Goal: Obtain resource: Obtain resource

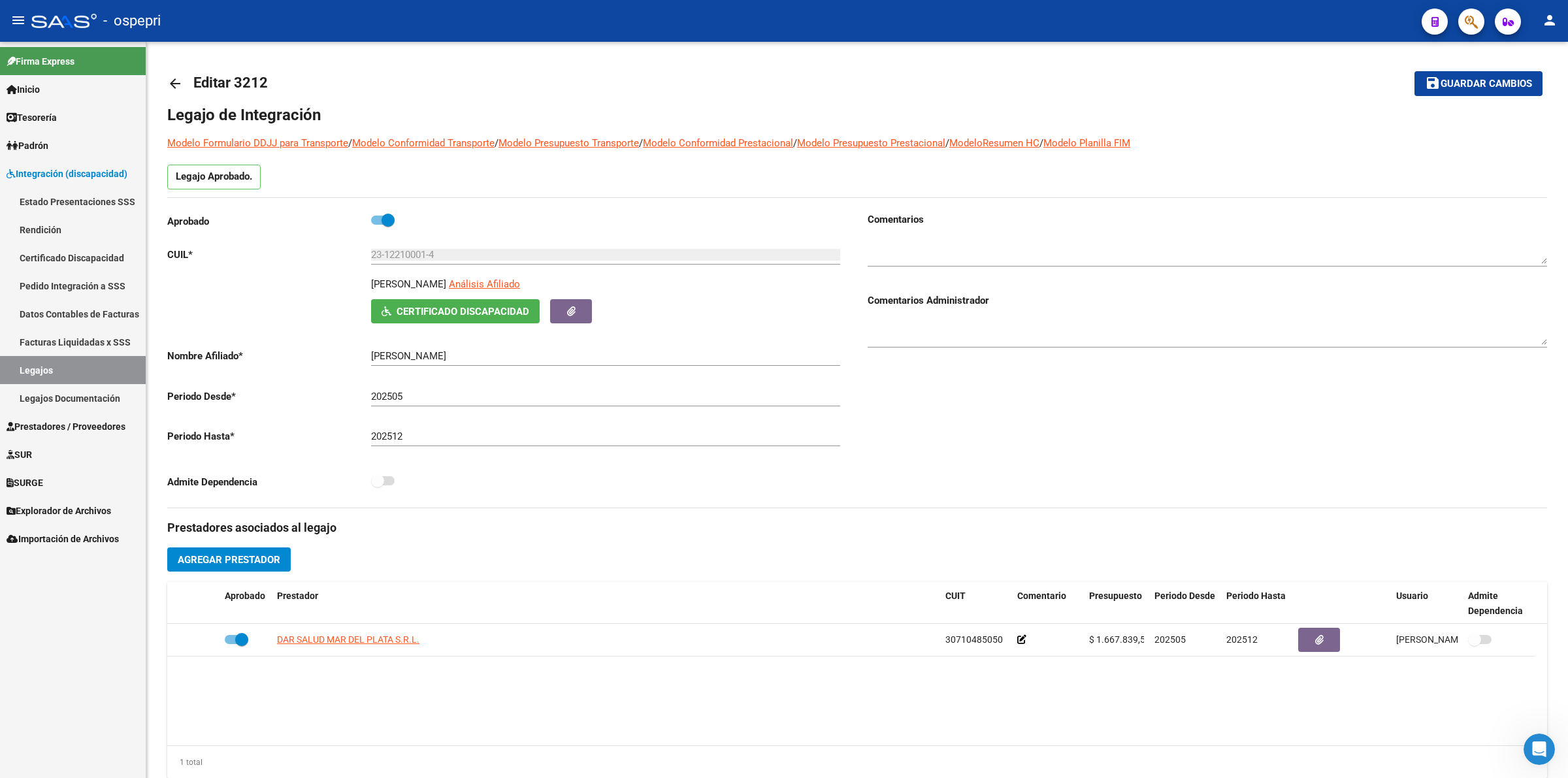
scroll to position [2, 0]
click at [30, 425] on span "Prestadores / Proveedores" at bounding box center [66, 426] width 119 height 14
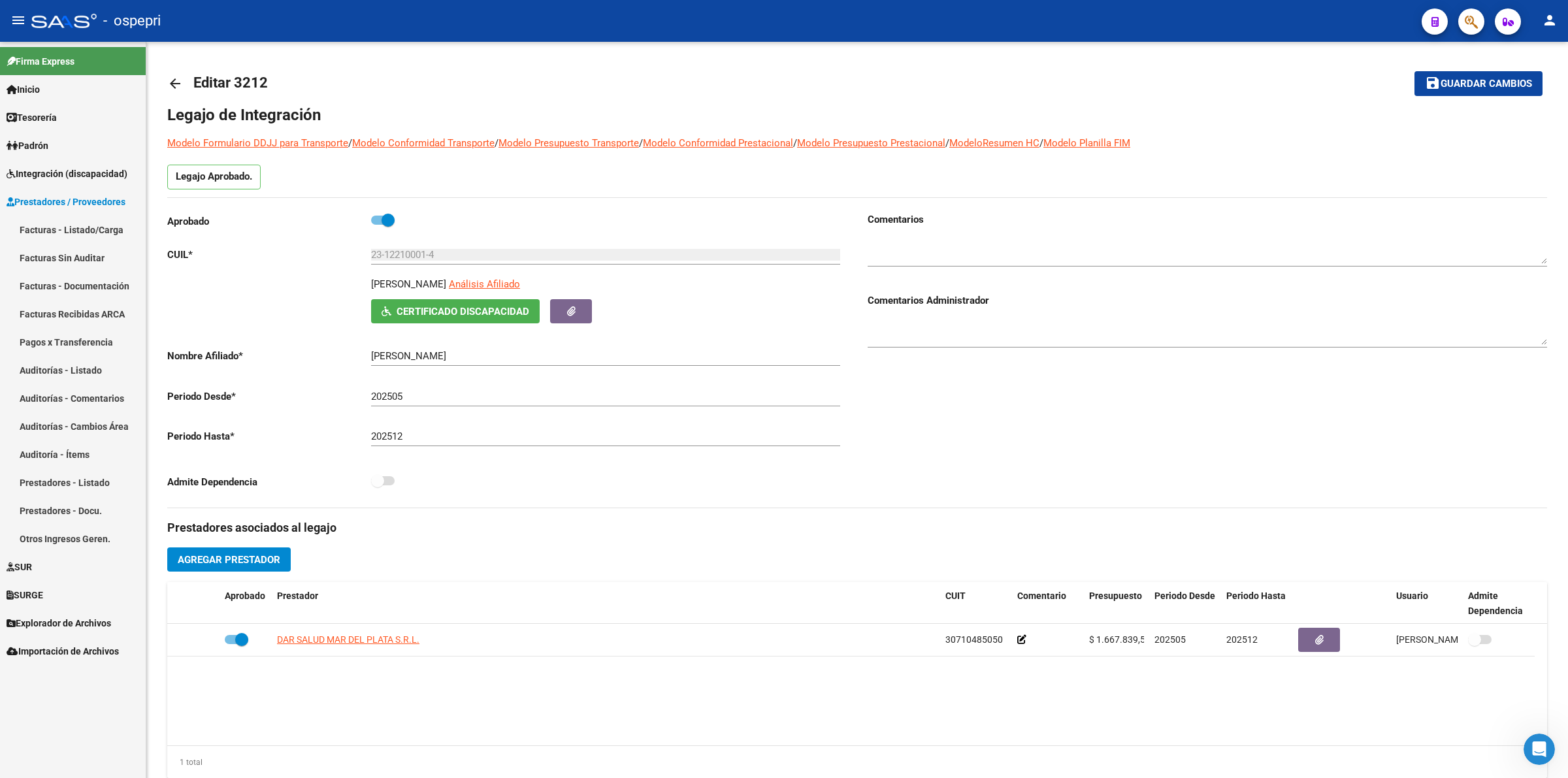
click at [51, 230] on link "Facturas - Listado/Carga" at bounding box center [73, 229] width 146 height 28
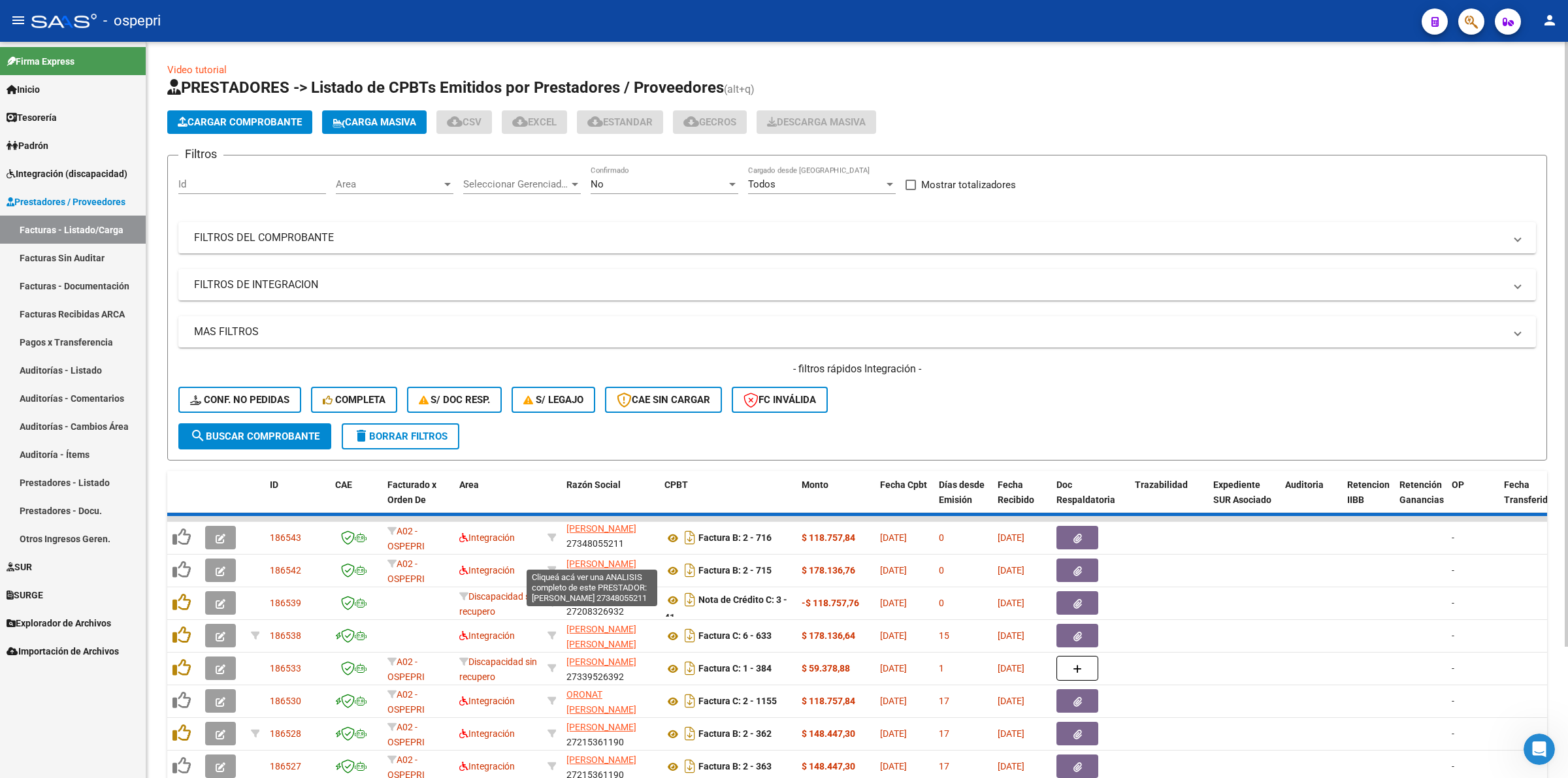
scroll to position [31, 0]
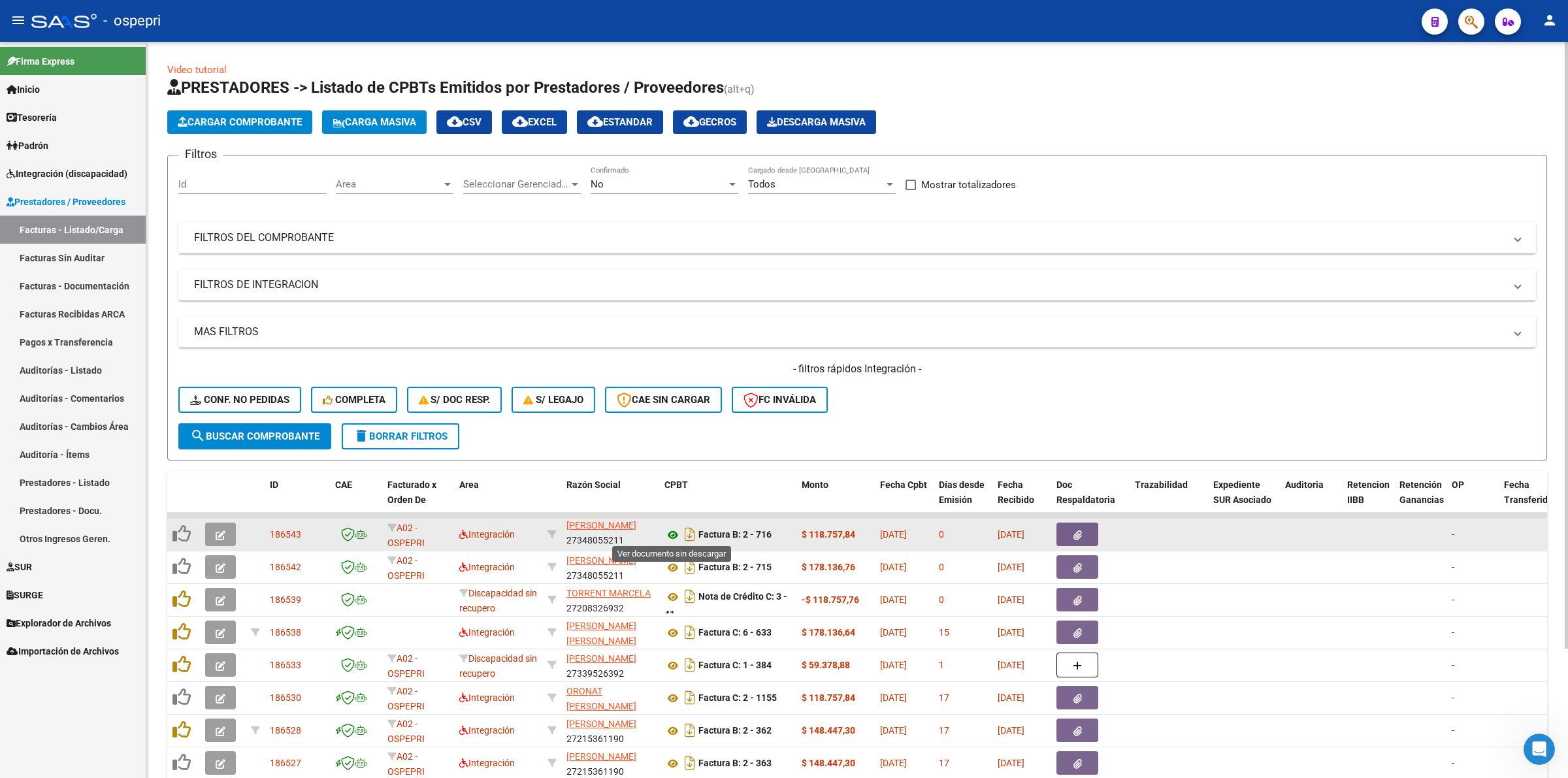
click at [668, 532] on icon at bounding box center [673, 534] width 17 height 16
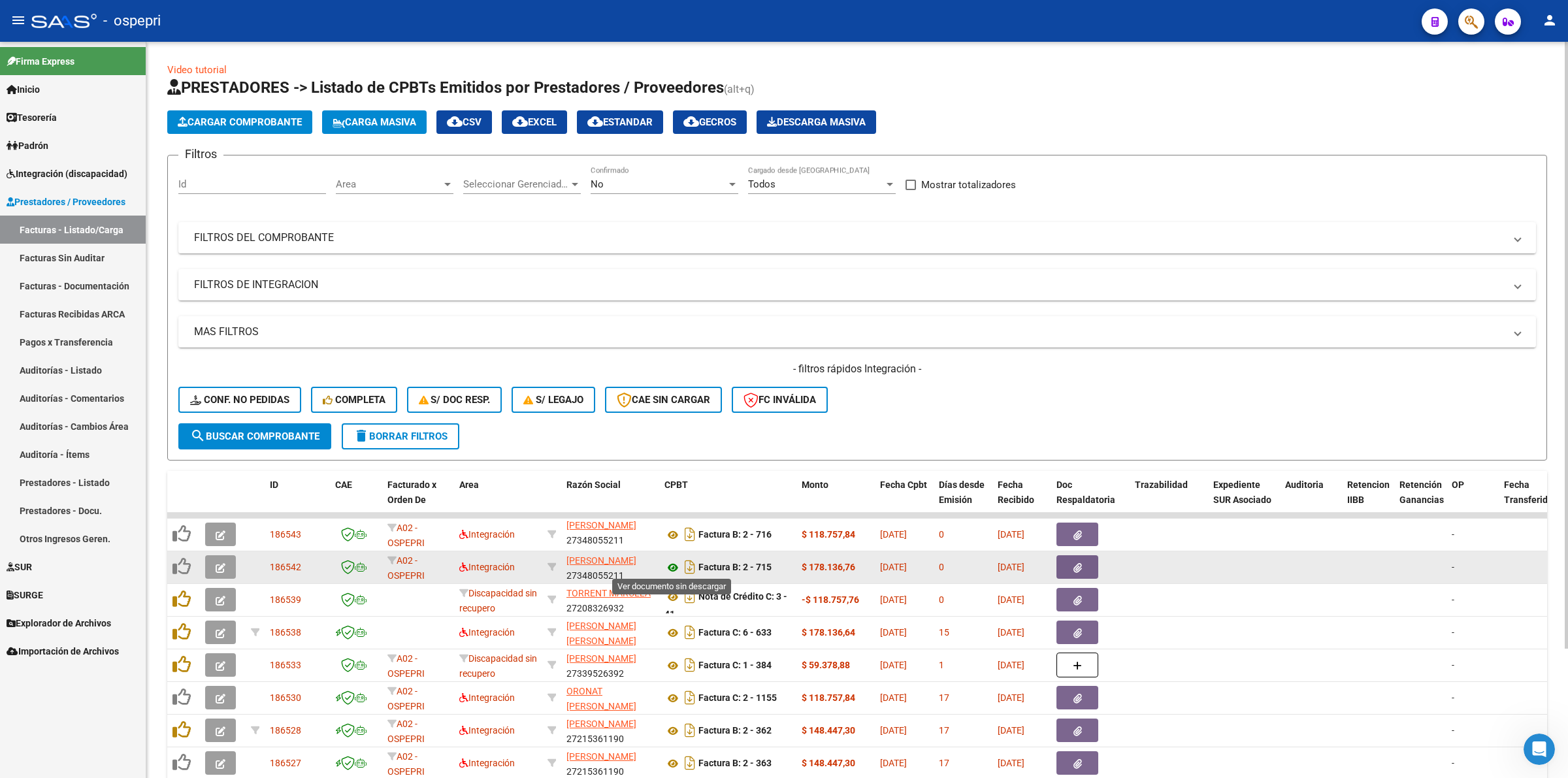
click at [678, 562] on icon at bounding box center [673, 567] width 17 height 16
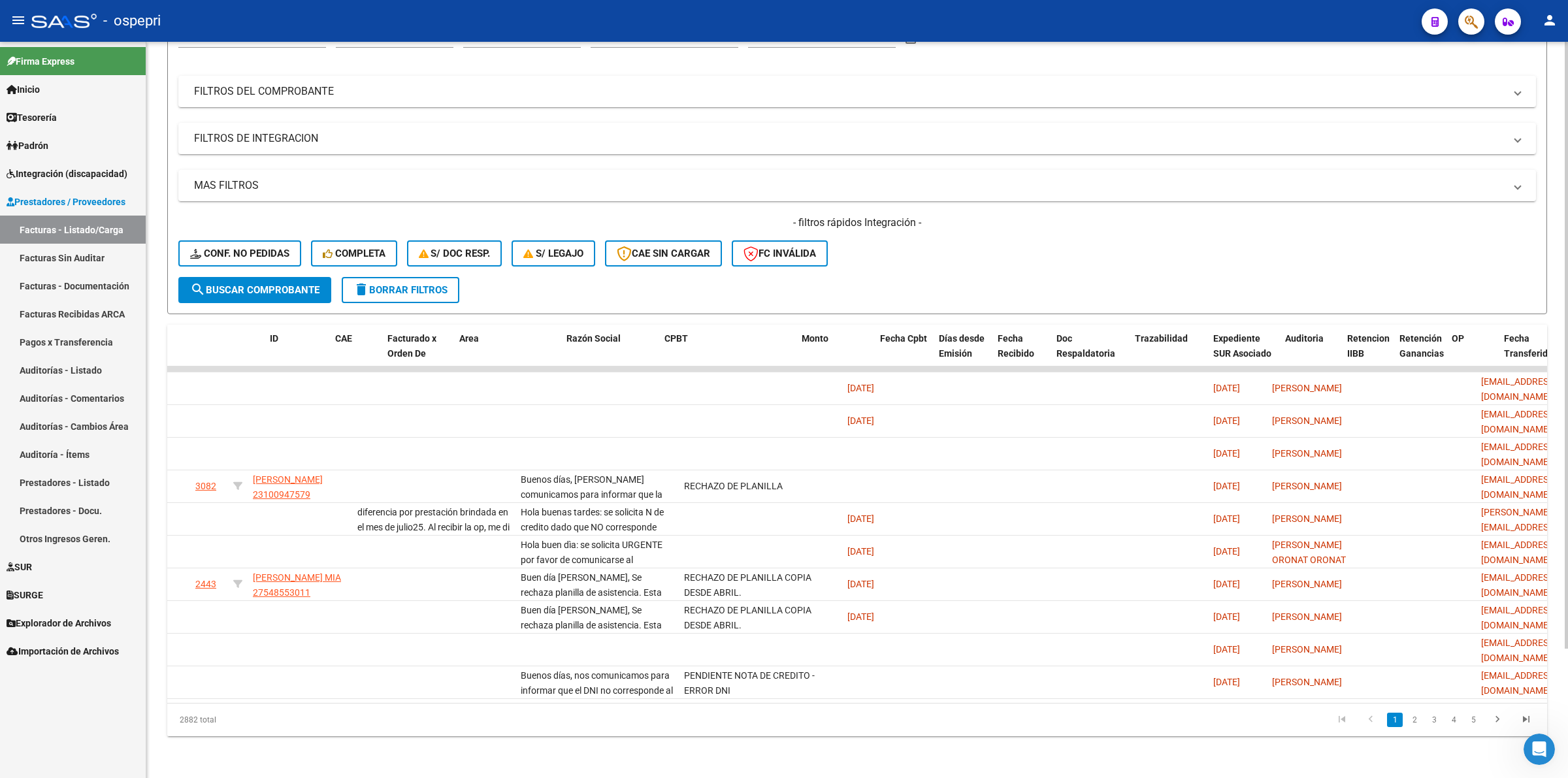
scroll to position [0, 0]
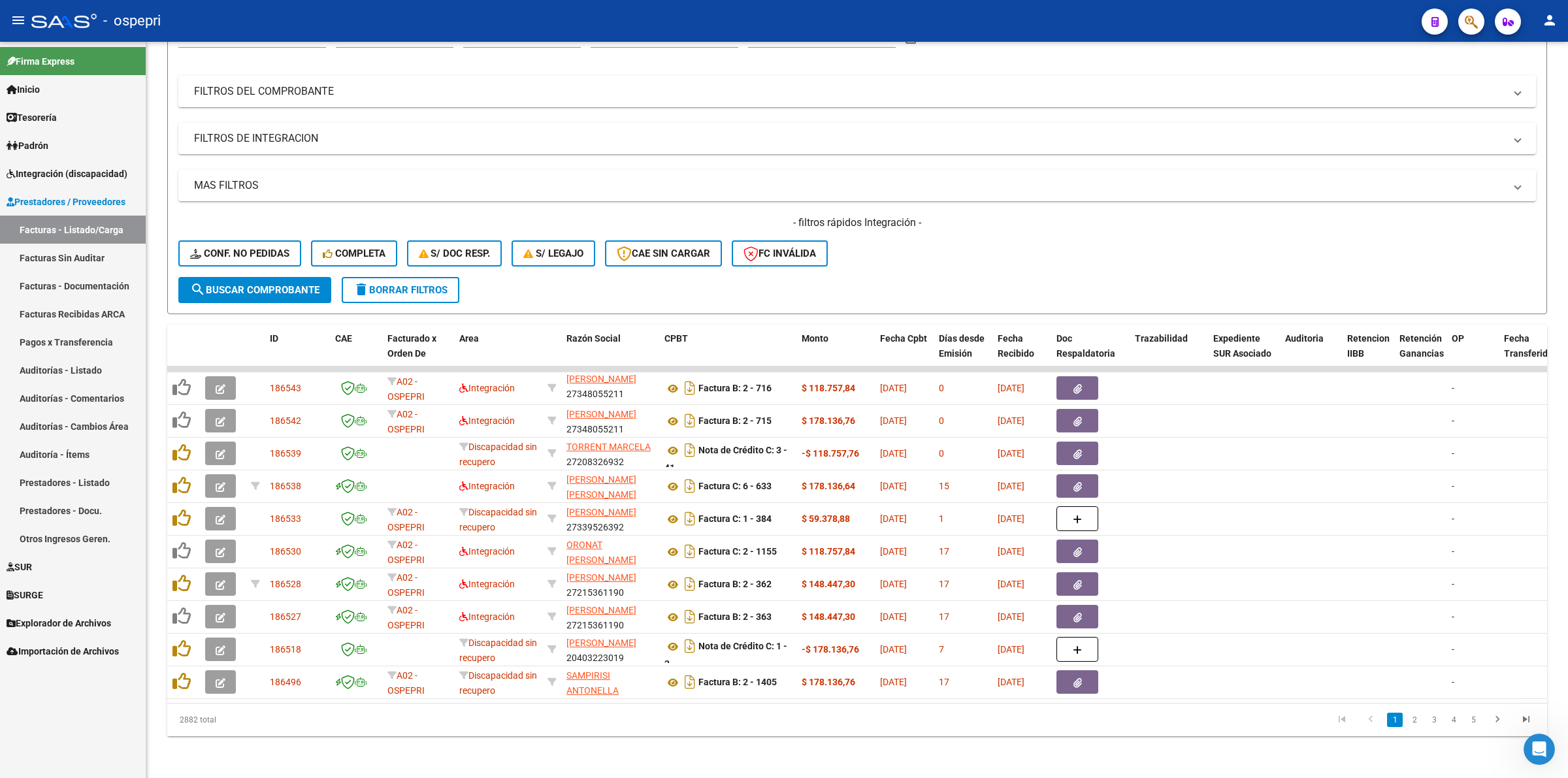
click at [86, 615] on span "Explorador de Archivos" at bounding box center [58, 622] width 104 height 14
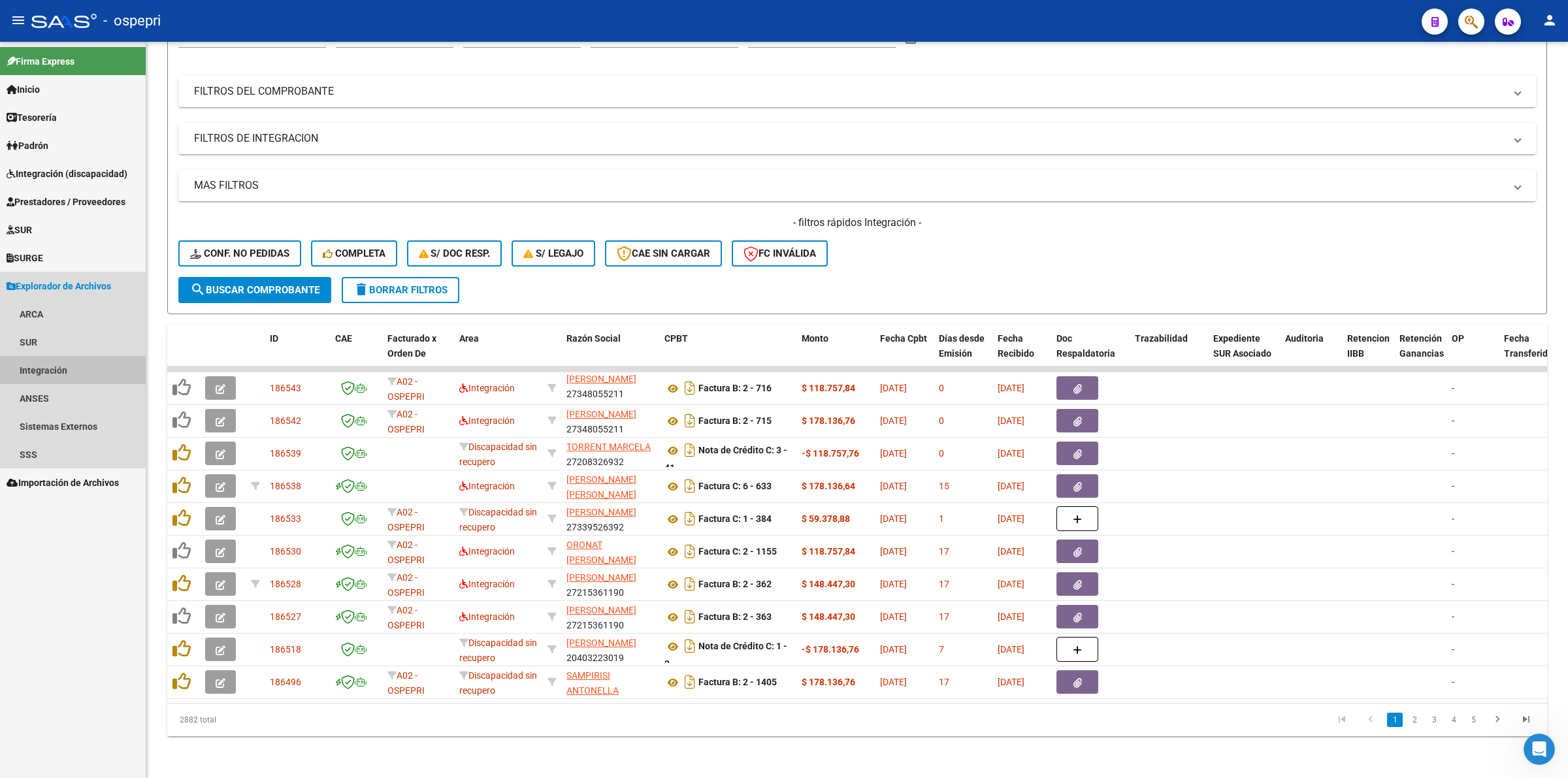
click at [58, 378] on link "Integración" at bounding box center [73, 369] width 146 height 28
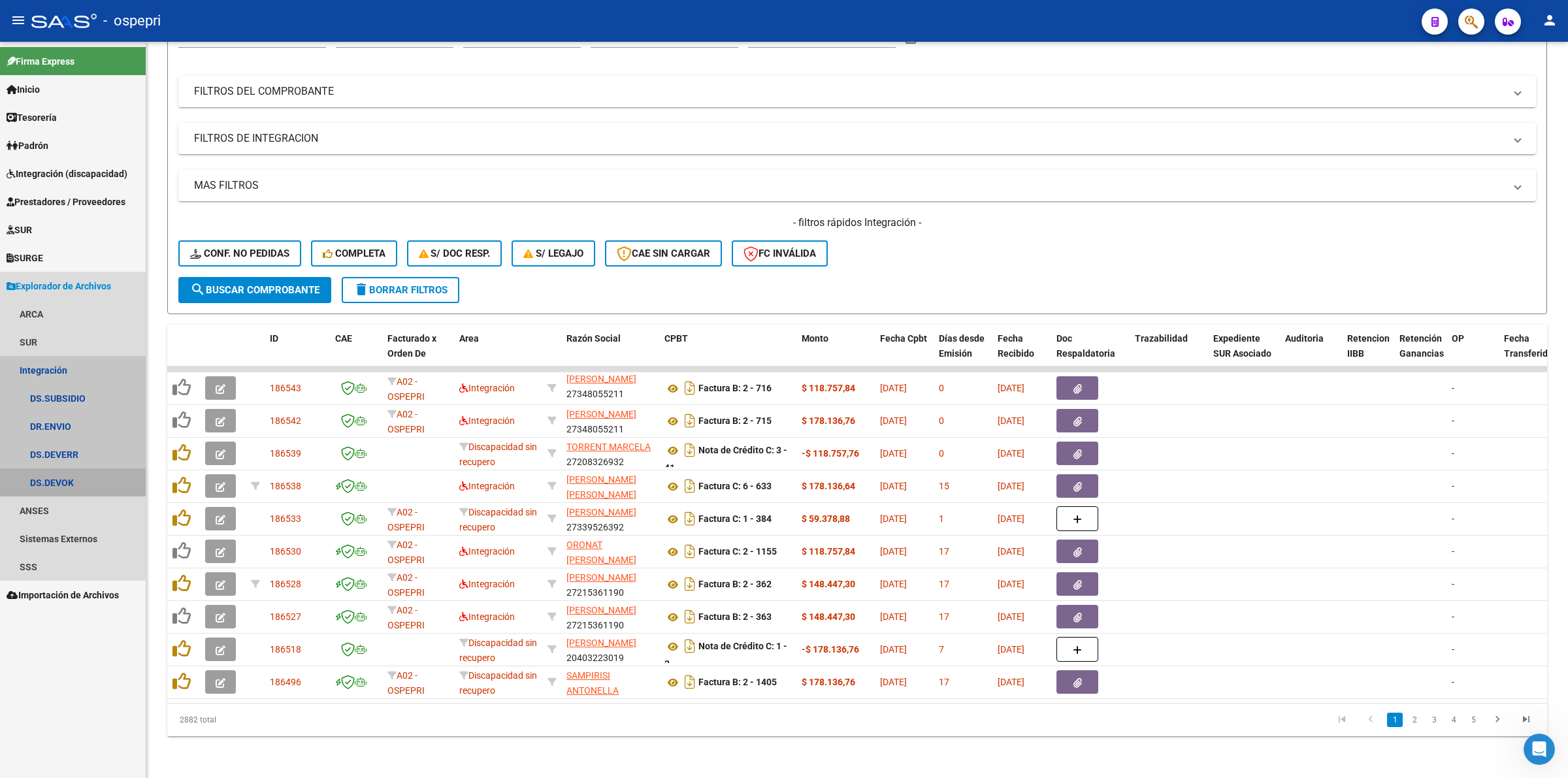
click at [56, 474] on link "DS.DEVOK" at bounding box center [73, 482] width 146 height 28
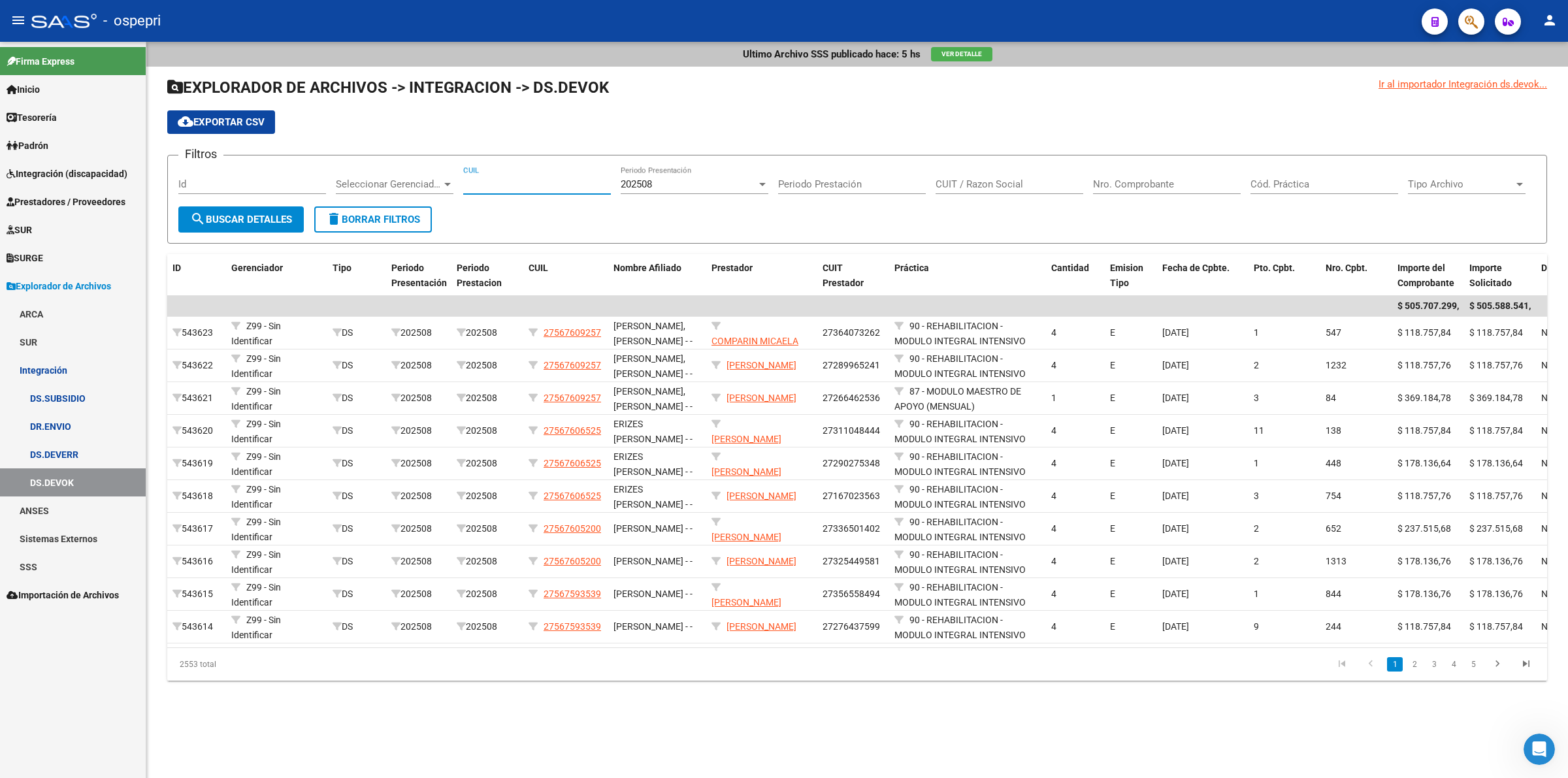
click at [501, 187] on input "CUIL" at bounding box center [537, 185] width 147 height 12
click at [462, 184] on app-drop-down-list "Seleccionar Gerenciador Seleccionar Gerenciador" at bounding box center [399, 186] width 127 height 41
click at [464, 185] on input "56-004174" at bounding box center [537, 185] width 147 height 12
type input "20-56004174-9"
click at [263, 216] on span "search Buscar Detalles" at bounding box center [241, 219] width 102 height 12
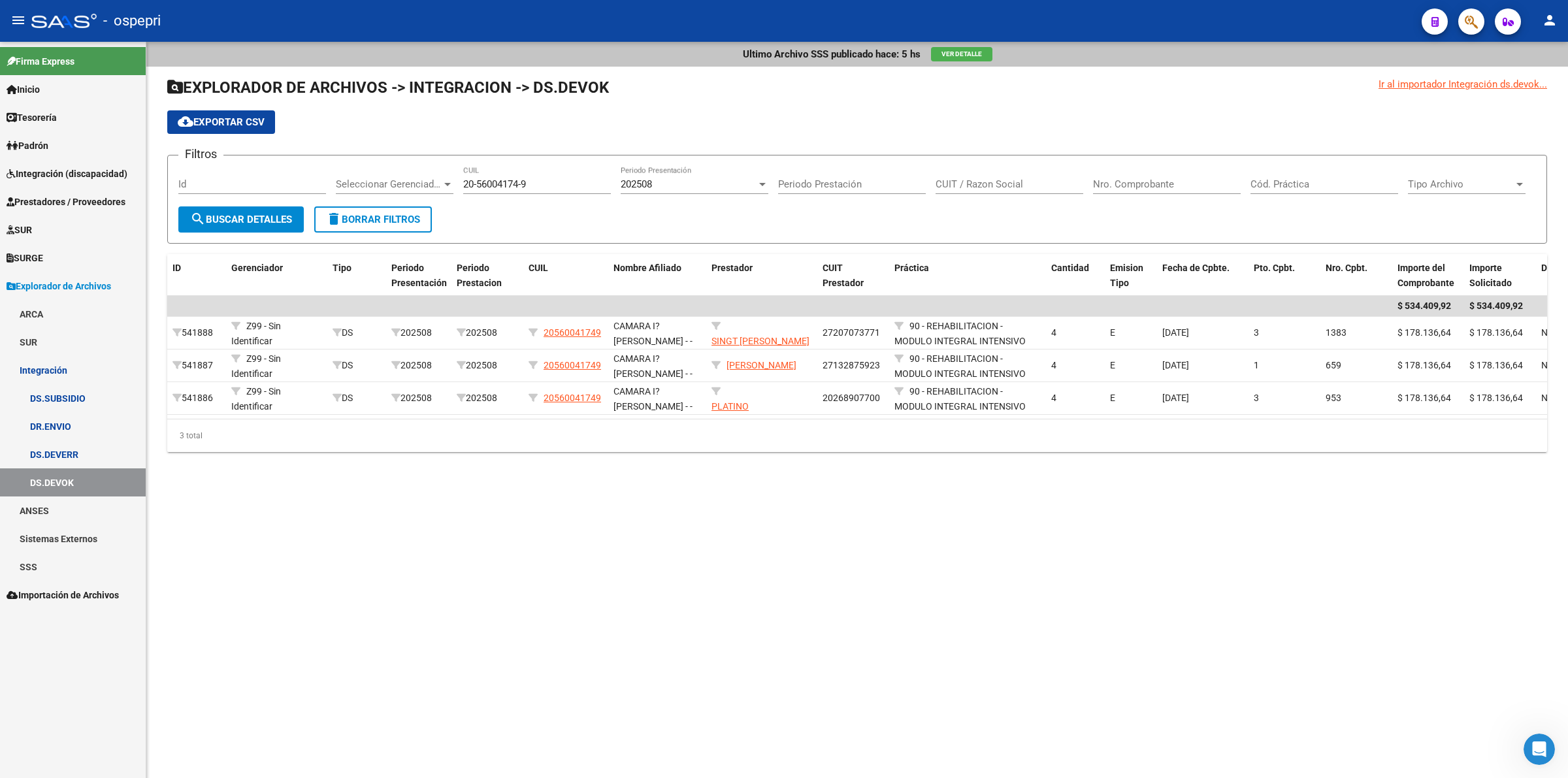
click at [87, 173] on span "Integración (discapacidad)" at bounding box center [67, 174] width 121 height 14
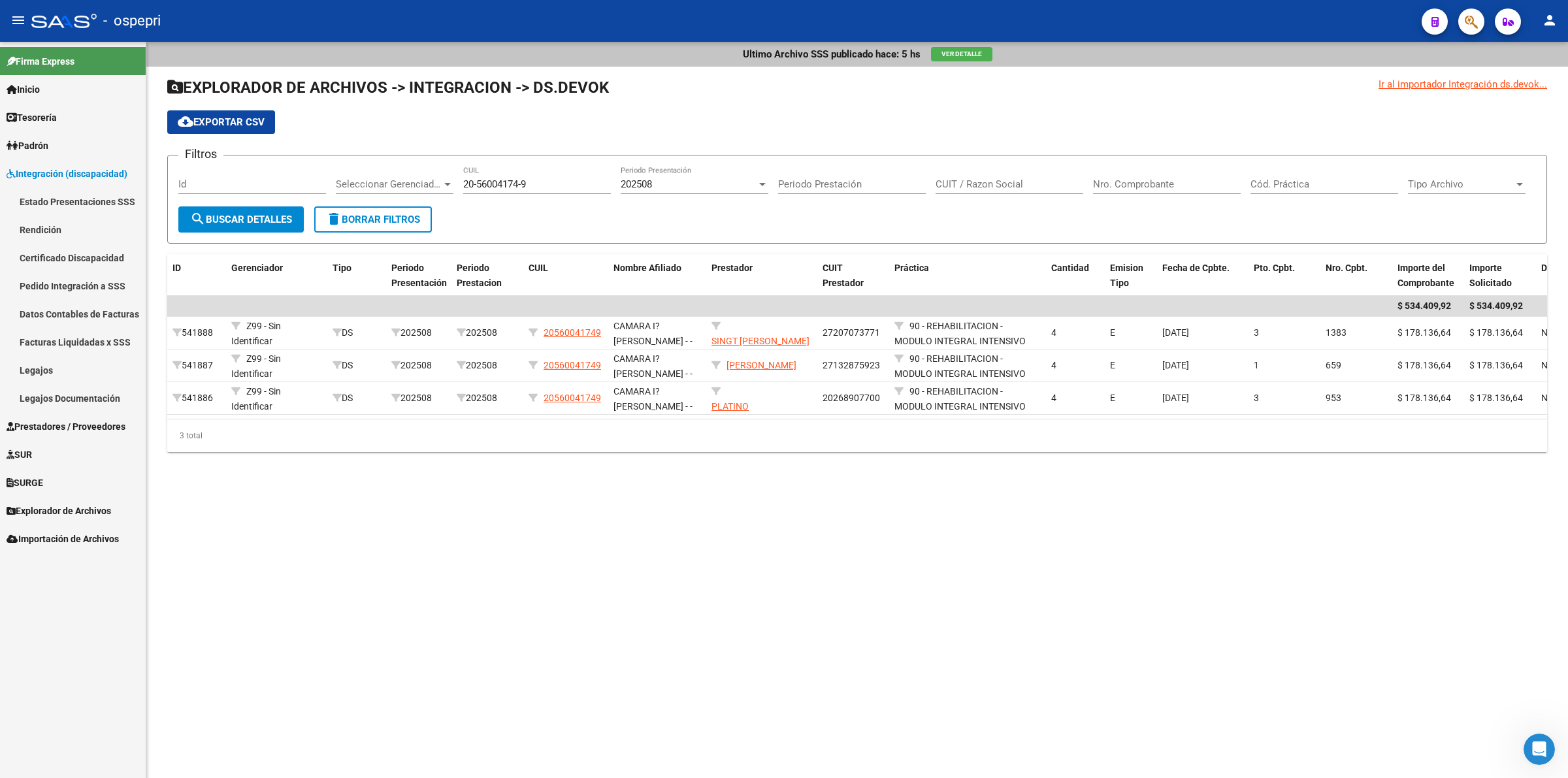
drag, startPoint x: 69, startPoint y: 370, endPoint x: 158, endPoint y: 351, distance: 91.0
click at [70, 370] on link "Legajos" at bounding box center [73, 369] width 146 height 28
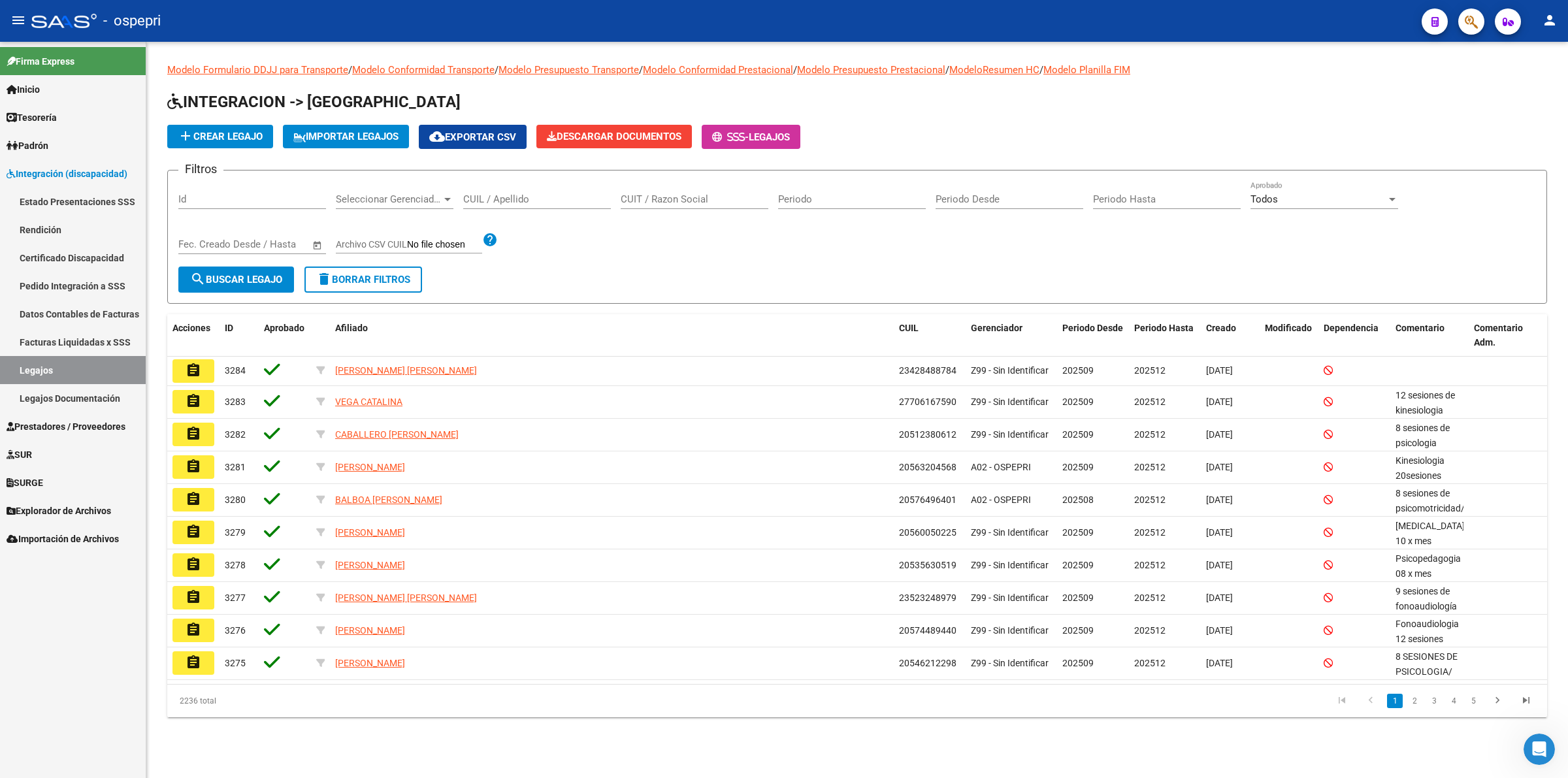
click at [541, 204] on div "CUIL / Apellido" at bounding box center [537, 195] width 147 height 28
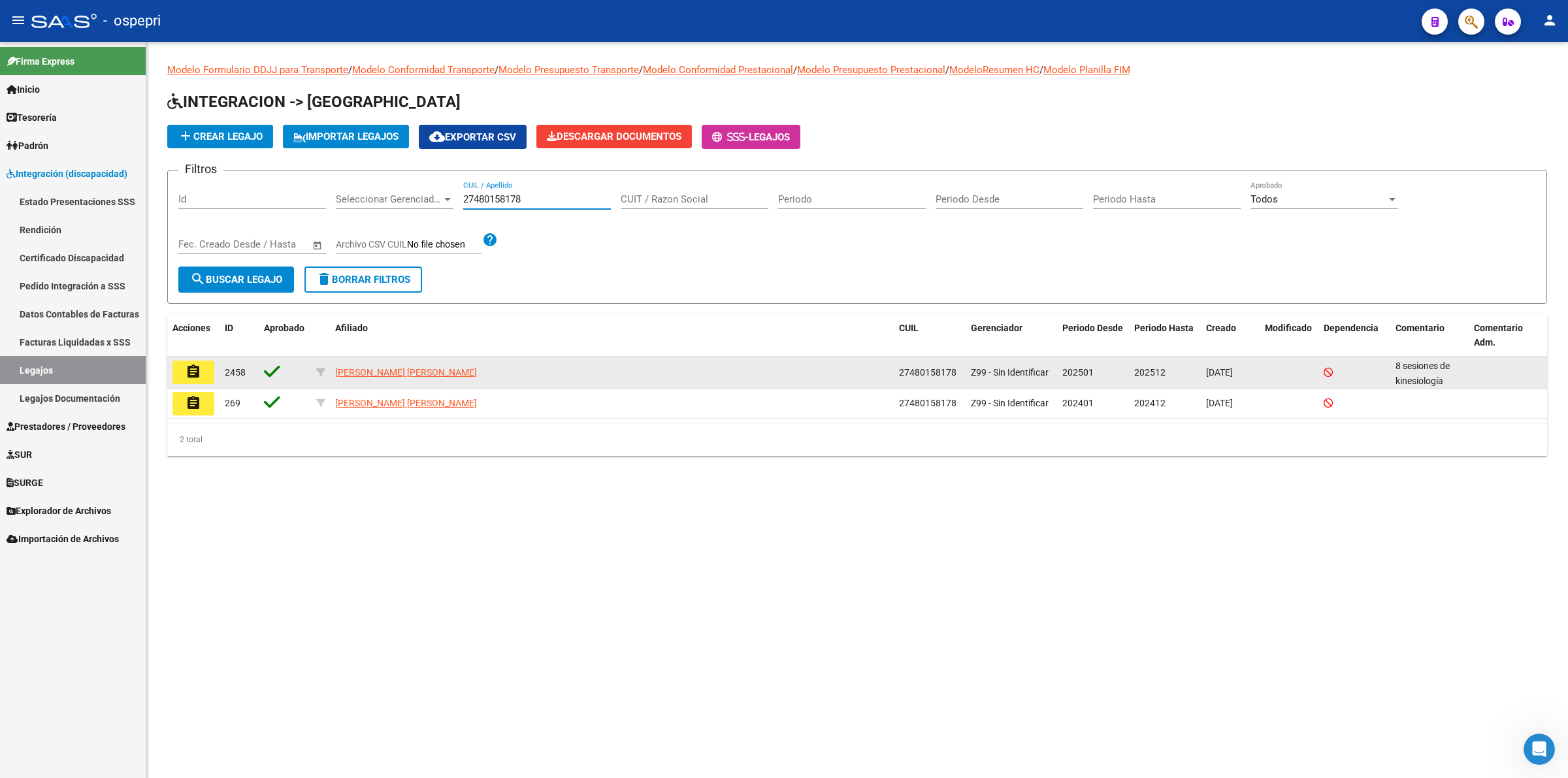
type input "27480158178"
click at [186, 372] on mat-icon "assignment" at bounding box center [193, 372] width 16 height 16
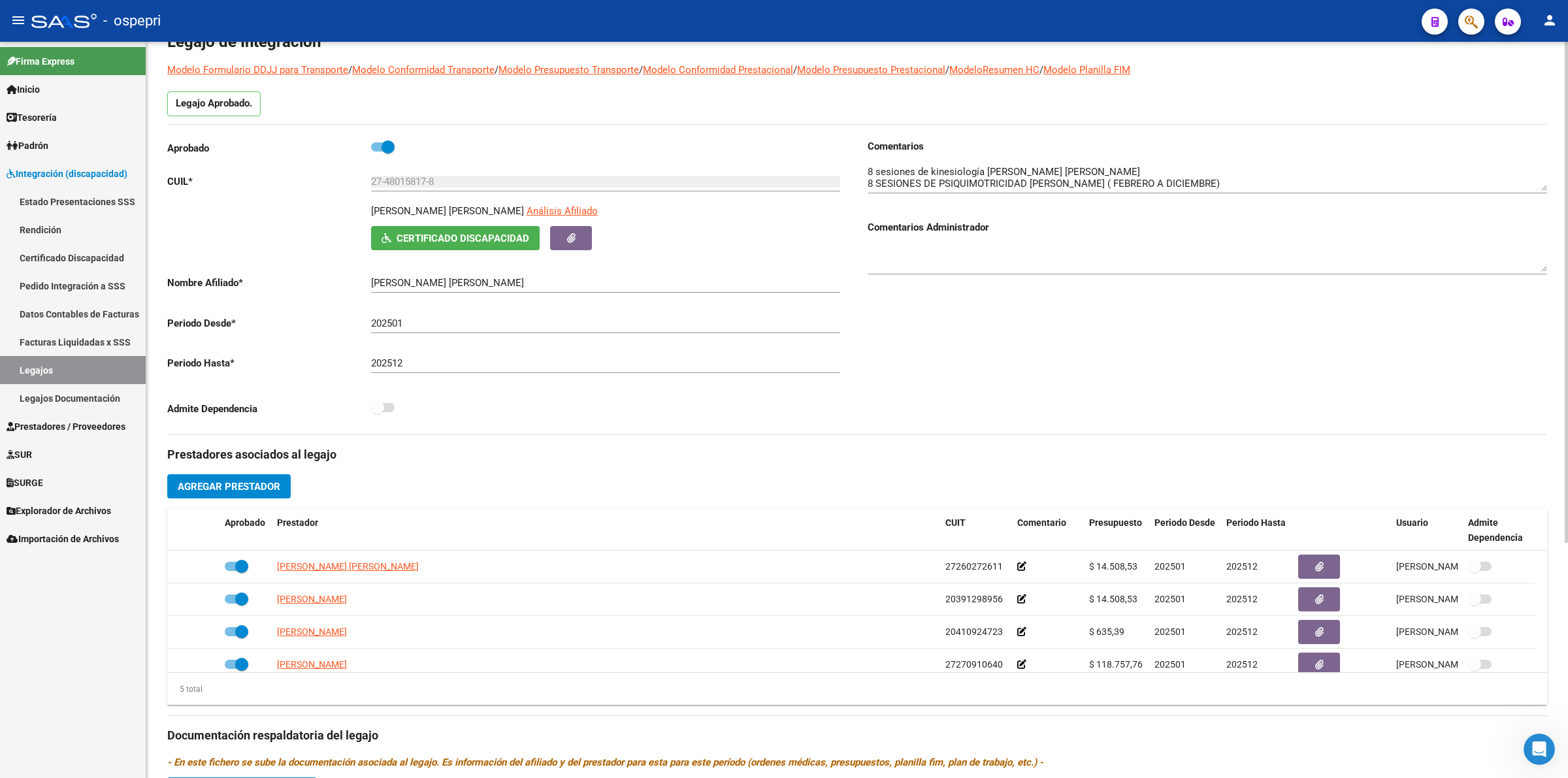
scroll to position [344, 0]
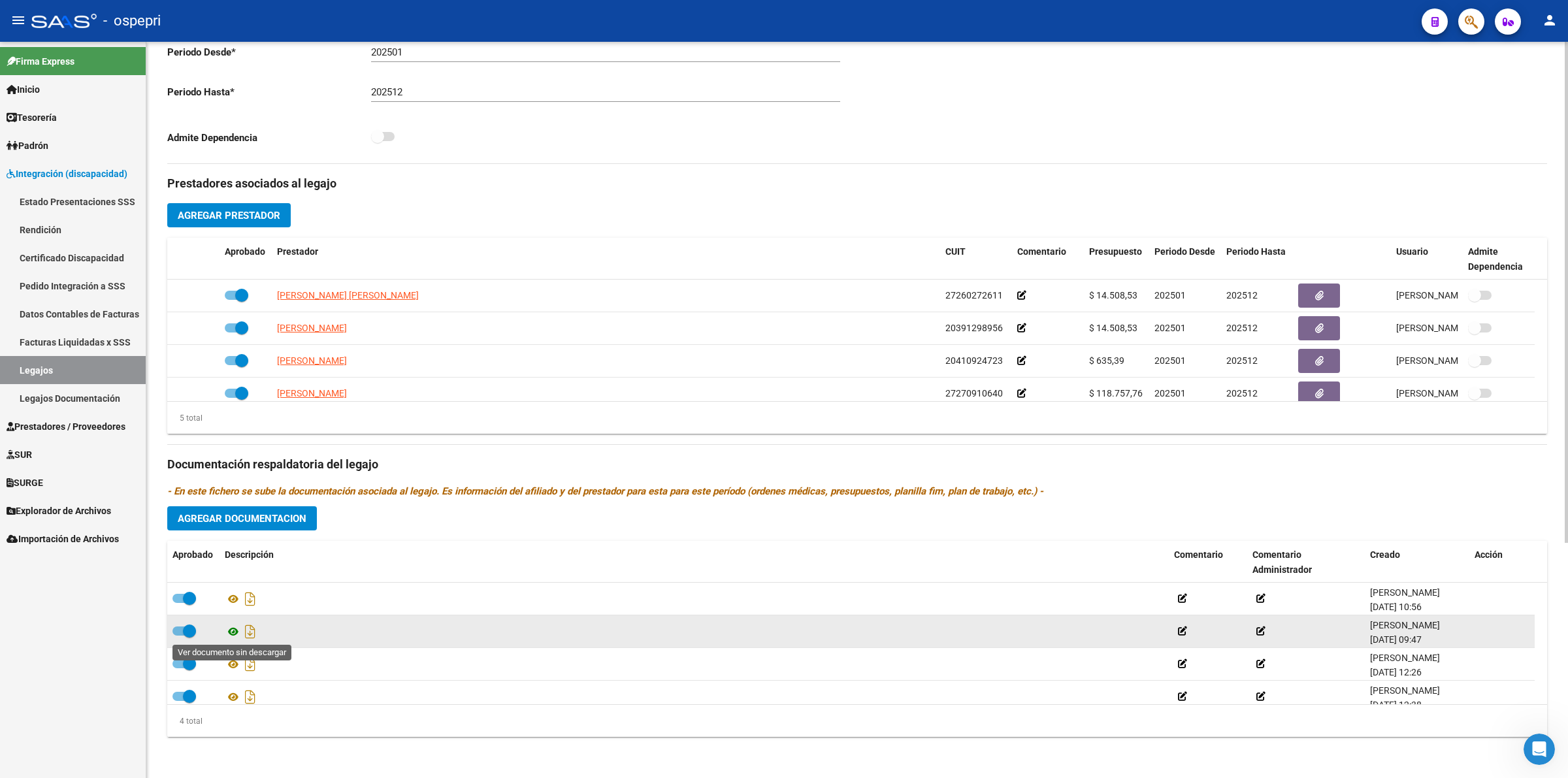
click at [230, 635] on icon at bounding box center [233, 632] width 17 height 16
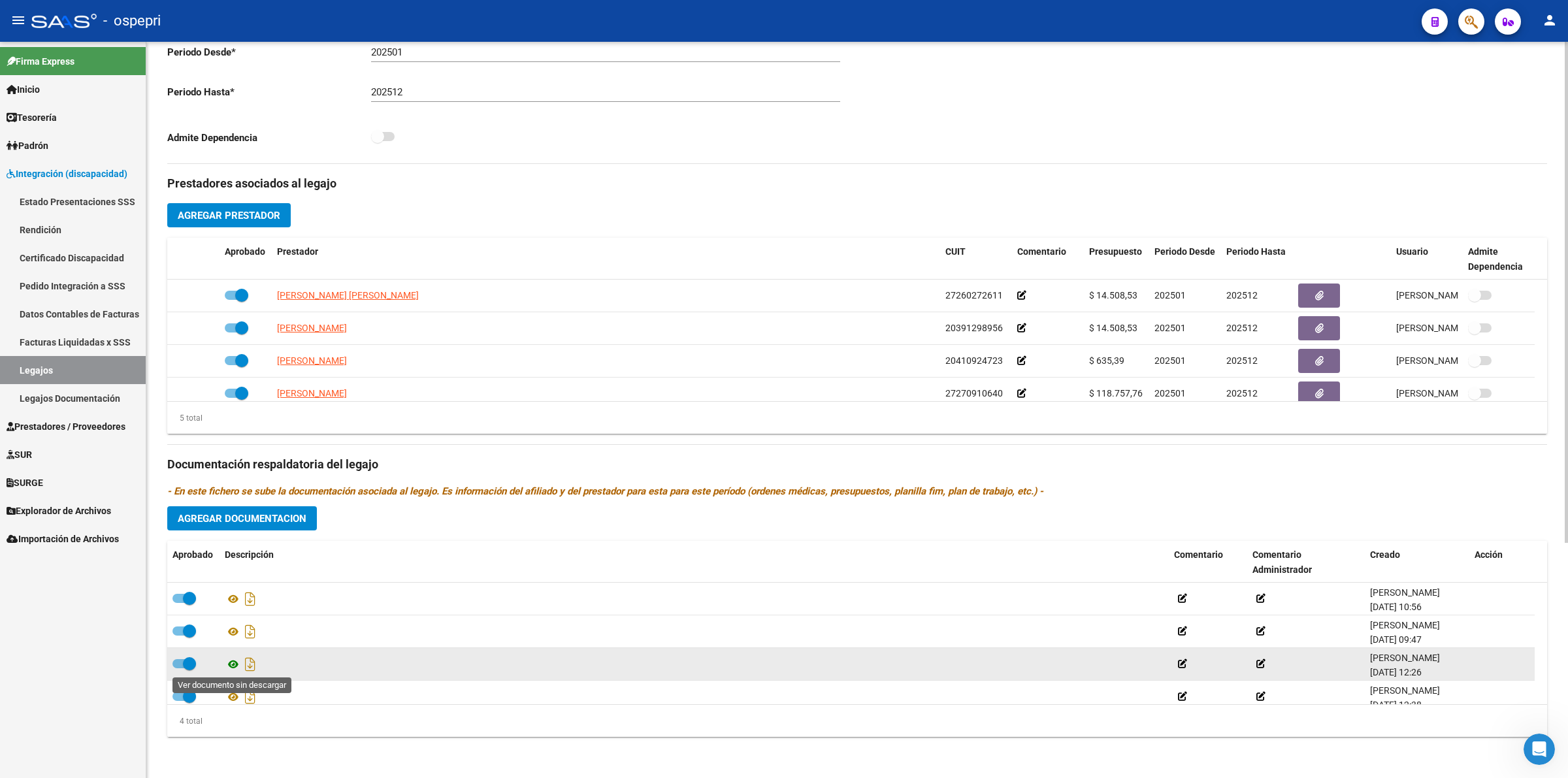
click at [230, 661] on icon at bounding box center [233, 664] width 17 height 16
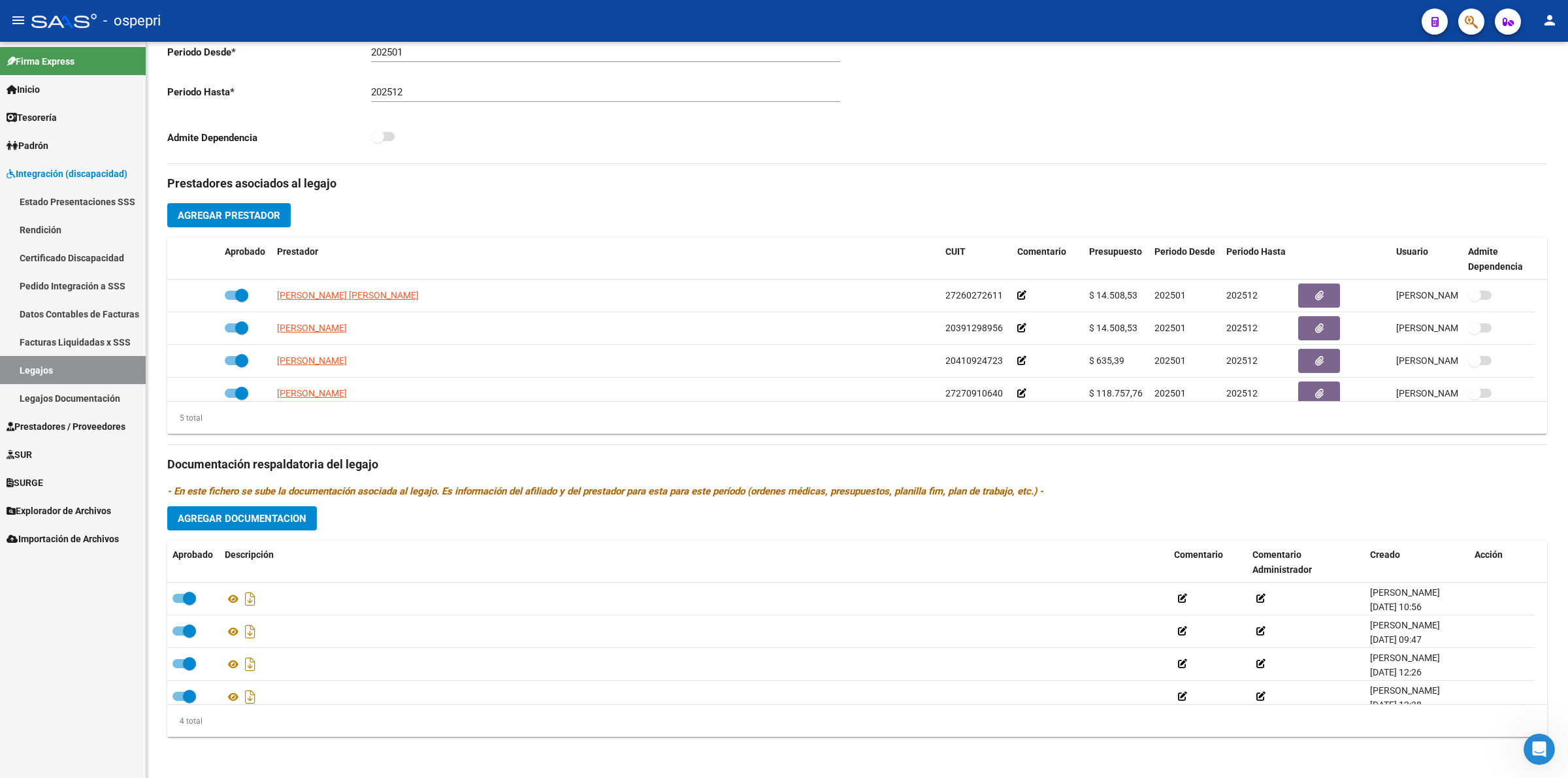
click at [51, 422] on span "Prestadores / Proveedores" at bounding box center [66, 426] width 119 height 14
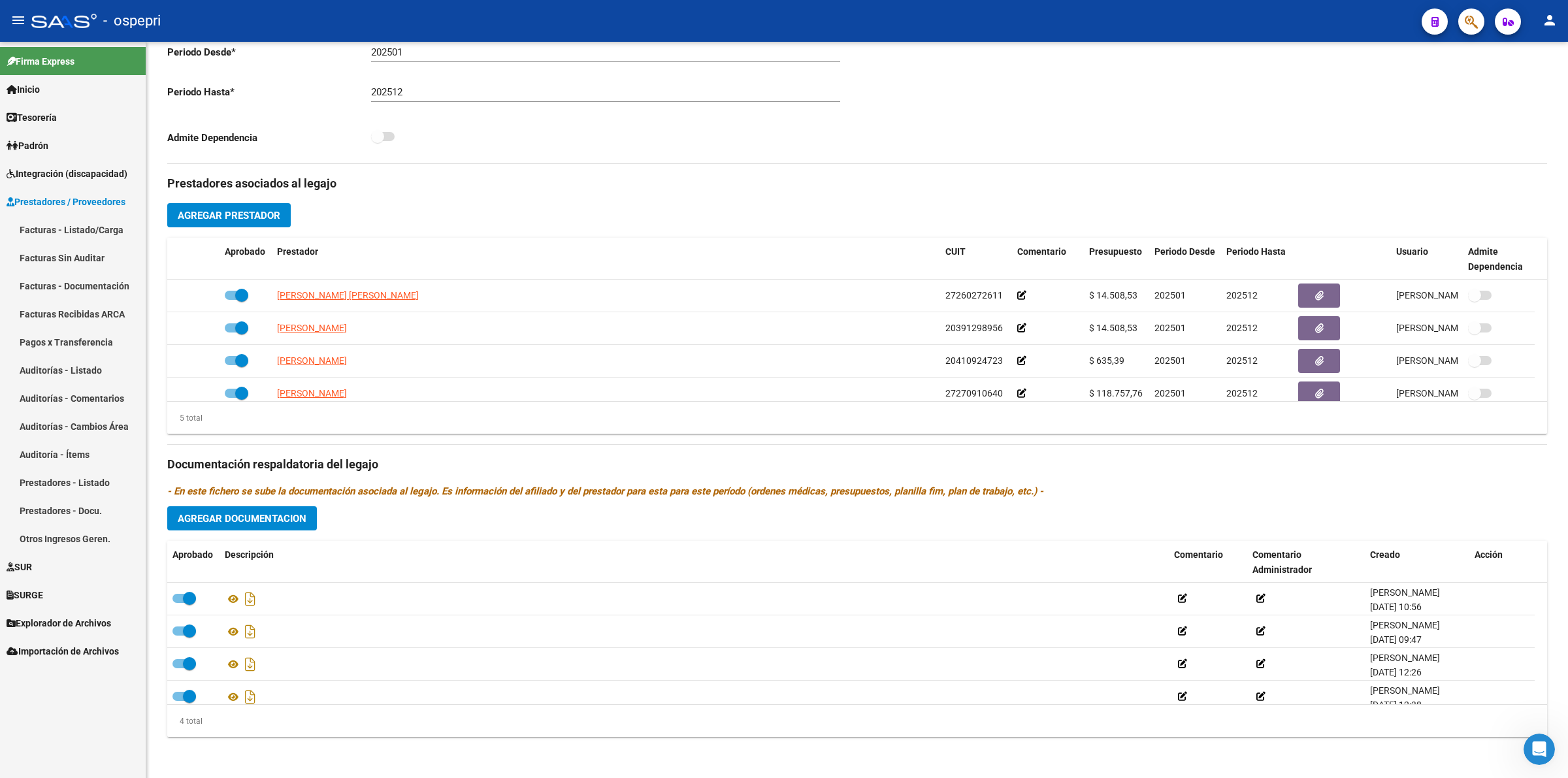
click at [69, 224] on link "Facturas - Listado/Carga" at bounding box center [73, 229] width 146 height 28
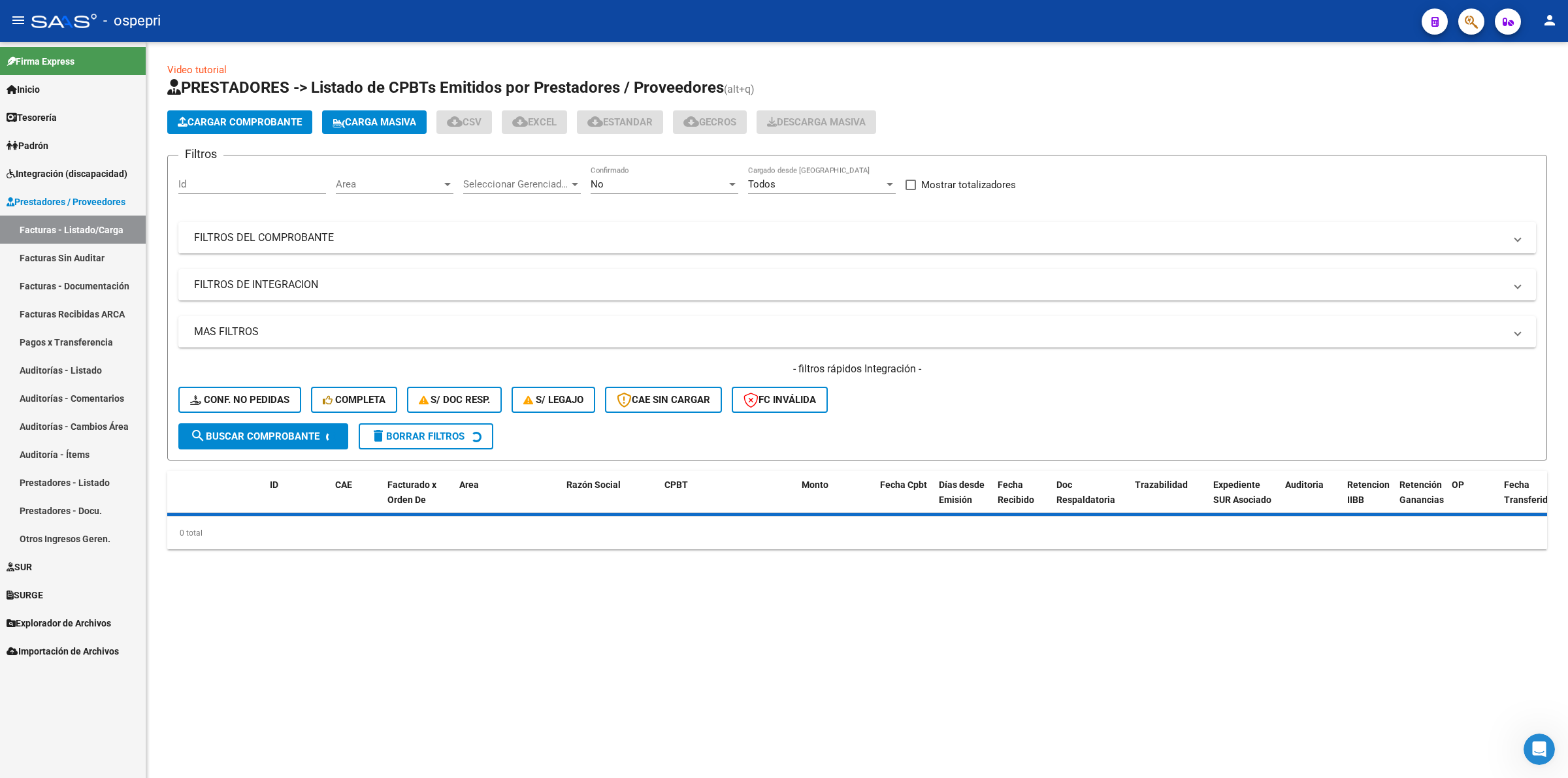
click at [256, 239] on mat-panel-title "FILTROS DEL COMPROBANTE" at bounding box center [849, 237] width 1310 height 14
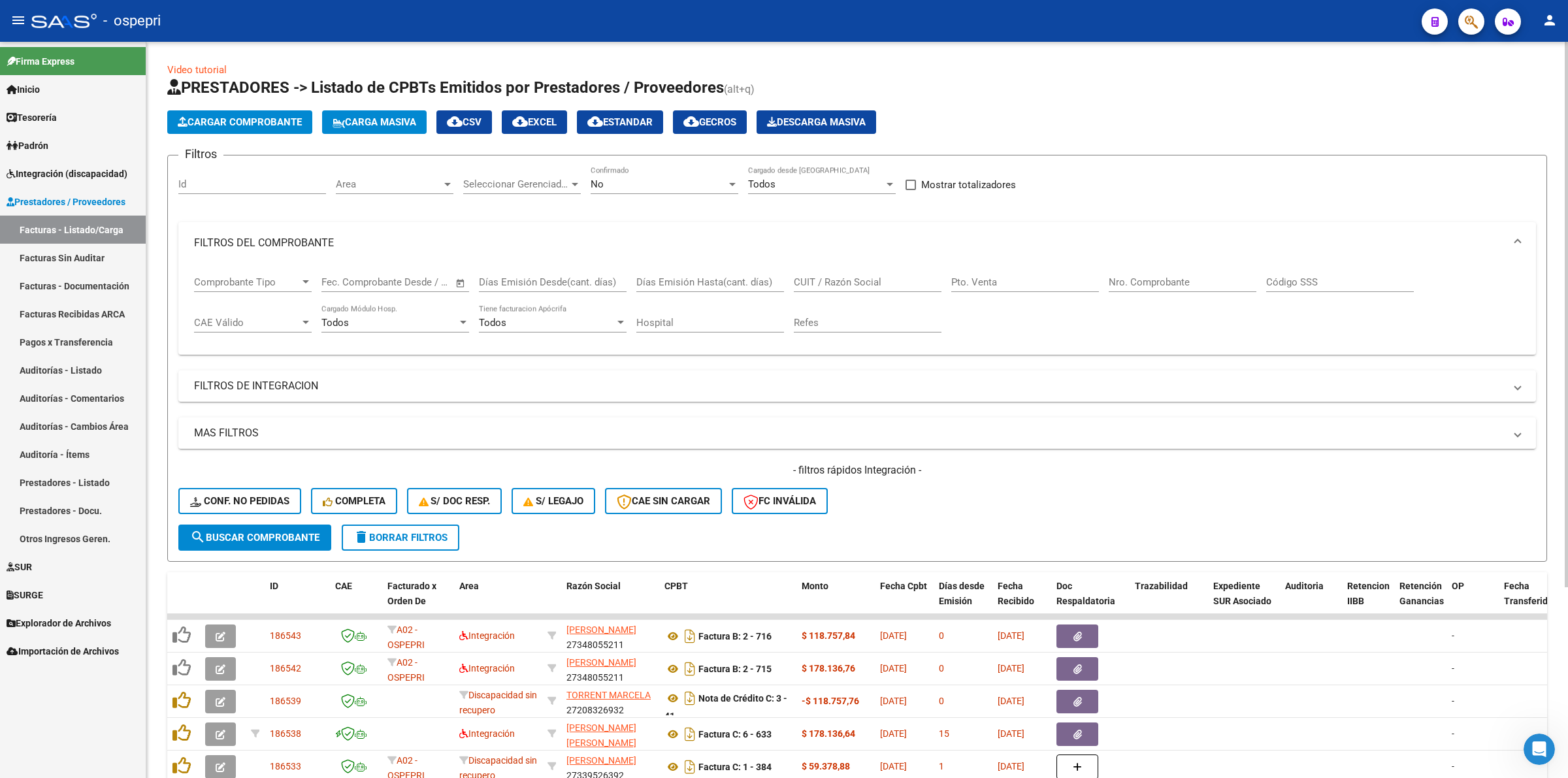
click at [841, 268] on div "CUIT / Razón Social" at bounding box center [867, 278] width 147 height 28
click at [845, 285] on input "CUIT / Razón Social" at bounding box center [867, 282] width 147 height 12
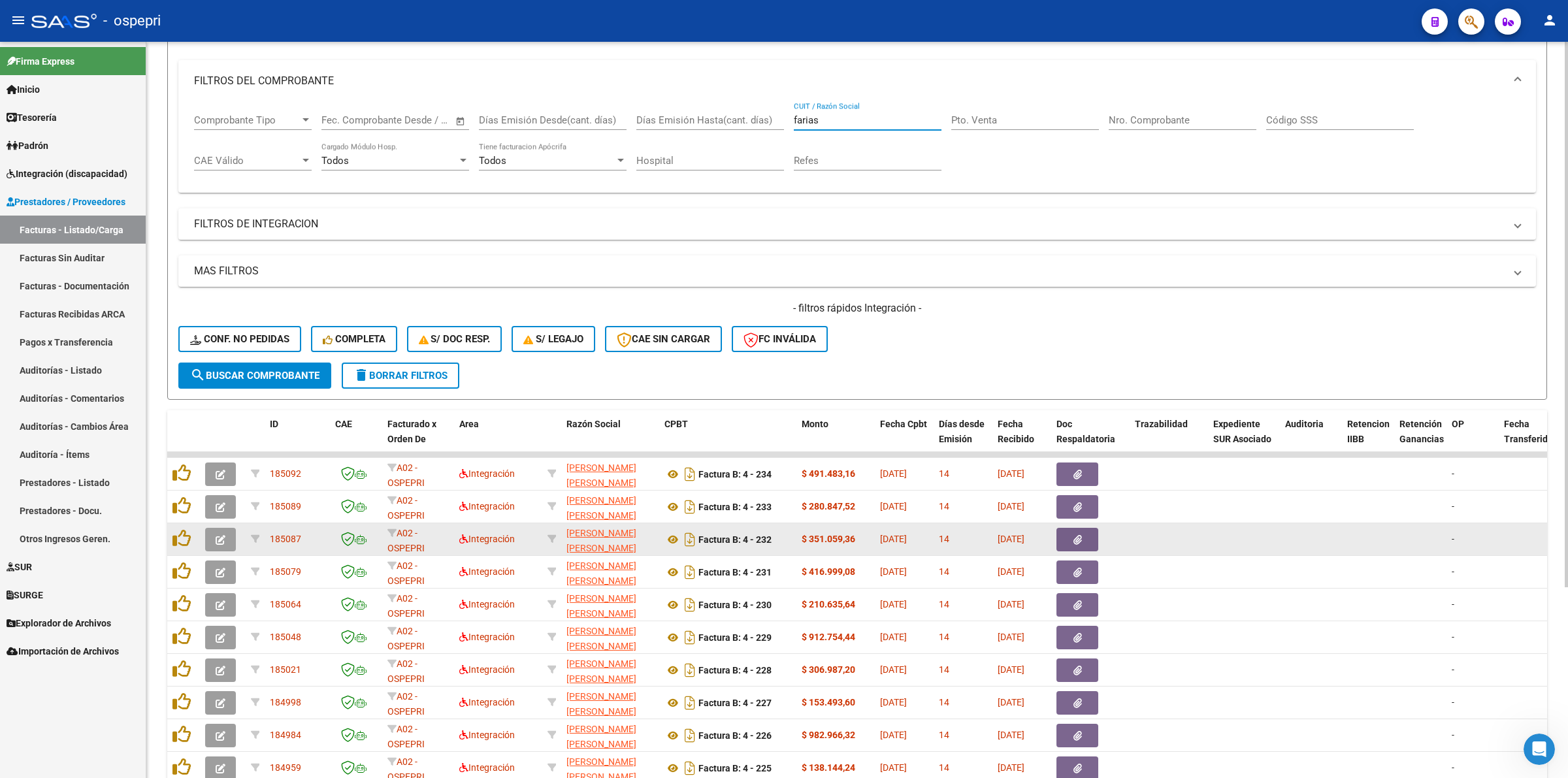
scroll to position [257, 0]
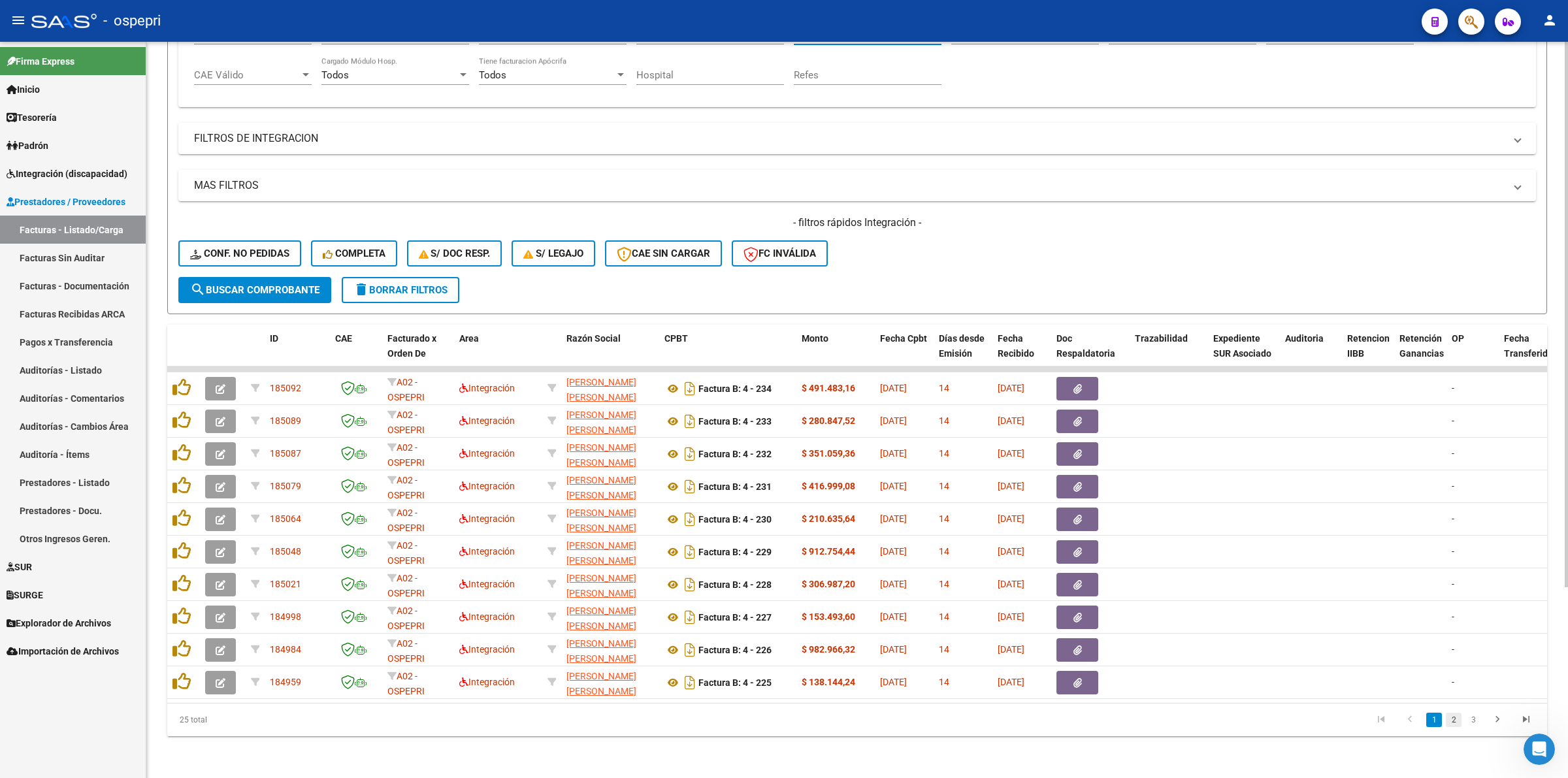
type input "farias"
click at [1454, 718] on link "2" at bounding box center [1454, 720] width 16 height 14
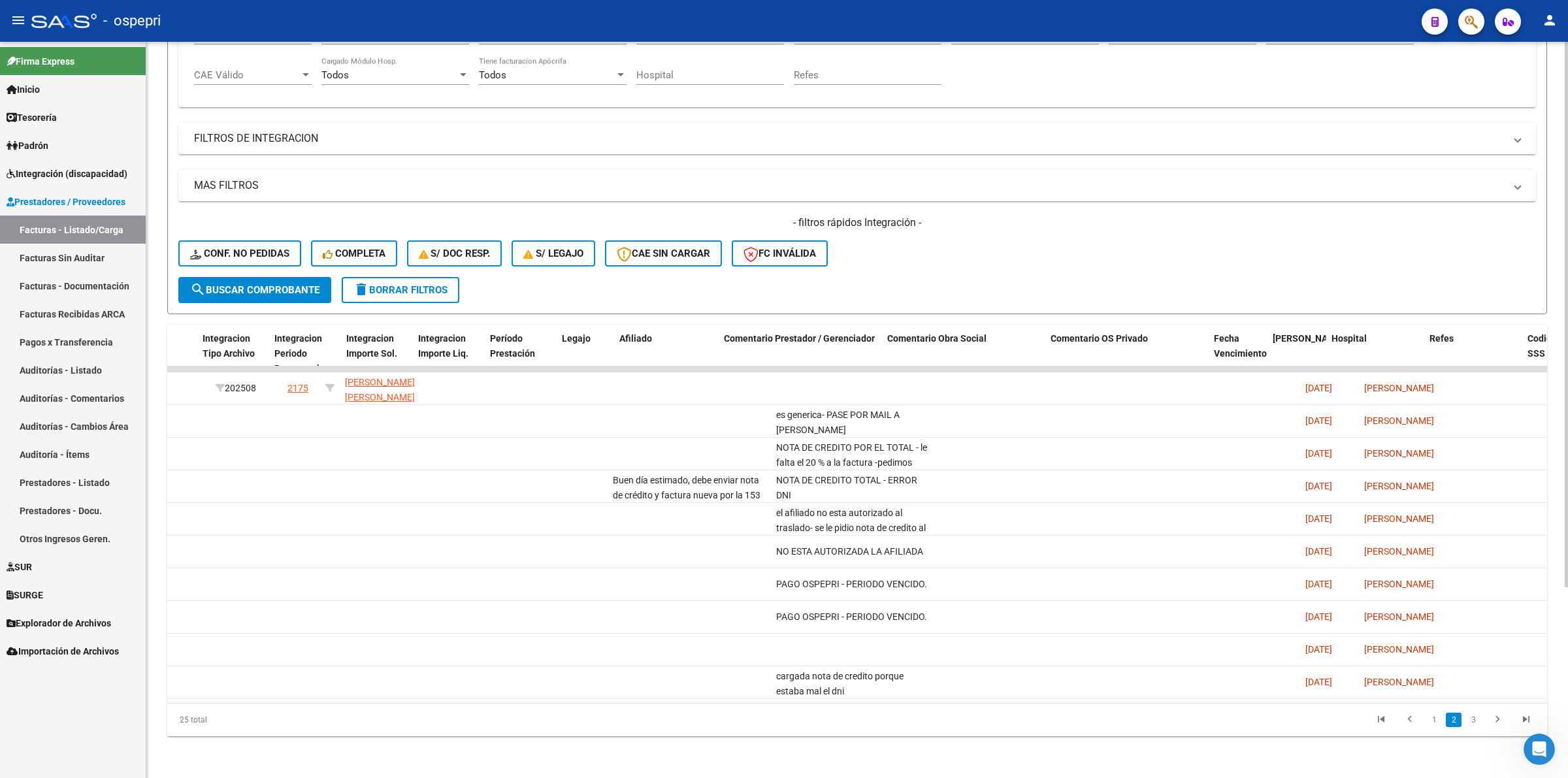
scroll to position [0, 0]
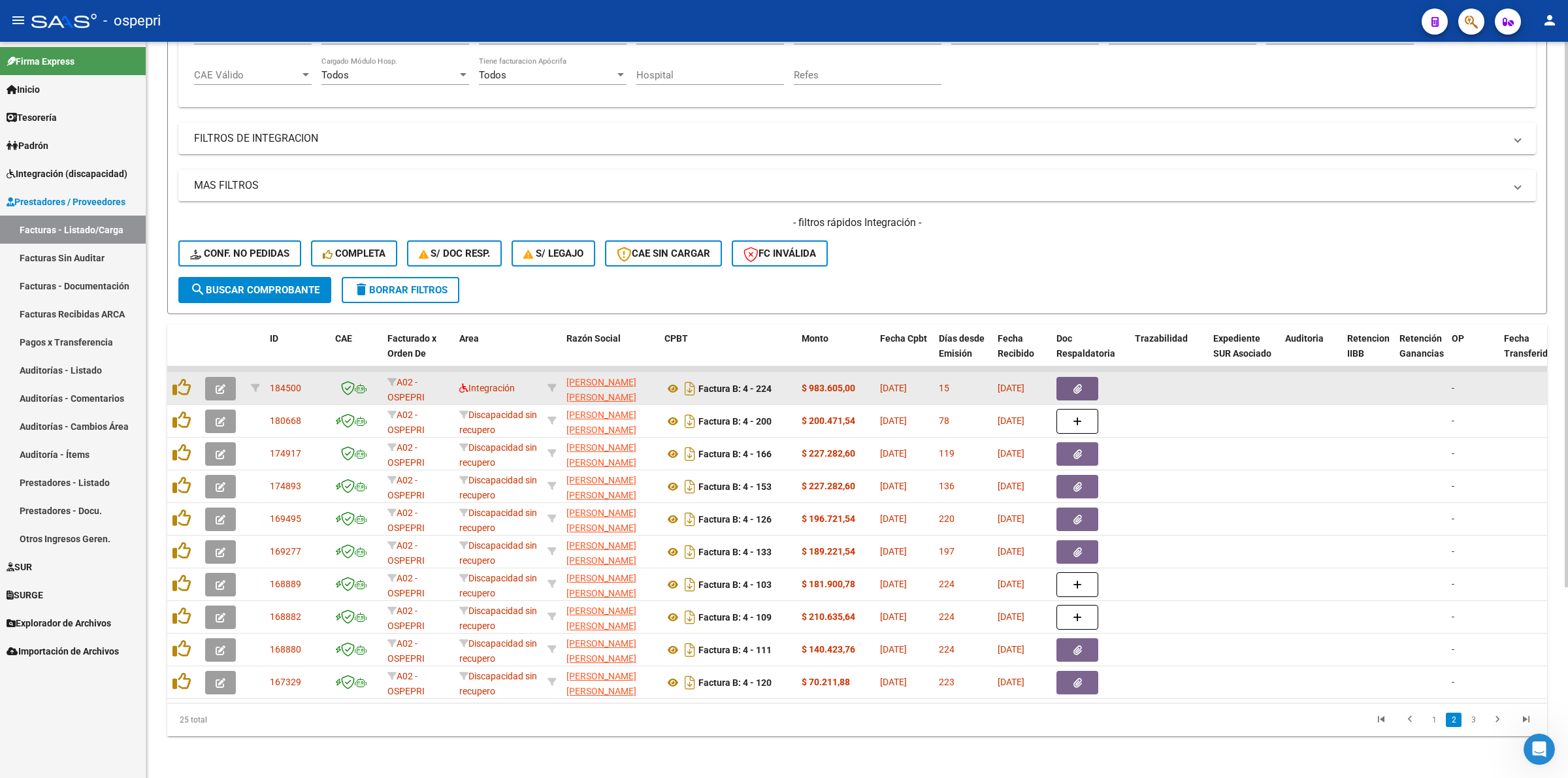
click at [208, 377] on button "button" at bounding box center [220, 389] width 30 height 24
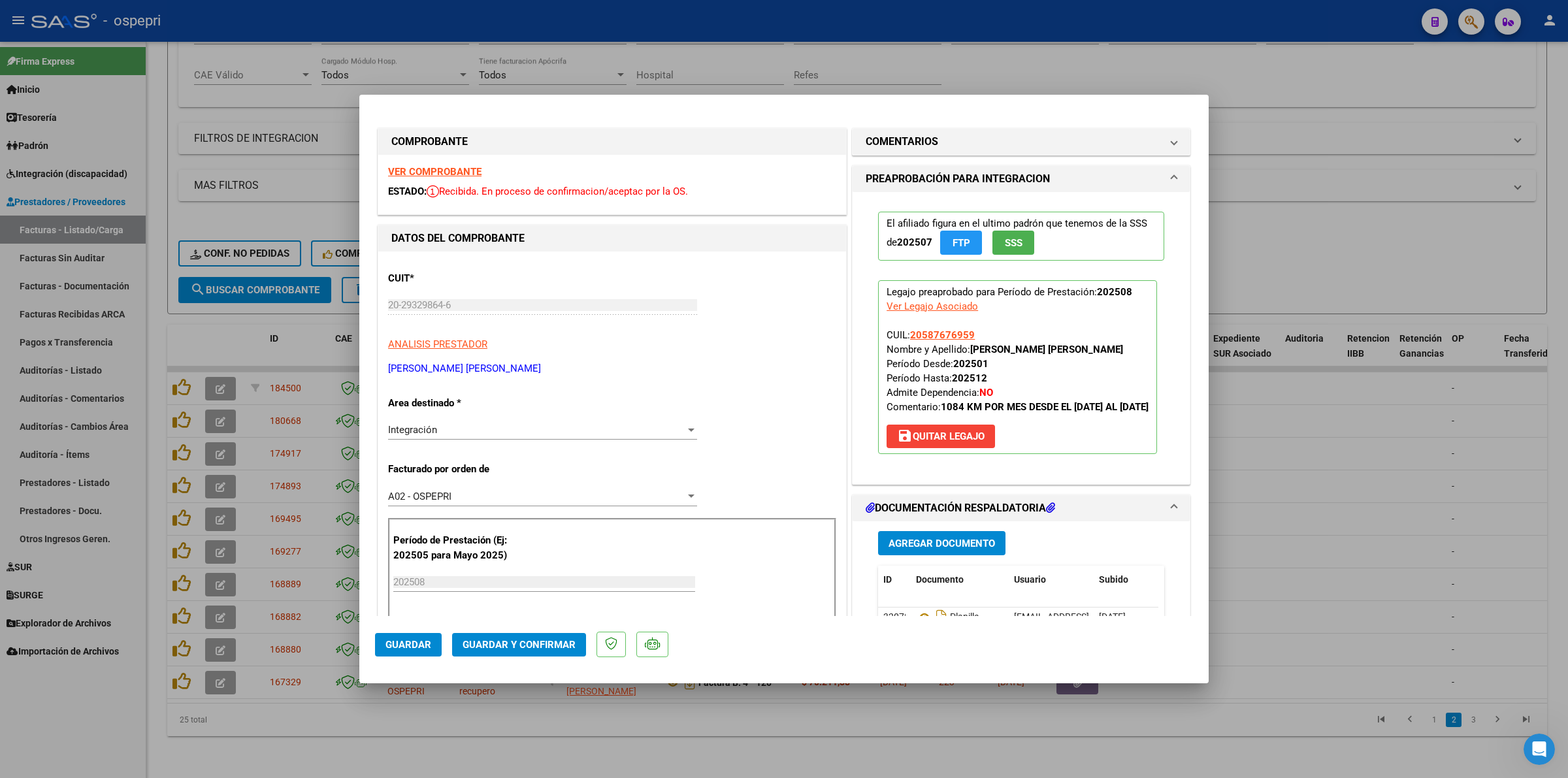
click at [435, 167] on strong "VER COMPROBANTE" at bounding box center [435, 172] width 93 height 12
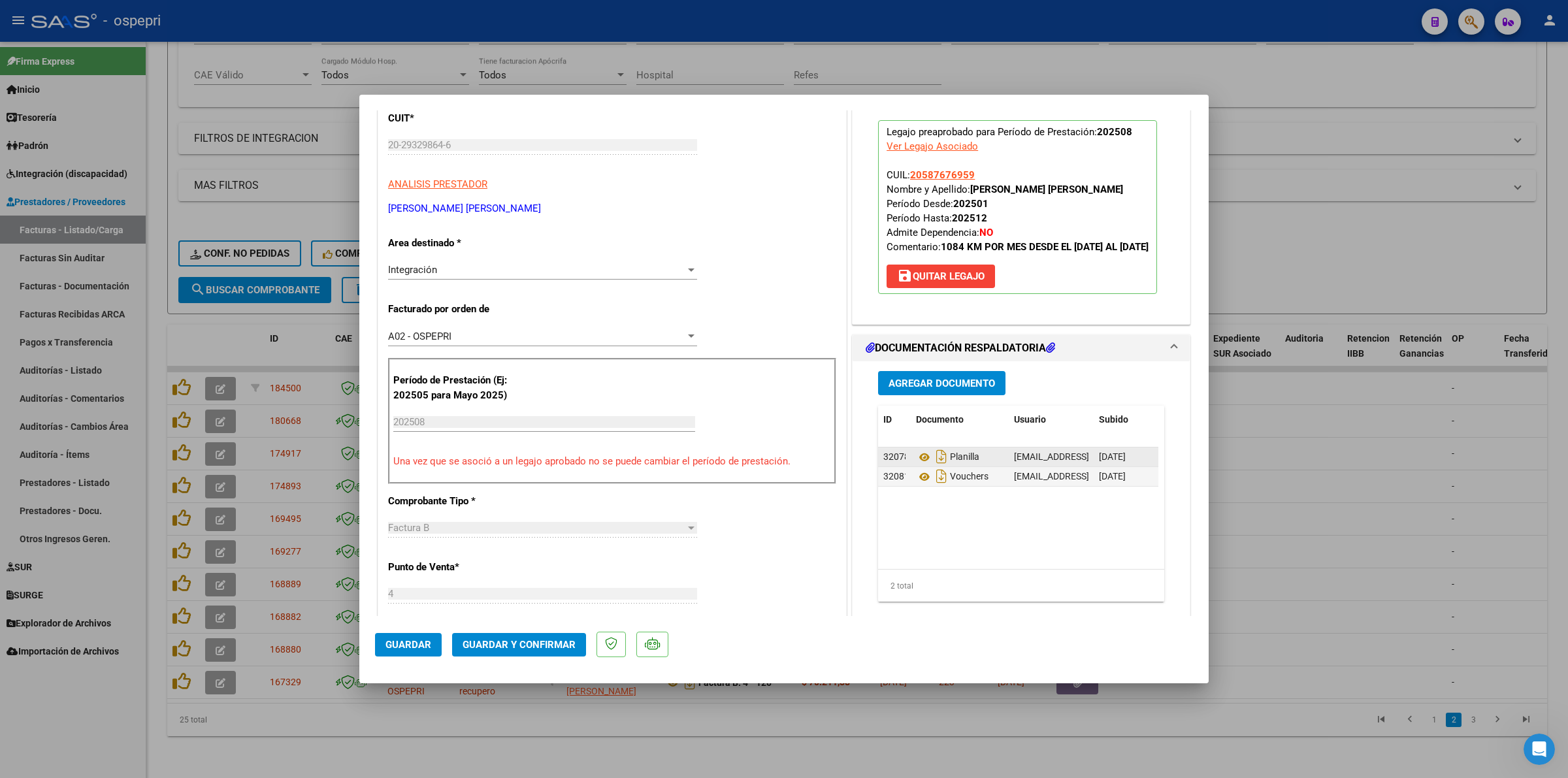
scroll to position [163, 0]
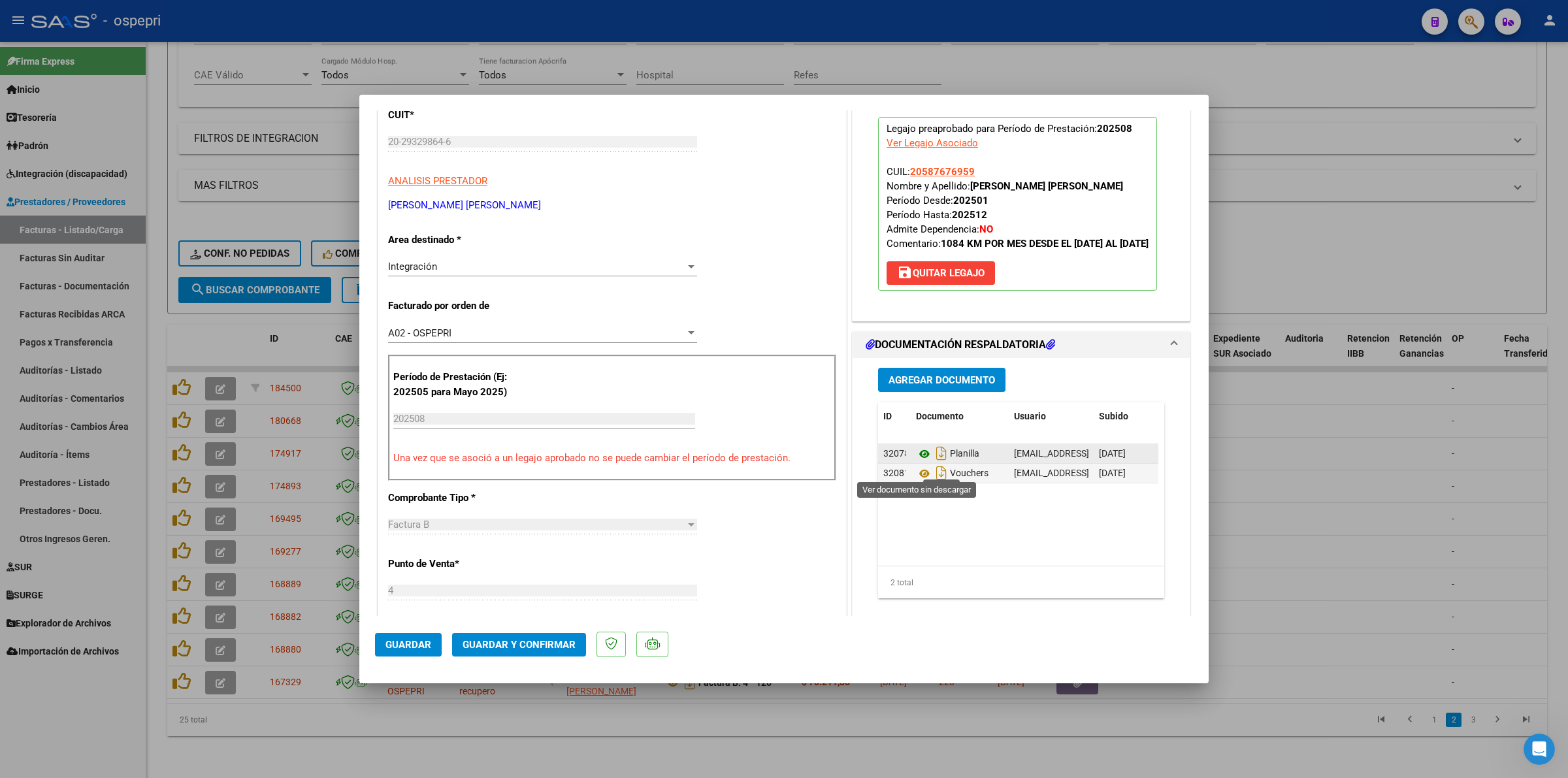
click at [916, 461] on icon at bounding box center [924, 454] width 17 height 16
click at [918, 481] on icon at bounding box center [924, 473] width 17 height 16
type input "$ 0,00"
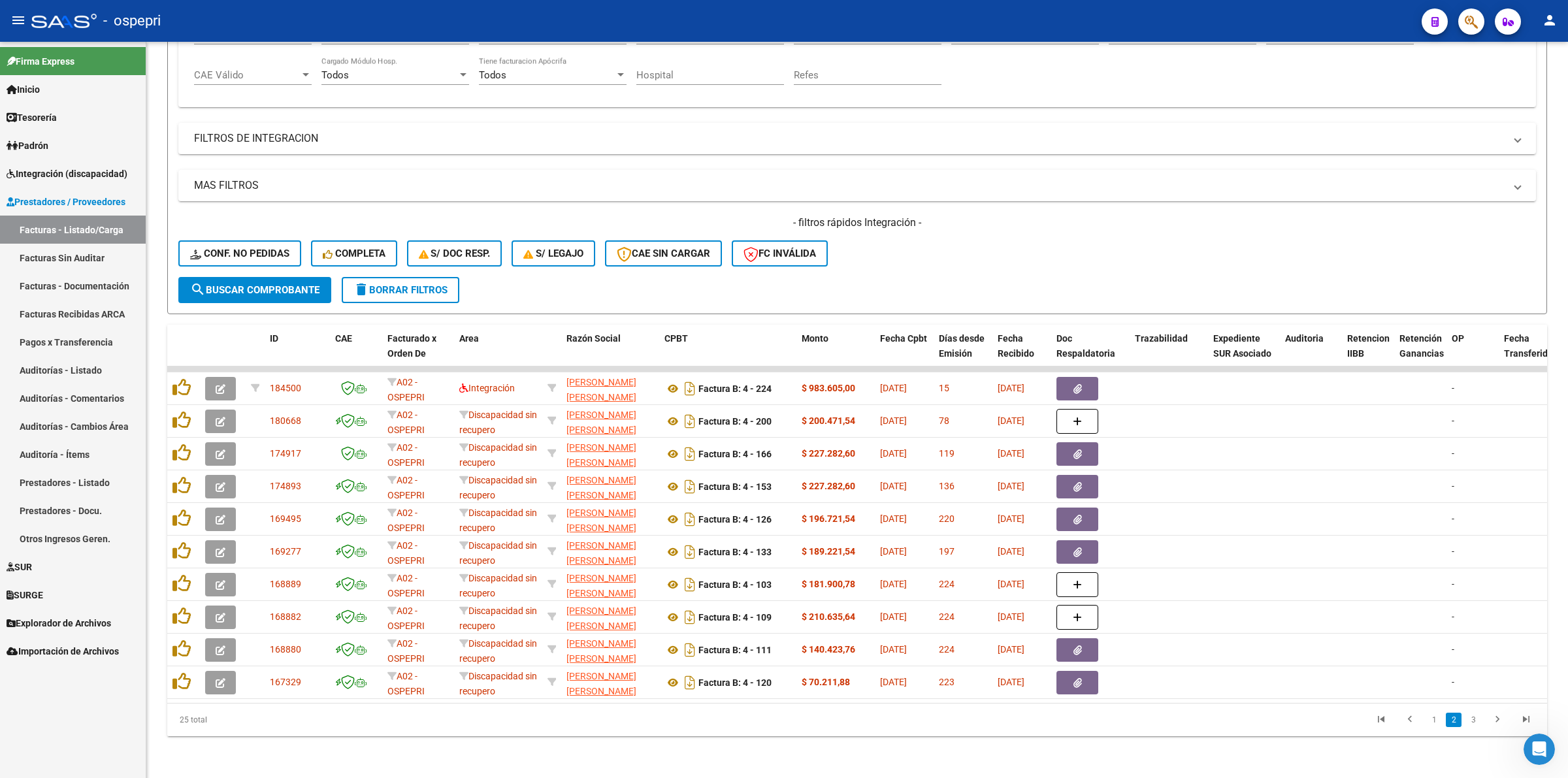
scroll to position [12, 0]
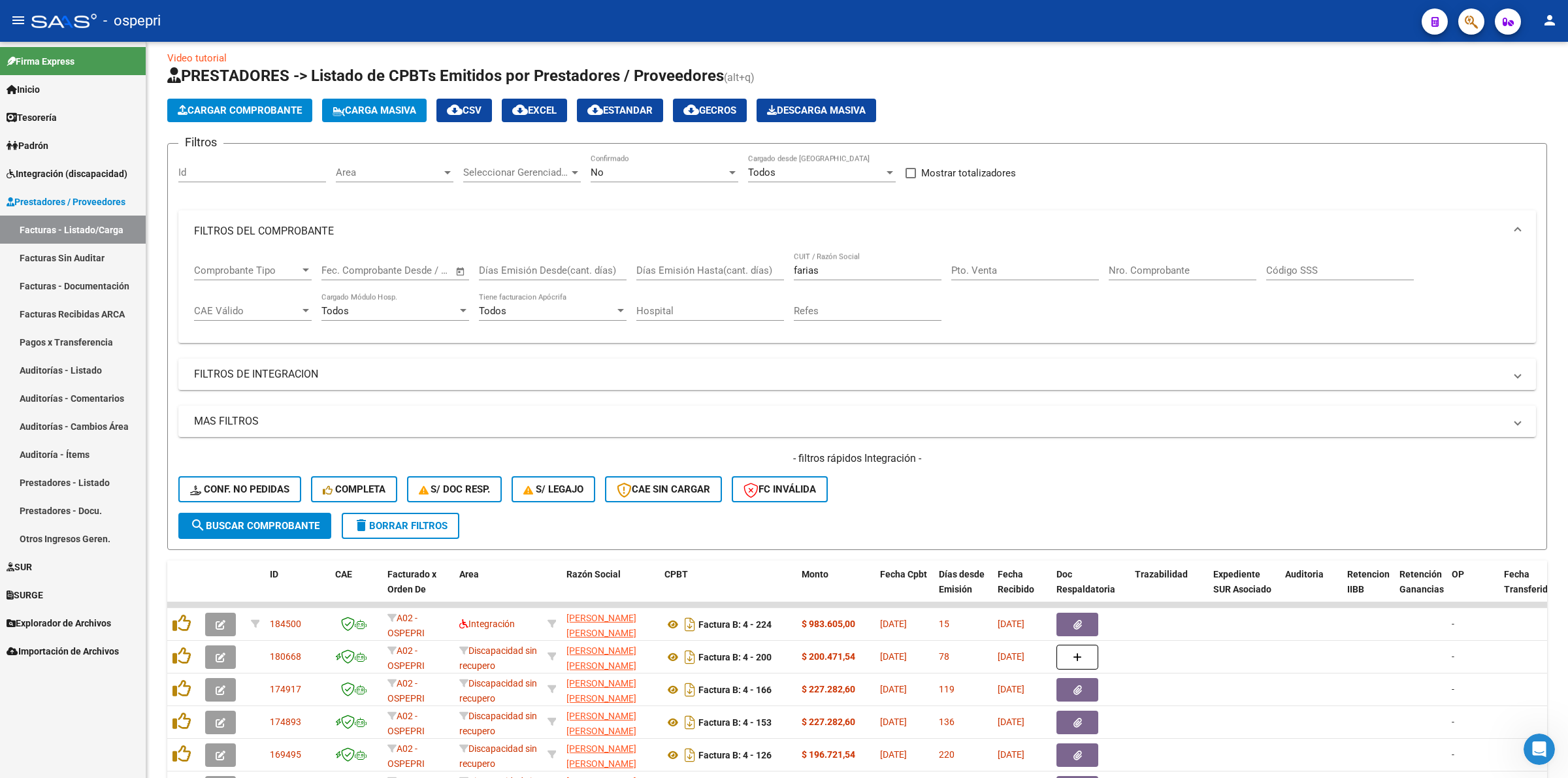
click at [56, 164] on link "Integración (discapacidad)" at bounding box center [73, 173] width 146 height 28
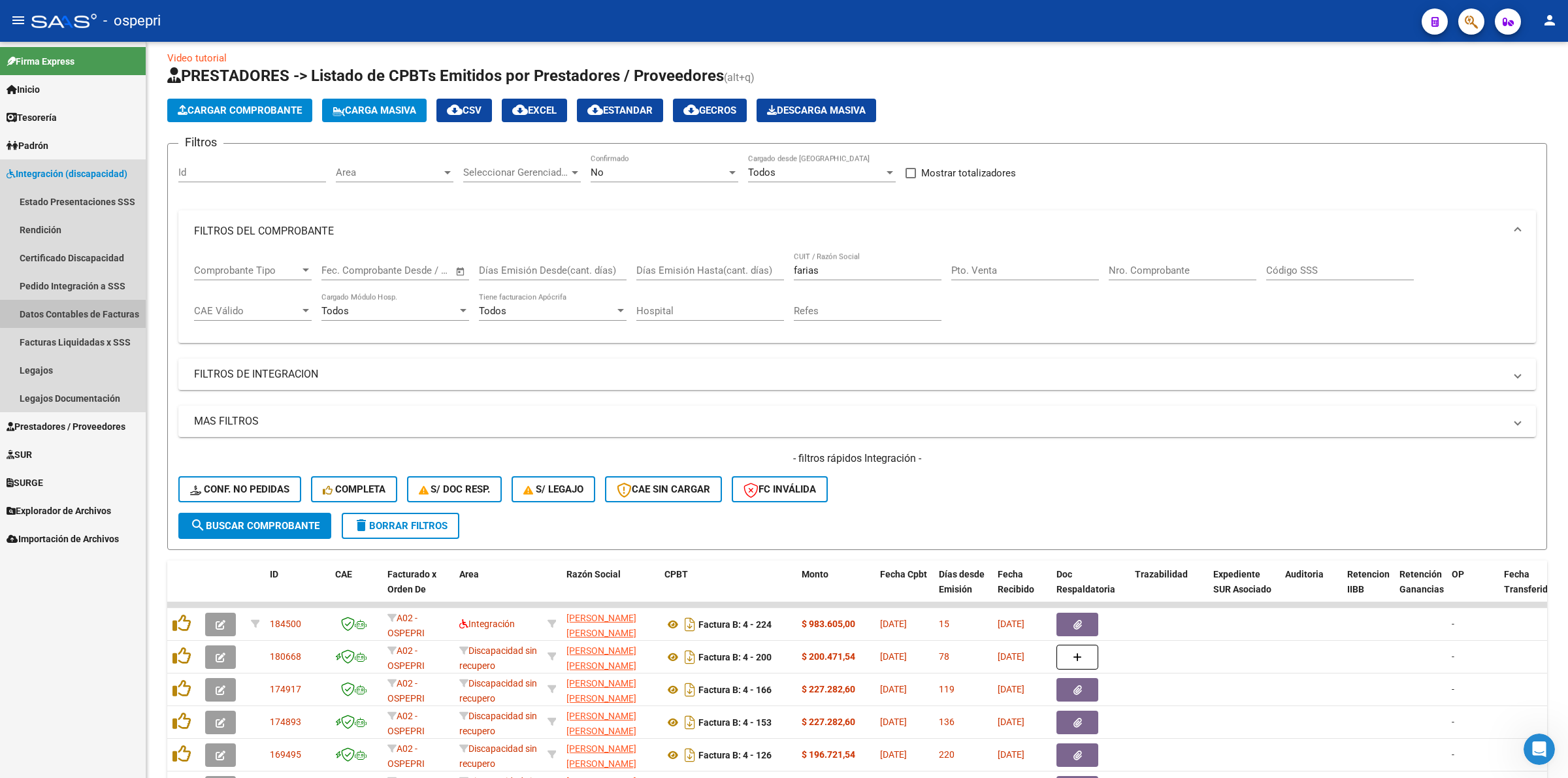
click at [73, 300] on link "Datos Contables de Facturas" at bounding box center [73, 313] width 146 height 28
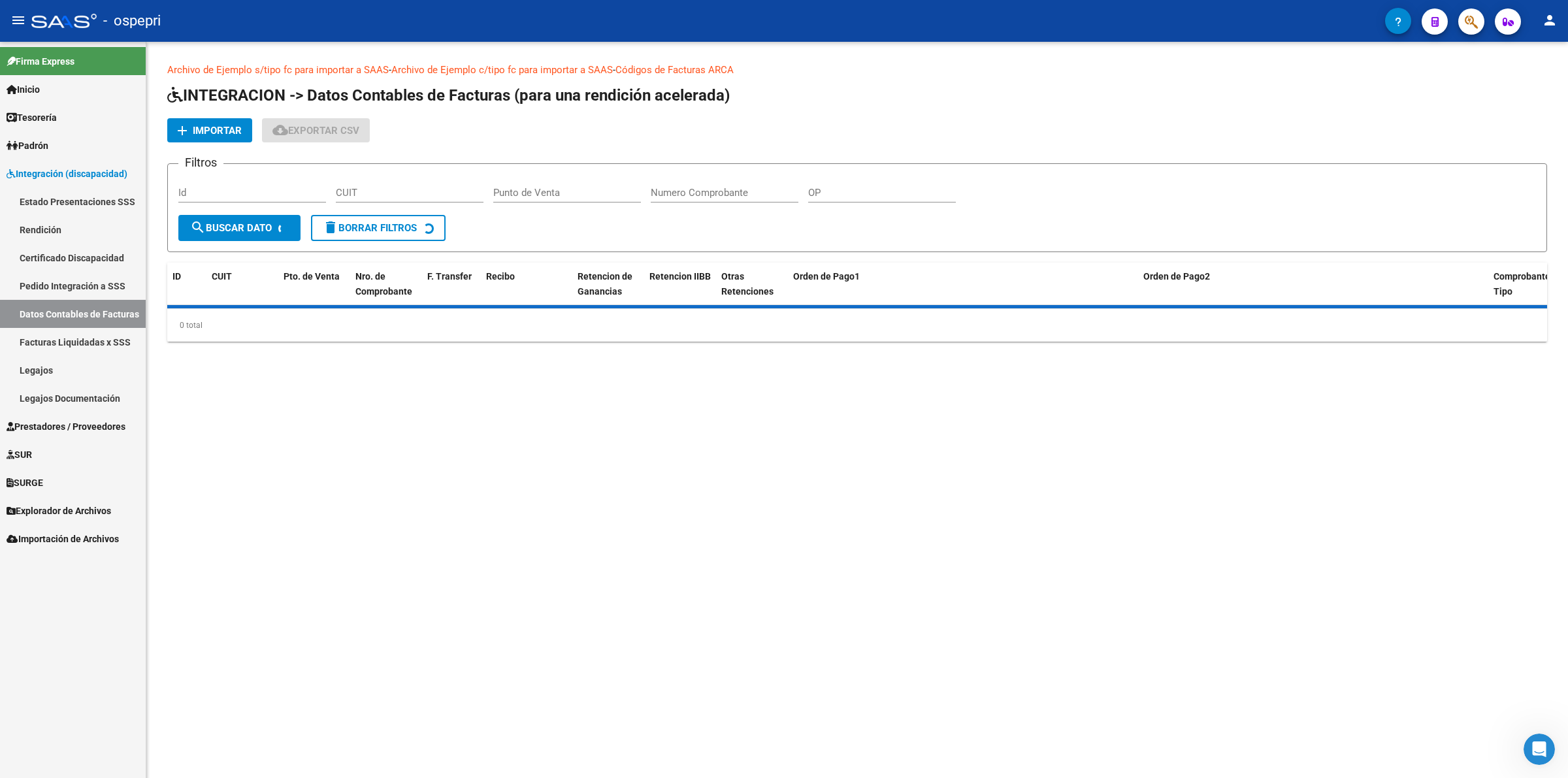
drag, startPoint x: 80, startPoint y: 292, endPoint x: 147, endPoint y: 292, distance: 67.0
click at [80, 292] on link "Pedido Integración a SSS" at bounding box center [73, 285] width 146 height 28
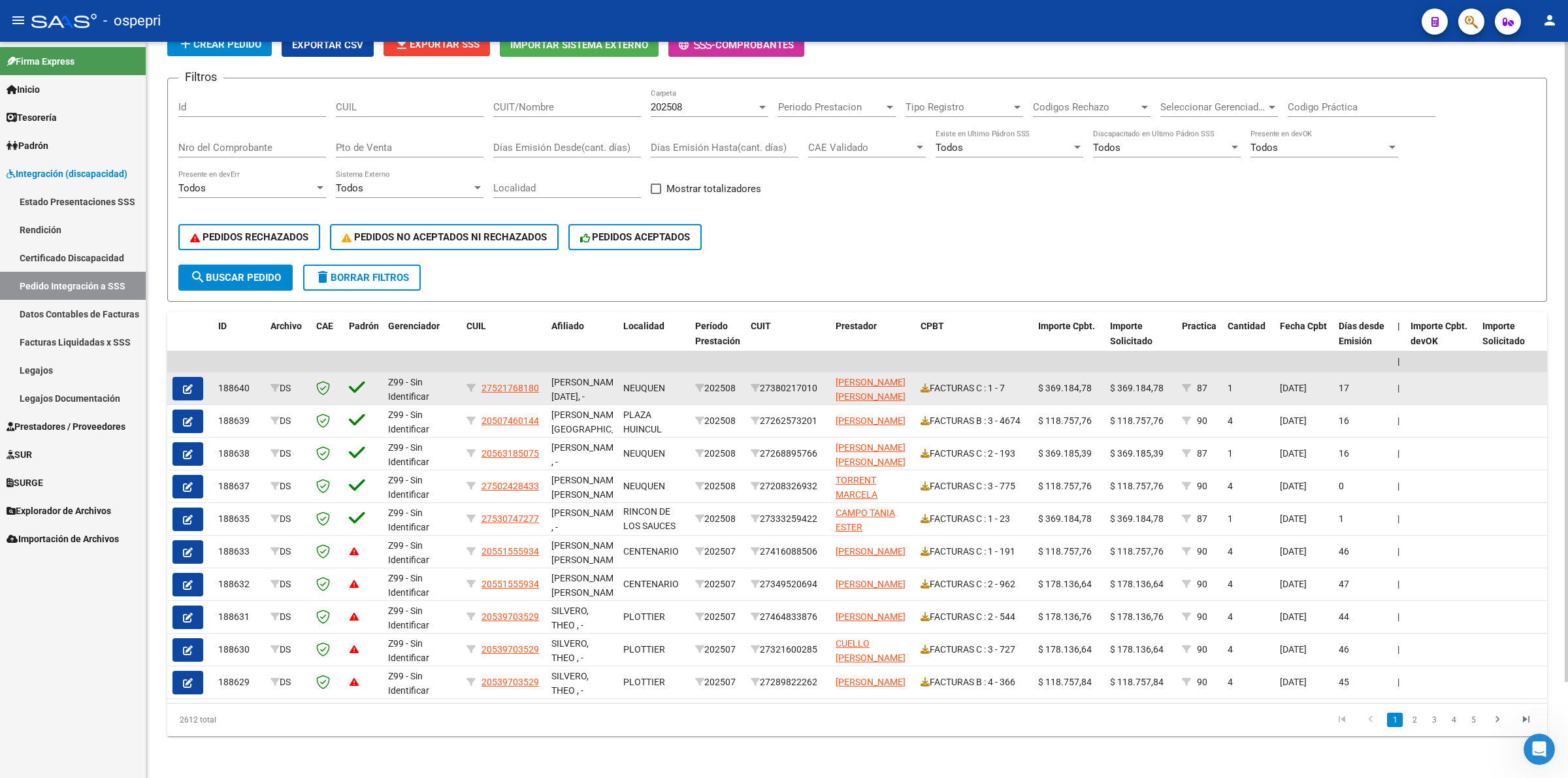
click at [185, 383] on span "button" at bounding box center [188, 389] width 10 height 12
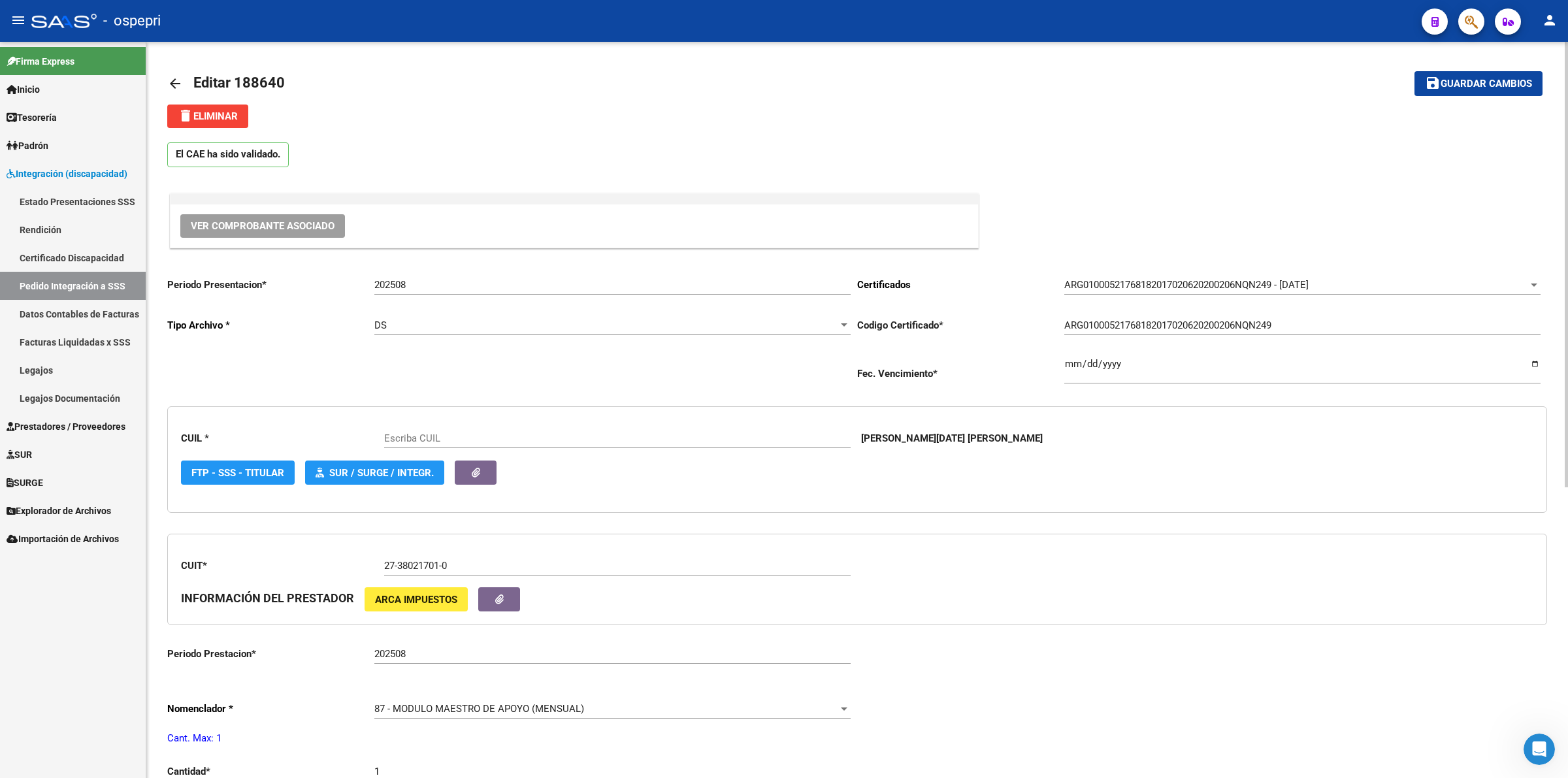
click at [275, 222] on span "Ver Comprobante Asociado" at bounding box center [263, 226] width 144 height 12
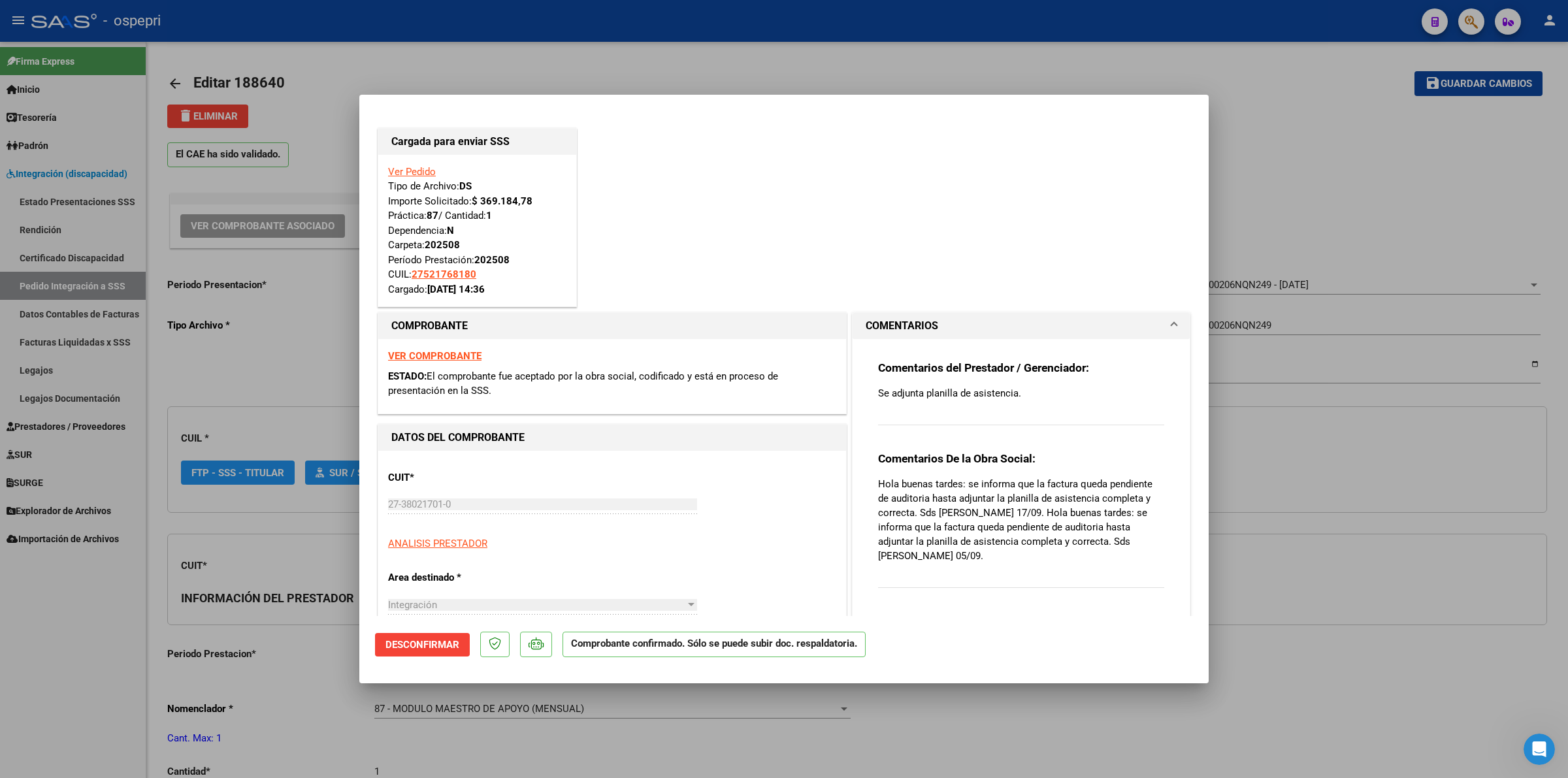
type input "27521768180"
type input "$ 0,00"
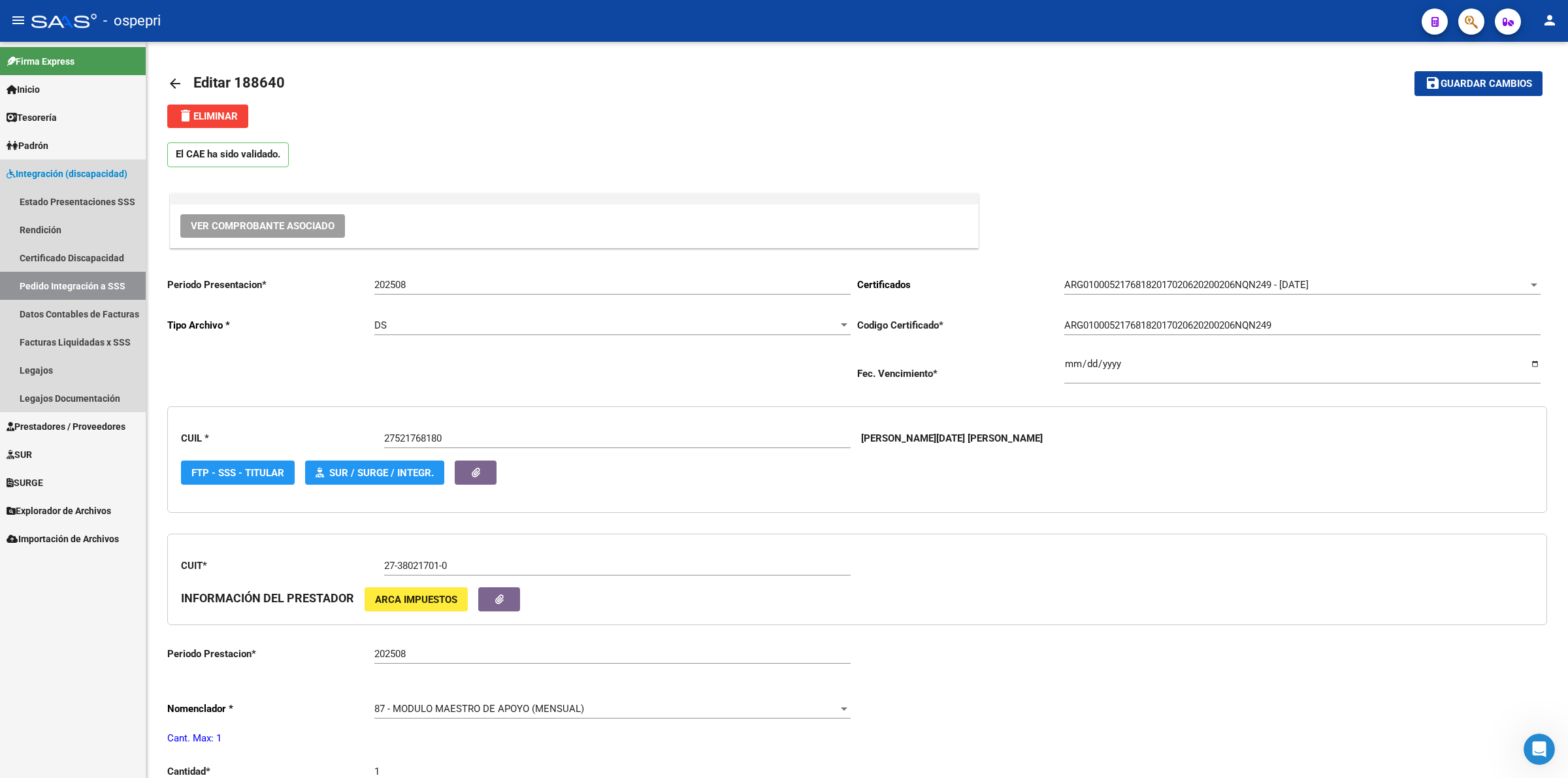
click at [56, 285] on link "Pedido Integración a SSS" at bounding box center [73, 285] width 146 height 28
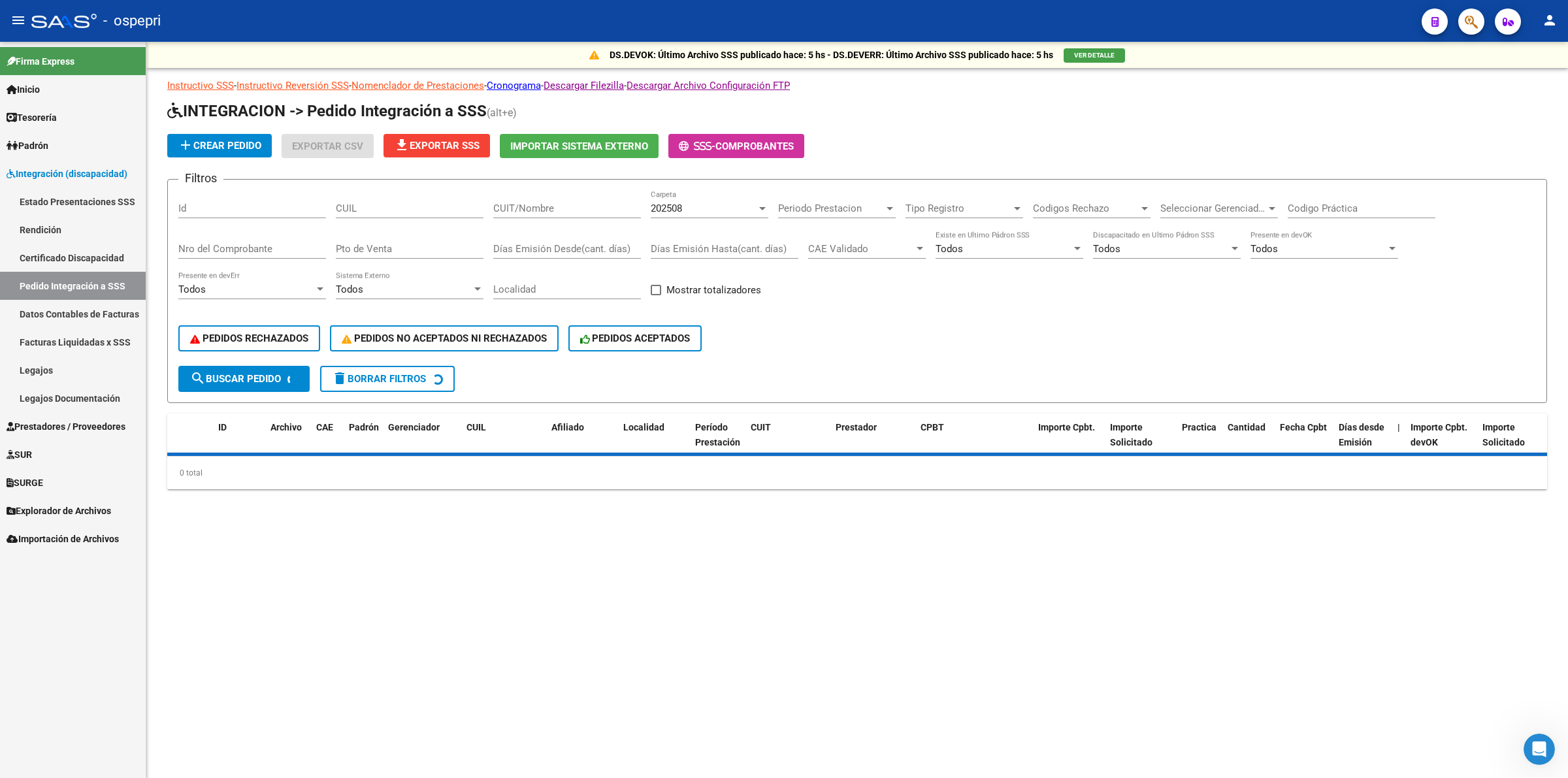
click at [64, 431] on span "Prestadores / Proveedores" at bounding box center [66, 426] width 119 height 14
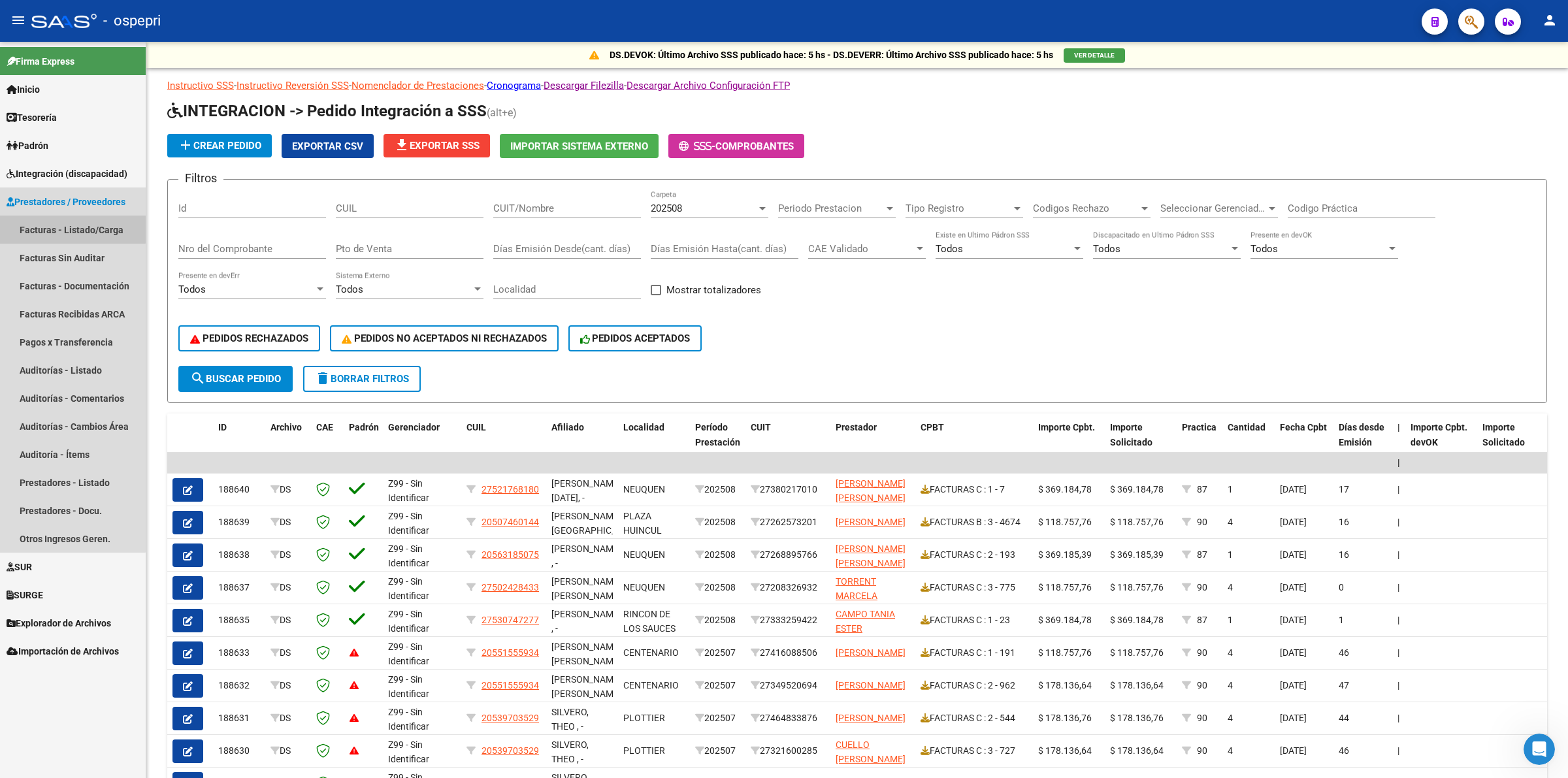
click at [70, 226] on link "Facturas - Listado/Carga" at bounding box center [73, 229] width 146 height 28
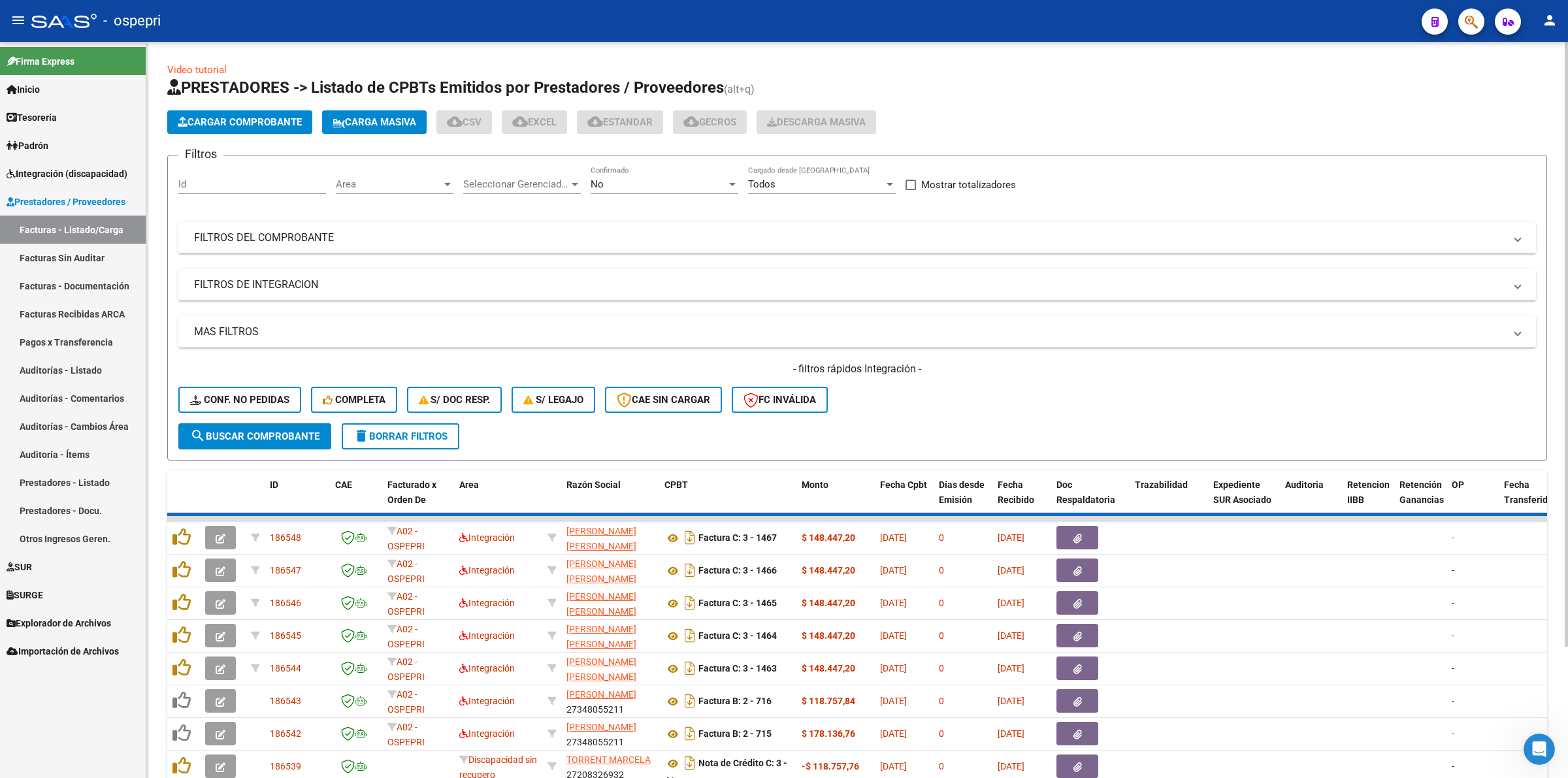
drag, startPoint x: 279, startPoint y: 235, endPoint x: 739, endPoint y: 279, distance: 462.1
click at [287, 235] on mat-panel-title "FILTROS DEL COMPROBANTE" at bounding box center [849, 237] width 1310 height 14
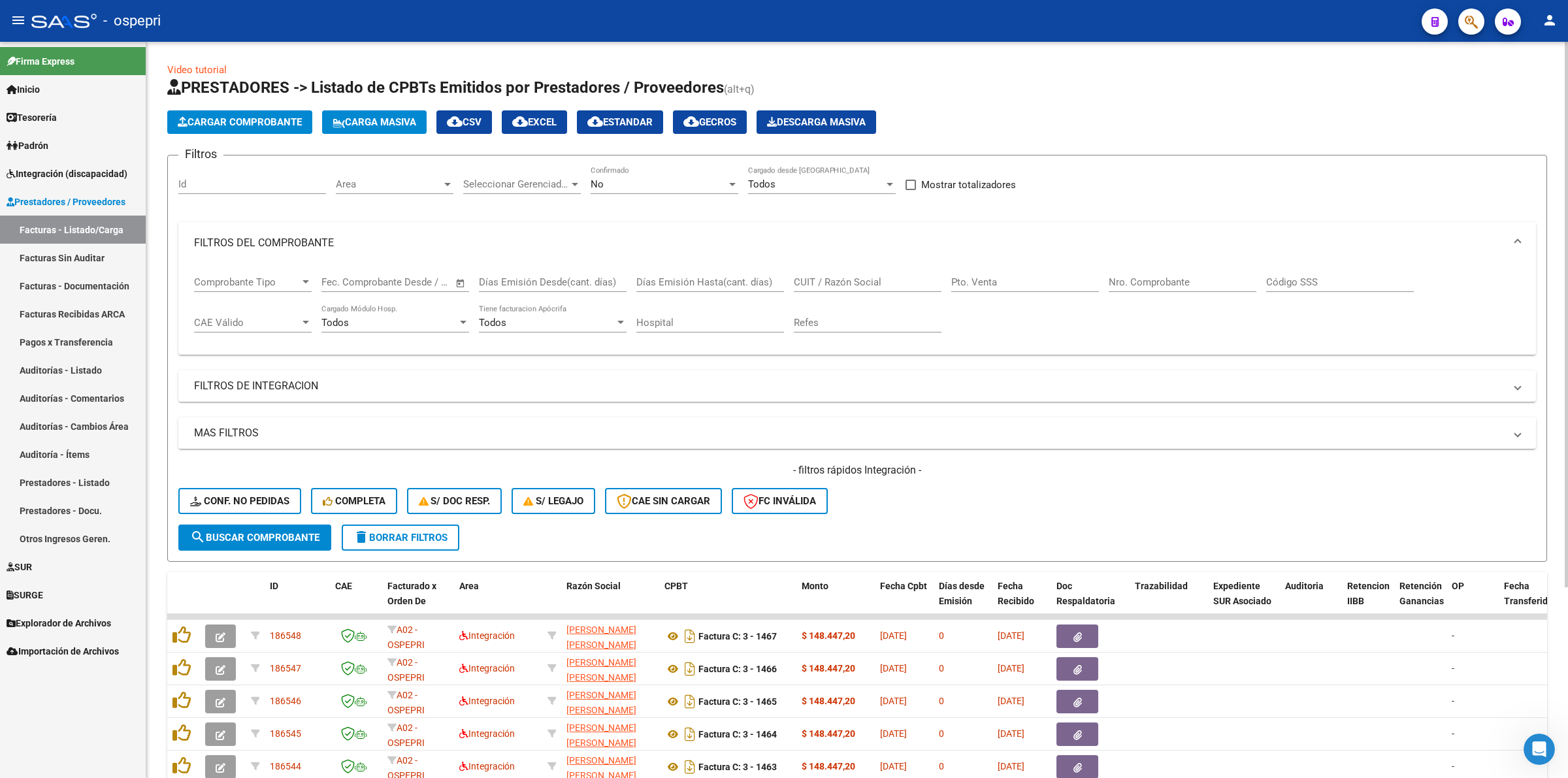
click at [807, 278] on input "CUIT / Razón Social" at bounding box center [867, 282] width 147 height 12
type input "farias"
click at [256, 527] on button "search Buscar Comprobante" at bounding box center [255, 537] width 152 height 26
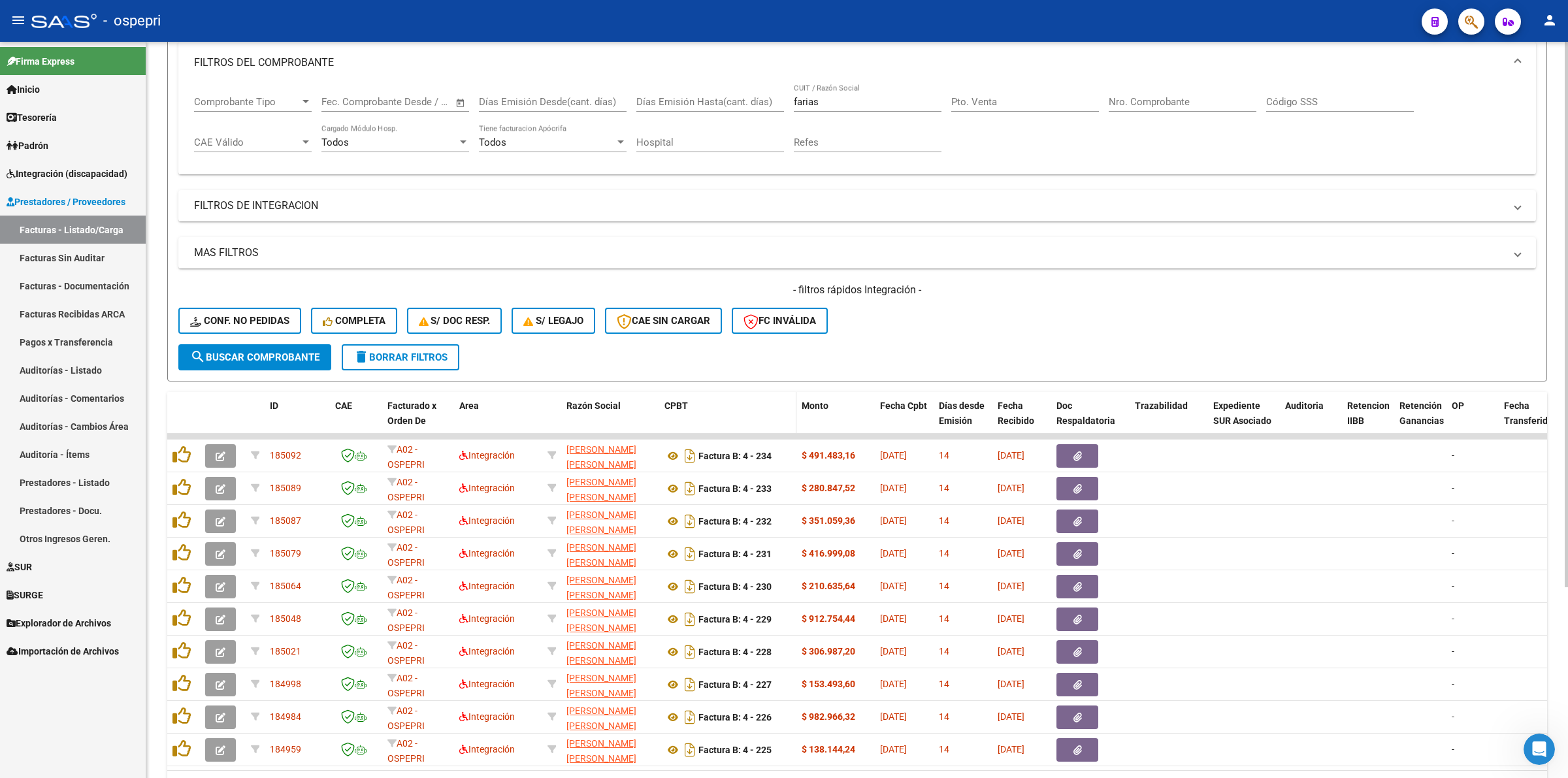
scroll to position [257, 0]
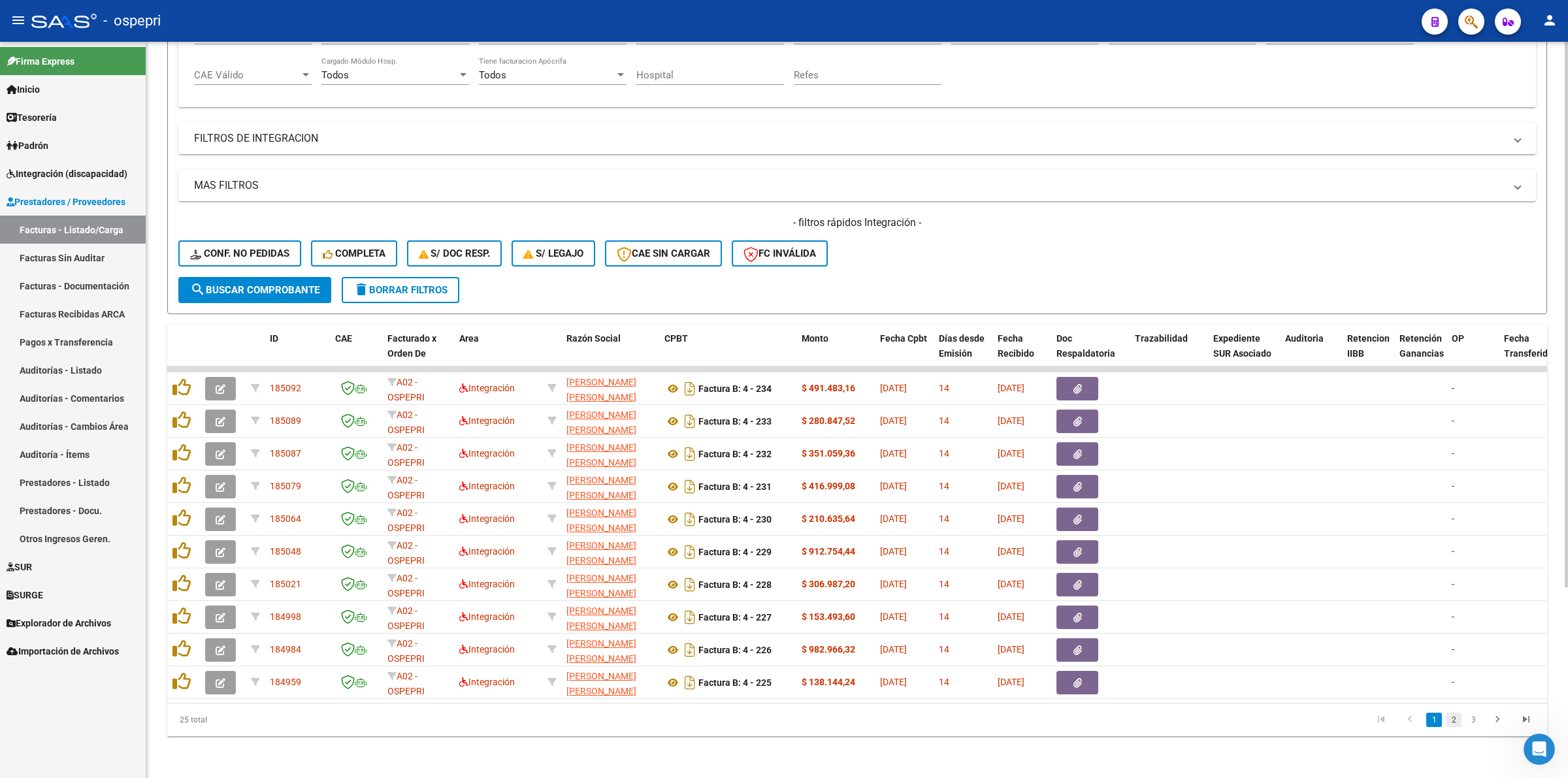
click at [1456, 720] on link "2" at bounding box center [1454, 720] width 16 height 14
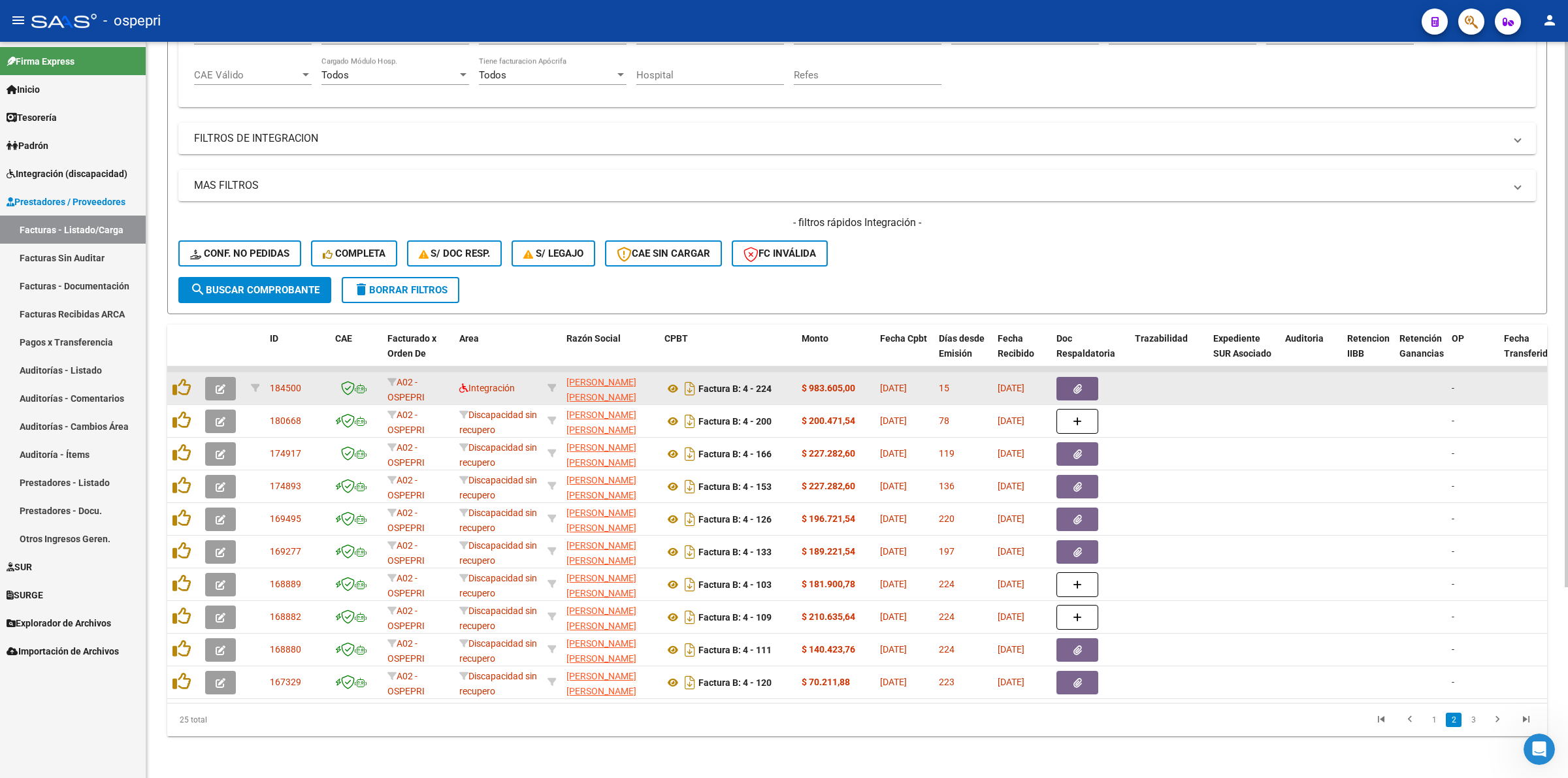
click at [219, 377] on button "button" at bounding box center [220, 389] width 30 height 24
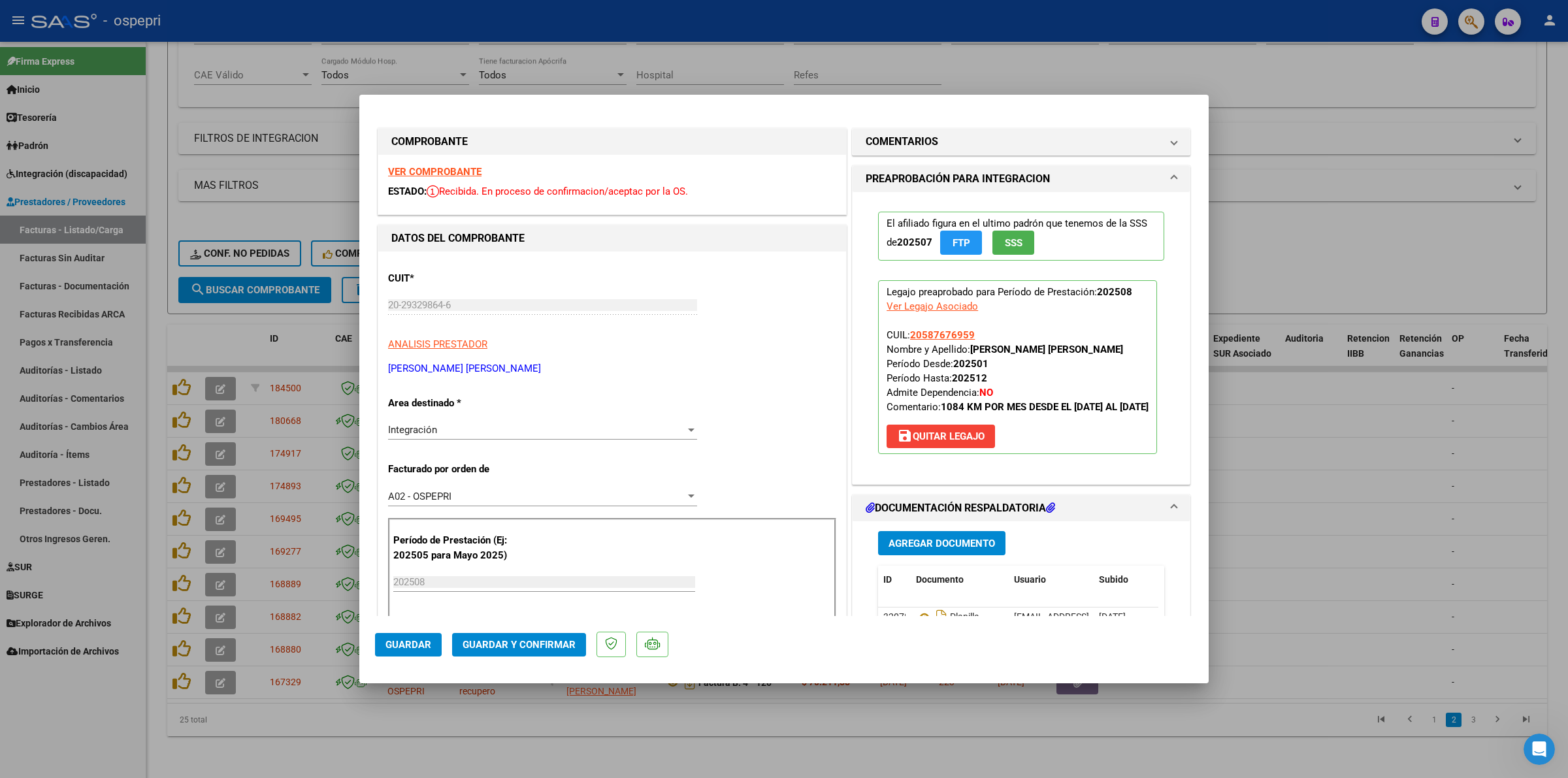
scroll to position [327, 0]
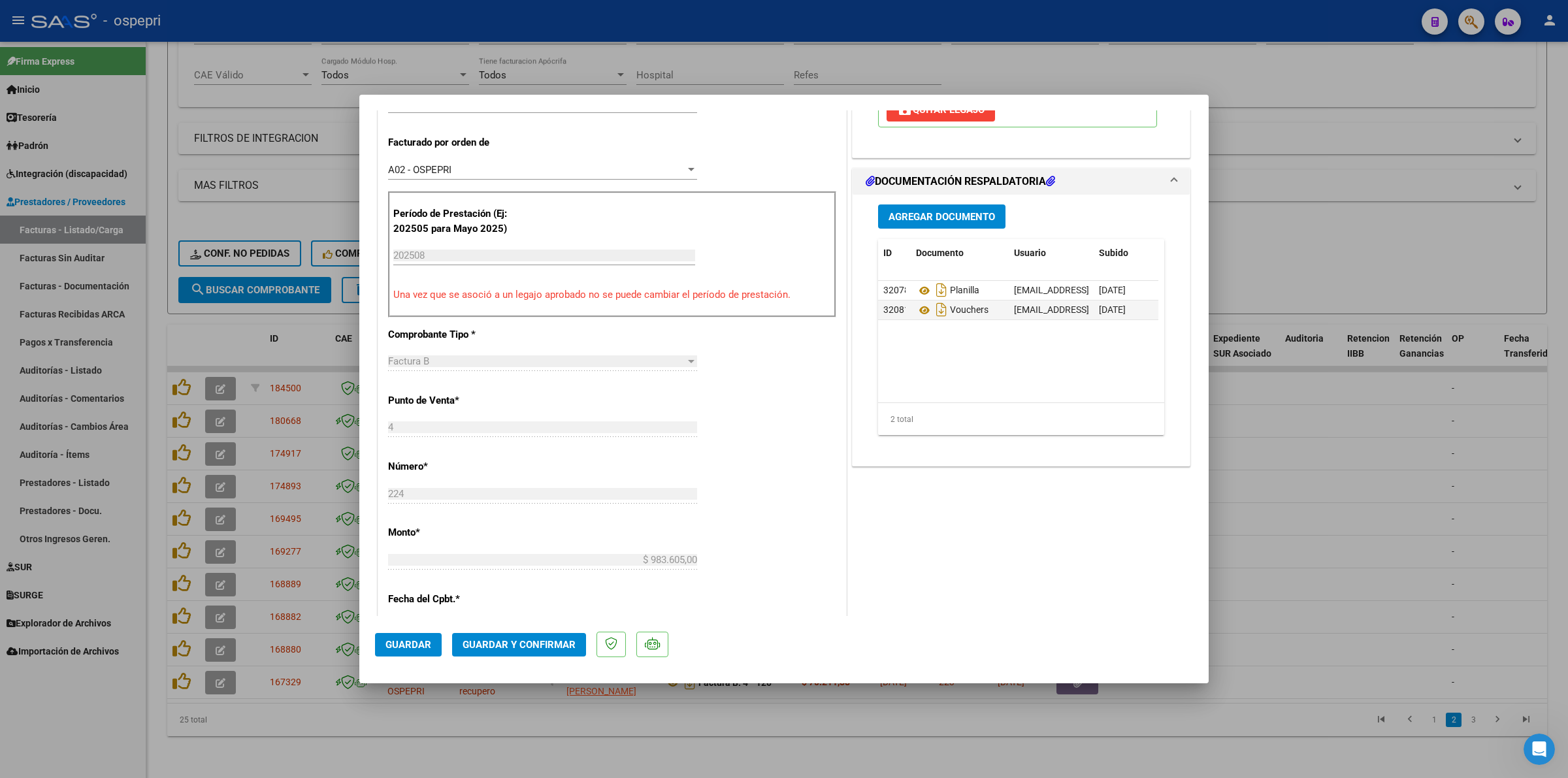
click at [526, 640] on span "Guardar y Confirmar" at bounding box center [518, 644] width 113 height 12
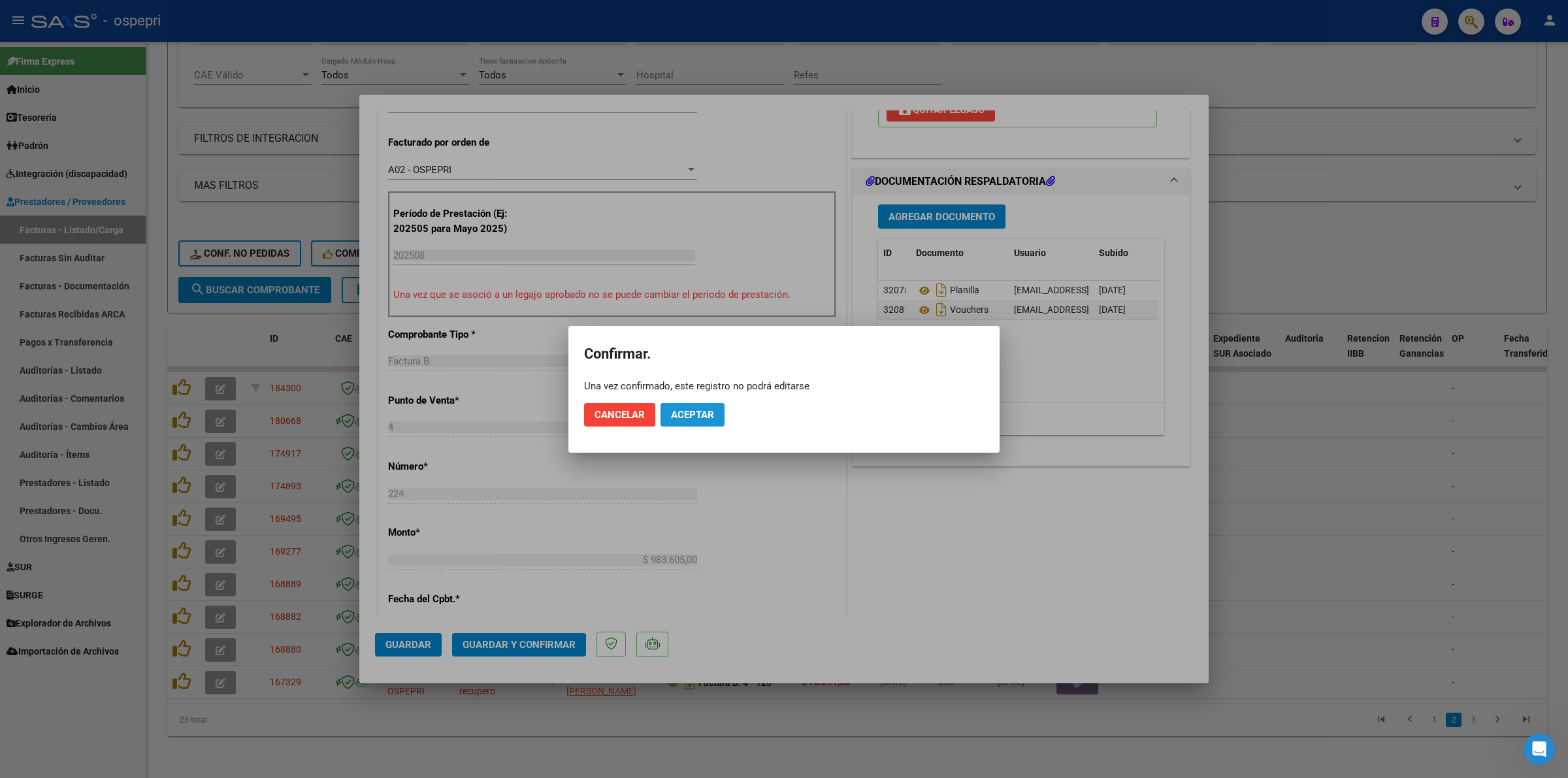
click at [707, 406] on button "Aceptar" at bounding box center [693, 415] width 64 height 24
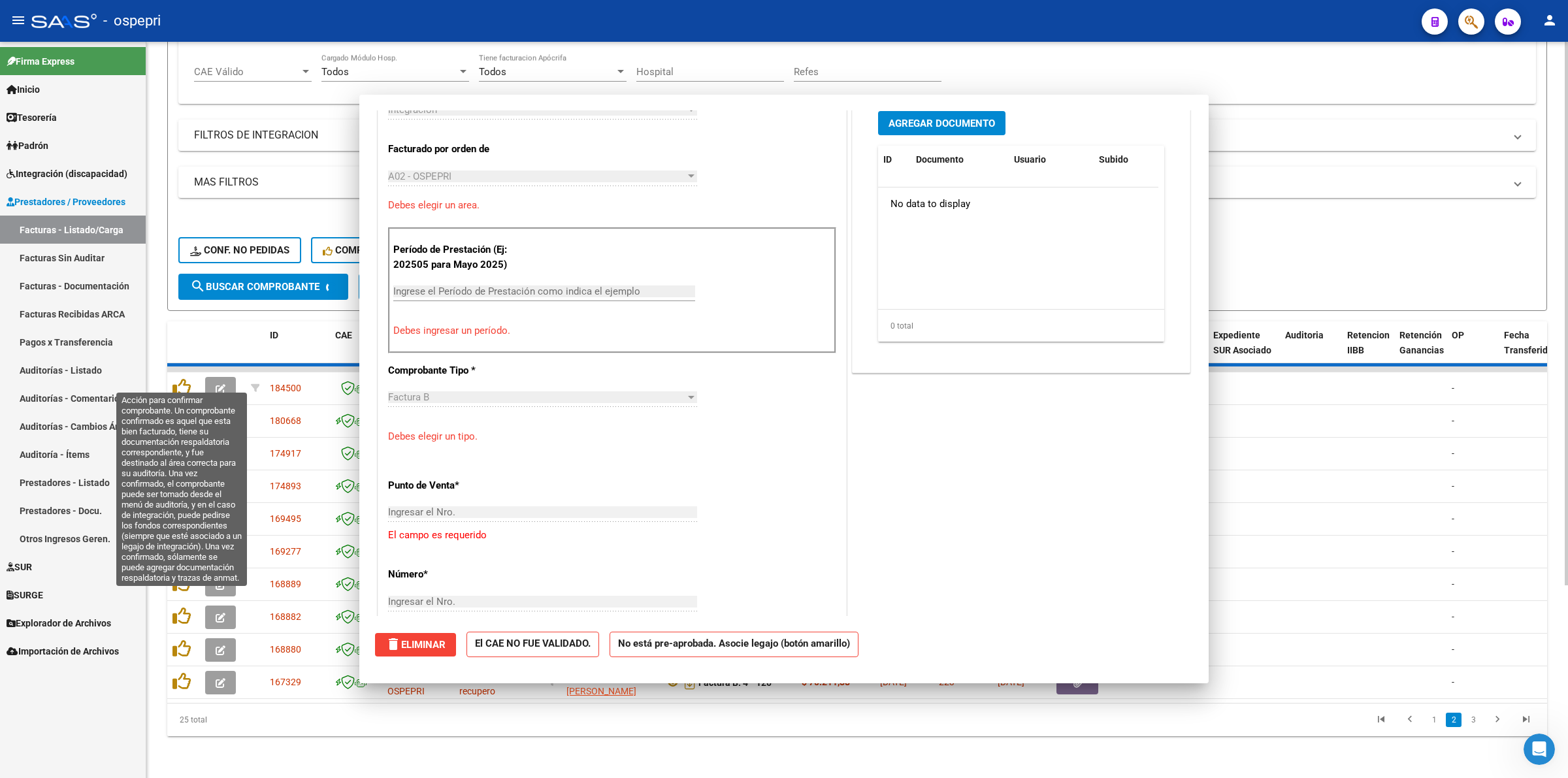
scroll to position [0, 0]
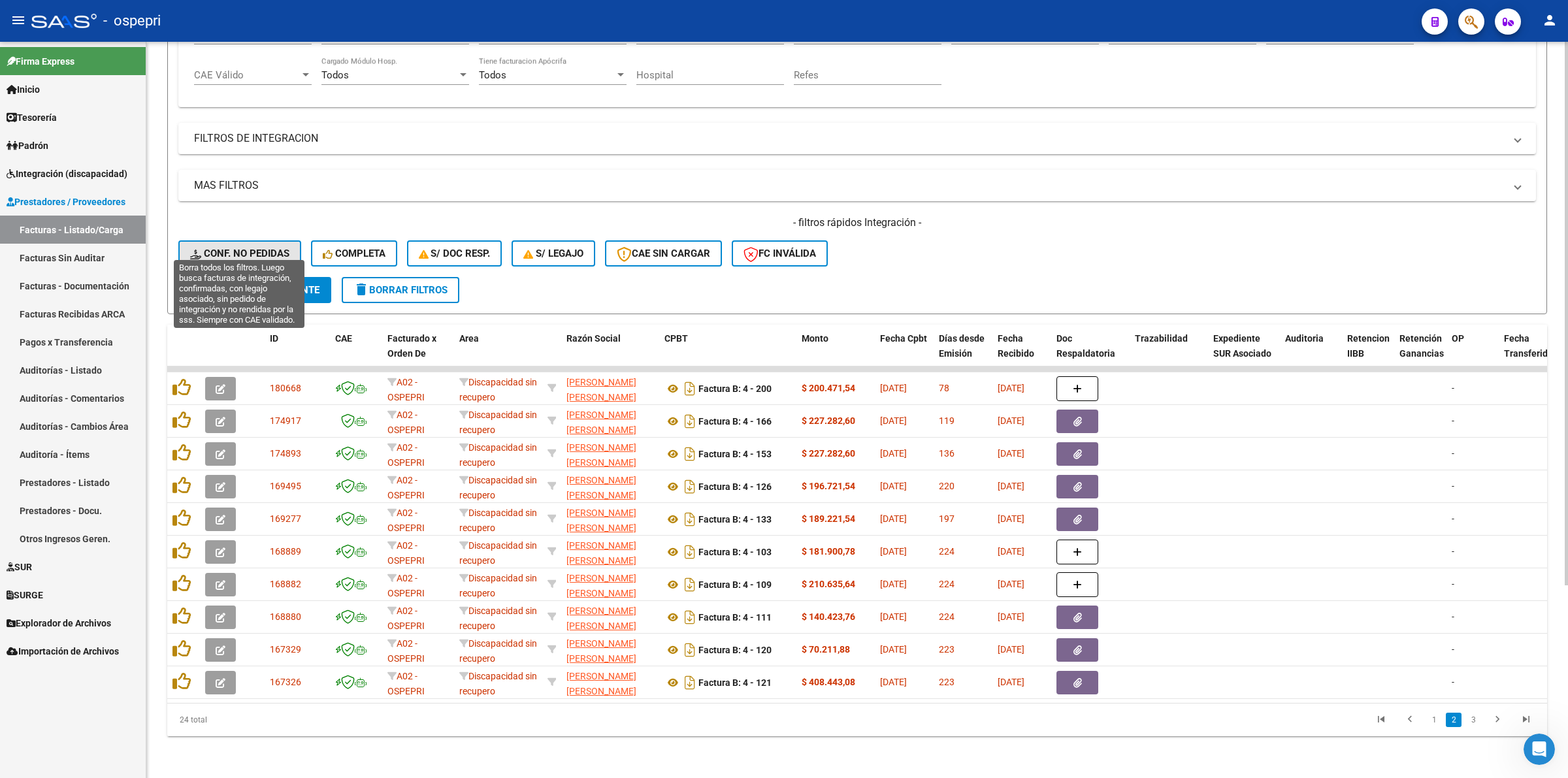
click at [225, 247] on span "Conf. no pedidas" at bounding box center [239, 253] width 99 height 12
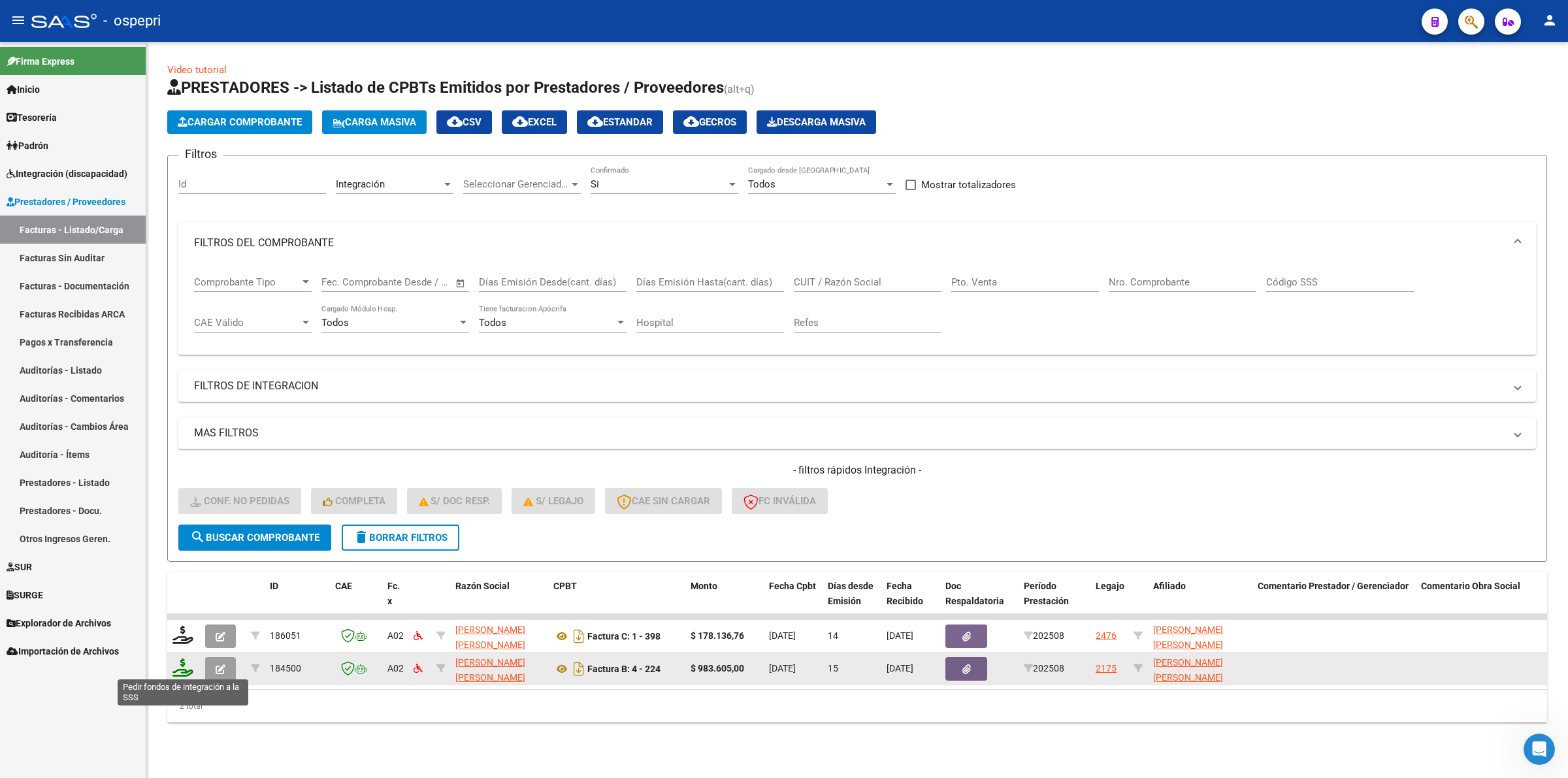
click at [180, 665] on icon at bounding box center [183, 667] width 21 height 19
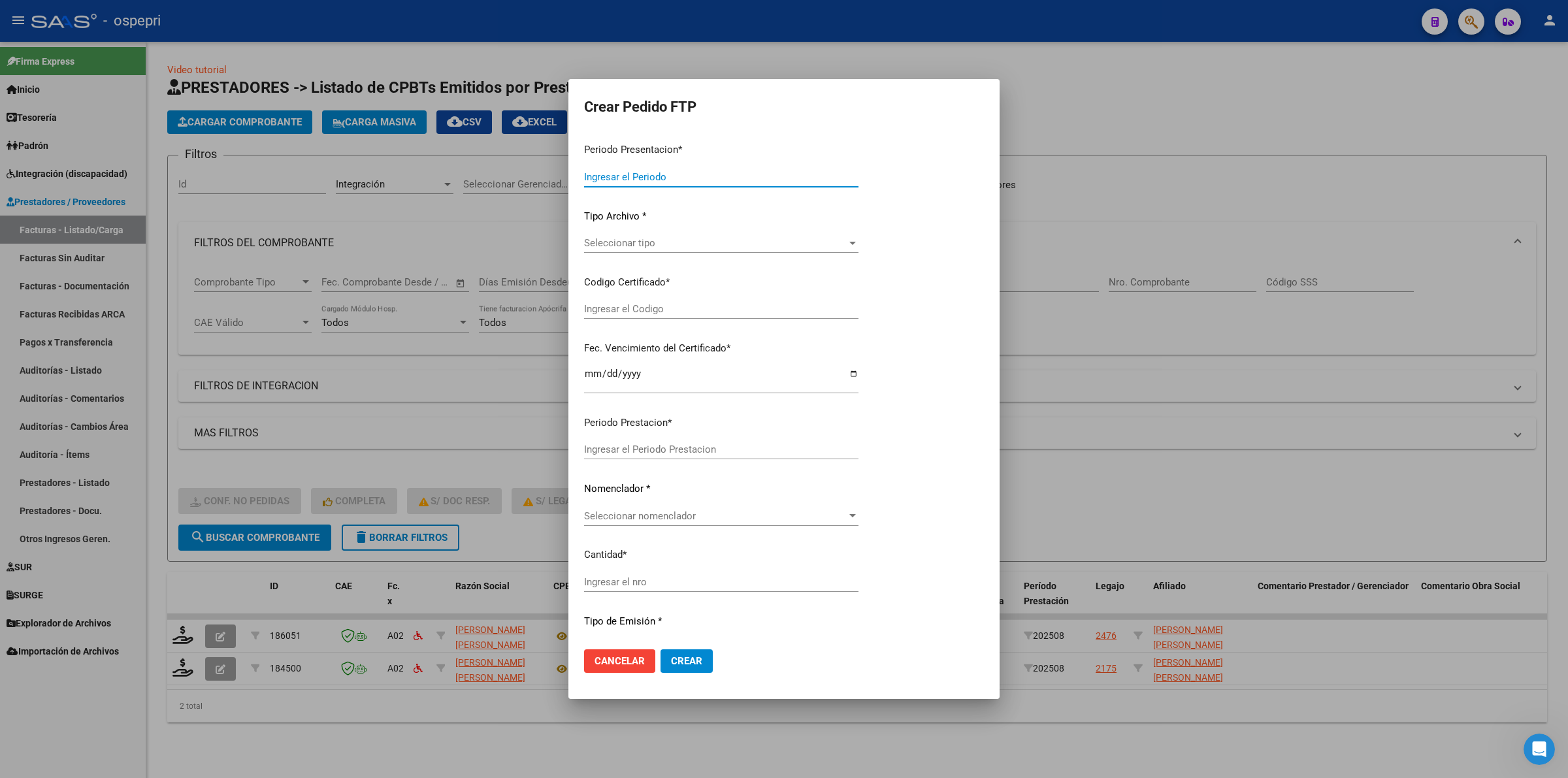
type input "202508"
type input "$ 983.605,00"
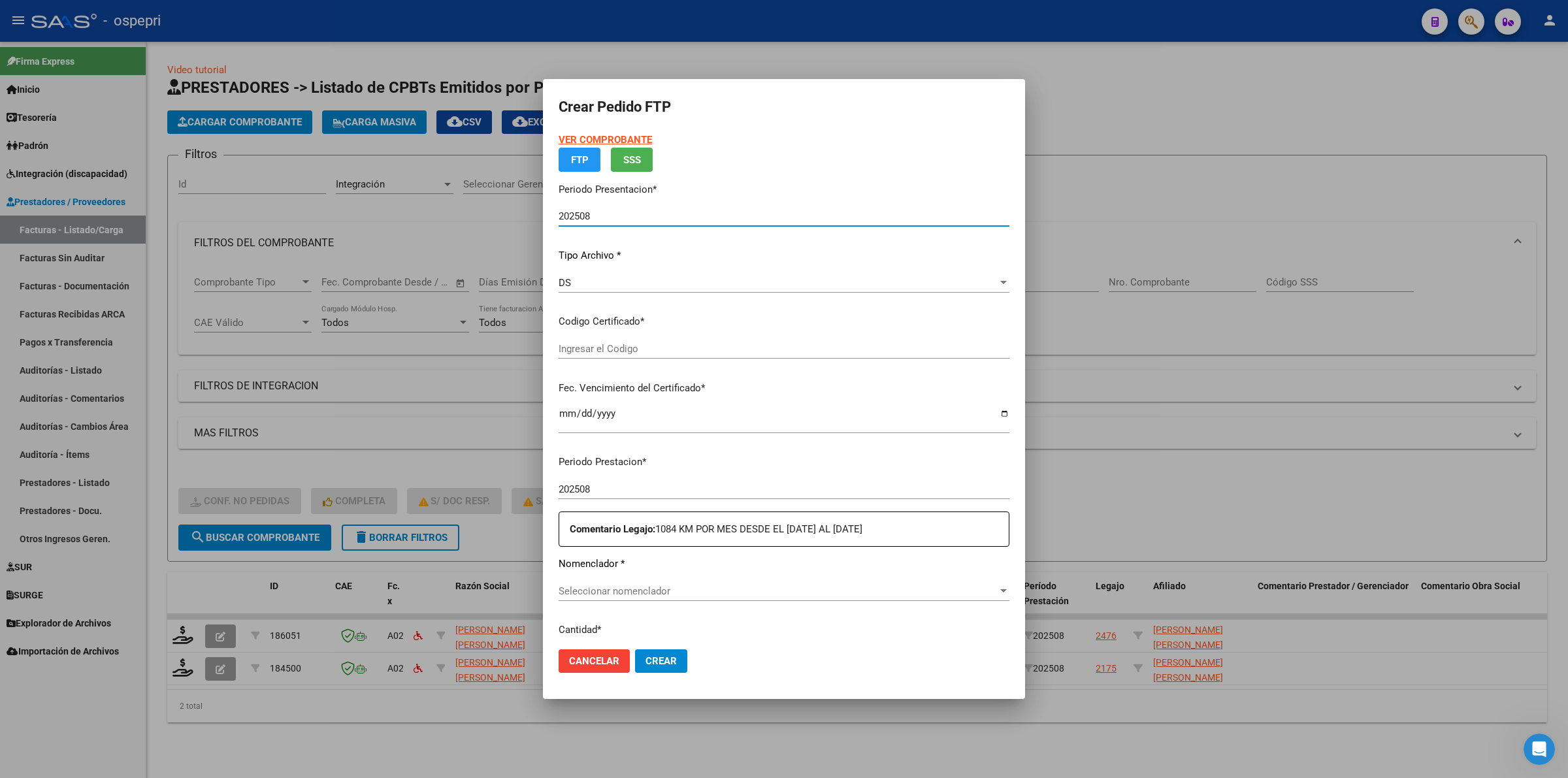
type input "2058767695-9"
type input "2028-04-18"
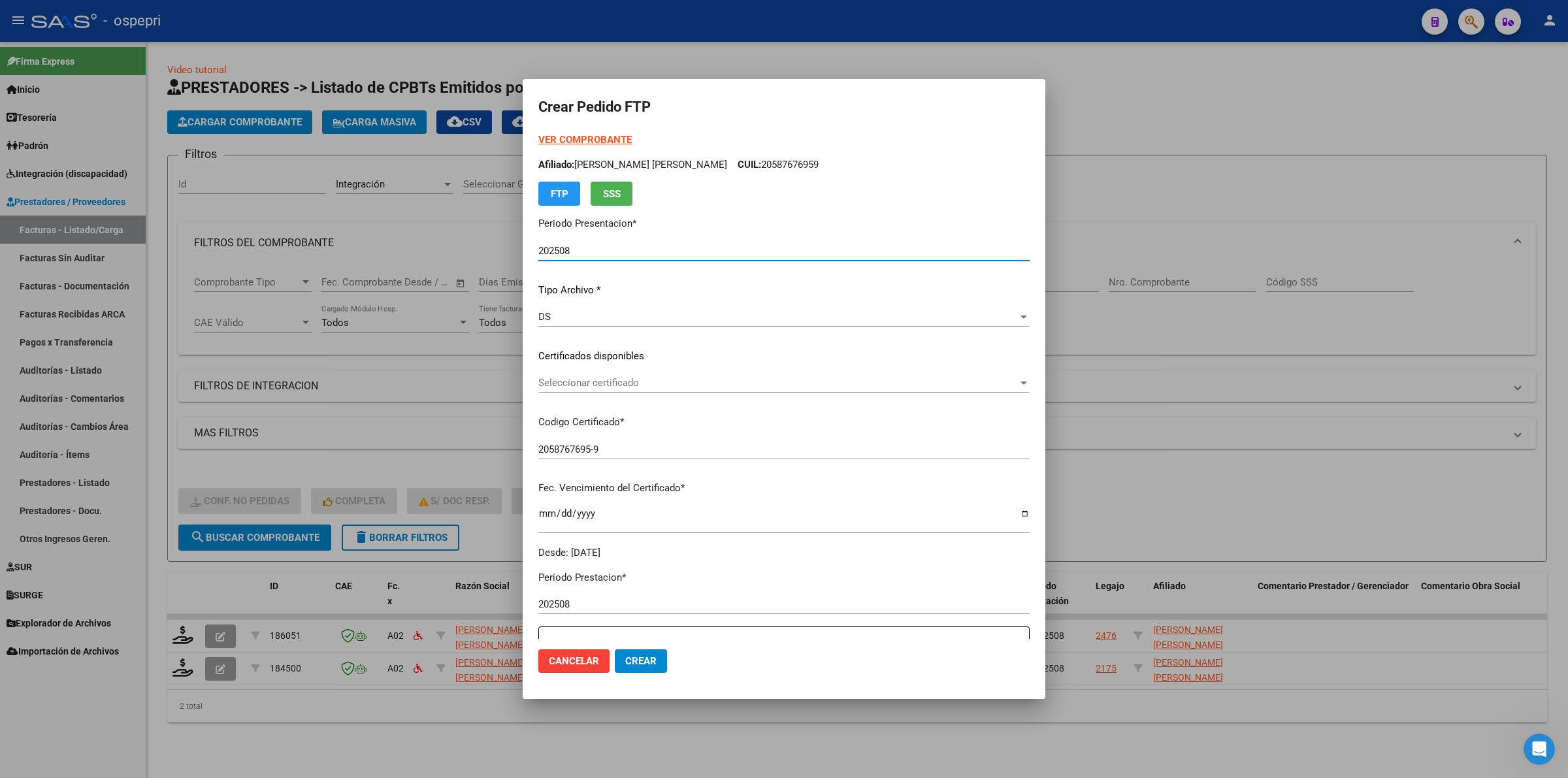
click at [609, 387] on span "Seleccionar certificado" at bounding box center [778, 383] width 479 height 12
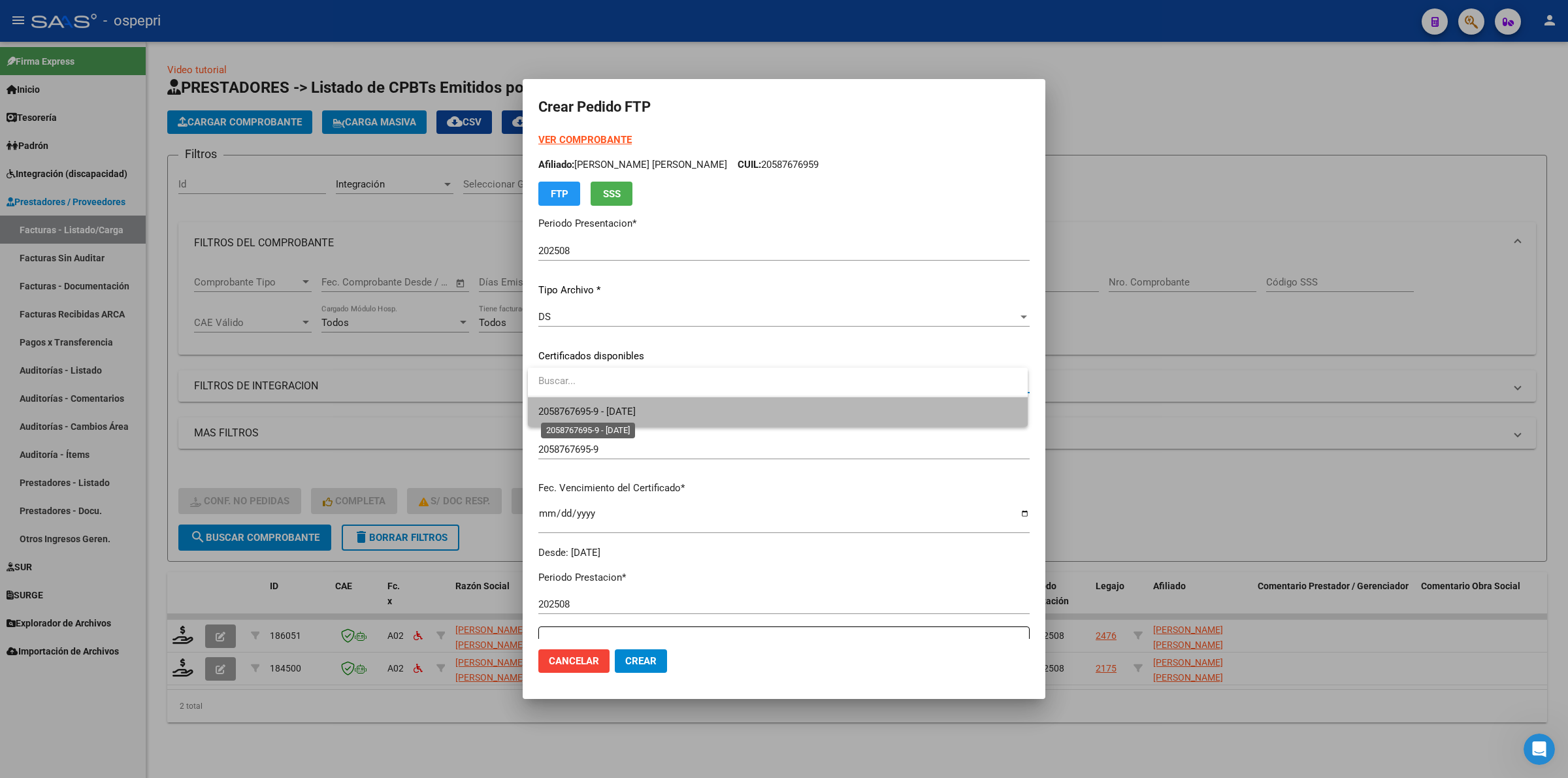
click at [618, 408] on span "2058767695-9 - 2028-04-18" at bounding box center [587, 411] width 97 height 12
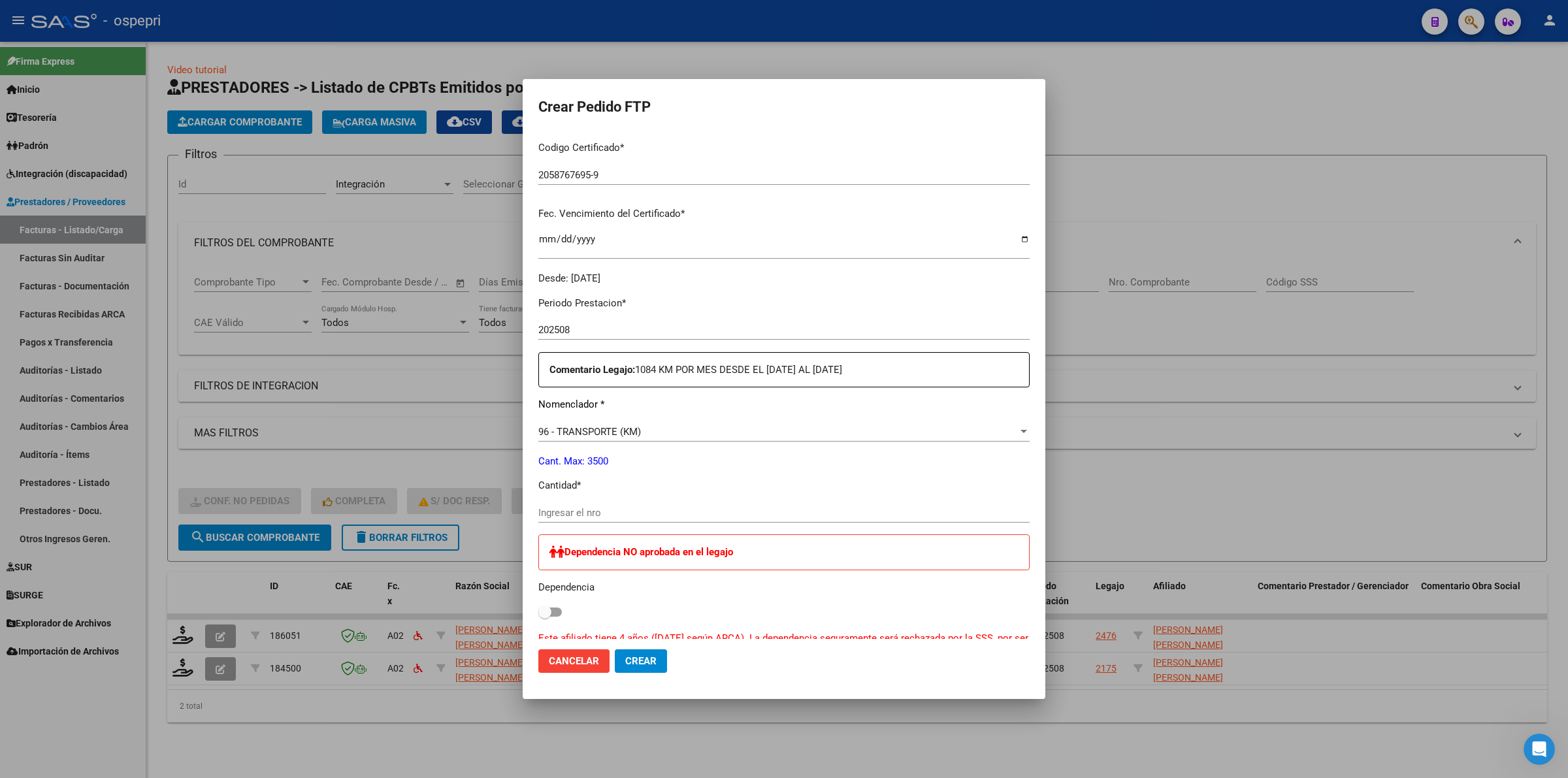
scroll to position [408, 0]
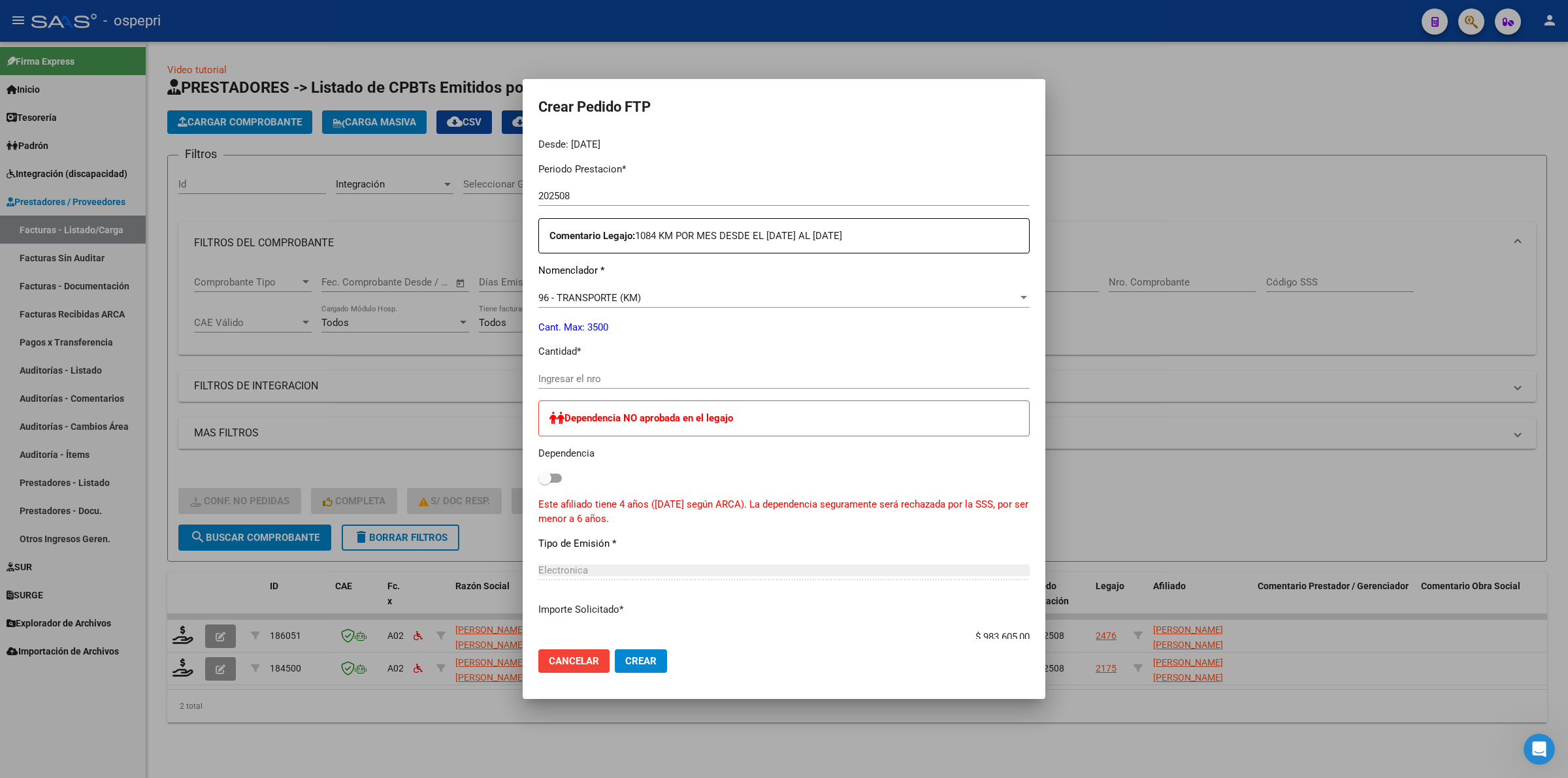
click at [608, 376] on input "Ingresar el nro" at bounding box center [784, 378] width 491 height 12
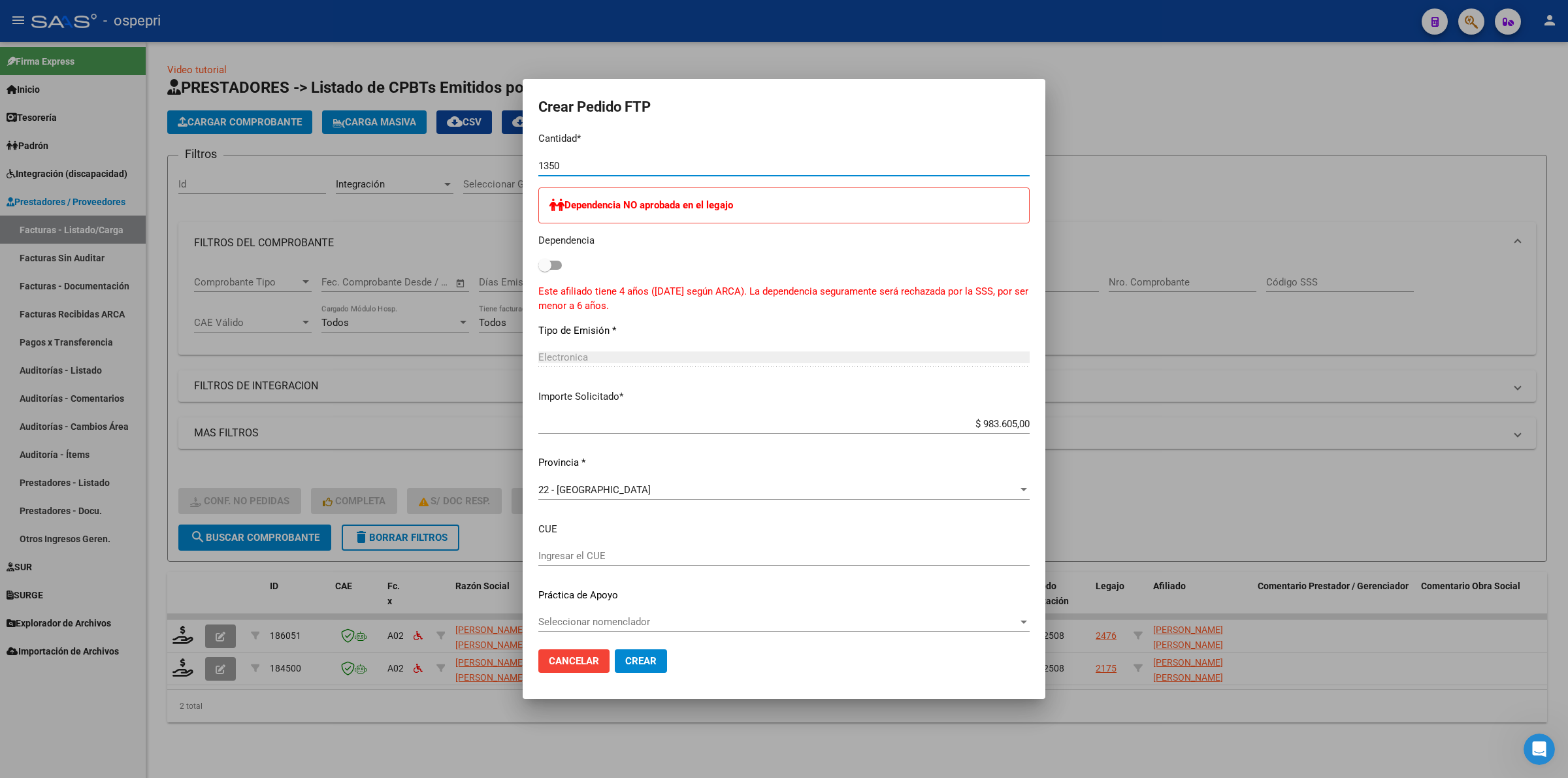
scroll to position [626, 0]
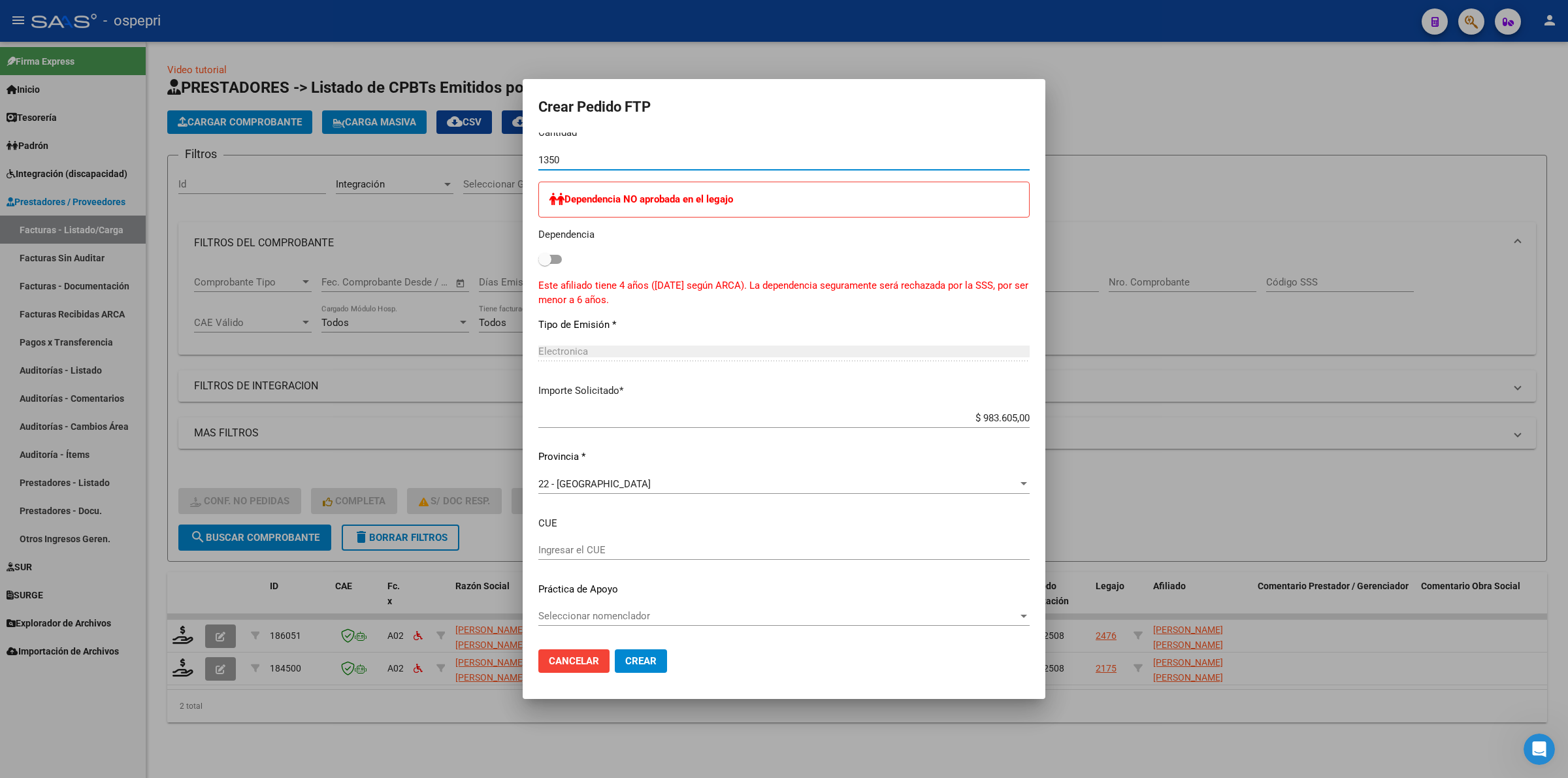
type input "1350"
click at [632, 661] on span "Crear" at bounding box center [640, 661] width 31 height 12
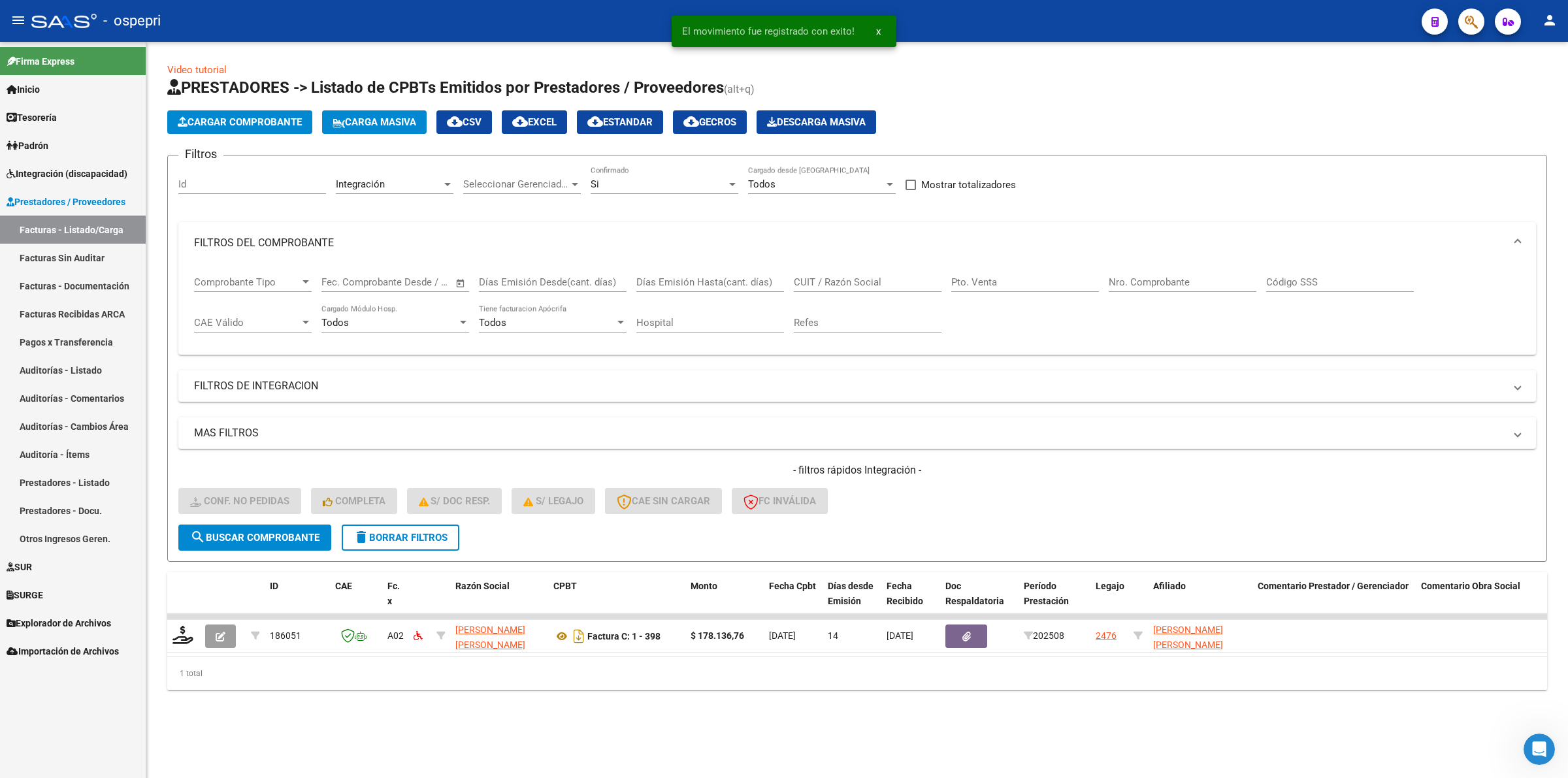
click at [396, 532] on span "delete Borrar Filtros" at bounding box center [400, 538] width 94 height 12
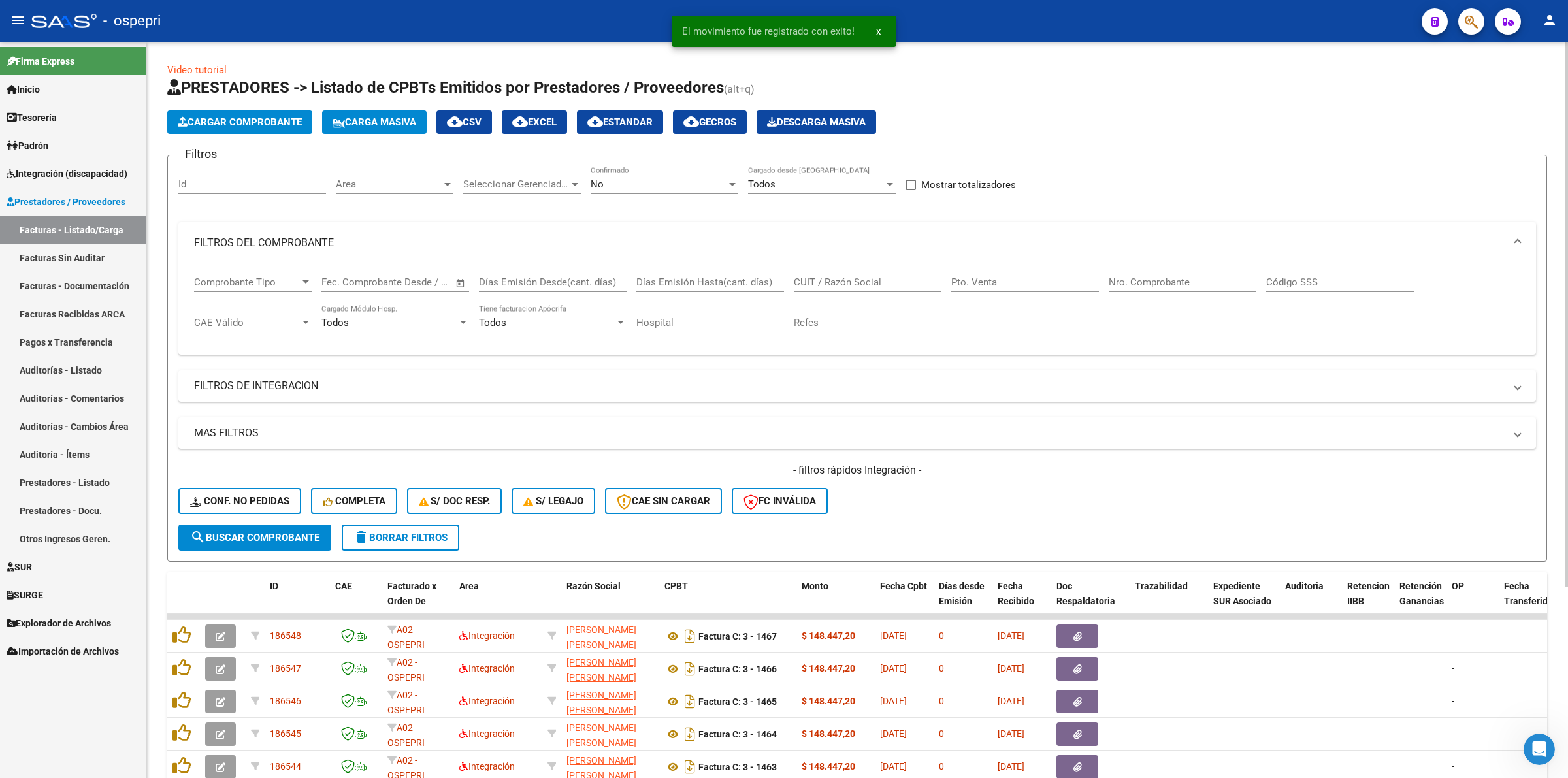
click at [831, 279] on input "CUIT / Razón Social" at bounding box center [867, 282] width 147 height 12
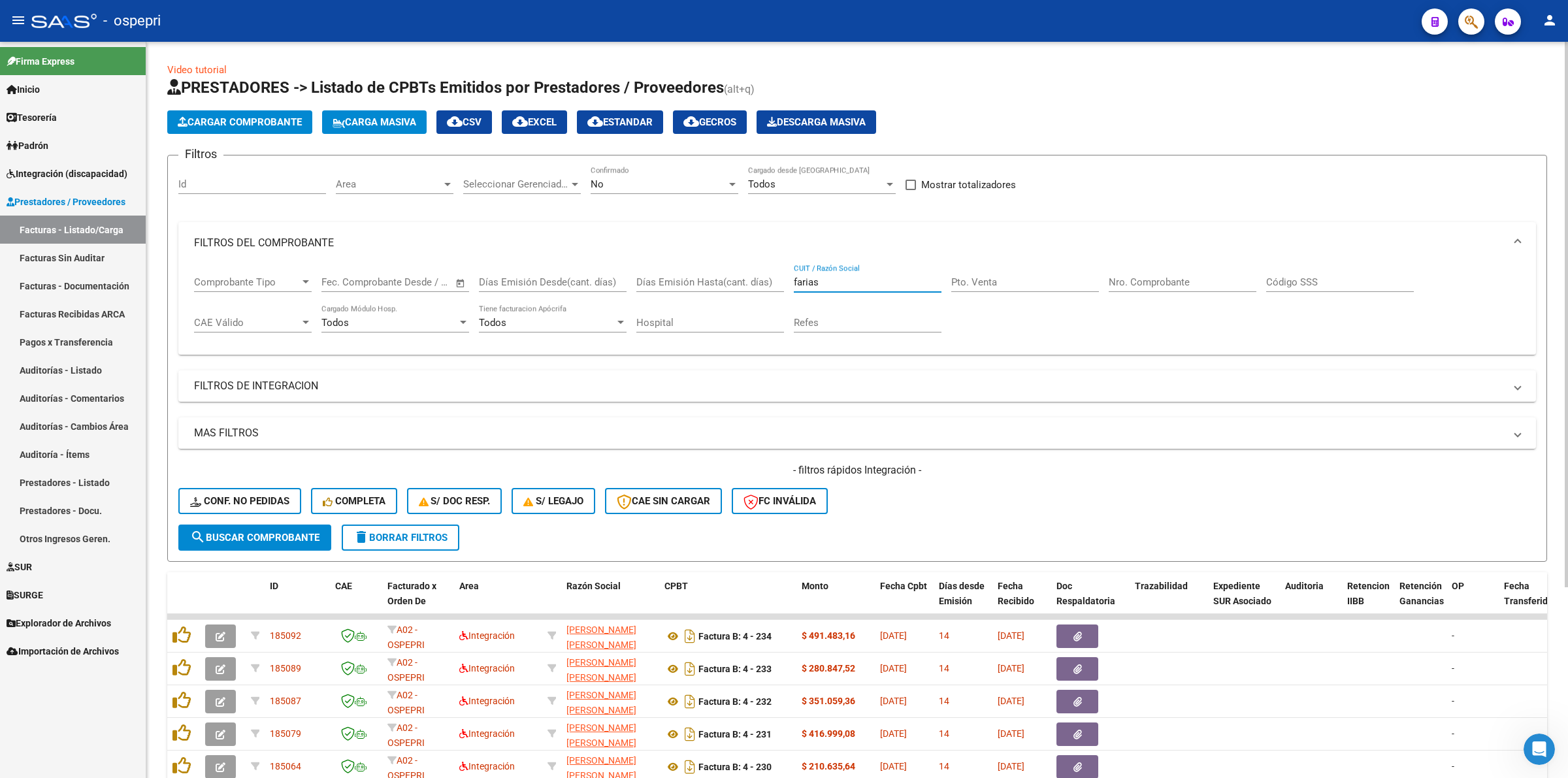
type input "farias"
click at [292, 536] on span "search Buscar Comprobante" at bounding box center [254, 538] width 130 height 12
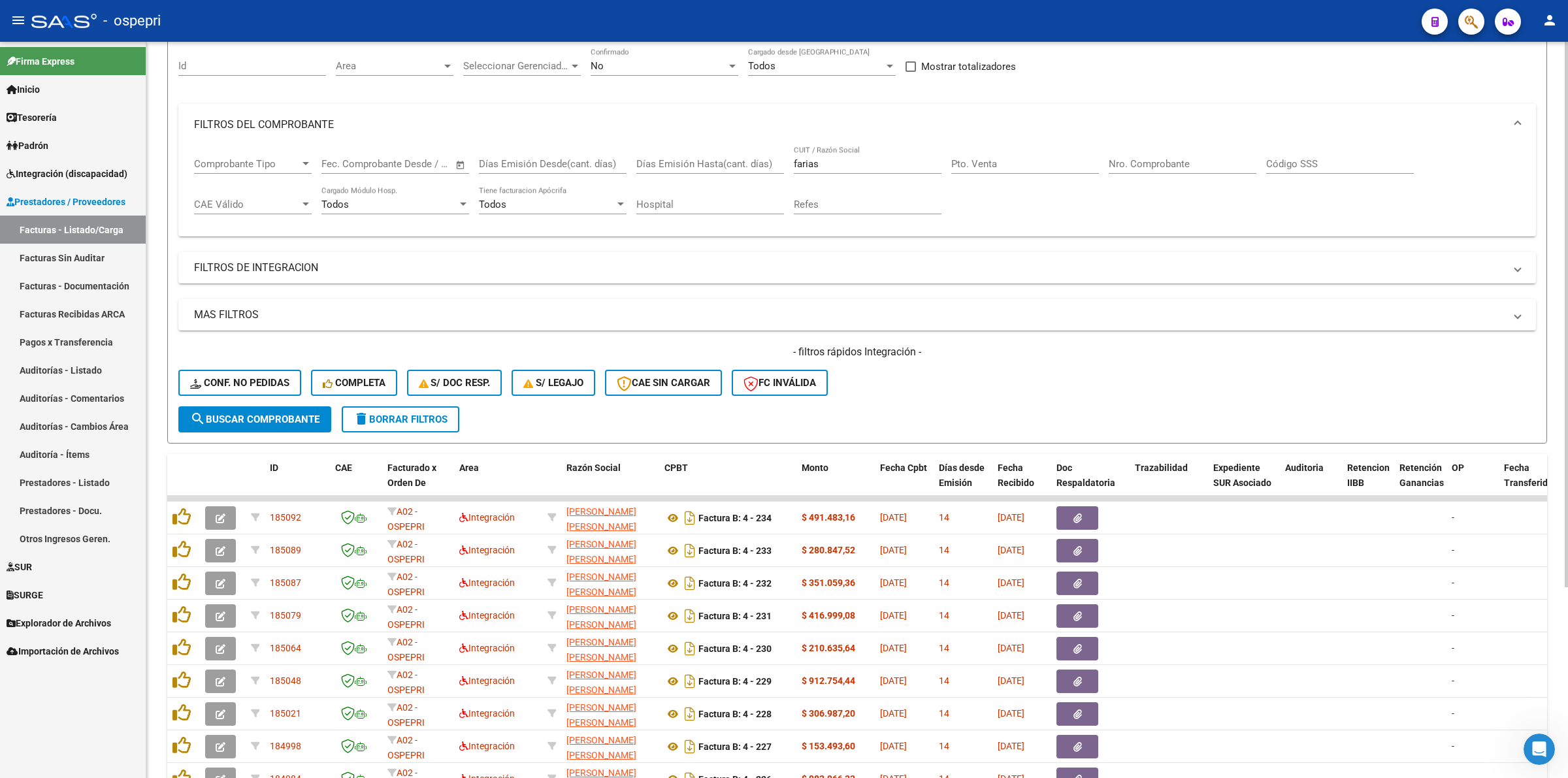
scroll to position [0, 0]
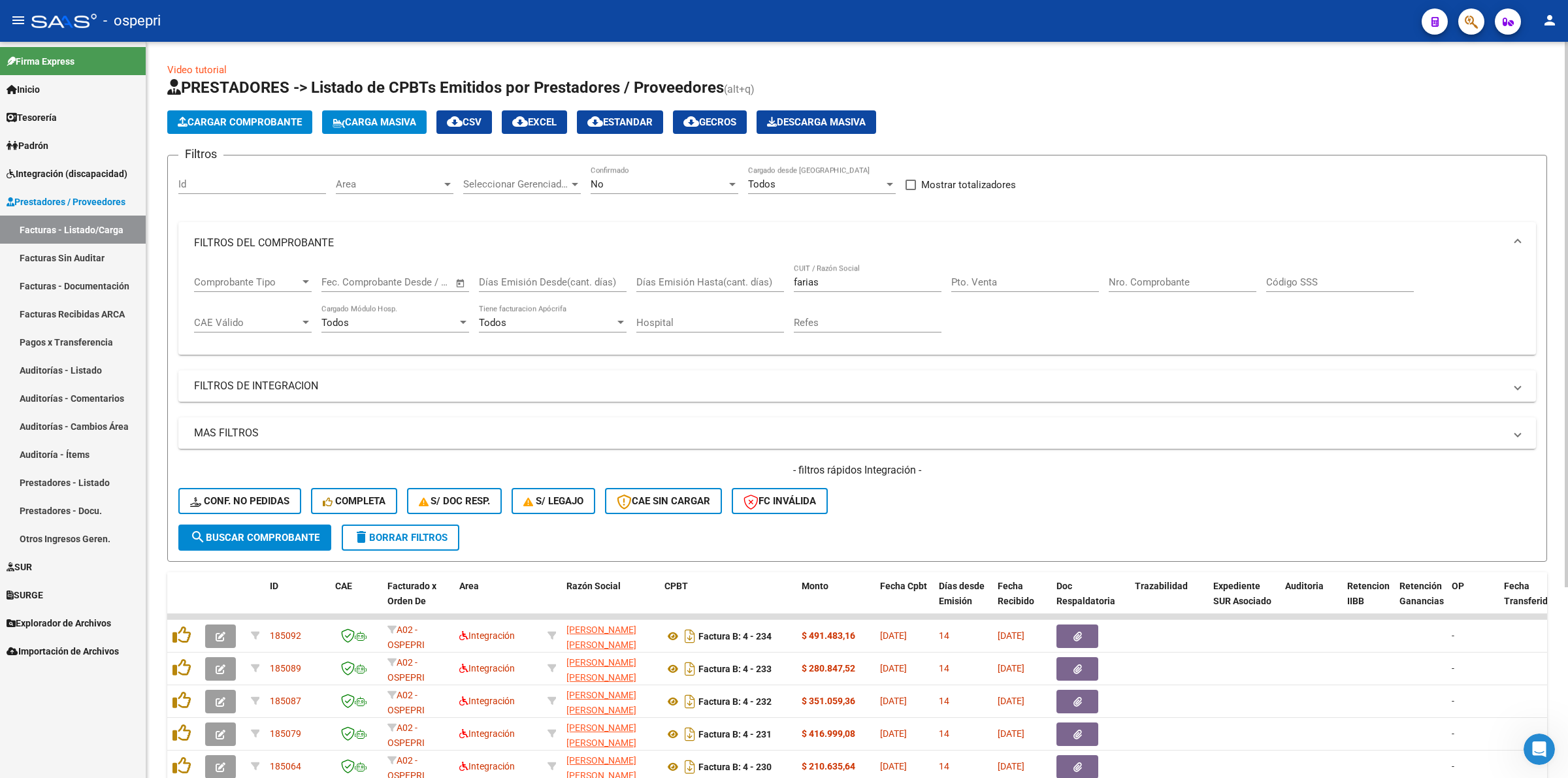
click at [854, 284] on input "farias" at bounding box center [867, 282] width 147 height 12
drag, startPoint x: 296, startPoint y: 524, endPoint x: 579, endPoint y: 524, distance: 283.0
click at [295, 524] on button "search Buscar Comprobante" at bounding box center [255, 537] width 152 height 26
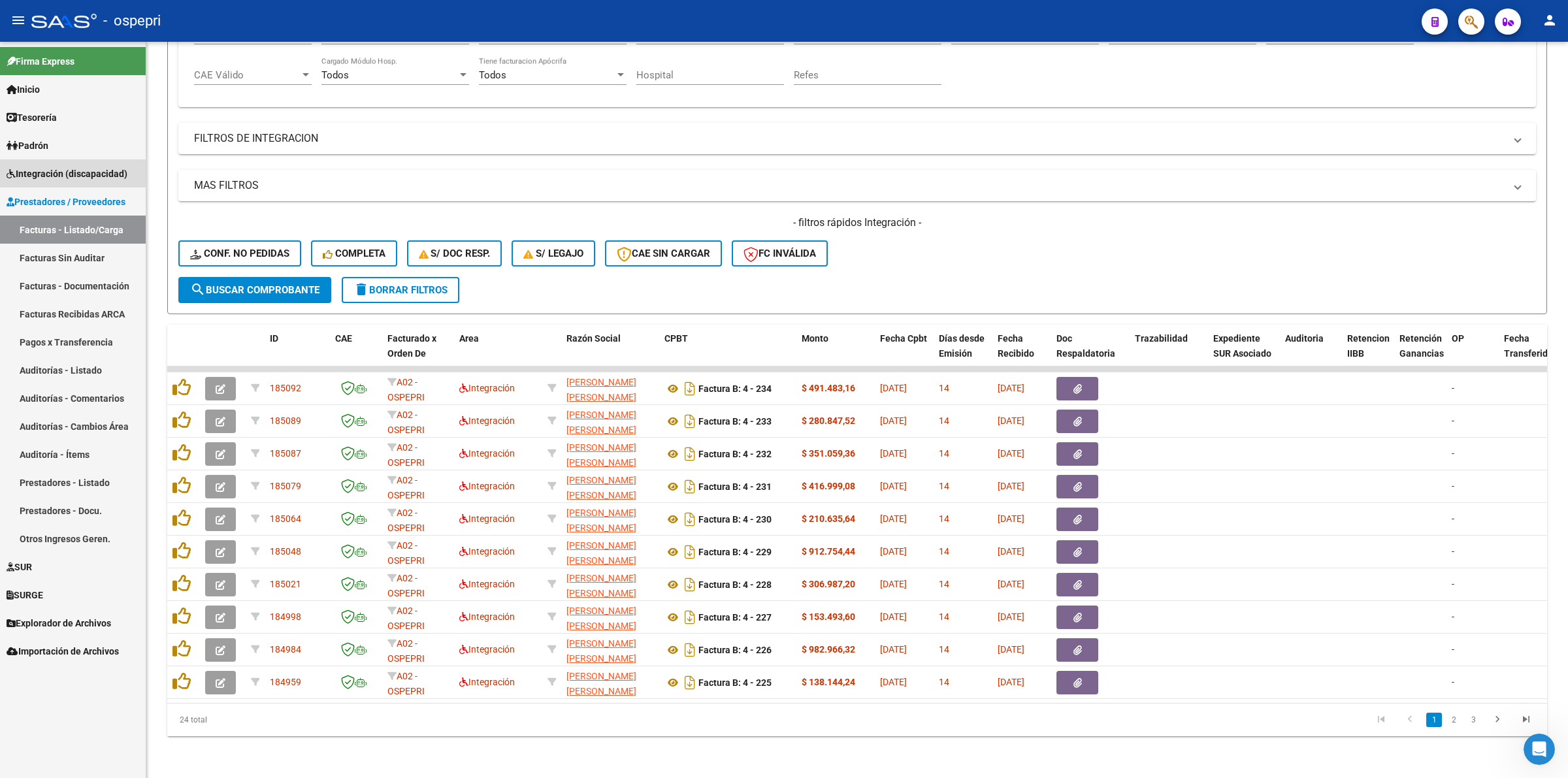
click at [91, 168] on span "Integración (discapacidad)" at bounding box center [67, 174] width 121 height 14
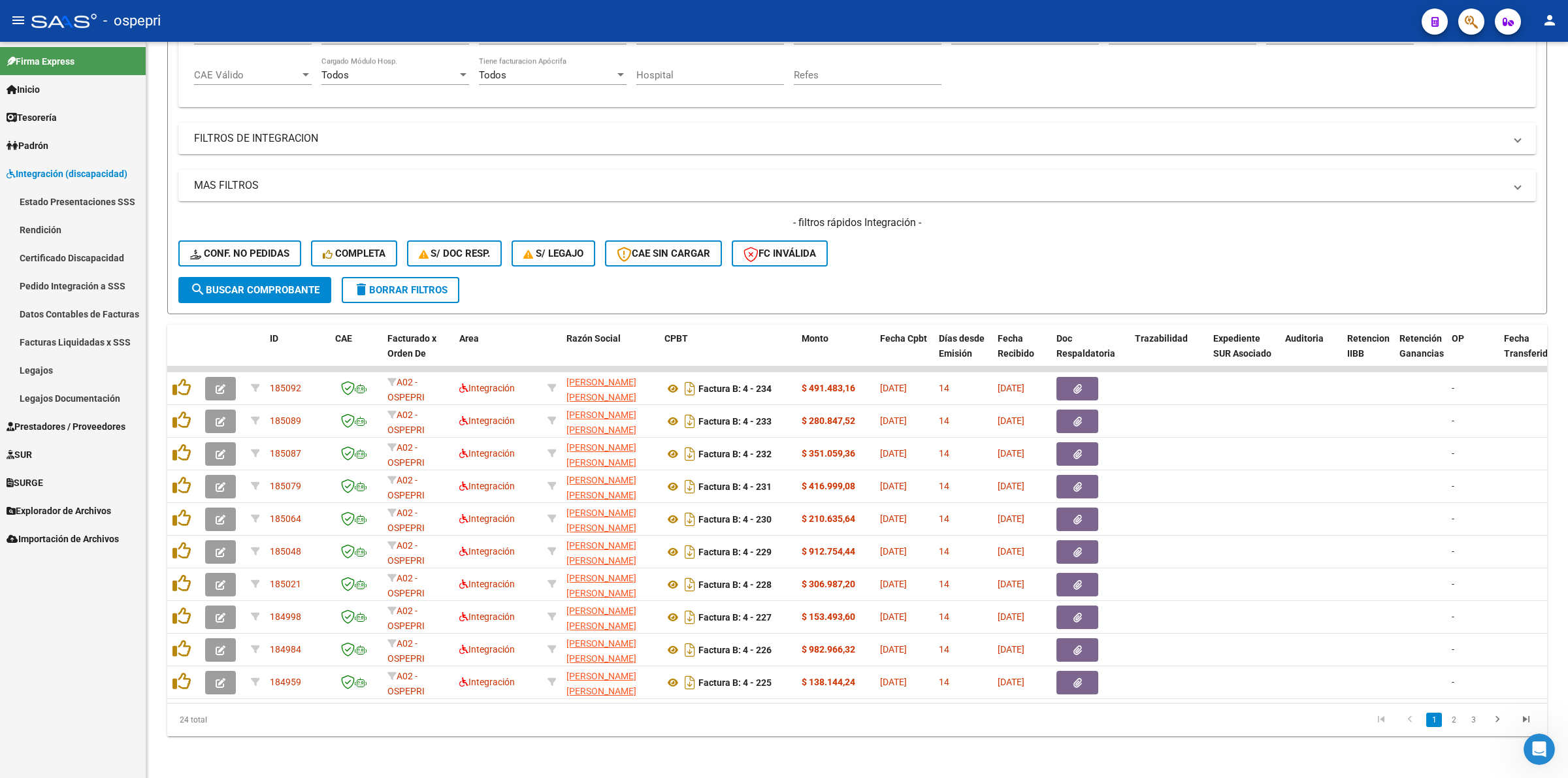
click at [77, 287] on link "Pedido Integración a SSS" at bounding box center [73, 285] width 146 height 28
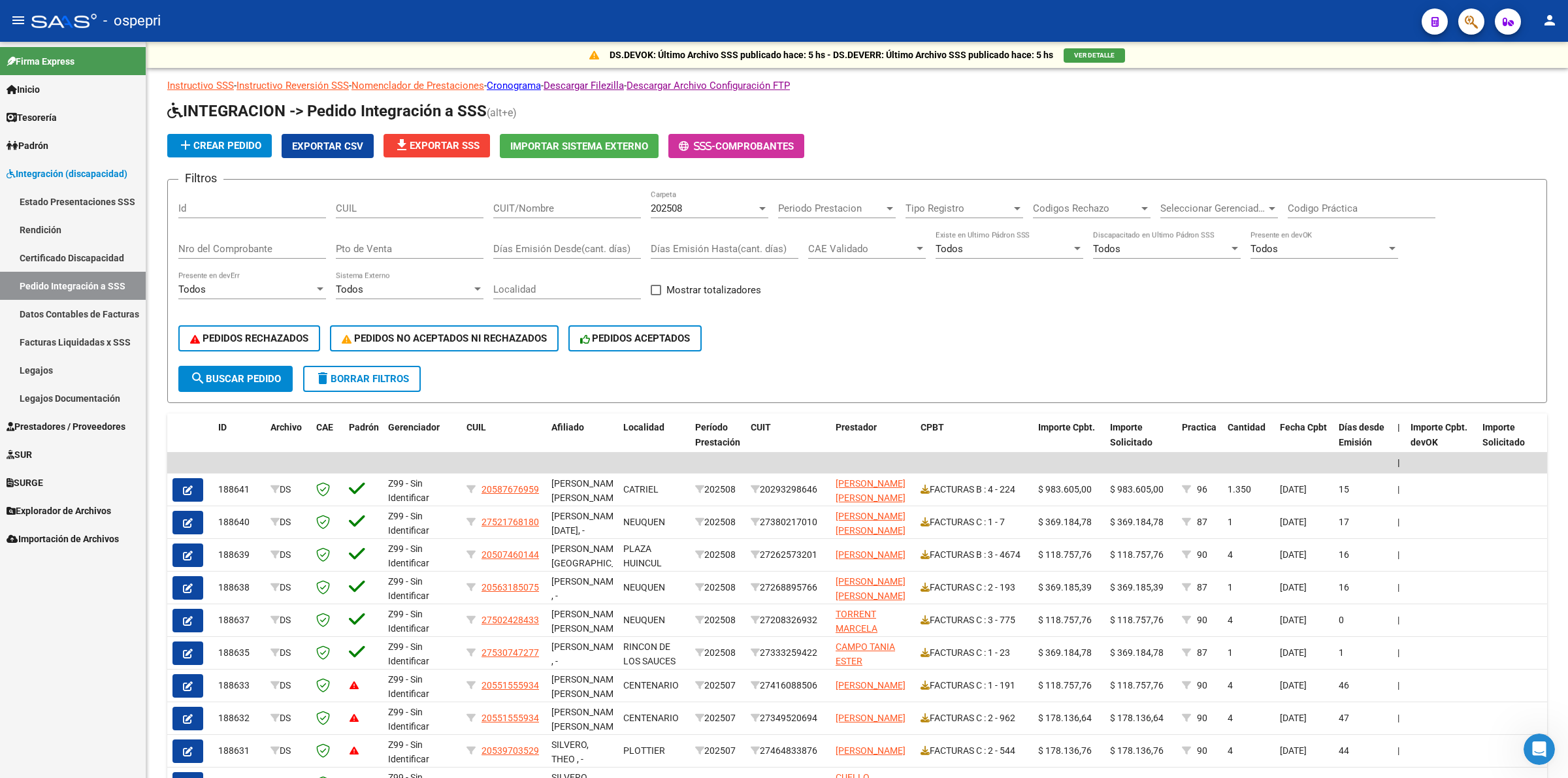
click at [79, 433] on link "Prestadores / Proveedores" at bounding box center [73, 426] width 146 height 28
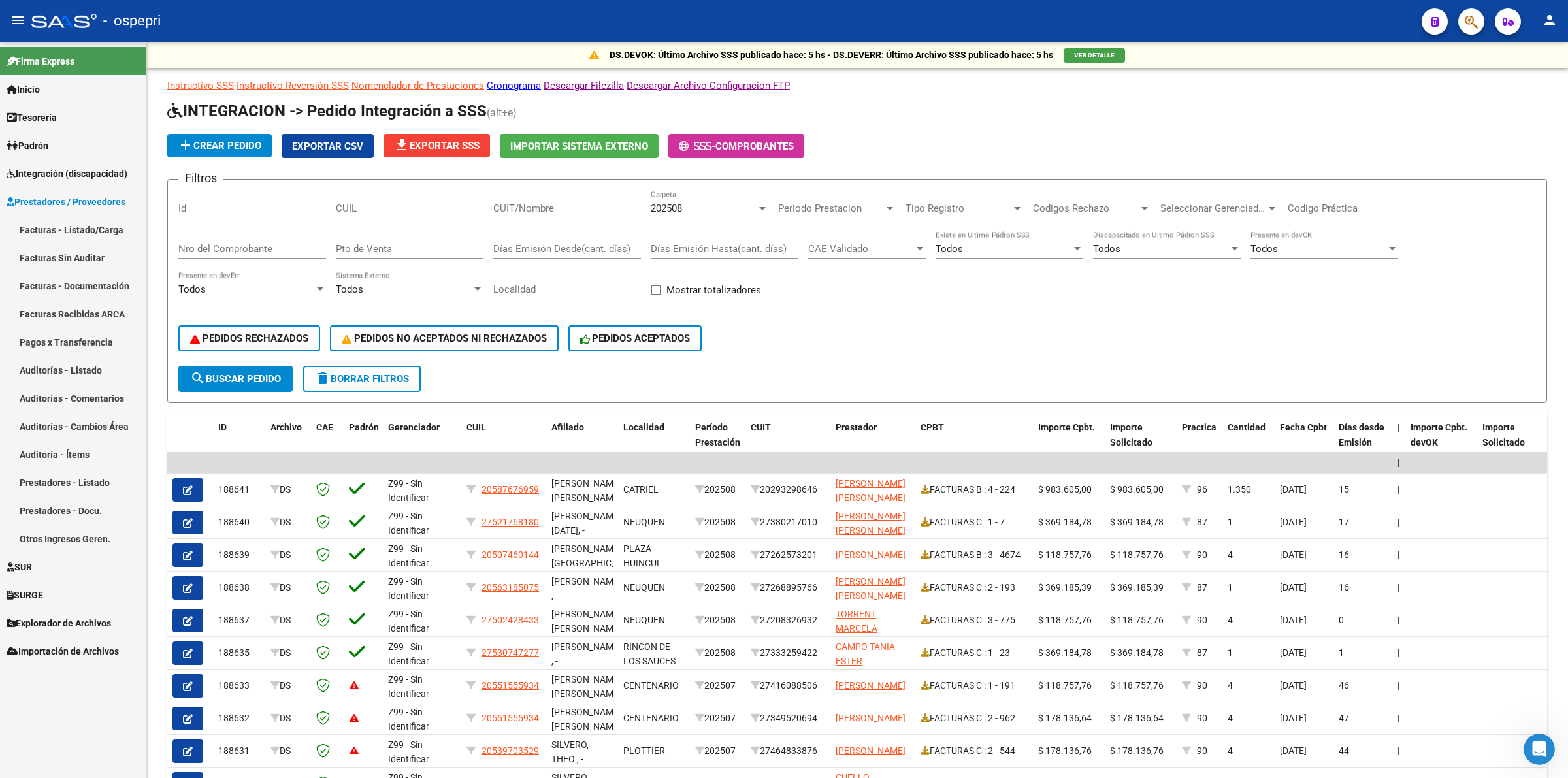
click at [67, 235] on link "Facturas - Listado/Carga" at bounding box center [73, 229] width 146 height 28
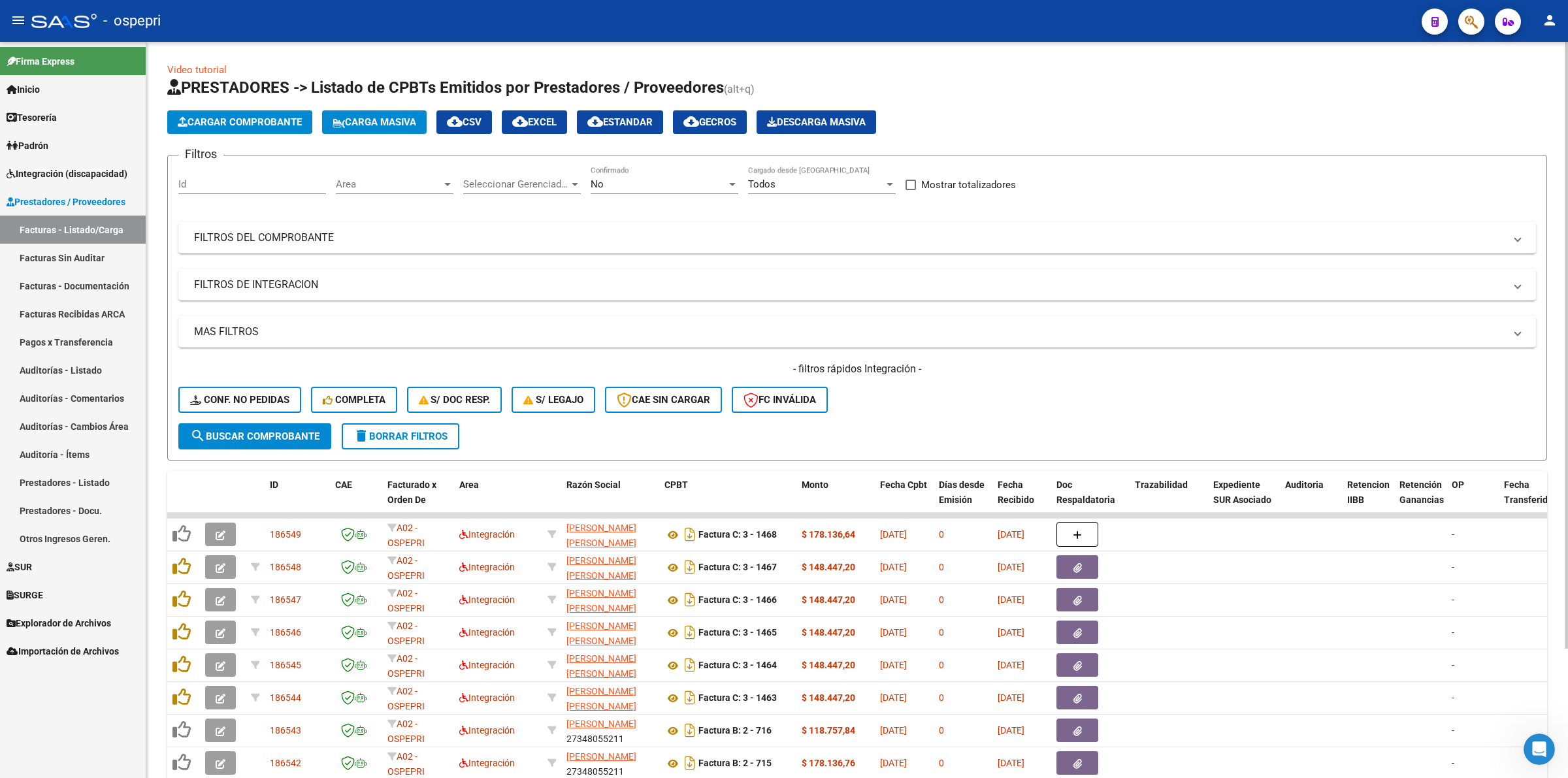
click at [297, 240] on mat-panel-title "FILTROS DEL COMPROBANTE" at bounding box center [849, 237] width 1310 height 14
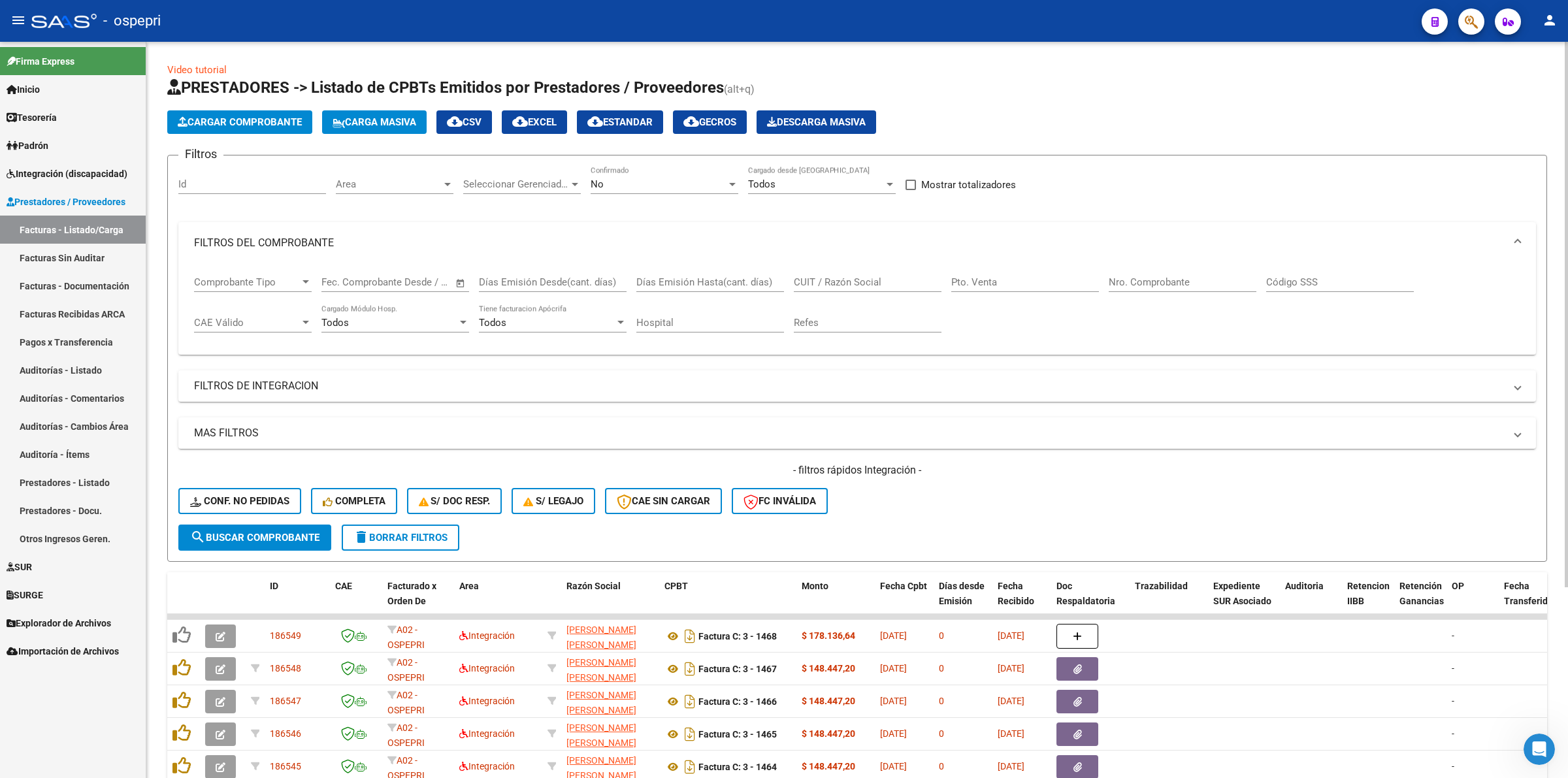
click at [823, 279] on input "CUIT / Razón Social" at bounding box center [867, 282] width 147 height 12
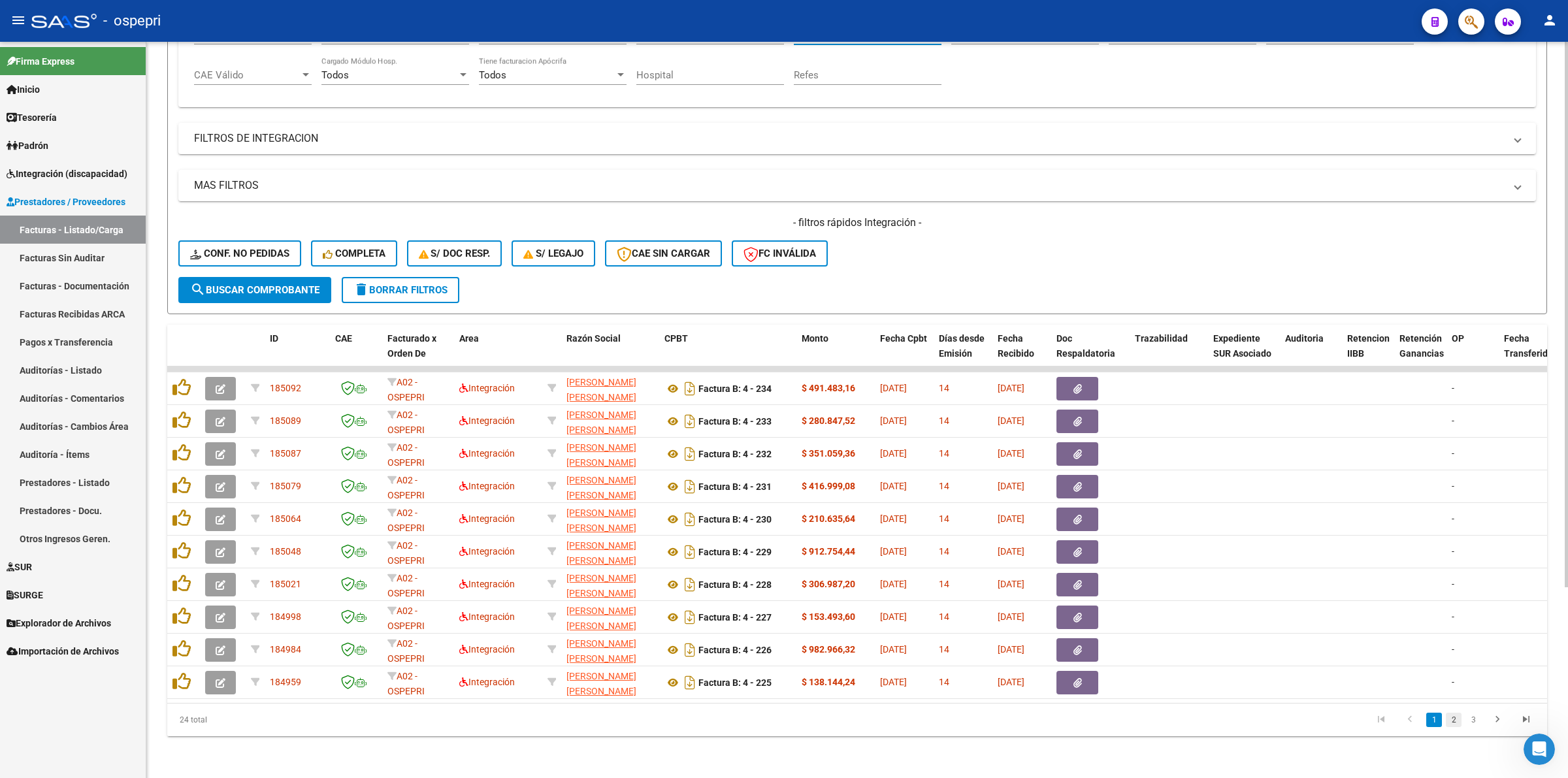
type input "farias"
click at [1454, 718] on link "2" at bounding box center [1454, 720] width 16 height 14
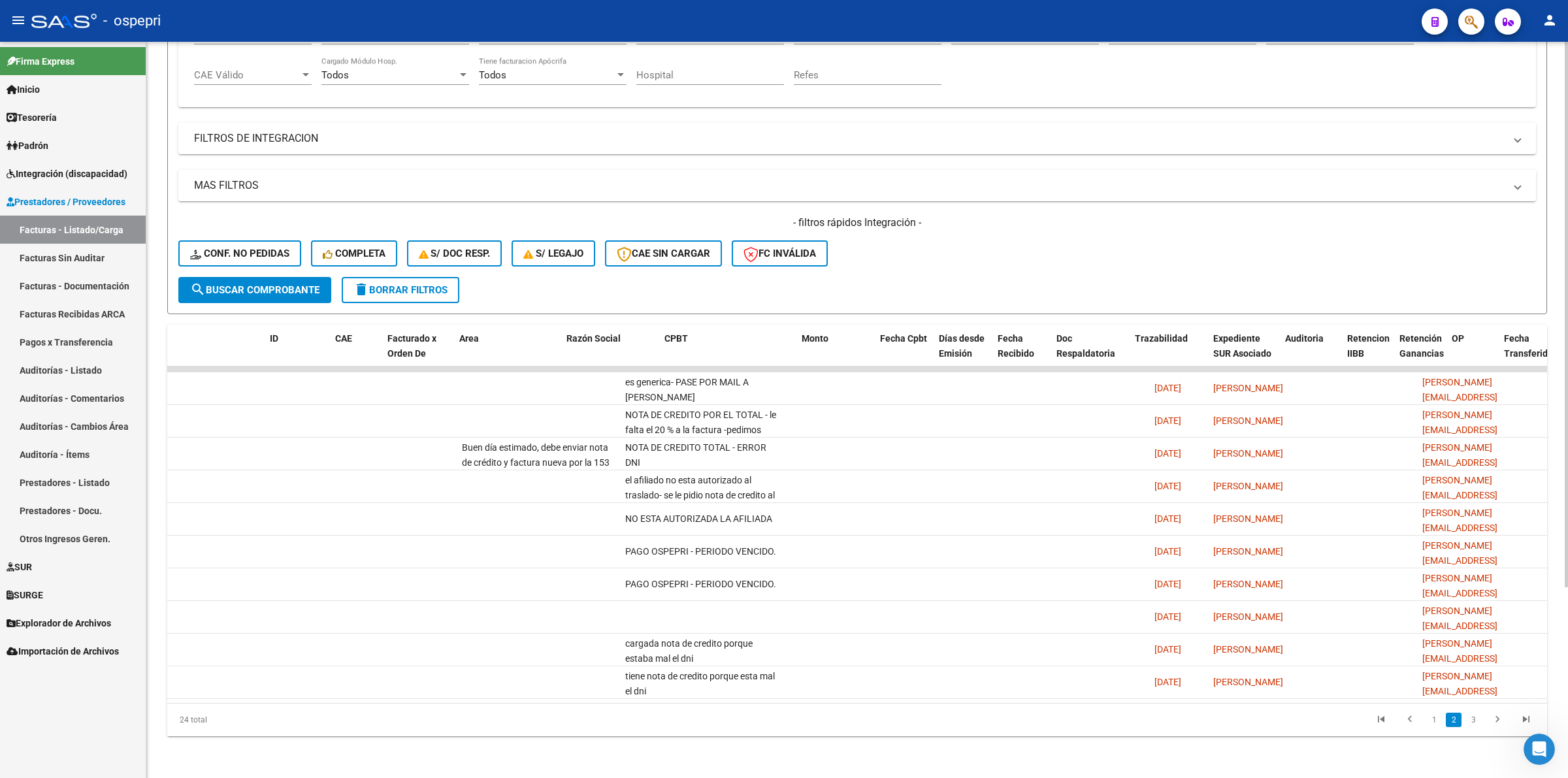
scroll to position [0, 0]
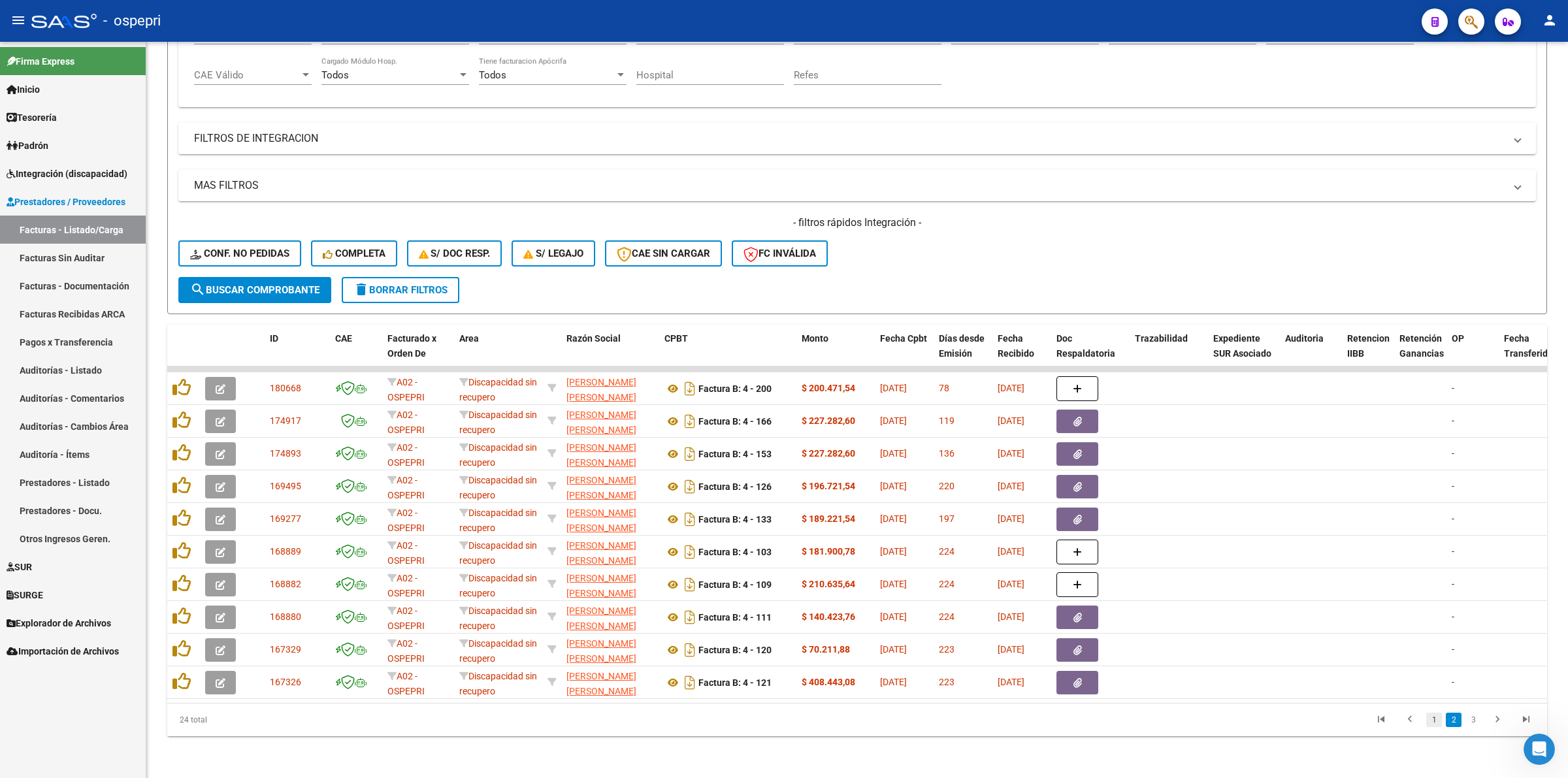
click at [1428, 720] on link "1" at bounding box center [1434, 720] width 16 height 14
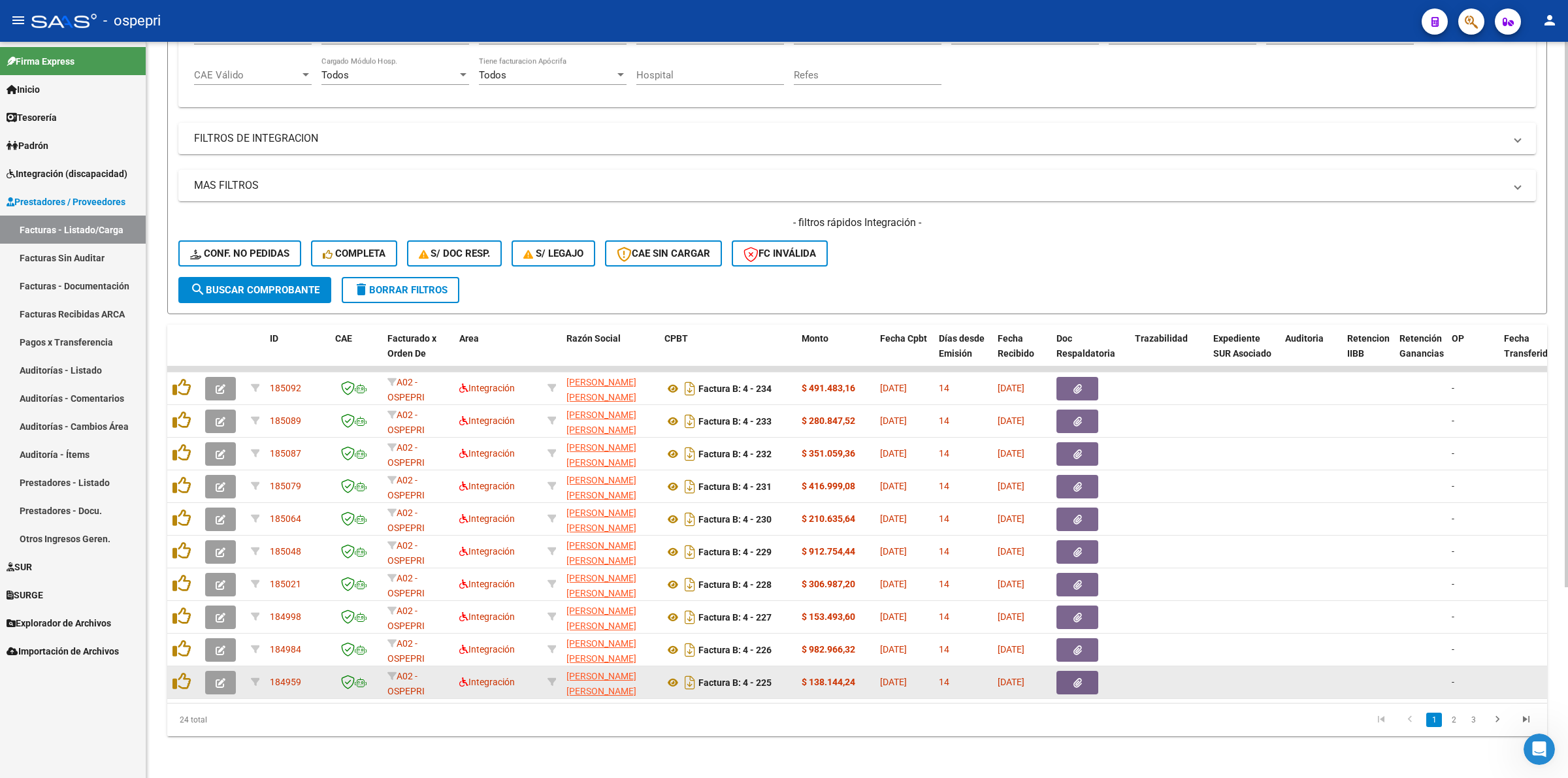
click at [221, 678] on icon "button" at bounding box center [221, 683] width 10 height 10
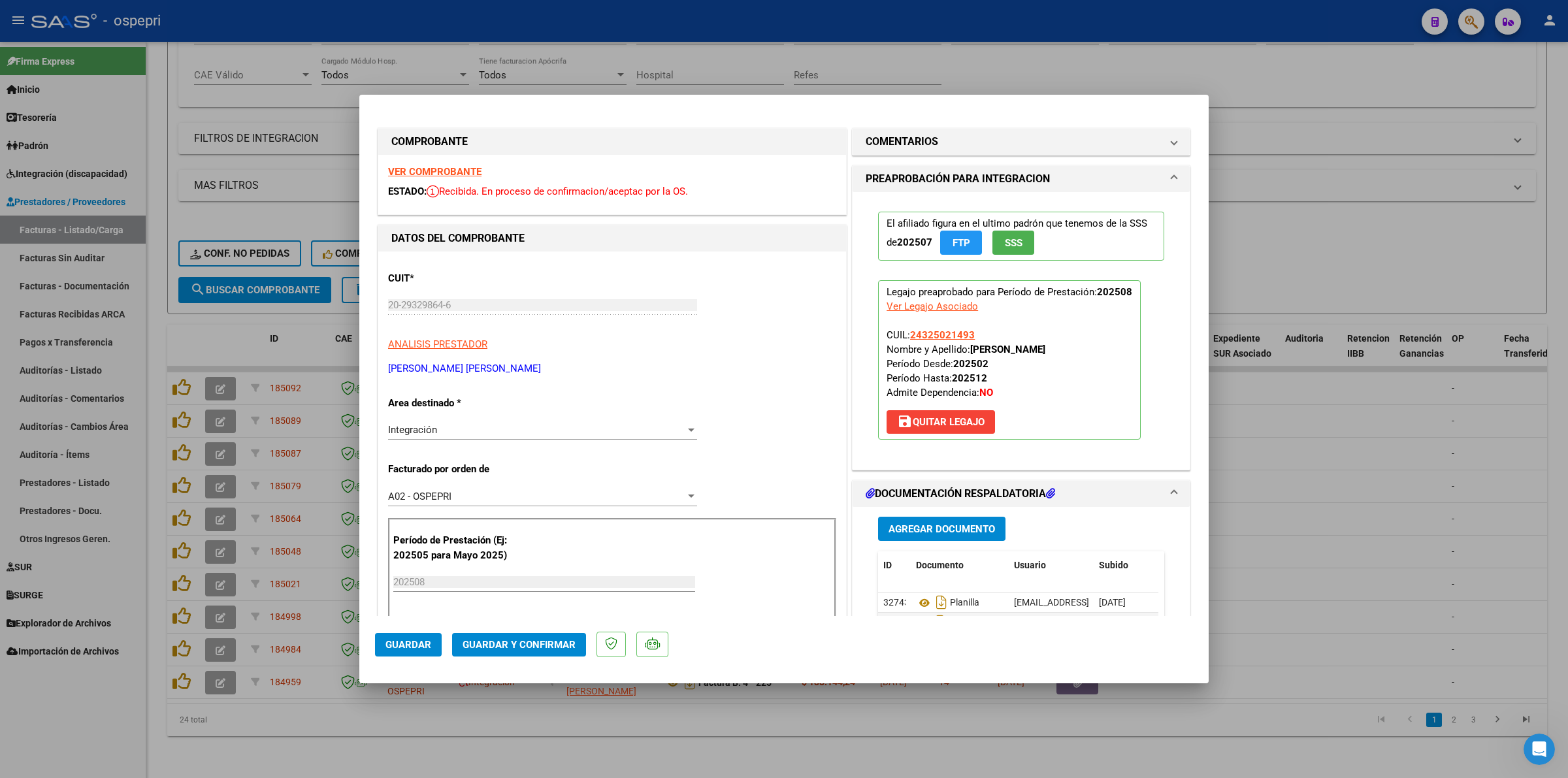
click at [443, 166] on strong "VER COMPROBANTE" at bounding box center [435, 172] width 93 height 12
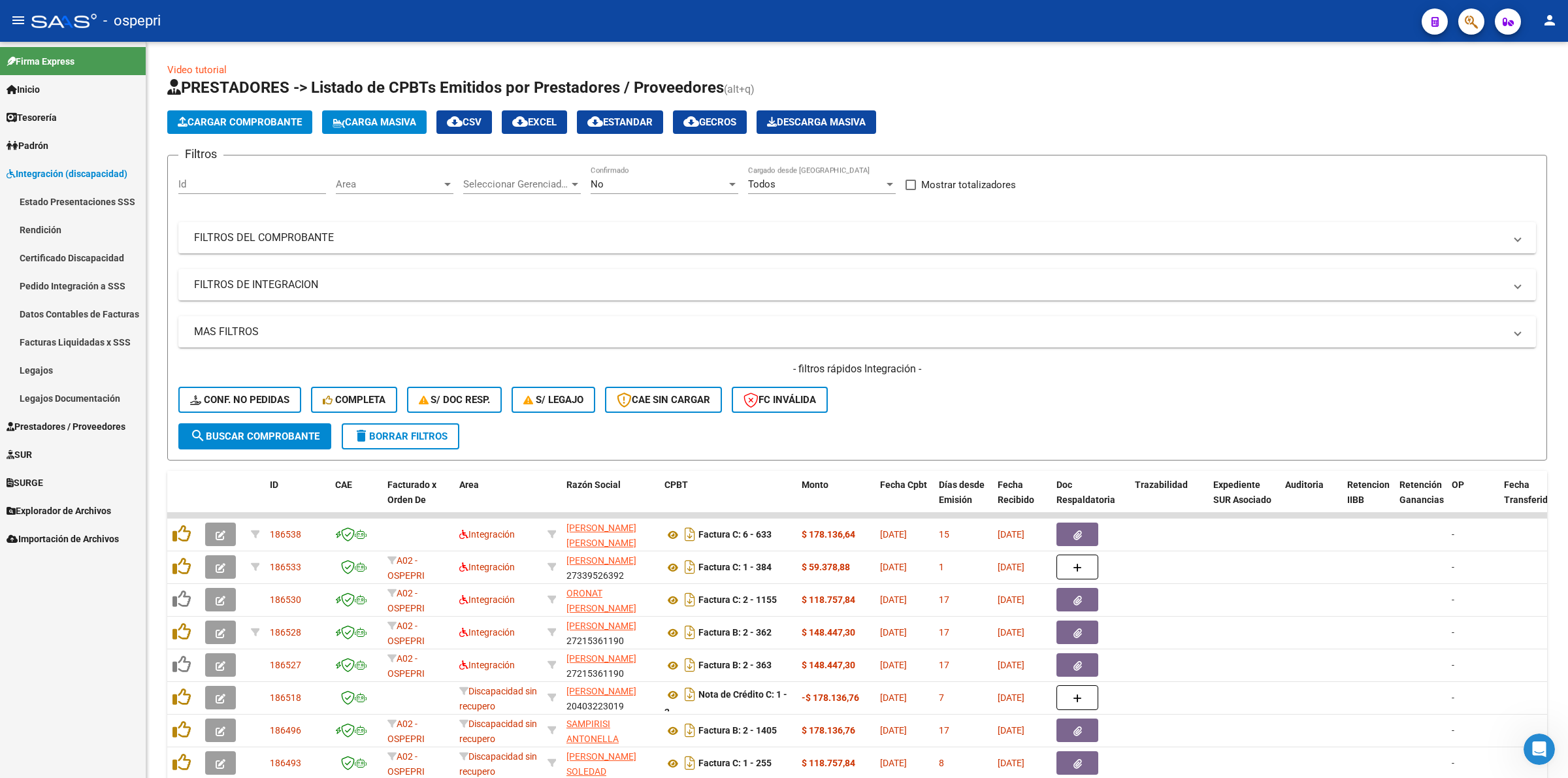
click at [61, 284] on link "Pedido Integración a SSS" at bounding box center [73, 285] width 146 height 28
click at [64, 284] on link "Pedido Integración a SSS" at bounding box center [73, 285] width 146 height 28
click at [70, 281] on link "Pedido Integración a SSS" at bounding box center [73, 285] width 146 height 28
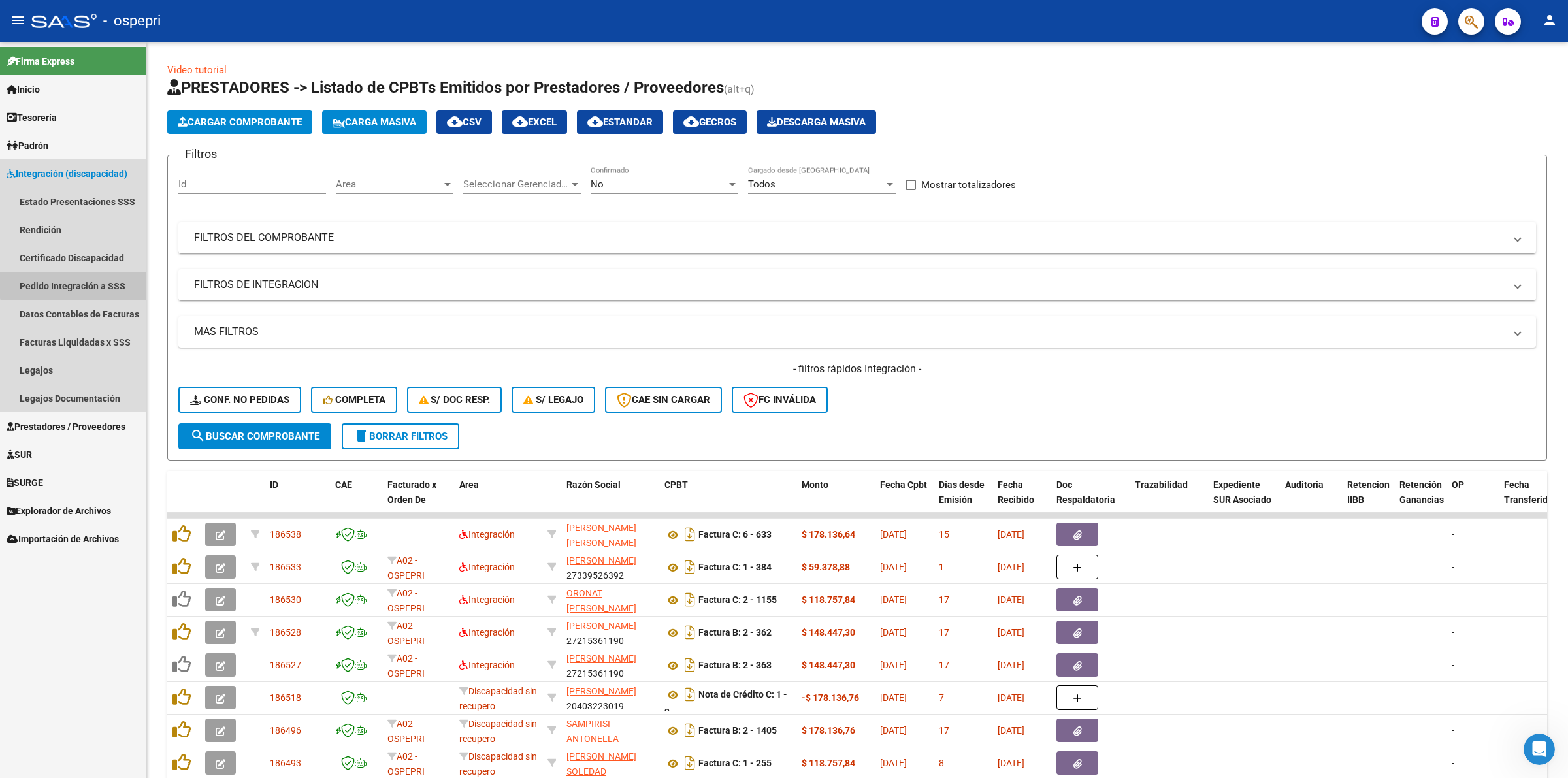
click at [86, 283] on link "Pedido Integración a SSS" at bounding box center [73, 285] width 146 height 28
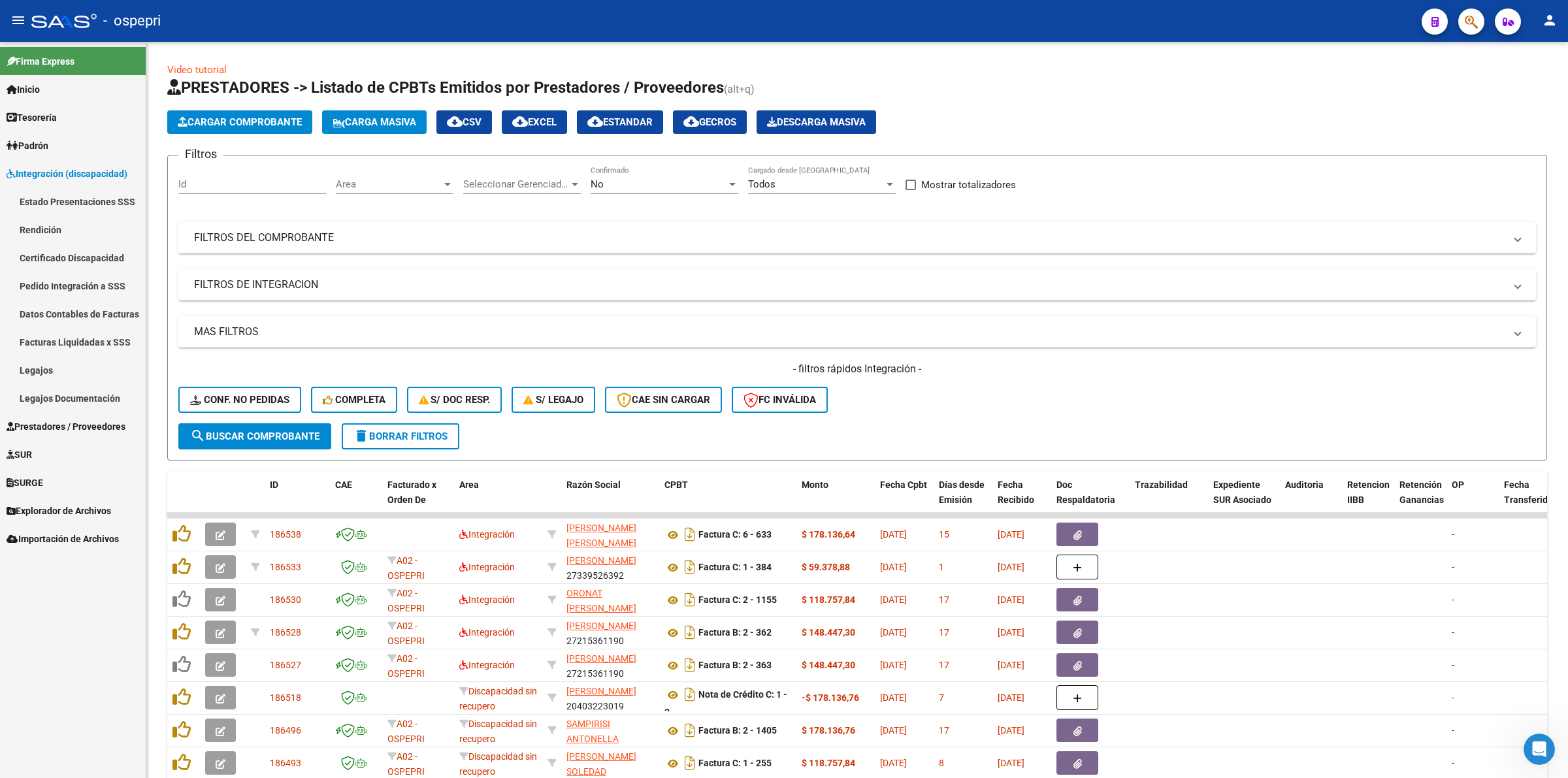
click at [86, 283] on link "Pedido Integración a SSS" at bounding box center [73, 285] width 146 height 28
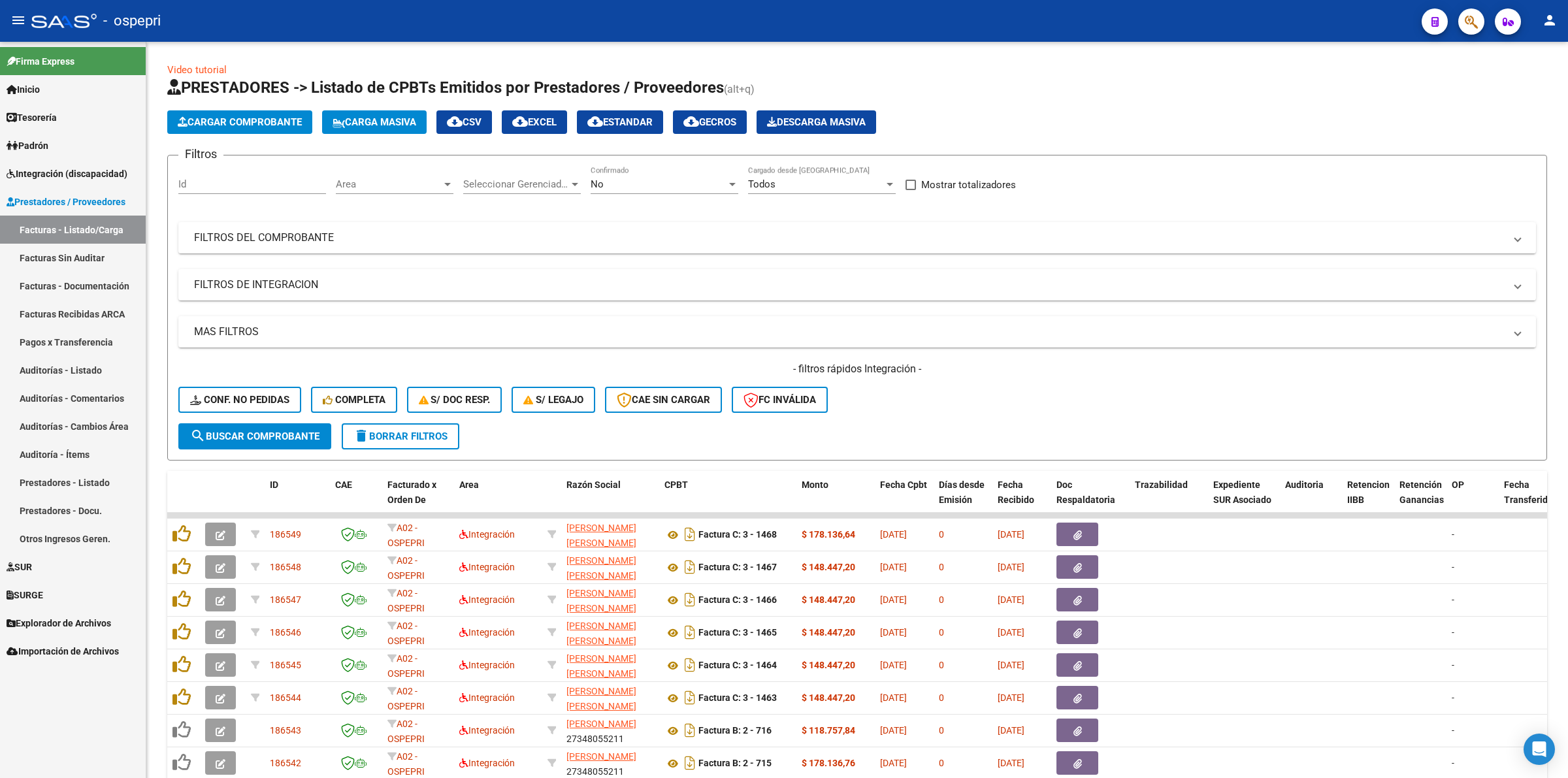
click at [41, 172] on span "Integración (discapacidad)" at bounding box center [67, 174] width 121 height 14
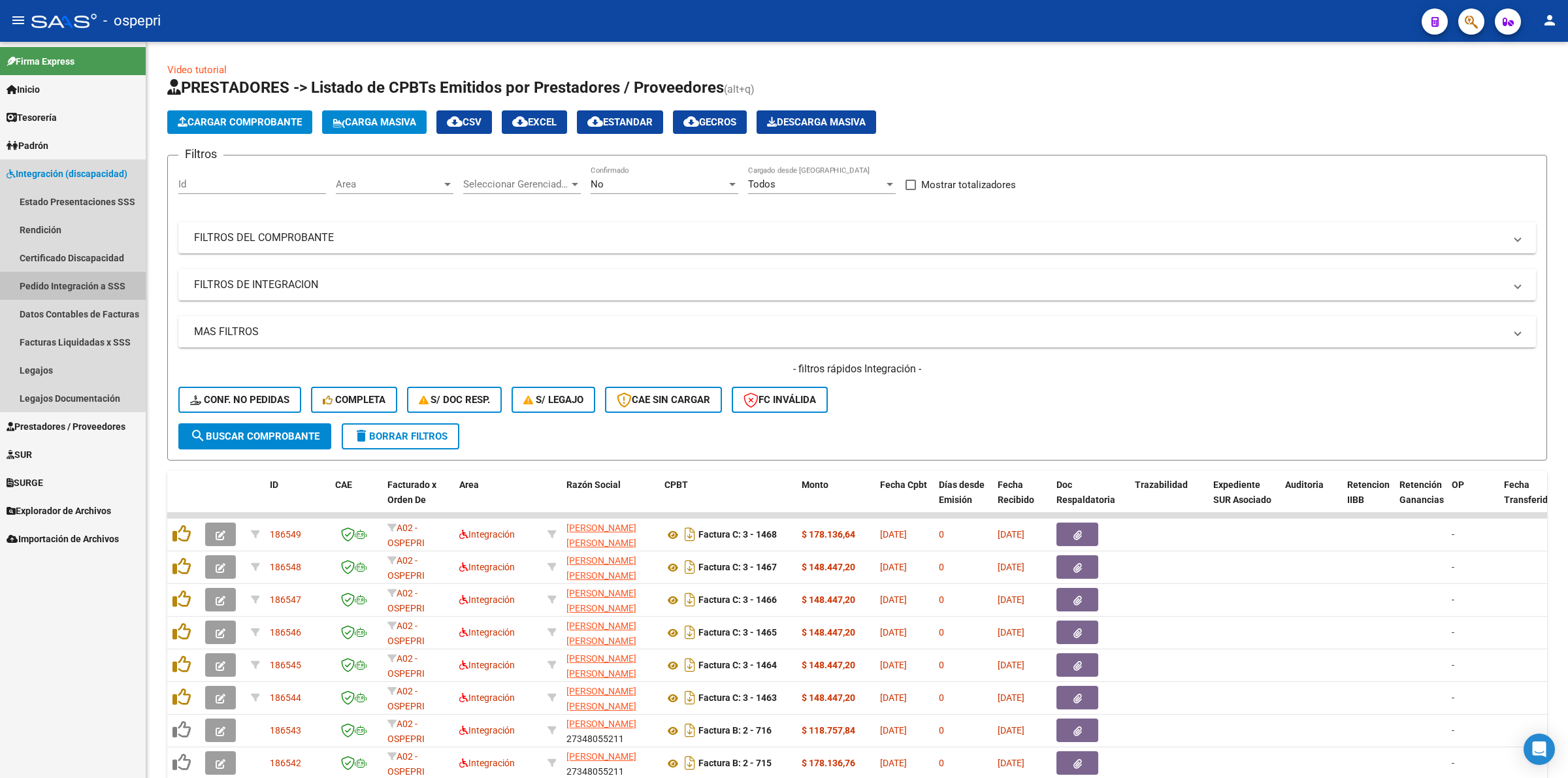
click at [53, 287] on link "Pedido Integración a SSS" at bounding box center [73, 285] width 146 height 28
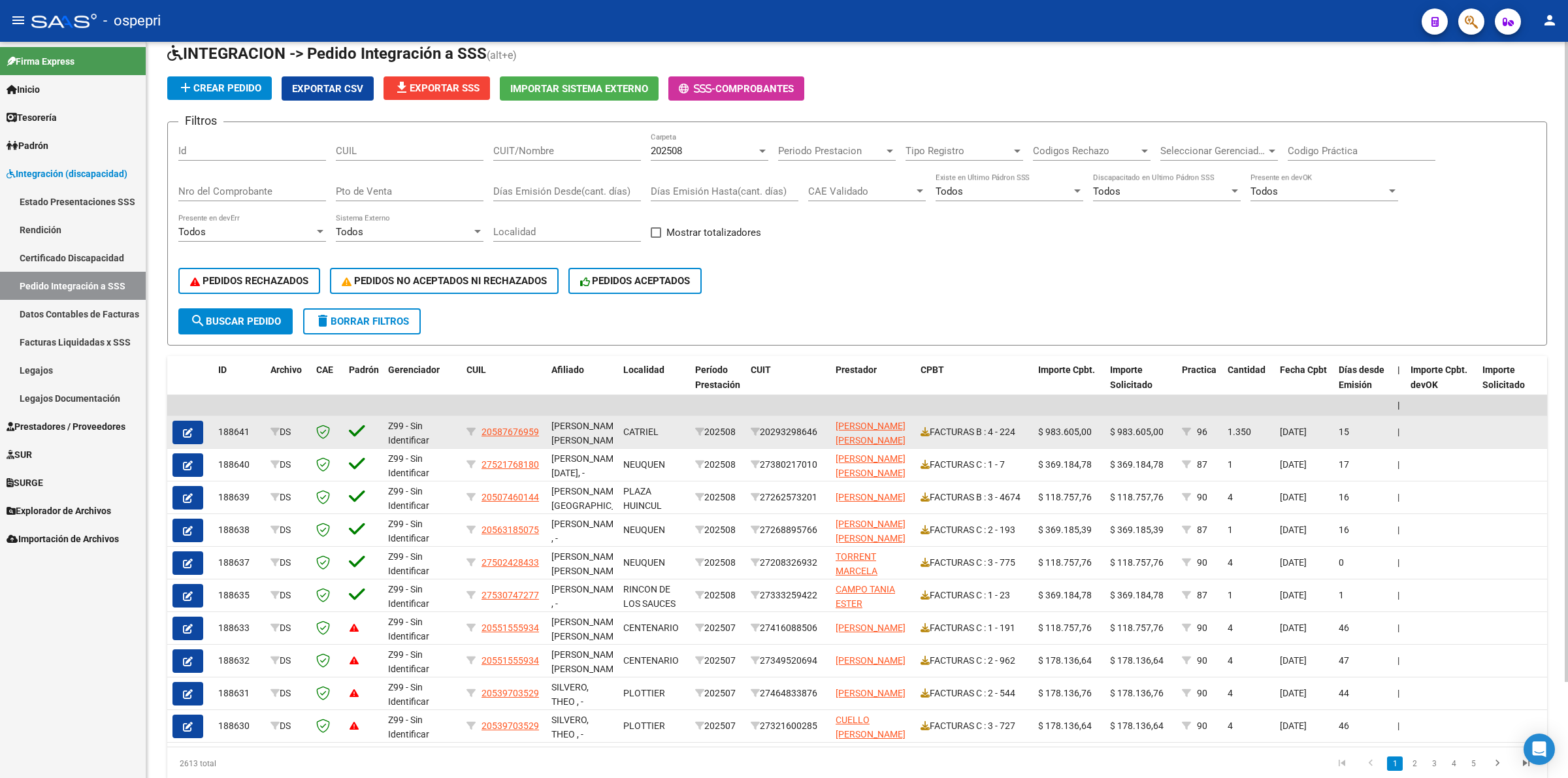
scroll to position [81, 0]
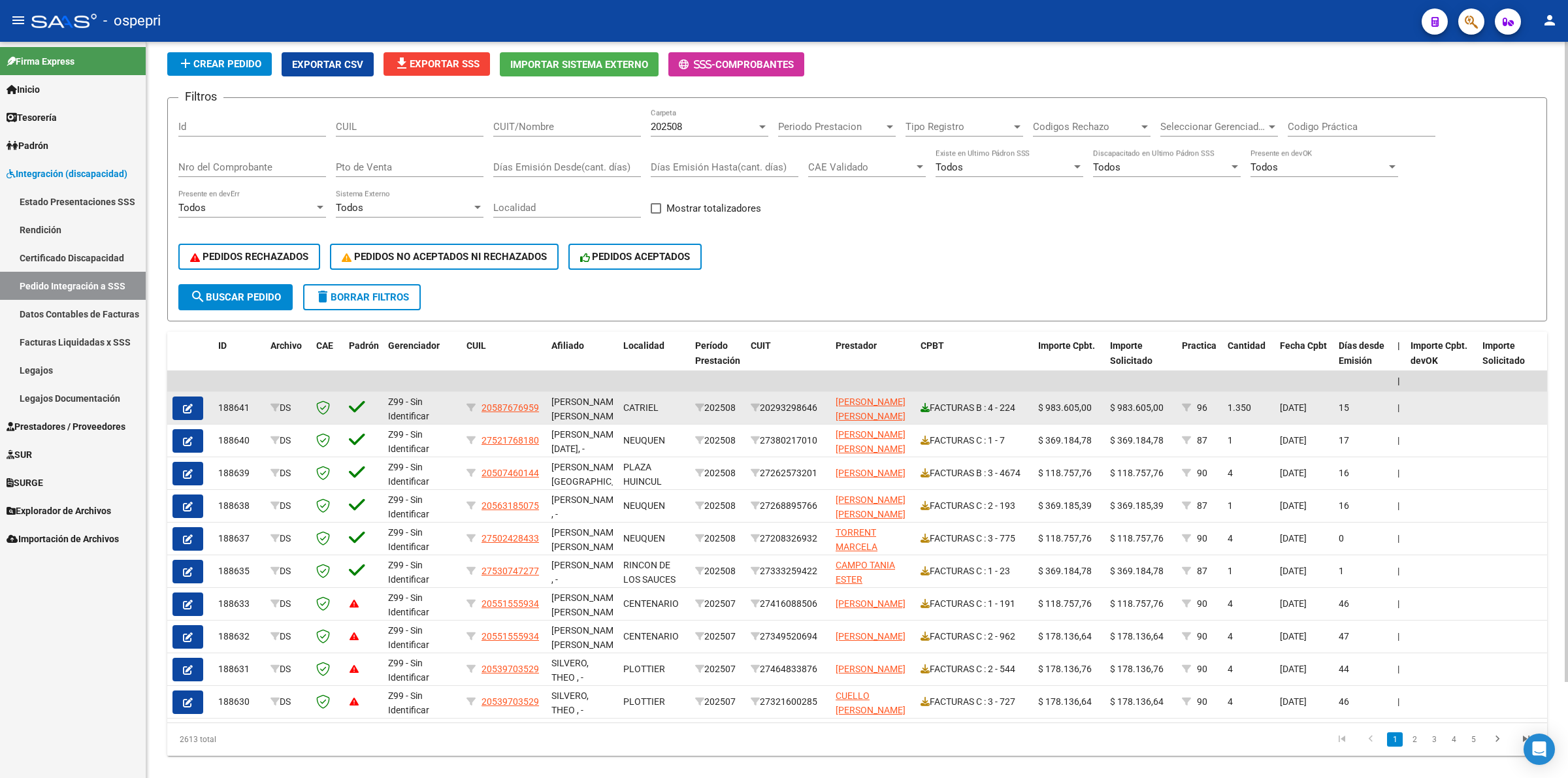
click at [923, 404] on icon at bounding box center [925, 407] width 9 height 9
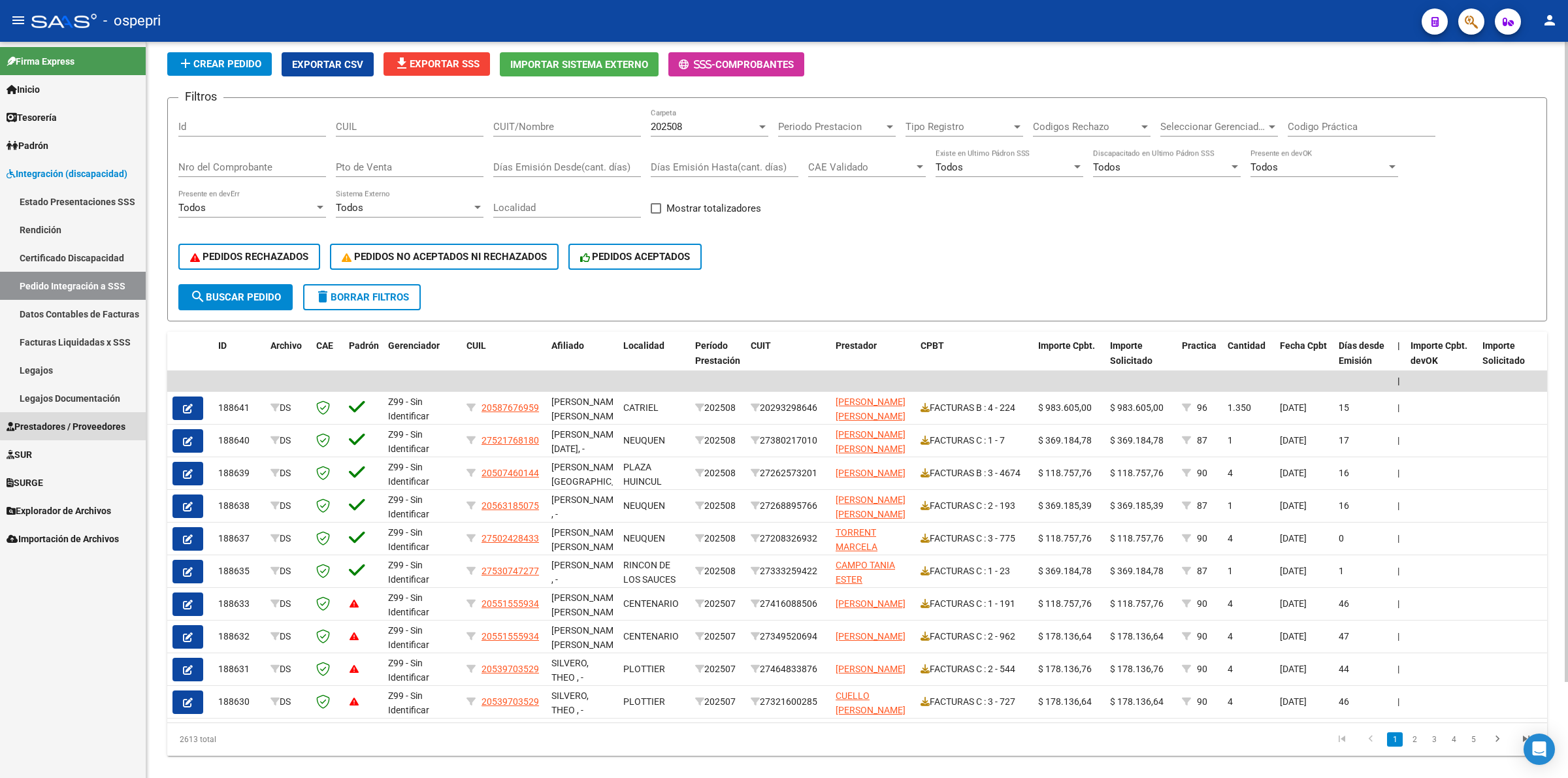
drag, startPoint x: 92, startPoint y: 416, endPoint x: 162, endPoint y: 415, distance: 70.0
click at [93, 416] on link "Prestadores / Proveedores" at bounding box center [73, 426] width 146 height 28
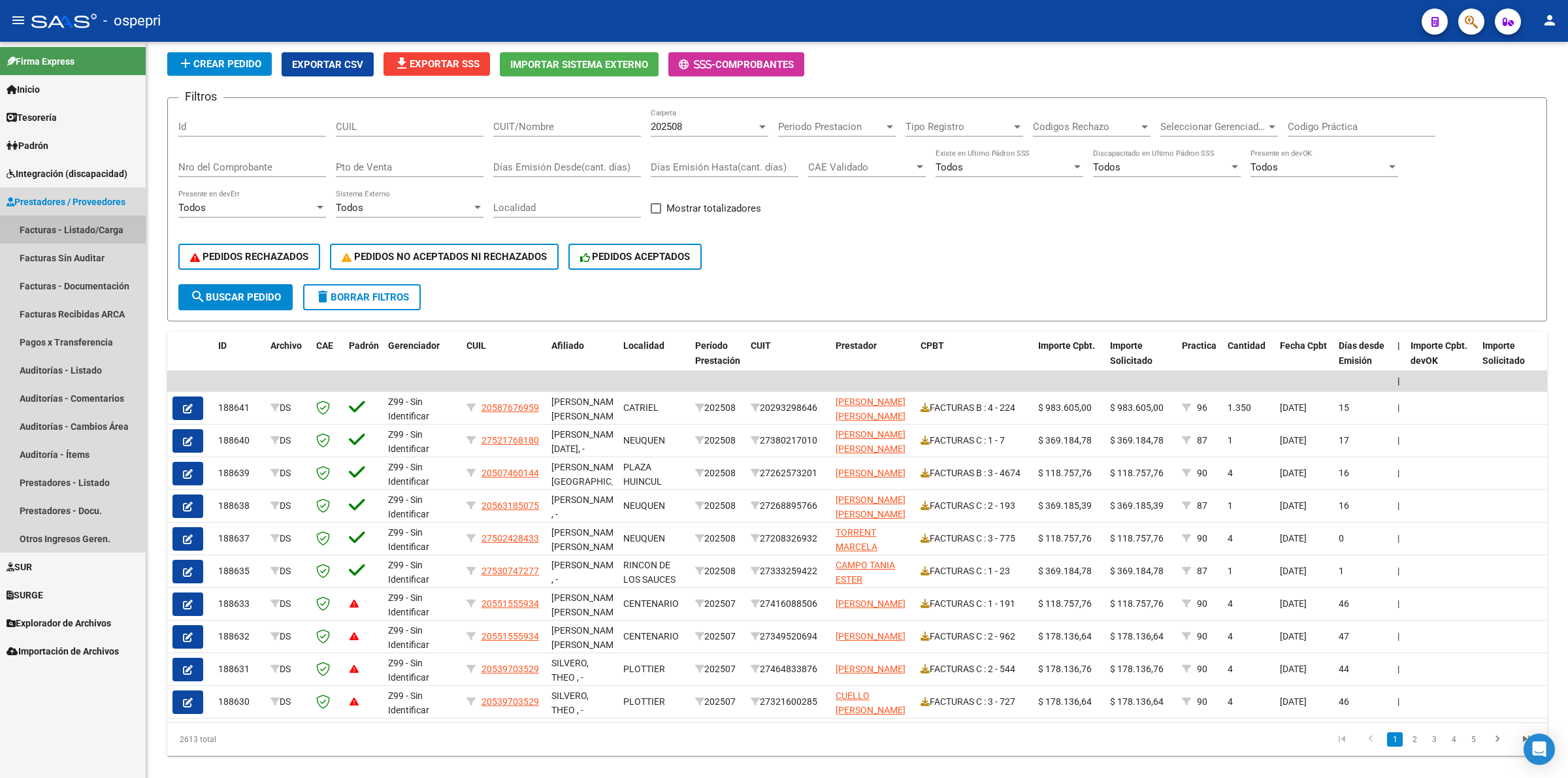
click at [90, 239] on link "Facturas - Listado/Carga" at bounding box center [73, 229] width 146 height 28
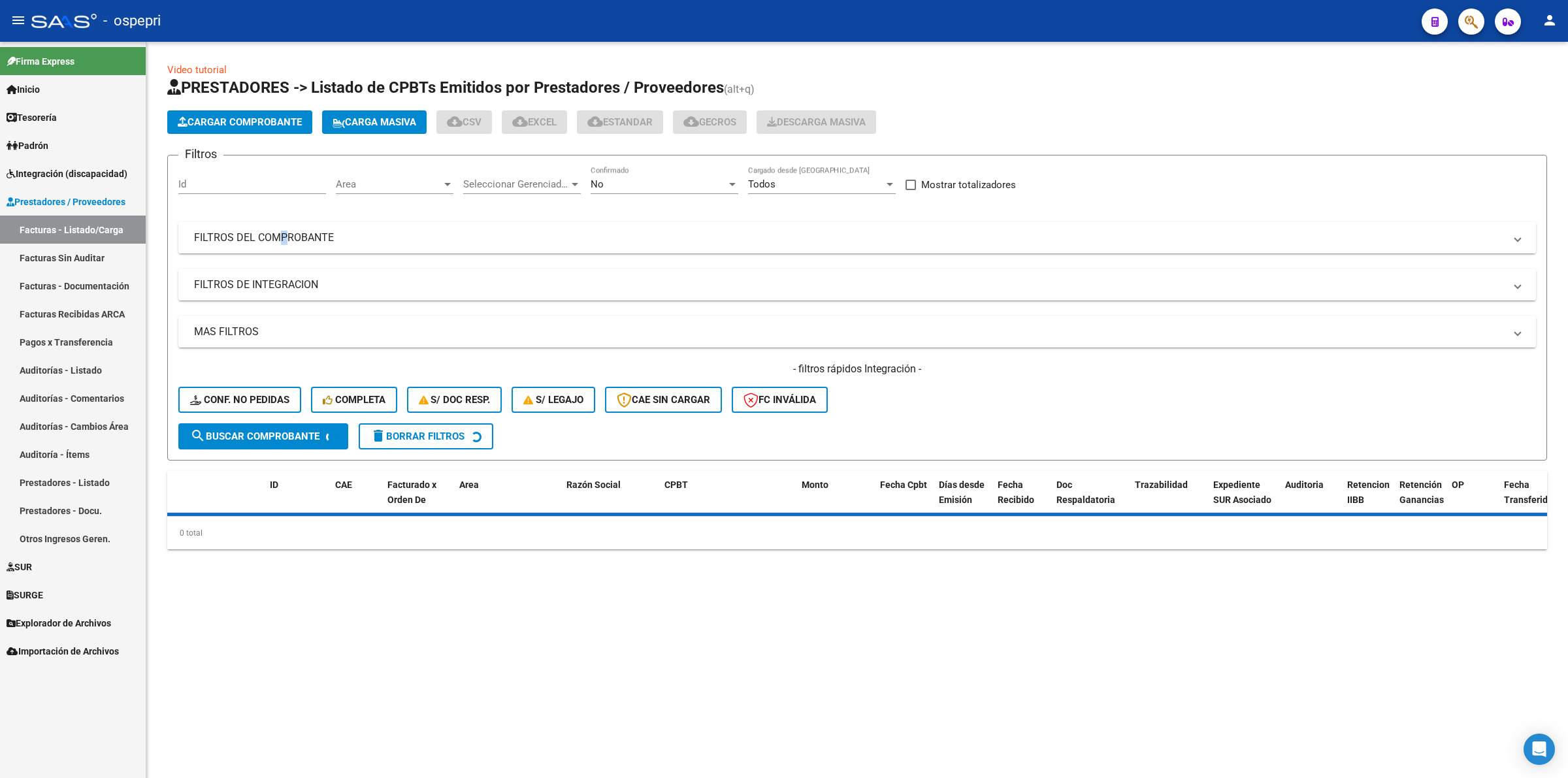
drag, startPoint x: 274, startPoint y: 242, endPoint x: 318, endPoint y: 242, distance: 44.0
click at [276, 242] on mat-panel-title "FILTROS DEL COMPROBANTE" at bounding box center [849, 237] width 1310 height 14
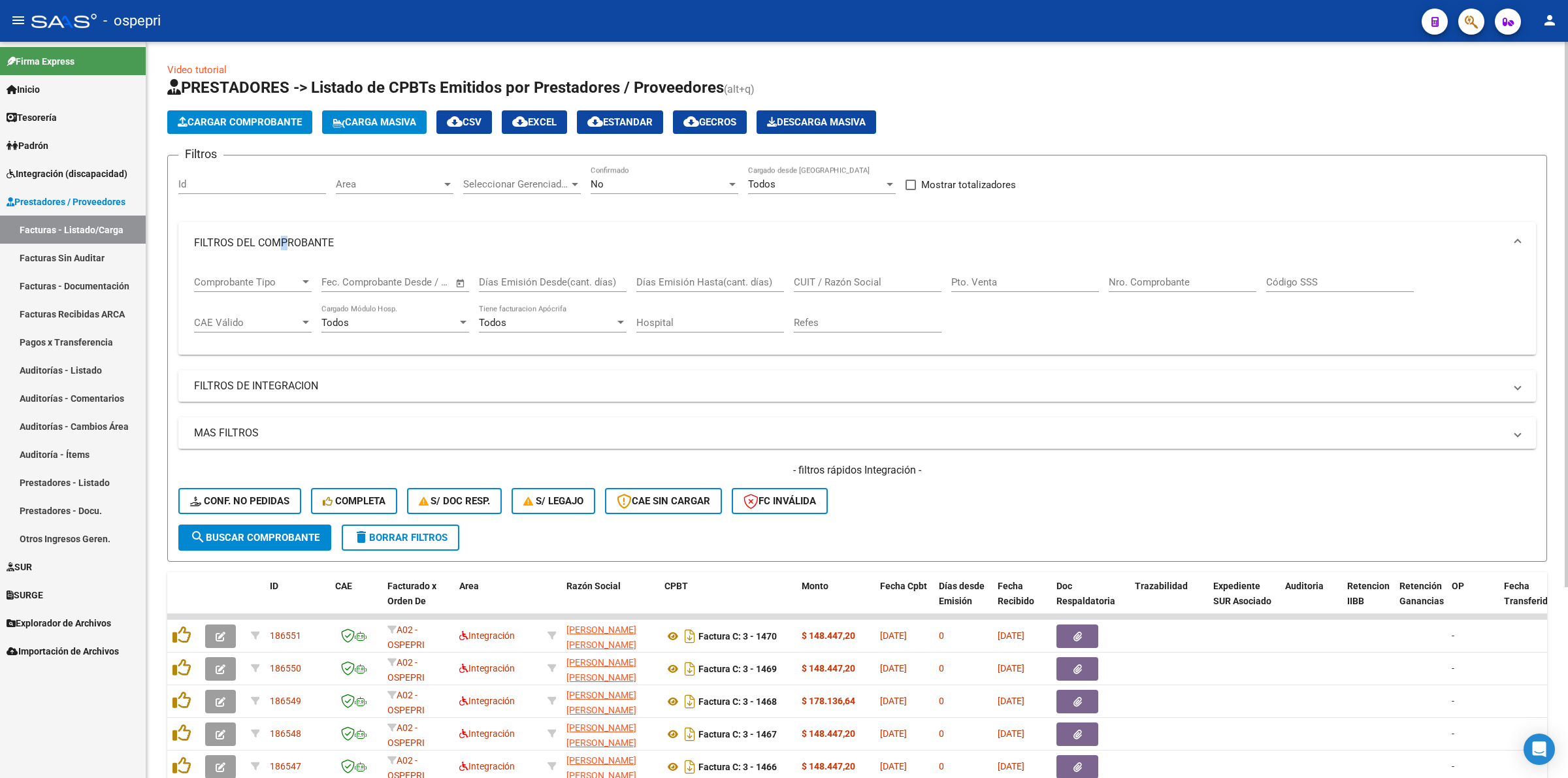
click at [870, 283] on input "CUIT / Razón Social" at bounding box center [867, 282] width 147 height 12
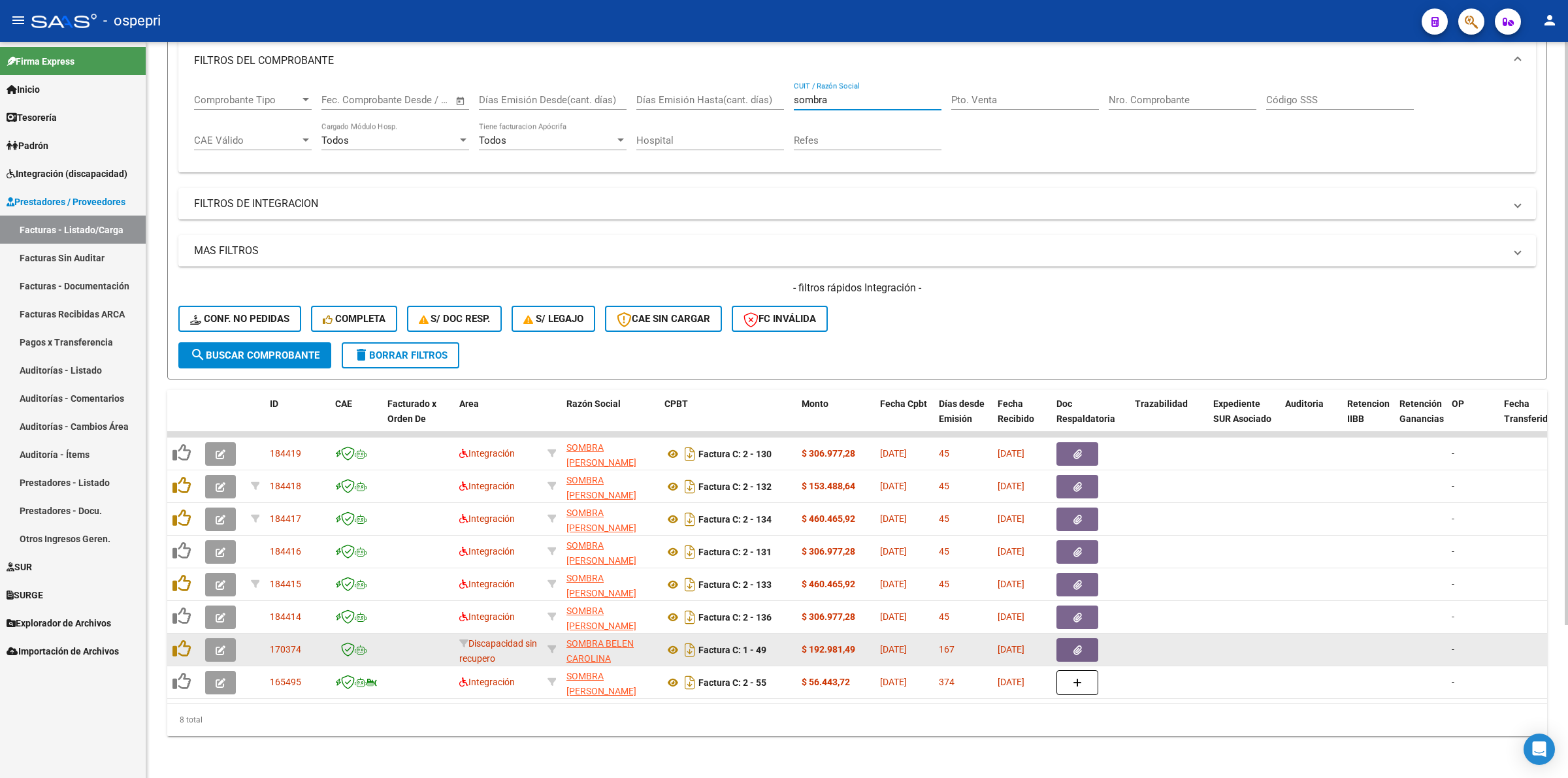
type input "sombra"
click at [218, 645] on icon "button" at bounding box center [221, 650] width 10 height 10
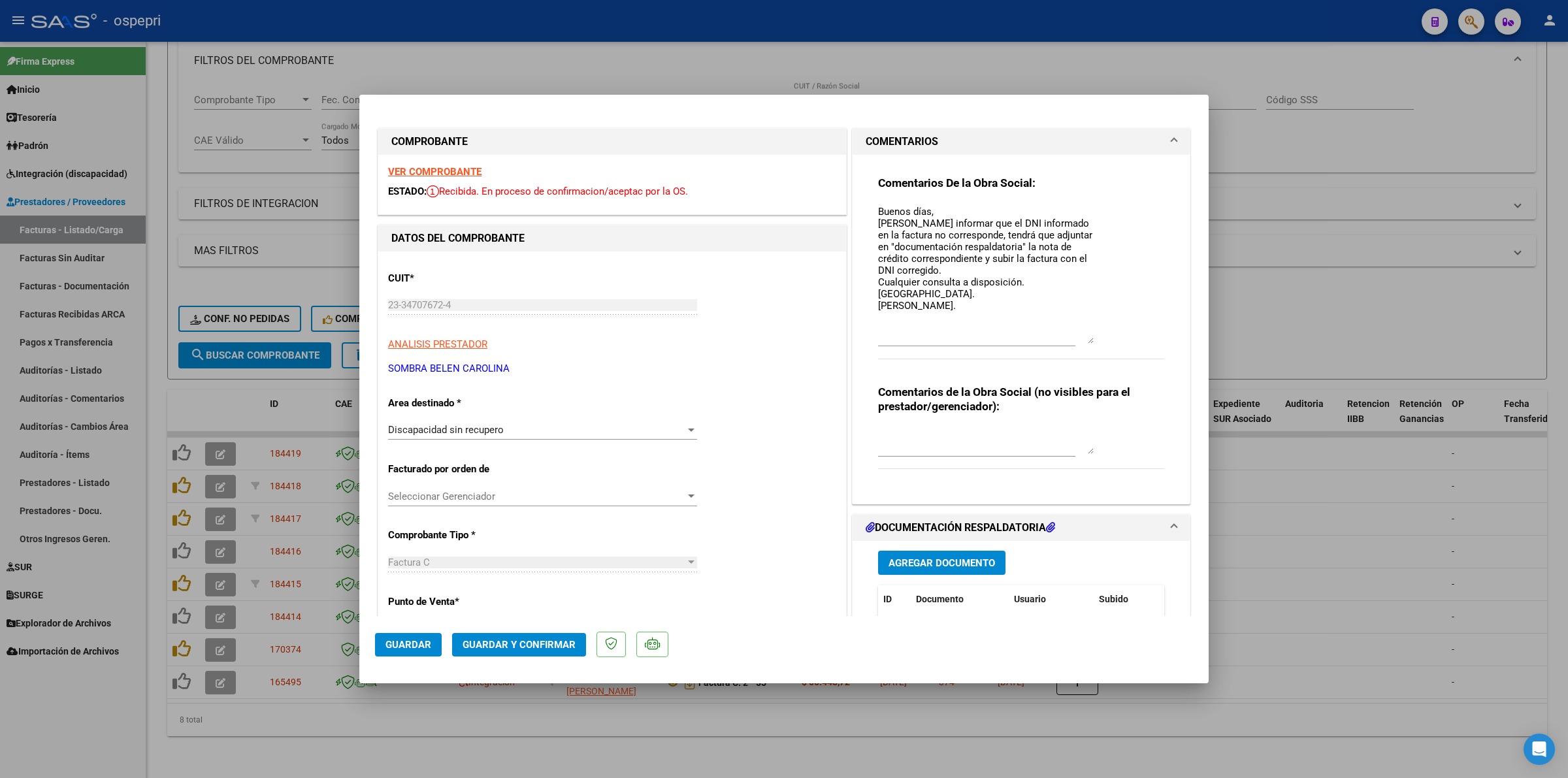
drag, startPoint x: 1078, startPoint y: 226, endPoint x: 1094, endPoint y: 338, distance: 113.1
click at [1100, 339] on div "Comentarios De la Obra Social: Buenos días, Queríamos informar que el DNI infor…" at bounding box center [1022, 273] width 286 height 197
type input "$ 0,00"
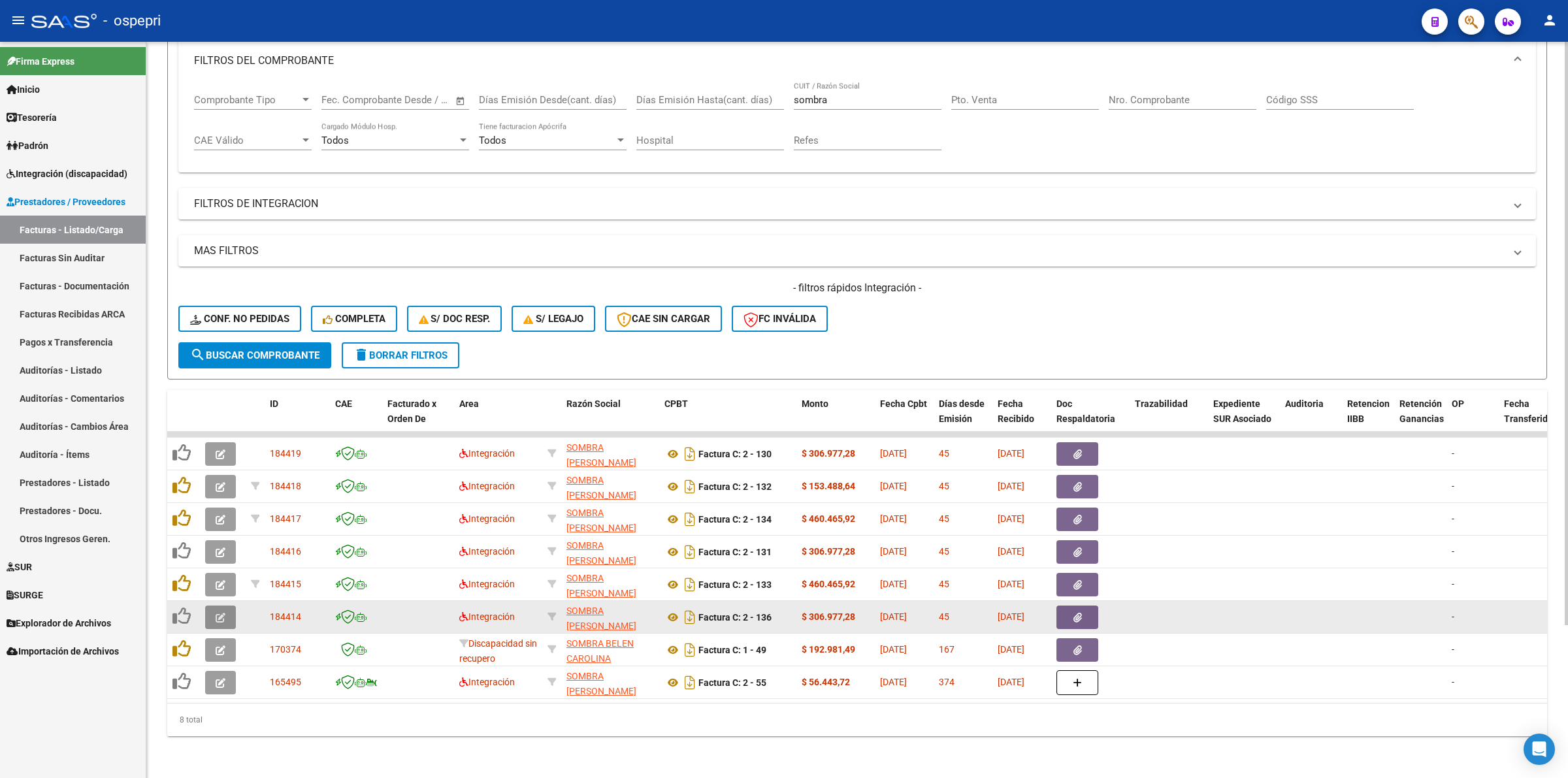
click at [216, 612] on icon "button" at bounding box center [221, 617] width 10 height 10
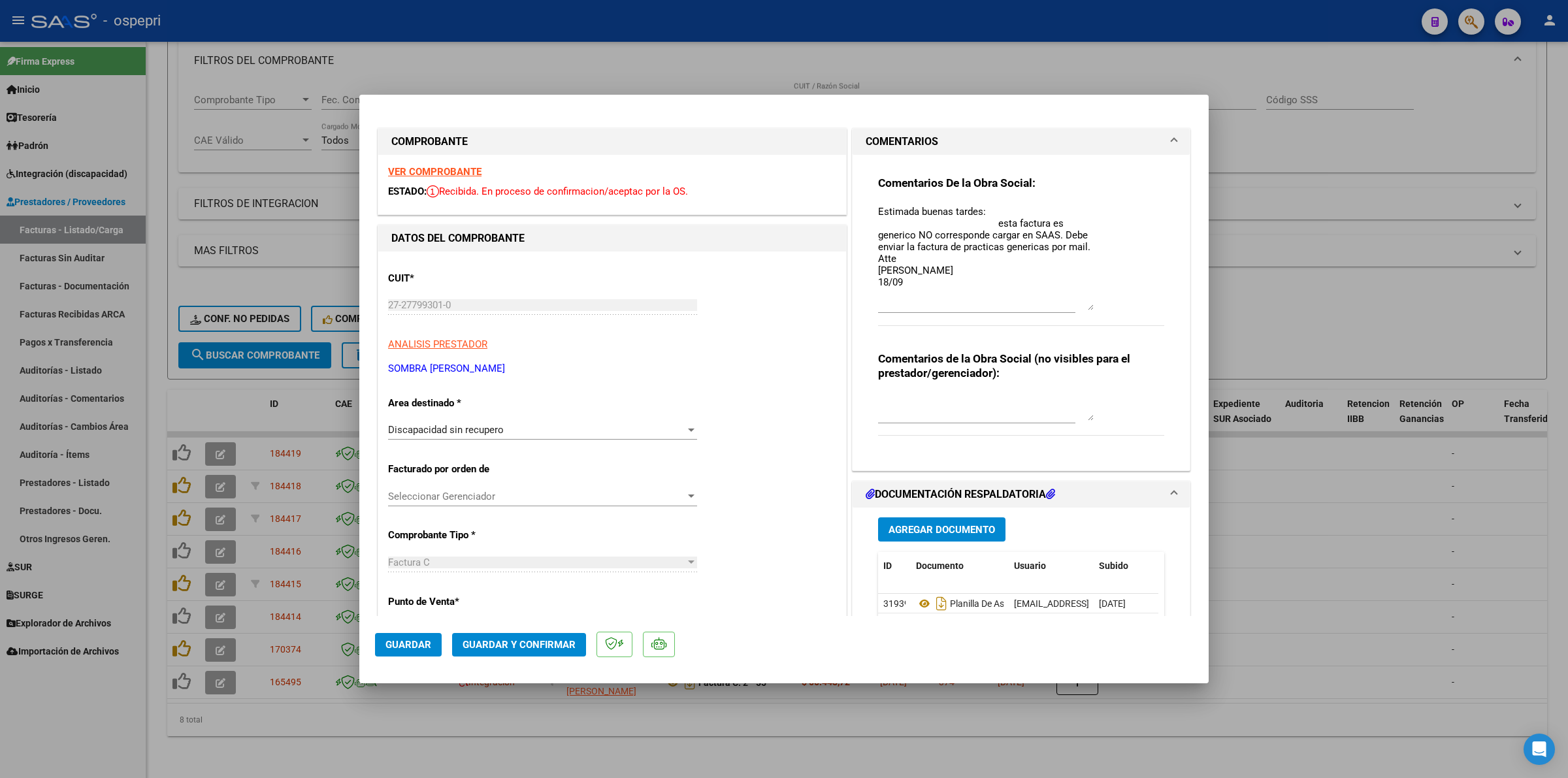
drag, startPoint x: 1082, startPoint y: 223, endPoint x: 1078, endPoint y: 304, distance: 81.1
click at [1078, 304] on textarea "Estimada buenas tardes: esta factura es generico NO corresponde cargar en SAAS.…" at bounding box center [986, 257] width 216 height 106
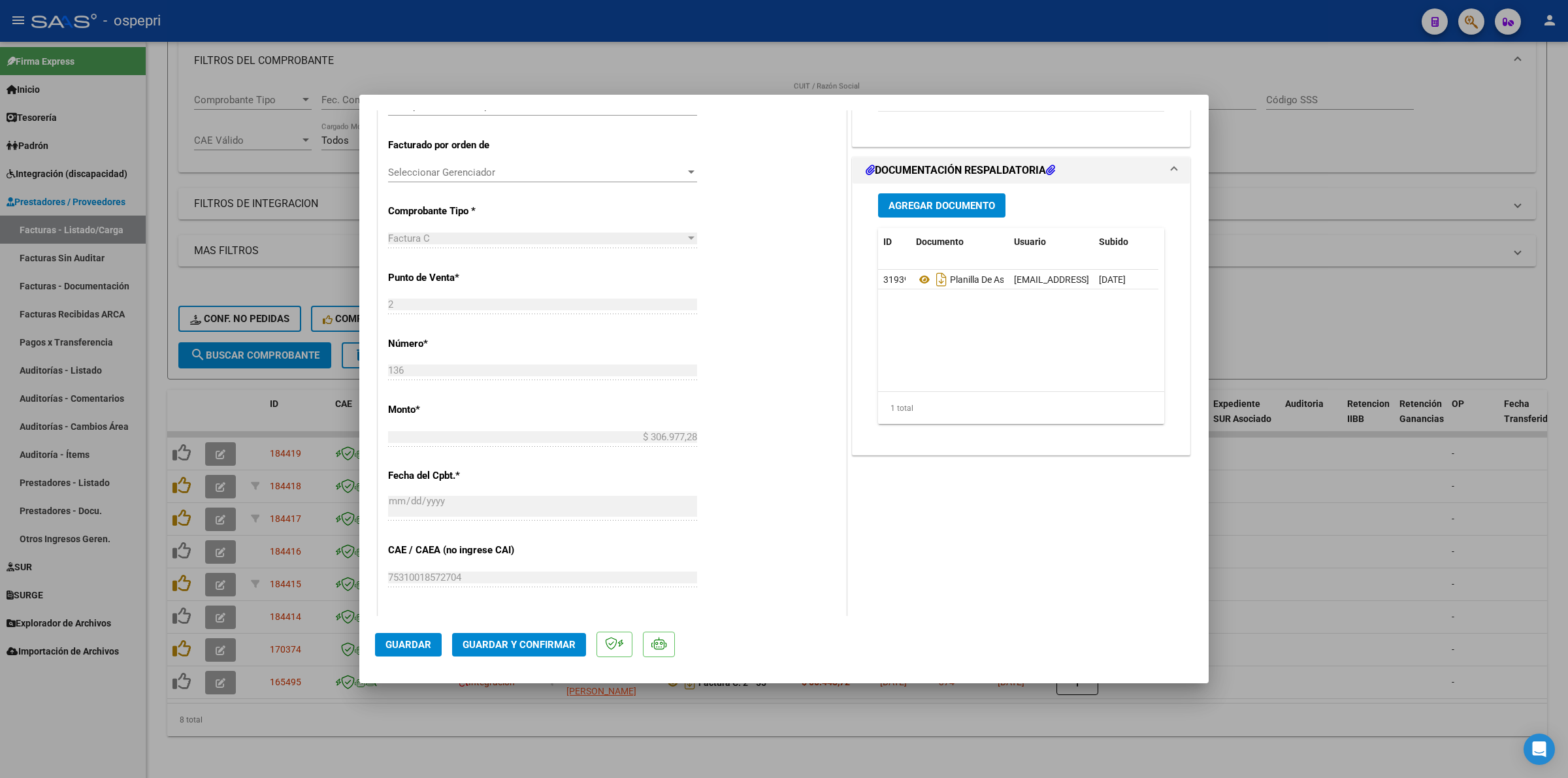
scroll to position [327, 0]
type input "$ 0,00"
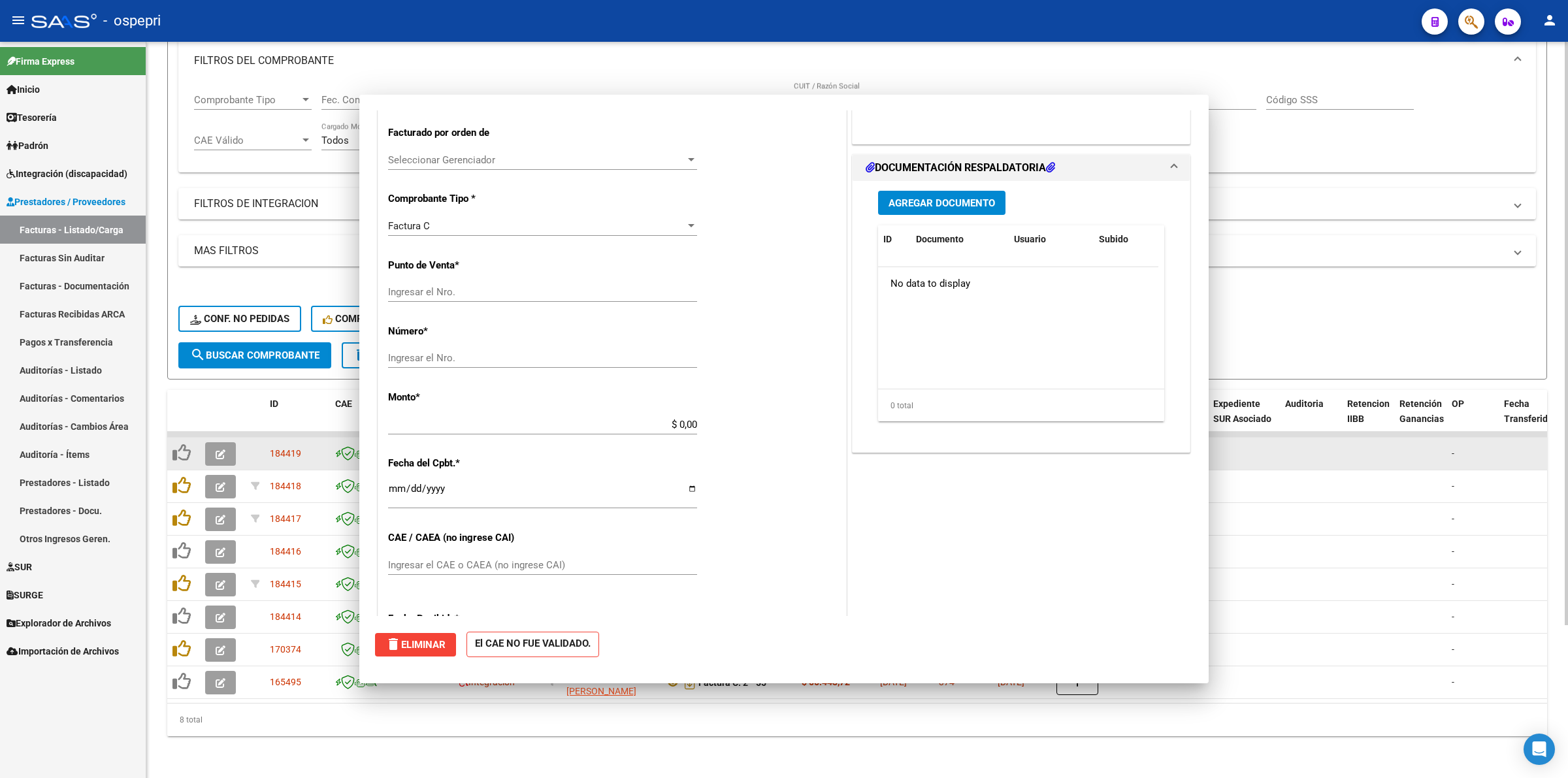
scroll to position [0, 0]
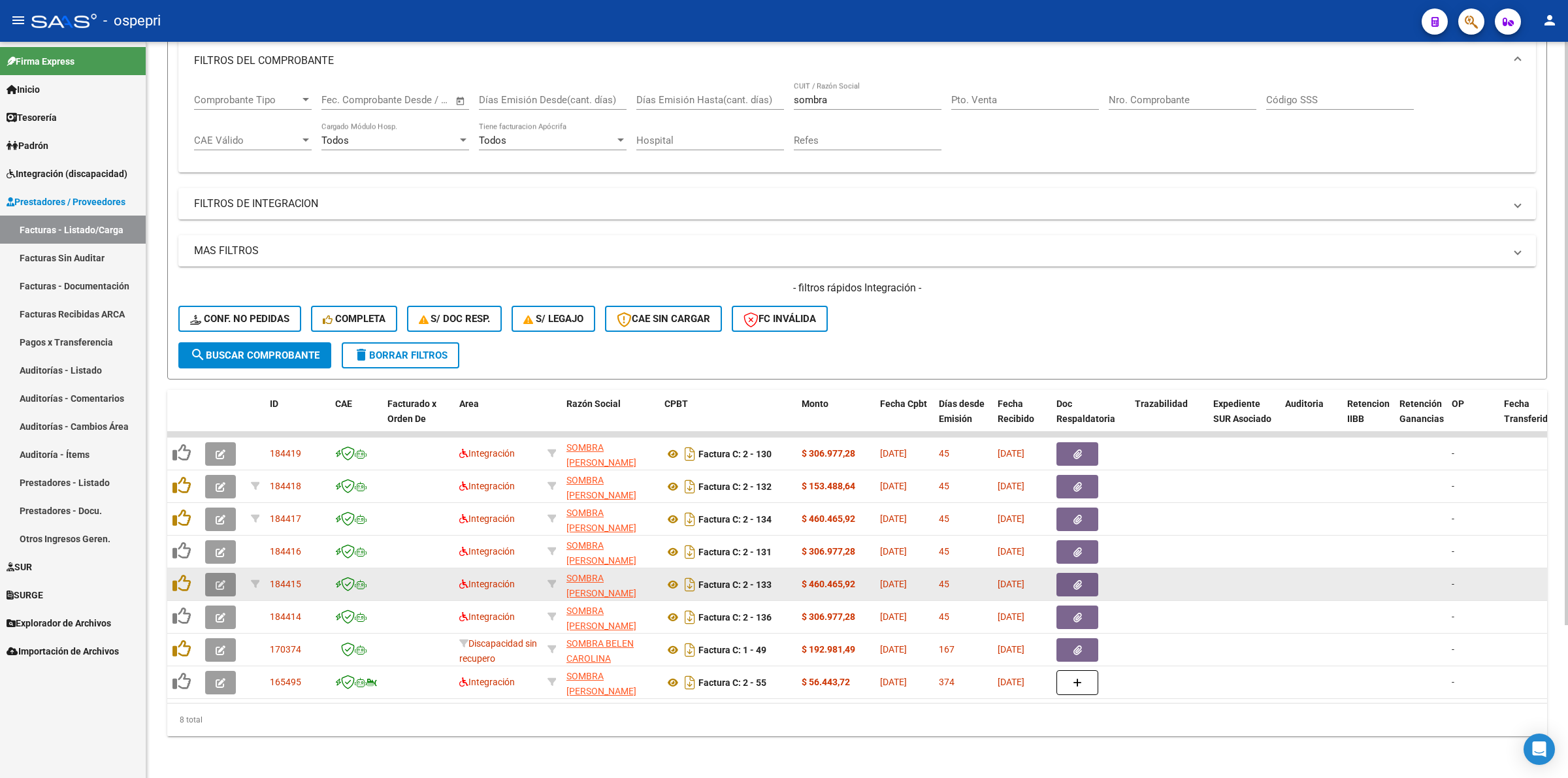
click at [221, 580] on icon "button" at bounding box center [221, 585] width 10 height 10
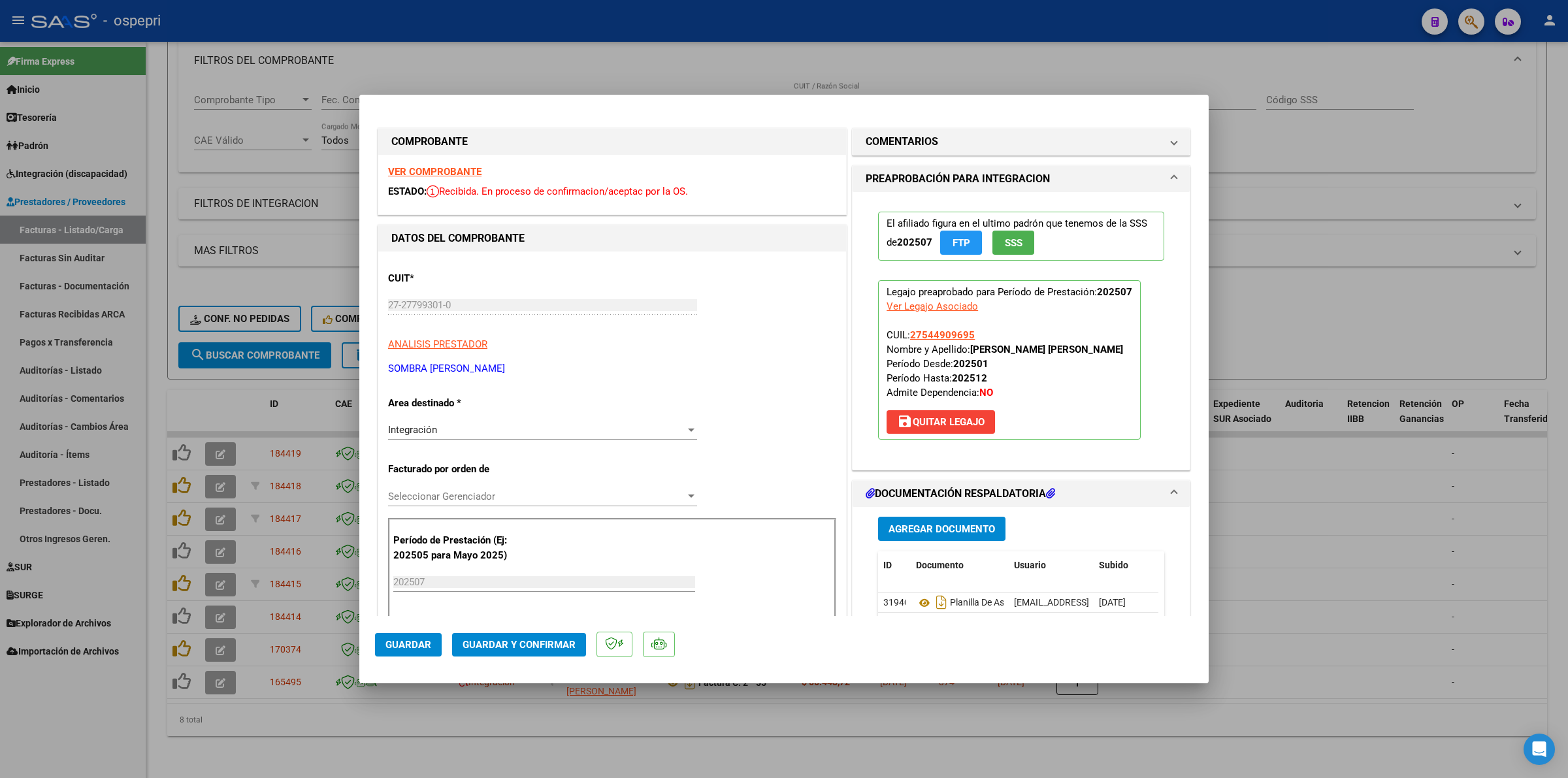
scroll to position [81, 0]
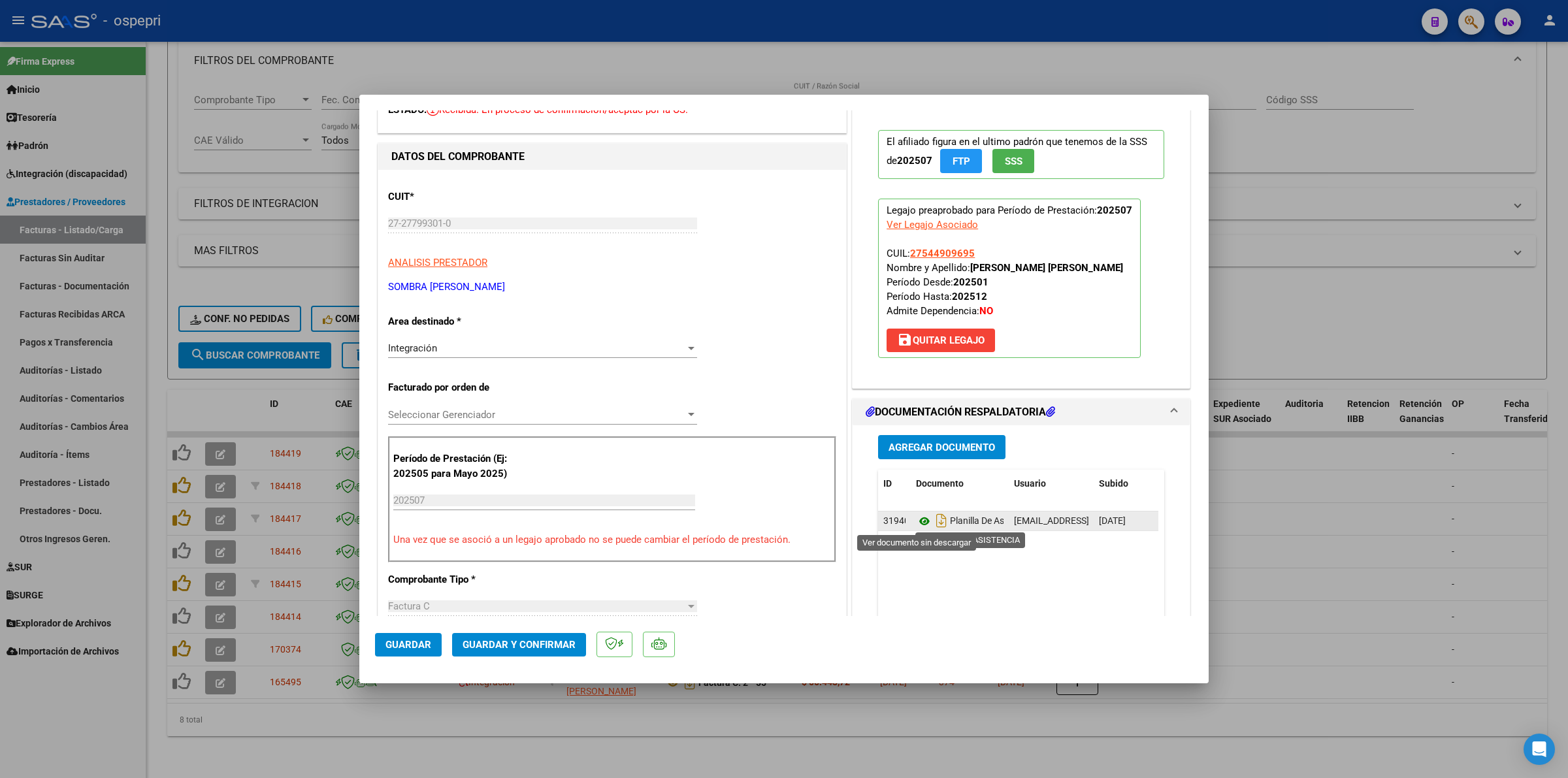
click at [916, 520] on icon at bounding box center [924, 521] width 17 height 16
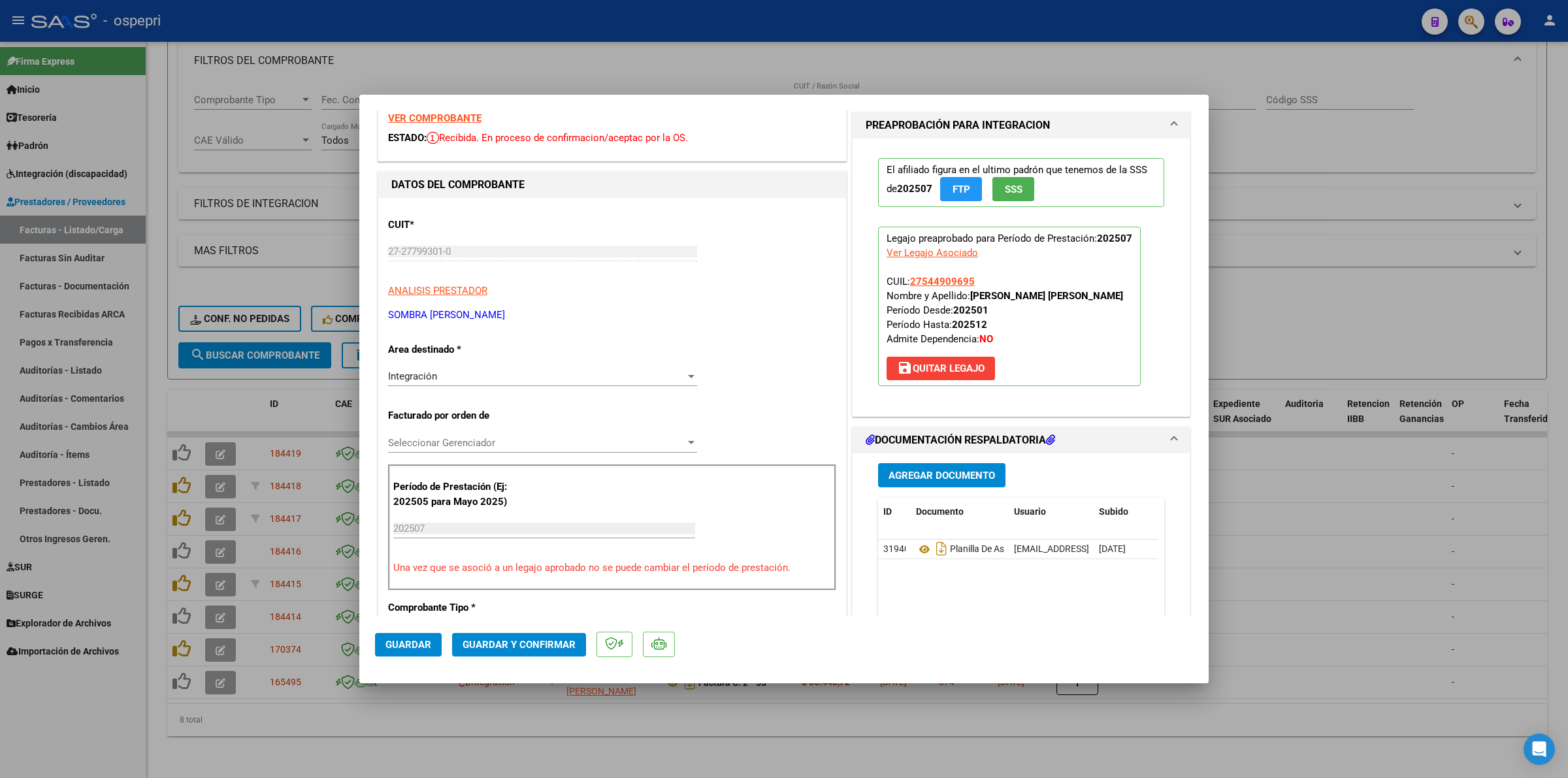
scroll to position [0, 0]
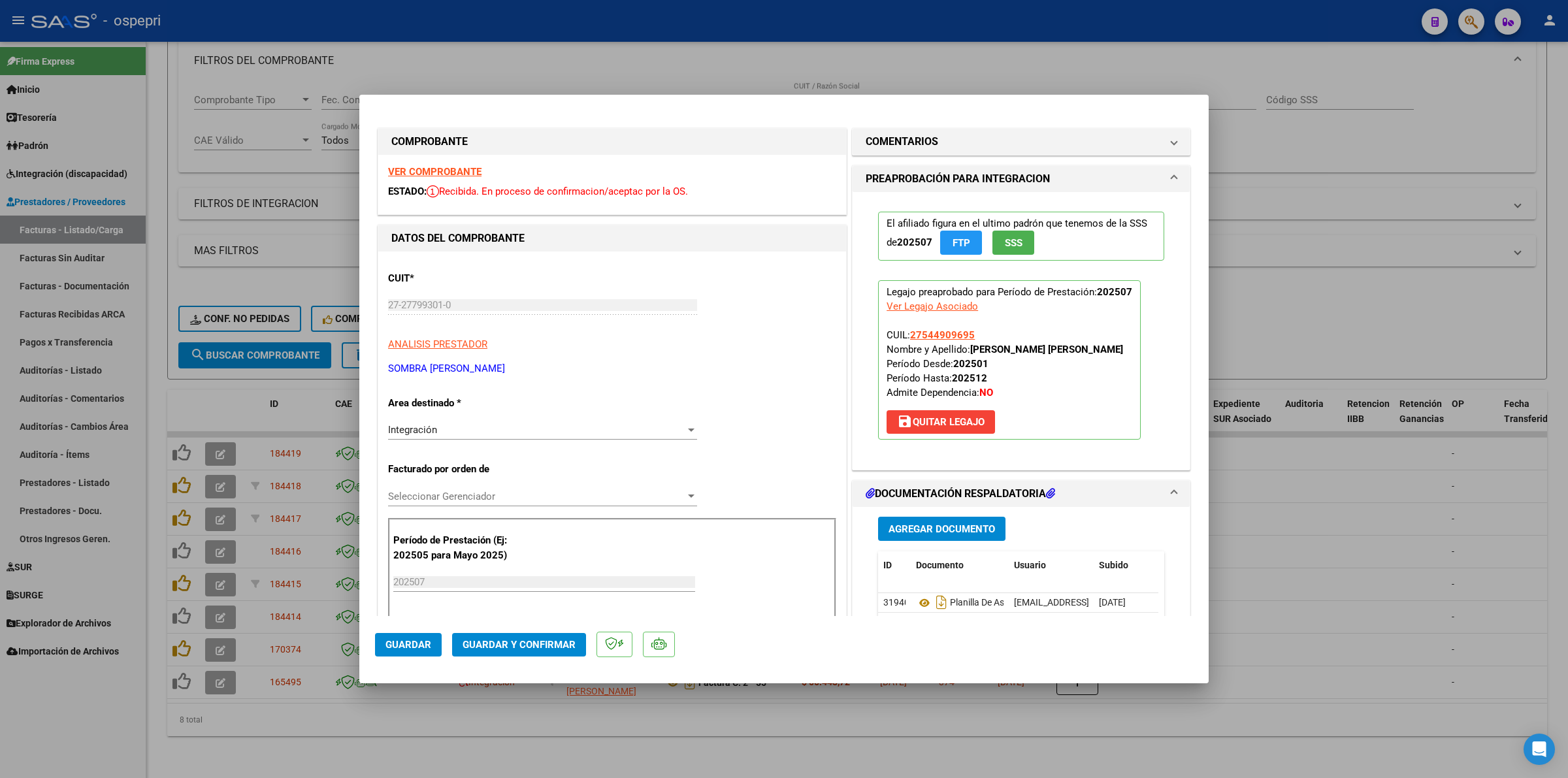
click at [419, 174] on strong "VER COMPROBANTE" at bounding box center [435, 172] width 93 height 12
type input "$ 0,00"
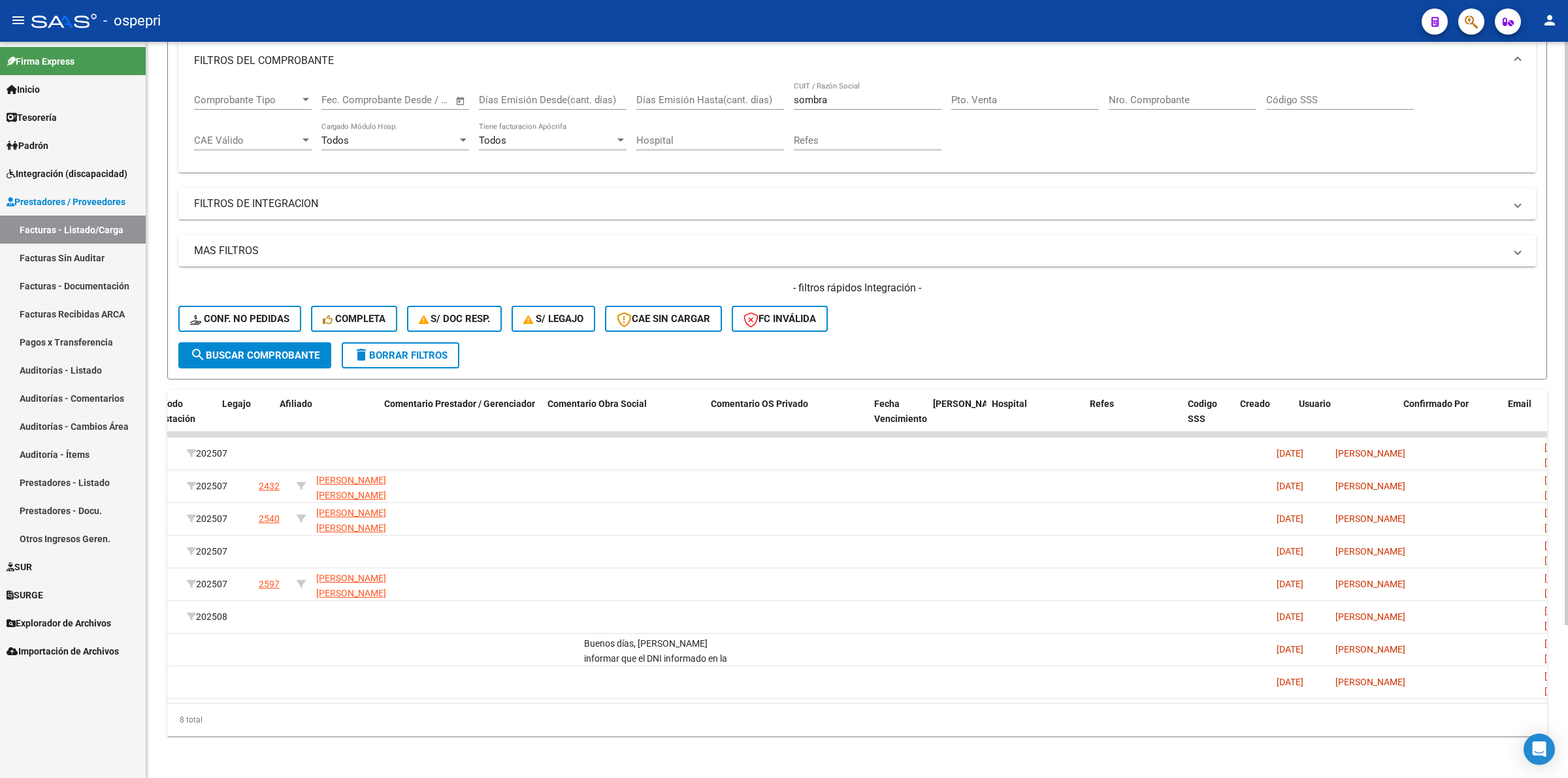
scroll to position [0, 1905]
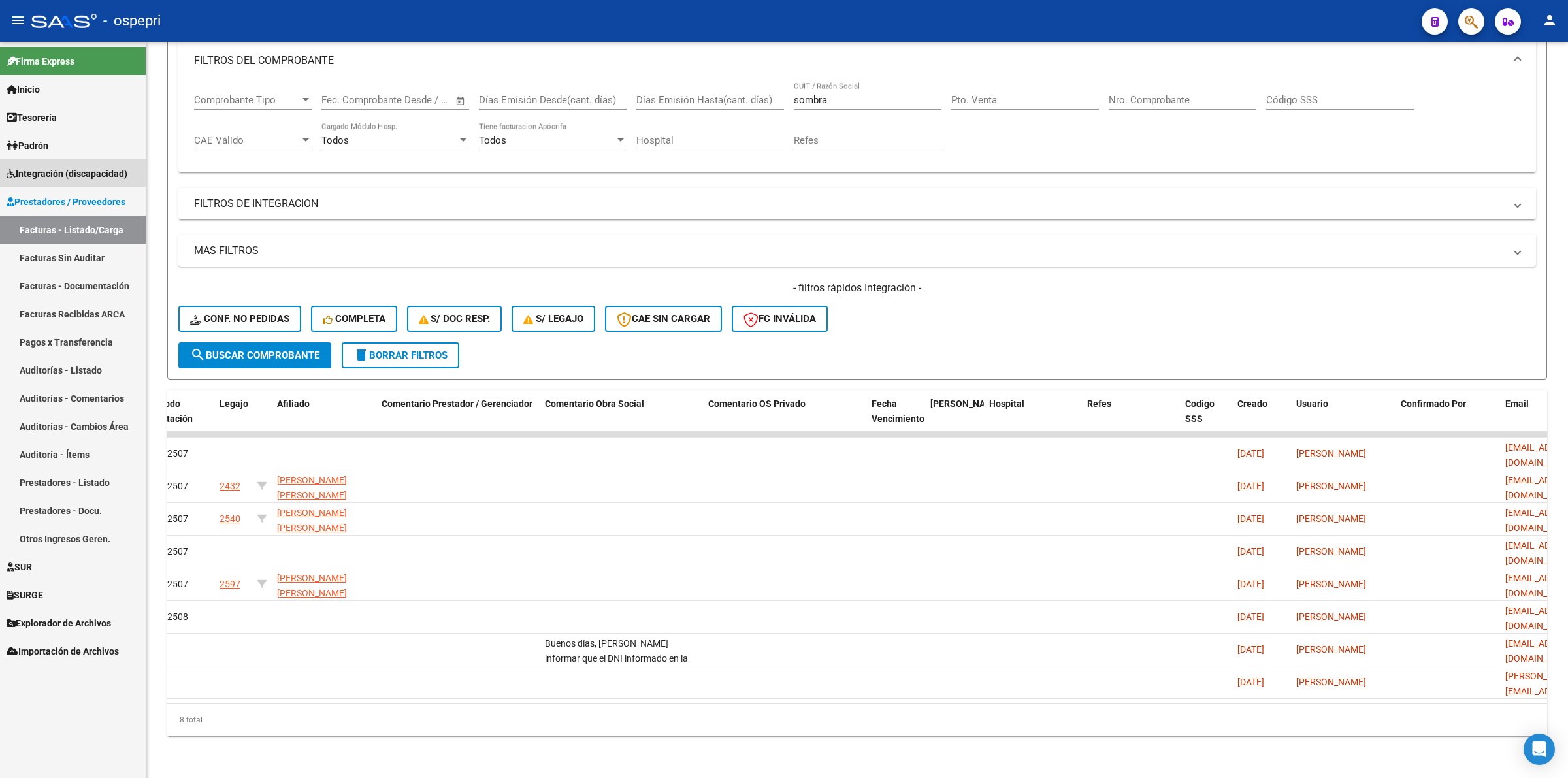
click at [66, 167] on span "Integración (discapacidad)" at bounding box center [67, 174] width 121 height 14
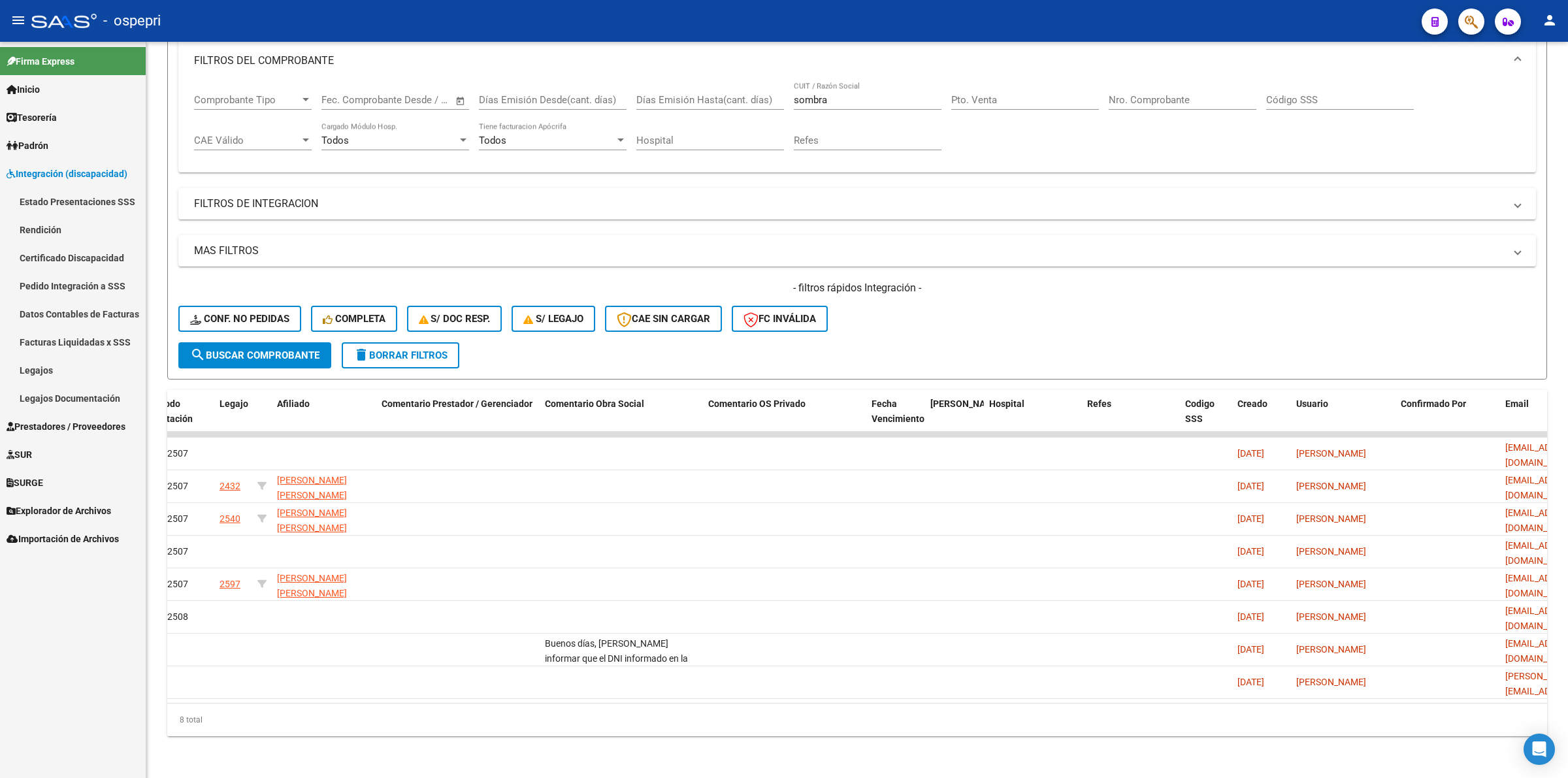
click at [41, 279] on link "Pedido Integración a SSS" at bounding box center [73, 285] width 146 height 28
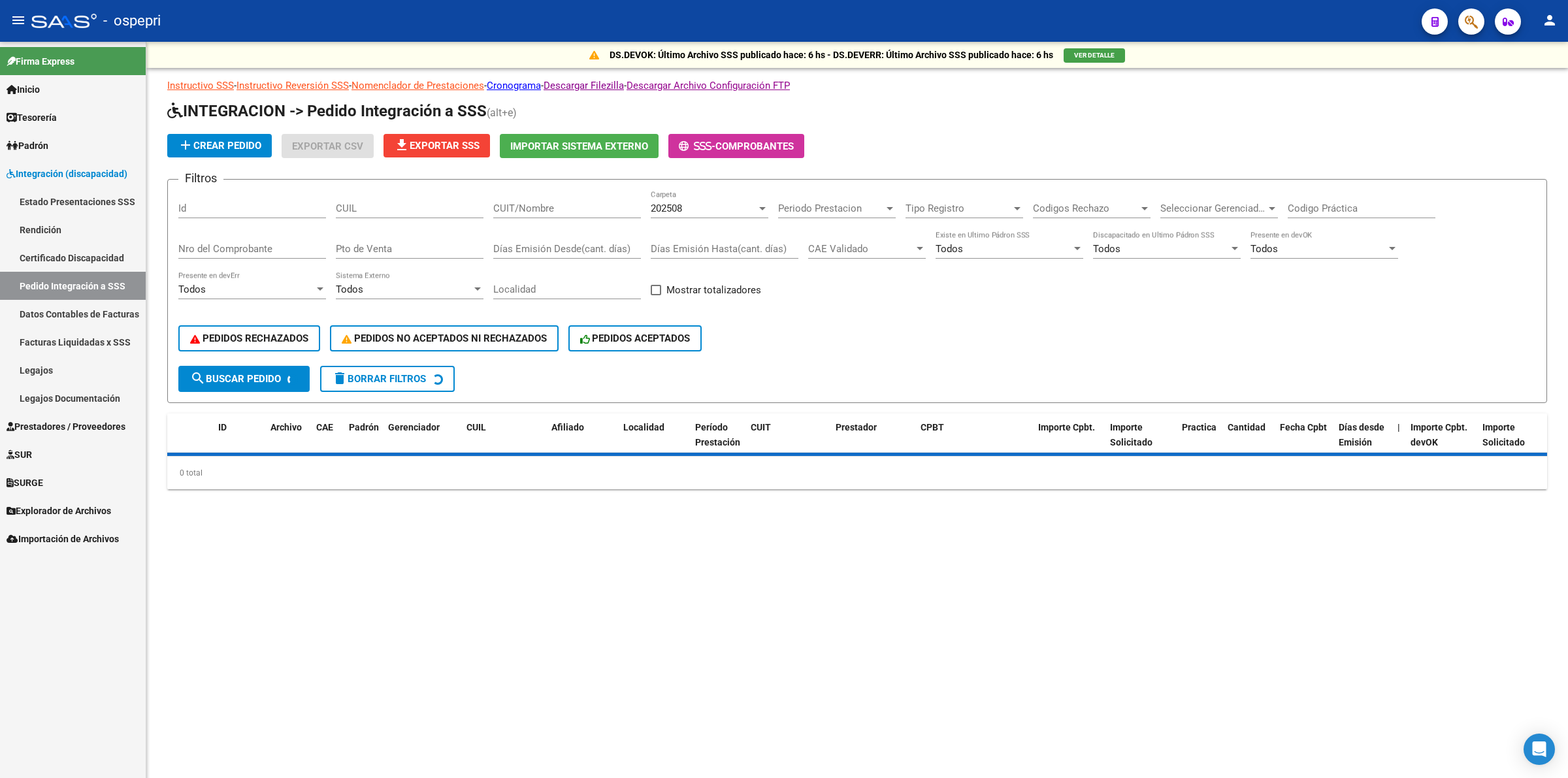
click at [540, 207] on input "CUIT/Nombre" at bounding box center [567, 208] width 147 height 12
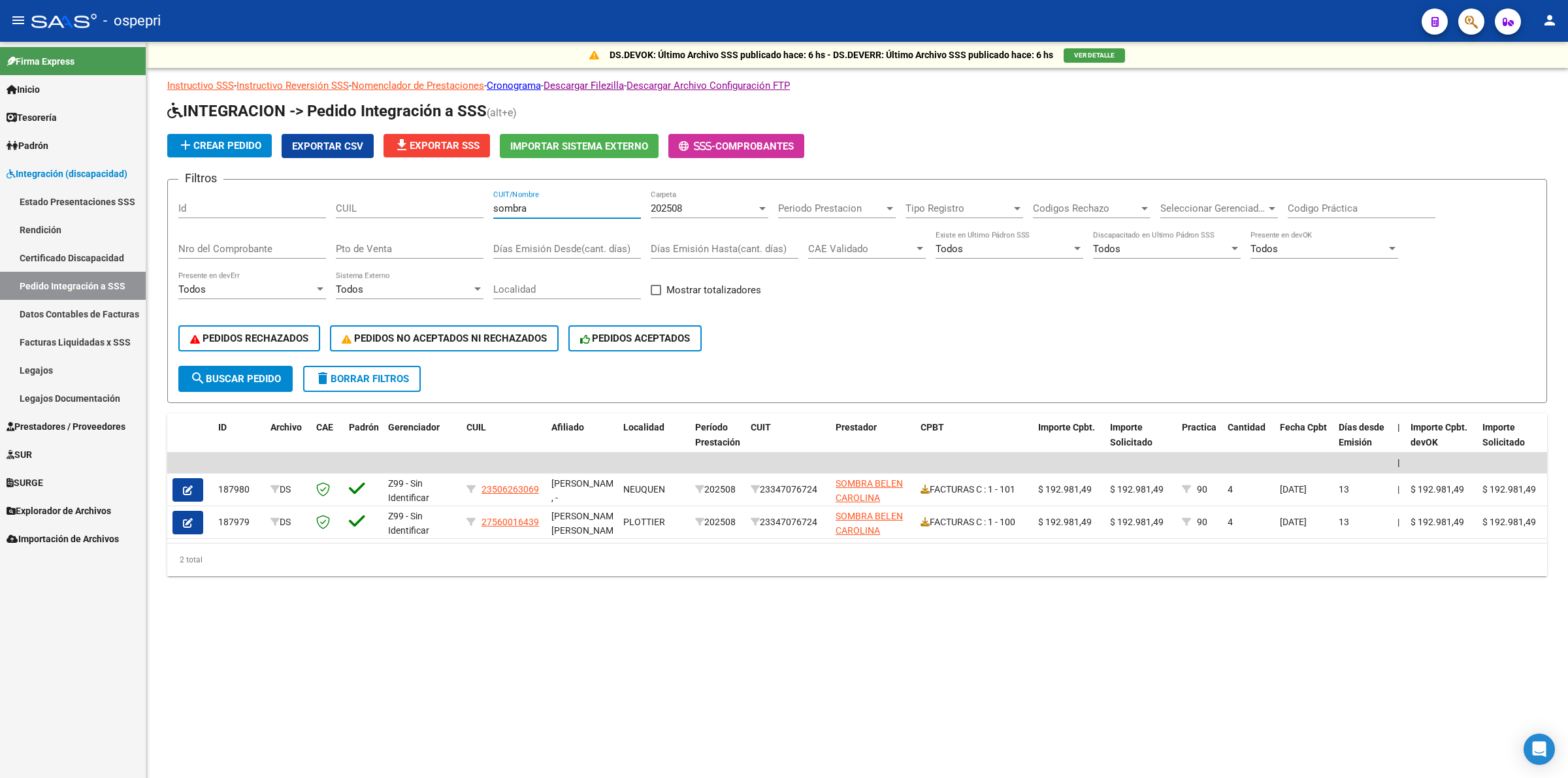
click at [657, 207] on span "202508" at bounding box center [666, 208] width 31 height 12
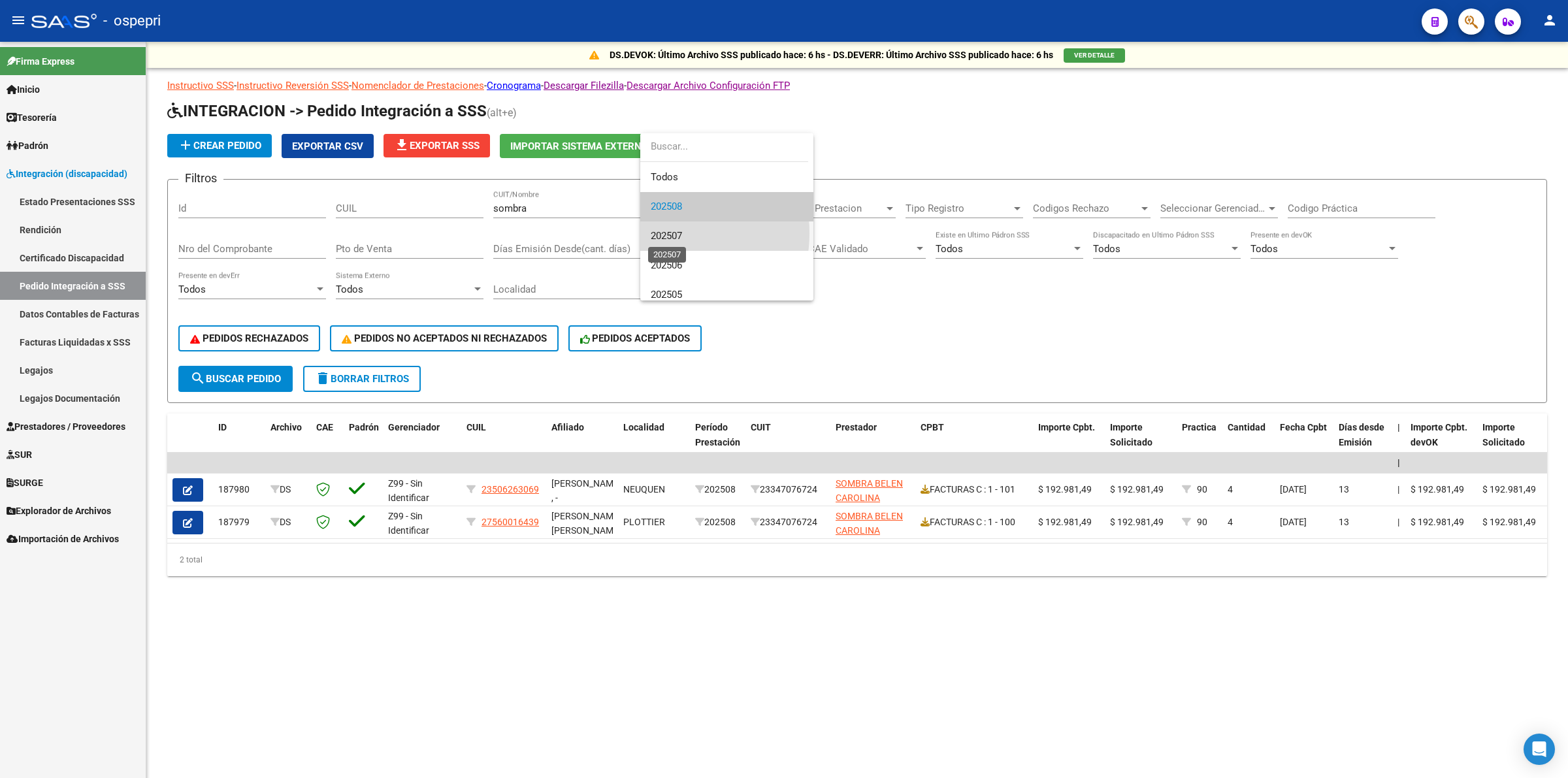
click at [664, 233] on span "202507" at bounding box center [666, 236] width 31 height 12
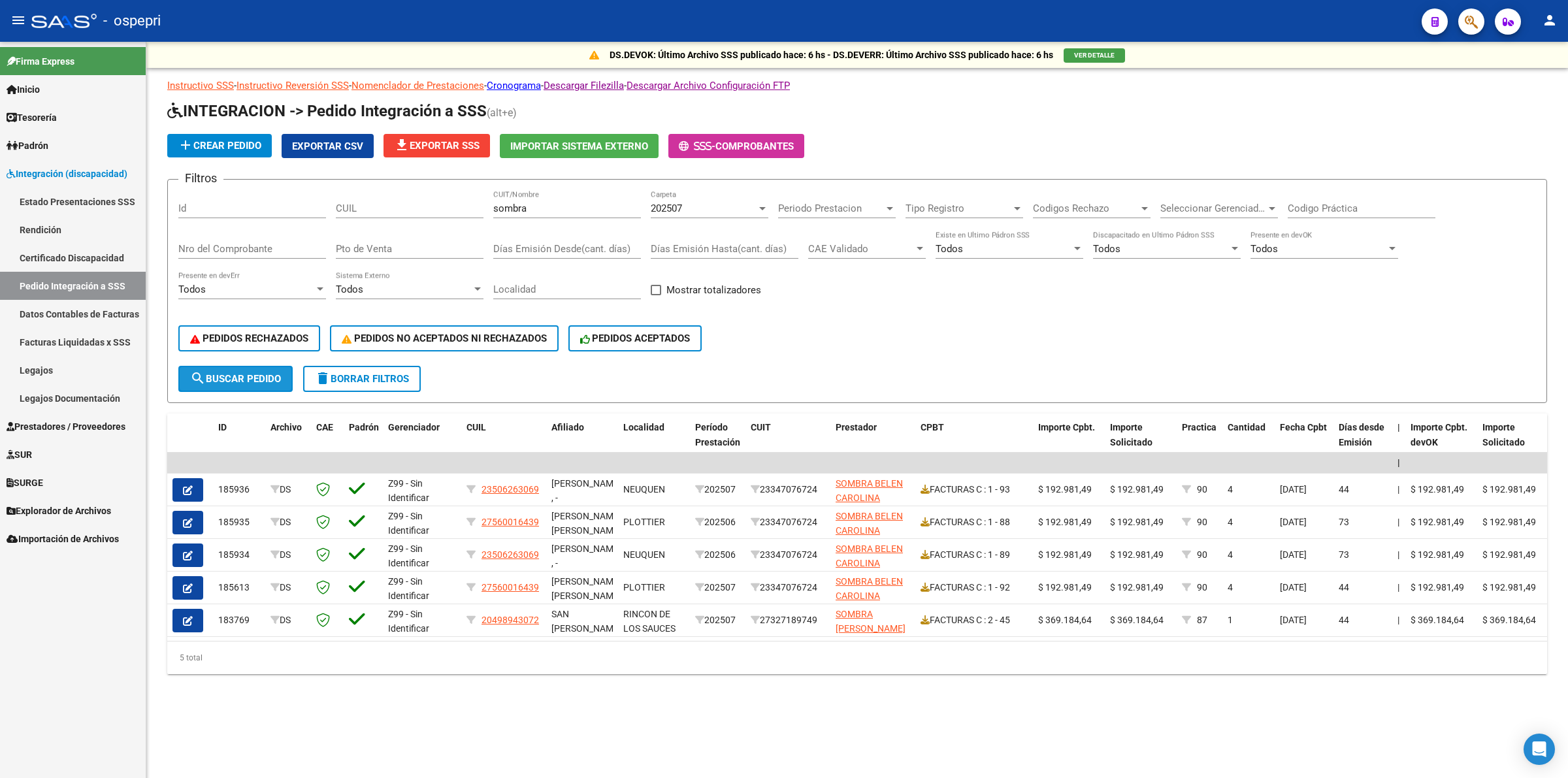
click at [232, 372] on span "search Buscar Pedido" at bounding box center [235, 378] width 91 height 12
click at [664, 196] on div "202507 Carpeta" at bounding box center [709, 203] width 118 height 28
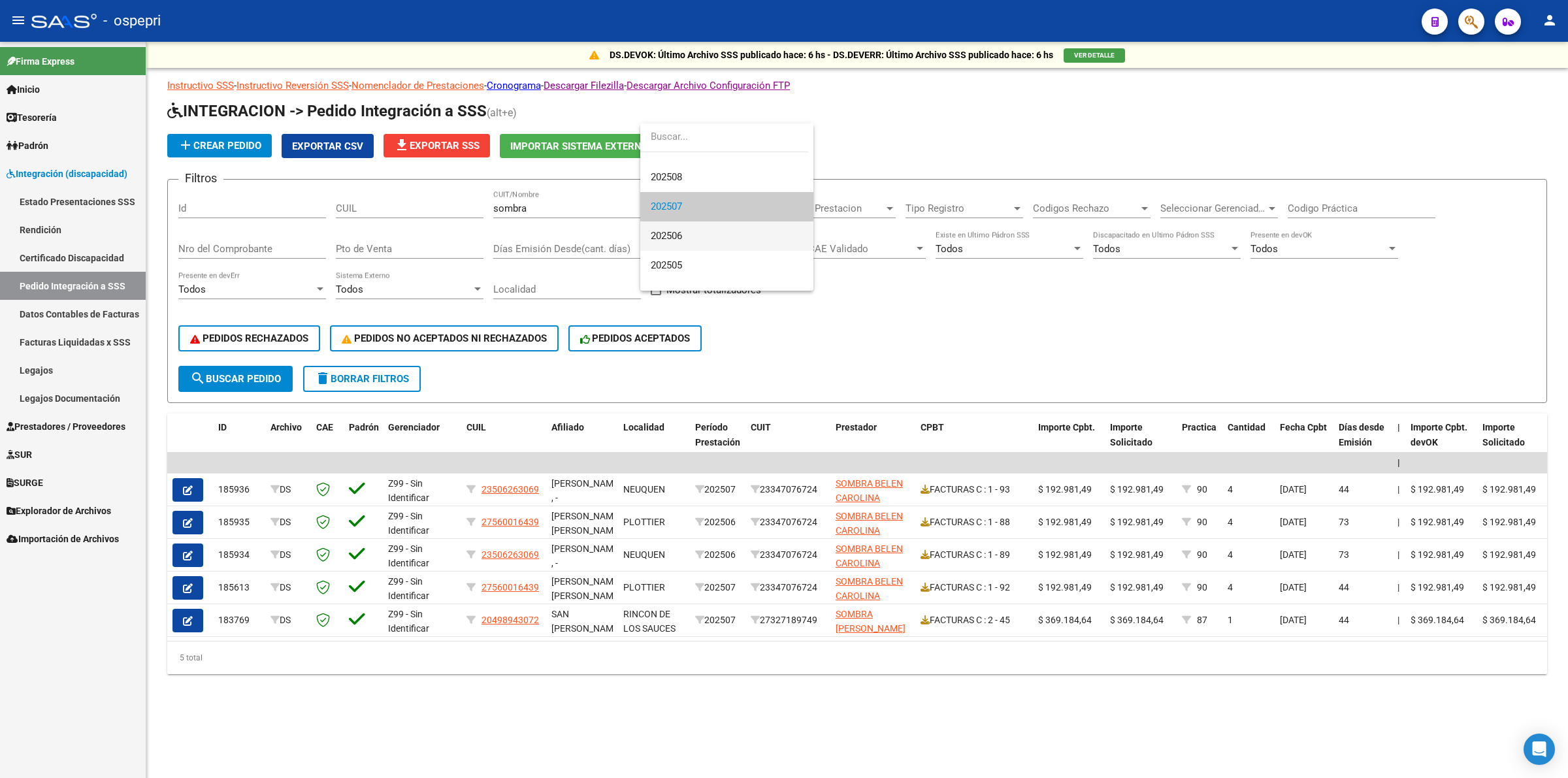
click at [693, 241] on span "202506" at bounding box center [727, 235] width 152 height 30
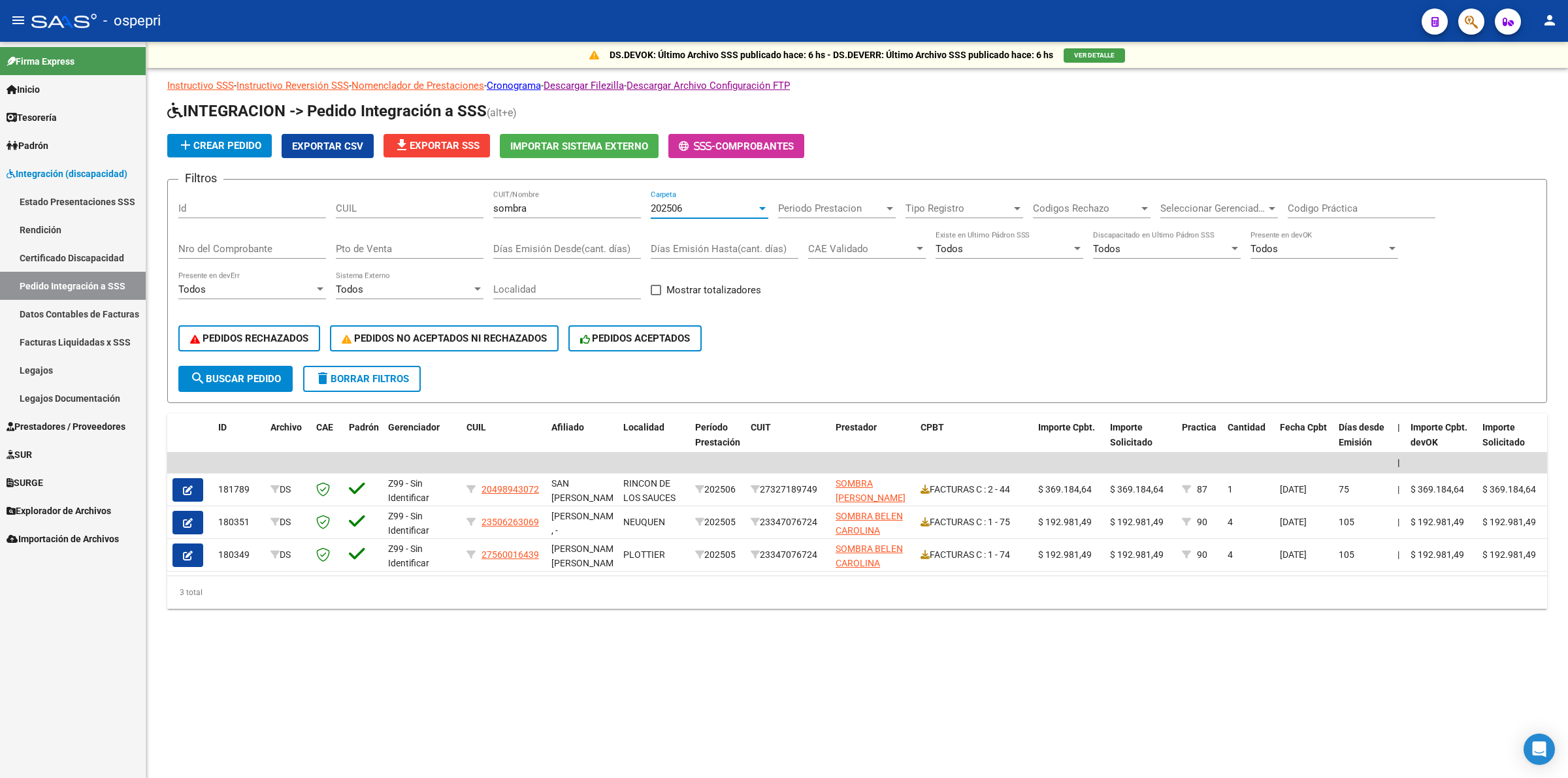
click at [693, 204] on div "202506" at bounding box center [703, 208] width 106 height 12
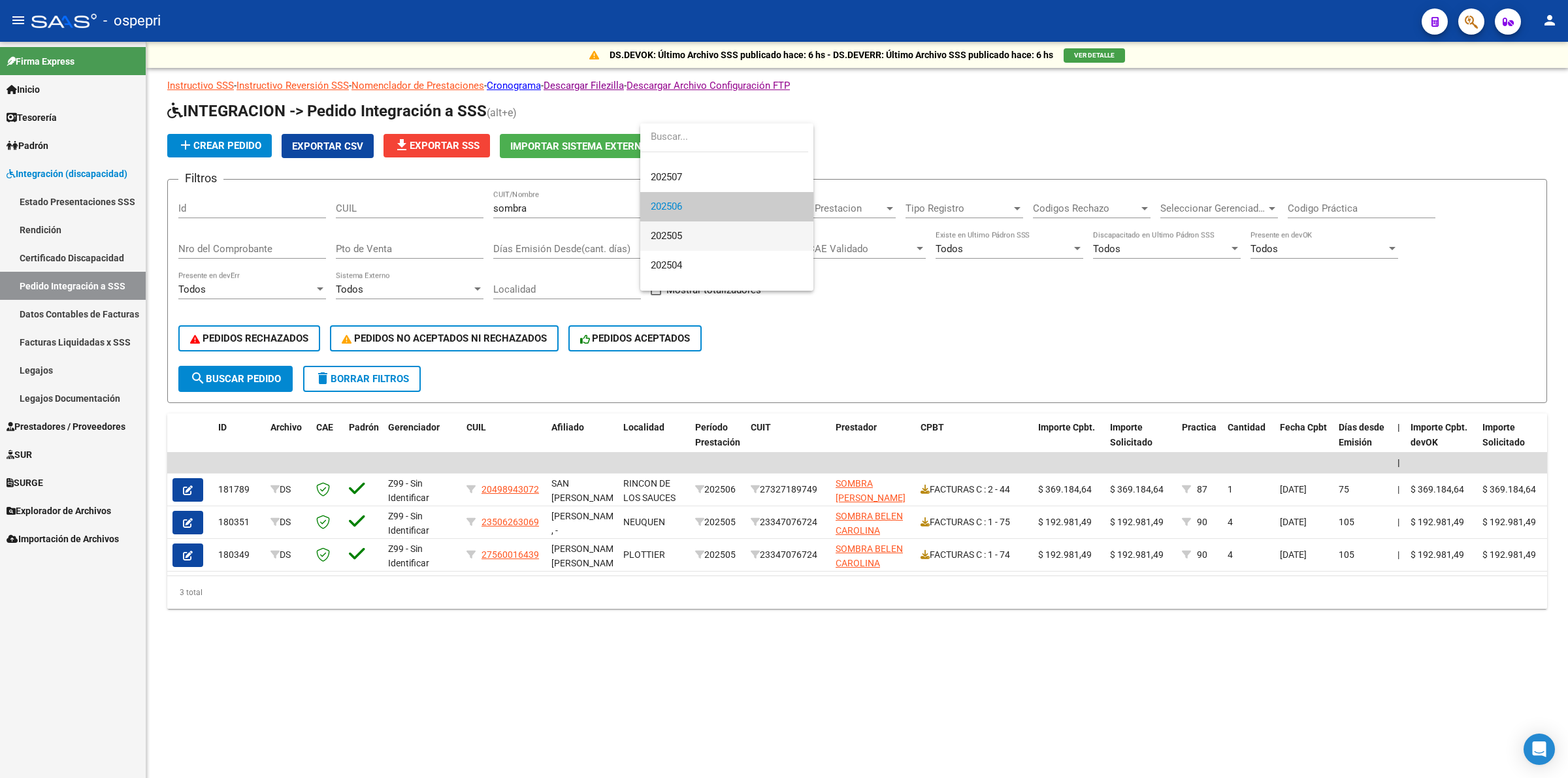
click at [687, 240] on span "202505" at bounding box center [727, 235] width 152 height 30
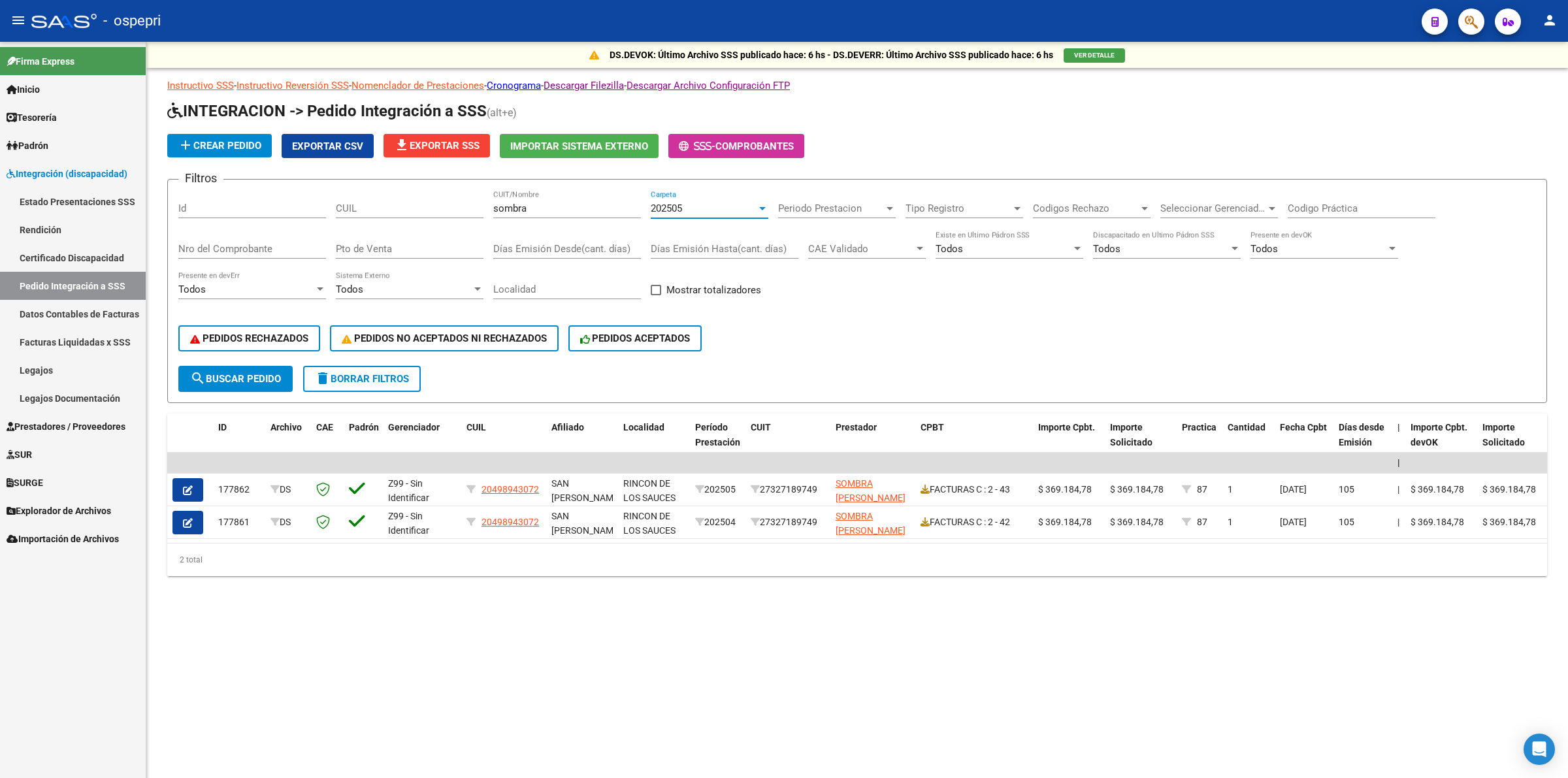
click at [678, 207] on span "202505" at bounding box center [666, 208] width 31 height 12
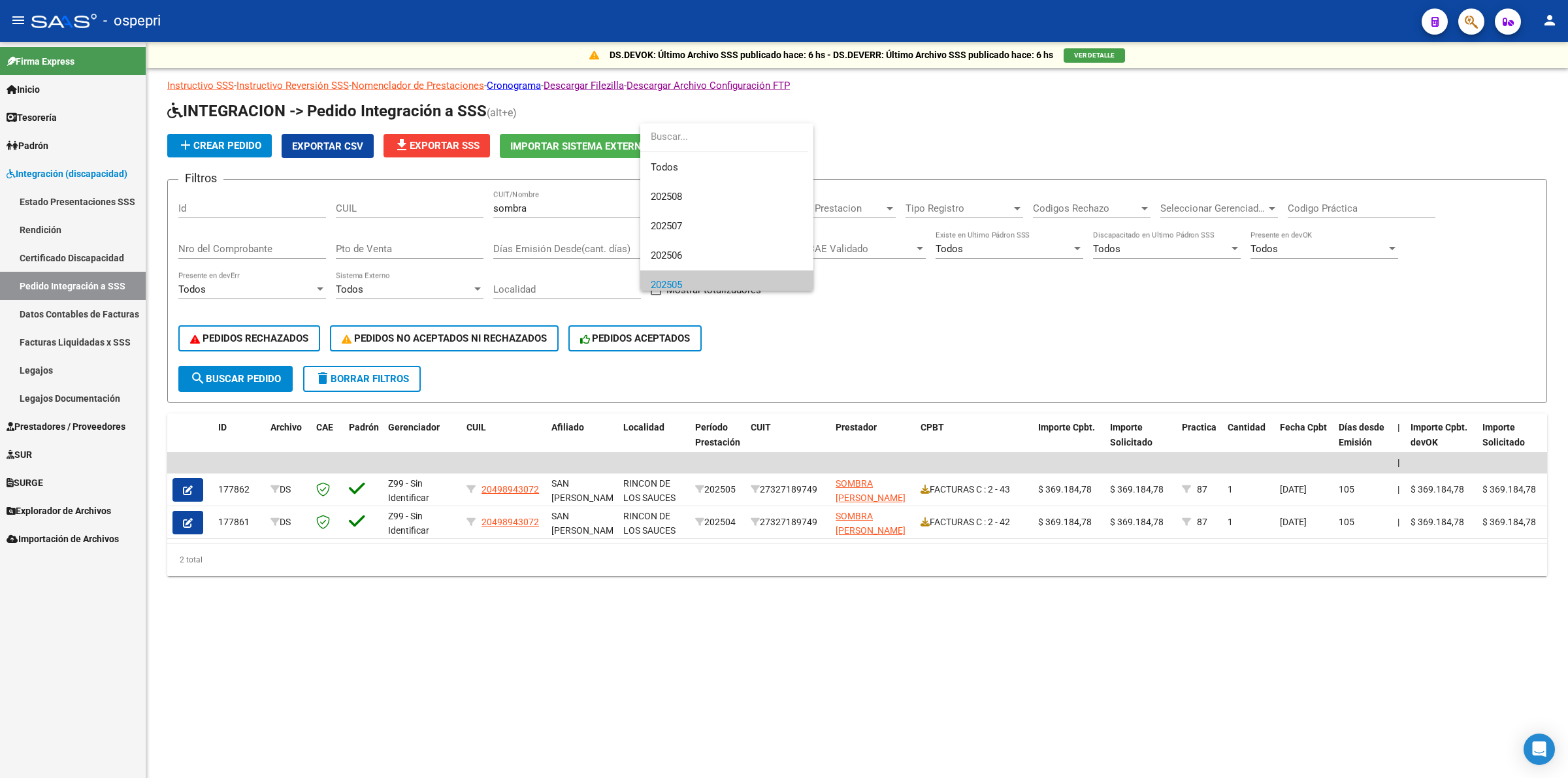
scroll to position [79, 0]
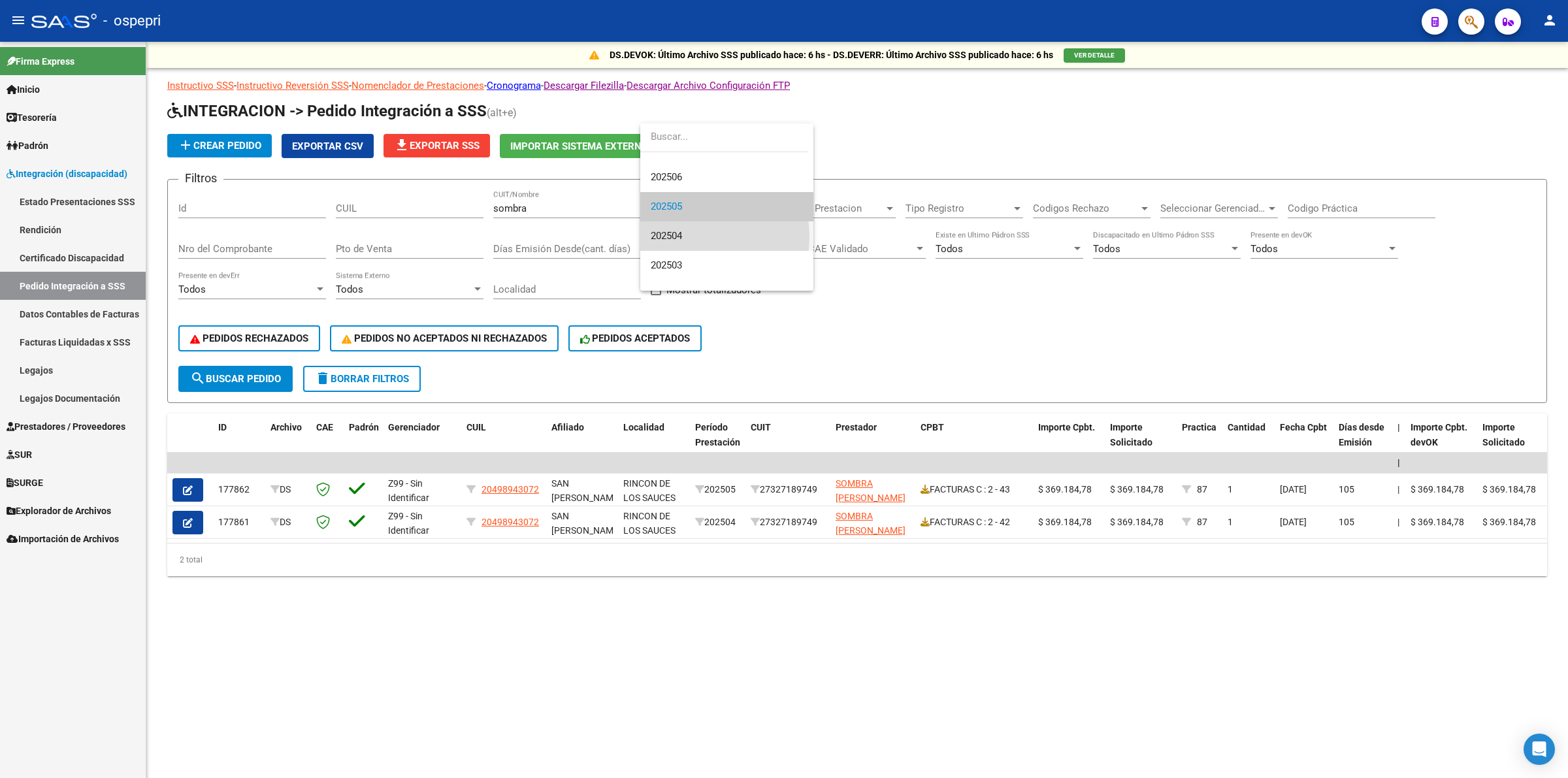
click at [690, 237] on span "202504" at bounding box center [727, 235] width 152 height 30
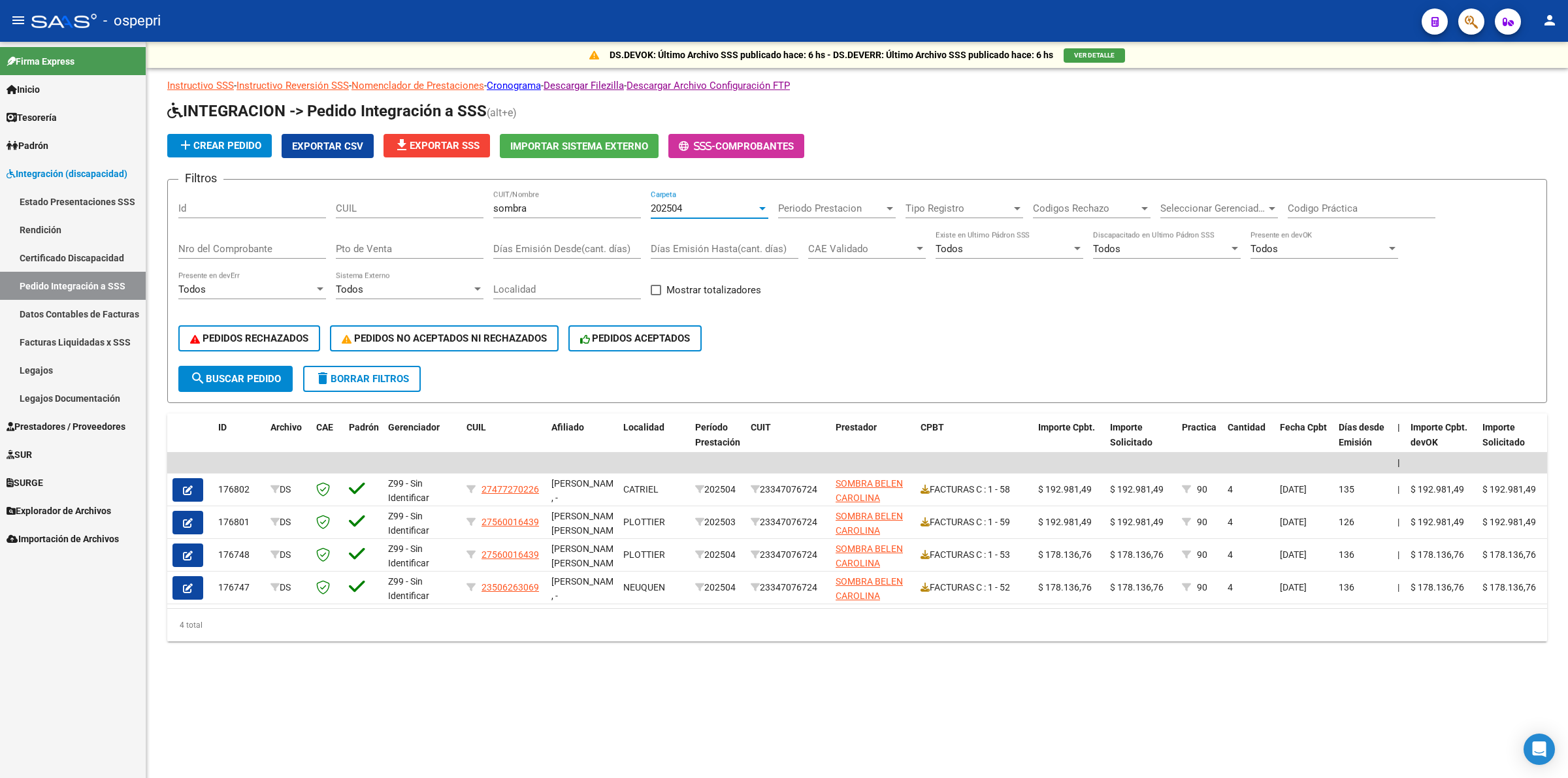
click at [667, 212] on span "202504" at bounding box center [666, 208] width 31 height 12
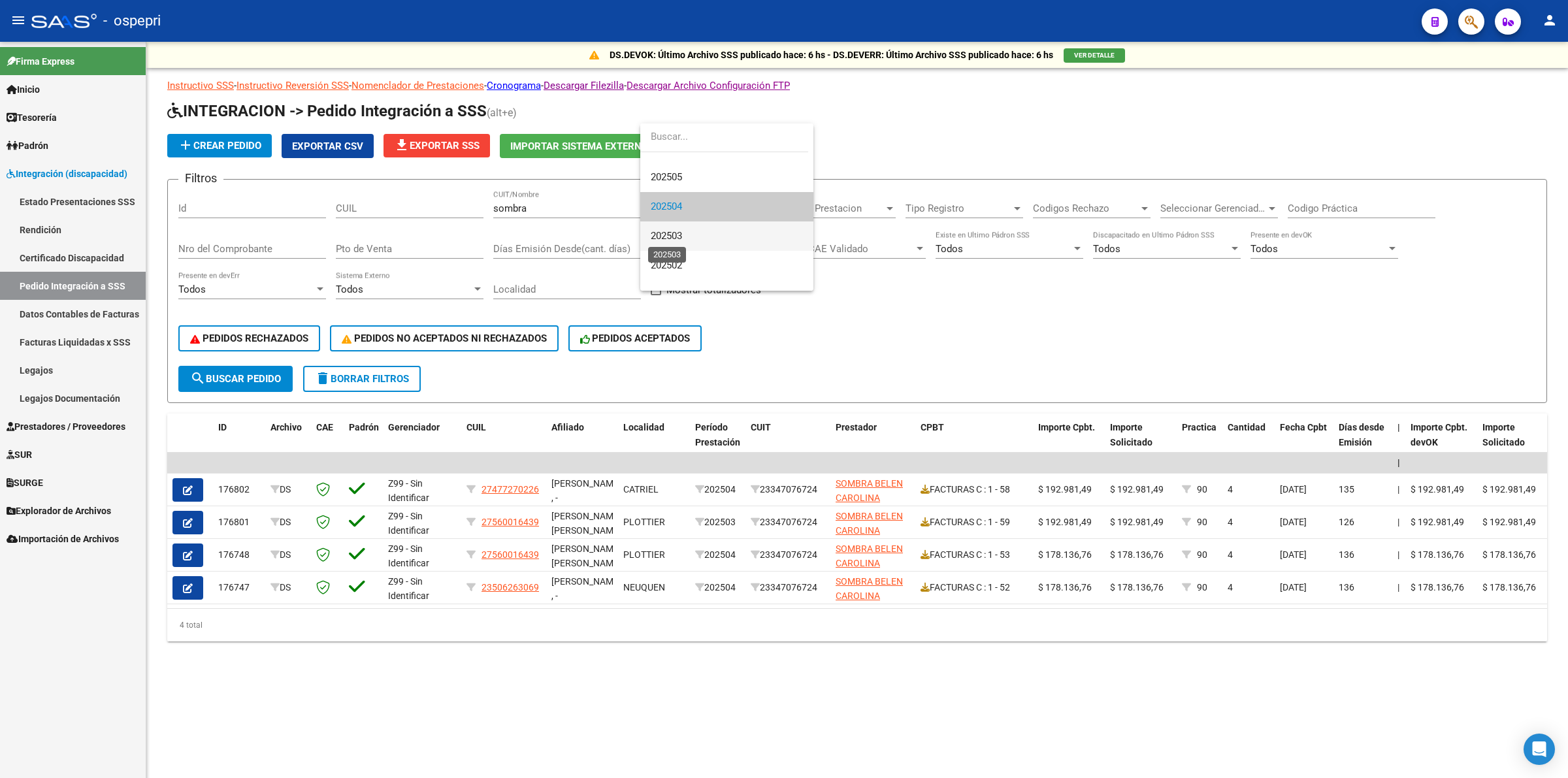
click at [676, 233] on span "202503" at bounding box center [666, 236] width 31 height 12
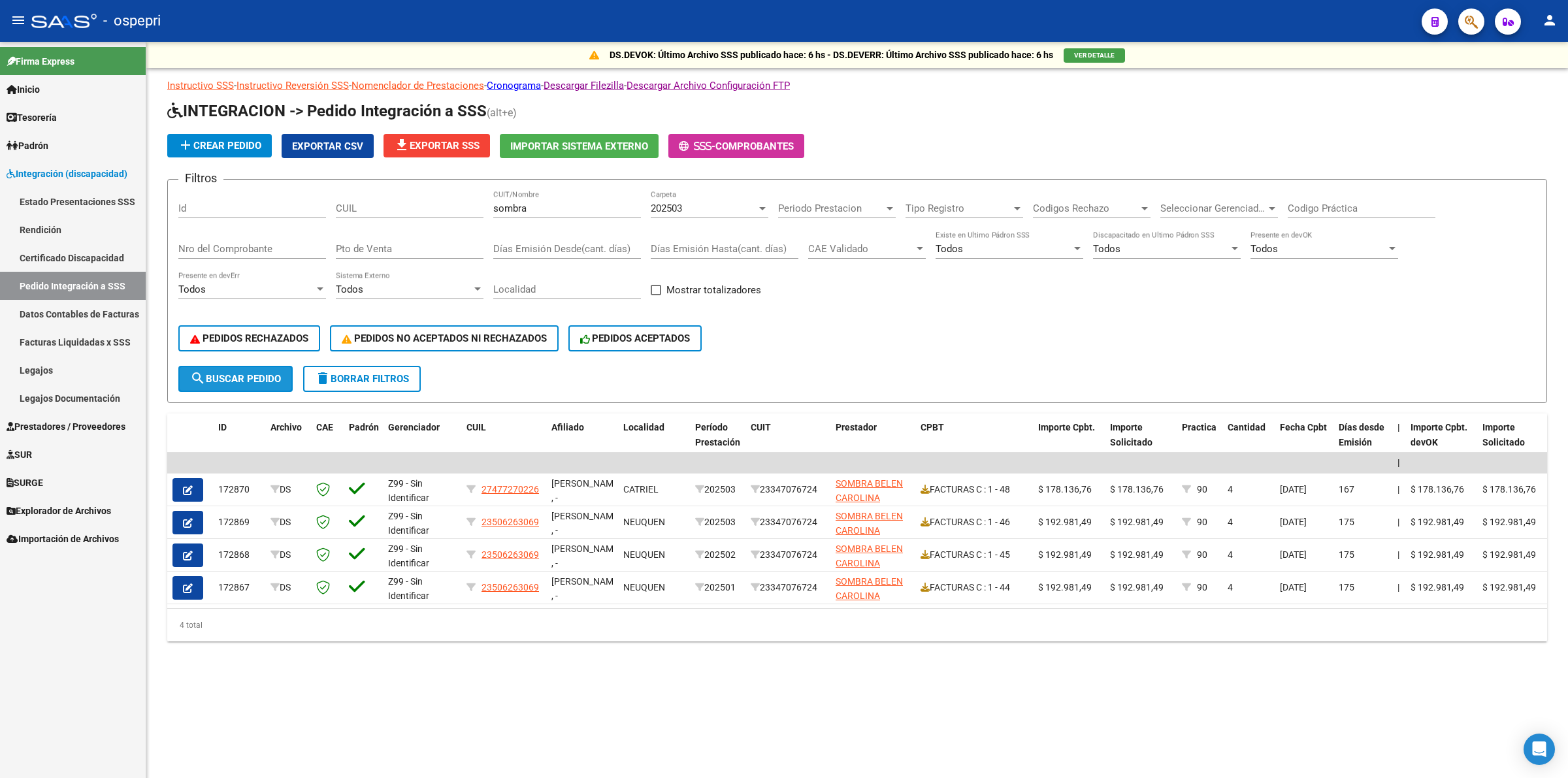
click at [278, 376] on span "search Buscar Pedido" at bounding box center [235, 378] width 91 height 12
click at [671, 200] on div "202503 Carpeta" at bounding box center [709, 203] width 118 height 28
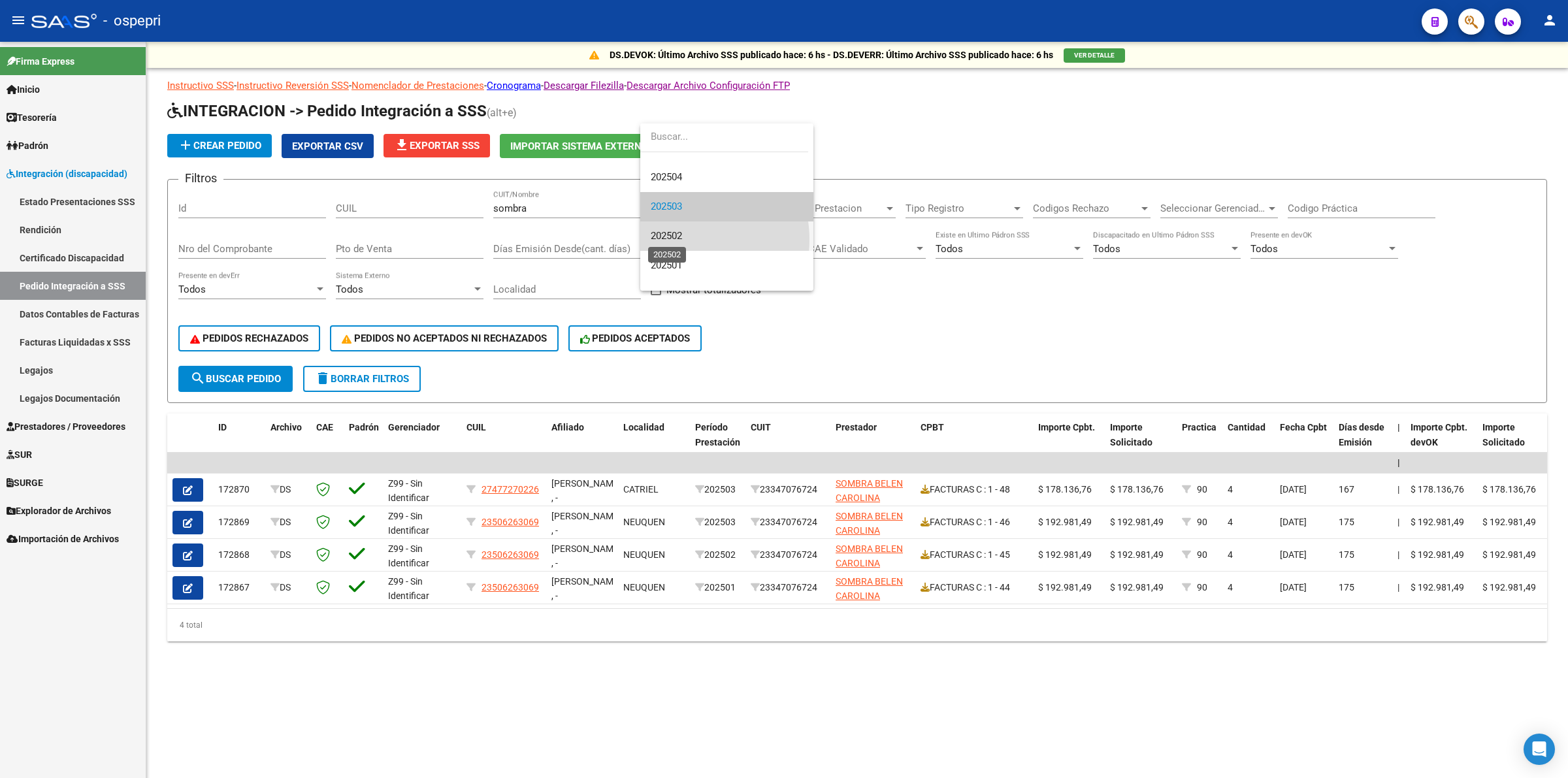
click at [679, 240] on span "202502" at bounding box center [666, 236] width 31 height 12
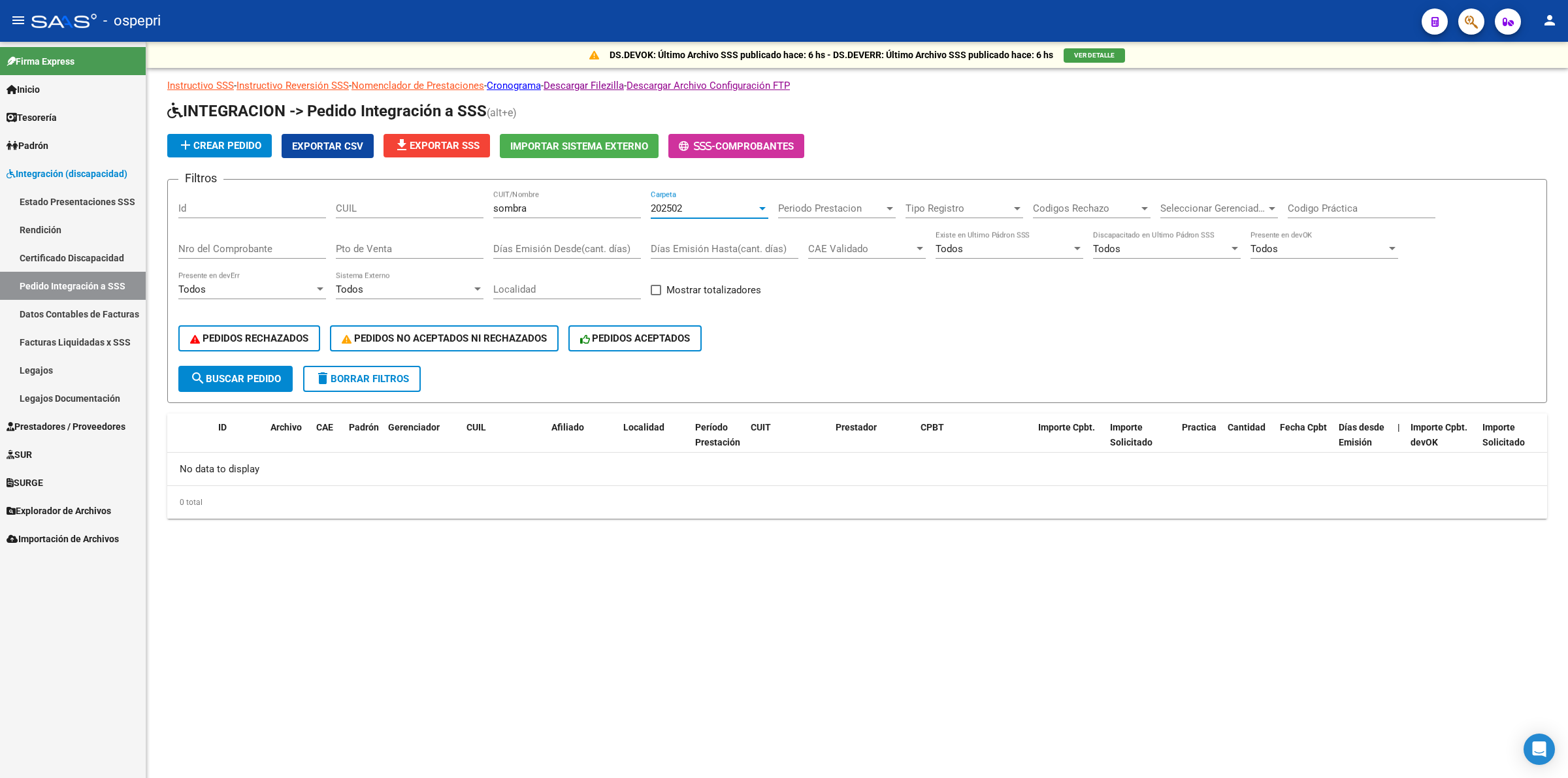
click at [656, 212] on div "202502 Carpeta" at bounding box center [709, 203] width 118 height 28
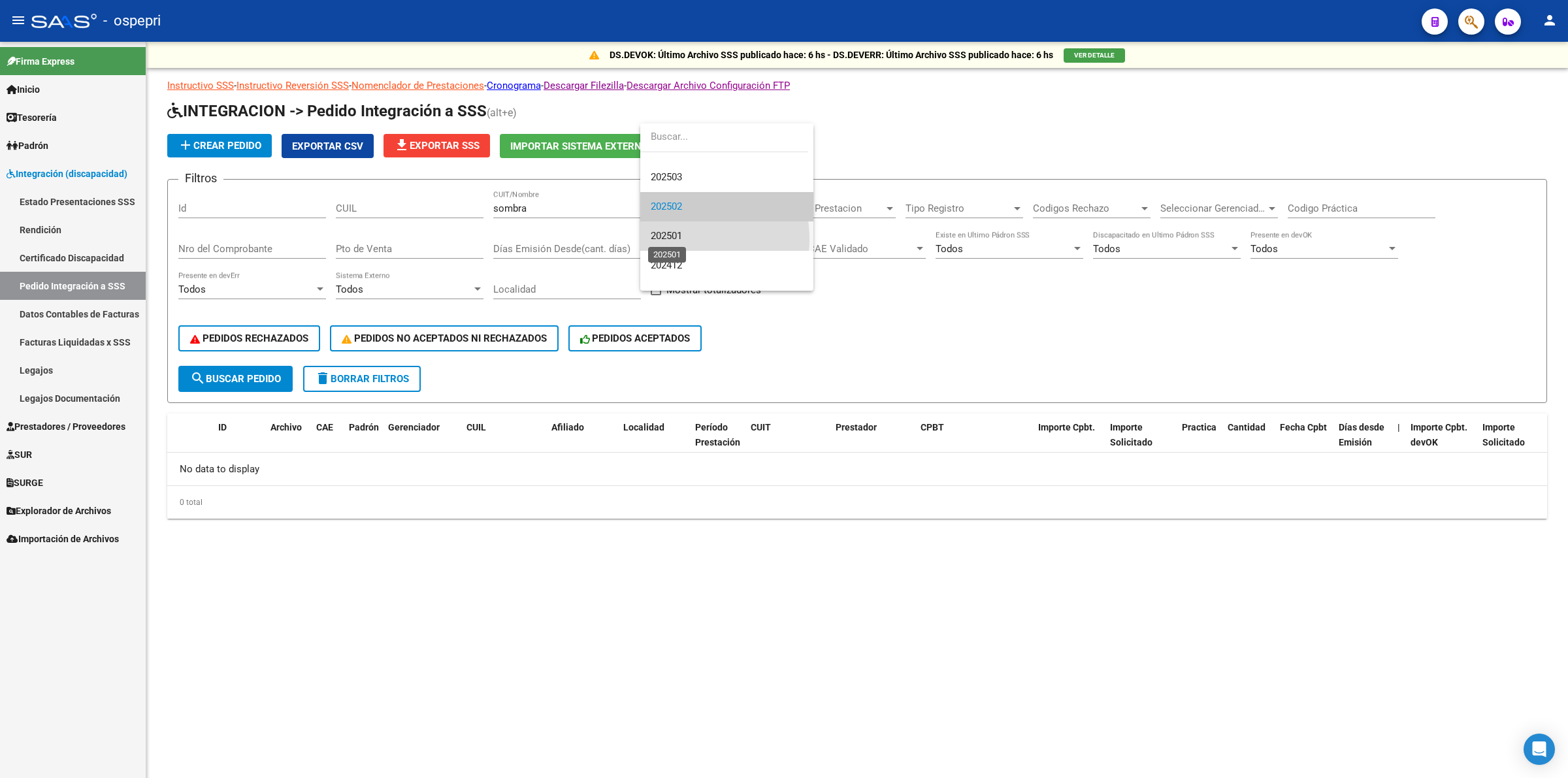
click at [673, 239] on span "202501" at bounding box center [666, 236] width 31 height 12
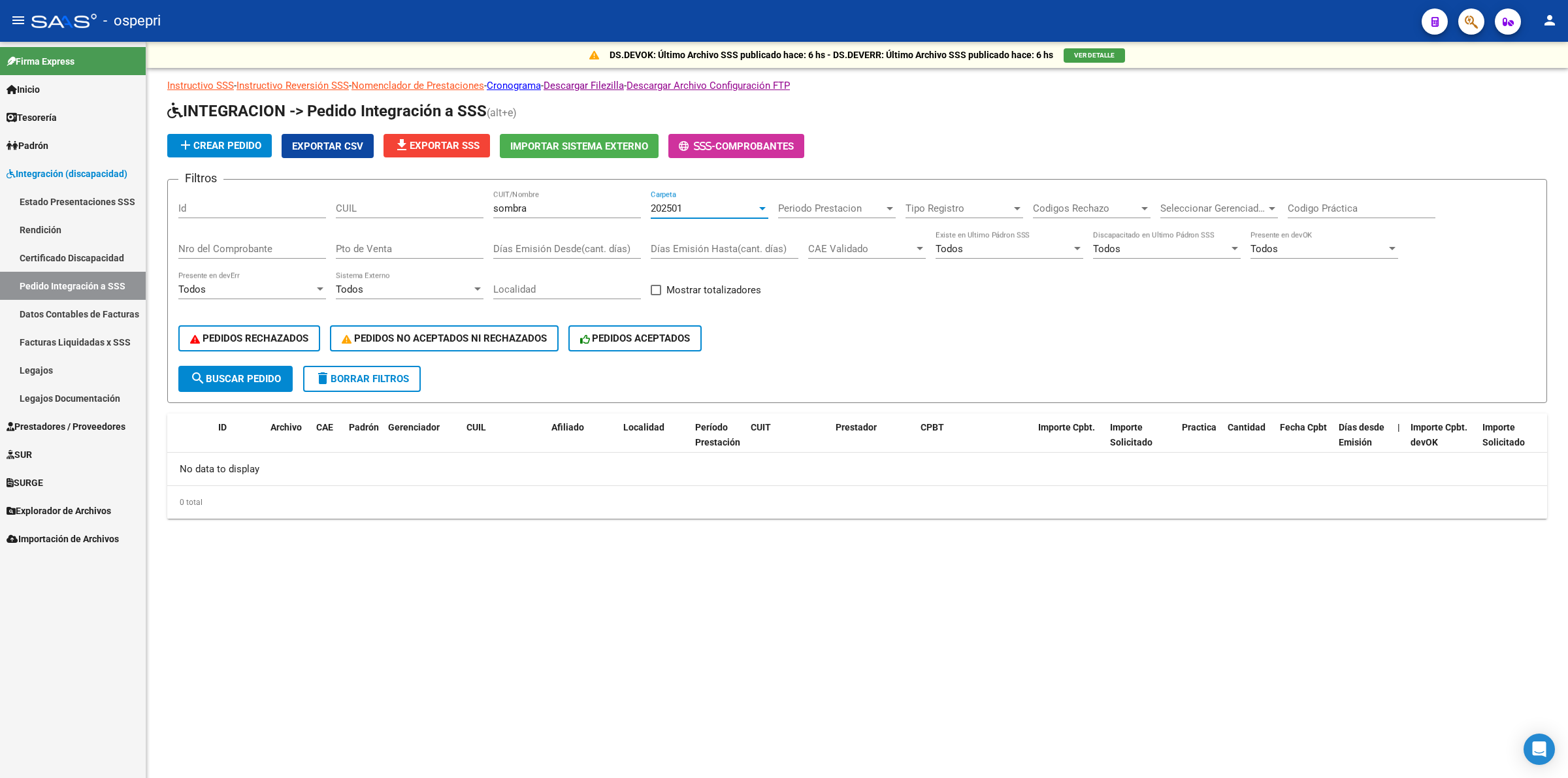
drag, startPoint x: 241, startPoint y: 376, endPoint x: 672, endPoint y: 253, distance: 448.2
click at [241, 373] on span "search Buscar Pedido" at bounding box center [235, 378] width 91 height 12
click at [699, 202] on div "202501" at bounding box center [703, 208] width 106 height 12
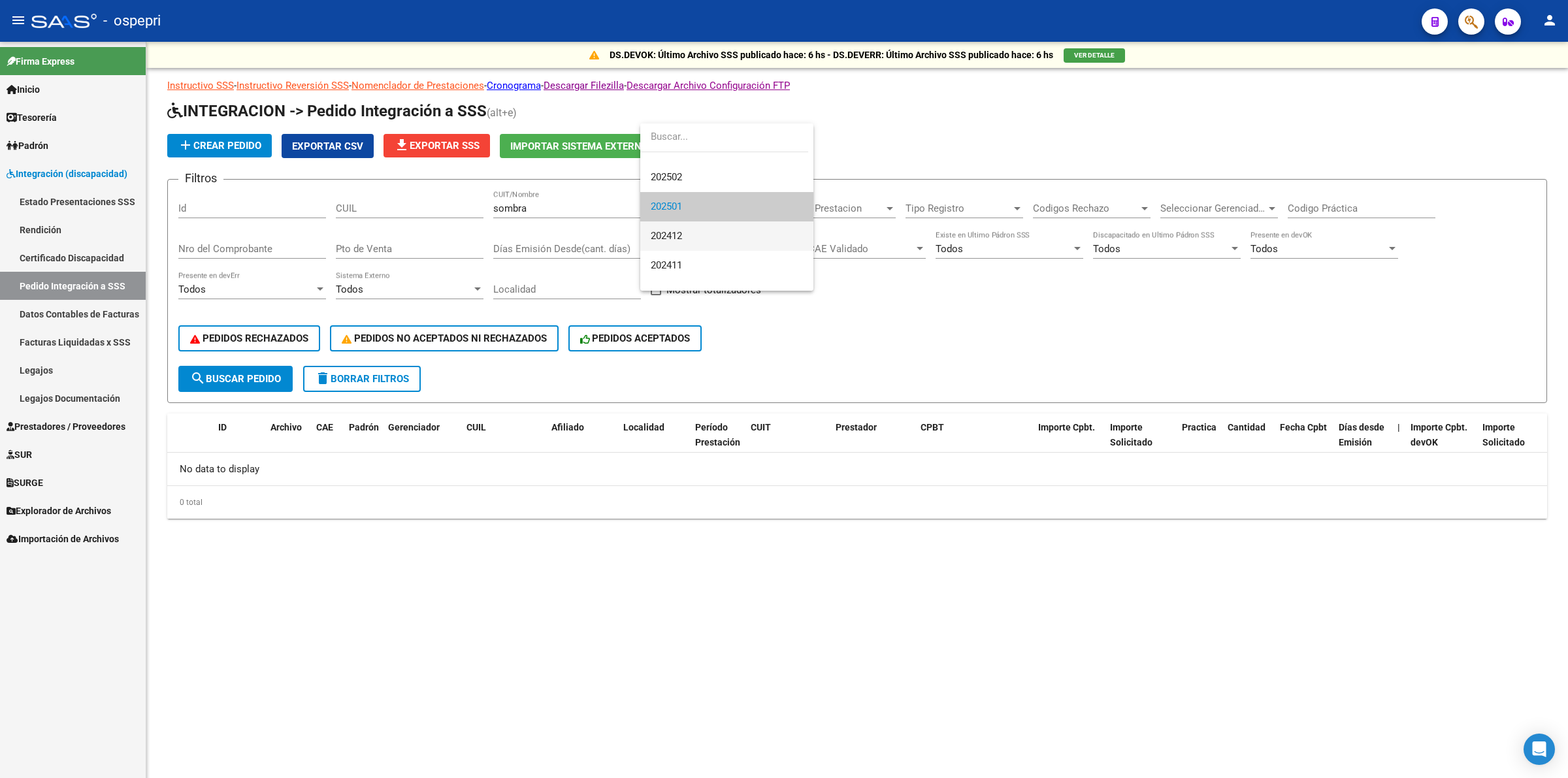
click at [687, 233] on span "202412" at bounding box center [727, 235] width 152 height 30
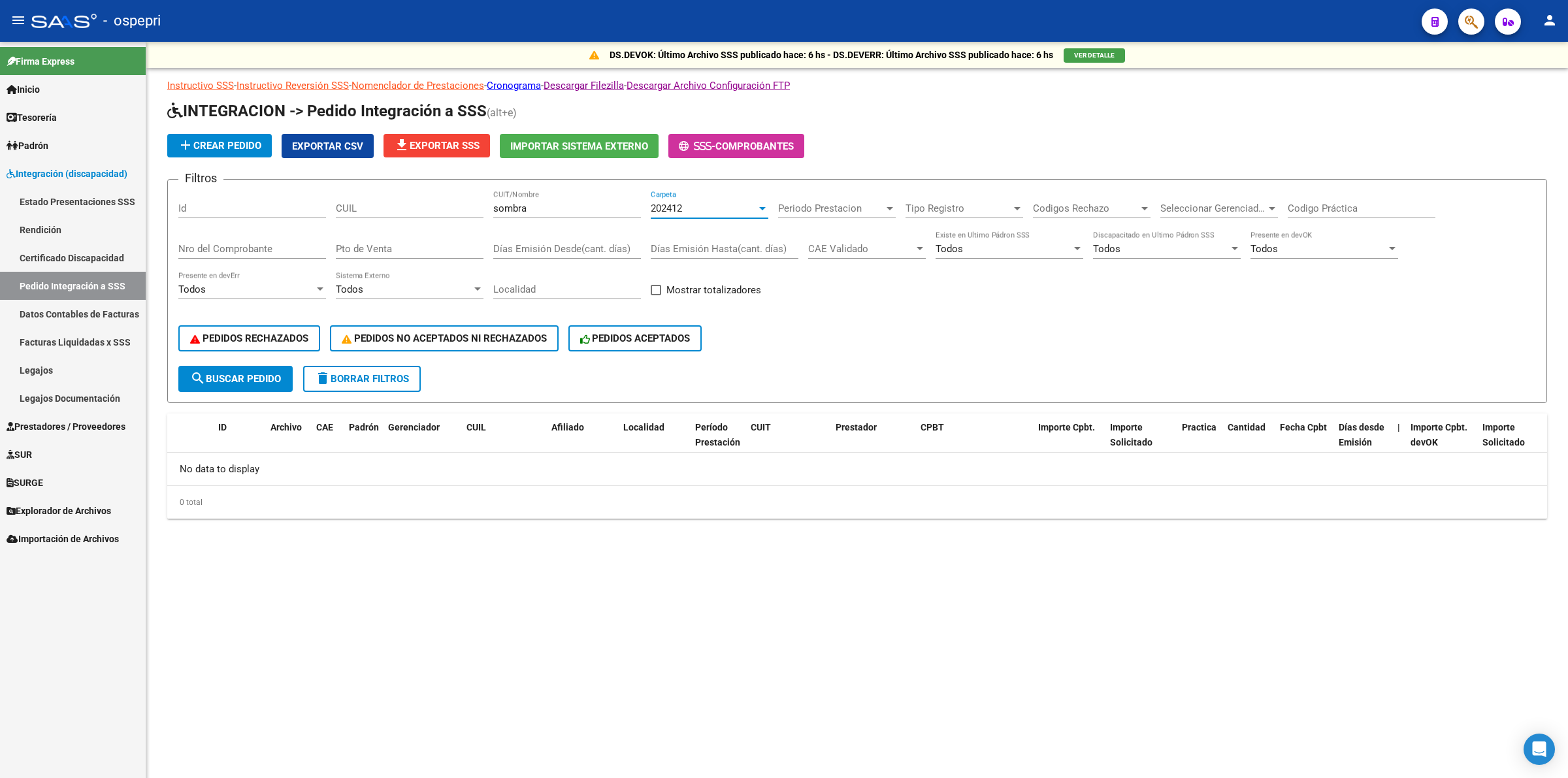
drag, startPoint x: 272, startPoint y: 369, endPoint x: 281, endPoint y: 346, distance: 24.7
click at [272, 366] on button "search Buscar Pedido" at bounding box center [235, 378] width 114 height 26
click at [701, 194] on div "202412 Carpeta" at bounding box center [709, 203] width 118 height 28
click at [695, 171] on span "Todos" at bounding box center [727, 167] width 152 height 30
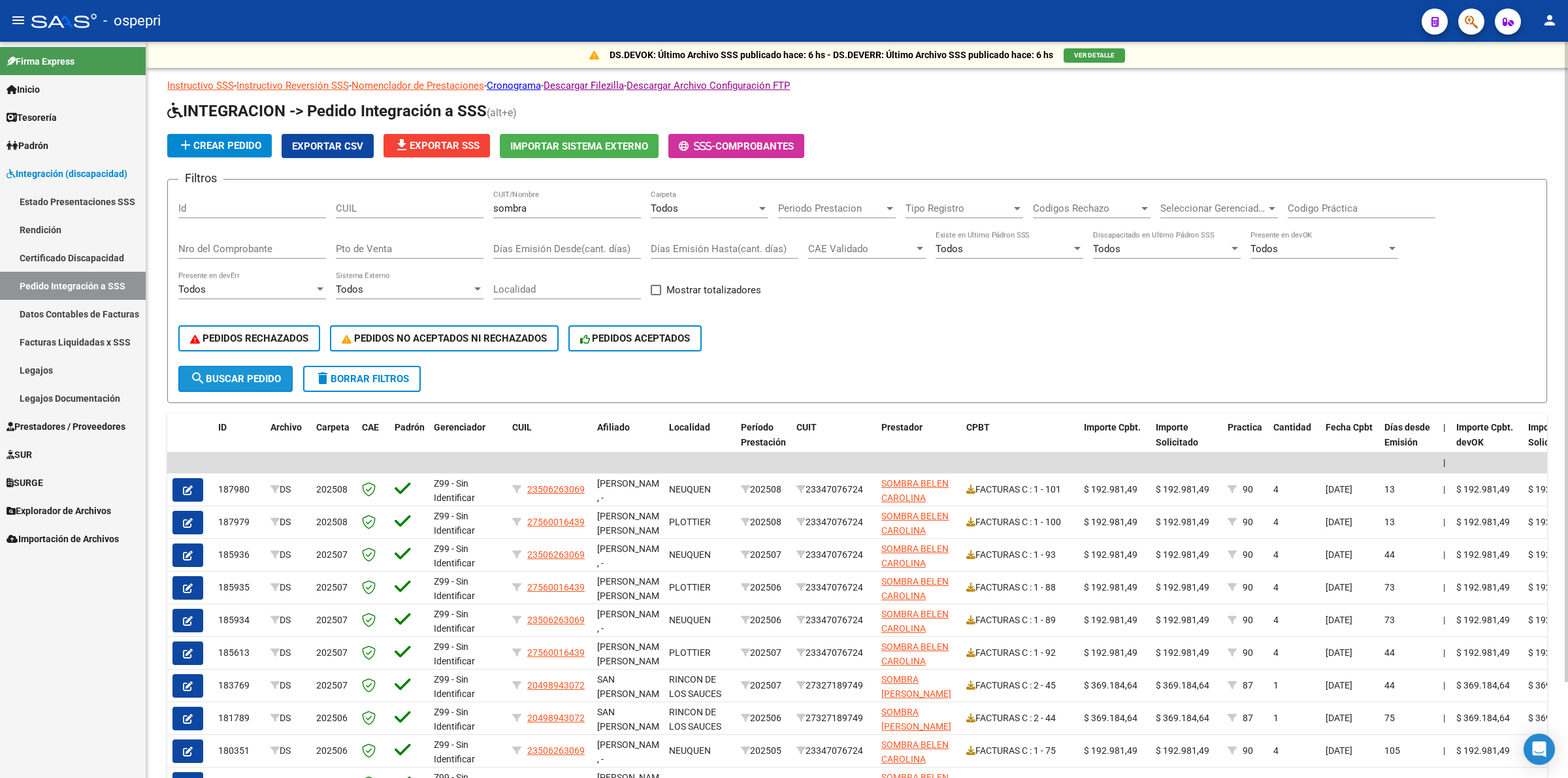
click at [283, 376] on button "search Buscar Pedido" at bounding box center [235, 378] width 114 height 26
click at [560, 210] on input "sombra" at bounding box center [567, 208] width 147 height 12
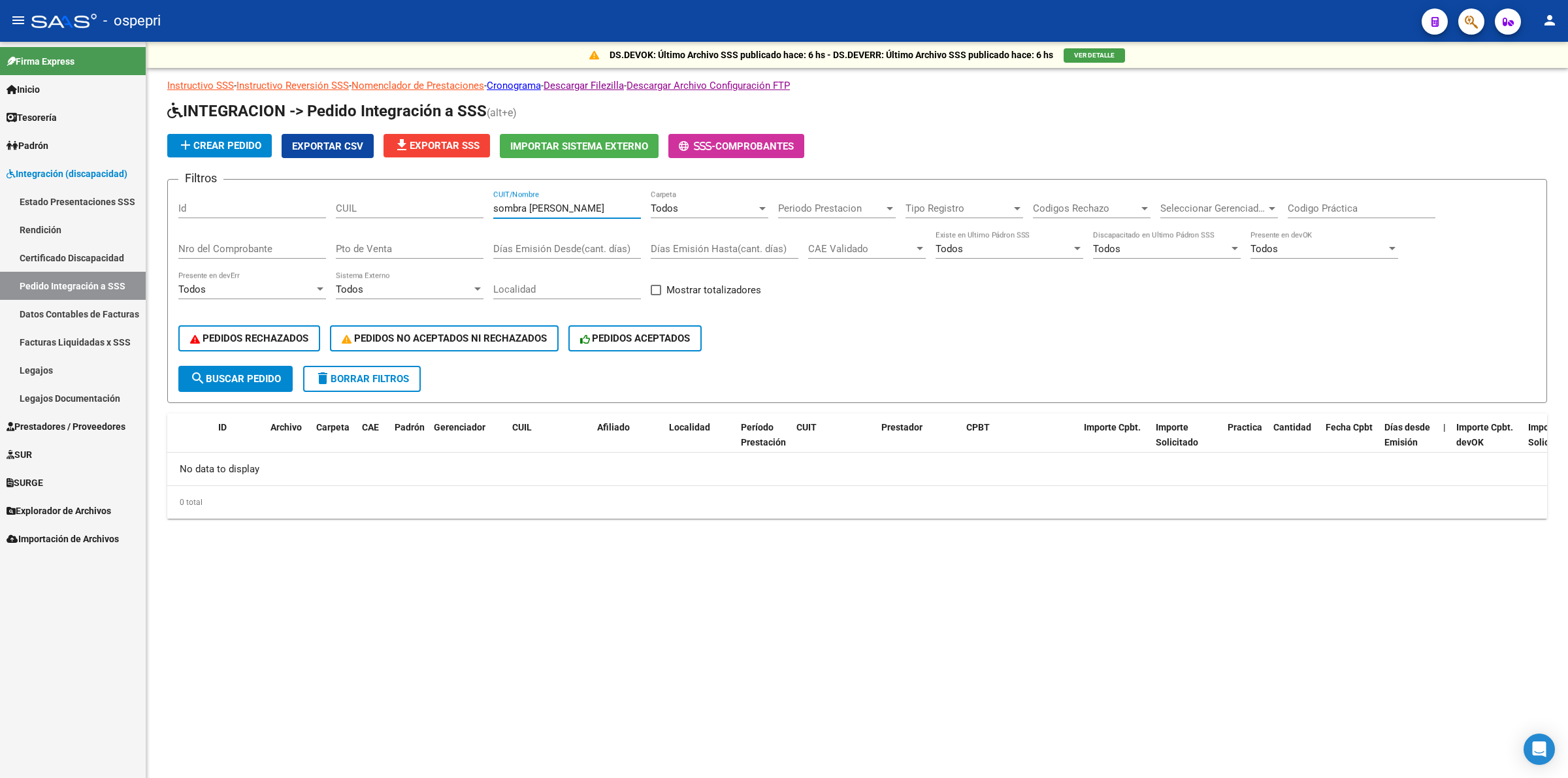
type input "sombra paola"
drag, startPoint x: 565, startPoint y: 198, endPoint x: 447, endPoint y: 196, distance: 118.0
click at [327, 196] on div "Filtros Id CUIL sombra paola CUIT/Nombre Todos Carpeta Periodo Prestacion Perio…" at bounding box center [857, 277] width 1358 height 175
click at [557, 202] on input "sombra paola" at bounding box center [567, 208] width 147 height 12
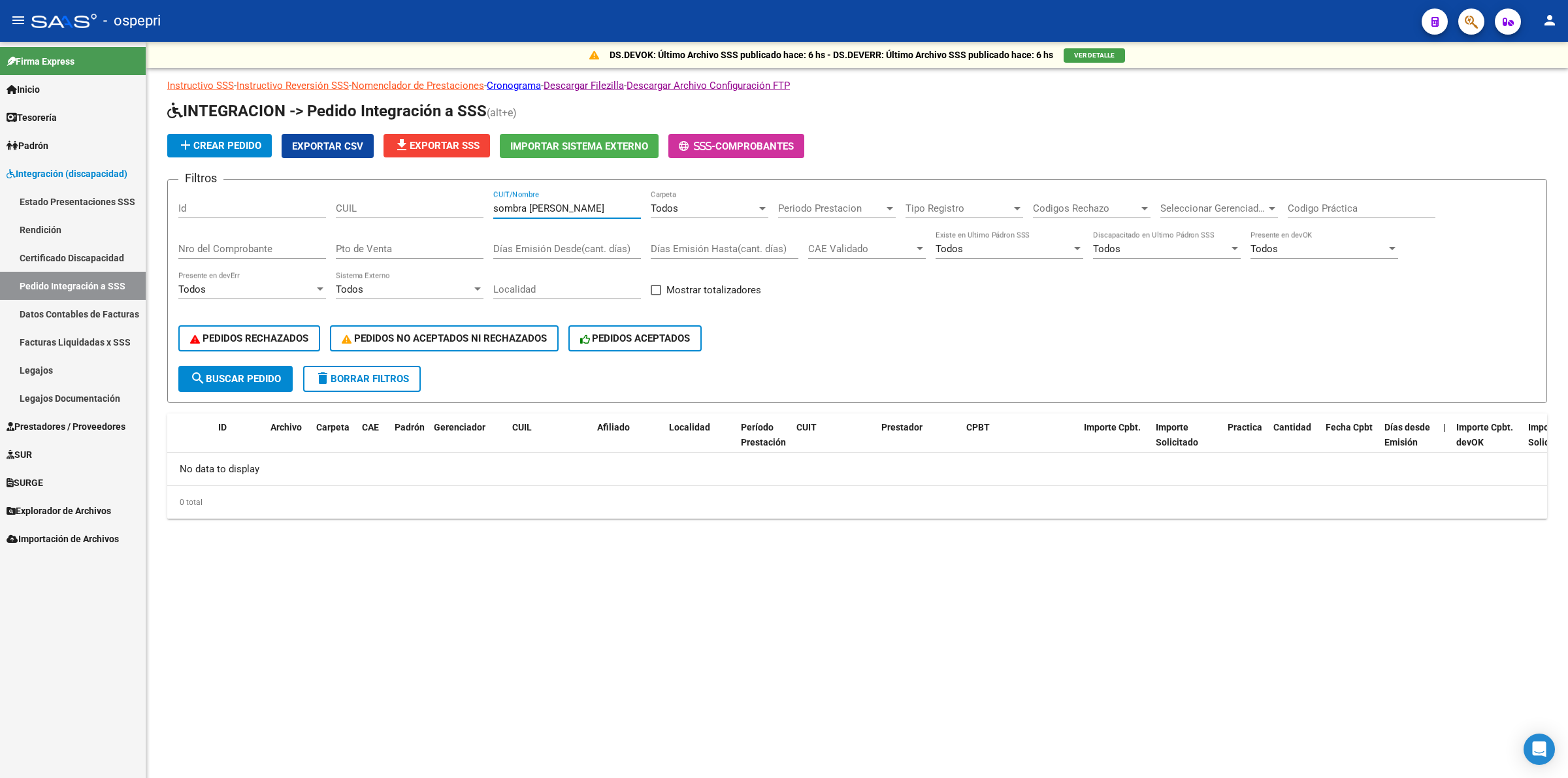
click at [557, 202] on input "sombra paola" at bounding box center [567, 208] width 147 height 12
click at [105, 423] on span "Prestadores / Proveedores" at bounding box center [66, 426] width 119 height 14
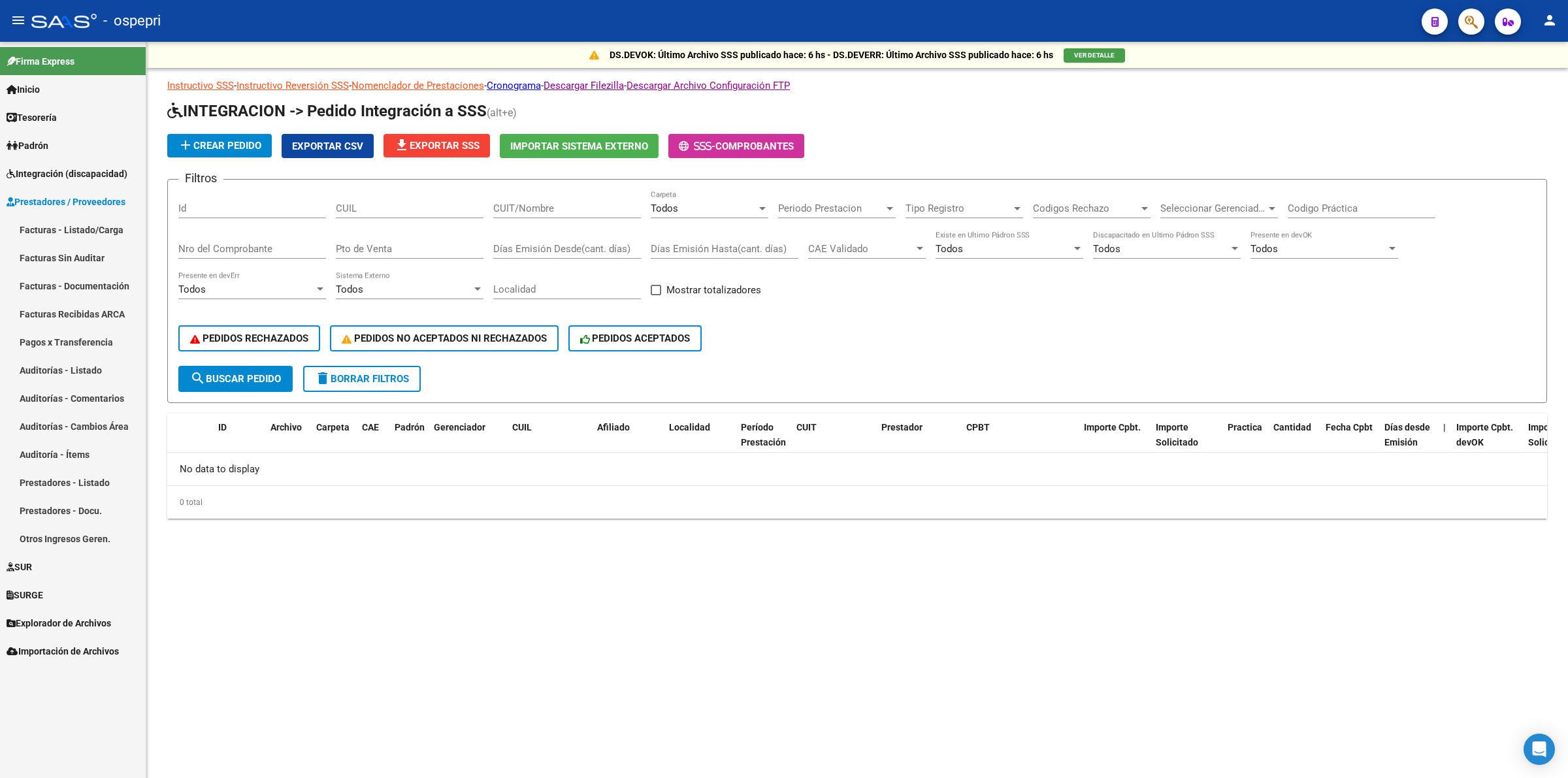
click at [93, 221] on link "Facturas - Listado/Carga" at bounding box center [73, 229] width 146 height 28
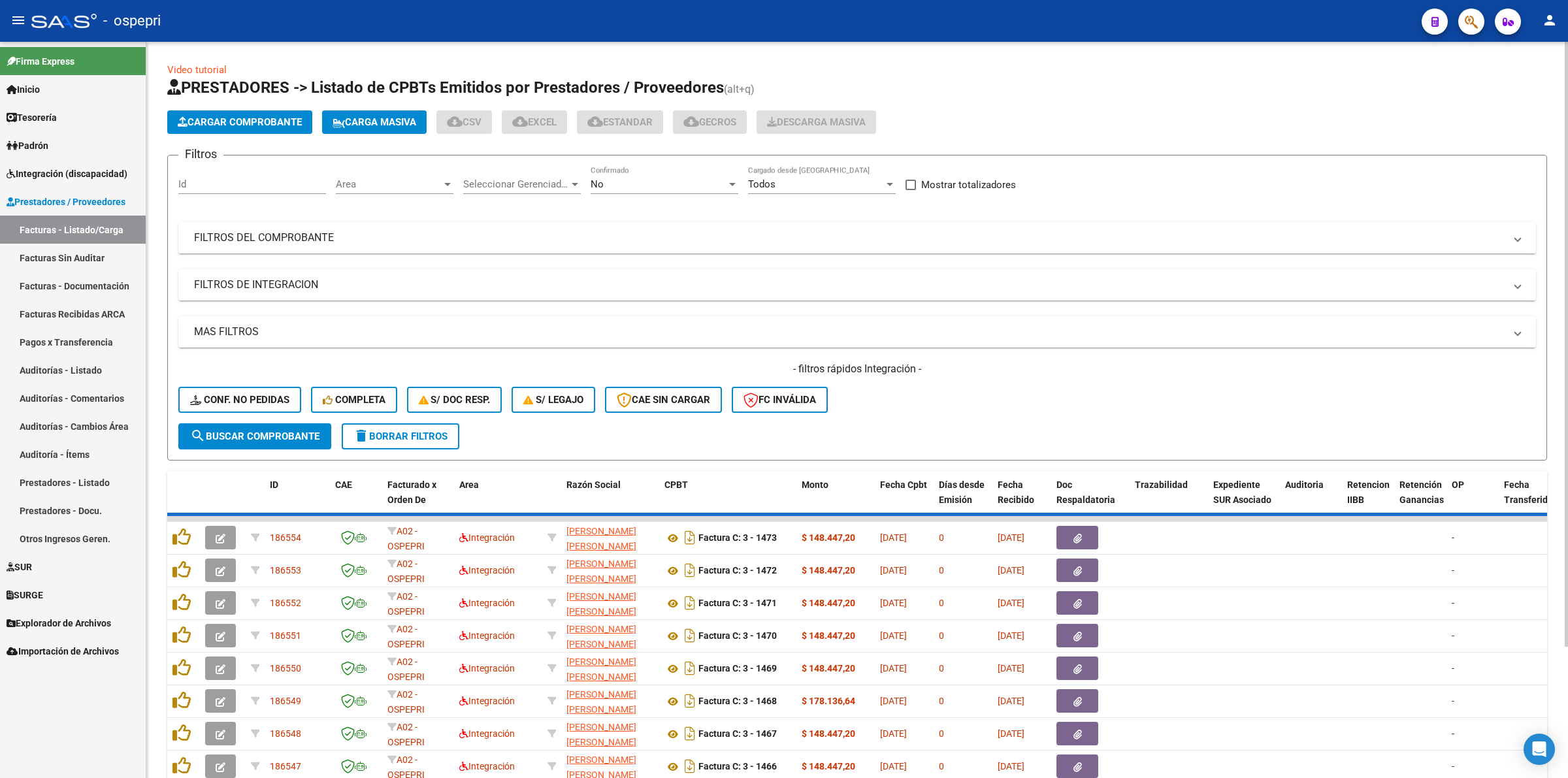
click at [296, 239] on mat-panel-title "FILTROS DEL COMPROBANTE" at bounding box center [849, 237] width 1310 height 14
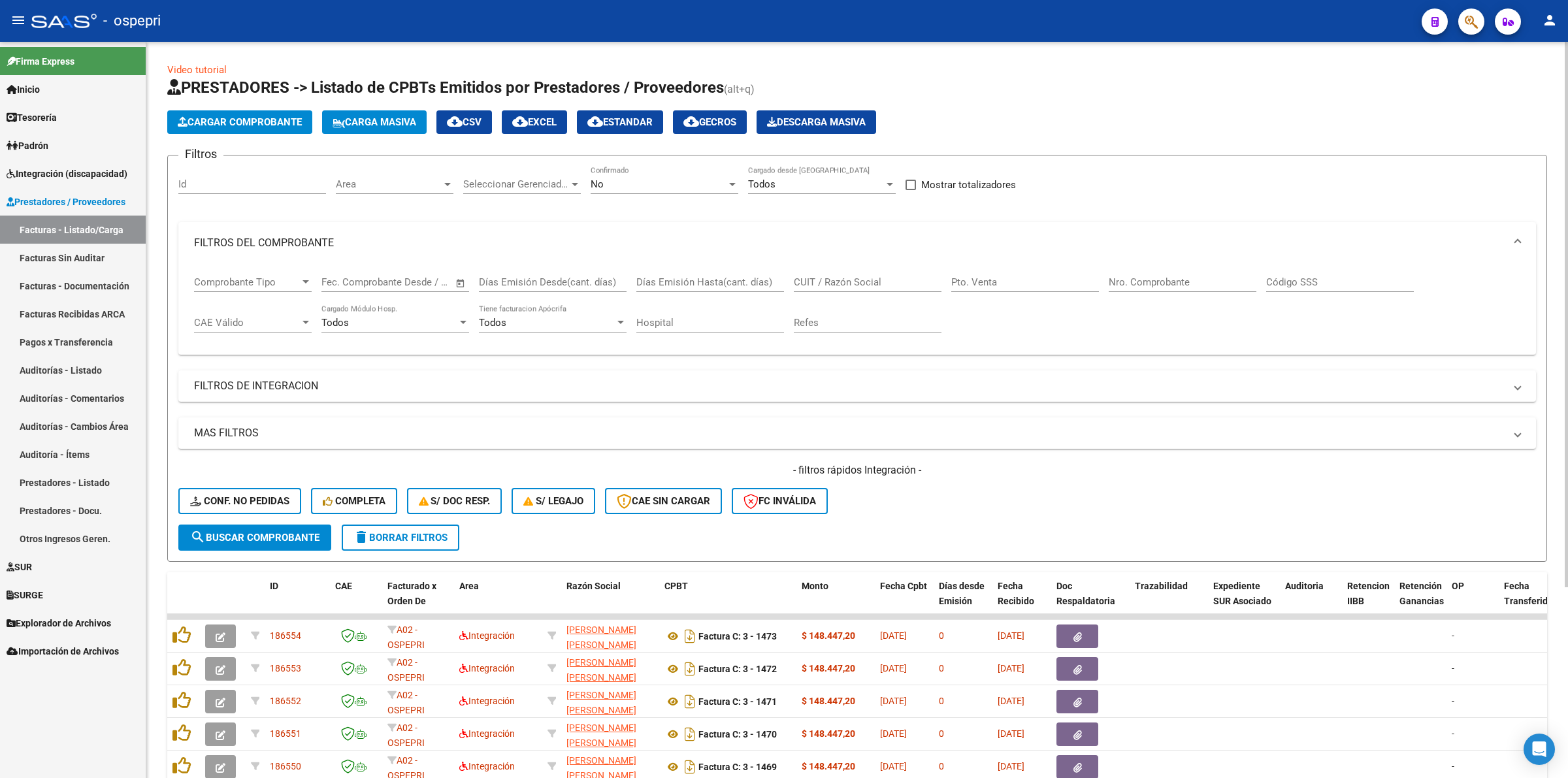
click at [832, 287] on div "CUIT / Razón Social" at bounding box center [867, 278] width 147 height 28
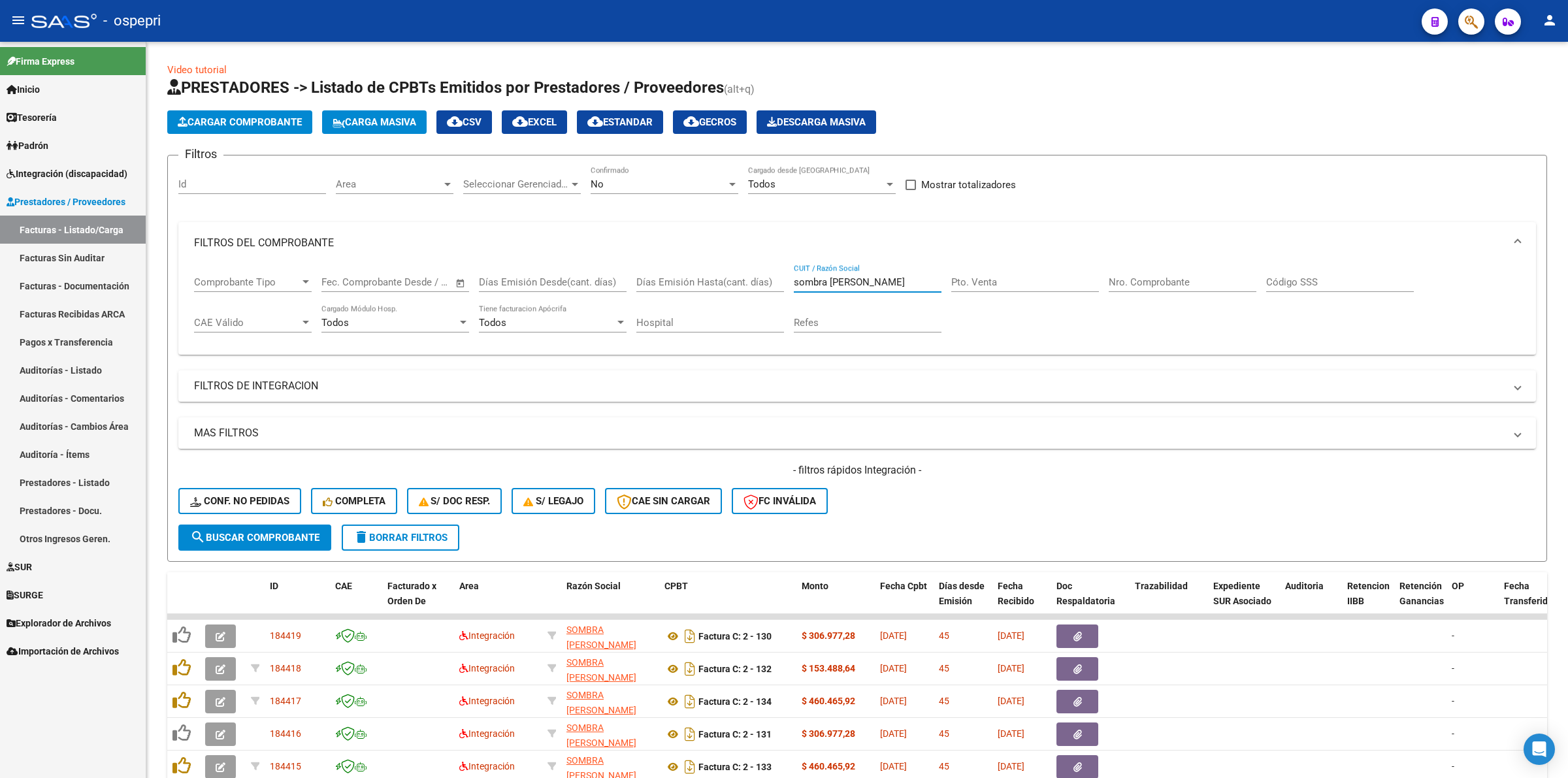
type input "sombra paola"
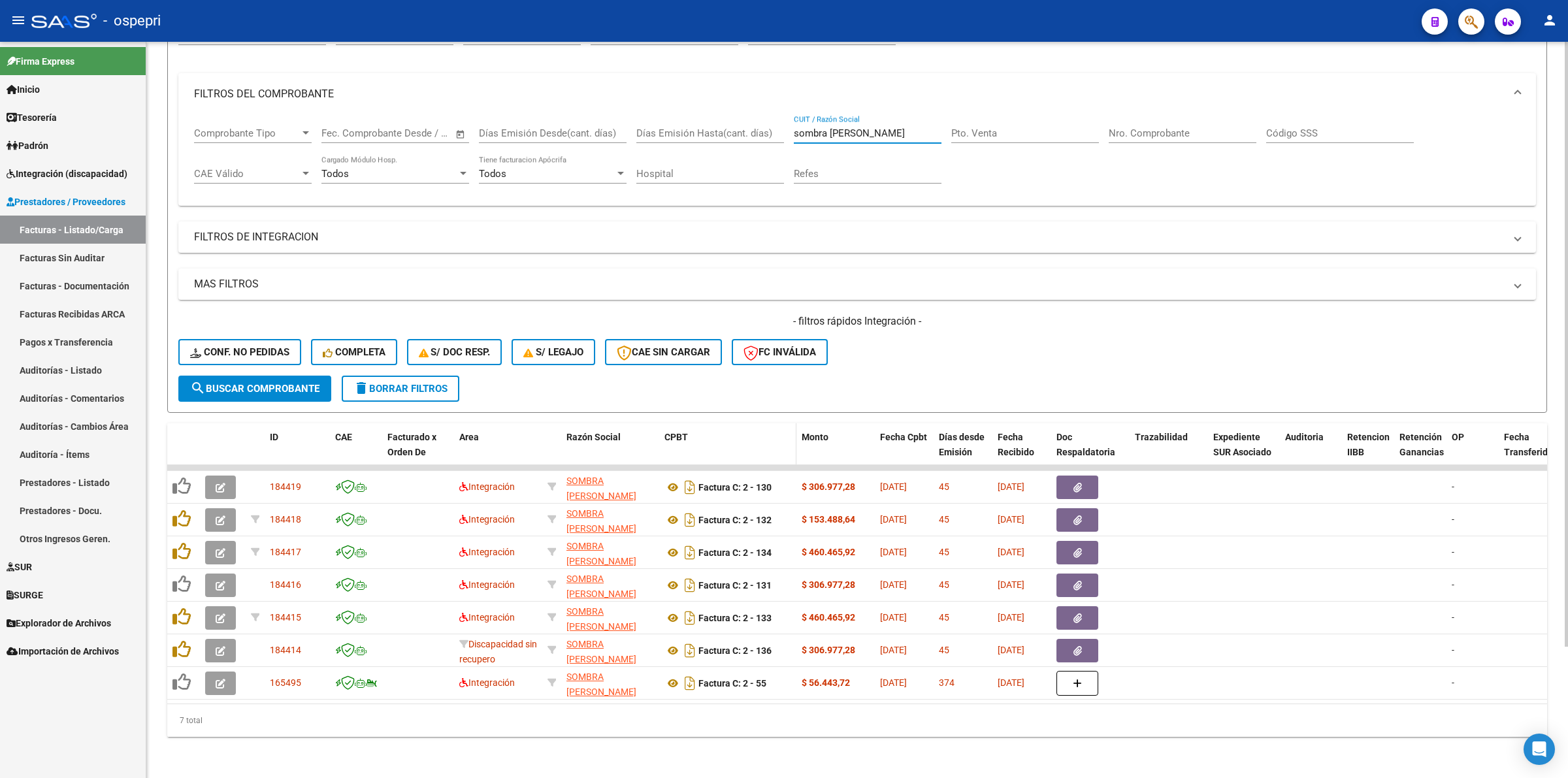
scroll to position [158, 0]
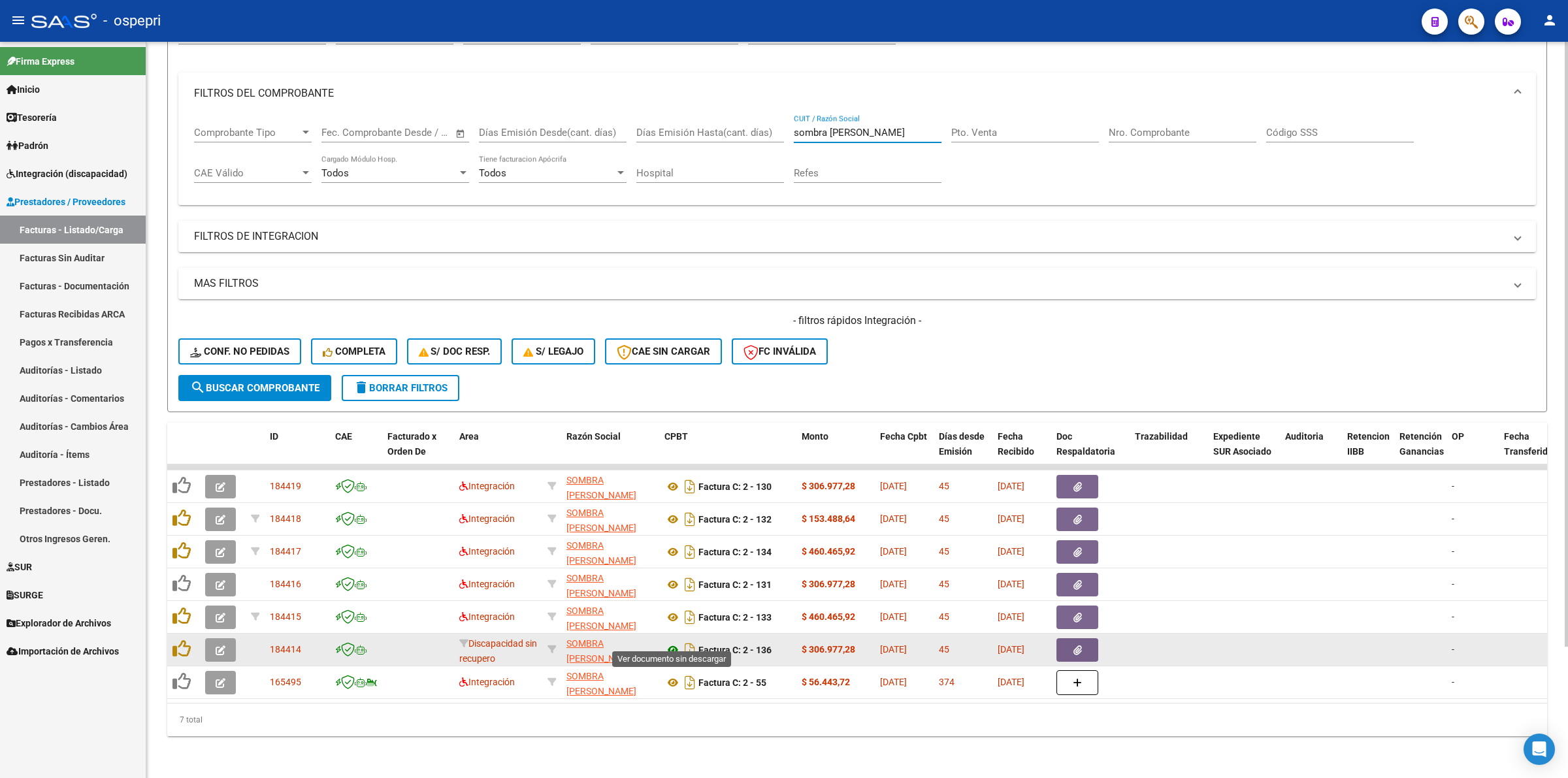
click at [672, 642] on icon at bounding box center [673, 649] width 17 height 16
click at [218, 645] on icon "button" at bounding box center [221, 650] width 10 height 10
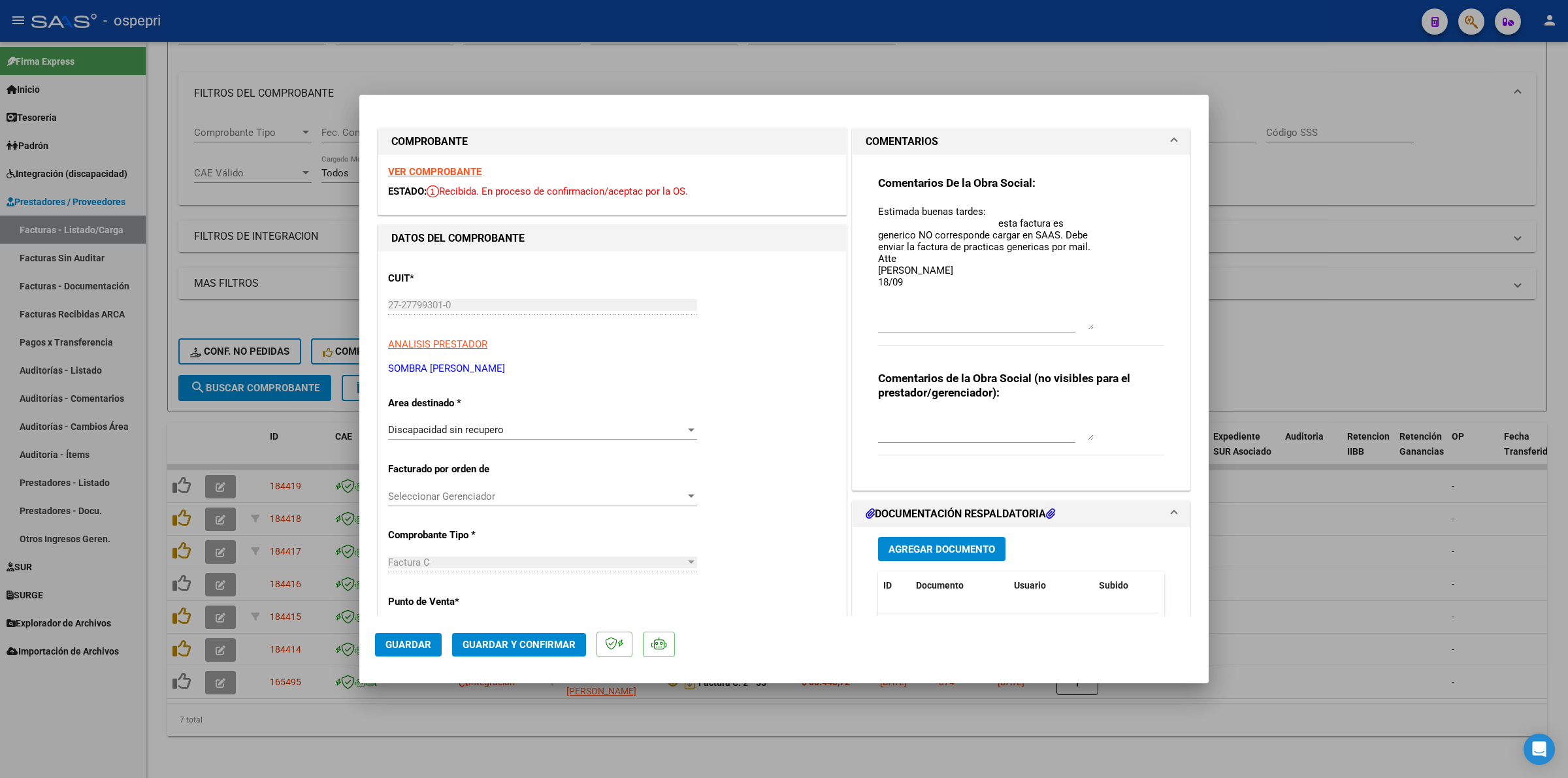
drag, startPoint x: 1085, startPoint y: 226, endPoint x: 1084, endPoint y: 325, distance: 99.0
click at [1084, 325] on textarea "Estimada buenas tardes: esta factura es generico NO corresponde cargar en SAAS.…" at bounding box center [986, 267] width 216 height 125
drag, startPoint x: 977, startPoint y: 288, endPoint x: 817, endPoint y: 199, distance: 183.1
click at [817, 199] on div "COMPROBANTE VER COMPROBANTE ESTADO: Recibida. En proceso de confirmacion/acepta…" at bounding box center [784, 686] width 818 height 1121
type input "$ 0,00"
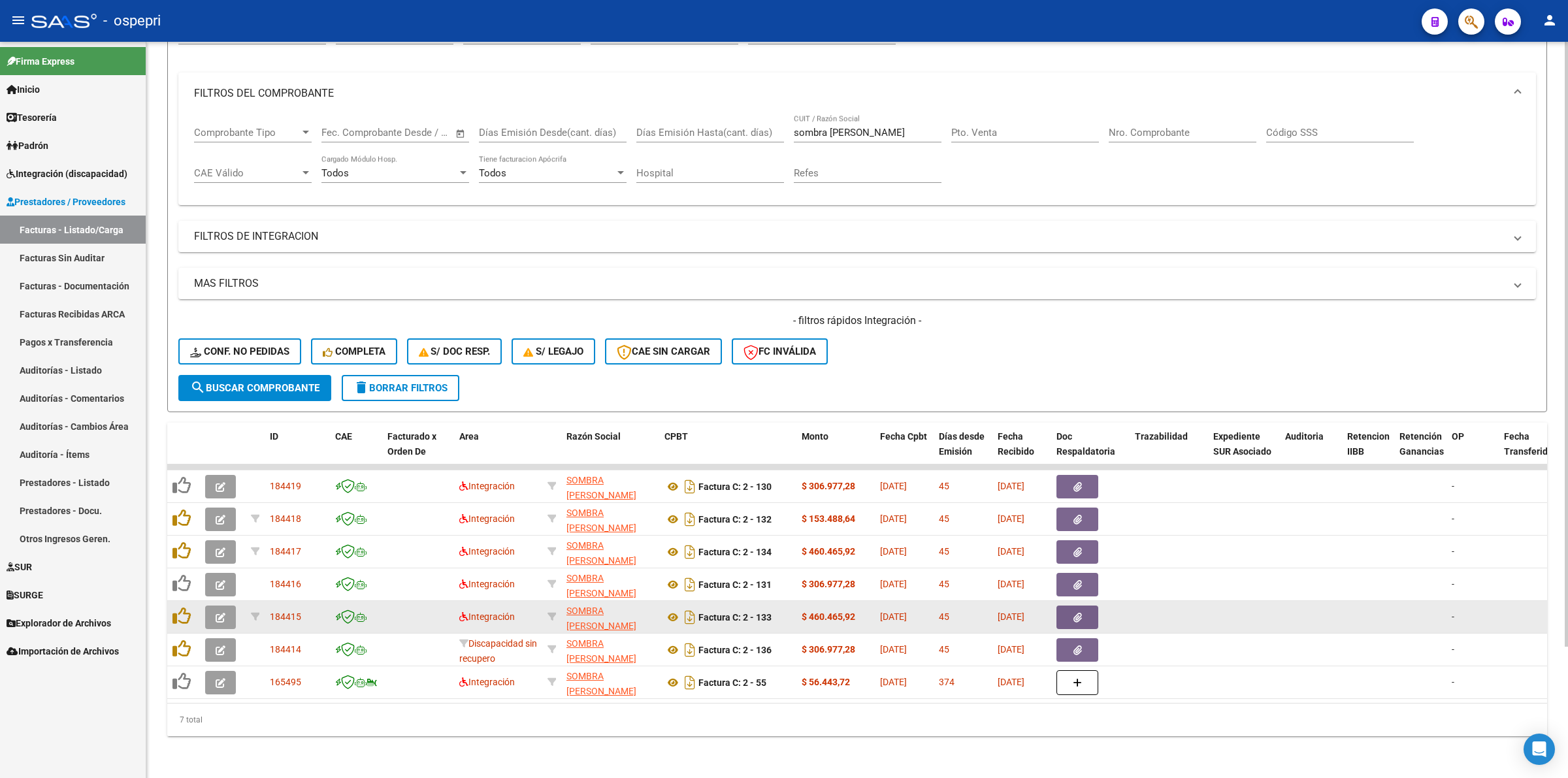
click at [226, 605] on button "button" at bounding box center [220, 617] width 30 height 24
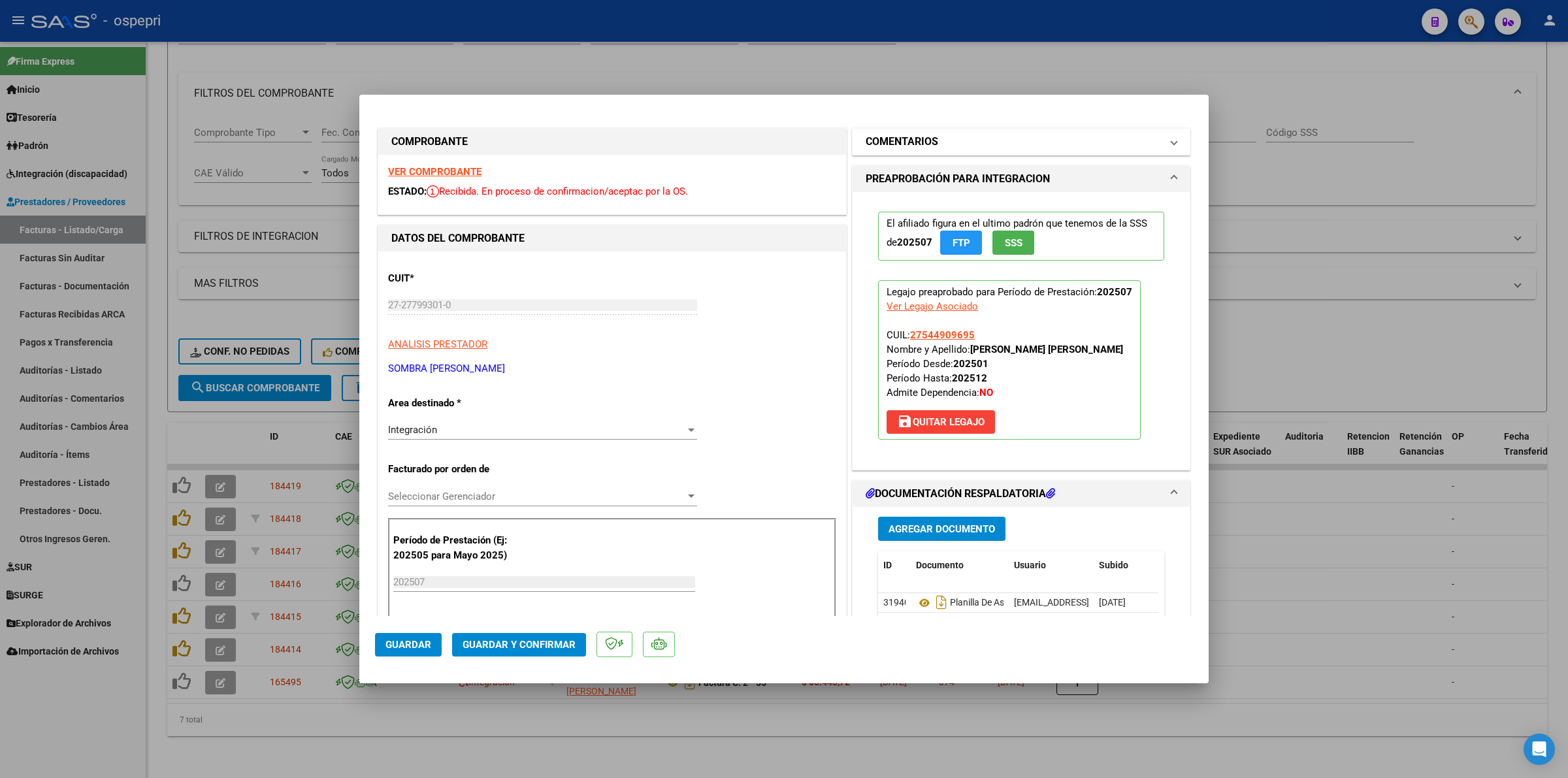
click at [913, 146] on h1 "COMENTARIOS" at bounding box center [902, 141] width 73 height 16
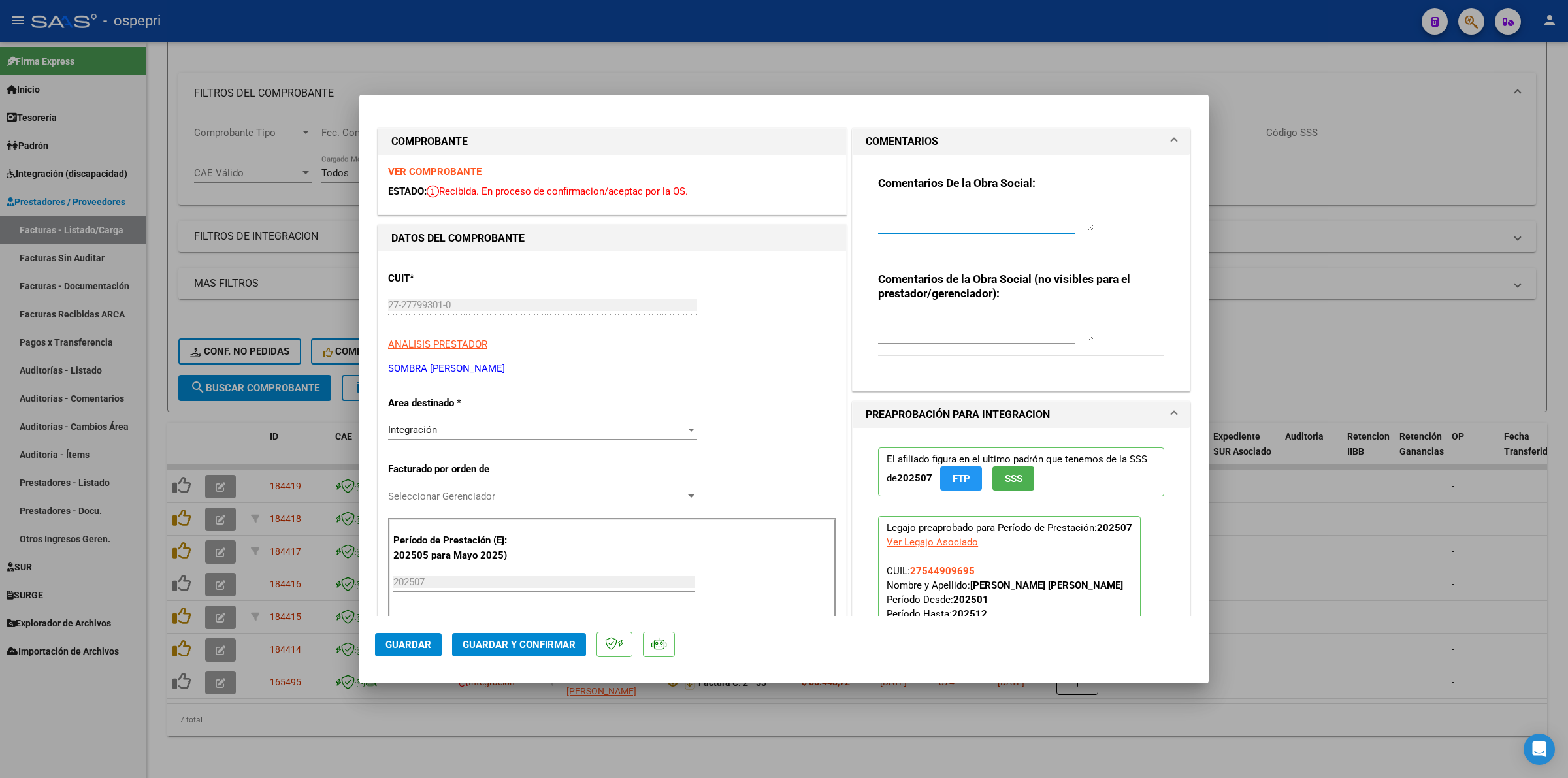
paste textarea "Estimada buenas tardes: esta factura es generico NO corresponde cargar en SAAS.…"
click at [918, 223] on textarea "Estimada buenas tardes: esta factura es generico NO corresponde cargar en SAAS.…" at bounding box center [986, 217] width 216 height 26
drag, startPoint x: 896, startPoint y: 221, endPoint x: 930, endPoint y: 255, distance: 48.1
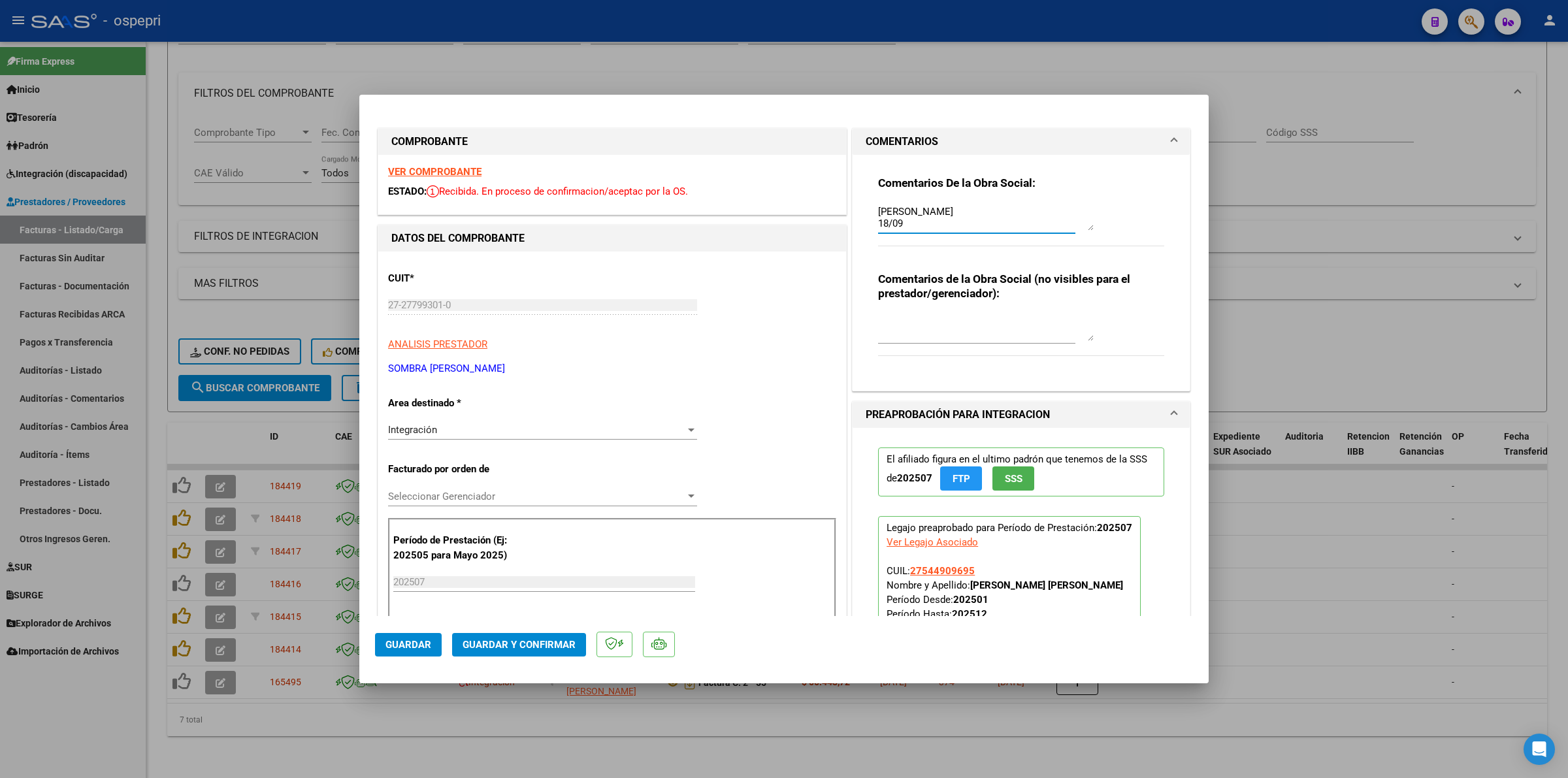
click at [930, 269] on div "Comentarios De la Obra Social: Estimada buenas tardes: esta factura es generico…" at bounding box center [1021, 268] width 306 height 226
click at [915, 216] on textarea "Estimada buenas tardes: esta factura es generico NO corresponde cargar en SAAS.…" at bounding box center [986, 217] width 216 height 26
click at [910, 223] on textarea "Estimada buenas tardes: esta factura es generico NO corresponde cargar en SAAS.…" at bounding box center [986, 217] width 216 height 26
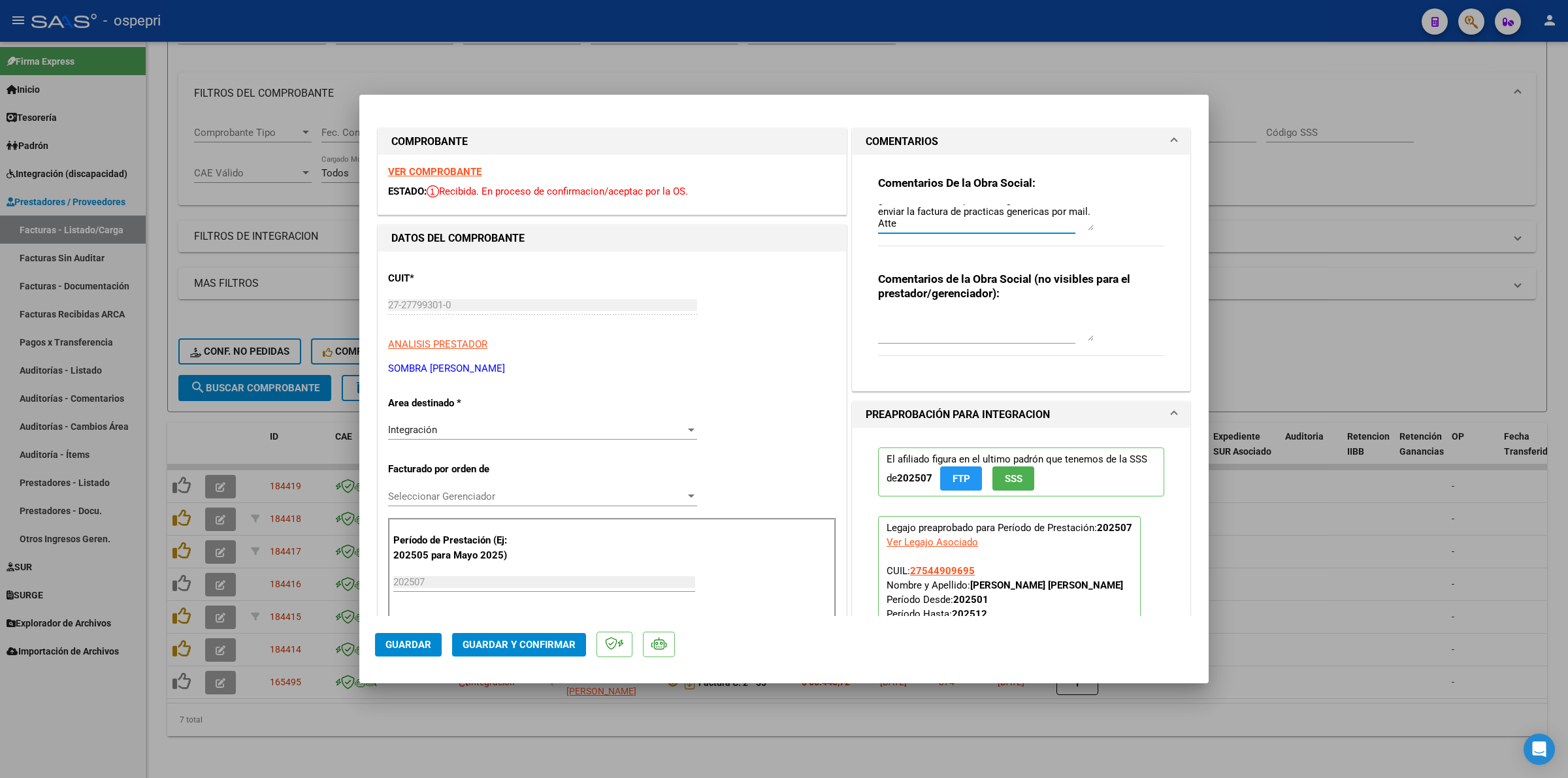
drag, startPoint x: 910, startPoint y: 221, endPoint x: 911, endPoint y: 212, distance: 9.1
click at [910, 218] on textarea "Estimada buenas tardes: esta factura es generico NO corresponde cargar en SAAS.…" at bounding box center [986, 217] width 216 height 26
click at [911, 212] on textarea "Estimada buenas tardes: esta factura es generico NO corresponde cargar en SAAS.…" at bounding box center [986, 217] width 216 height 26
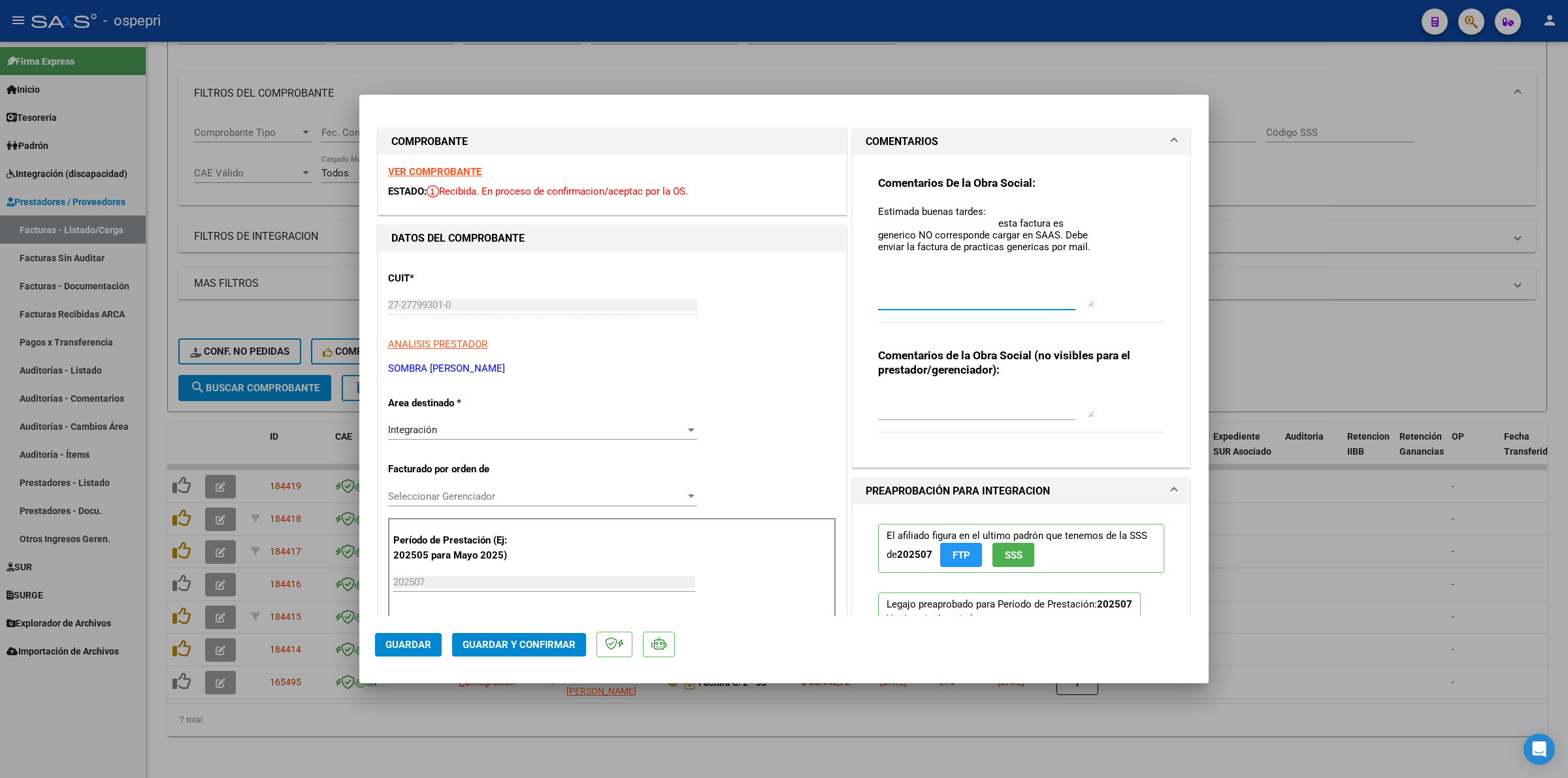
scroll to position [0, 0]
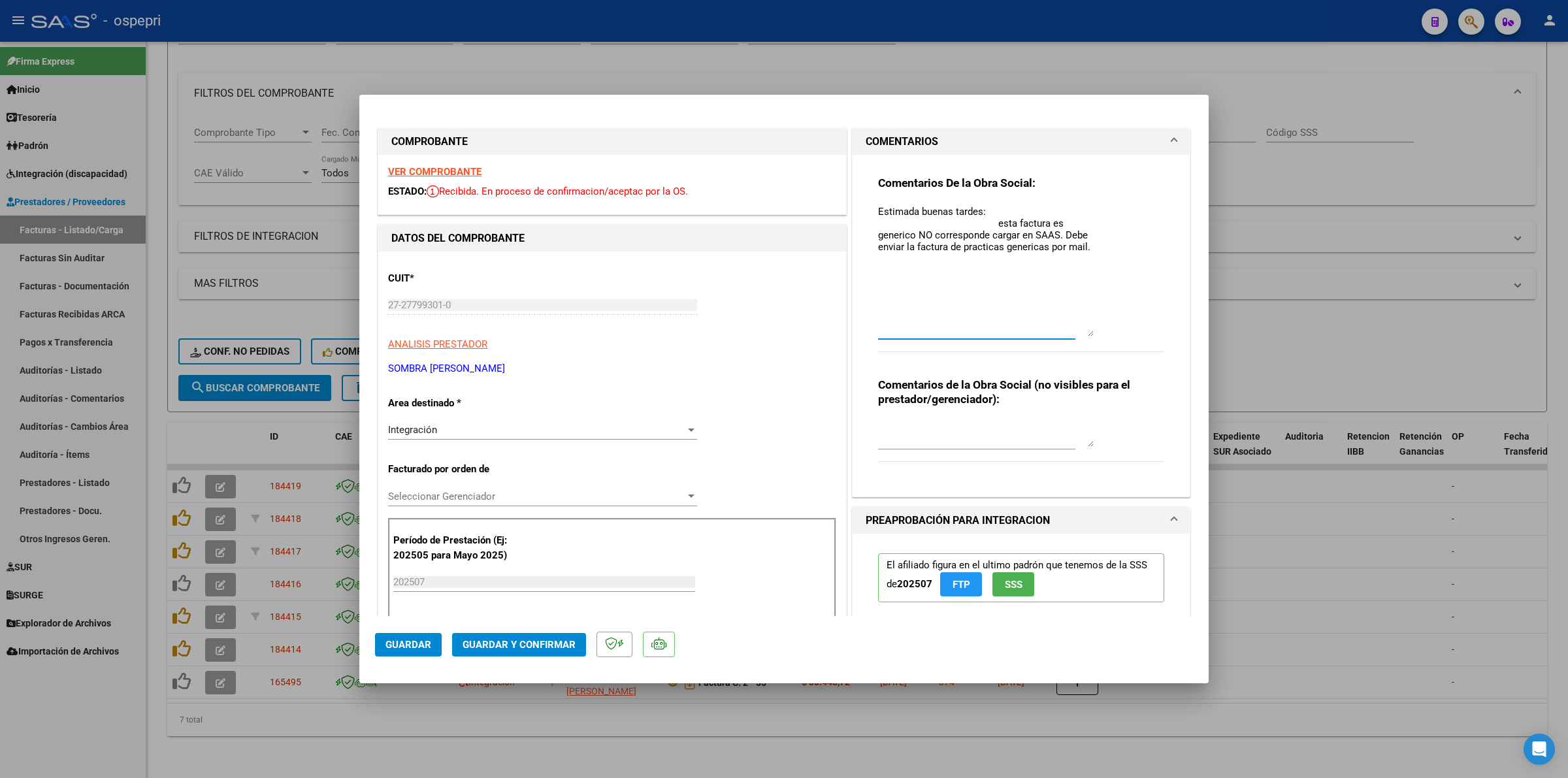
drag, startPoint x: 1082, startPoint y: 221, endPoint x: 1085, endPoint y: 323, distance: 102.0
click at [1085, 325] on textarea "Estimada buenas tardes: esta factura es generico NO corresponde cargar en SAAS.…" at bounding box center [986, 270] width 216 height 132
click at [1013, 290] on textarea "Estimada buenas tardes: esta factura es generico NO corresponde cargar en SAAS.…" at bounding box center [986, 269] width 216 height 130
click at [906, 258] on textarea "Estimada buenas tardes: esta factura es generico NO corresponde cargar en SAAS.…" at bounding box center [986, 269] width 216 height 130
drag, startPoint x: 913, startPoint y: 294, endPoint x: 840, endPoint y: 188, distance: 128.7
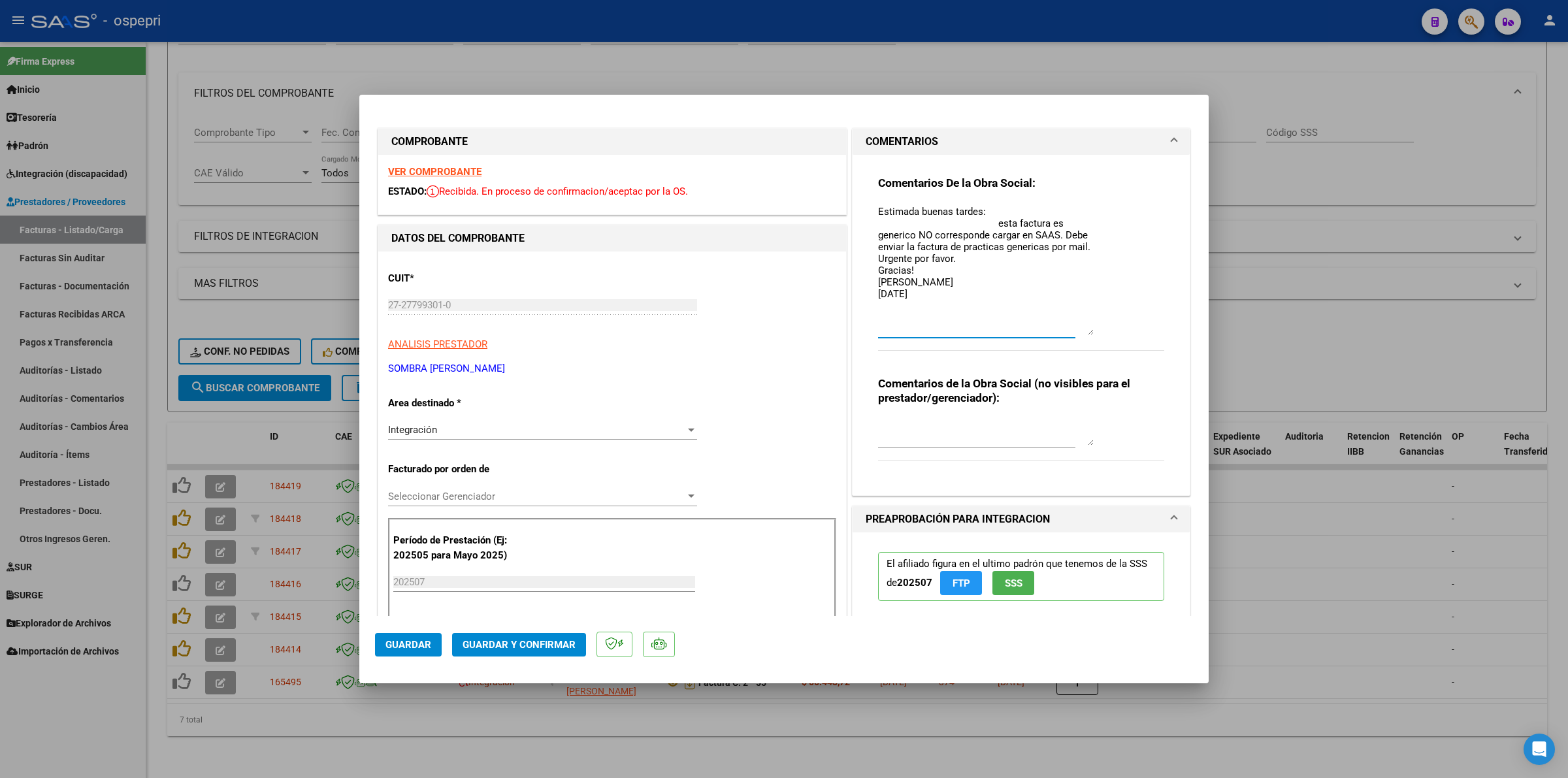
click at [840, 188] on div "COMPROBANTE VER COMPROBANTE ESTADO: Recibida. En proceso de confirmacion/acepta…" at bounding box center [784, 748] width 818 height 1246
click at [932, 304] on textarea "Estimada buenas tardes: esta factura es generico NO corresponde cargar en SAAS.…" at bounding box center [986, 269] width 216 height 130
type textarea "Estimada buenas tardes: esta factura es generico NO corresponde cargar en SAAS.…"
click at [396, 648] on span "Guardar" at bounding box center [408, 644] width 46 height 12
click at [429, 431] on span "Integración" at bounding box center [413, 430] width 49 height 12
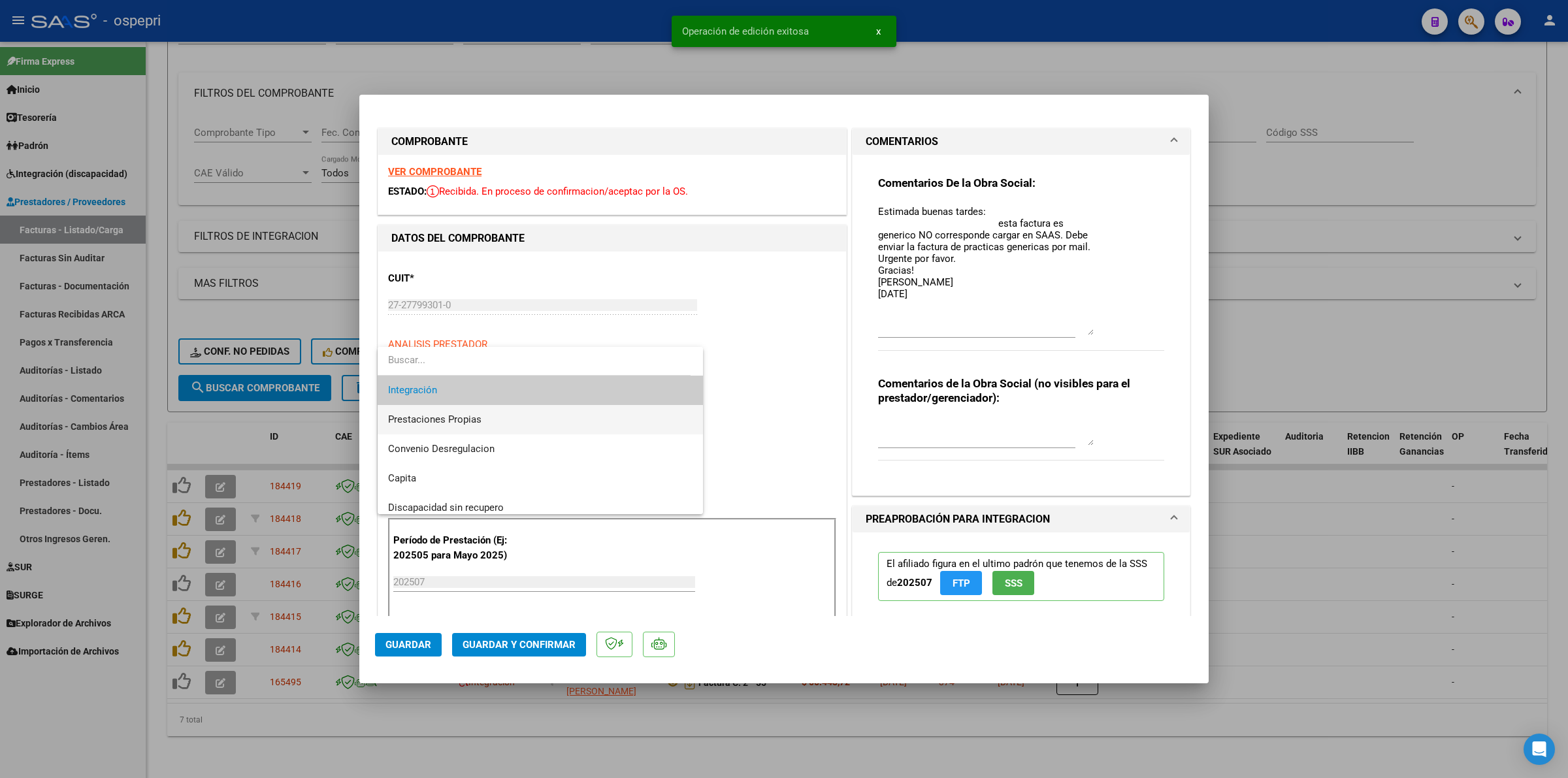
scroll to position [126, 0]
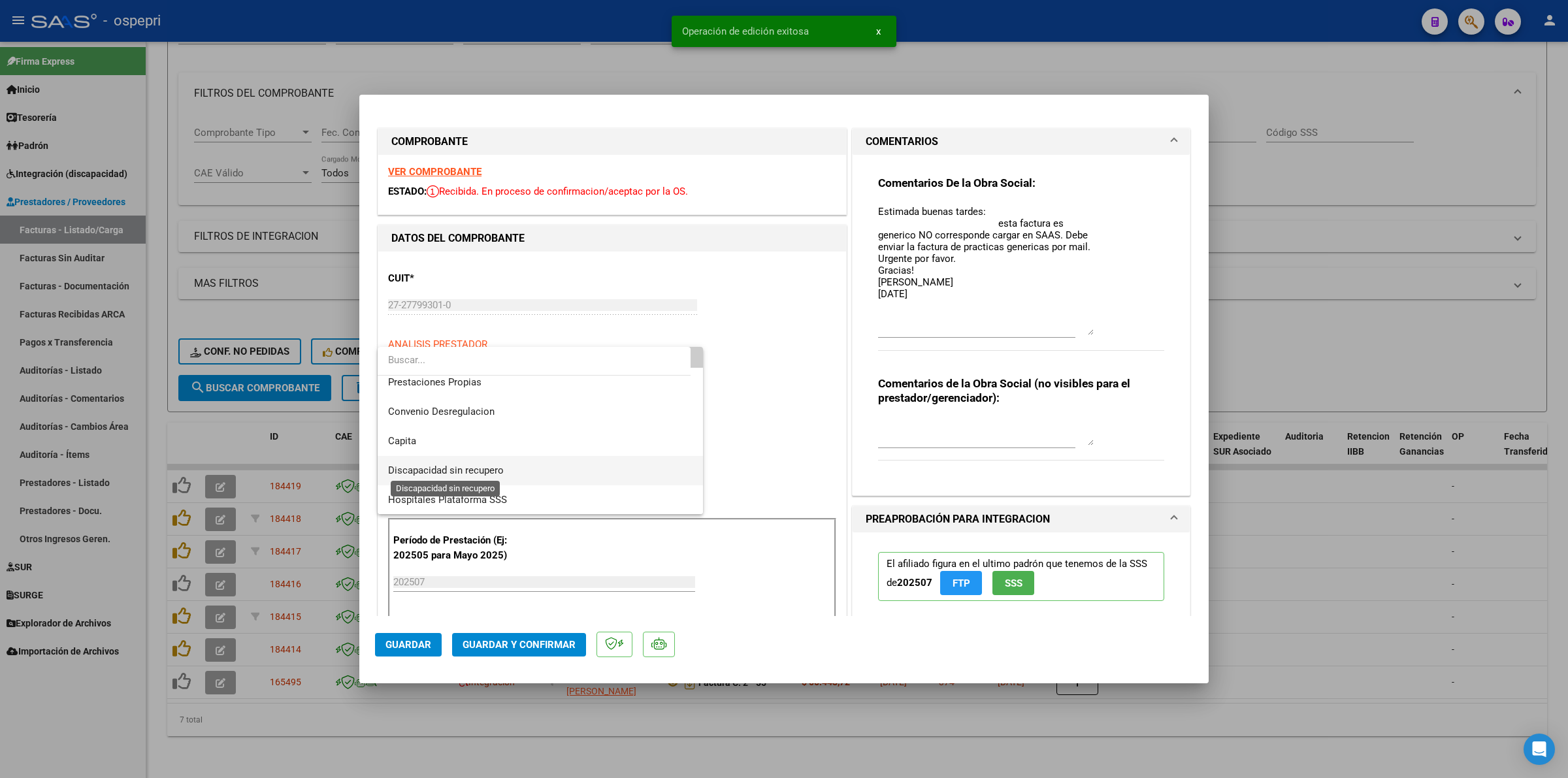
click at [435, 472] on span "Discapacidad sin recupero" at bounding box center [446, 470] width 116 height 12
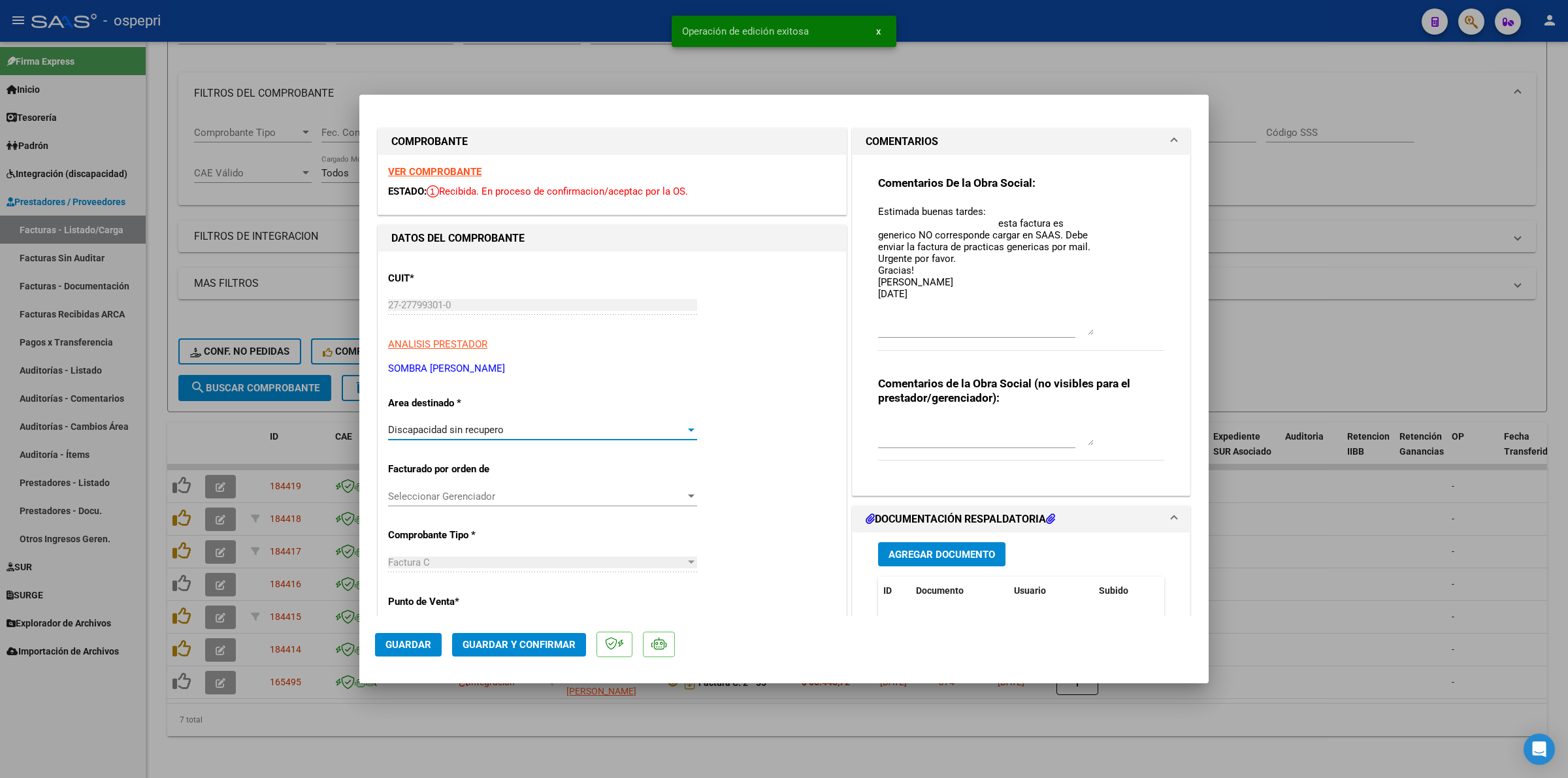
click at [426, 641] on span "Guardar" at bounding box center [408, 644] width 46 height 12
click at [429, 643] on span "Guardar" at bounding box center [408, 644] width 46 height 12
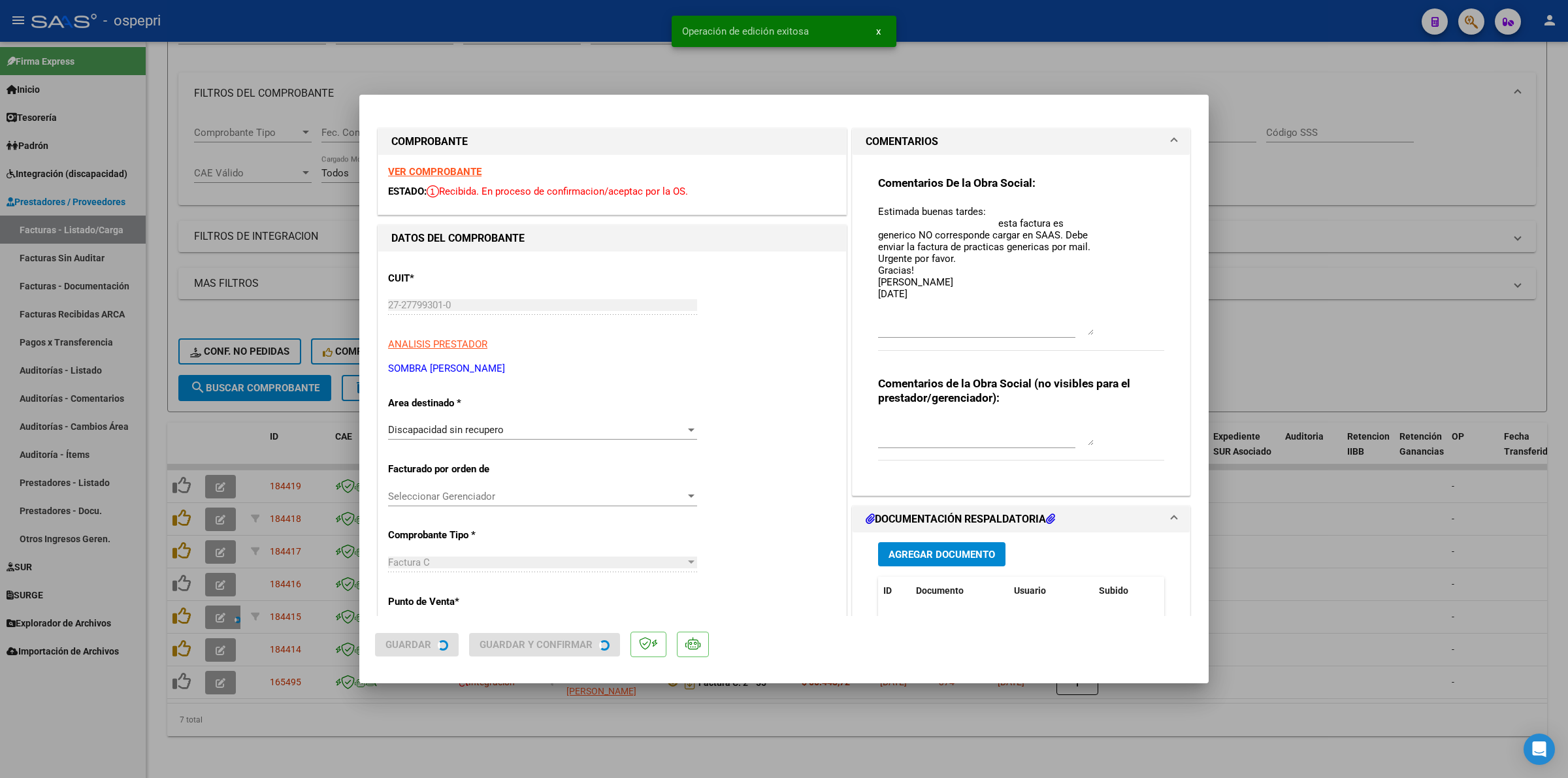
type input "$ 0,00"
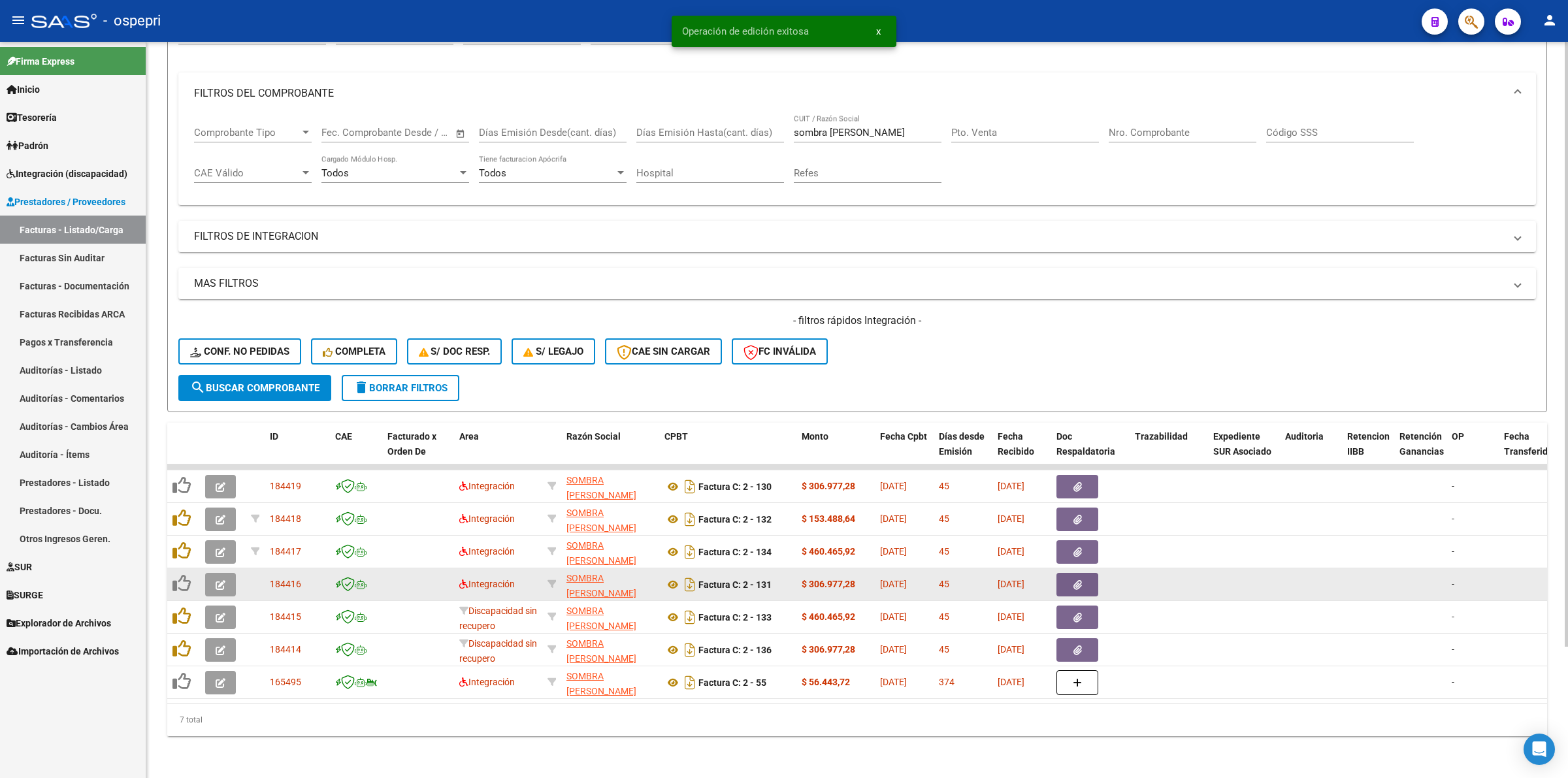
click at [227, 572] on button "button" at bounding box center [220, 584] width 30 height 24
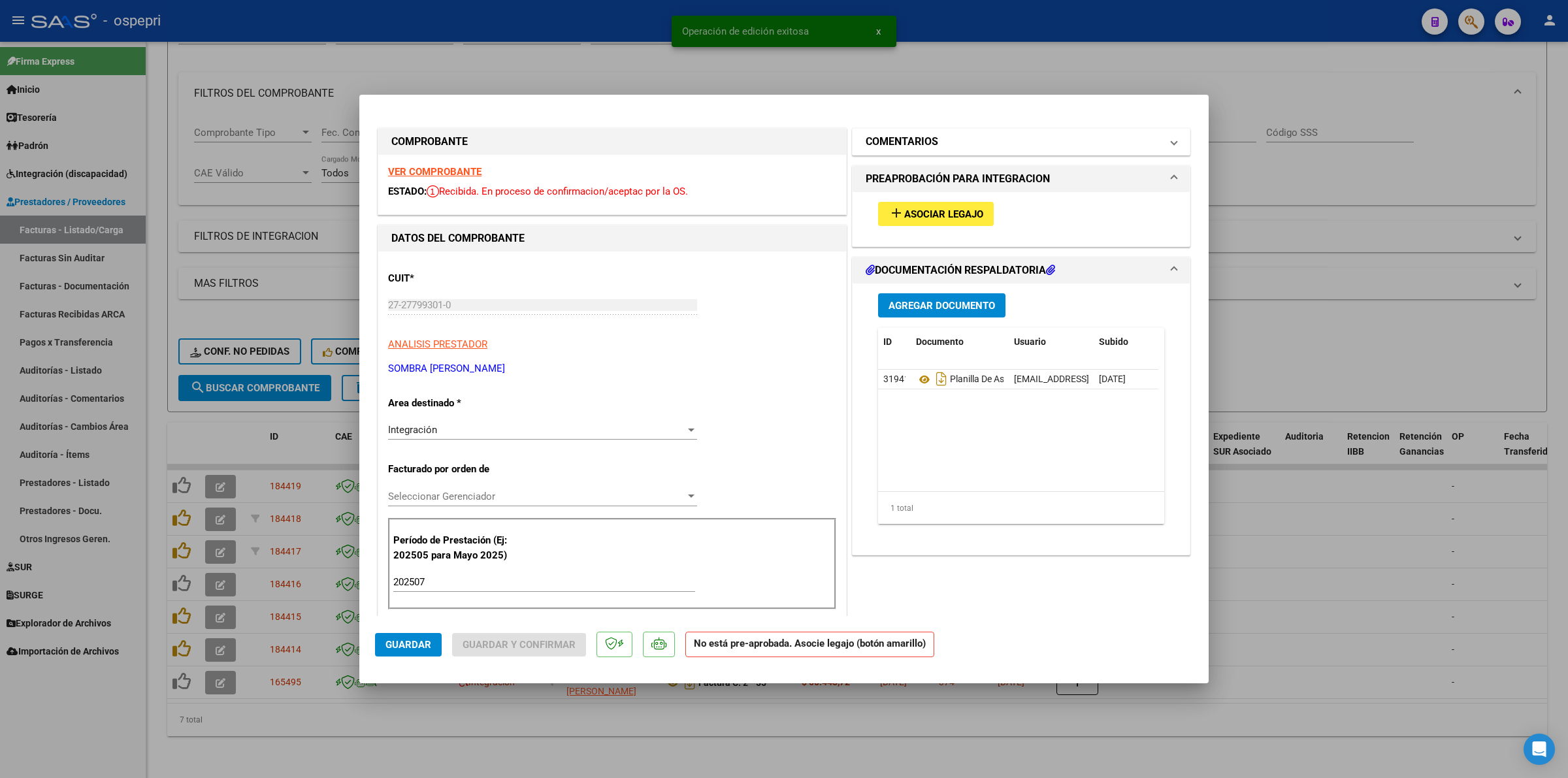
click at [911, 144] on h1 "COMENTARIOS" at bounding box center [902, 141] width 73 height 16
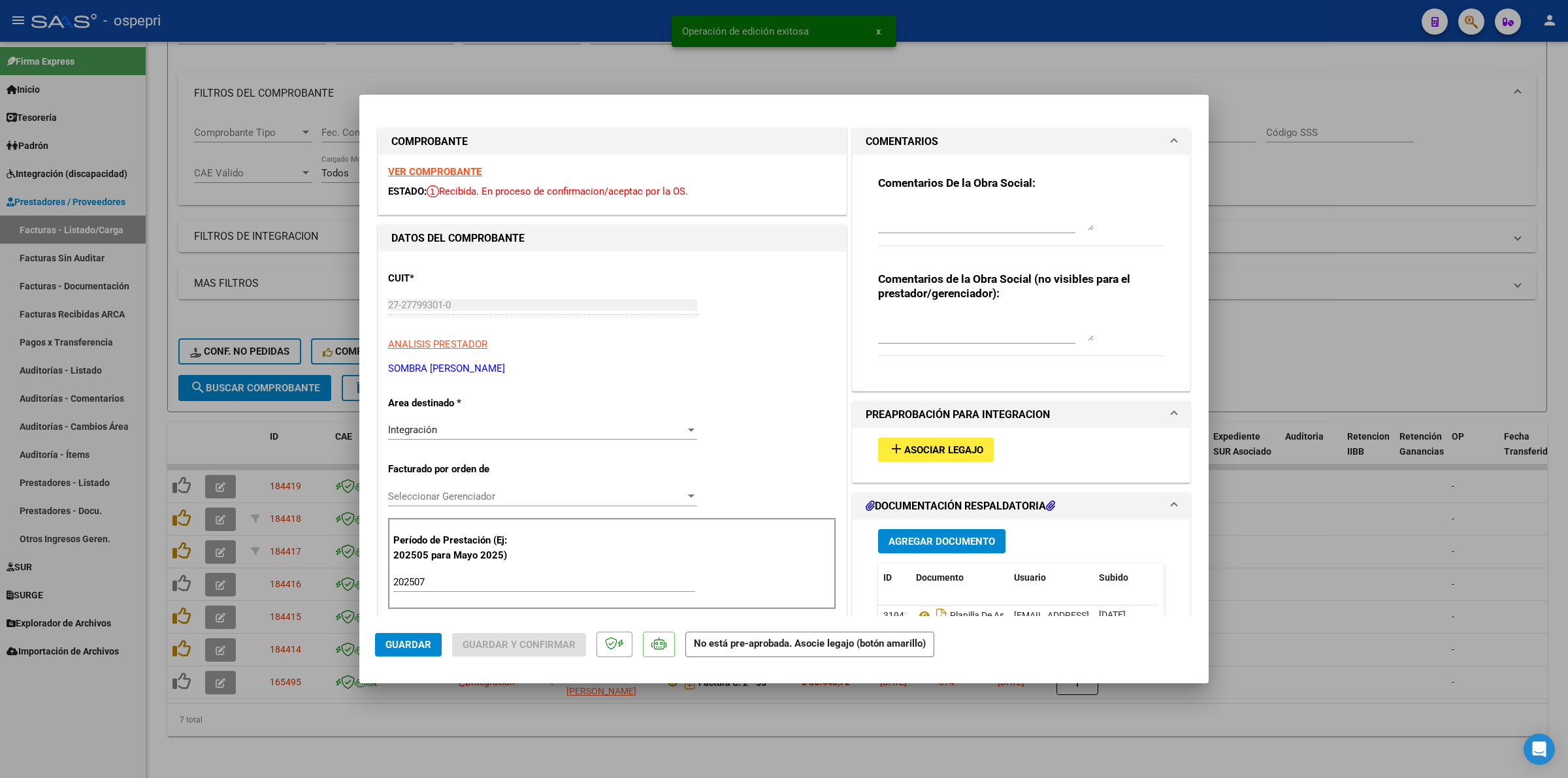
click at [928, 207] on textarea at bounding box center [986, 217] width 216 height 26
paste textarea "Estimada buenas tardes: esta factura es generico NO corresponde cargar en SAAS.…"
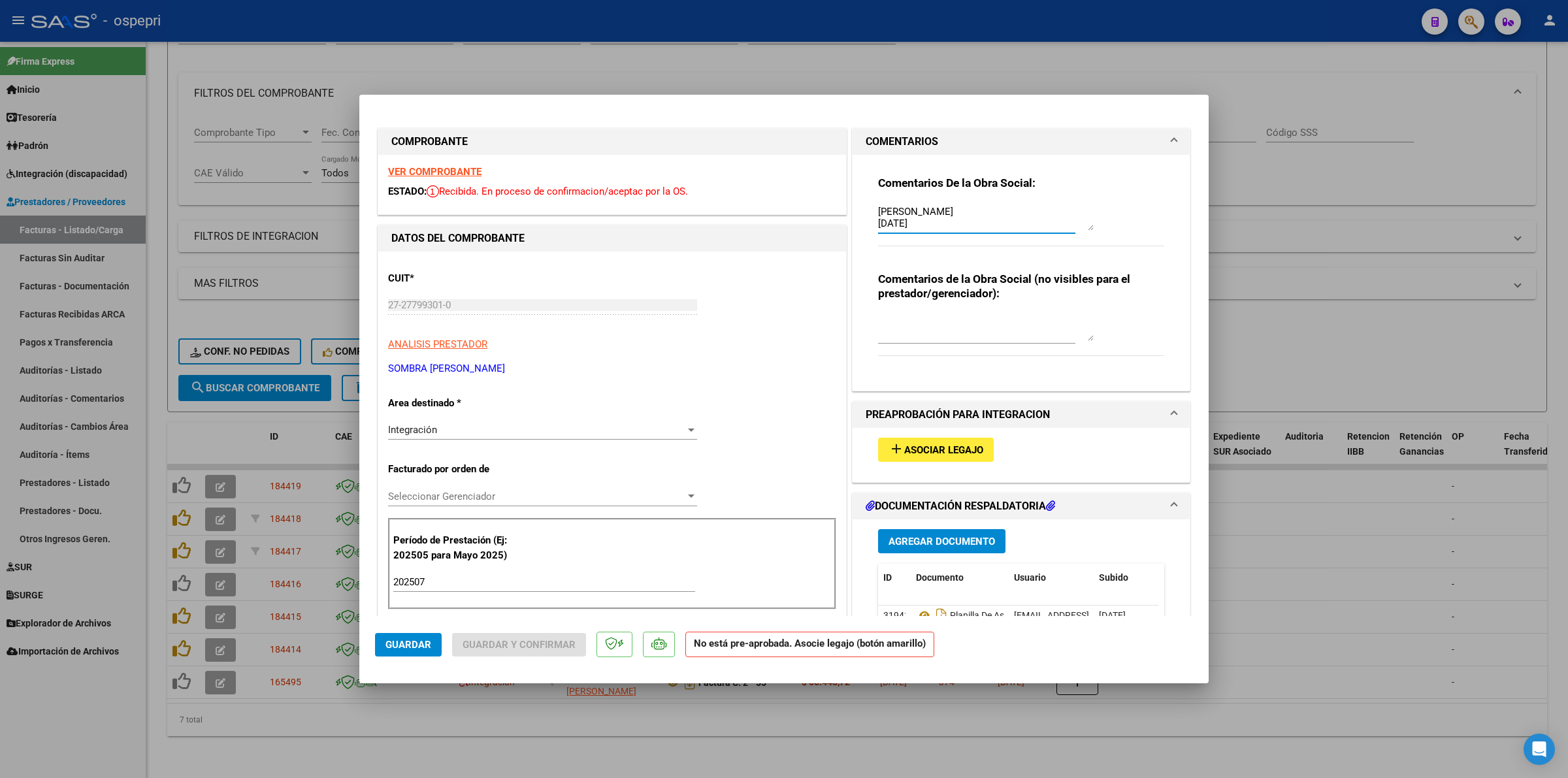
type textarea "Estimada buenas tardes: esta factura es generico NO corresponde cargar en SAAS.…"
click at [446, 433] on div "Integración" at bounding box center [536, 430] width 297 height 12
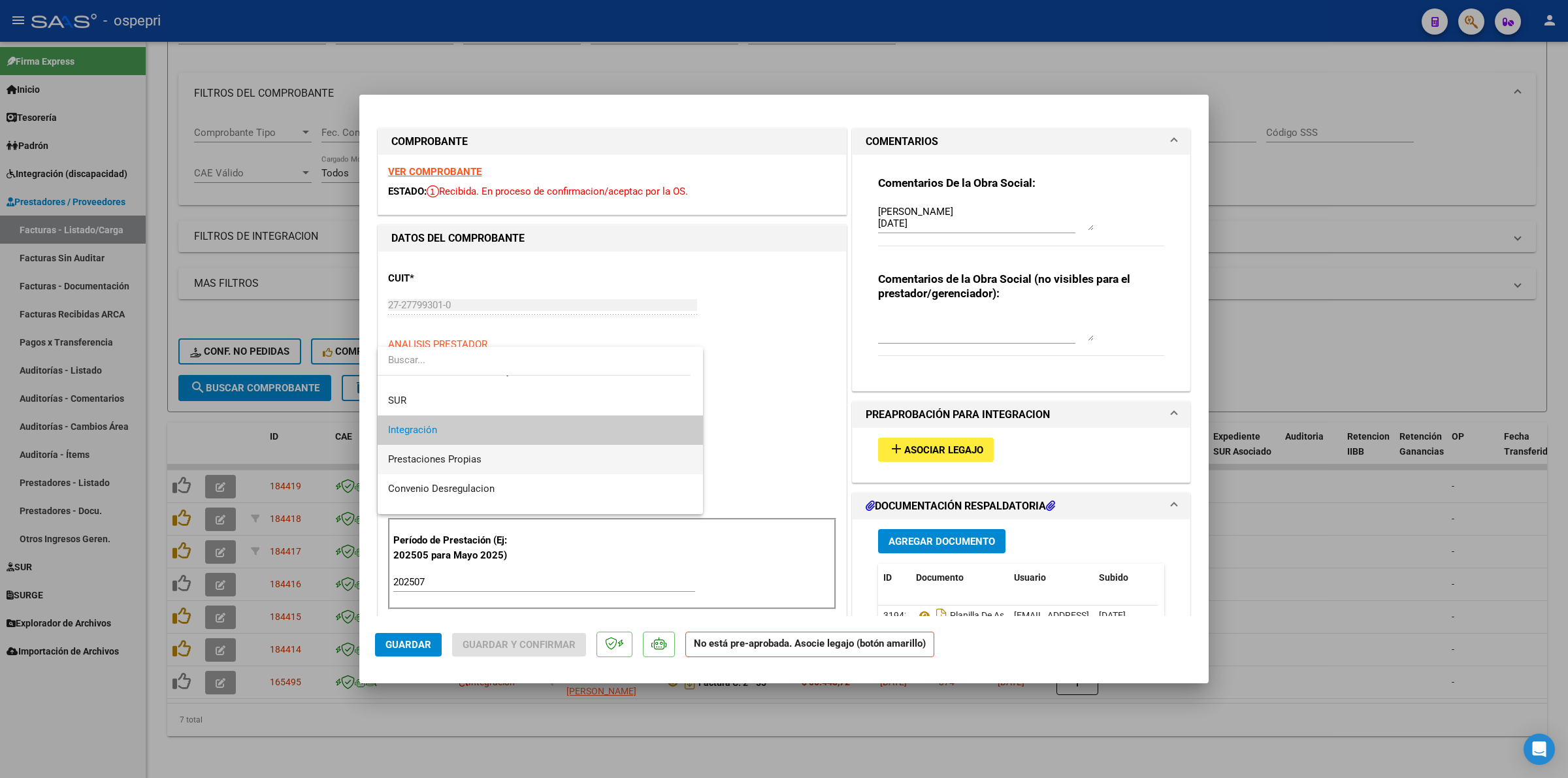
scroll to position [126, 0]
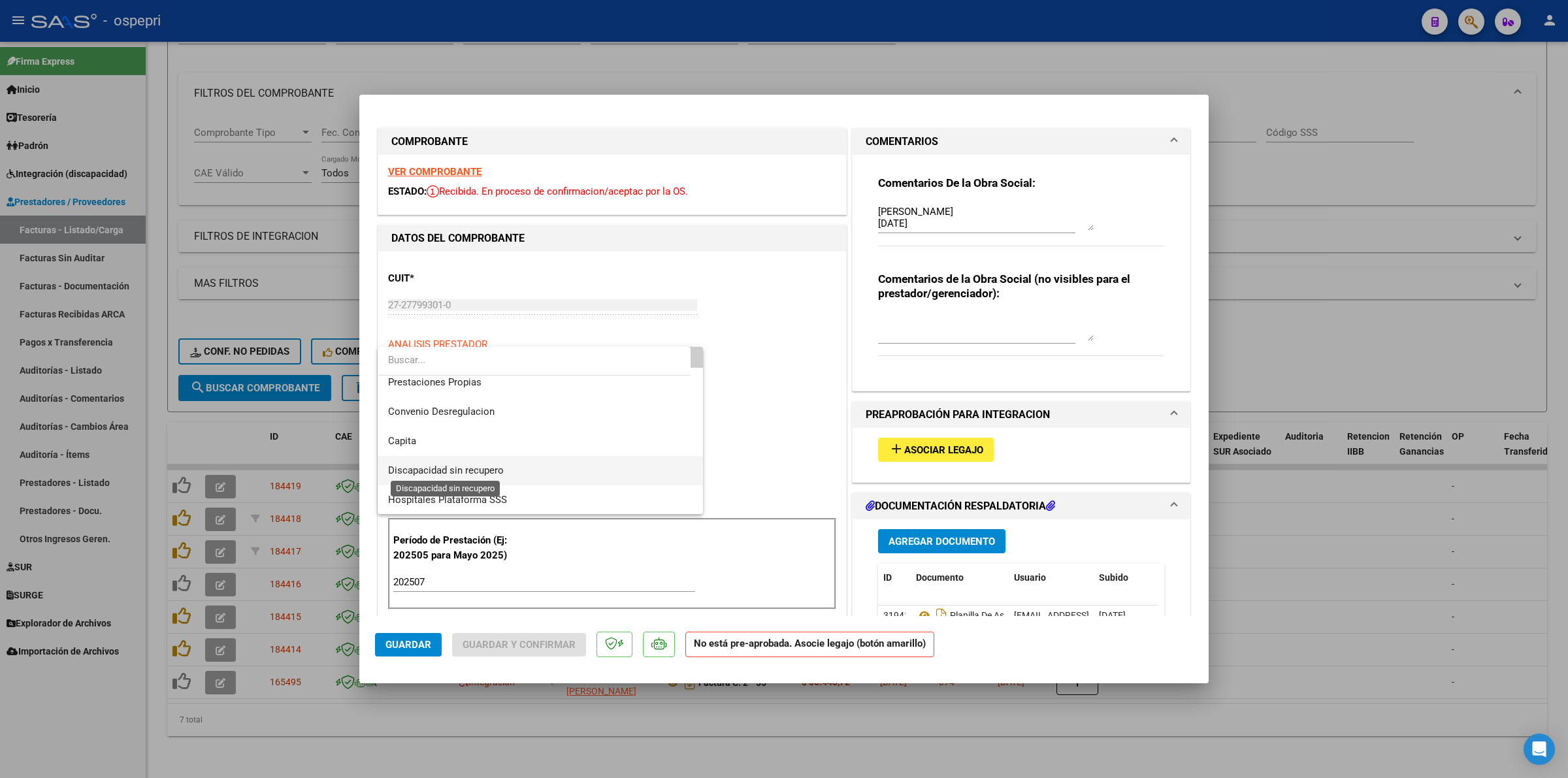
click at [445, 472] on span "Discapacidad sin recupero" at bounding box center [446, 470] width 116 height 12
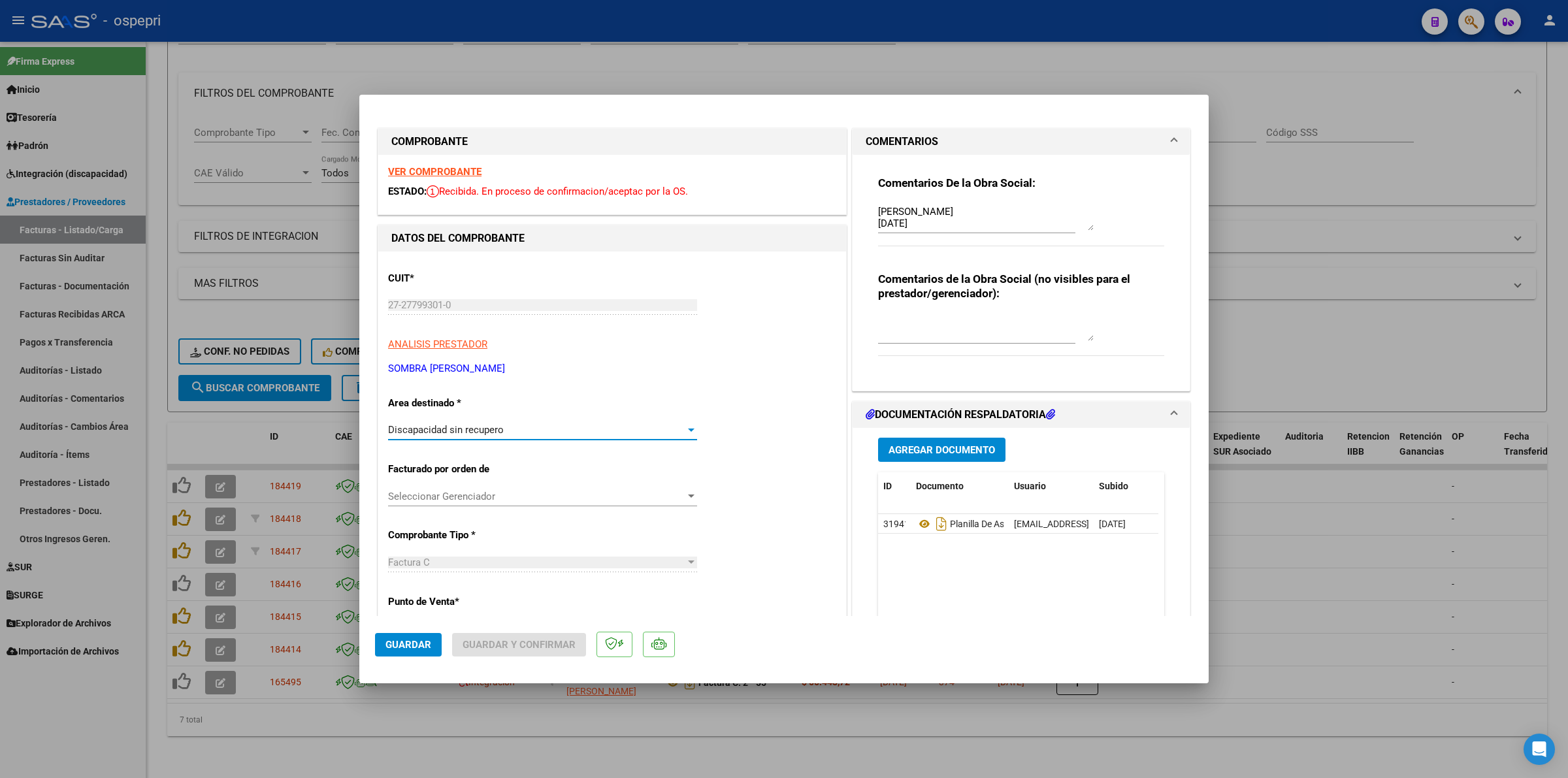
click at [423, 644] on span "Guardar" at bounding box center [408, 644] width 46 height 12
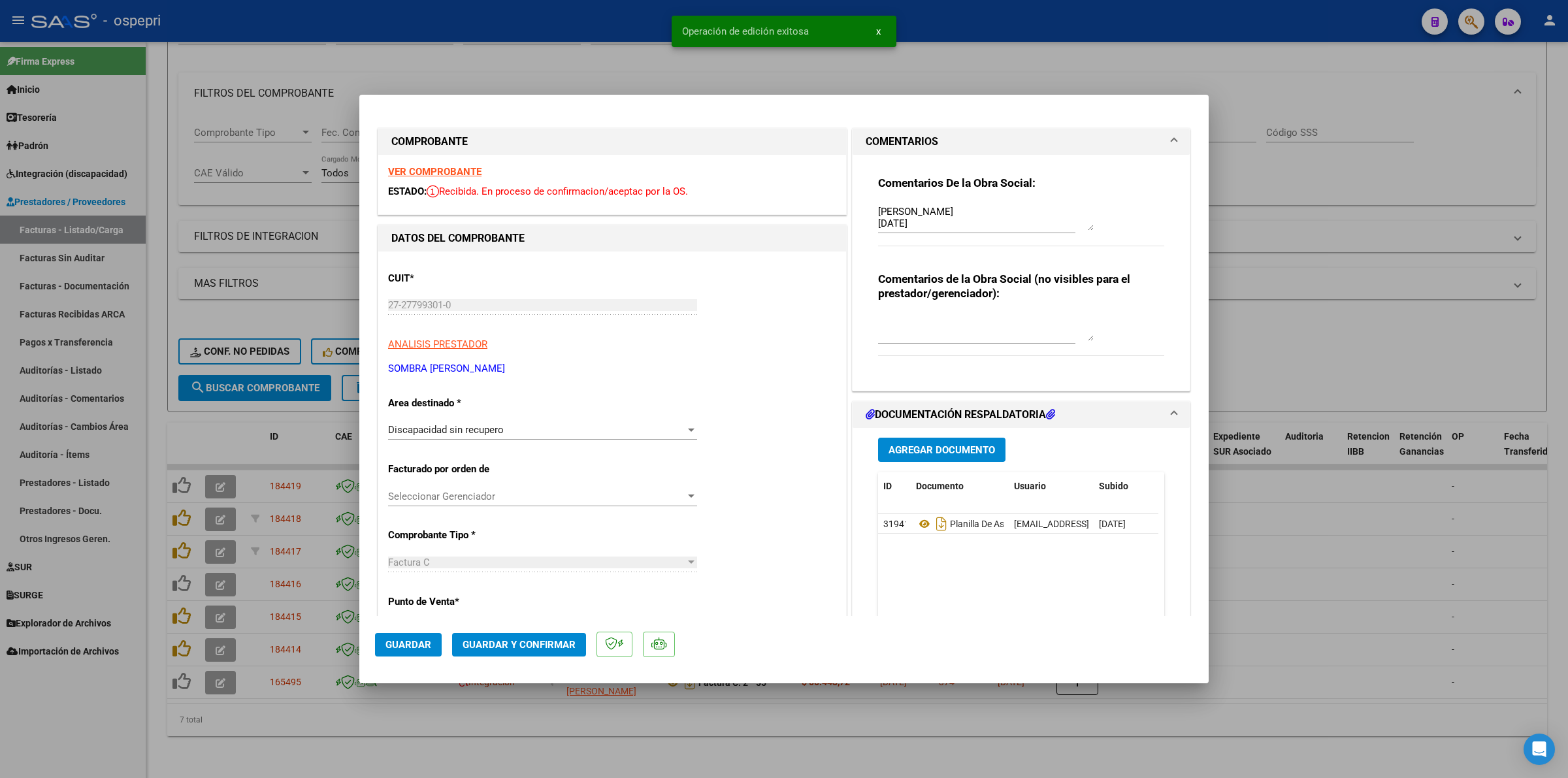
type input "$ 0,00"
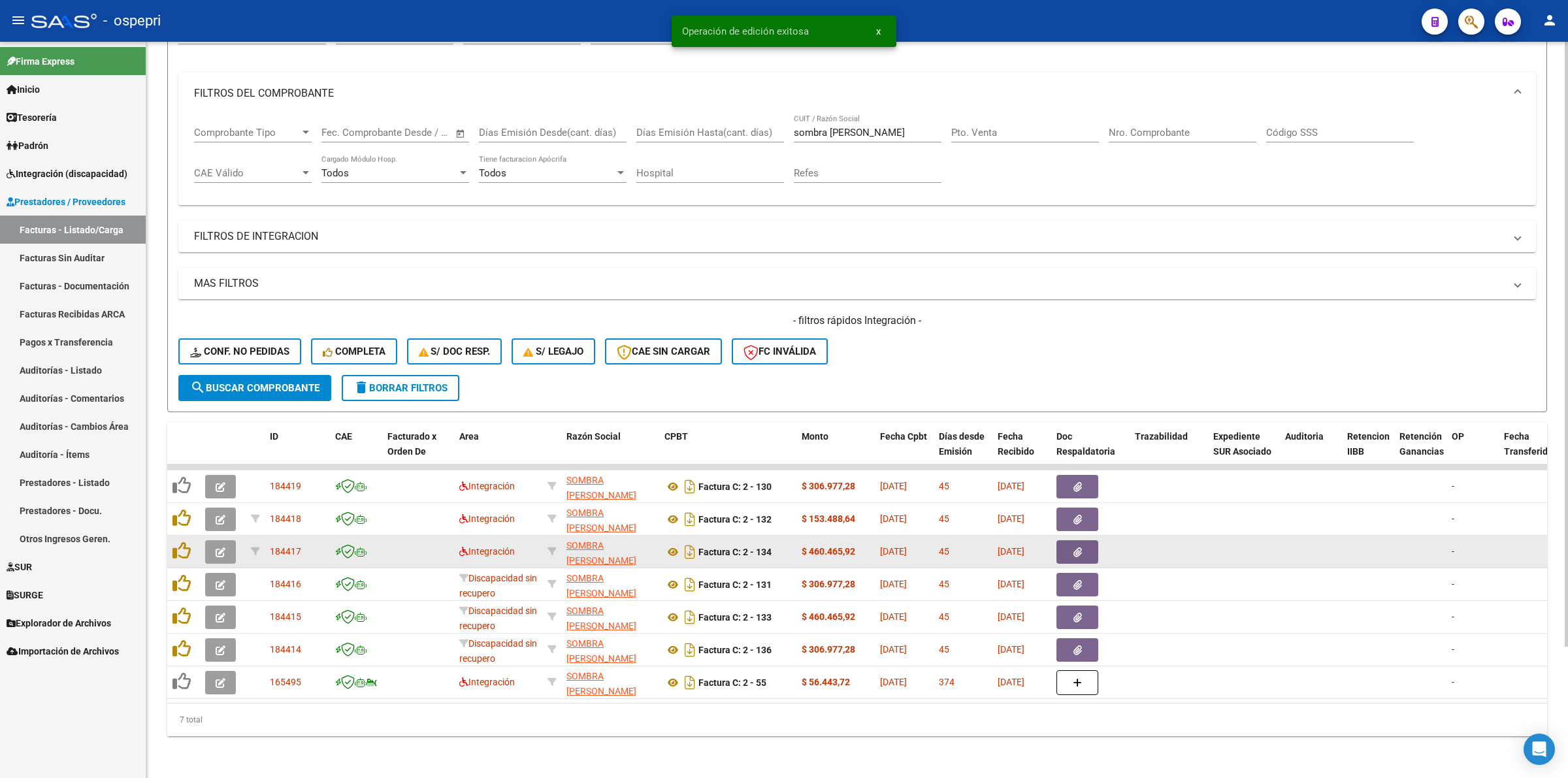
click at [224, 547] on icon "button" at bounding box center [221, 552] width 10 height 10
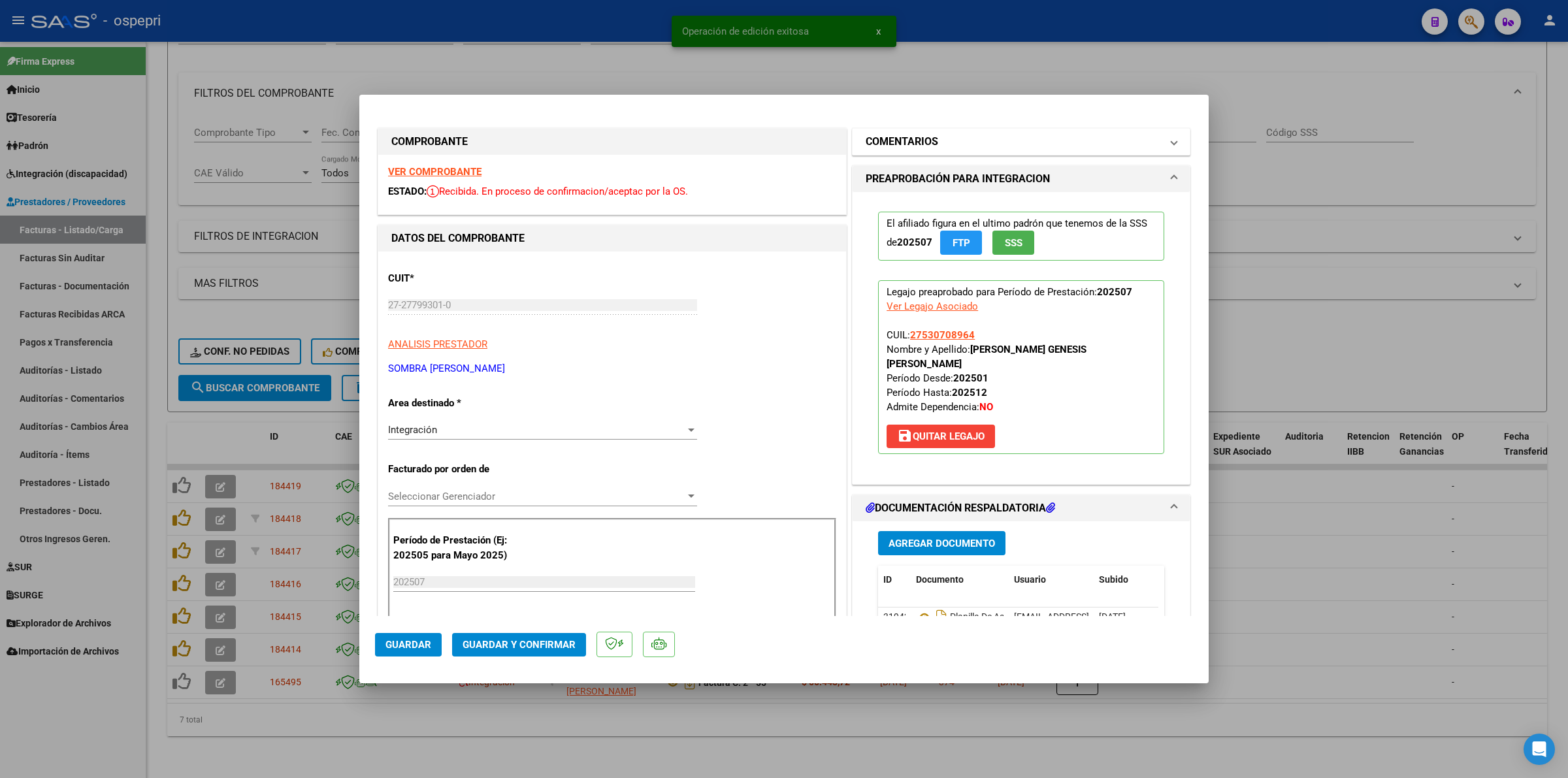
click at [893, 141] on h1 "COMENTARIOS" at bounding box center [902, 141] width 73 height 16
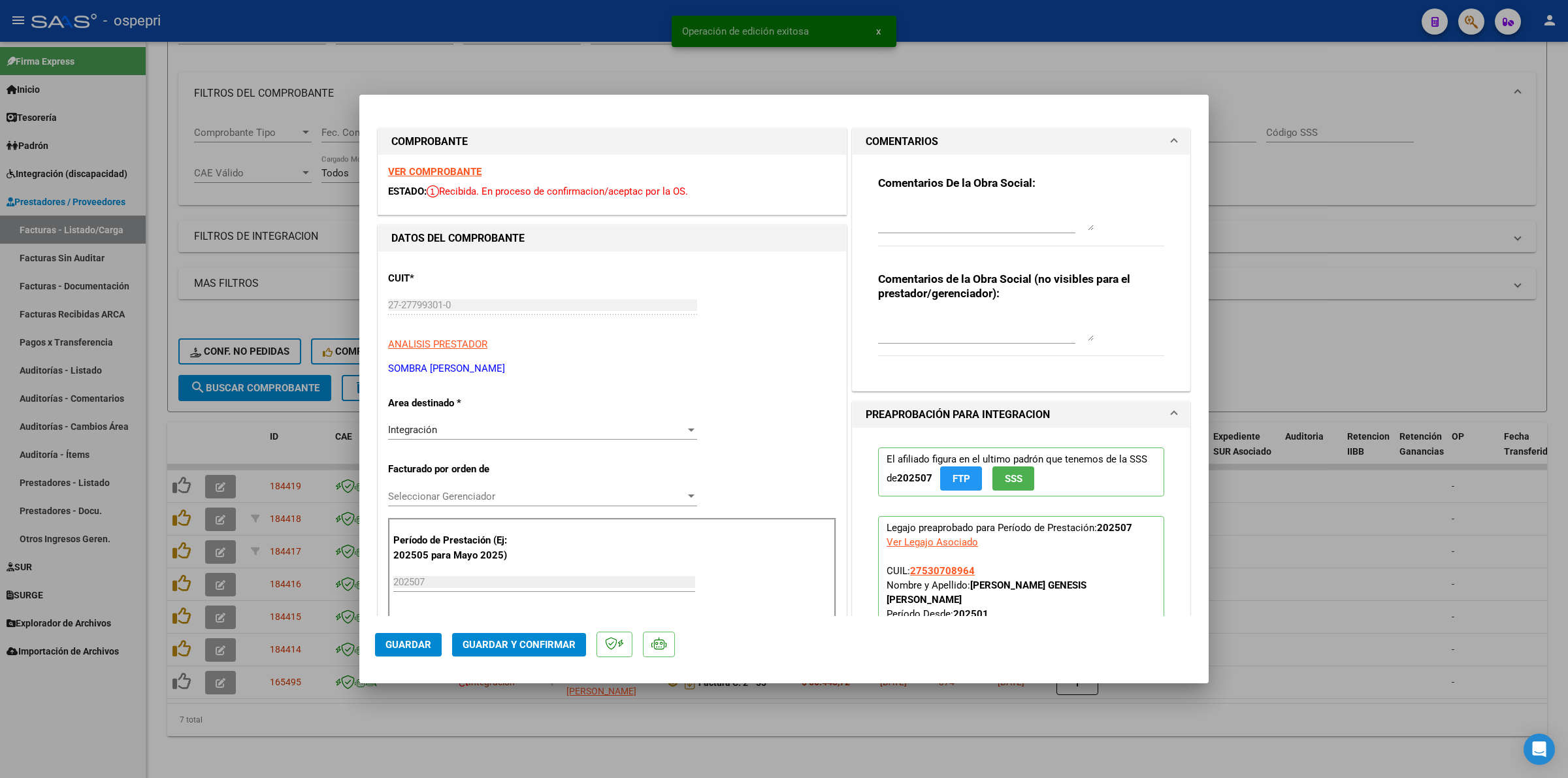
click at [928, 218] on textarea at bounding box center [986, 217] width 216 height 26
paste textarea "Estimada buenas tardes: esta factura es generico NO corresponde cargar en SAAS.…"
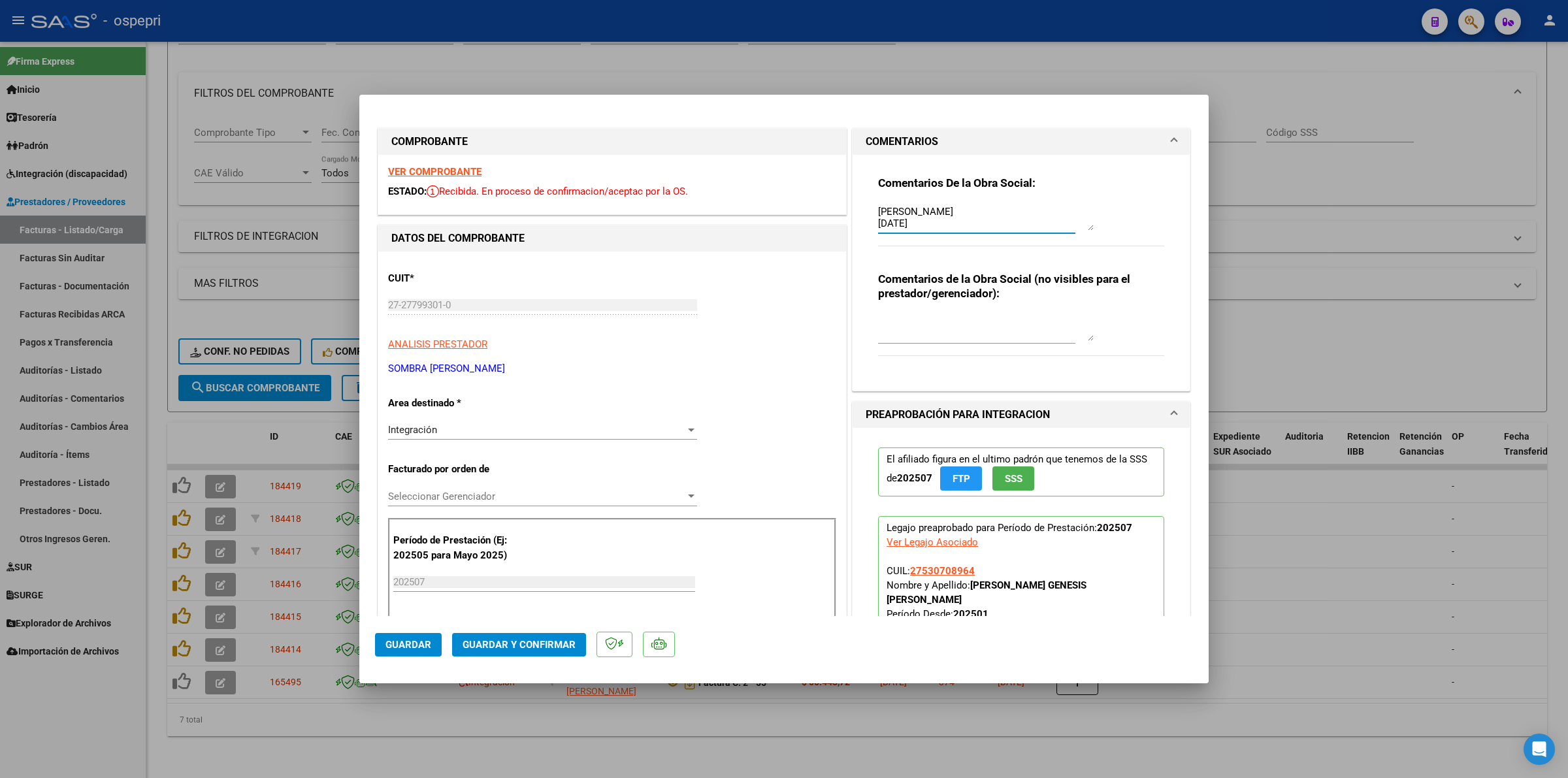
type textarea "Estimada buenas tardes: esta factura es generico NO corresponde cargar en SAAS.…"
click at [415, 434] on span "Integración" at bounding box center [413, 430] width 49 height 12
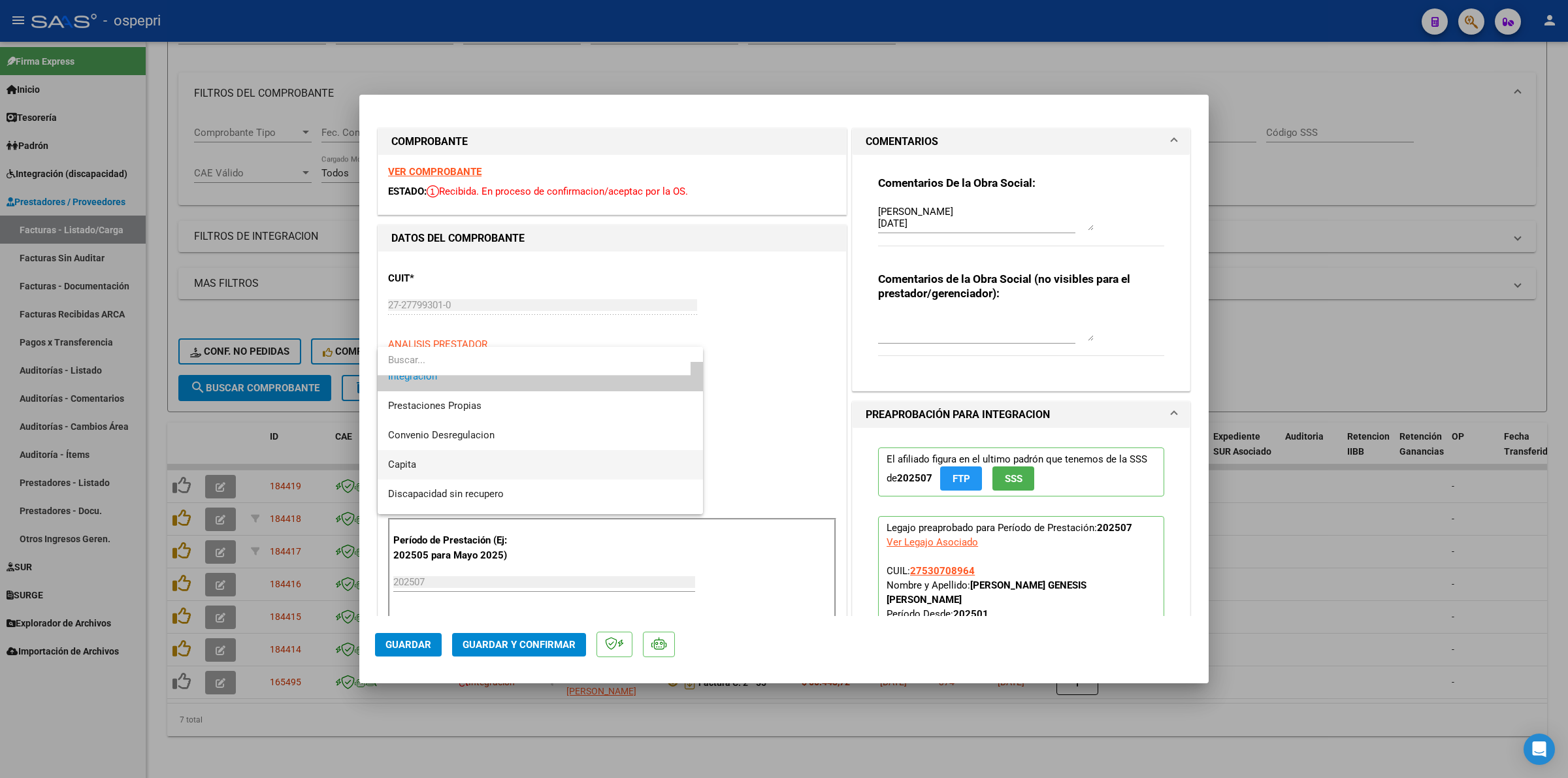
scroll to position [126, 0]
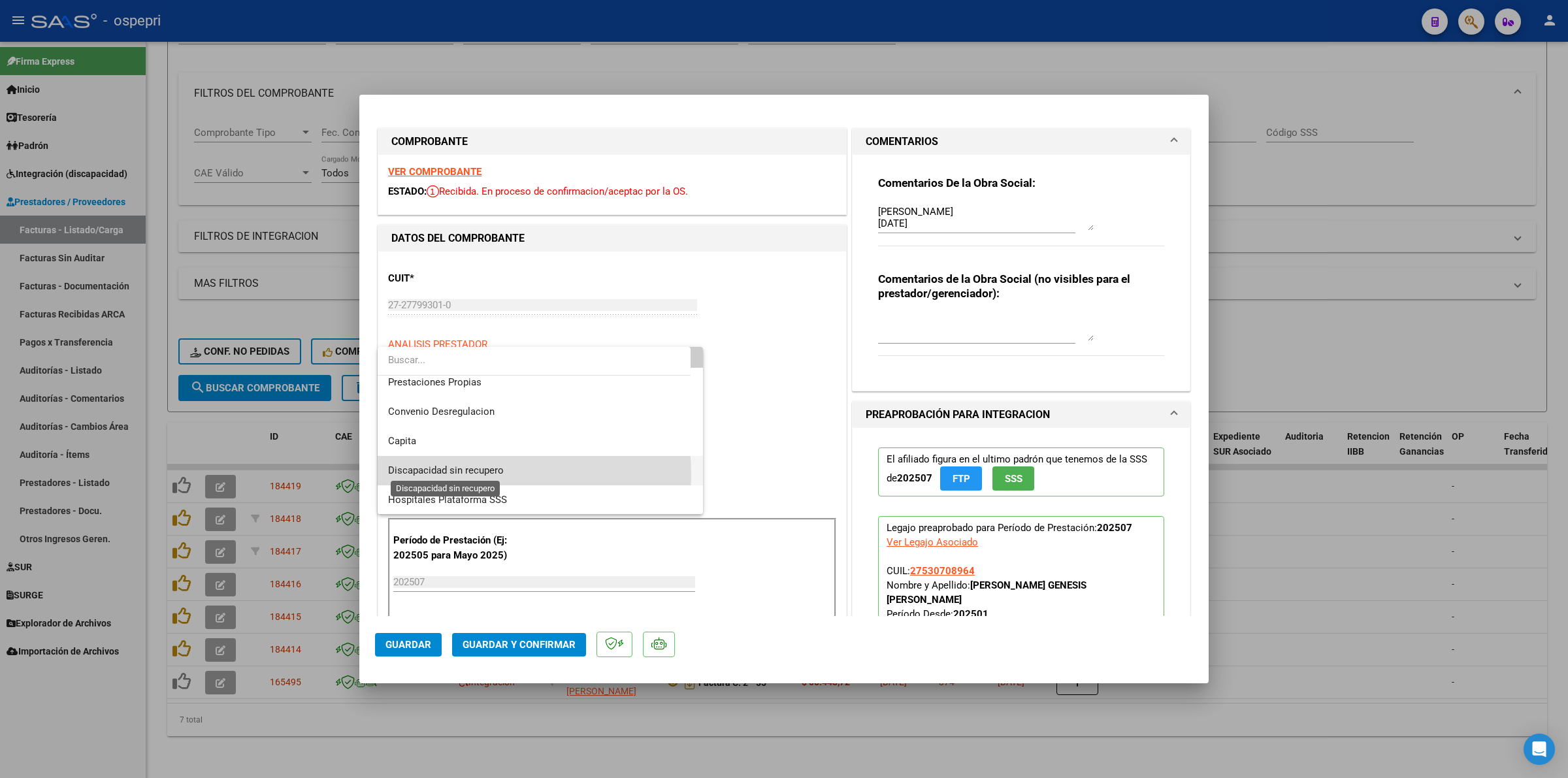
click at [439, 474] on span "Discapacidad sin recupero" at bounding box center [446, 470] width 116 height 12
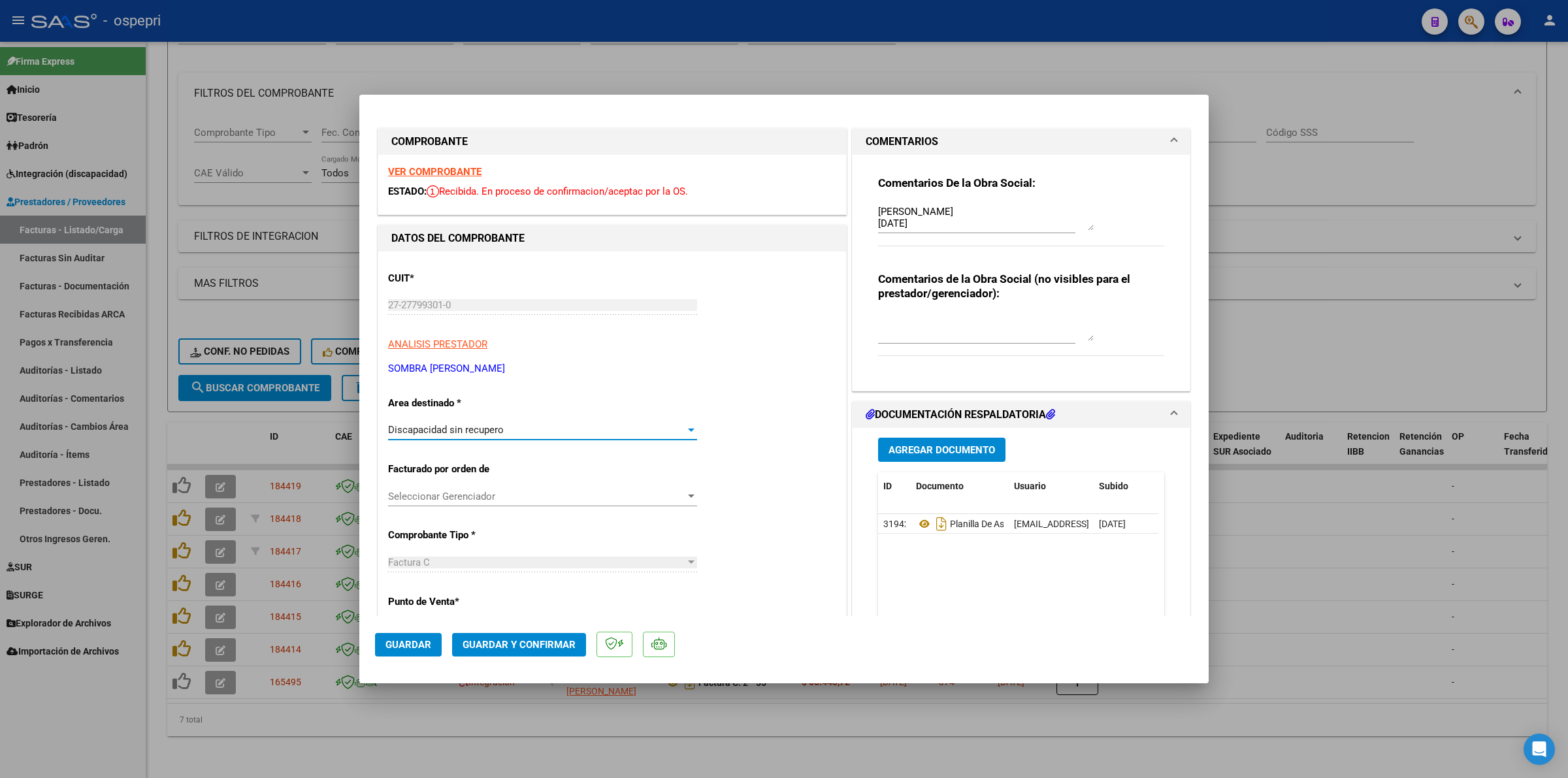
click at [423, 648] on span "Guardar" at bounding box center [408, 644] width 46 height 12
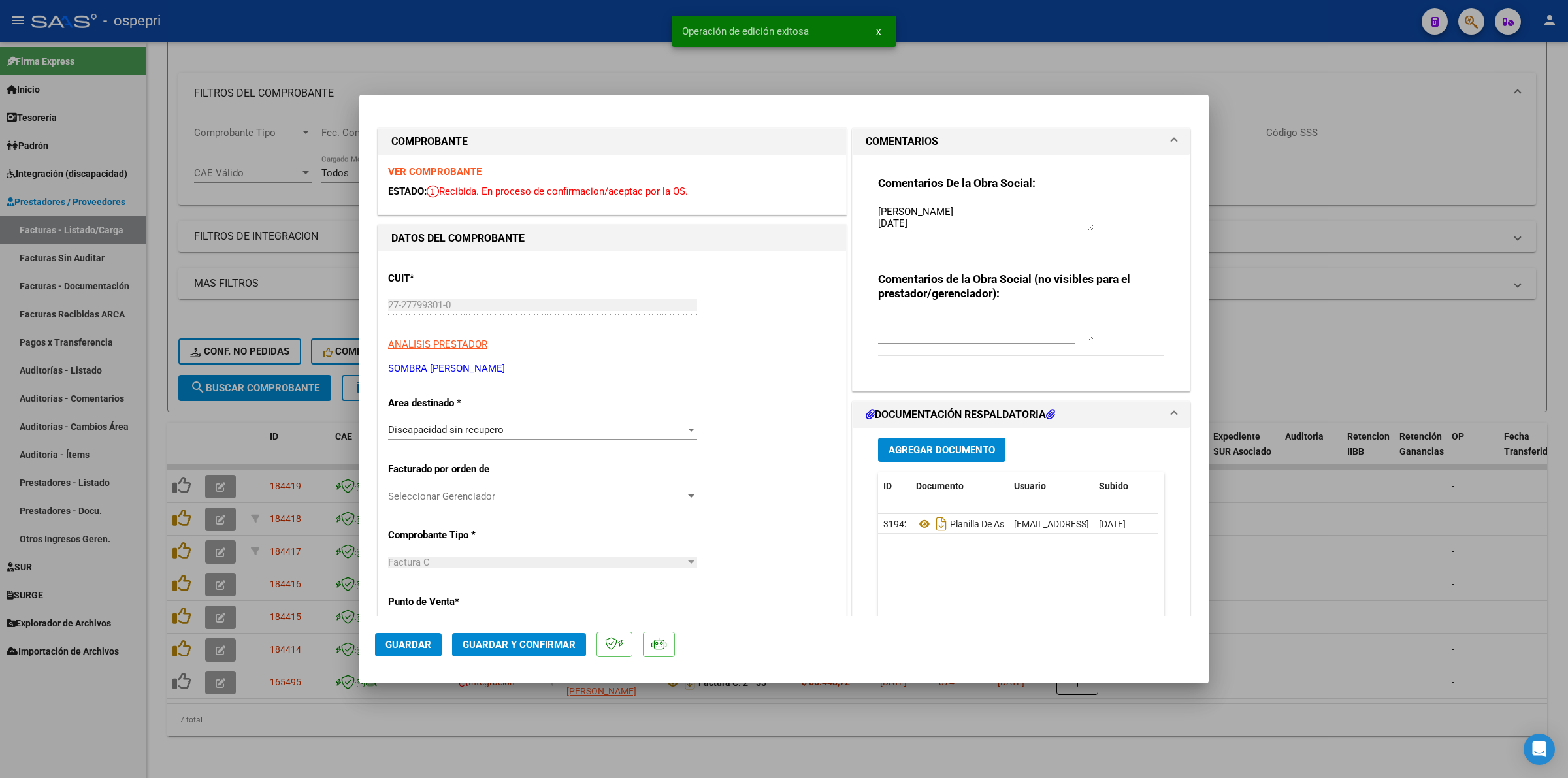
type input "$ 0,00"
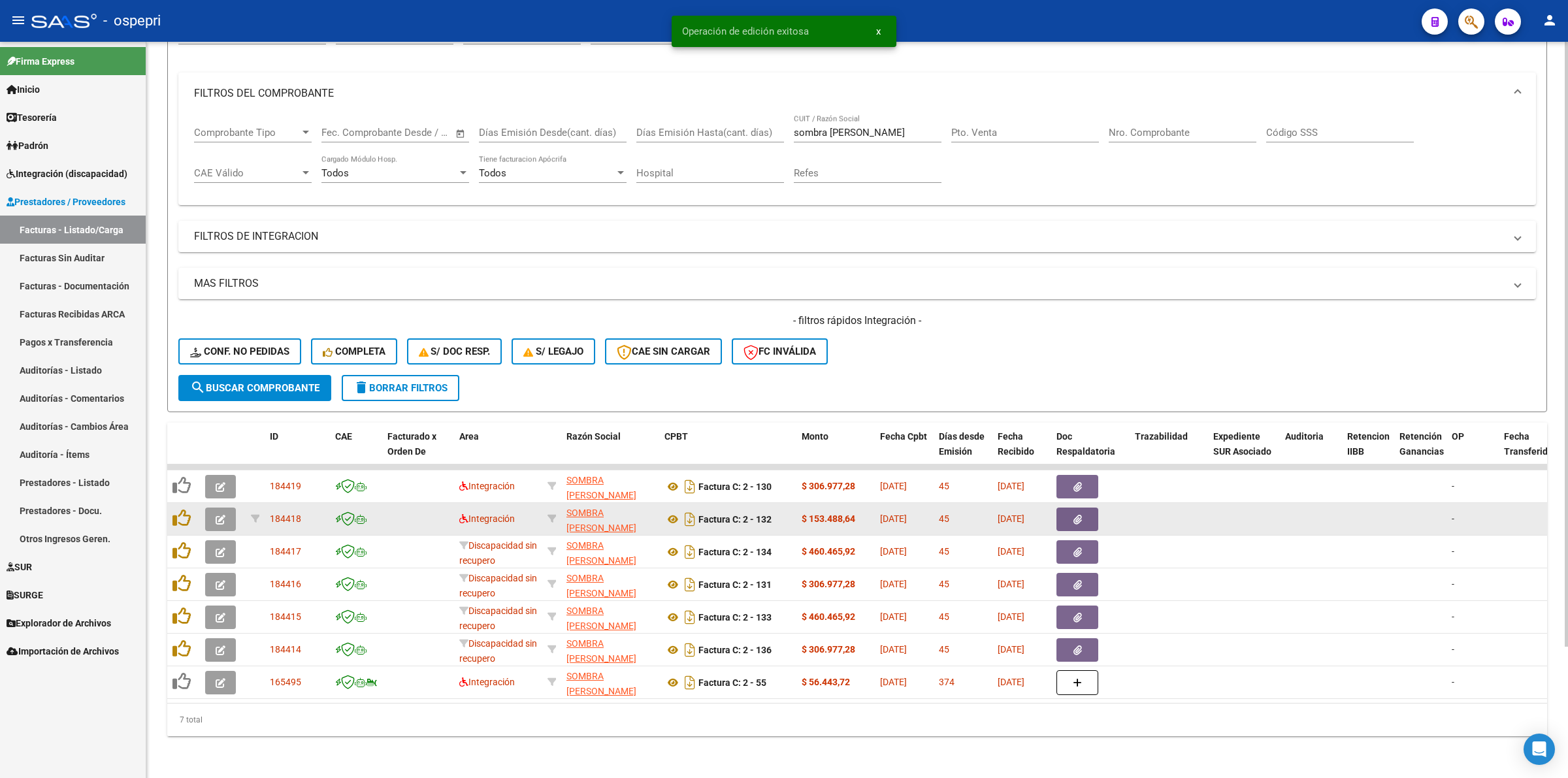
click at [230, 507] on button "button" at bounding box center [220, 519] width 30 height 24
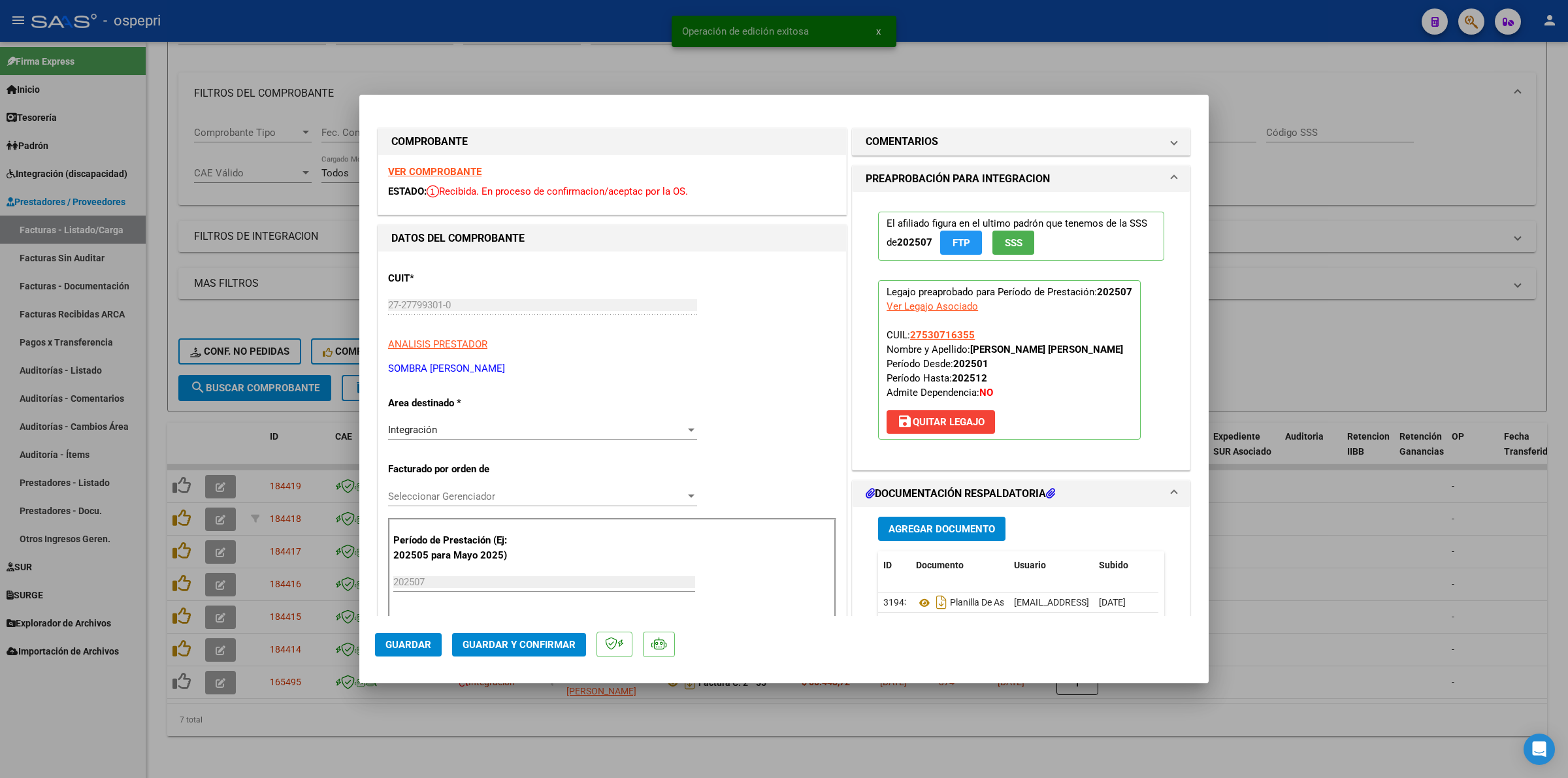
click at [446, 433] on div "Integración" at bounding box center [536, 430] width 297 height 12
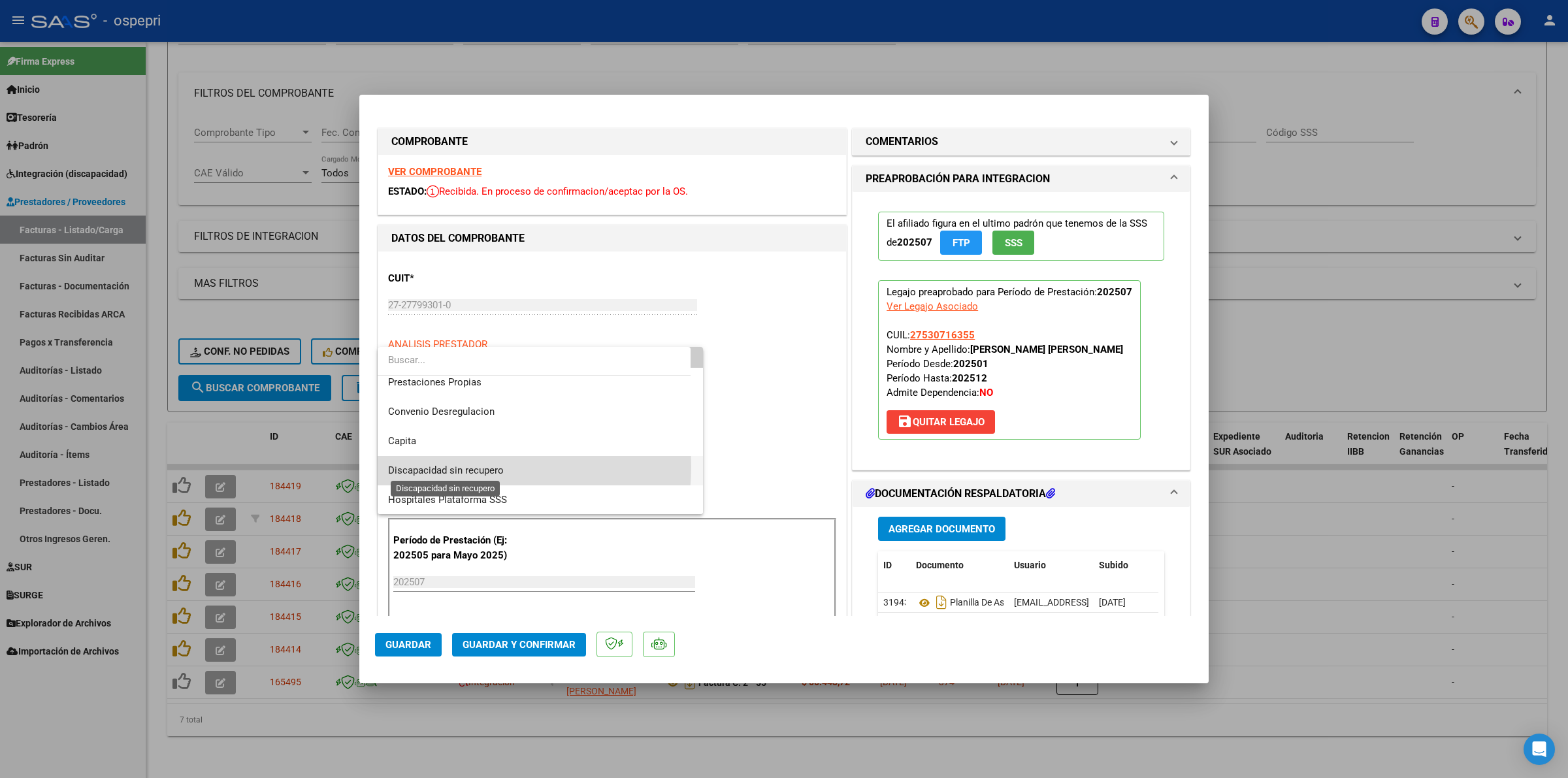
click at [446, 466] on span "Discapacidad sin recupero" at bounding box center [446, 470] width 116 height 12
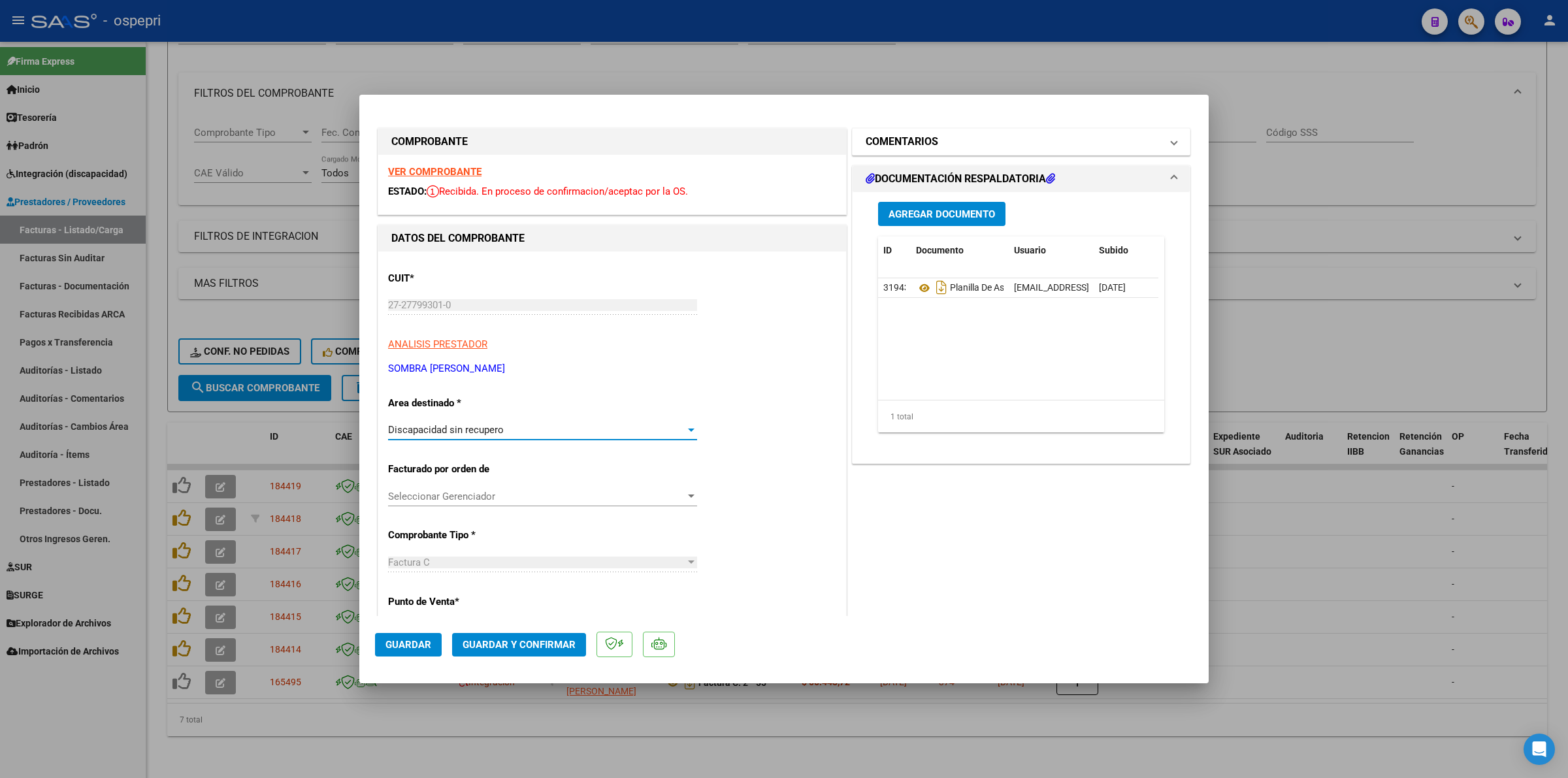
click at [903, 139] on h1 "COMENTARIOS" at bounding box center [902, 141] width 73 height 16
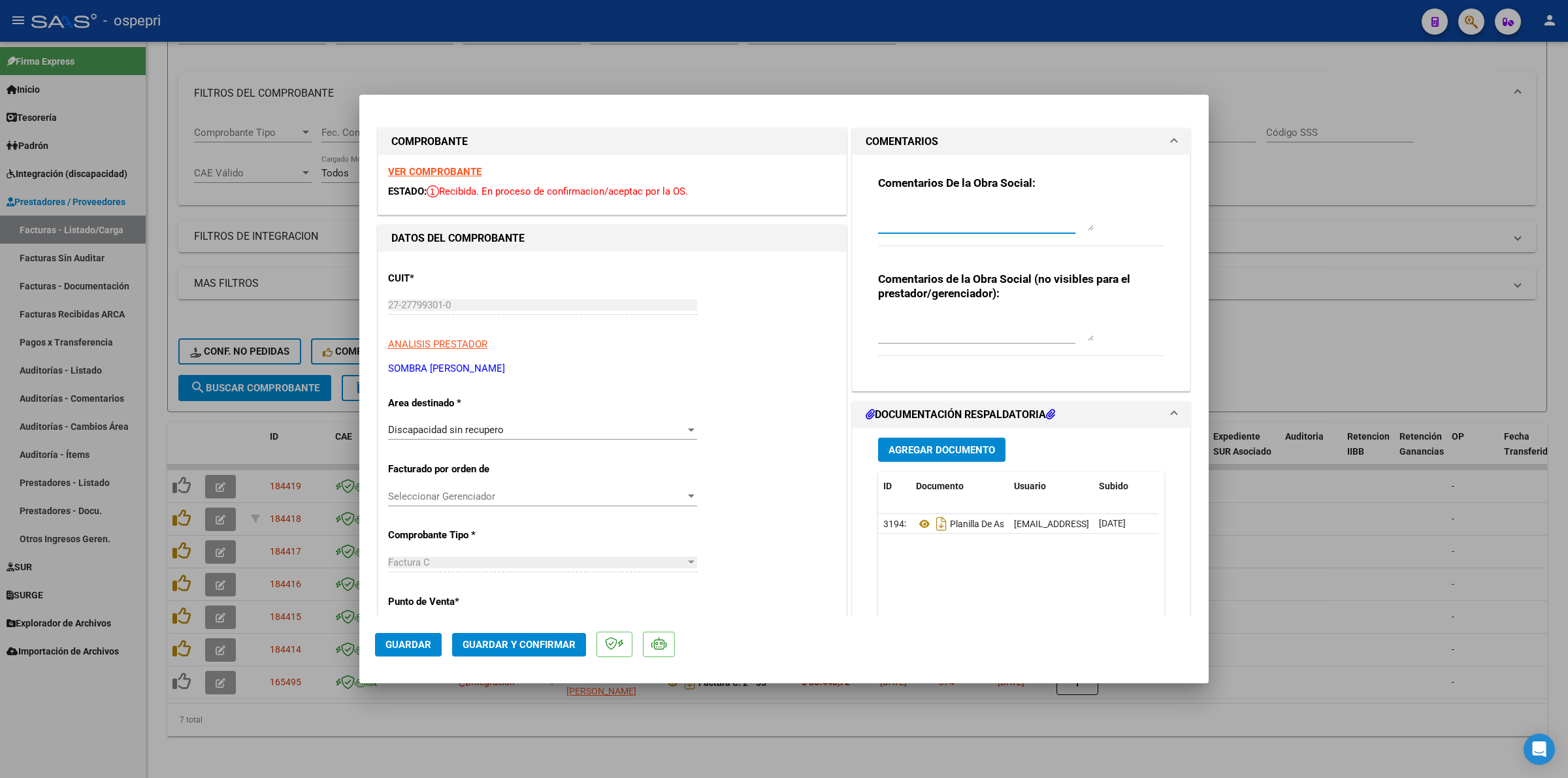
click at [913, 216] on textarea at bounding box center [986, 217] width 216 height 26
paste textarea "Estimada buenas tardes: esta factura es generico NO corresponde cargar en SAAS.…"
type textarea "Estimada buenas tardes: esta factura es generico NO corresponde cargar en SAAS.…"
click at [419, 644] on span "Guardar" at bounding box center [408, 644] width 46 height 12
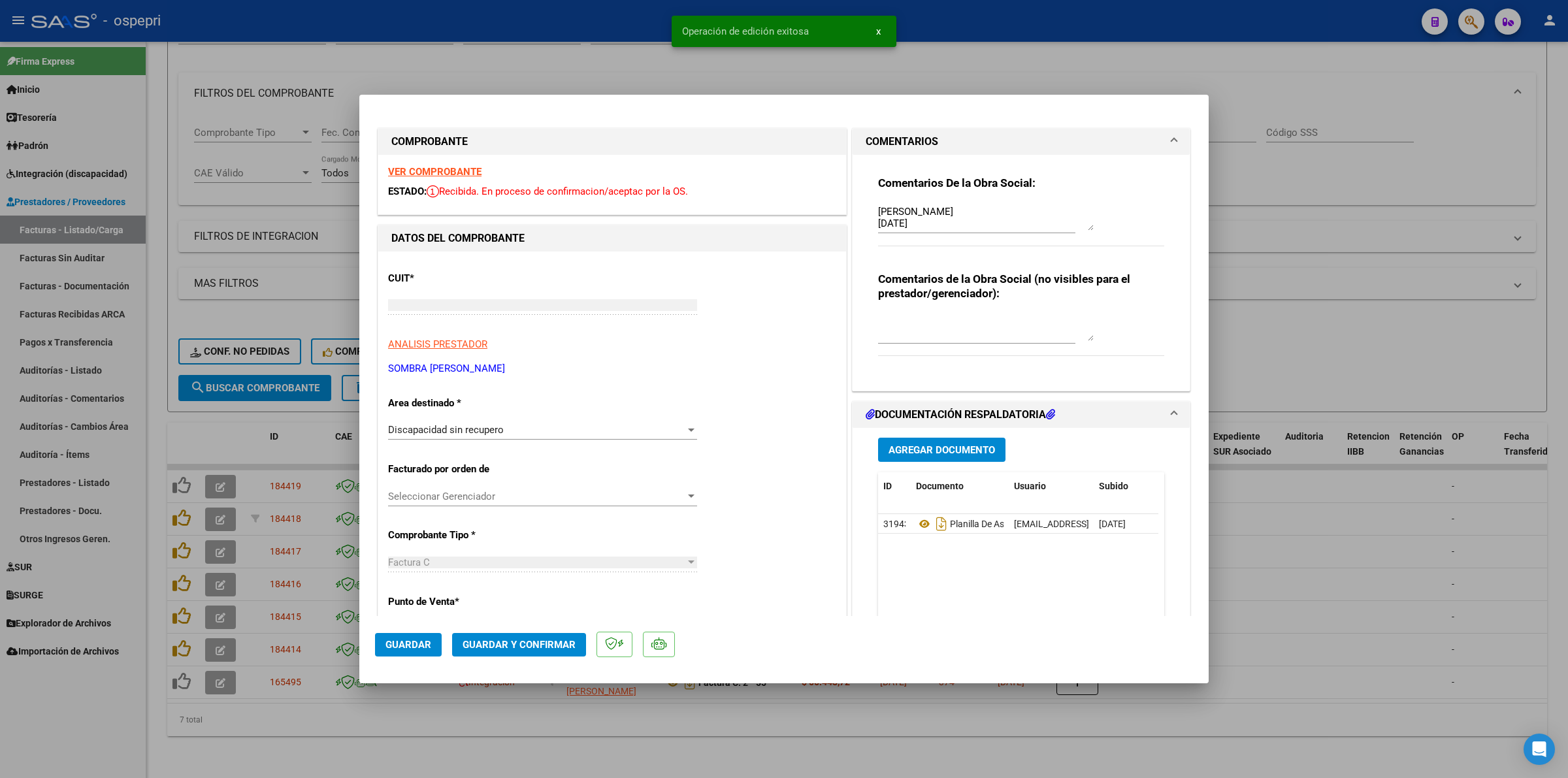
type input "$ 0,00"
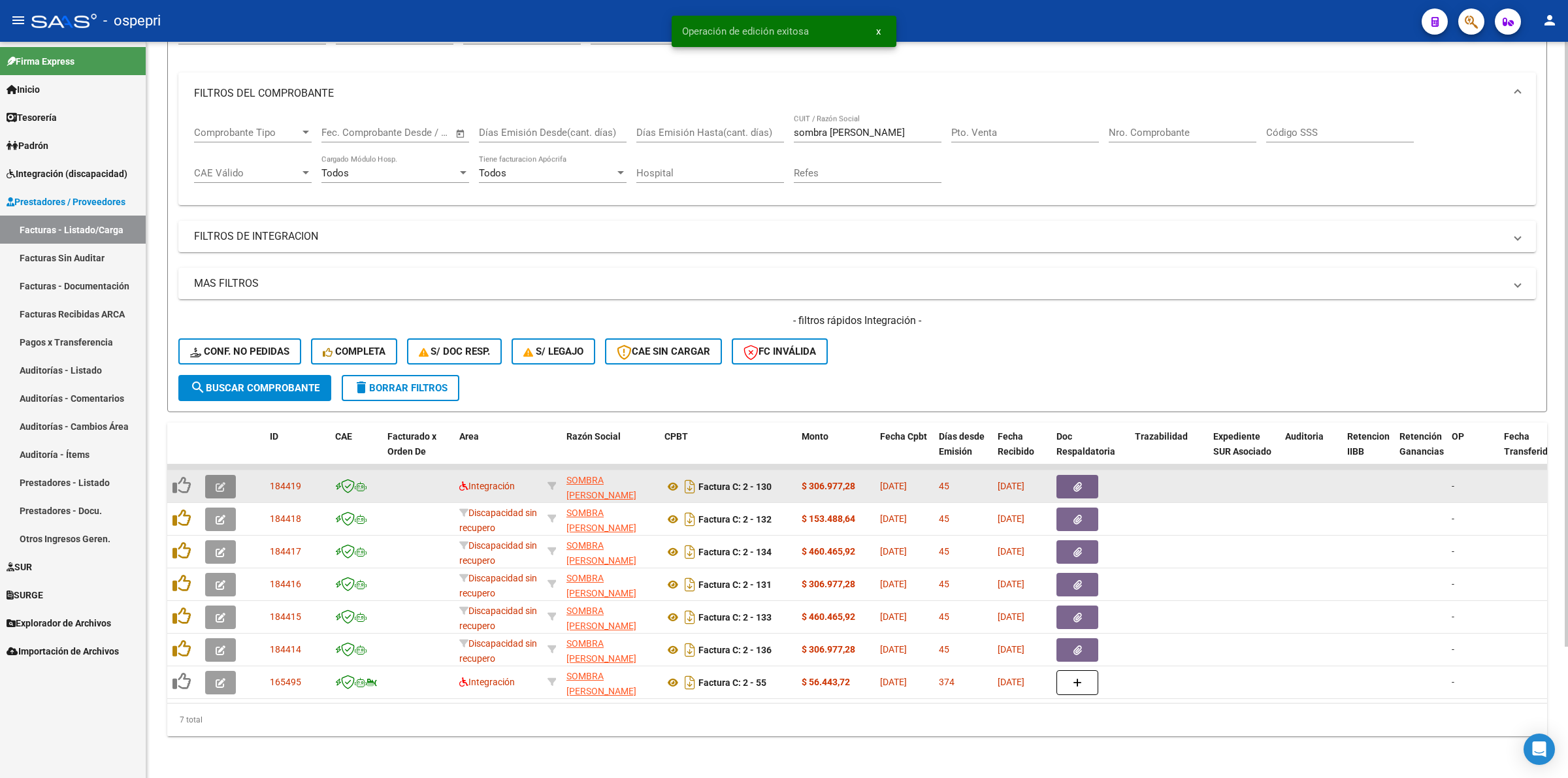
click at [216, 482] on icon "button" at bounding box center [221, 487] width 10 height 10
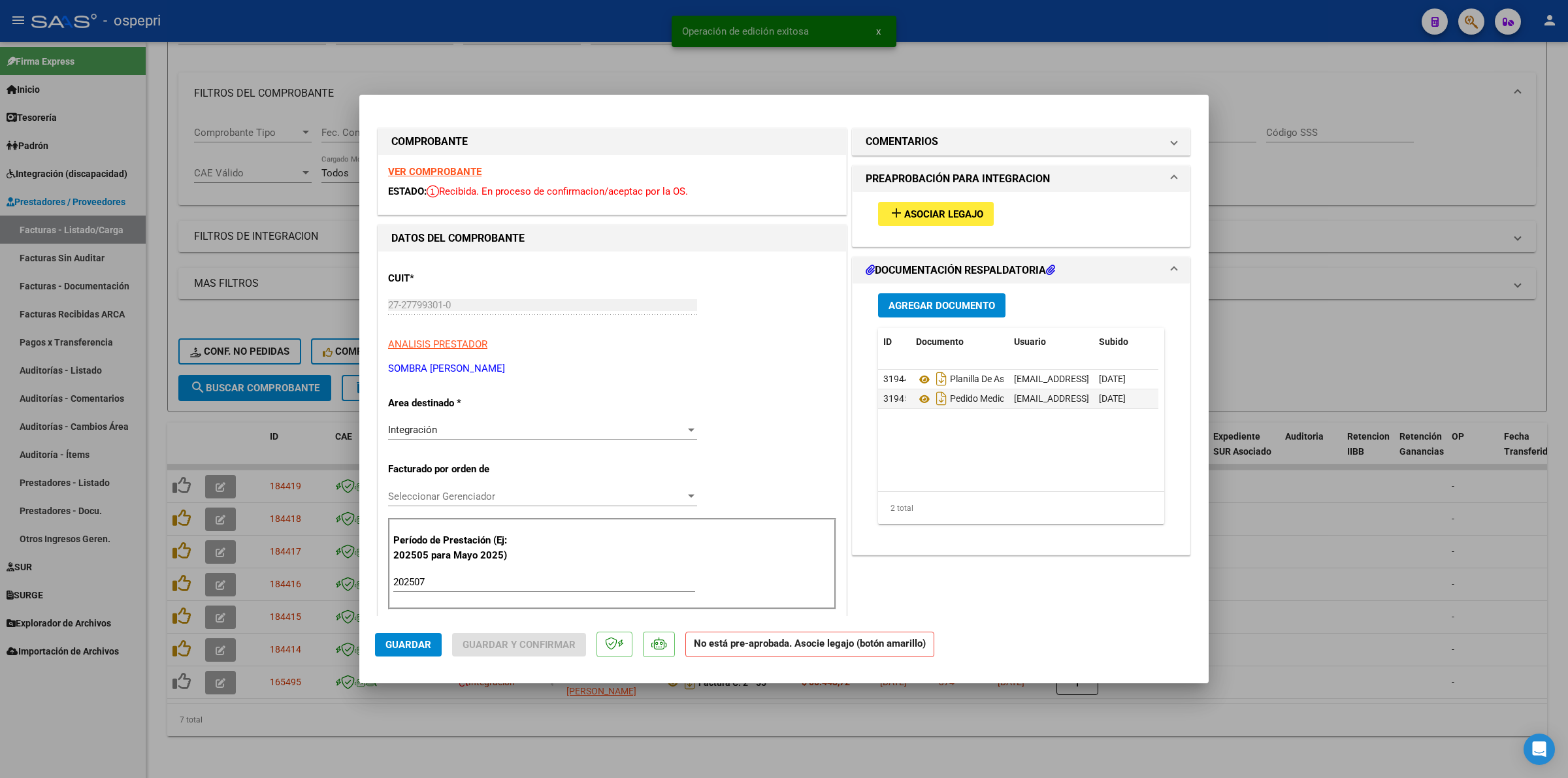
drag, startPoint x: 876, startPoint y: 134, endPoint x: 896, endPoint y: 186, distance: 55.7
click at [876, 135] on h1 "COMENTARIOS" at bounding box center [902, 141] width 73 height 16
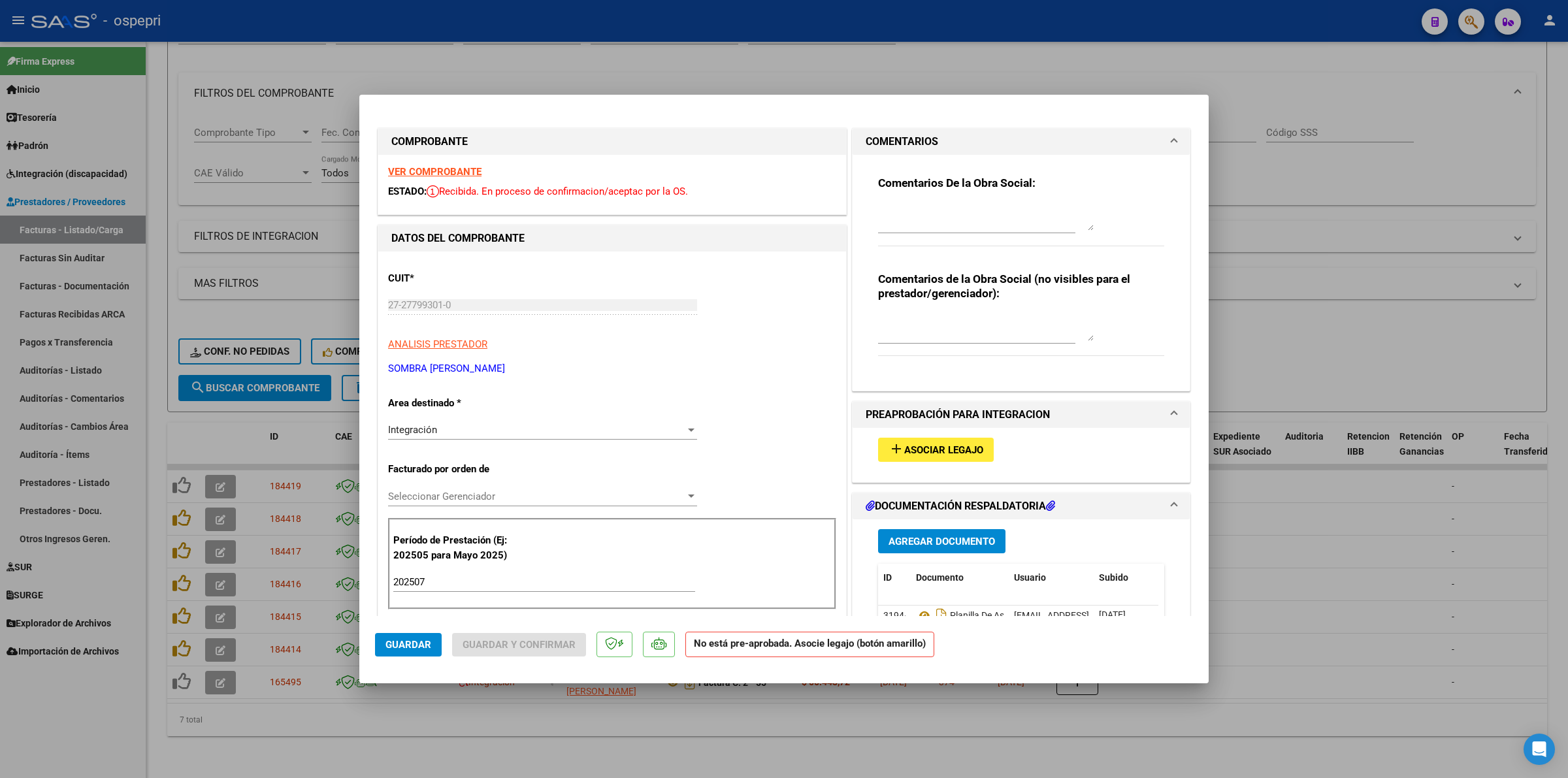
click at [900, 207] on textarea at bounding box center [986, 217] width 216 height 26
paste textarea "Estimada buenas tardes: esta factura es generico NO corresponde cargar en SAAS.…"
type textarea "Estimada buenas tardes: esta factura es generico NO corresponde cargar en SAAS.…"
click at [410, 429] on span "Integración" at bounding box center [413, 430] width 49 height 12
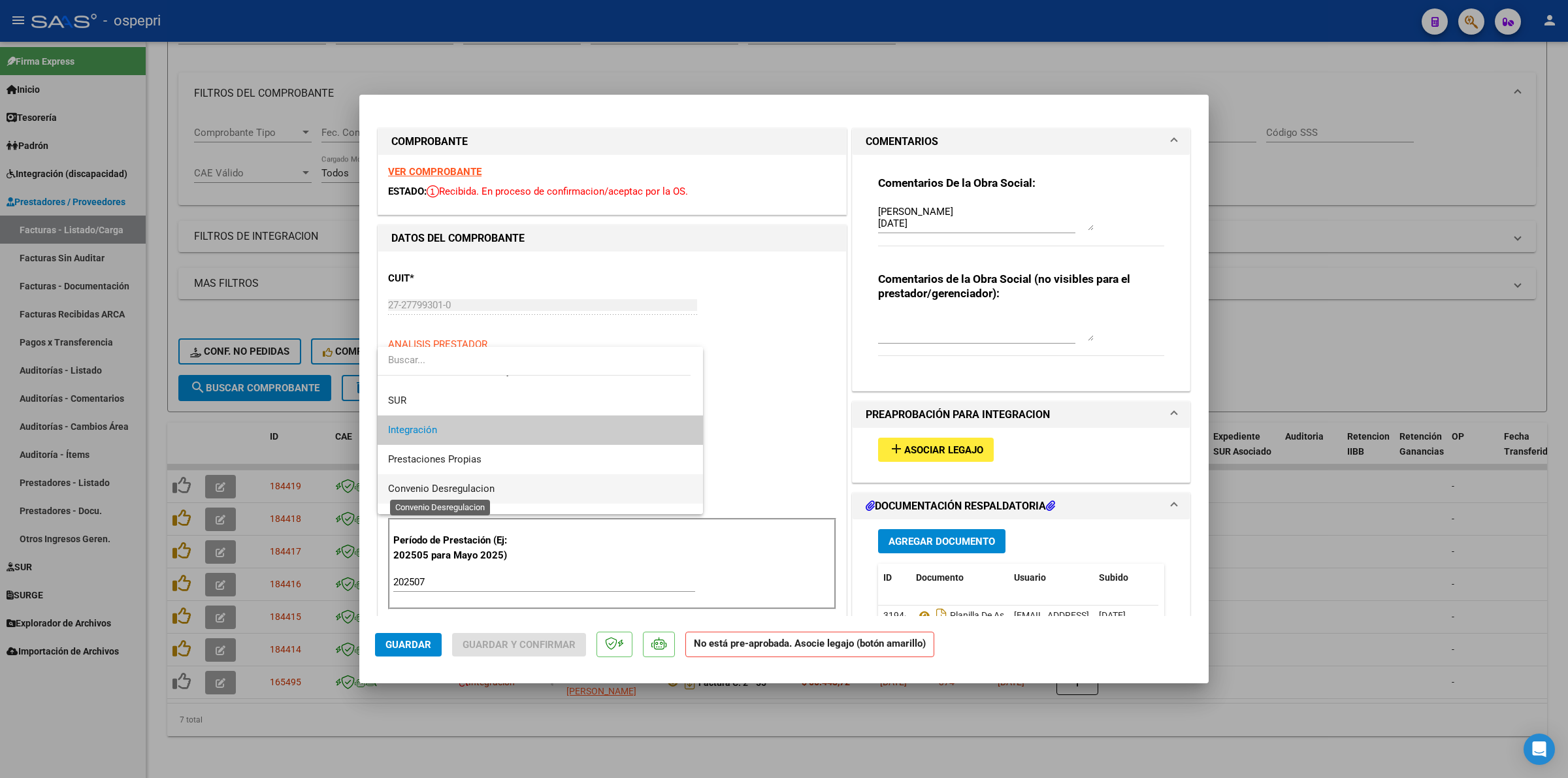
scroll to position [126, 0]
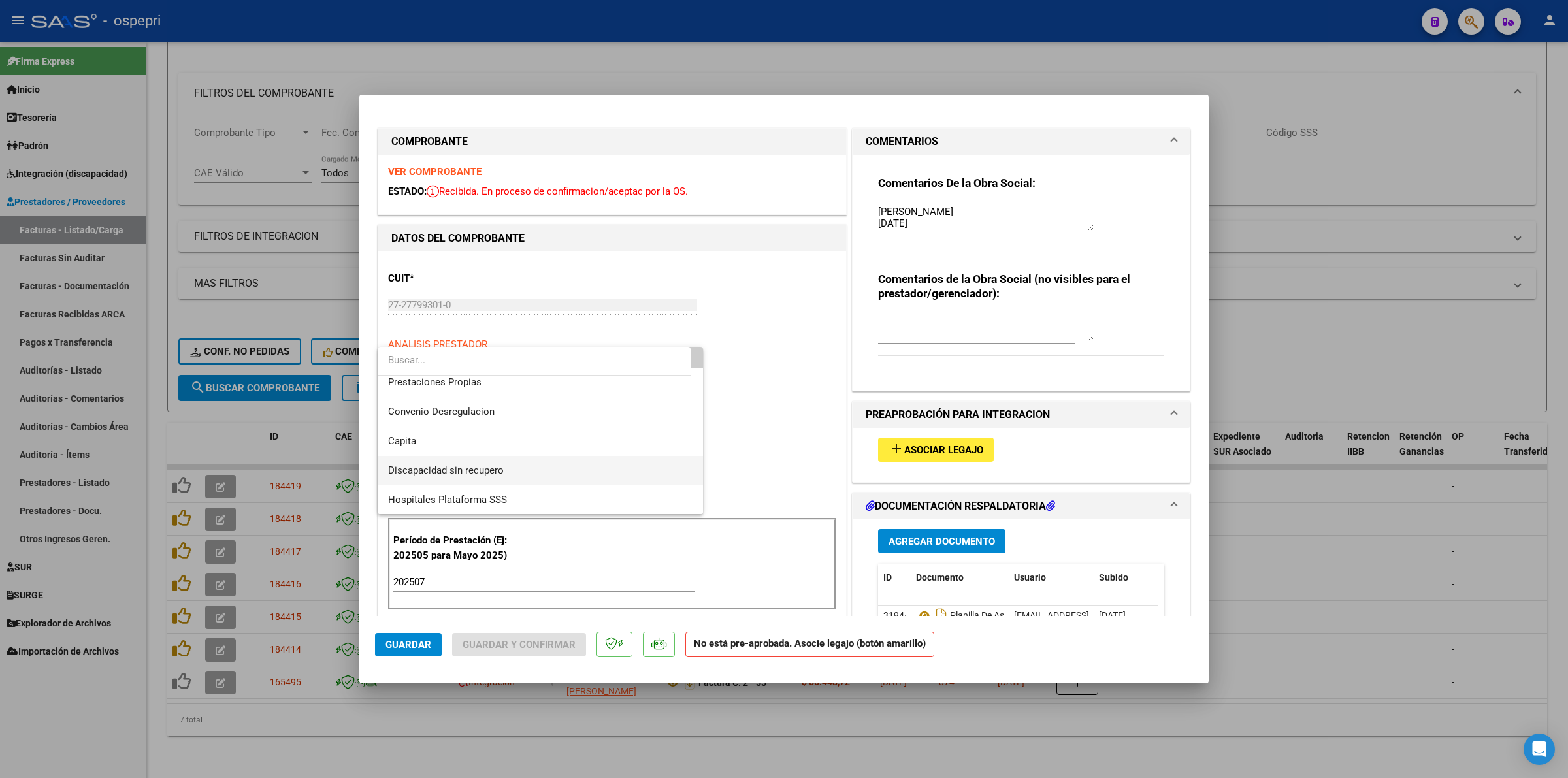
click at [416, 478] on span "Discapacidad sin recupero" at bounding box center [540, 470] width 304 height 30
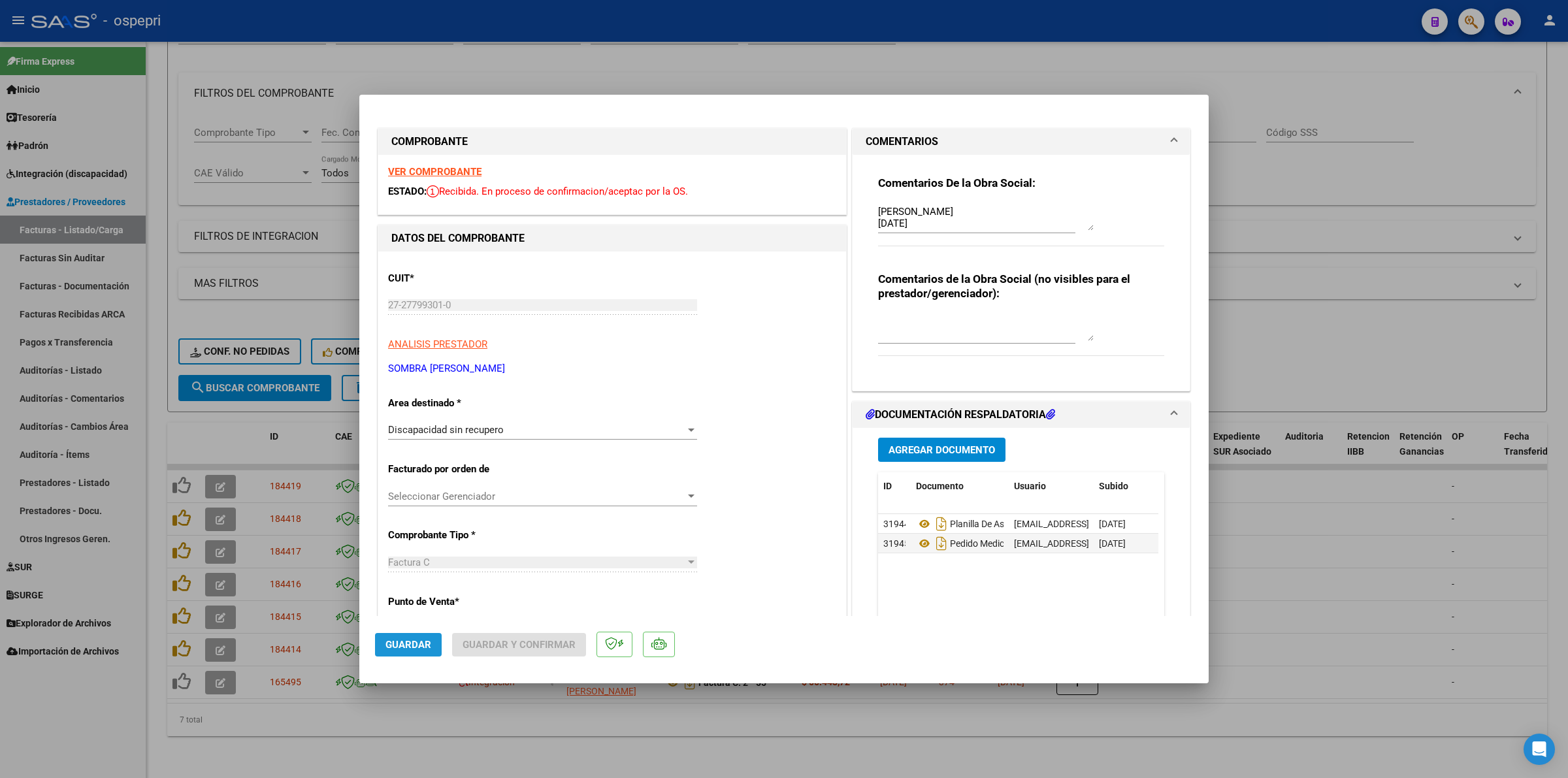
drag, startPoint x: 422, startPoint y: 644, endPoint x: 432, endPoint y: 644, distance: 10.0
click at [422, 644] on span "Guardar" at bounding box center [408, 644] width 46 height 12
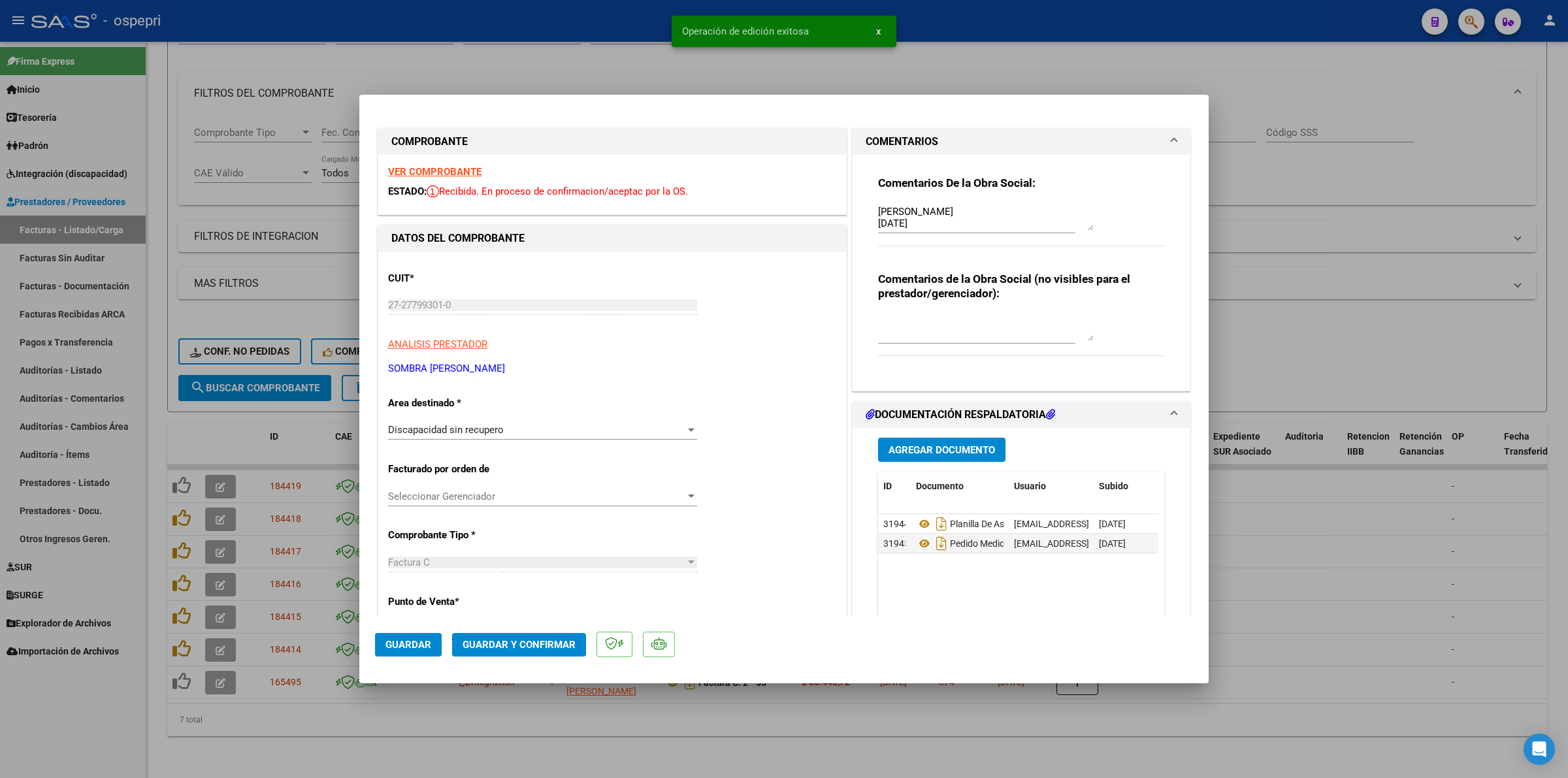
click at [407, 638] on span "Guardar" at bounding box center [408, 644] width 46 height 12
type input "$ 0,00"
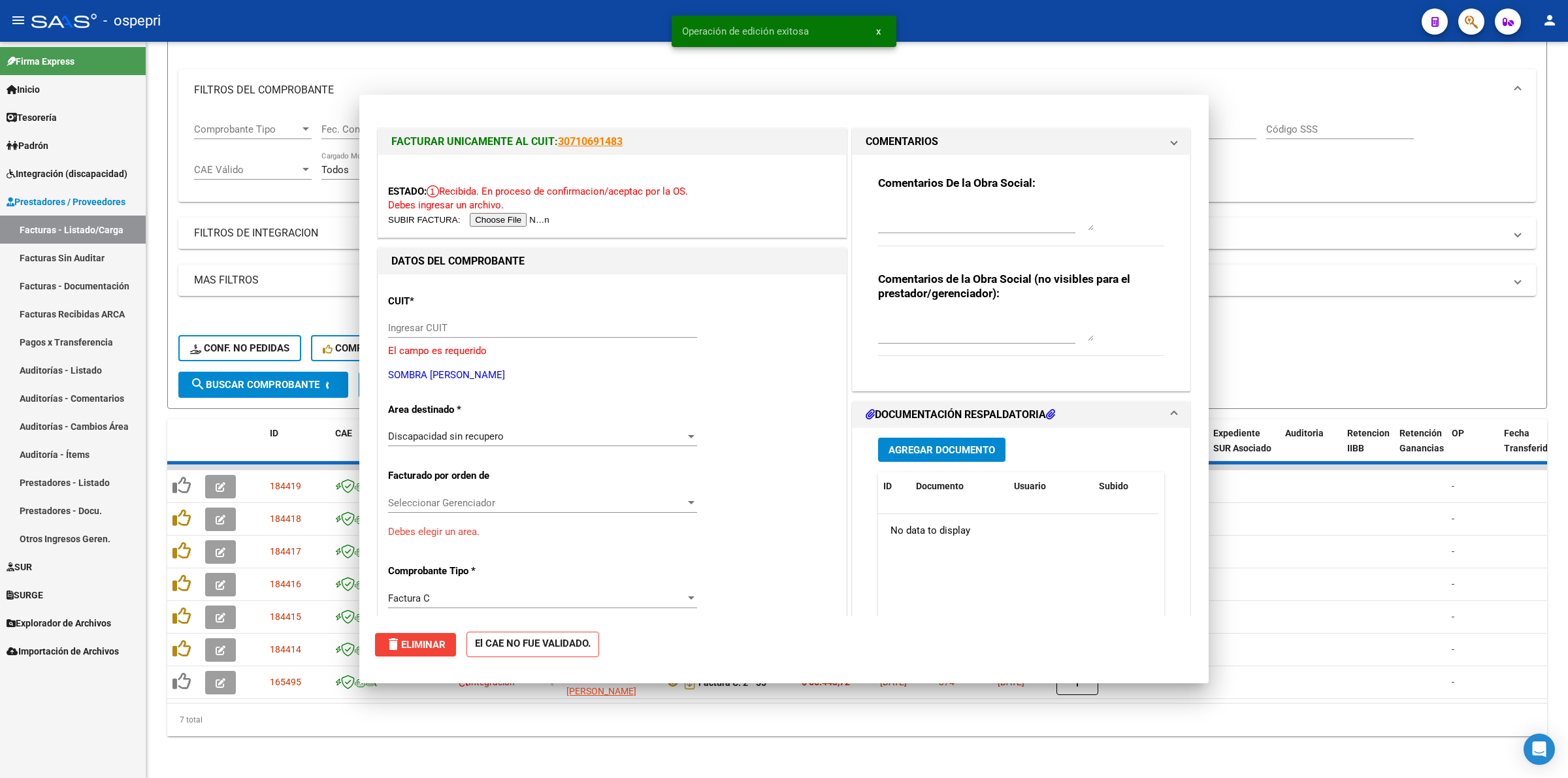
scroll to position [0, 0]
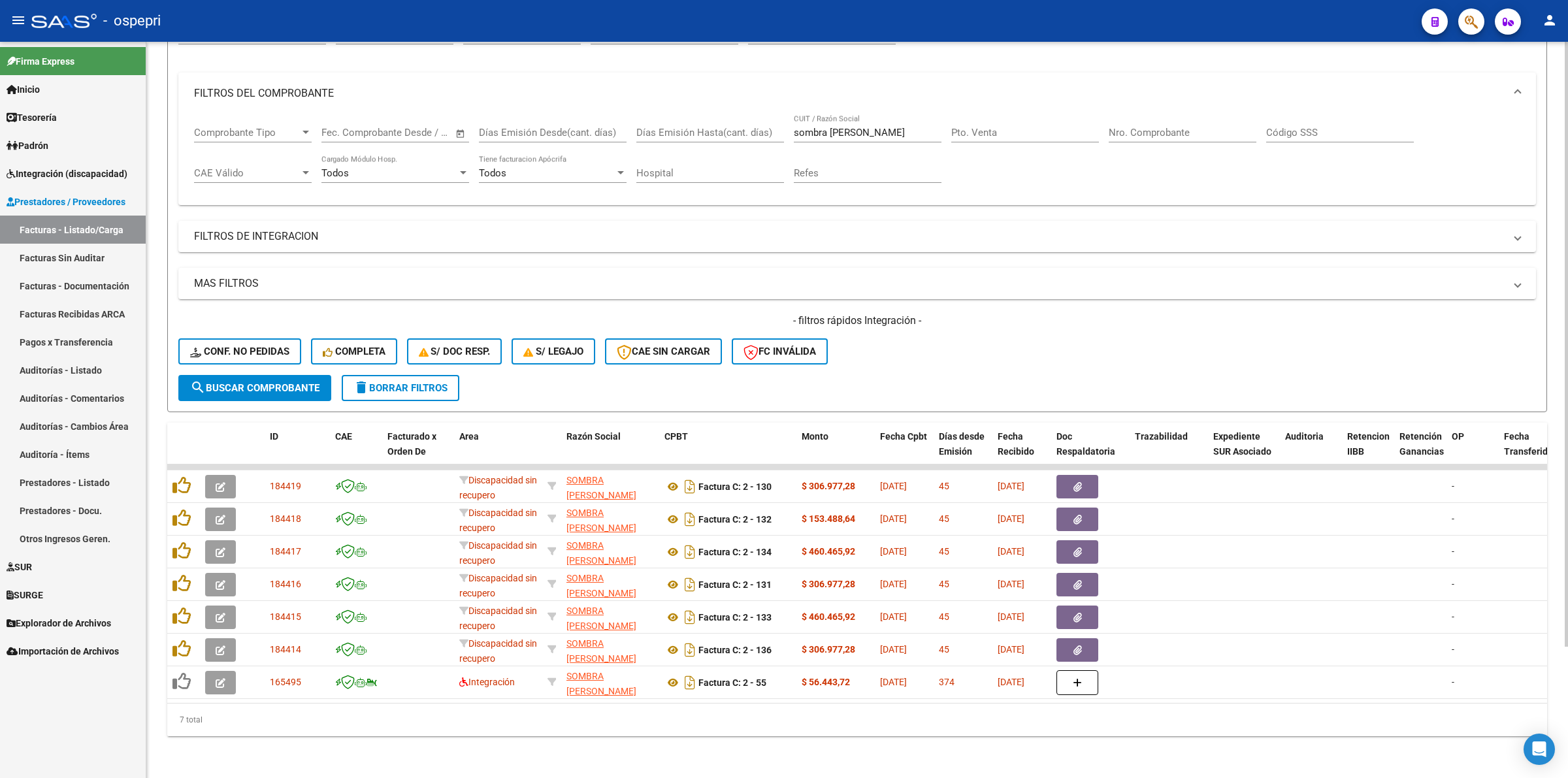
click at [991, 320] on div "- filtros rápidos Integración - Conf. no pedidas Completa S/ Doc Resp. S/ legaj…" at bounding box center [857, 344] width 1358 height 62
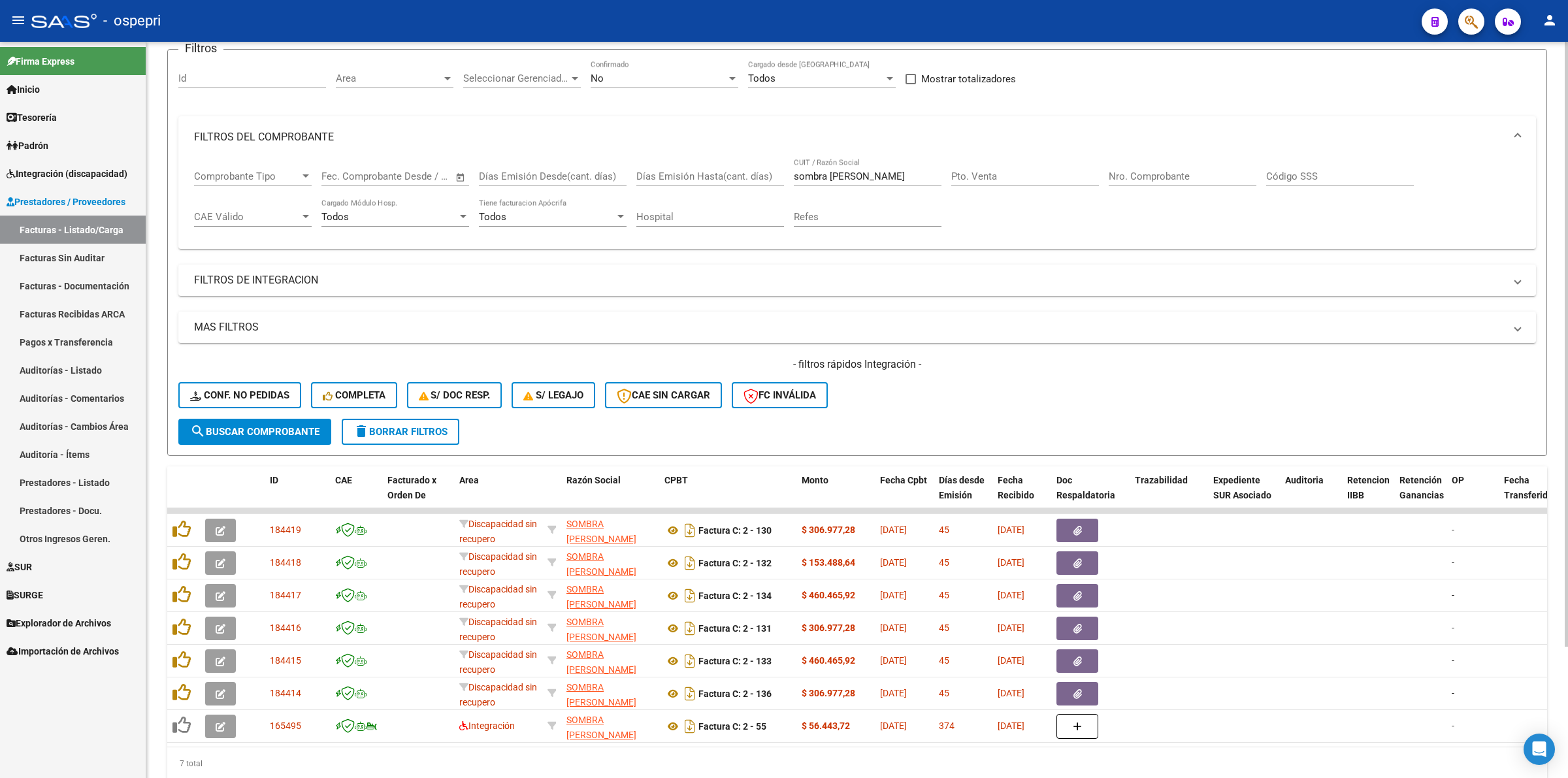
scroll to position [77, 0]
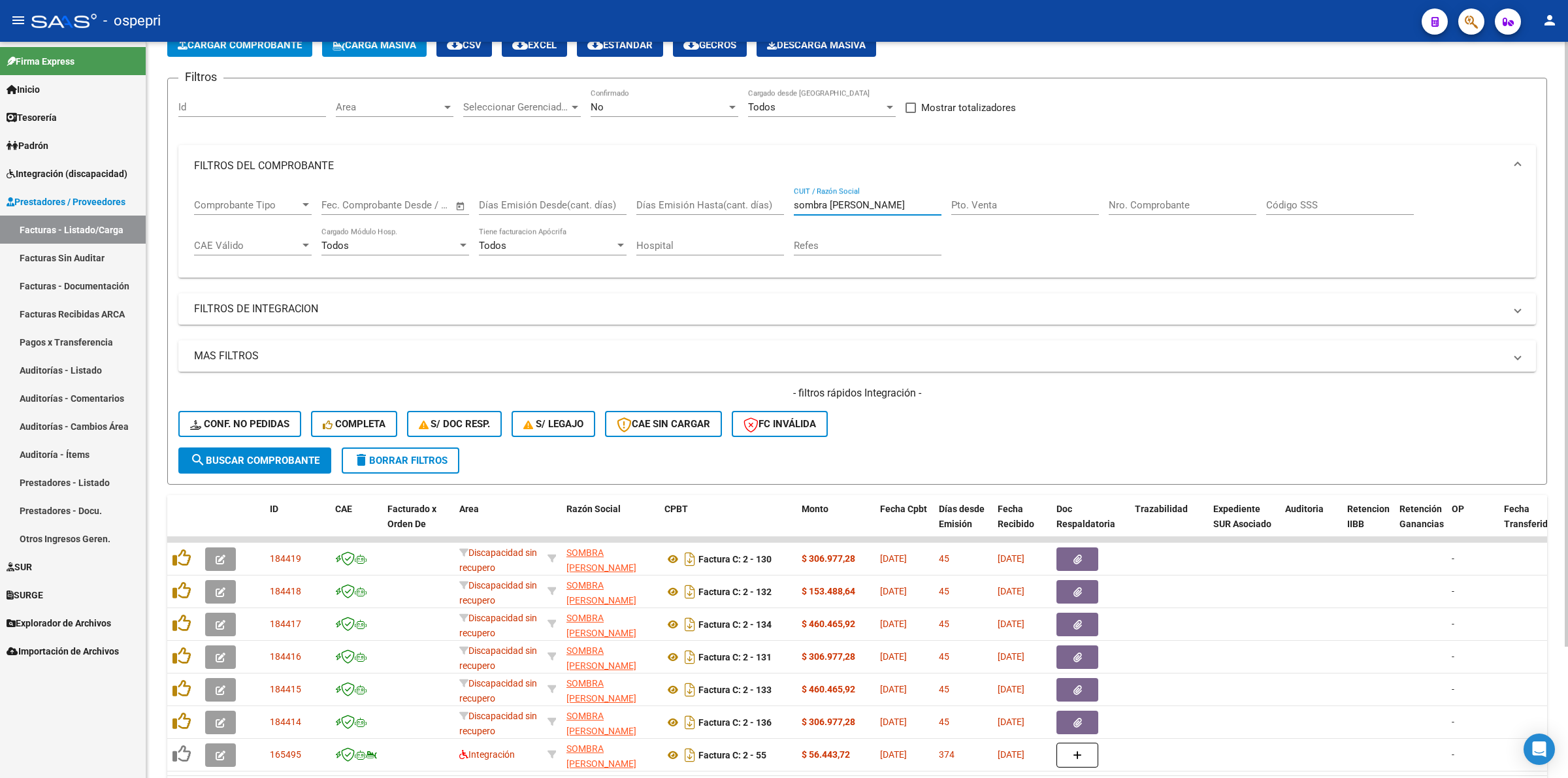
drag, startPoint x: 867, startPoint y: 204, endPoint x: 684, endPoint y: 203, distance: 183.0
click at [684, 204] on div "Comprobante Tipo Comprobante Tipo Fecha inicio – Fecha fin Fec. Comprobante Des…" at bounding box center [857, 228] width 1327 height 81
click at [413, 455] on span "delete Borrar Filtros" at bounding box center [400, 461] width 94 height 12
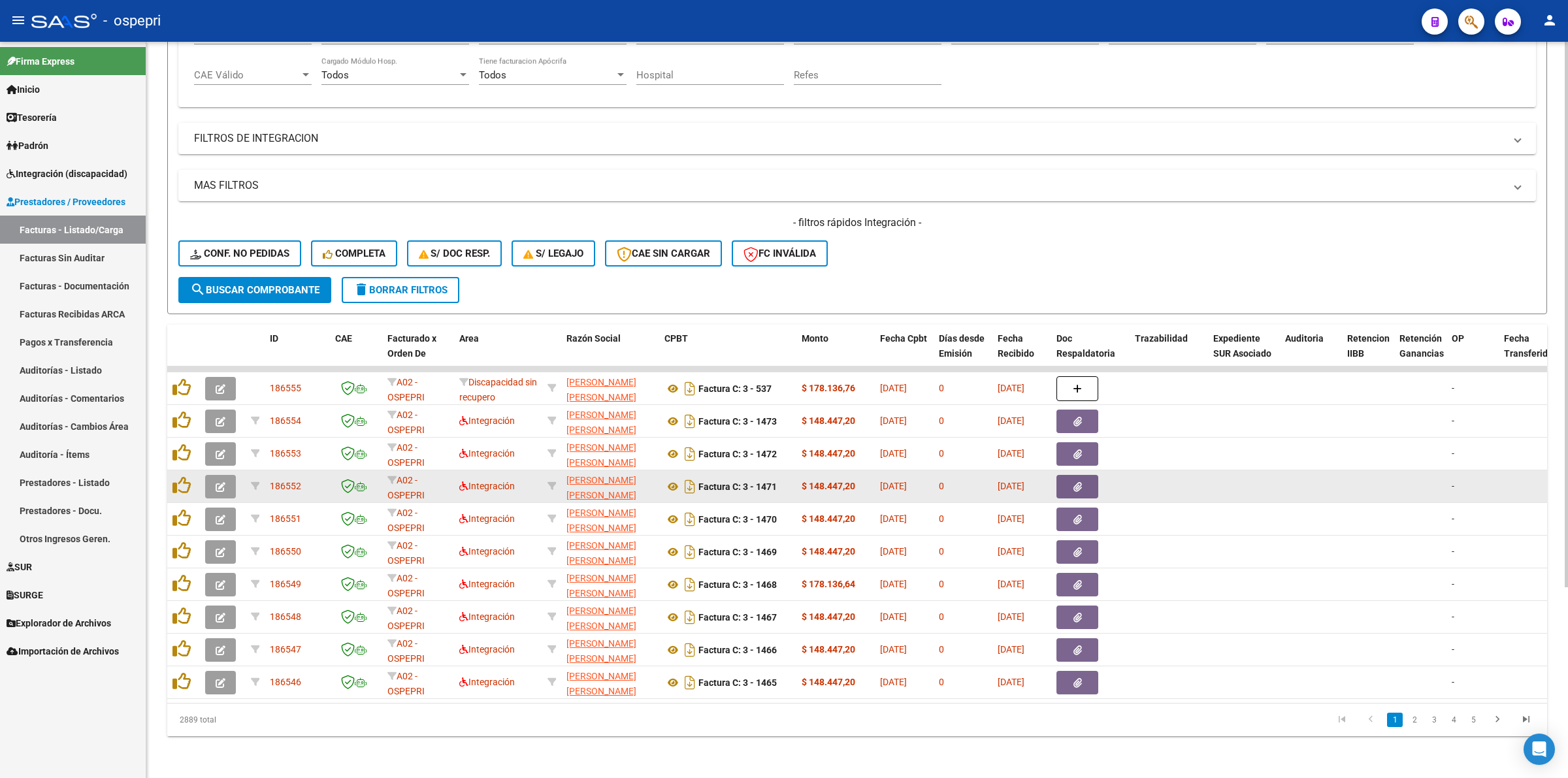
scroll to position [0, 0]
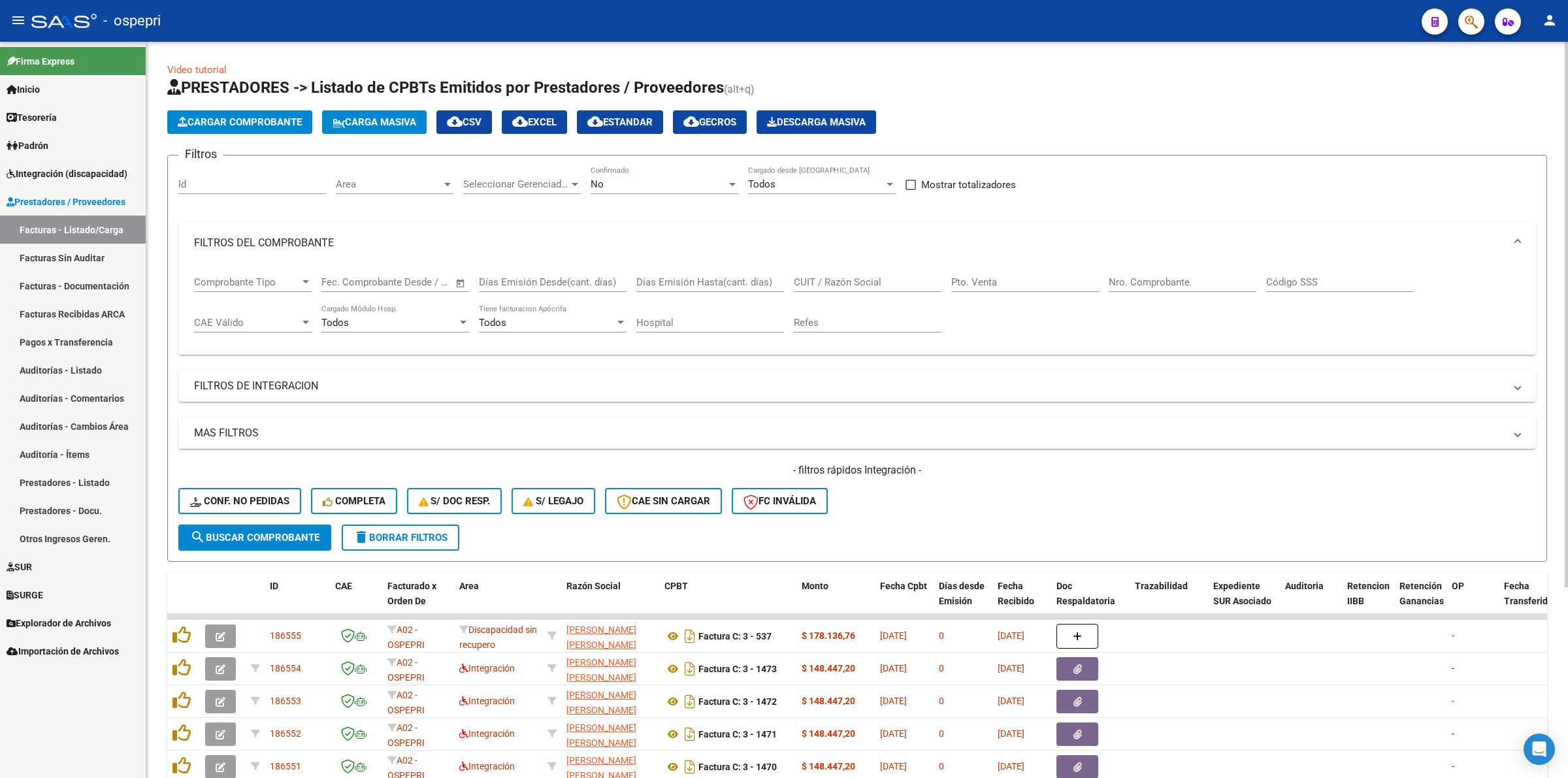
drag, startPoint x: 827, startPoint y: 262, endPoint x: 837, endPoint y: 275, distance: 16.4
click at [828, 263] on mat-expansion-panel "FILTROS DEL COMPROBANTE Comprobante Tipo Comprobante Tipo Fecha inicio – Fecha …" at bounding box center [857, 288] width 1358 height 133
click at [837, 276] on input "CUIT / Razón Social" at bounding box center [867, 282] width 147 height 12
type input "farias"
drag, startPoint x: 236, startPoint y: 534, endPoint x: 425, endPoint y: 591, distance: 197.4
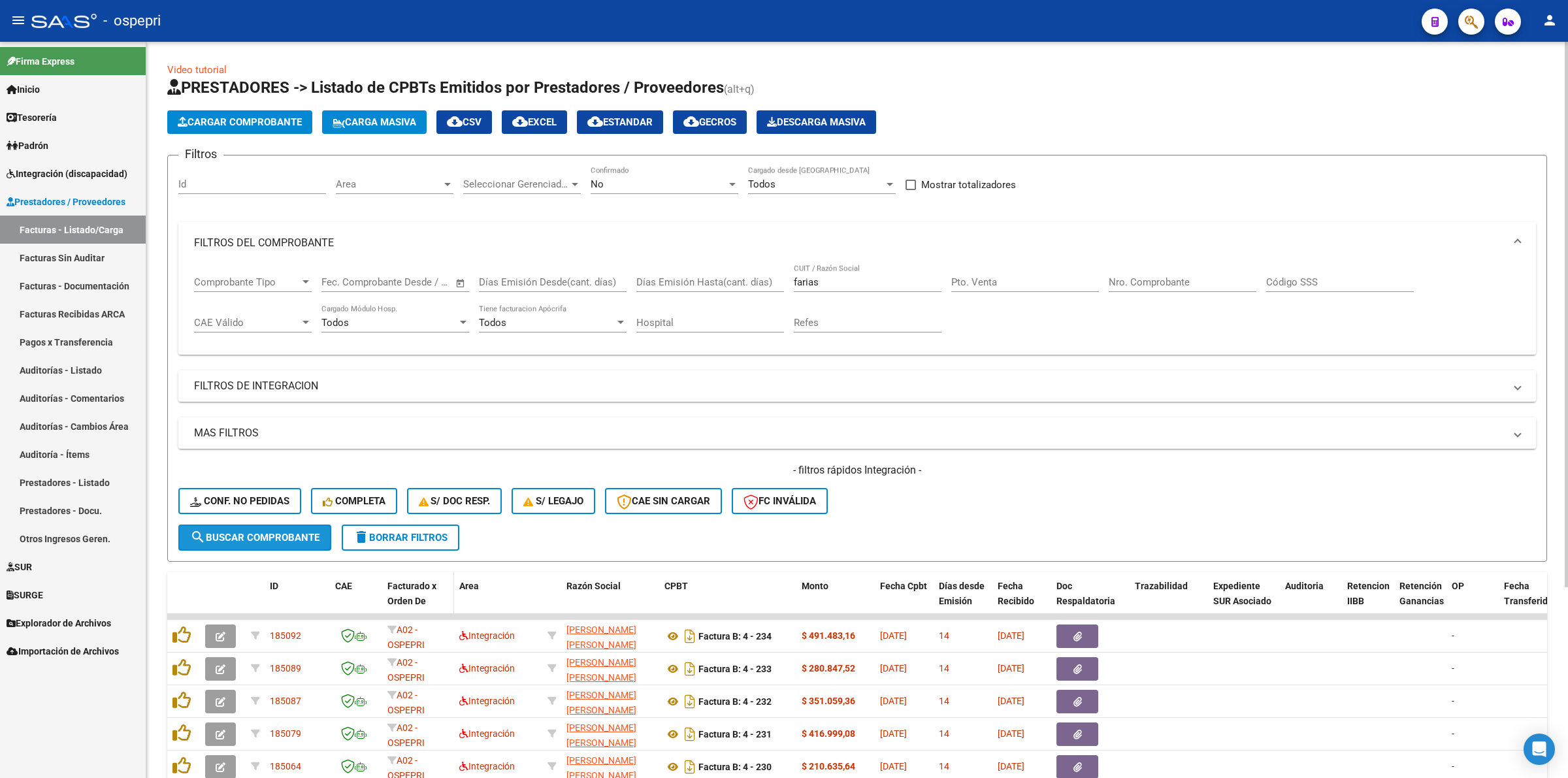
click at [237, 532] on span "search Buscar Comprobante" at bounding box center [254, 538] width 130 height 12
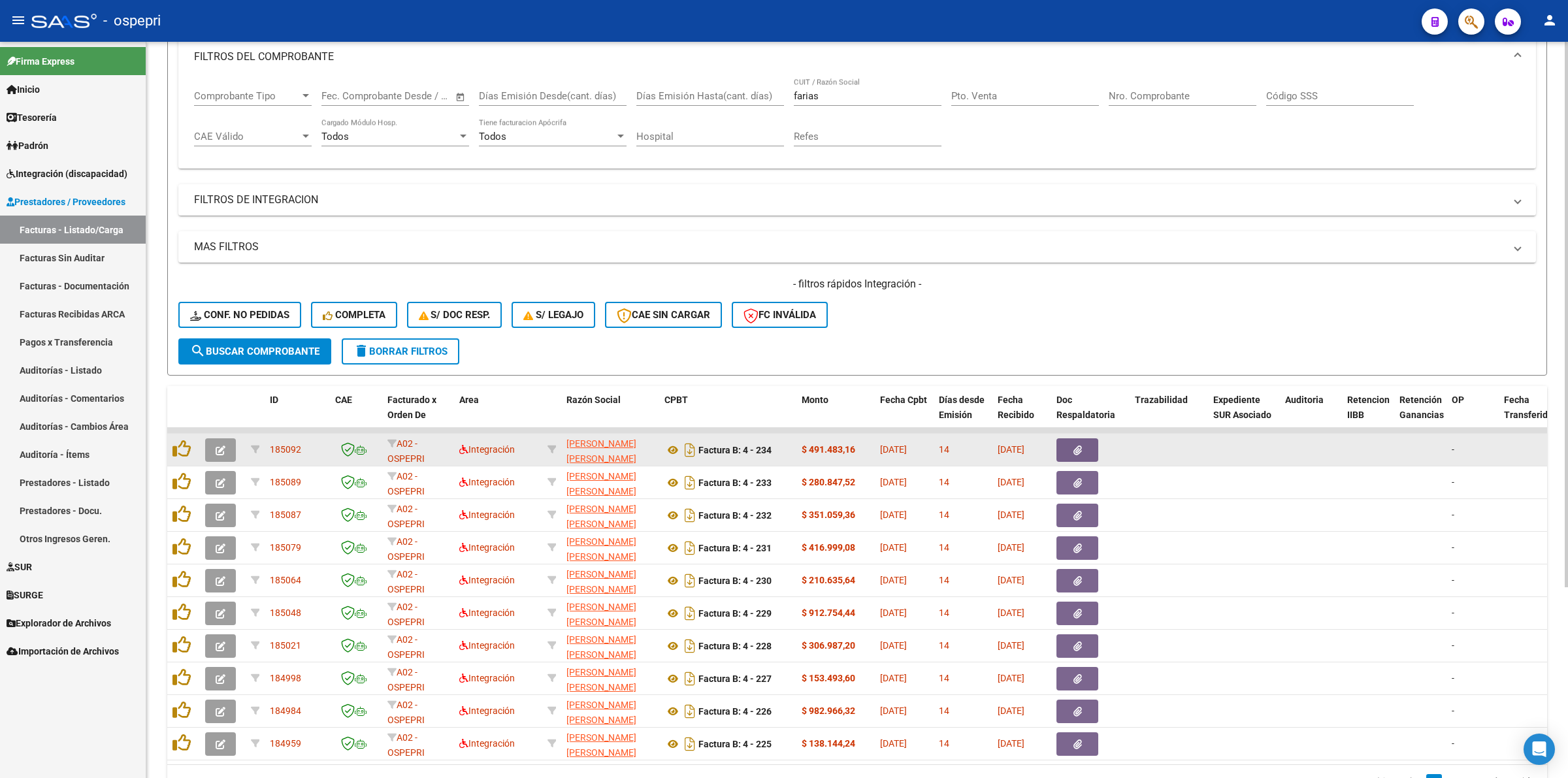
scroll to position [245, 0]
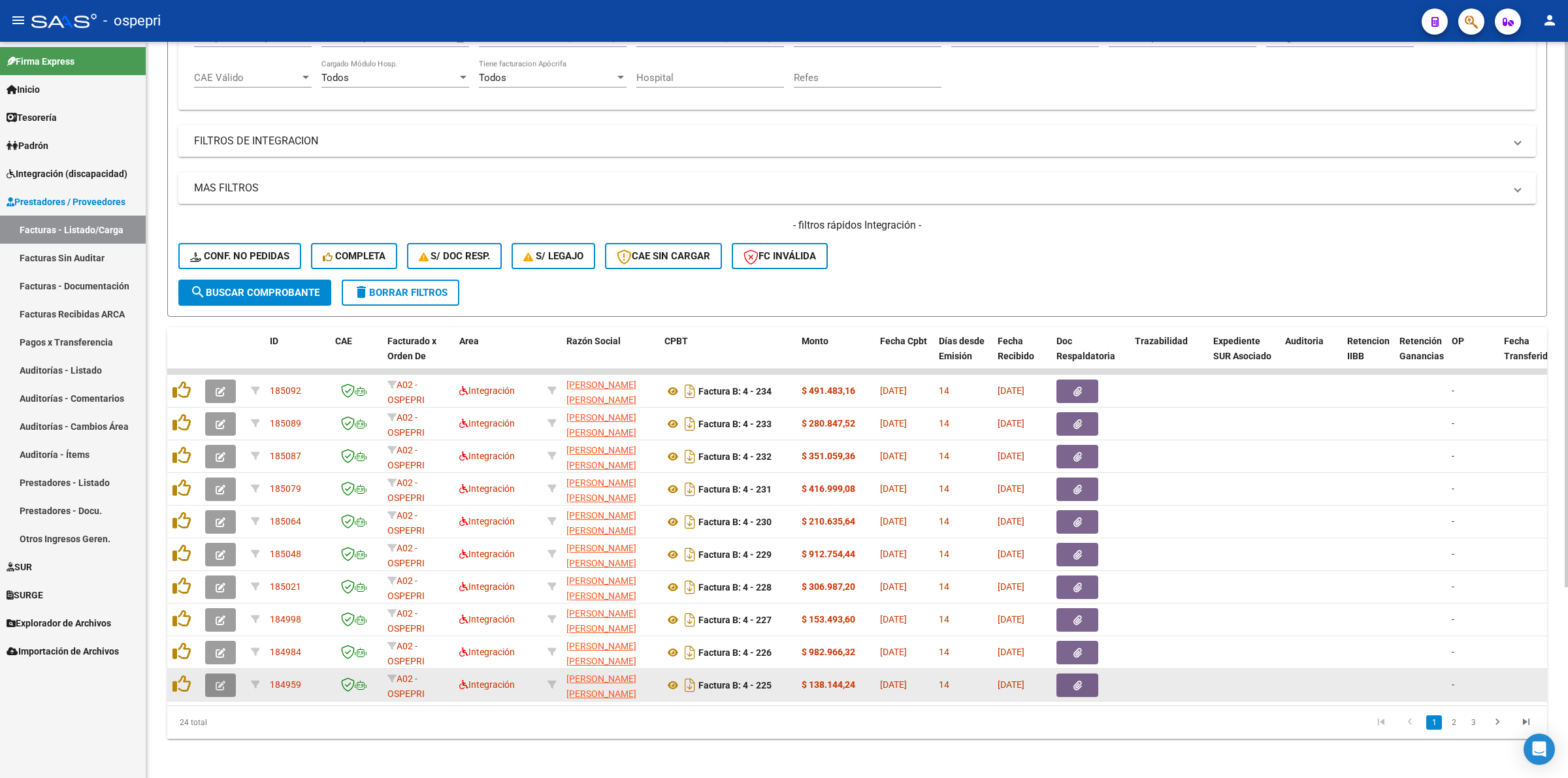
click at [220, 673] on button "button" at bounding box center [220, 685] width 30 height 24
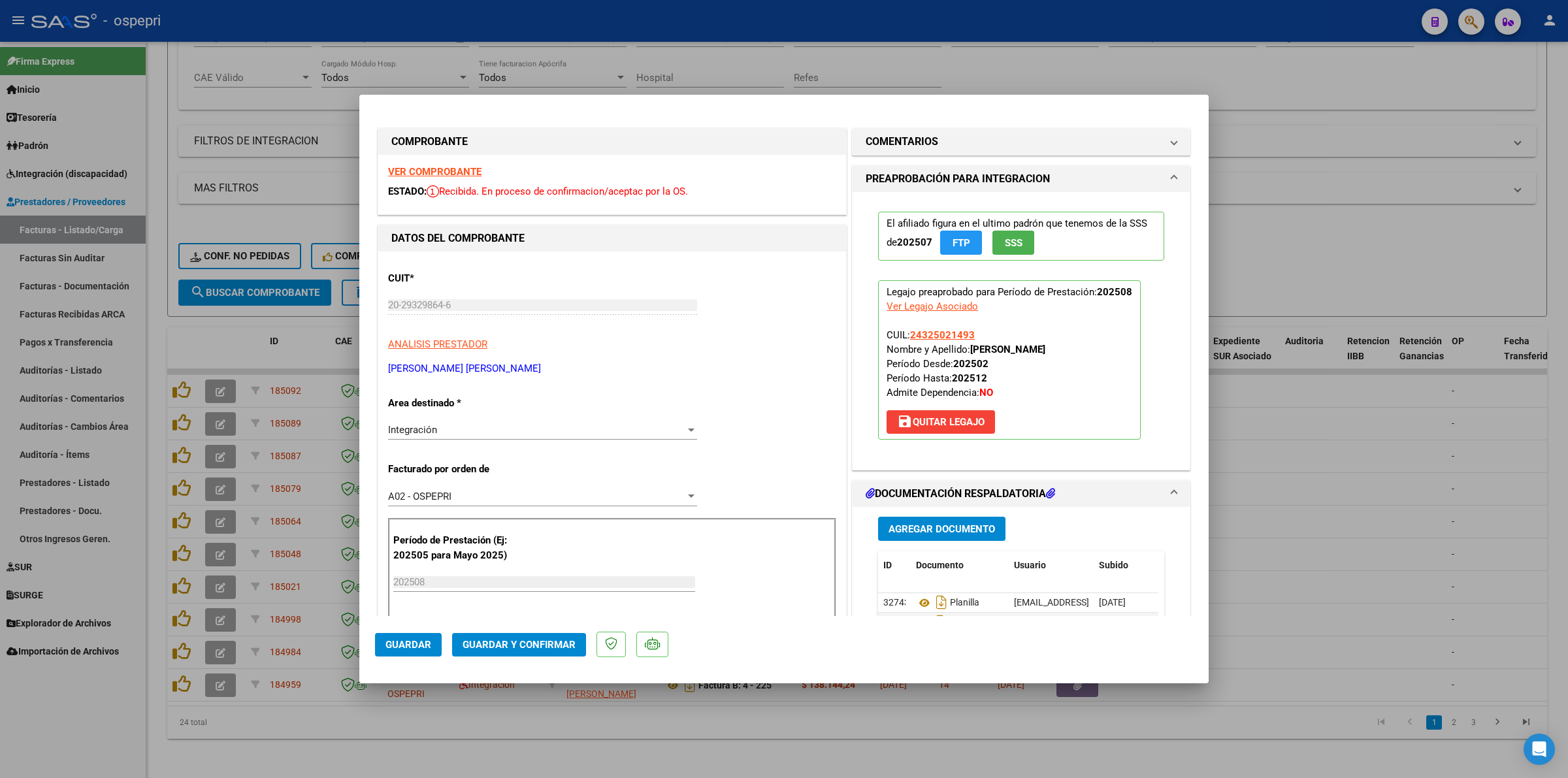
click at [465, 167] on strong "VER COMPROBANTE" at bounding box center [435, 172] width 93 height 12
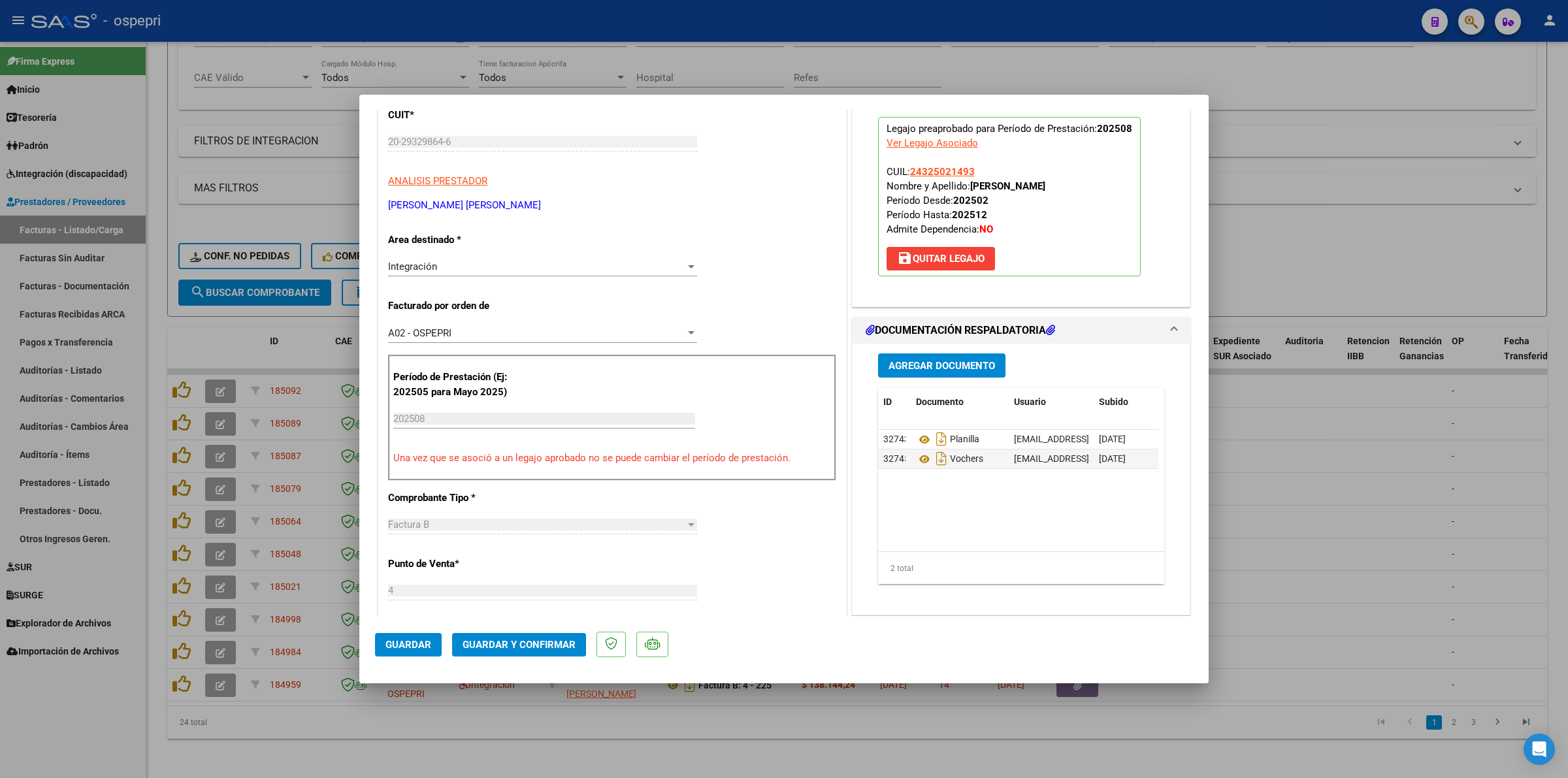
click at [557, 641] on span "Guardar y Confirmar" at bounding box center [518, 644] width 113 height 12
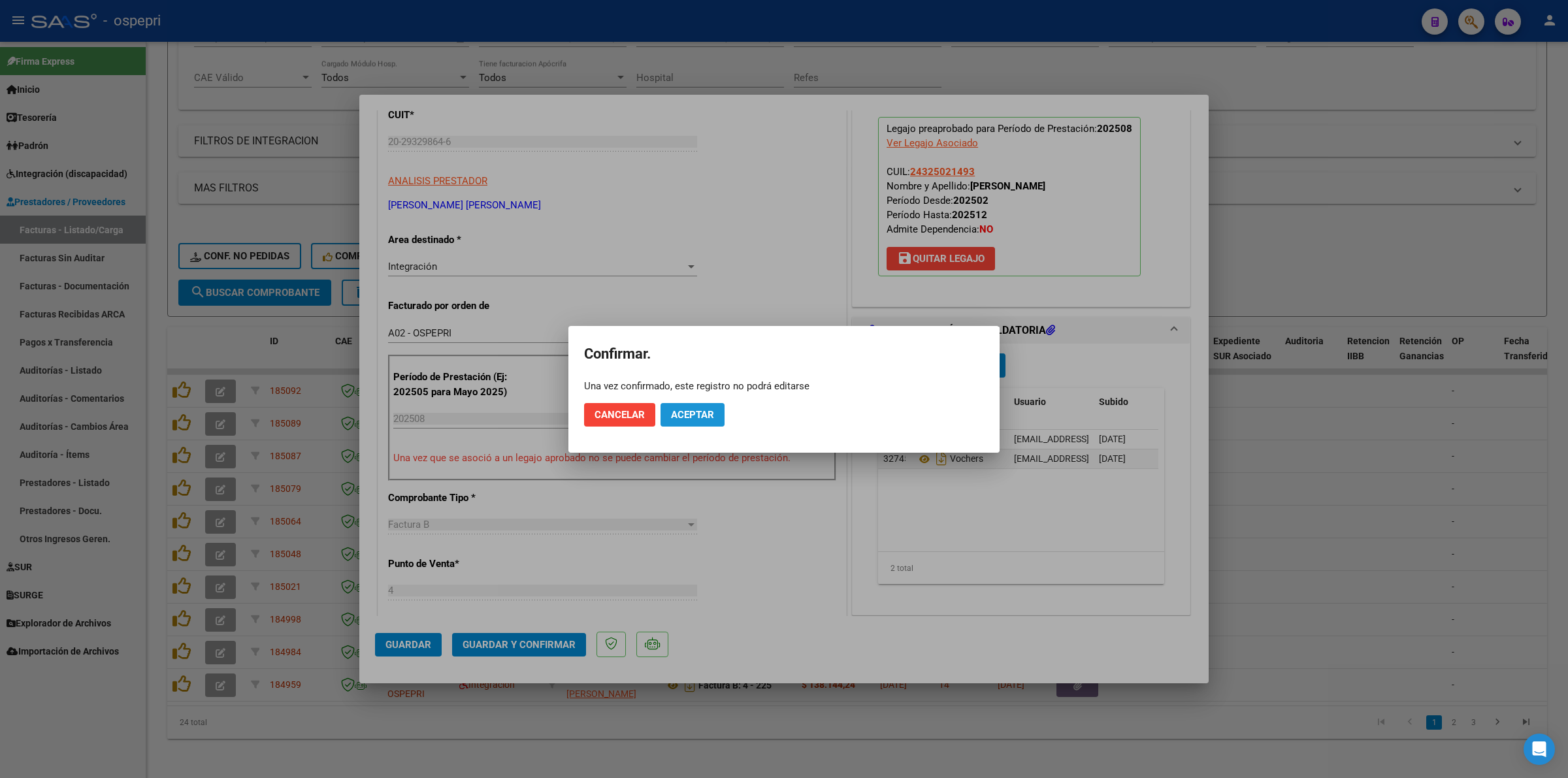
click at [681, 418] on span "Aceptar" at bounding box center [692, 415] width 43 height 12
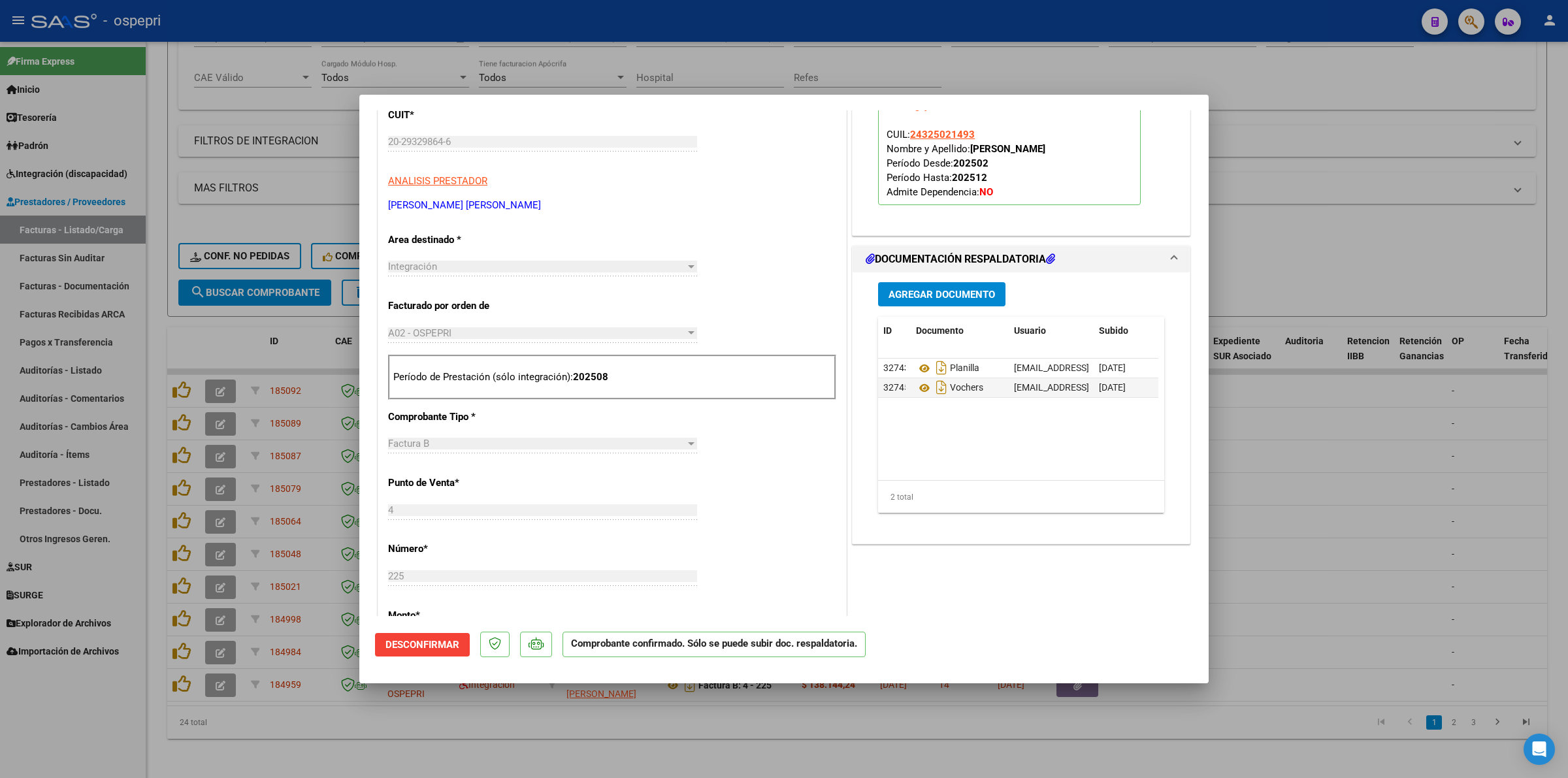
scroll to position [0, 0]
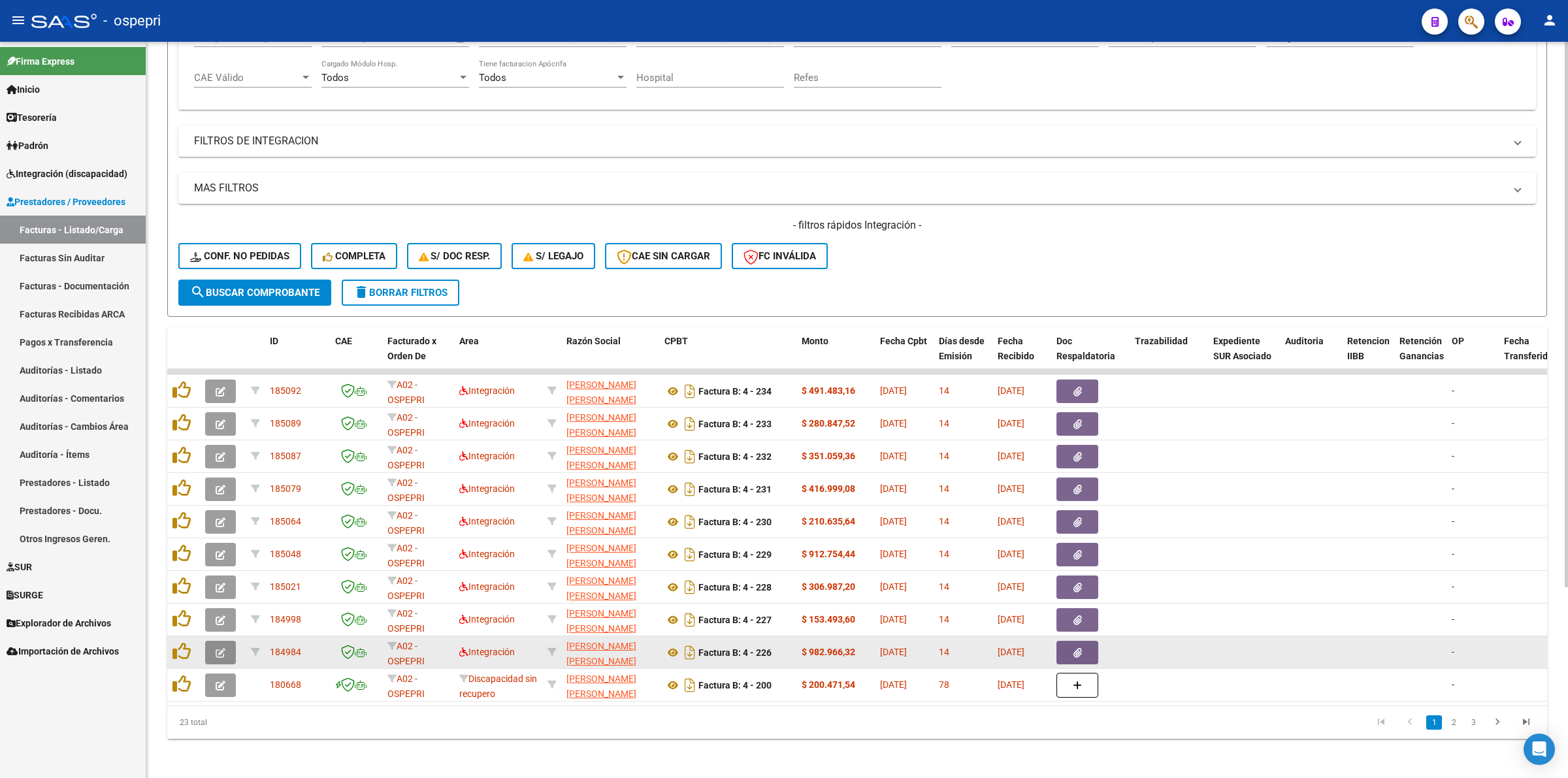
click at [222, 647] on span "button" at bounding box center [221, 653] width 10 height 12
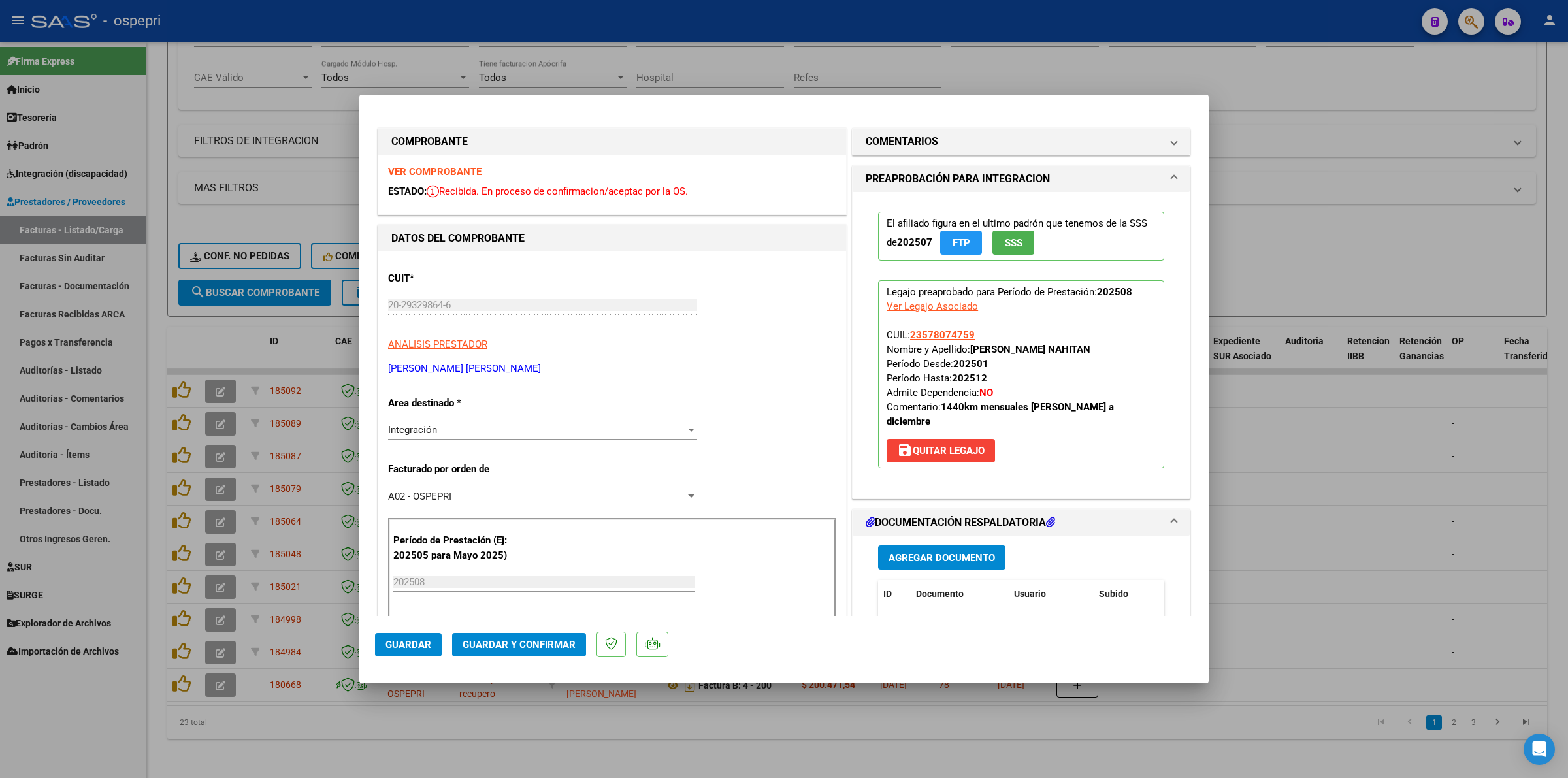
click at [425, 171] on strong "VER COMPROBANTE" at bounding box center [435, 172] width 93 height 12
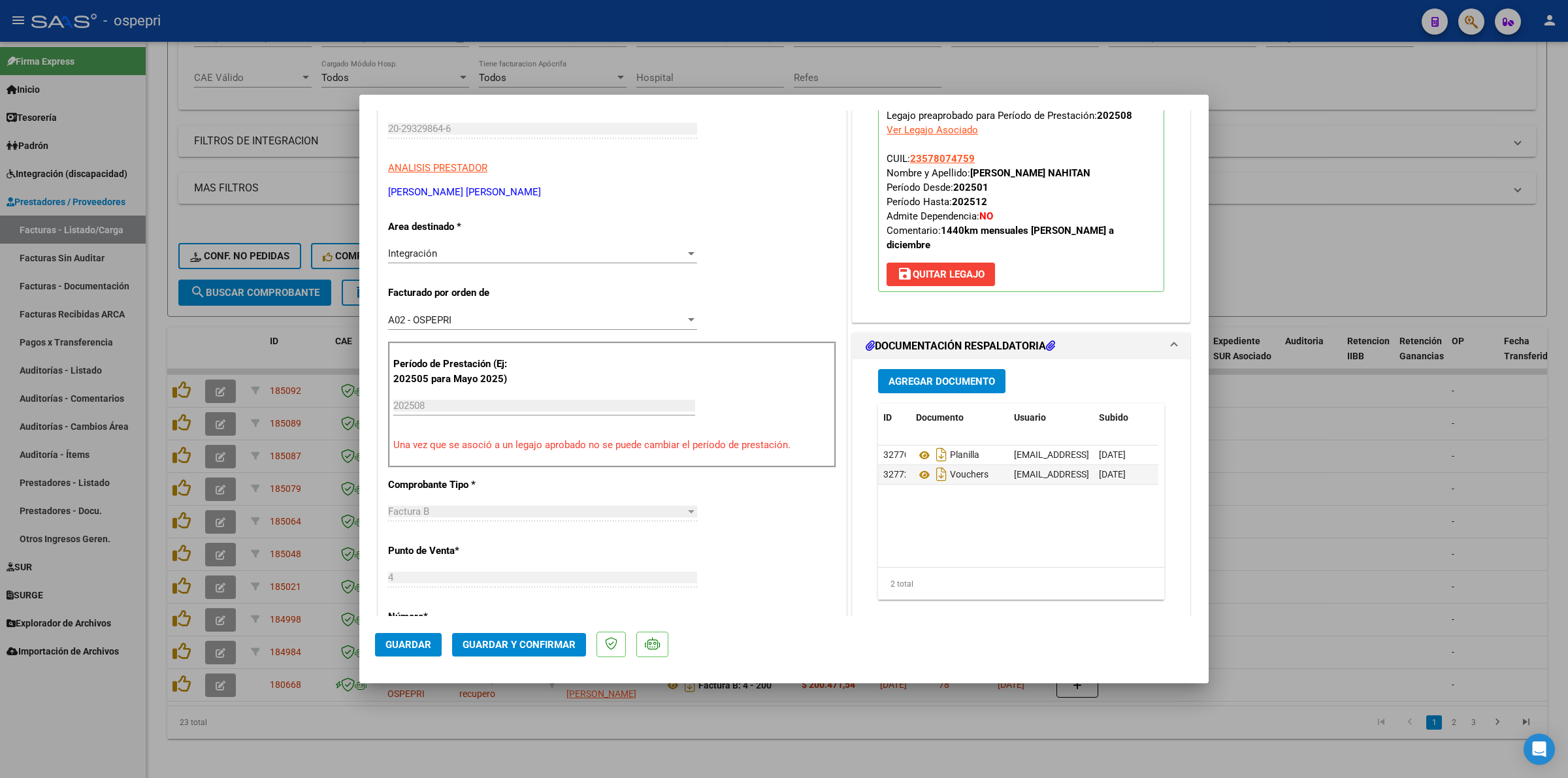
scroll to position [408, 0]
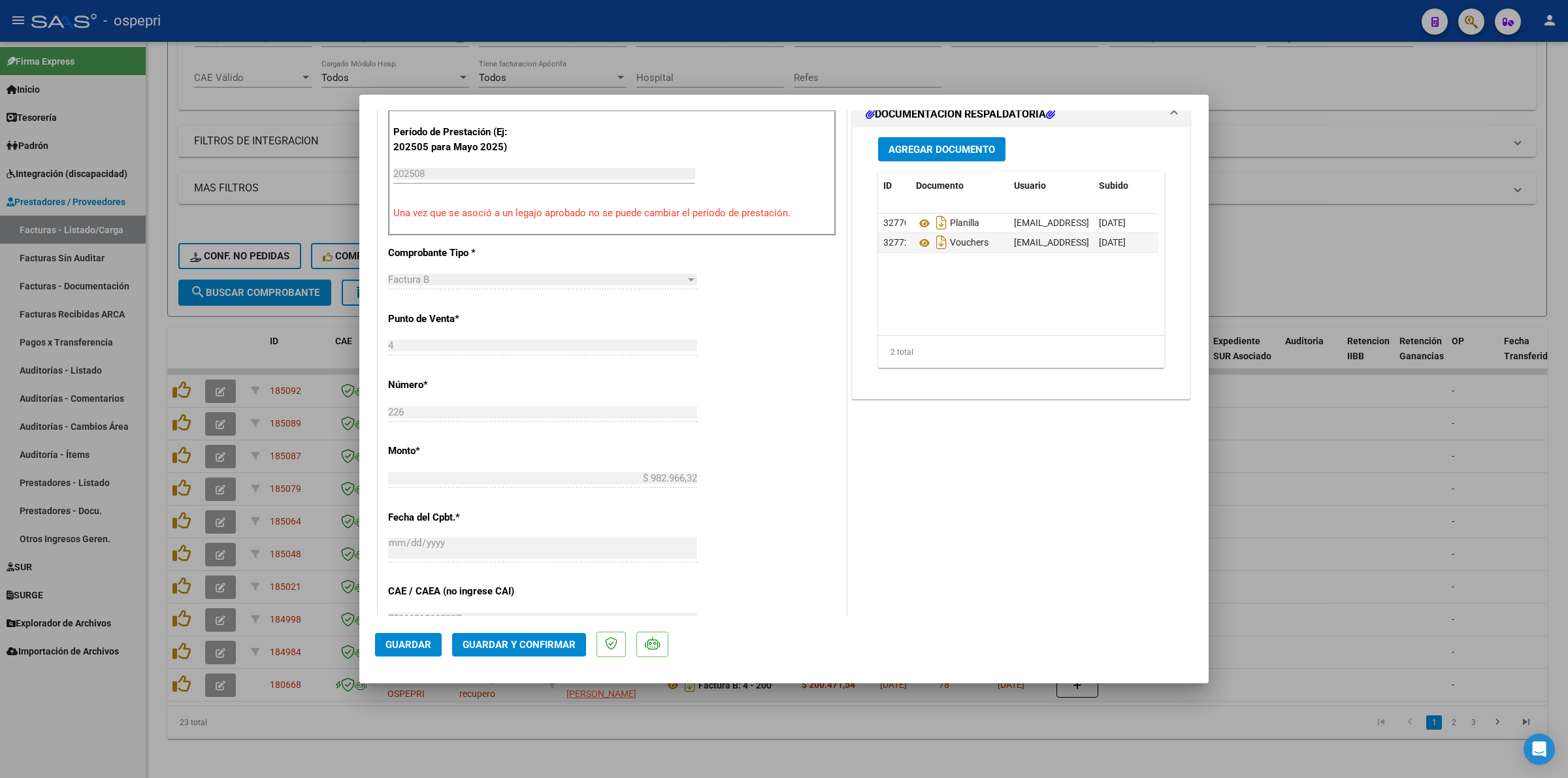
click at [552, 641] on span "Guardar y Confirmar" at bounding box center [518, 644] width 113 height 12
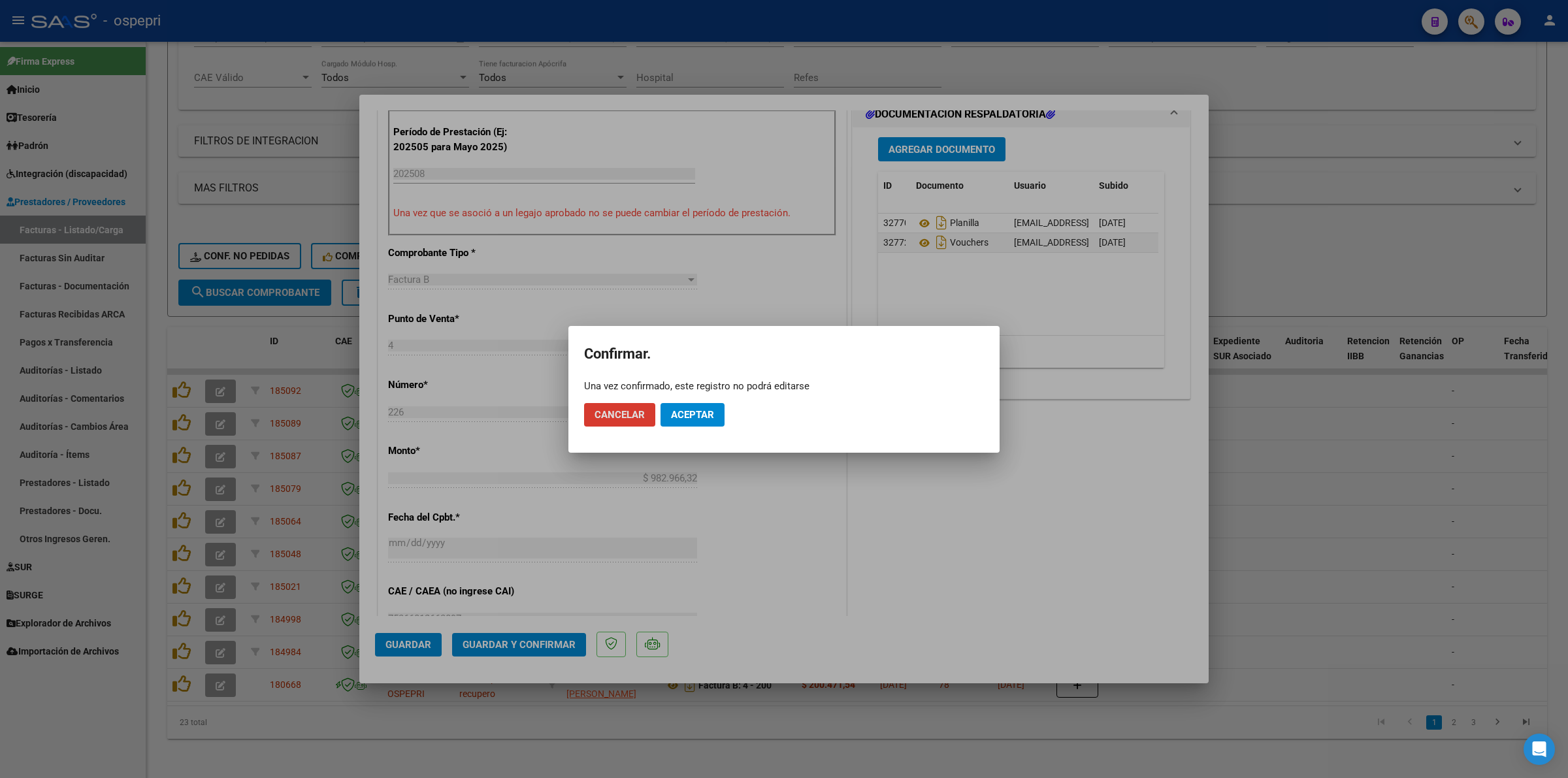
click at [699, 405] on button "Aceptar" at bounding box center [693, 415] width 64 height 24
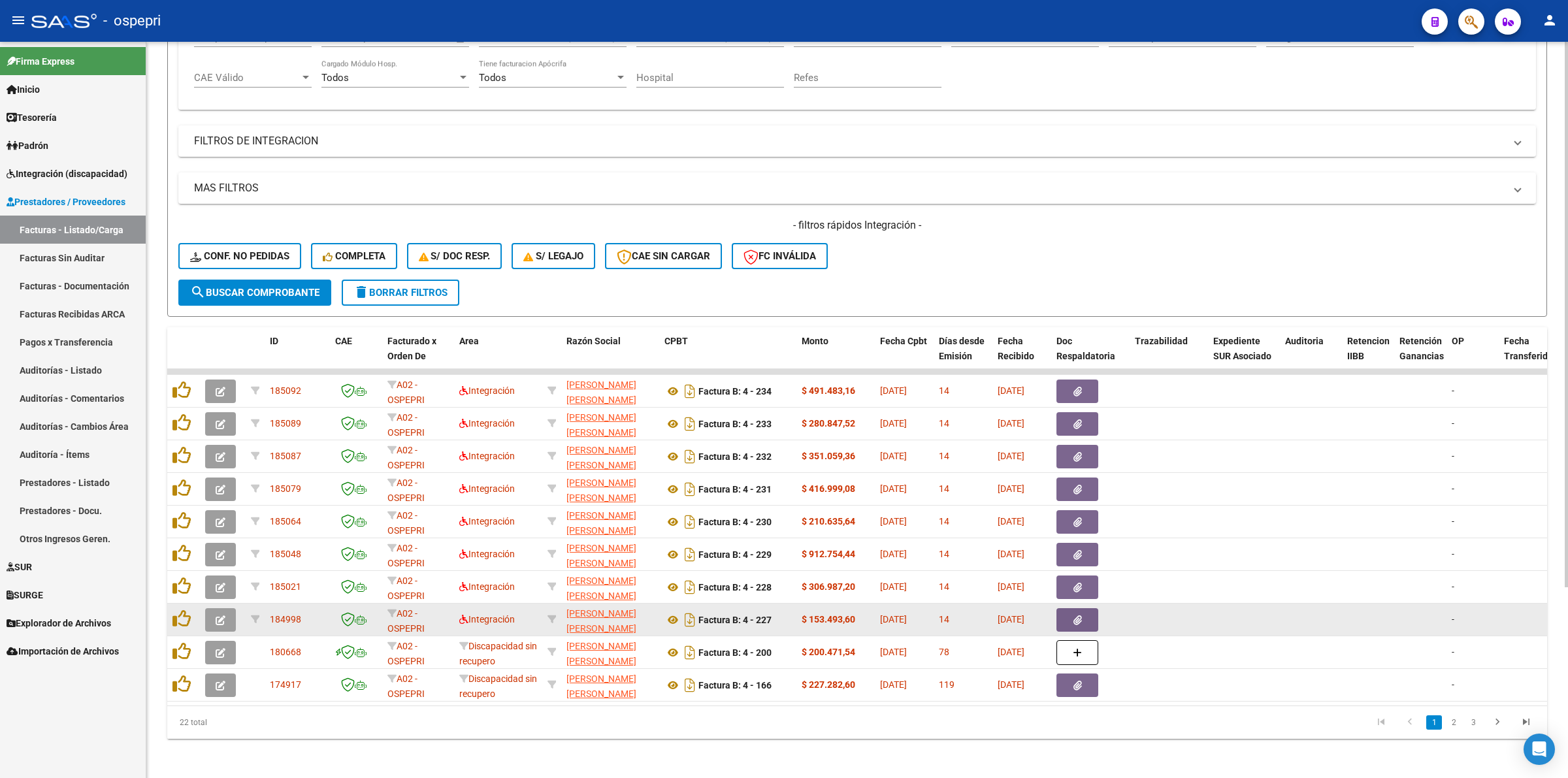
click at [205, 618] on button "button" at bounding box center [220, 620] width 30 height 24
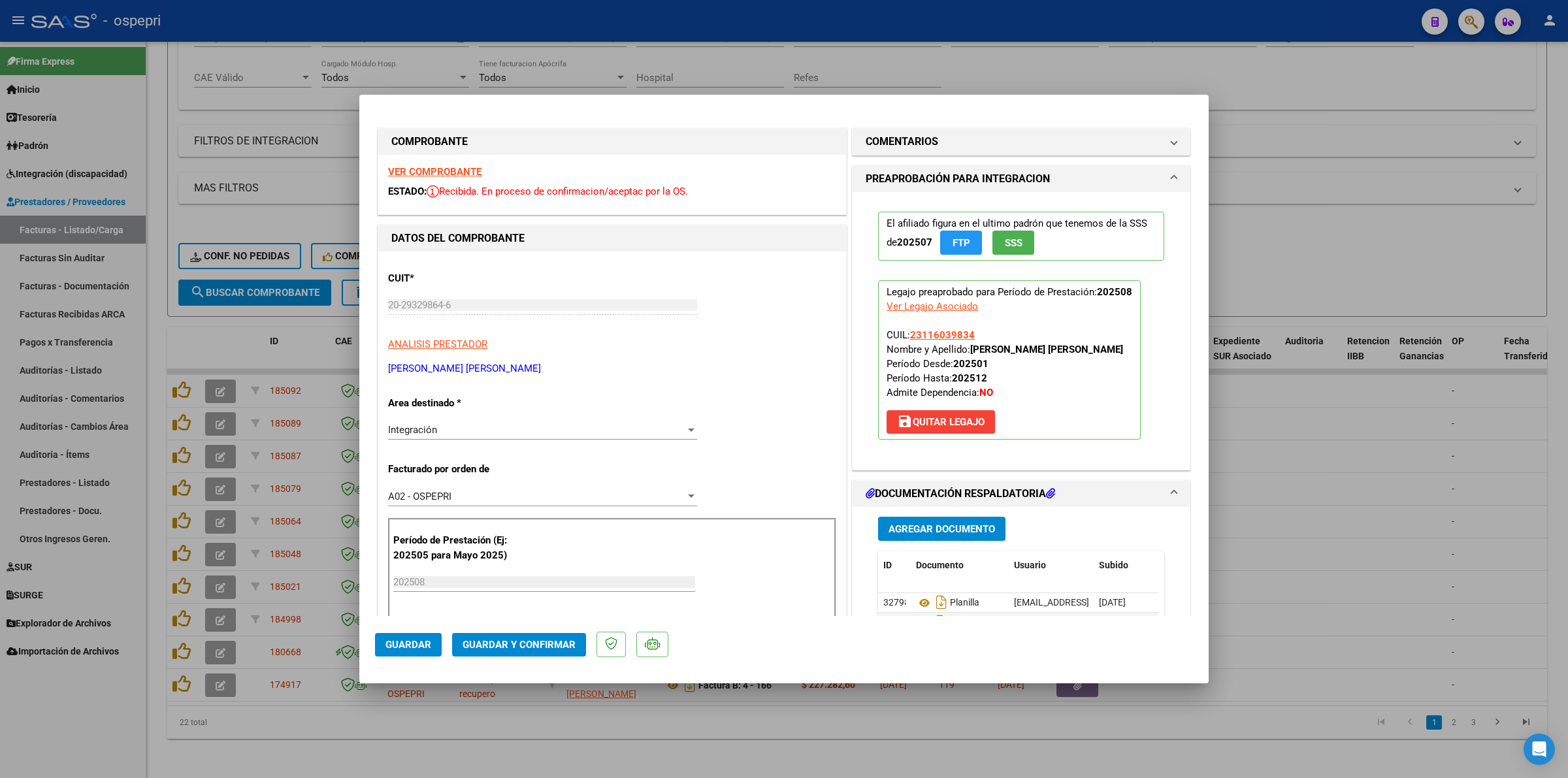
click at [425, 173] on strong "VER COMPROBANTE" at bounding box center [435, 172] width 93 height 12
click at [516, 644] on span "Guardar y Confirmar" at bounding box center [518, 644] width 113 height 12
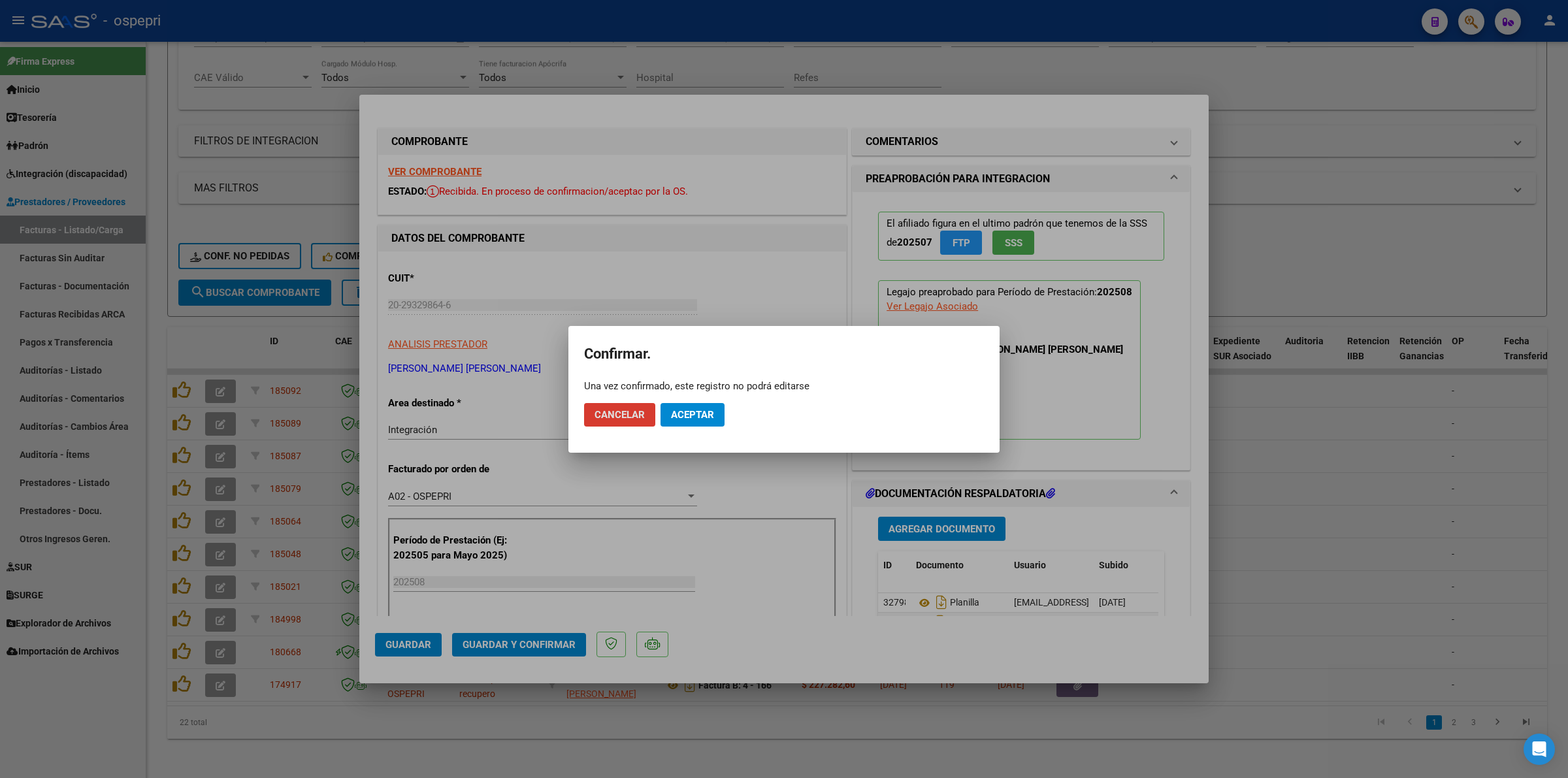
click at [690, 407] on button "Aceptar" at bounding box center [693, 415] width 64 height 24
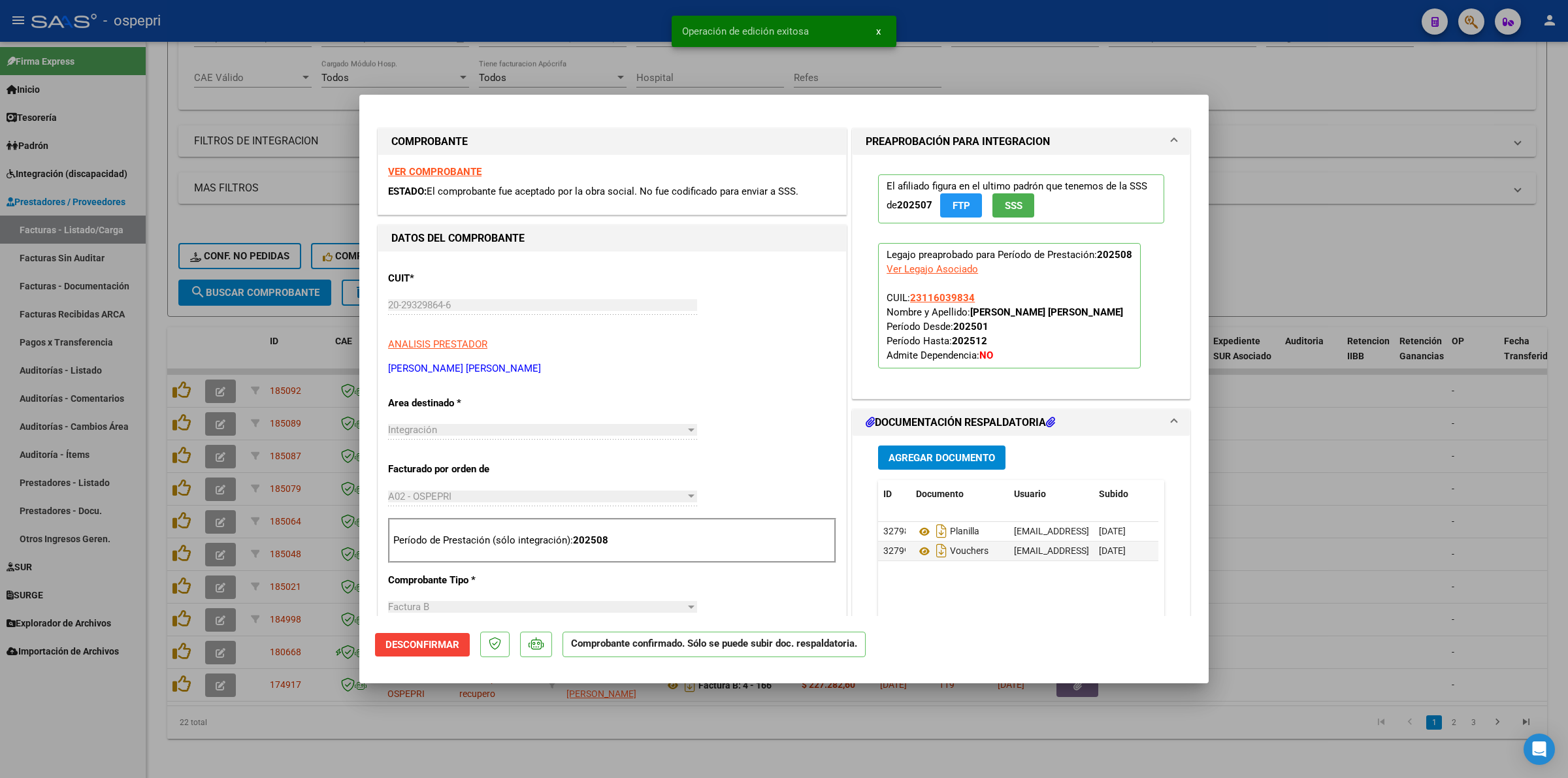
type input "$ 0,00"
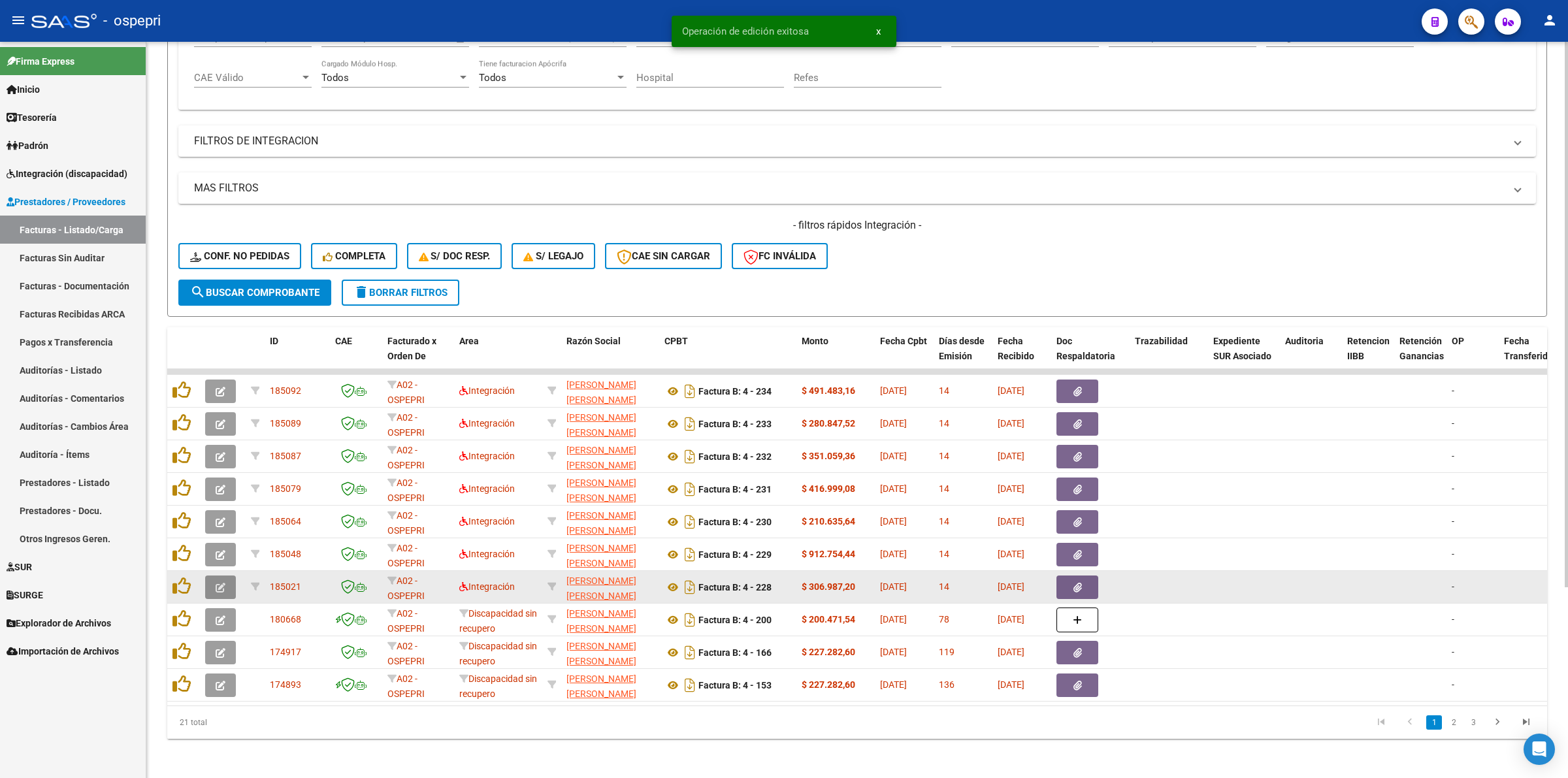
click at [235, 578] on button "button" at bounding box center [220, 588] width 30 height 24
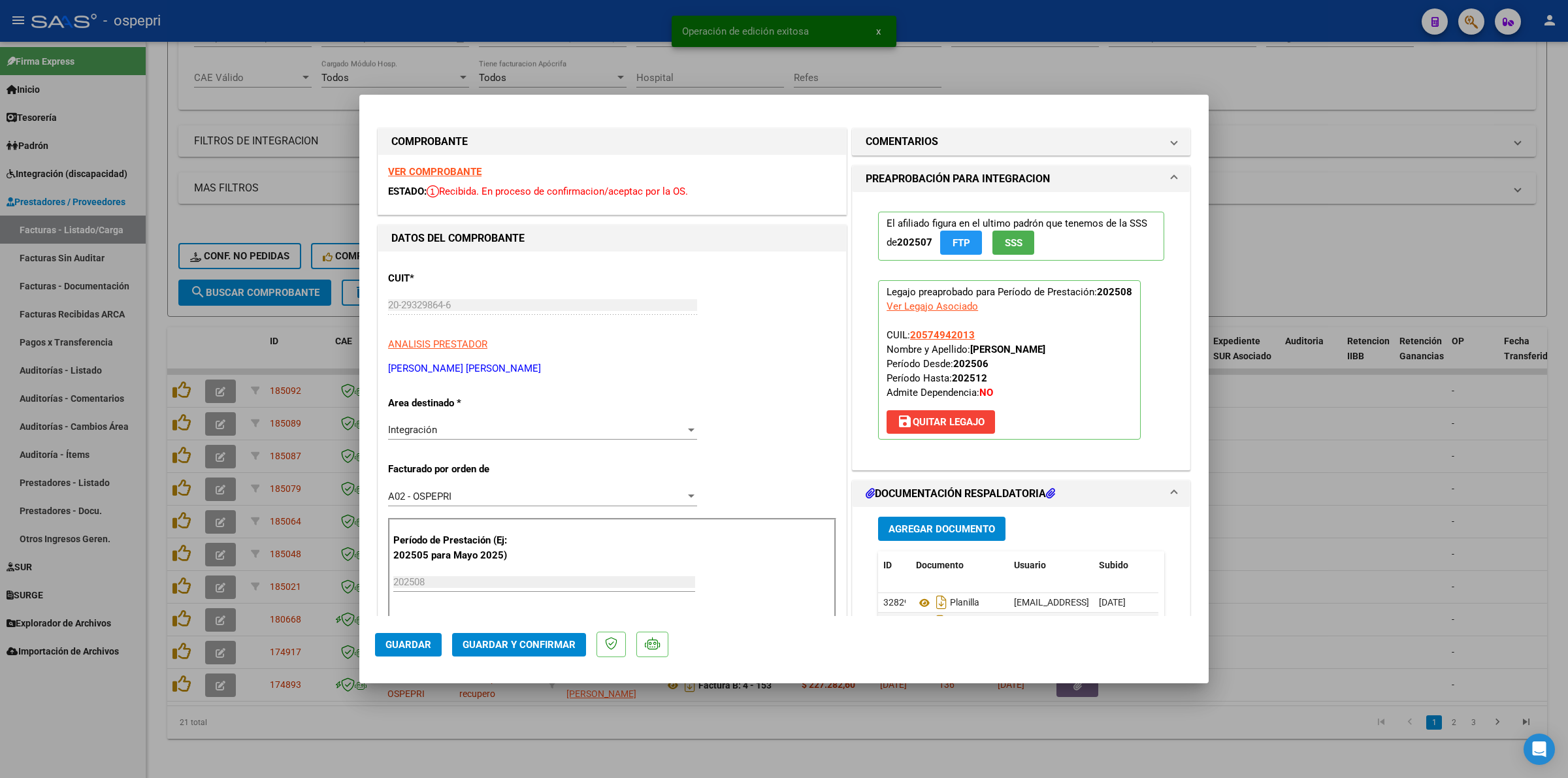
click at [441, 168] on strong "VER COMPROBANTE" at bounding box center [435, 172] width 93 height 12
click at [488, 641] on span "Guardar y Confirmar" at bounding box center [518, 644] width 113 height 12
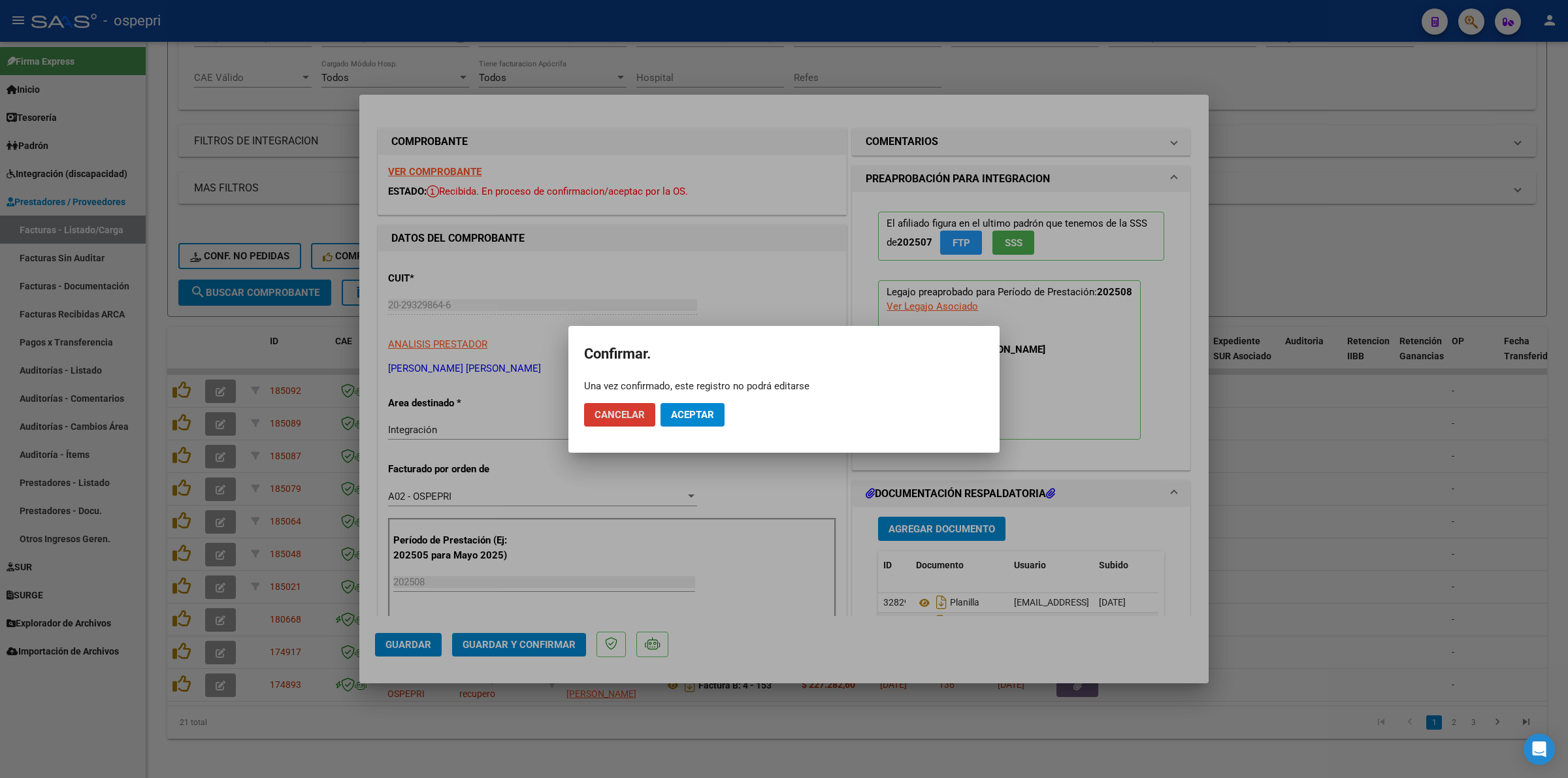
click at [698, 410] on span "Aceptar" at bounding box center [692, 415] width 43 height 12
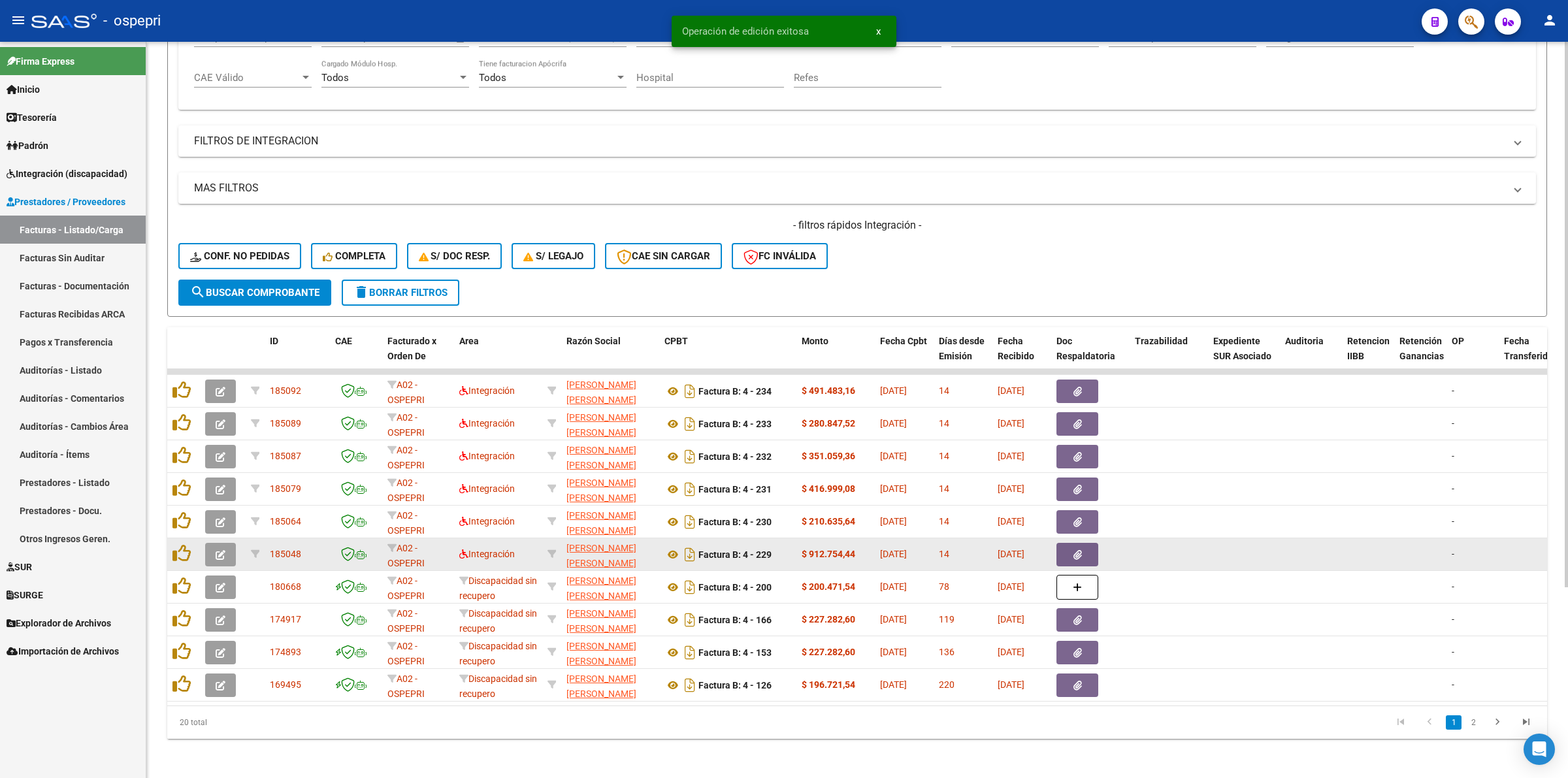
click at [220, 543] on button "button" at bounding box center [220, 555] width 30 height 24
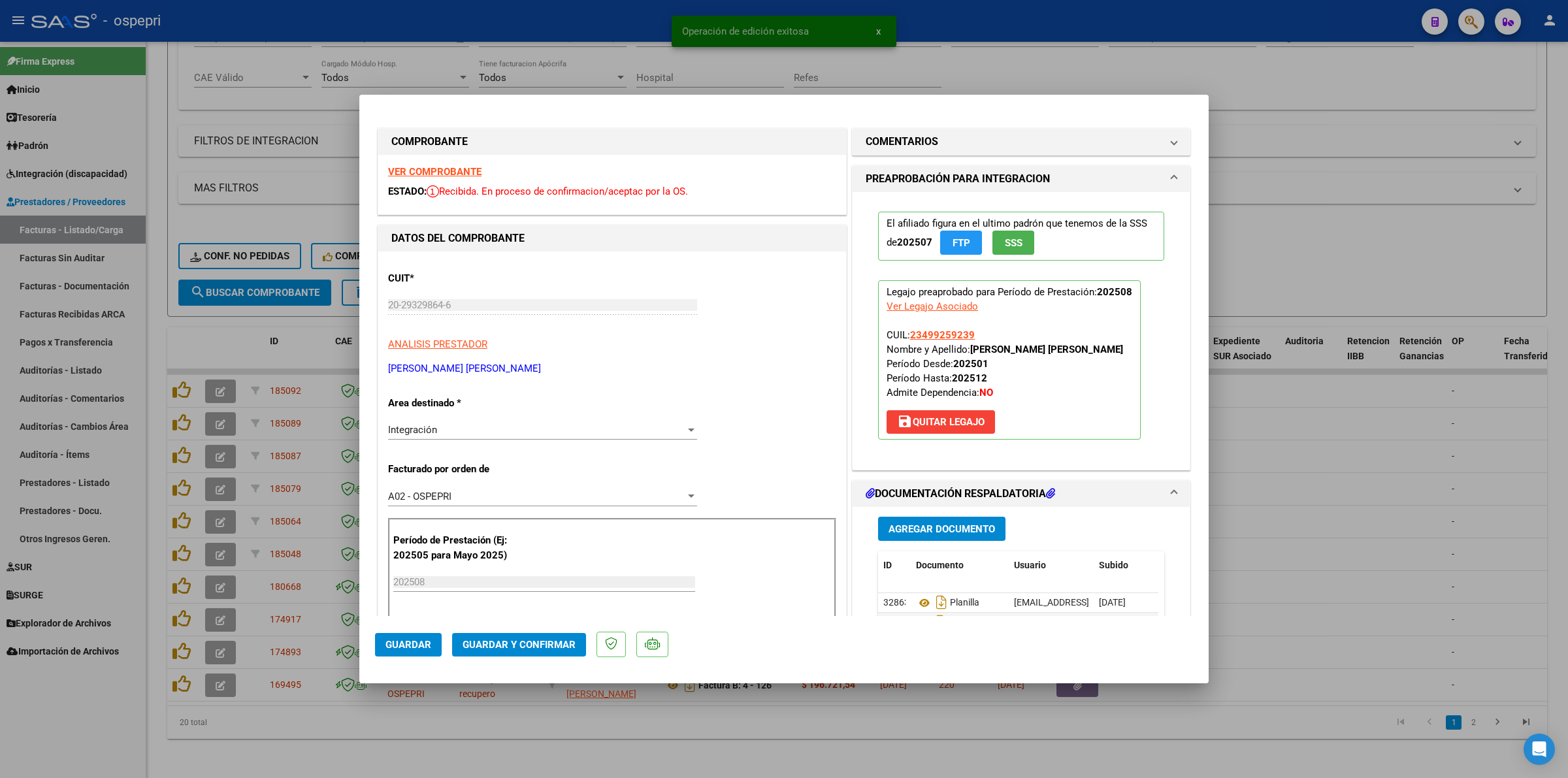
click at [441, 171] on strong "VER COMPROBANTE" at bounding box center [435, 172] width 93 height 12
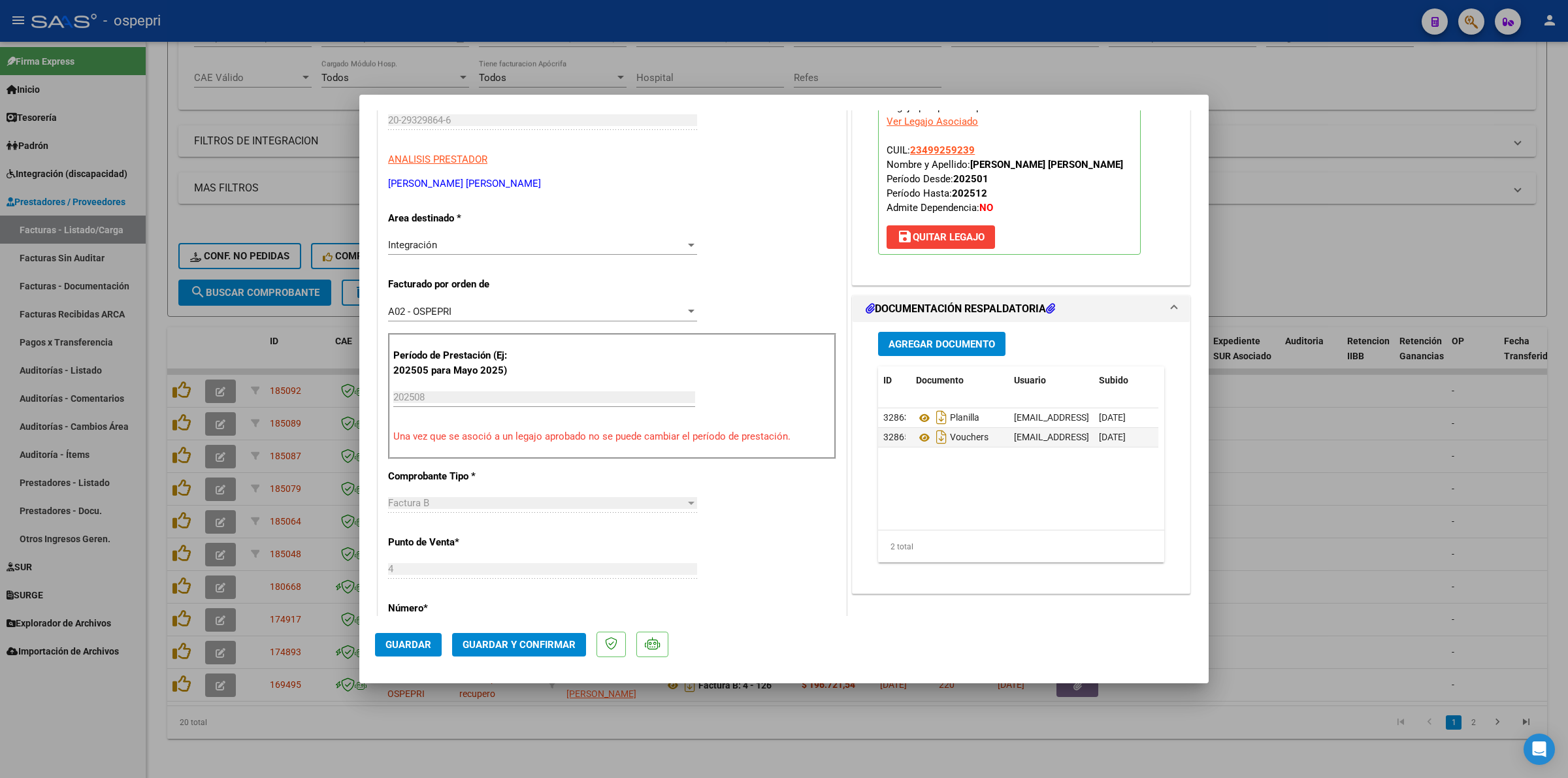
scroll to position [327, 0]
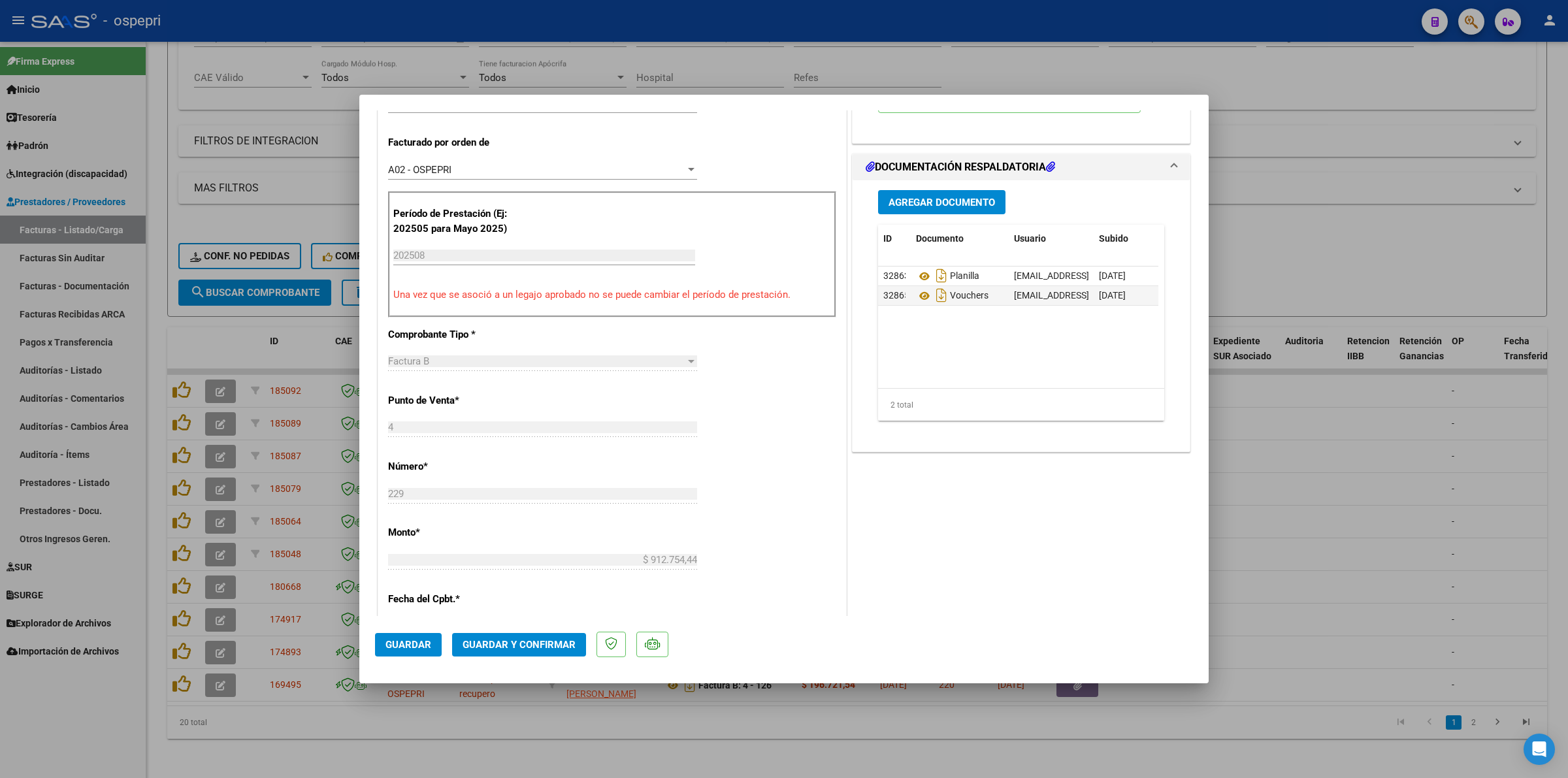
click at [527, 640] on span "Guardar y Confirmar" at bounding box center [518, 644] width 113 height 12
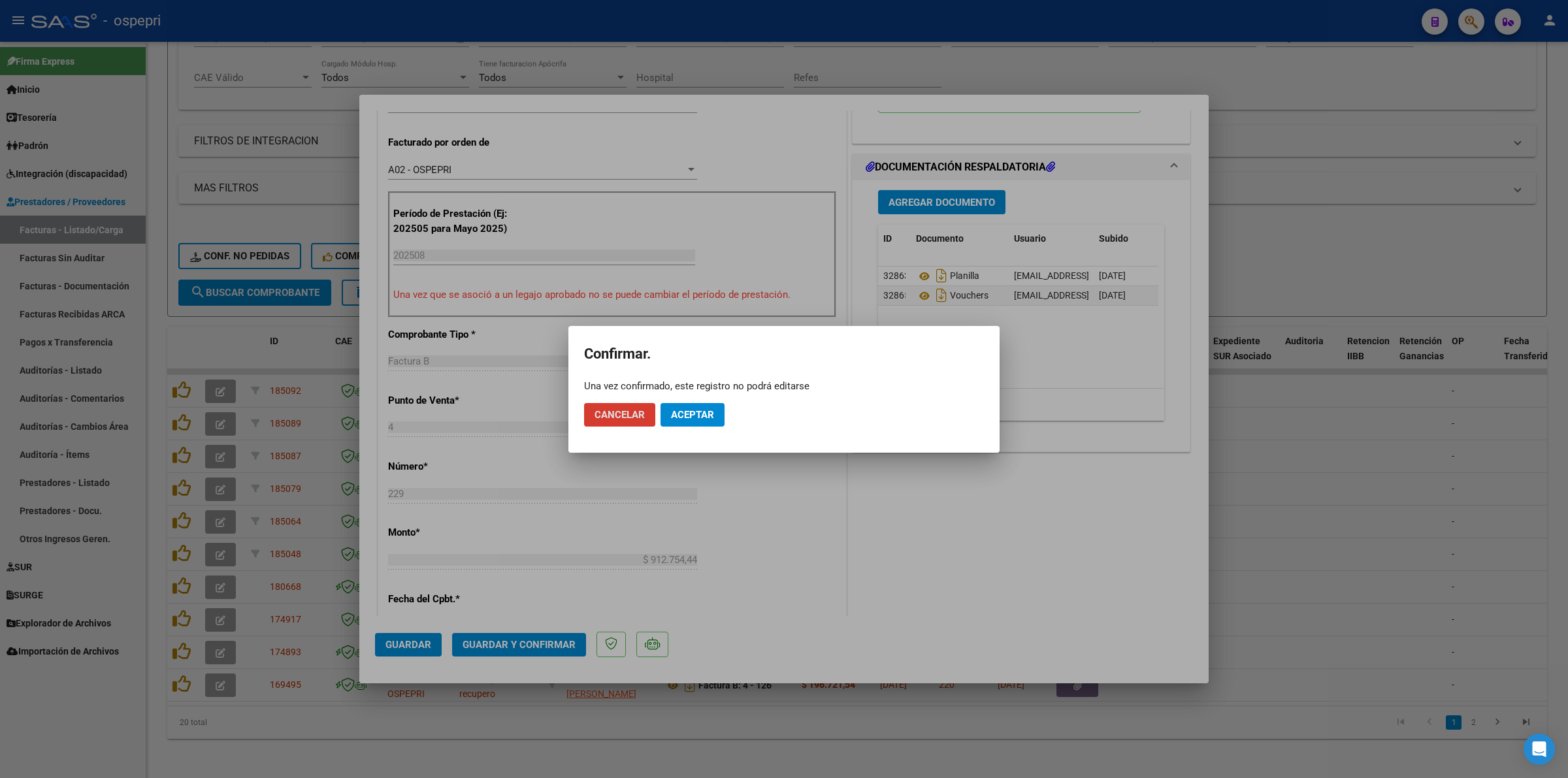
click at [684, 403] on button "Aceptar" at bounding box center [693, 415] width 64 height 24
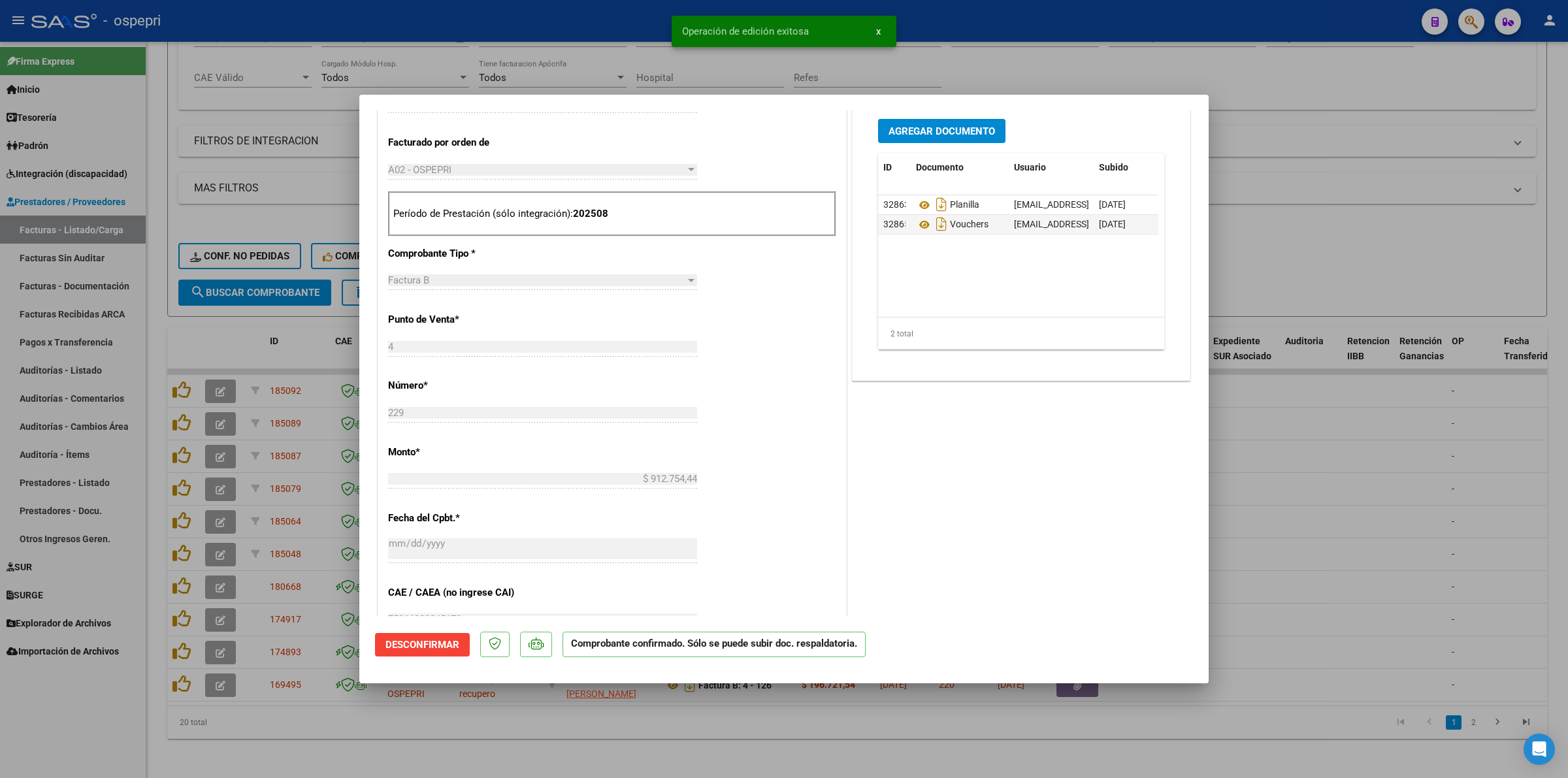
scroll to position [0, 0]
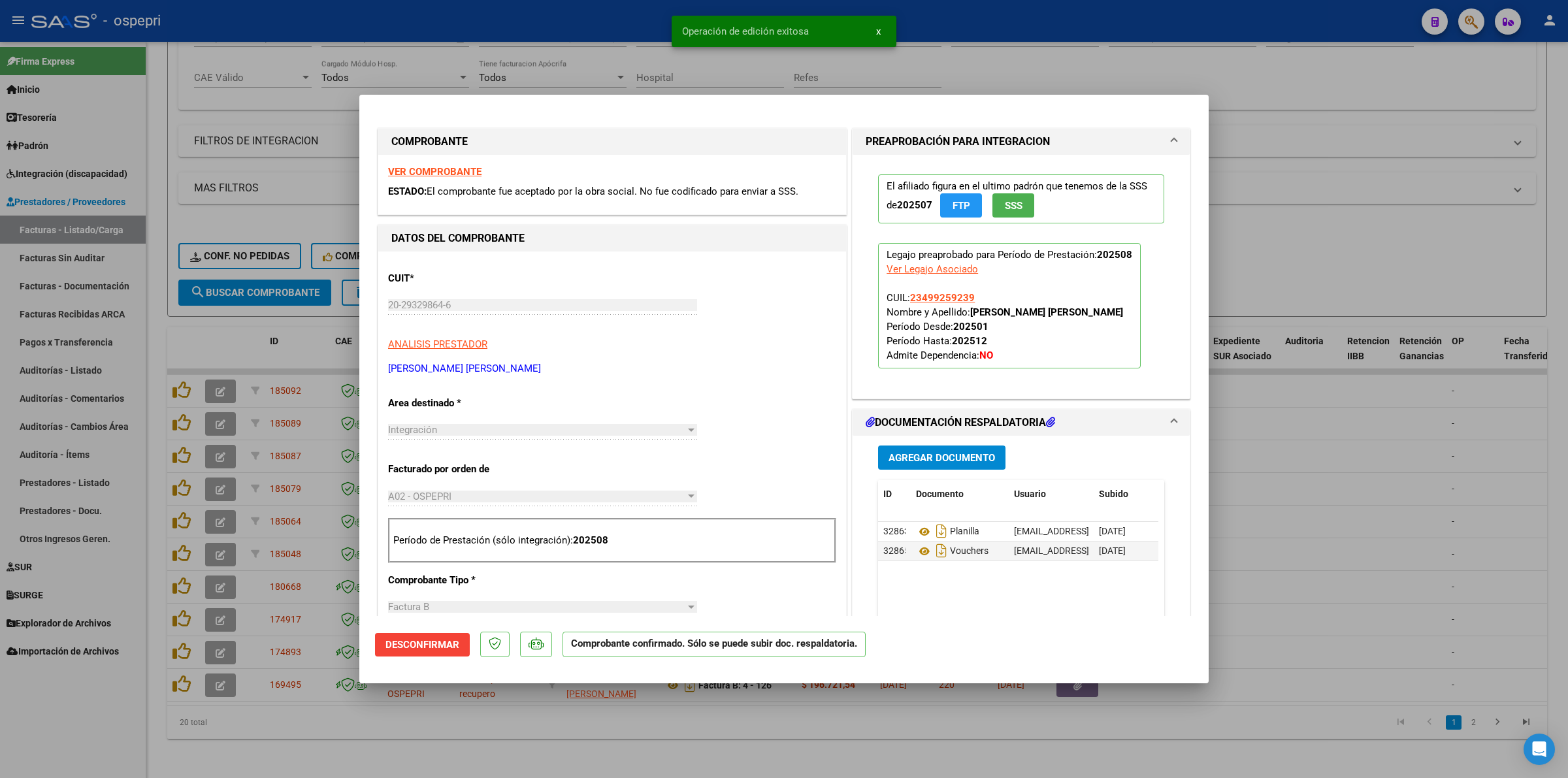
click at [443, 168] on strong "VER COMPROBANTE" at bounding box center [435, 172] width 93 height 12
type input "$ 0,00"
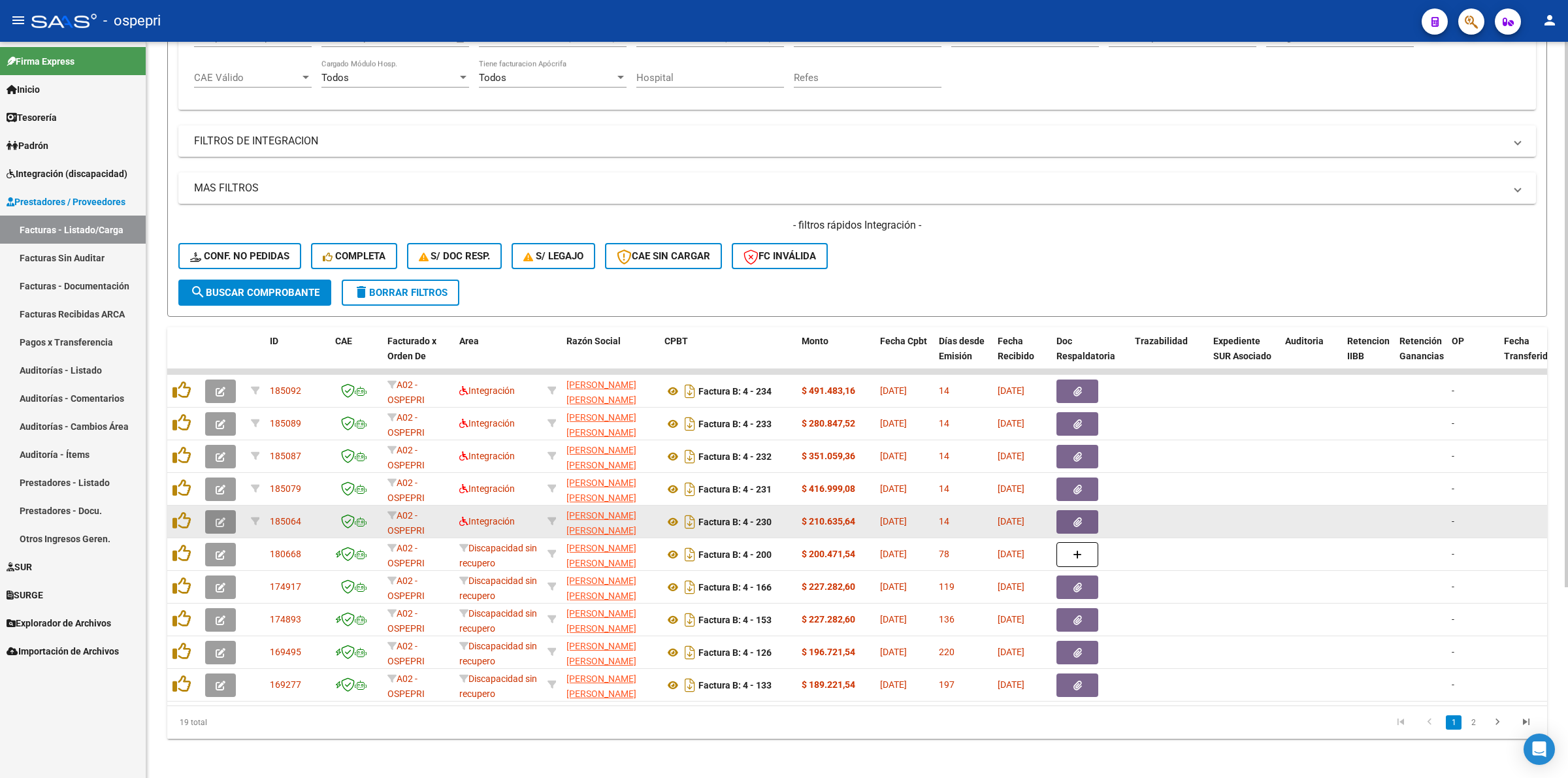
click at [218, 517] on icon "button" at bounding box center [221, 522] width 10 height 10
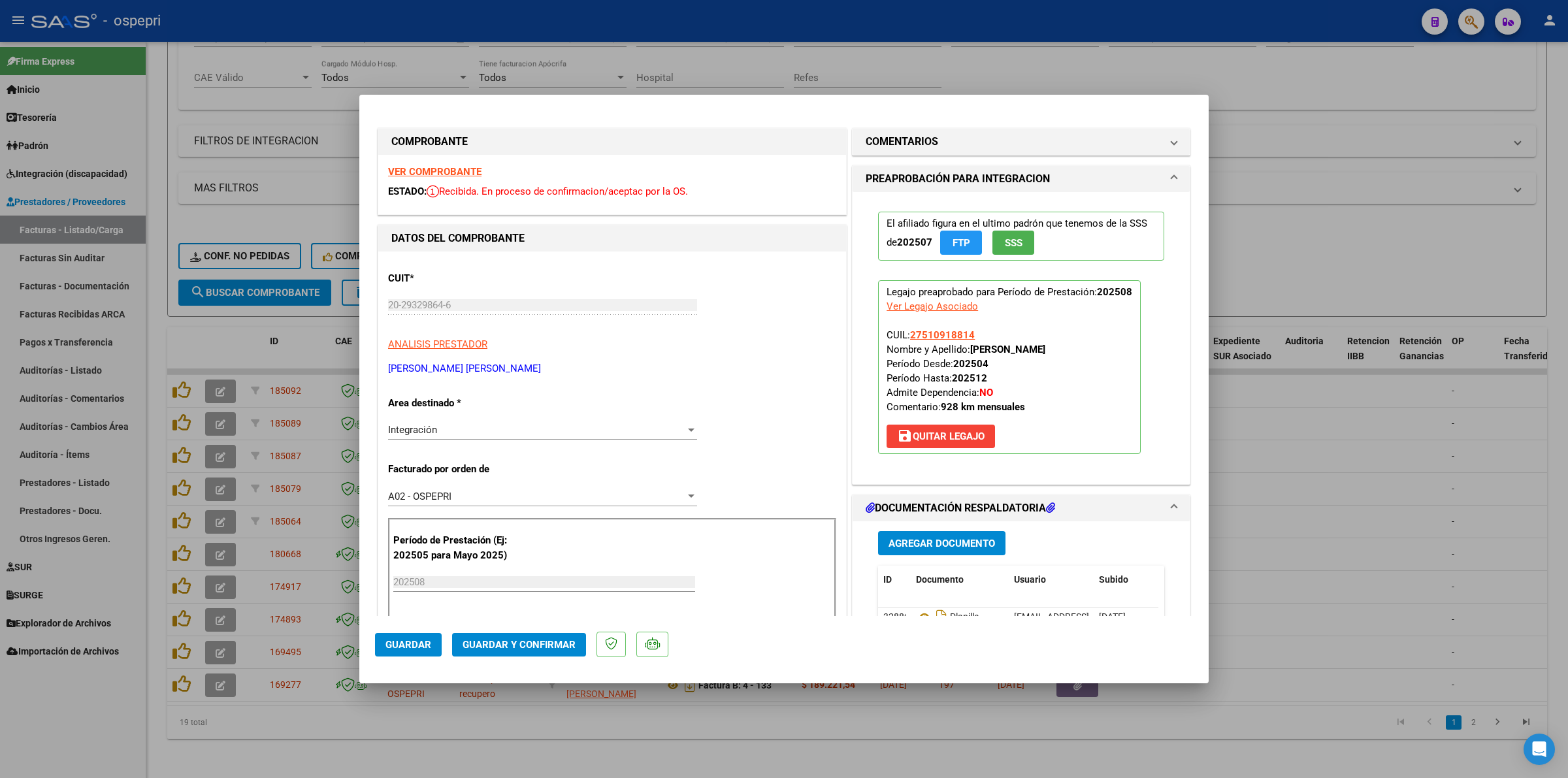
click at [433, 172] on strong "VER COMPROBANTE" at bounding box center [435, 172] width 93 height 12
drag, startPoint x: 558, startPoint y: 645, endPoint x: 560, endPoint y: 638, distance: 7.3
click at [560, 638] on span "Guardar y Confirmar" at bounding box center [518, 644] width 113 height 12
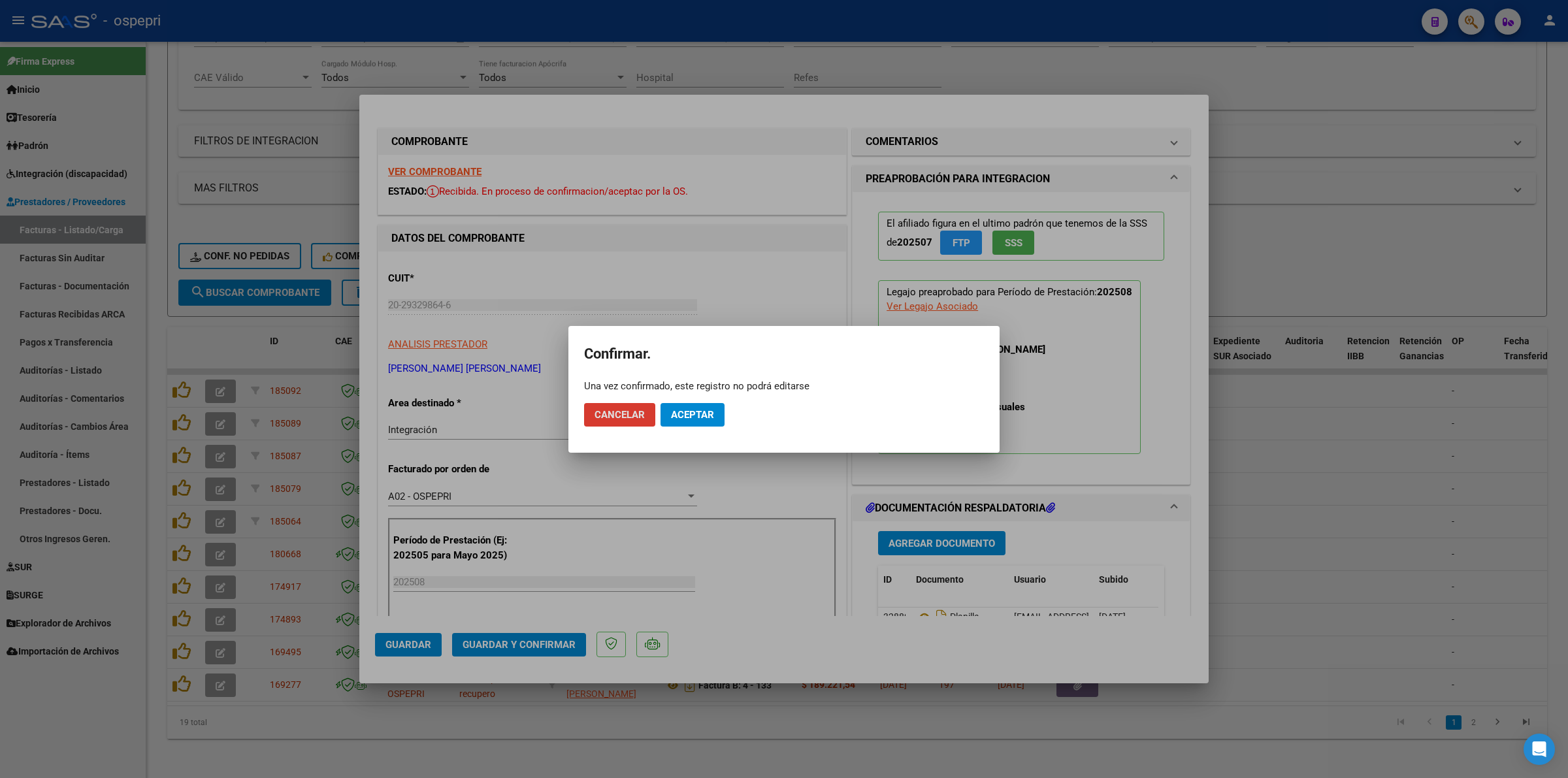
click at [700, 407] on button "Aceptar" at bounding box center [693, 415] width 64 height 24
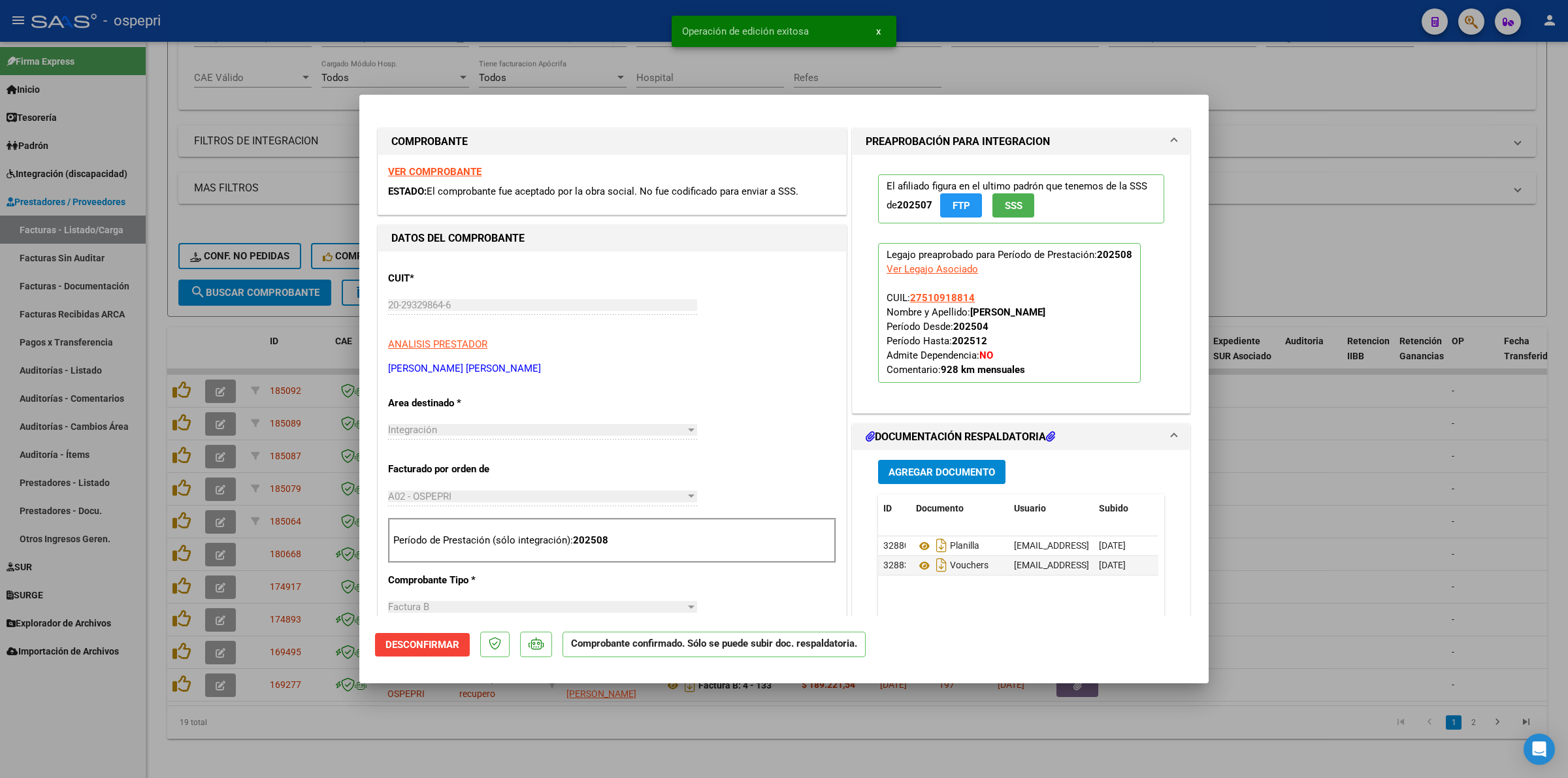
type input "$ 0,00"
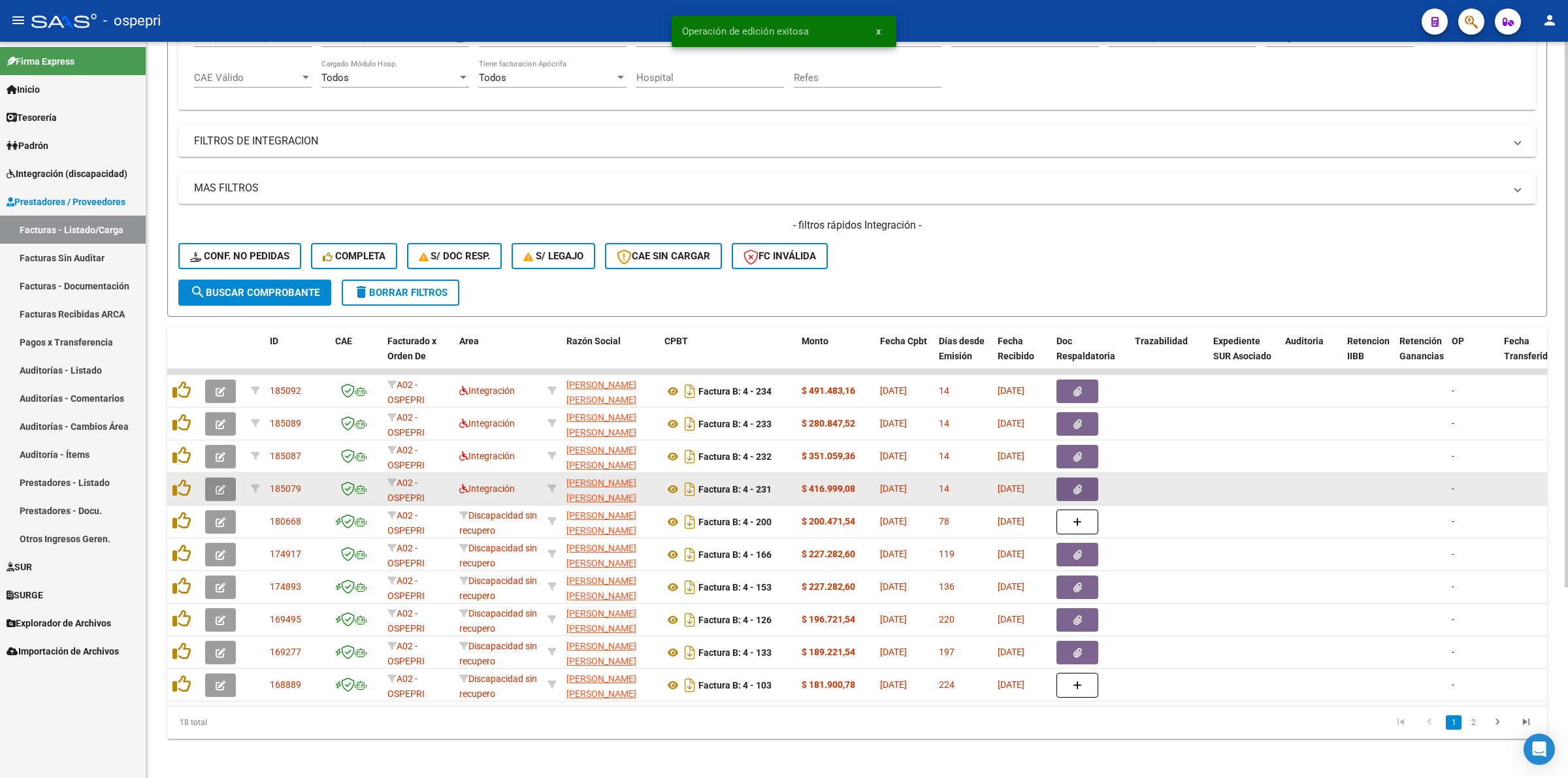
click at [224, 484] on icon "button" at bounding box center [221, 489] width 10 height 10
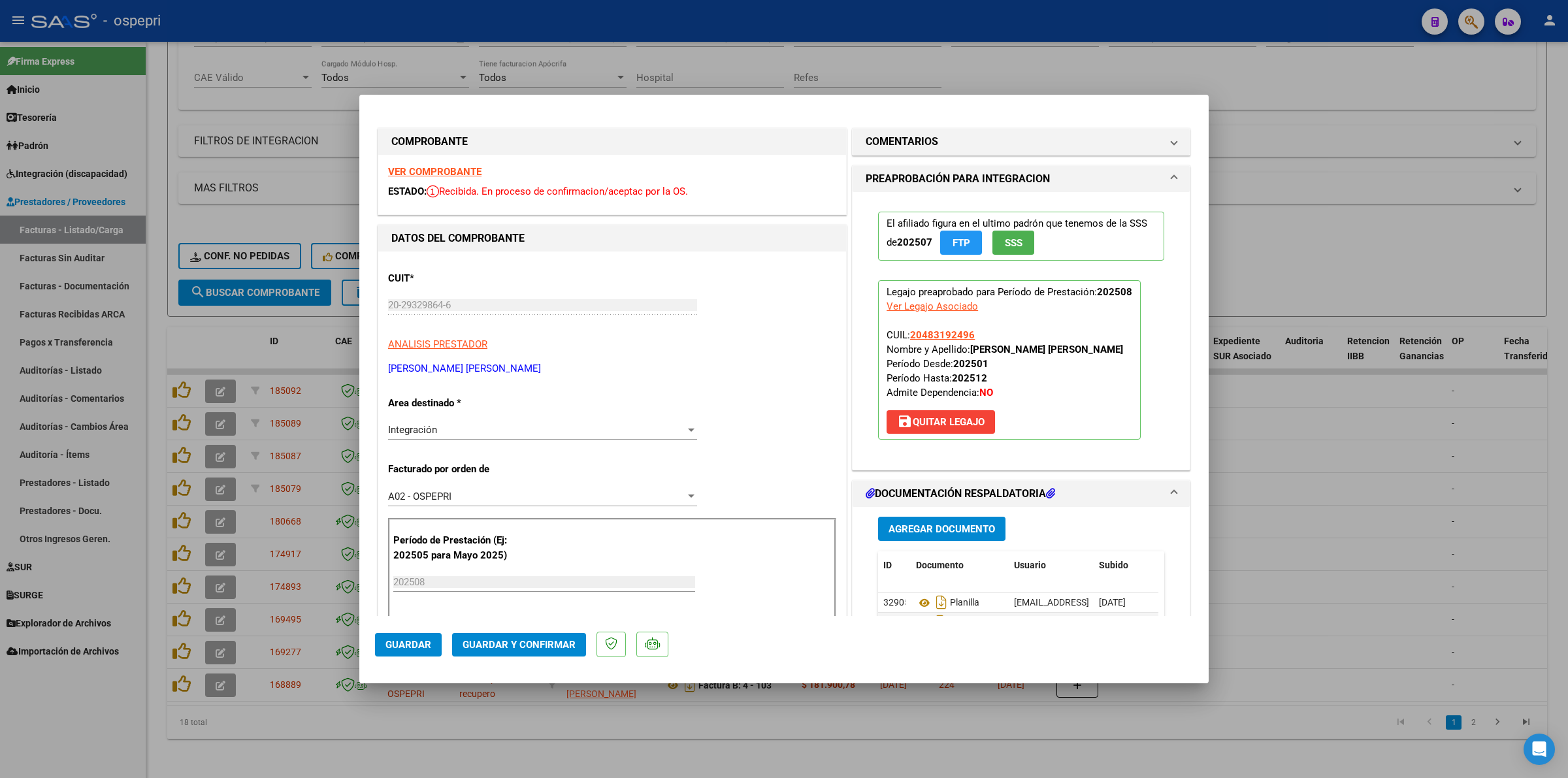
click at [468, 170] on strong "VER COMPROBANTE" at bounding box center [435, 172] width 93 height 12
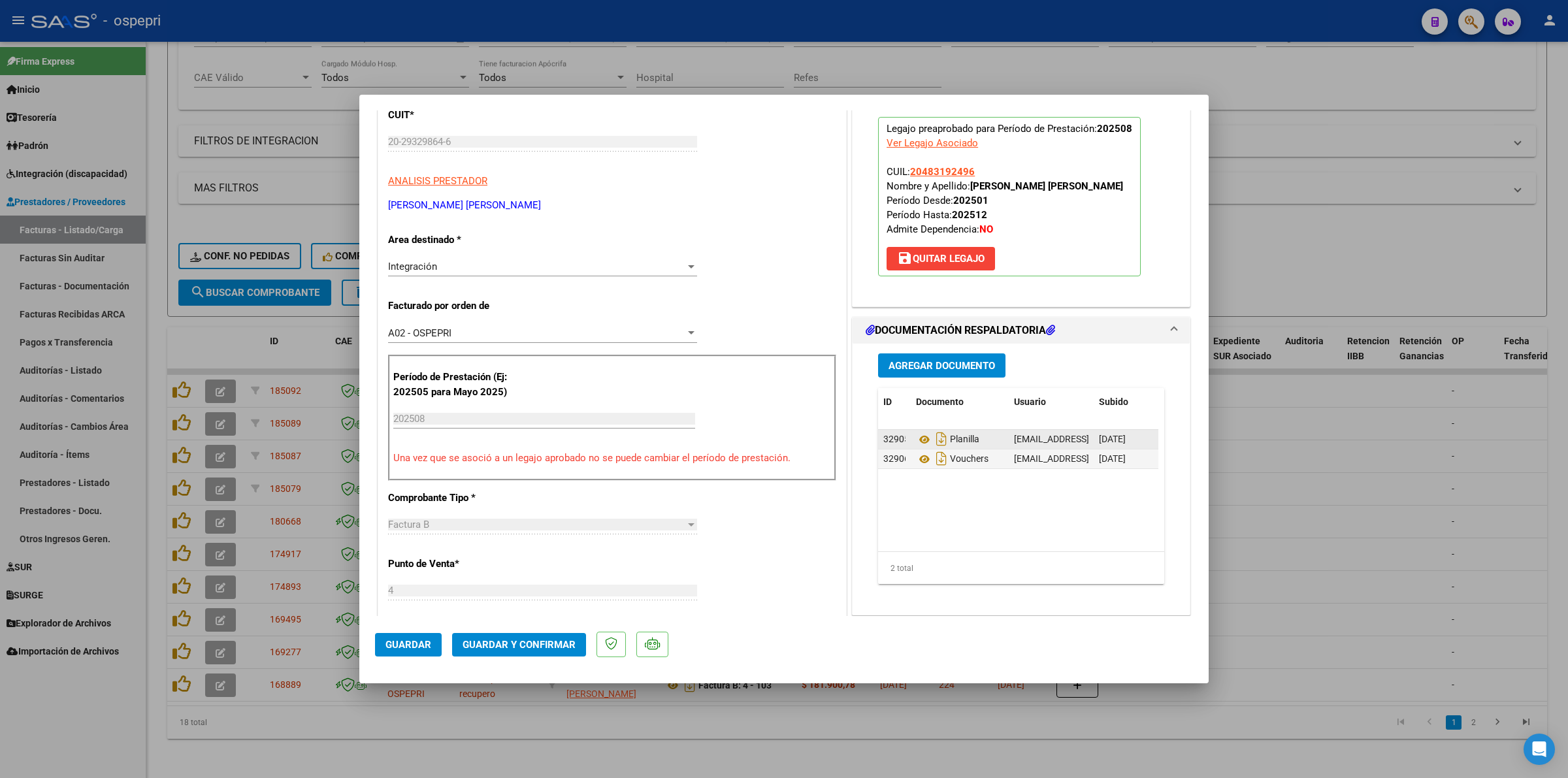
scroll to position [245, 0]
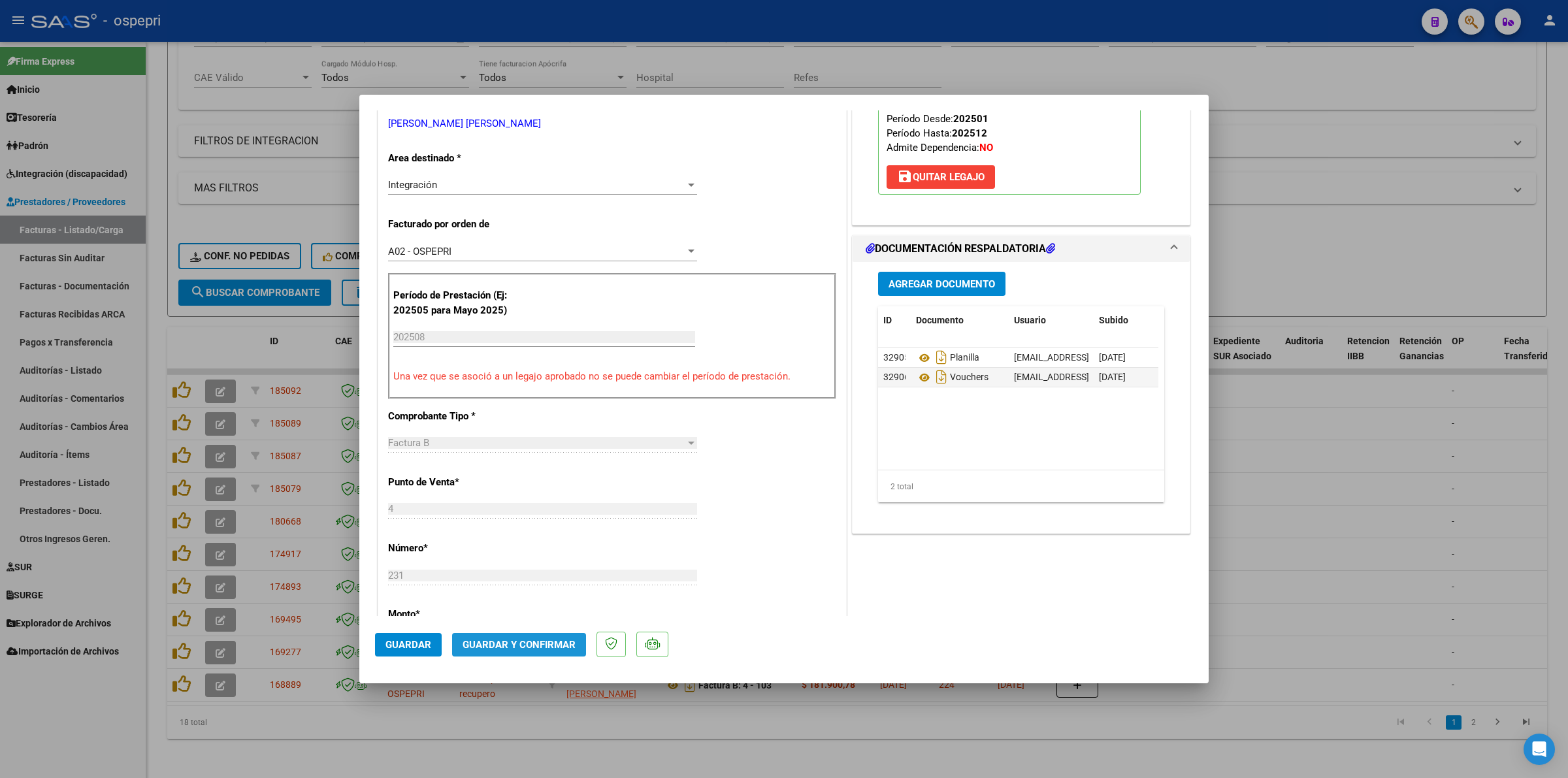
click at [529, 647] on span "Guardar y Confirmar" at bounding box center [518, 644] width 113 height 12
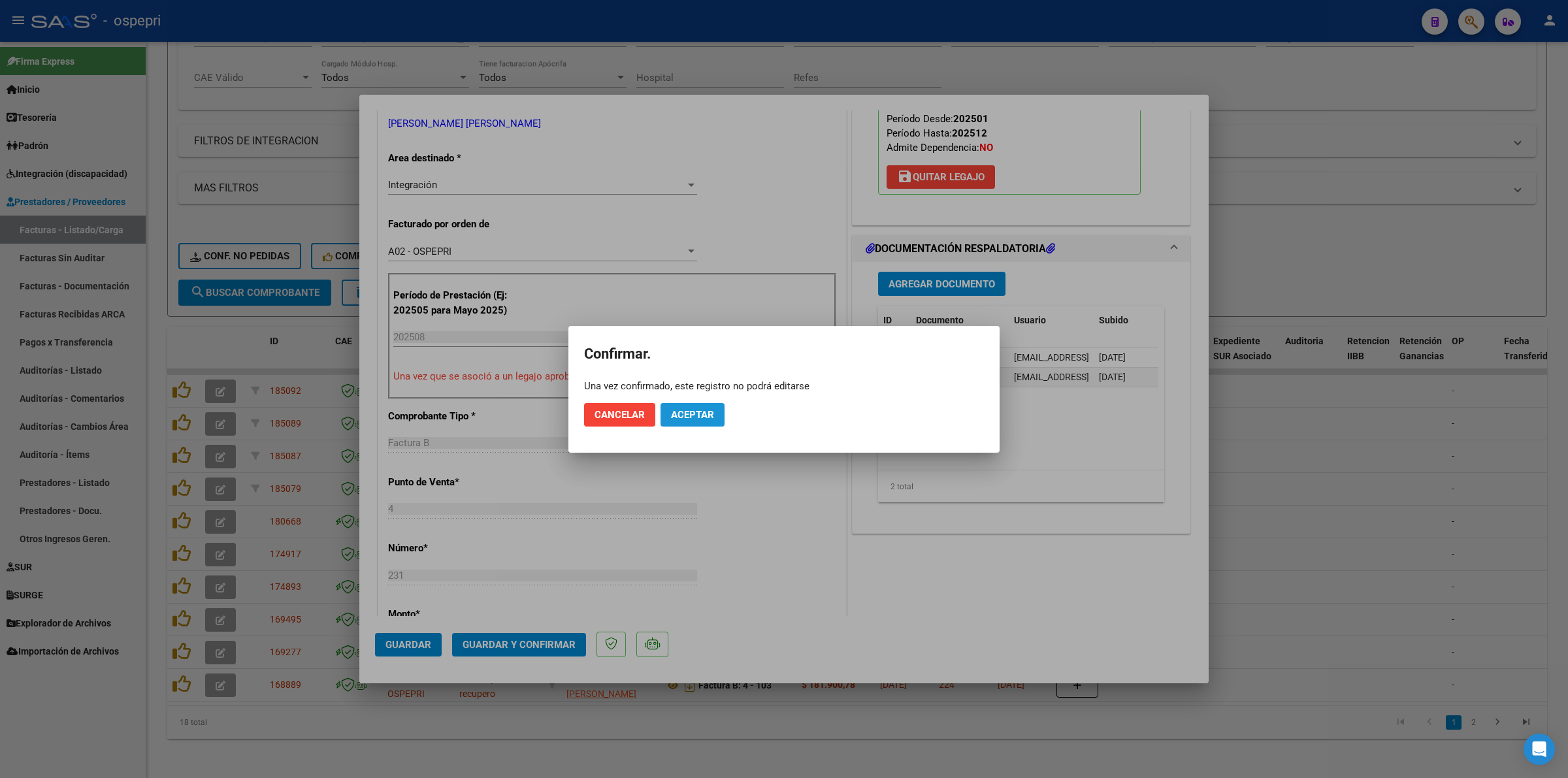
click at [690, 413] on span "Aceptar" at bounding box center [692, 415] width 43 height 12
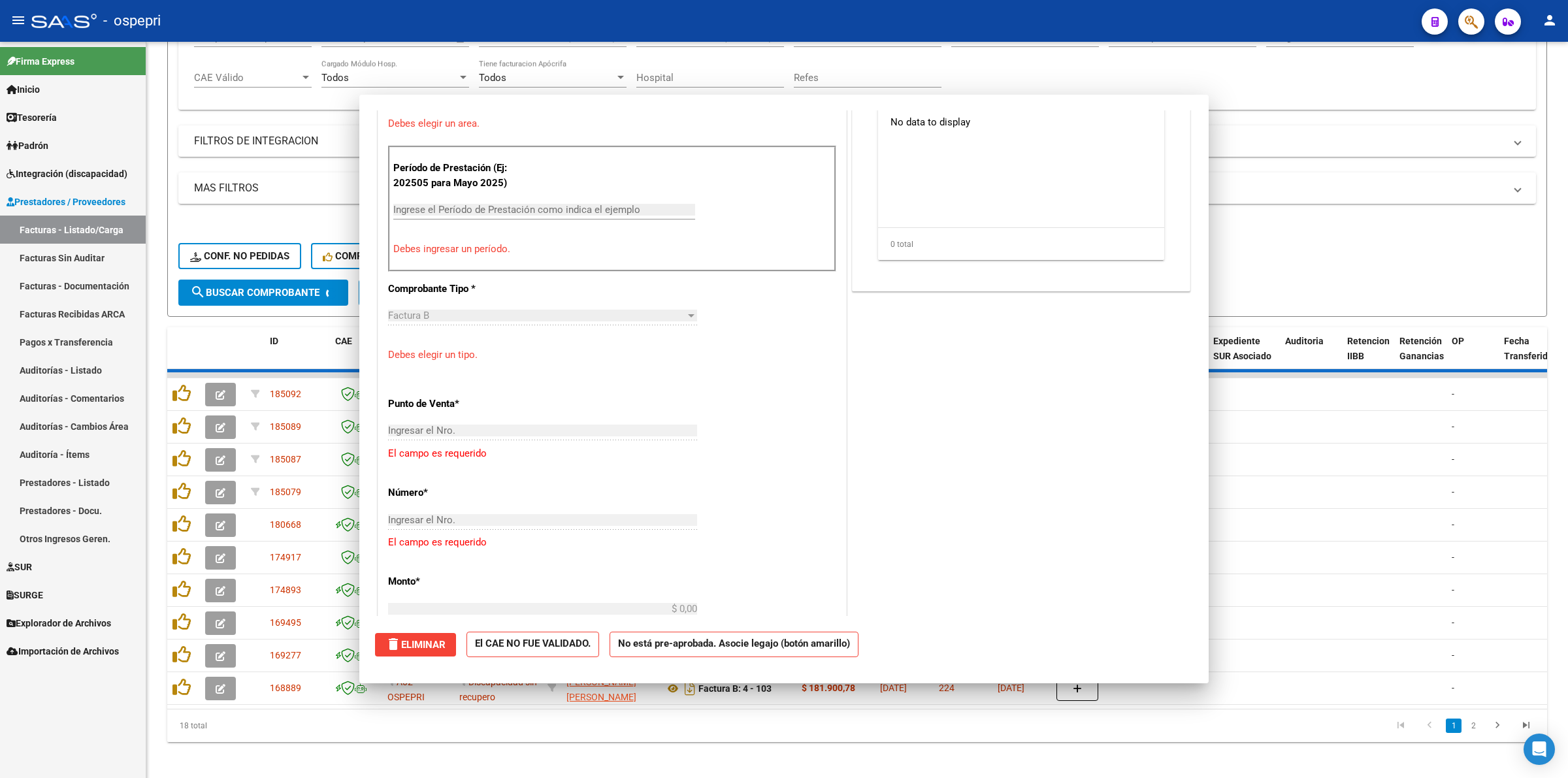
scroll to position [0, 0]
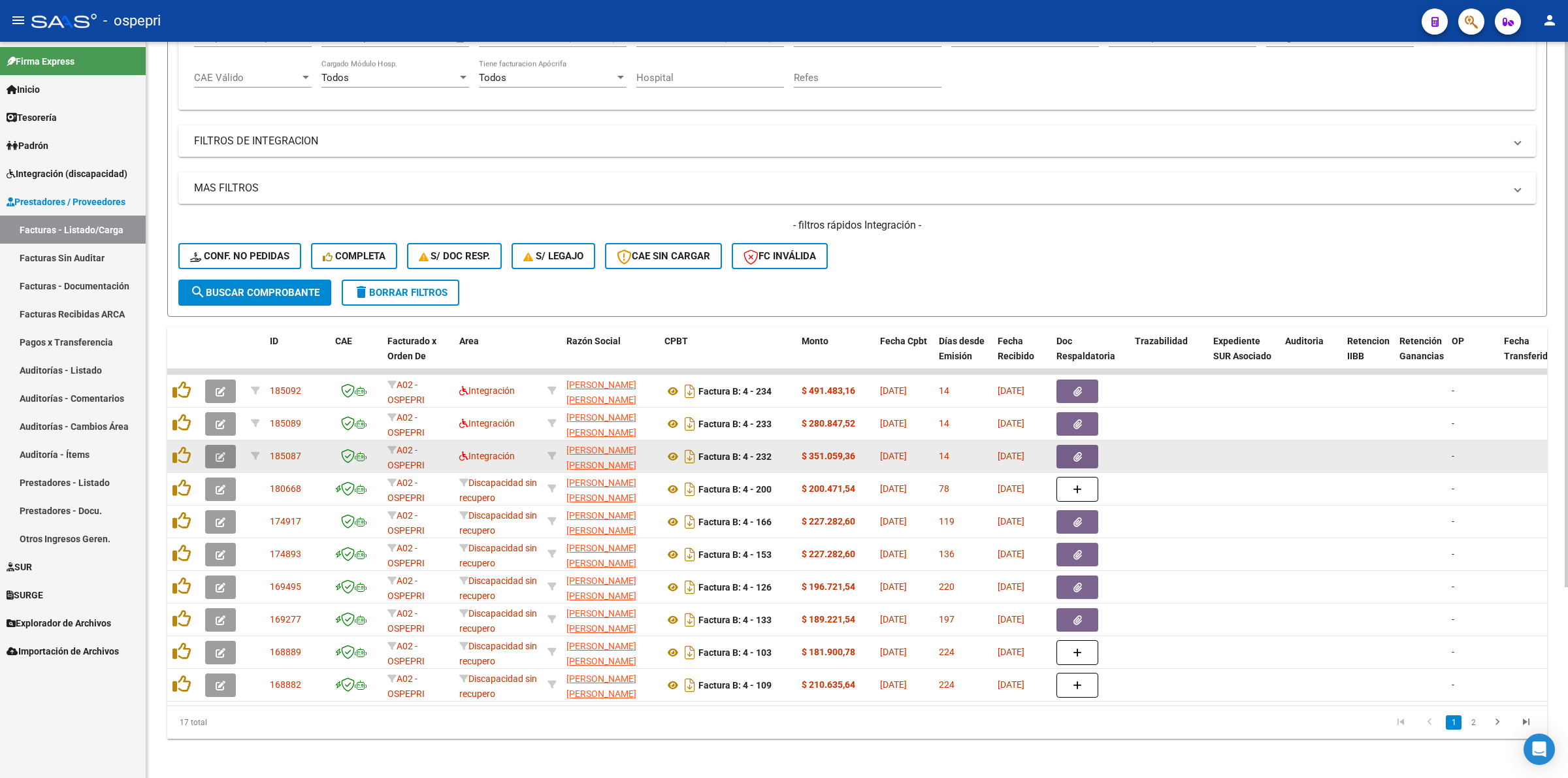
click at [217, 444] on button "button" at bounding box center [220, 456] width 30 height 24
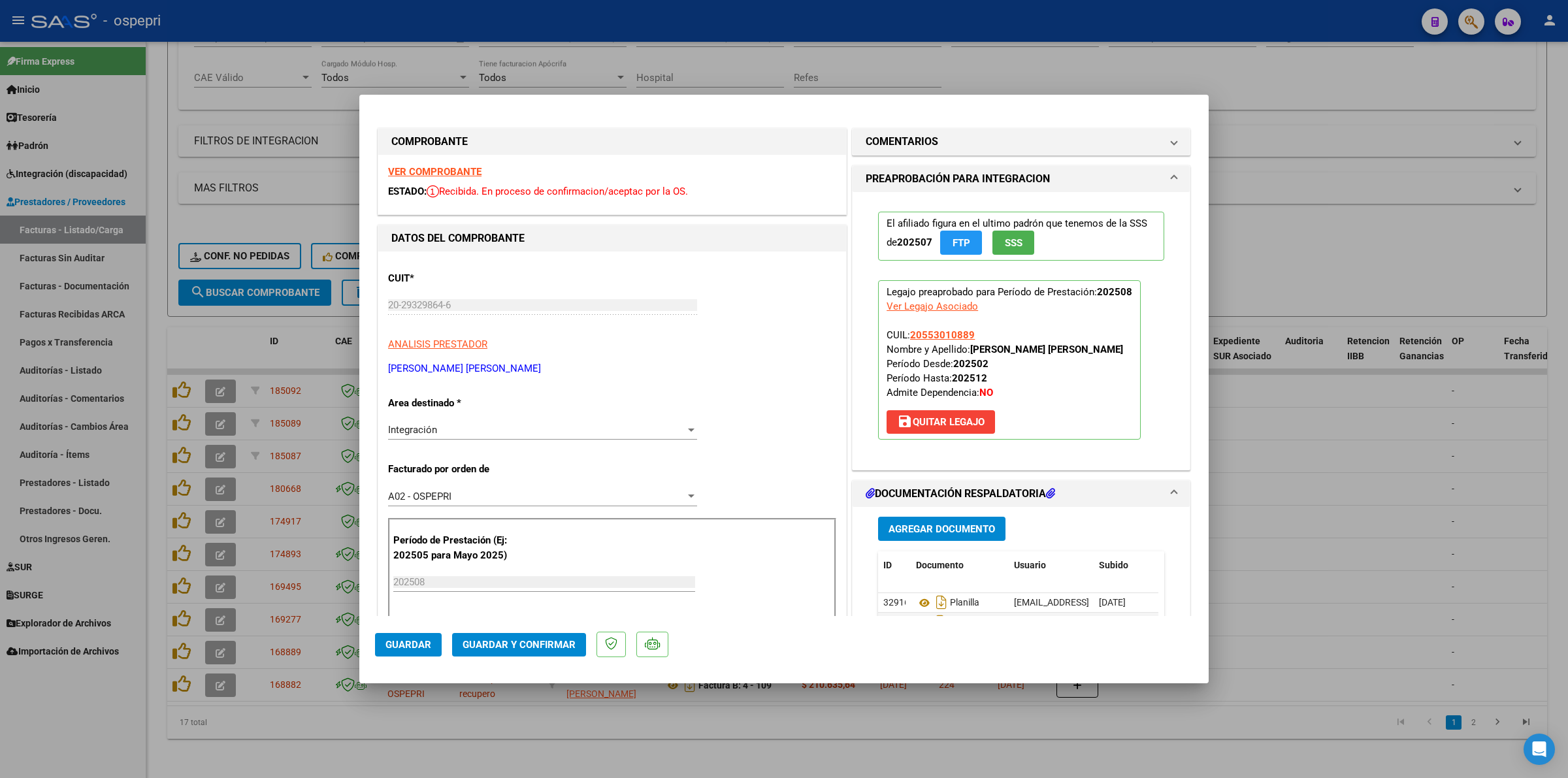
click at [429, 164] on div "VER COMPROBANTE ESTADO: Recibida. En proceso de confirmacion/aceptac por la OS." at bounding box center [612, 185] width 468 height 59
click at [431, 171] on strong "VER COMPROBANTE" at bounding box center [435, 172] width 93 height 12
click at [510, 644] on span "Guardar y Confirmar" at bounding box center [518, 644] width 113 height 12
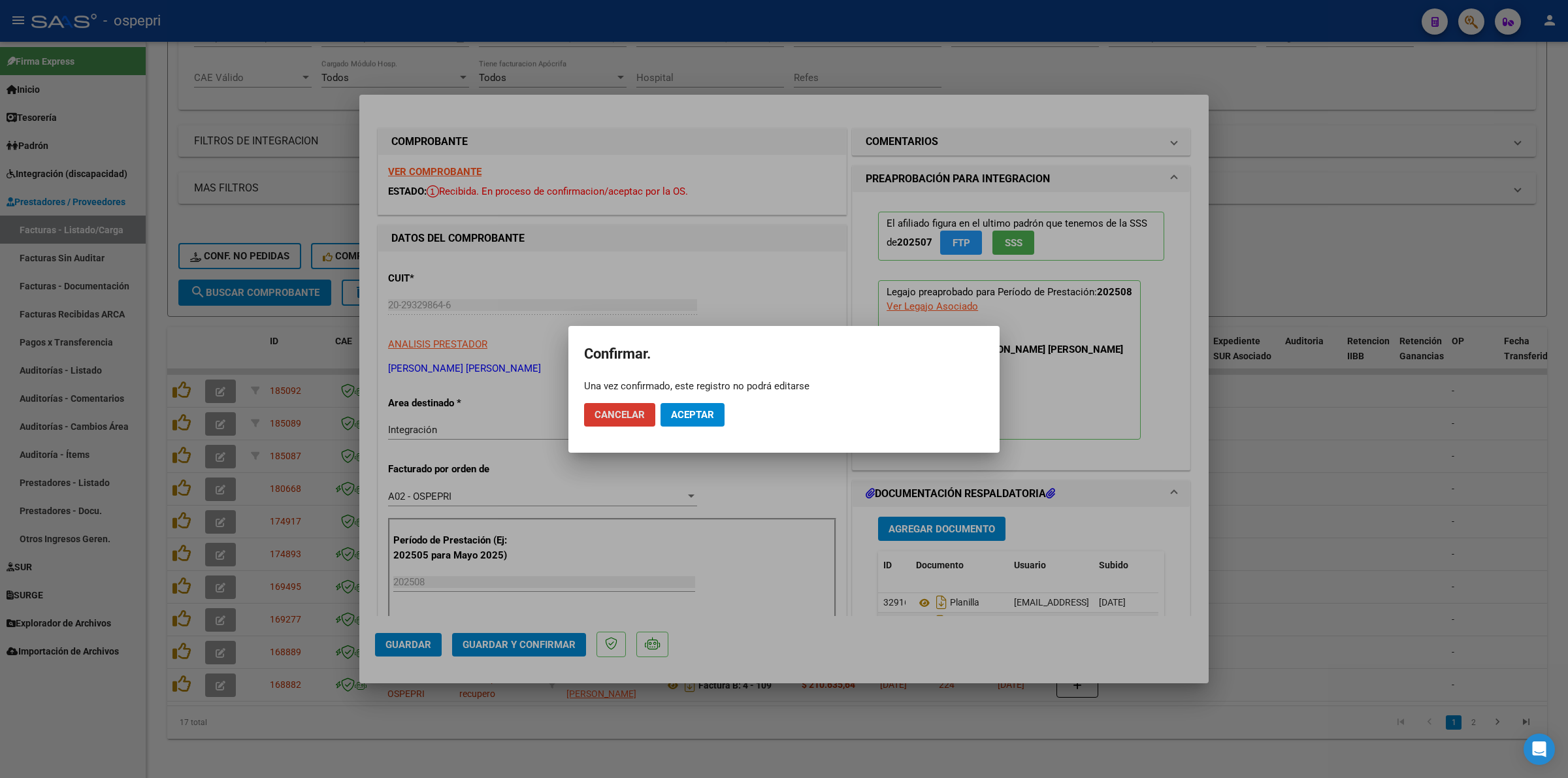
click at [697, 409] on span "Aceptar" at bounding box center [692, 415] width 43 height 12
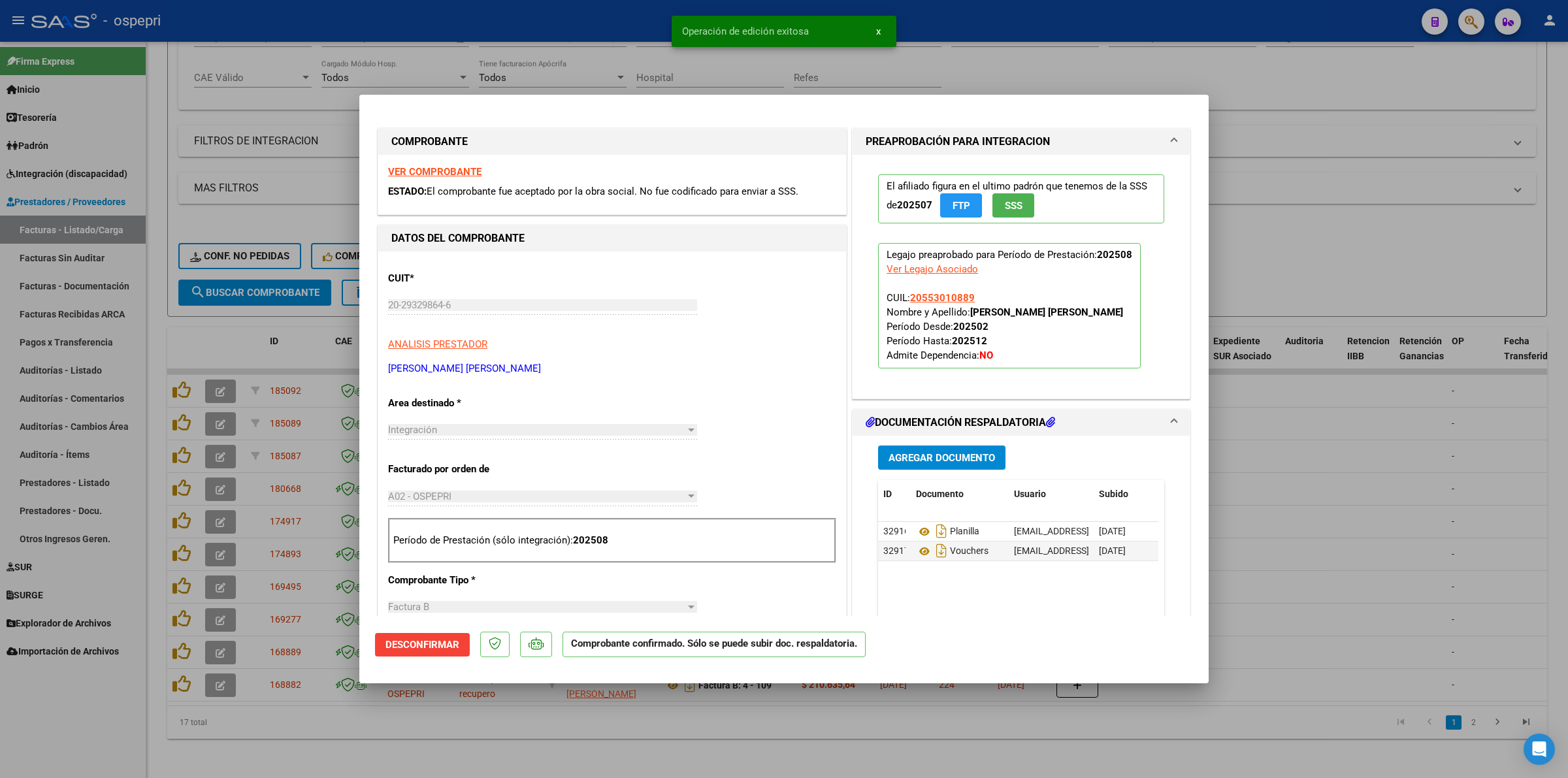
type input "$ 0,00"
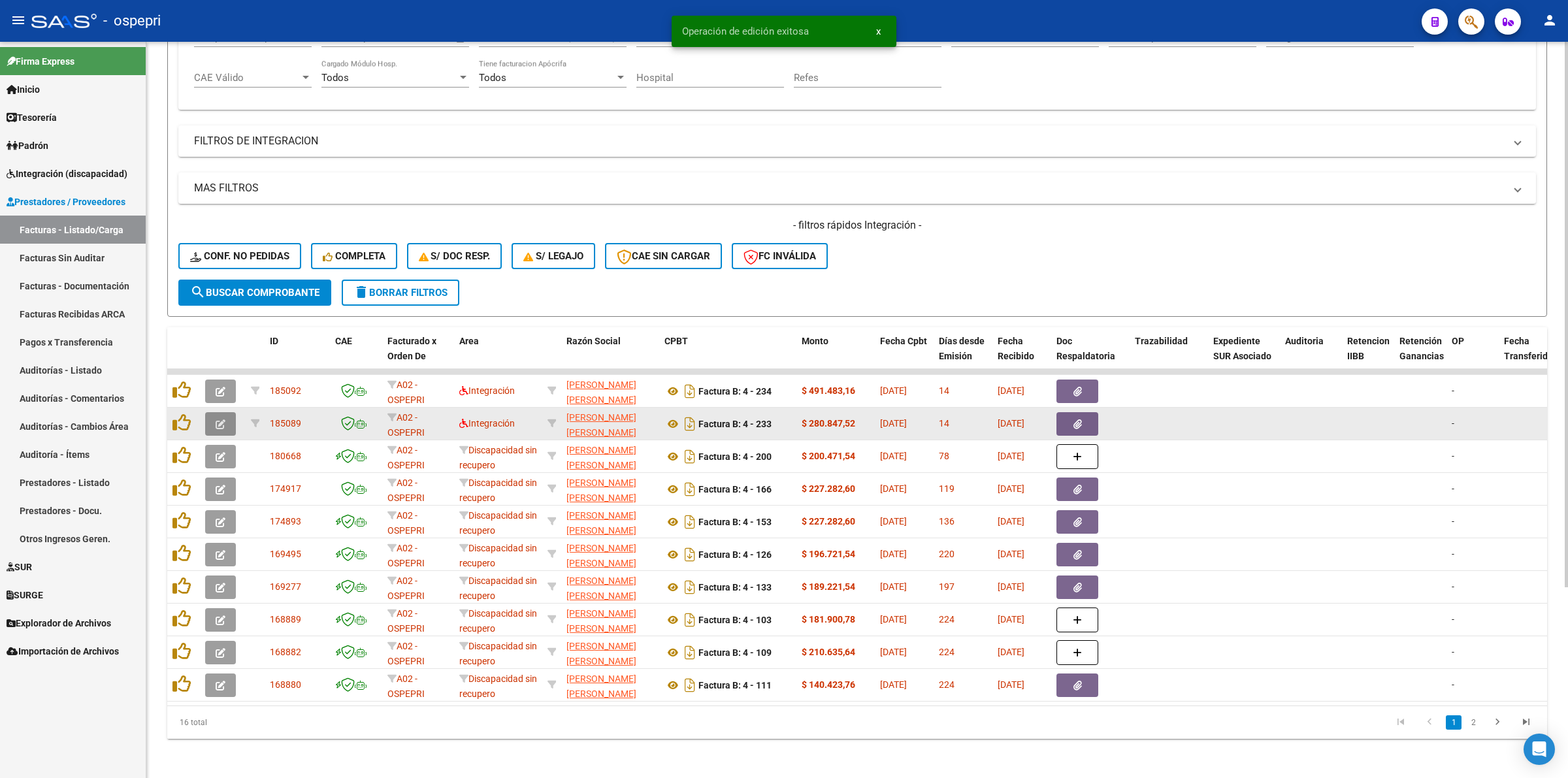
click at [223, 419] on icon "button" at bounding box center [221, 424] width 10 height 10
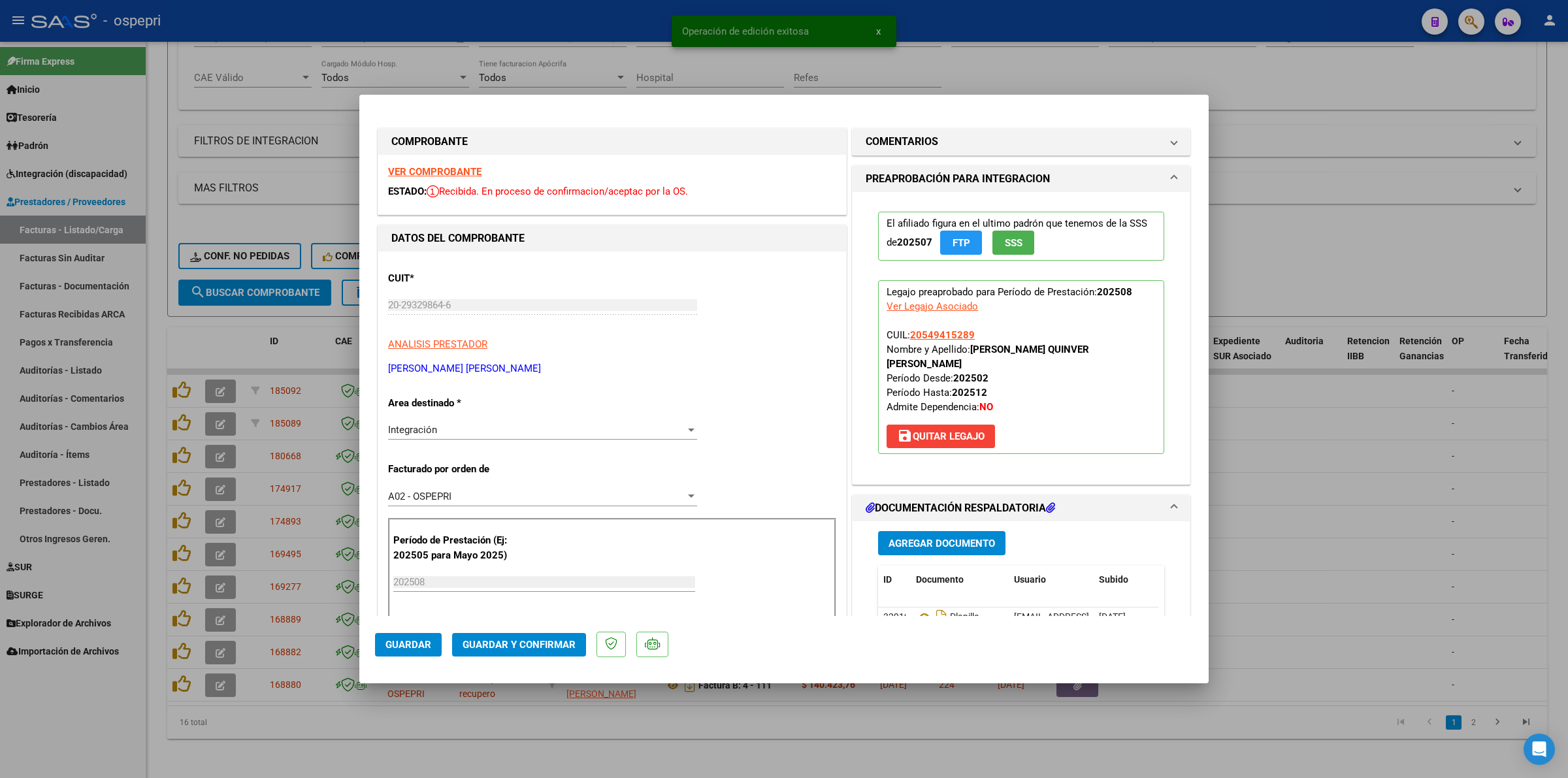
click at [441, 167] on strong "VER COMPROBANTE" at bounding box center [435, 172] width 93 height 12
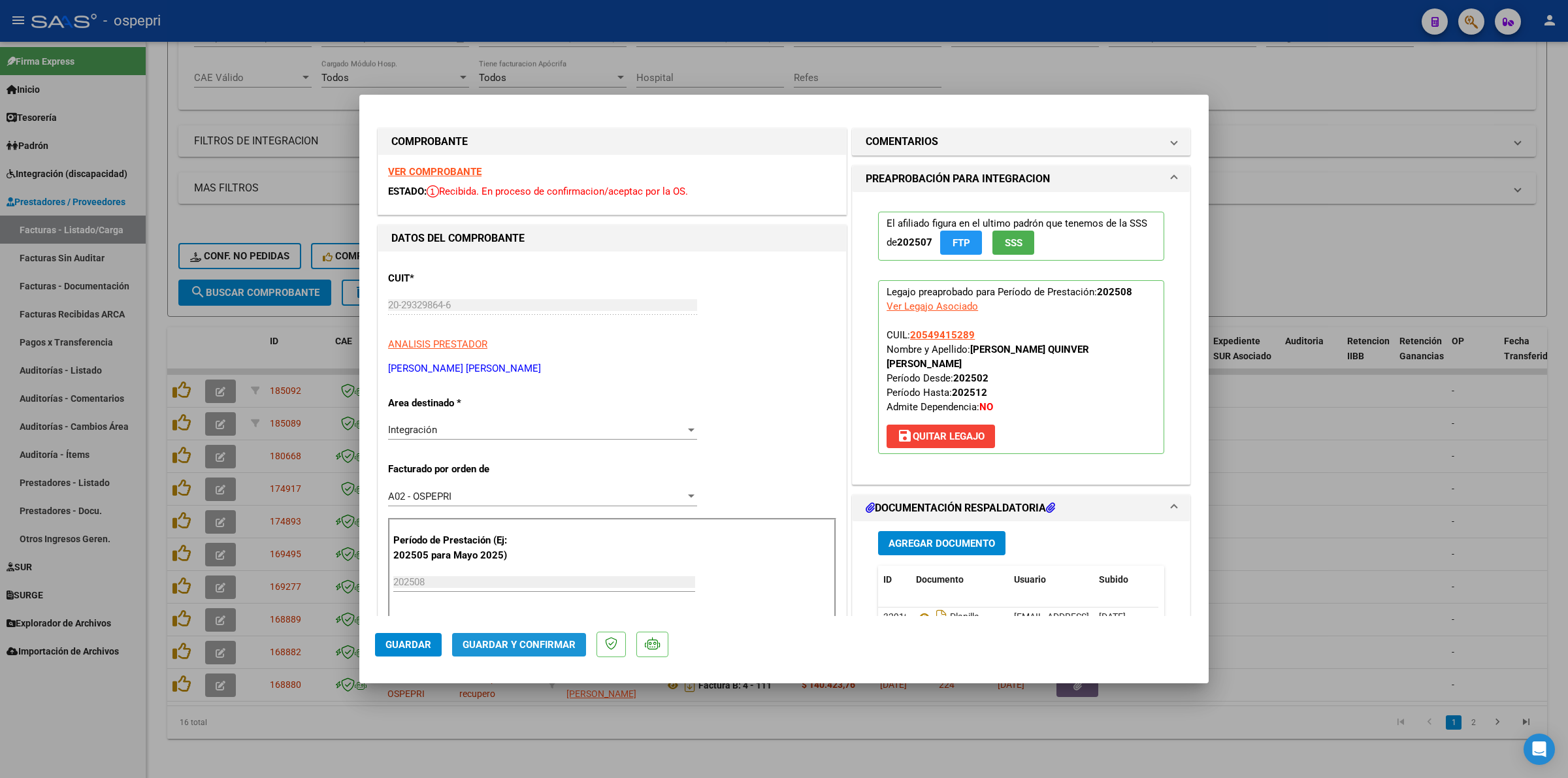
click at [546, 643] on span "Guardar y Confirmar" at bounding box center [518, 644] width 113 height 12
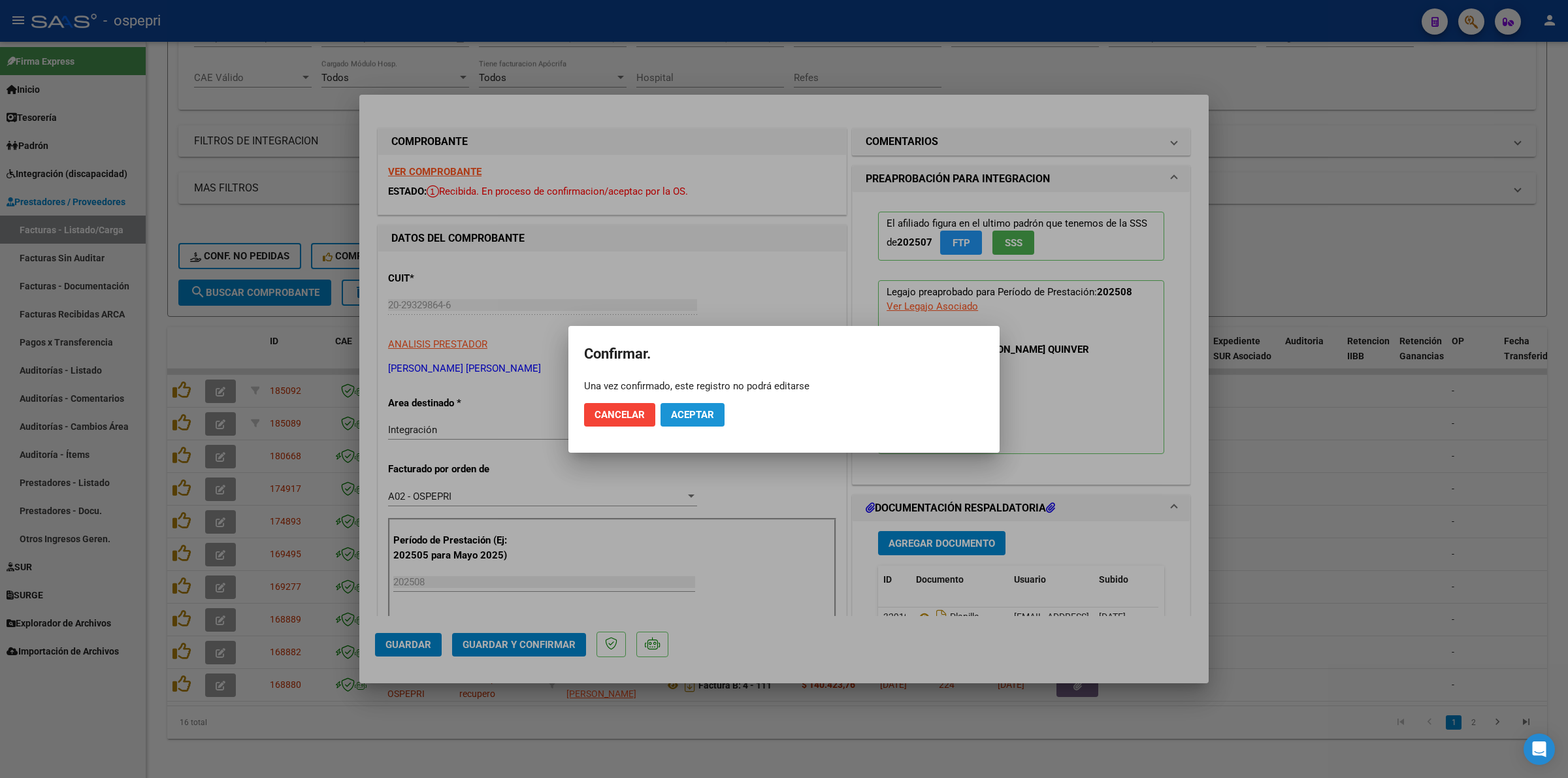
click at [710, 413] on span "Aceptar" at bounding box center [692, 415] width 43 height 12
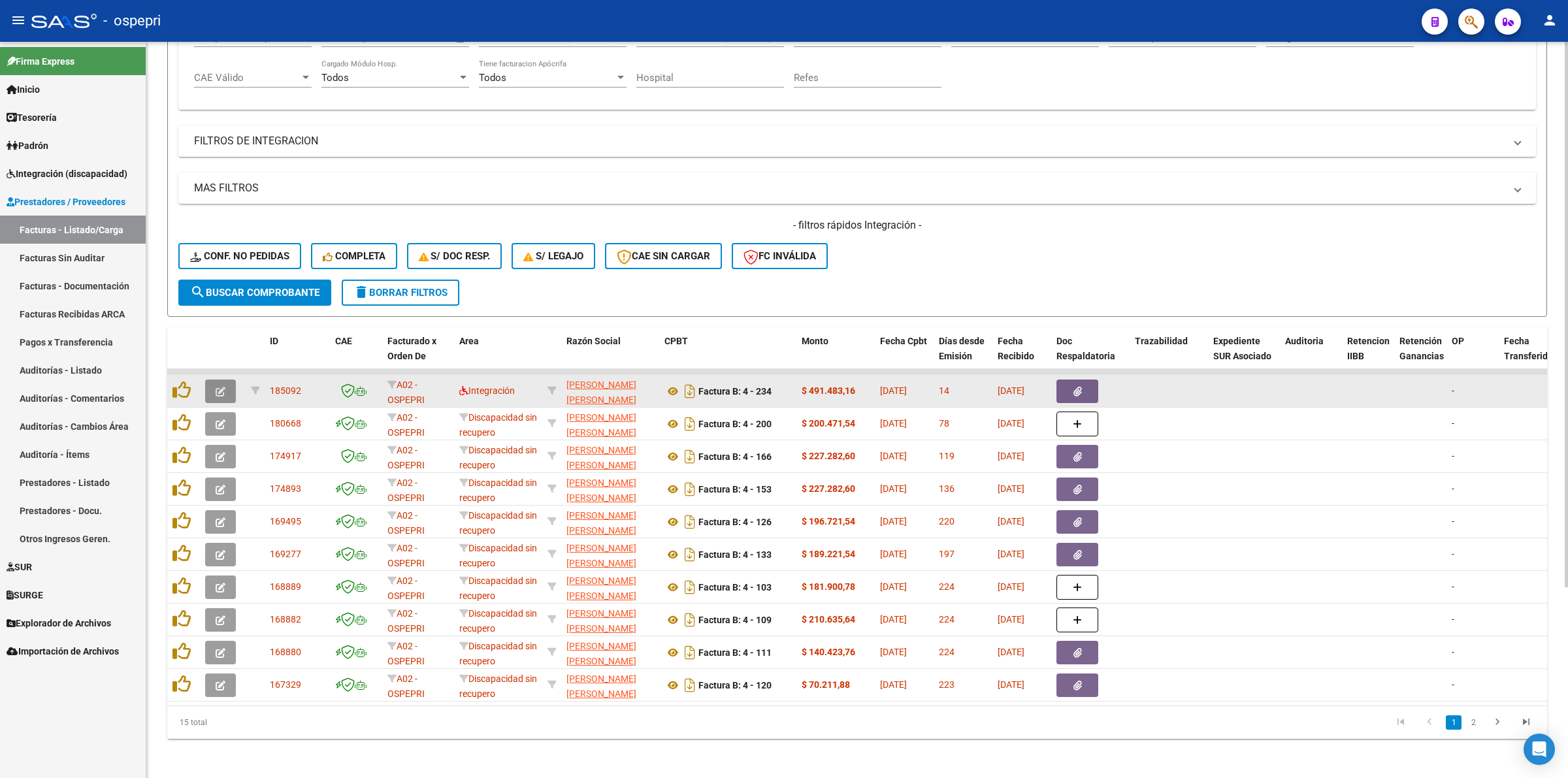
click at [219, 387] on icon "button" at bounding box center [221, 392] width 10 height 10
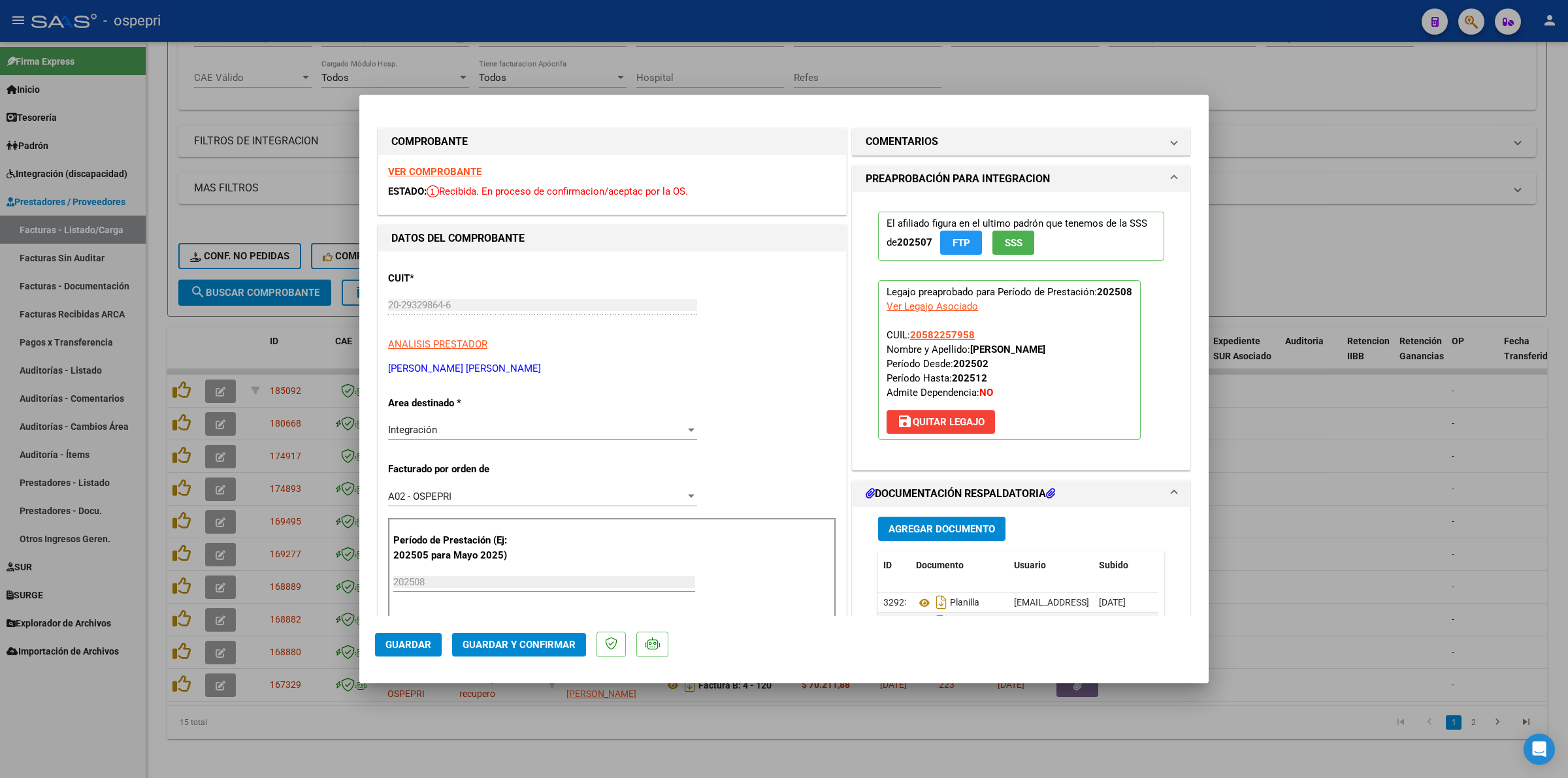
click at [416, 174] on strong "VER COMPROBANTE" at bounding box center [435, 172] width 93 height 12
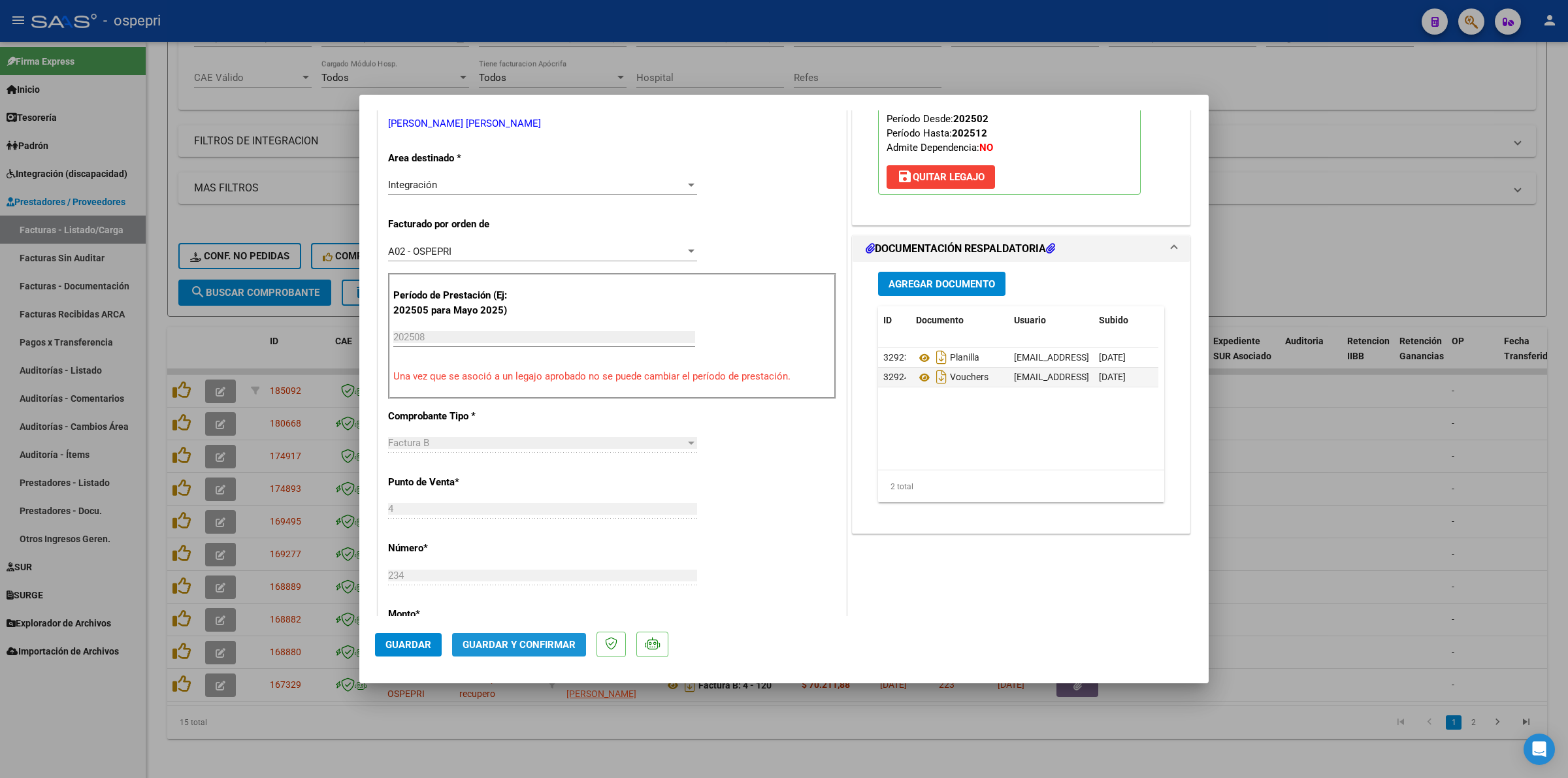
click at [510, 638] on span "Guardar y Confirmar" at bounding box center [518, 644] width 113 height 12
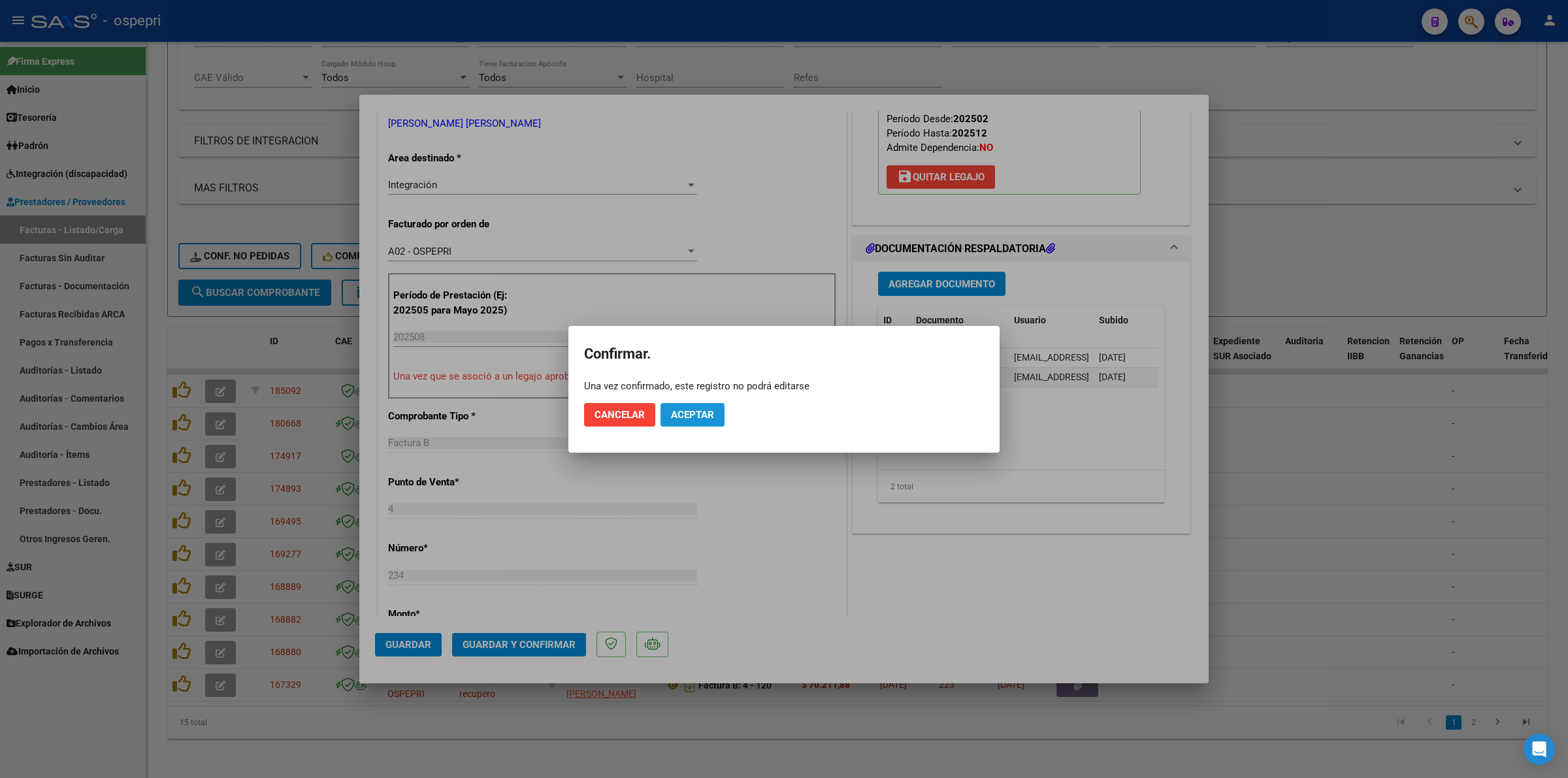
drag, startPoint x: 680, startPoint y: 411, endPoint x: 726, endPoint y: 339, distance: 85.4
click at [683, 411] on span "Aceptar" at bounding box center [692, 415] width 43 height 12
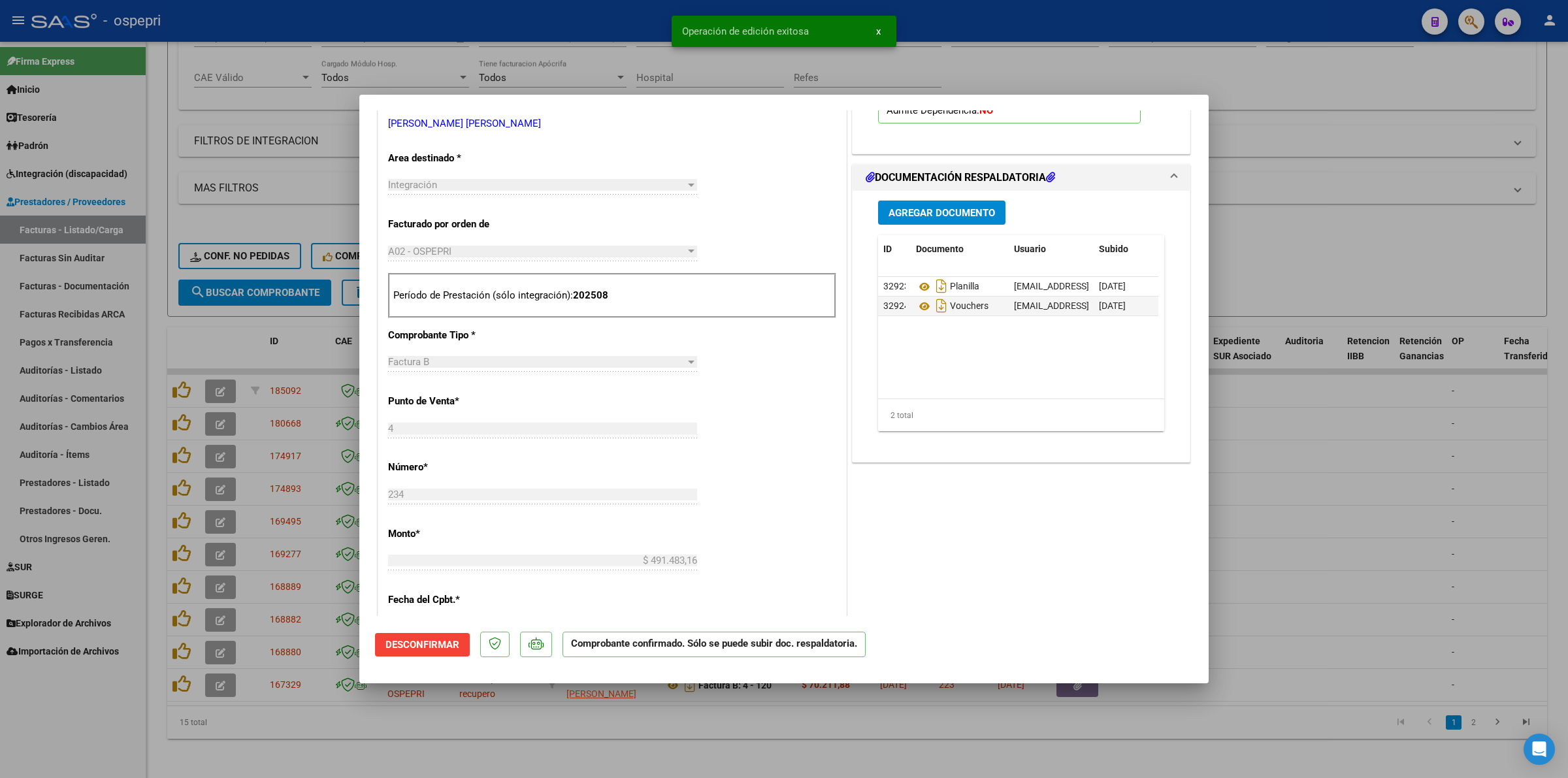
type input "$ 0,00"
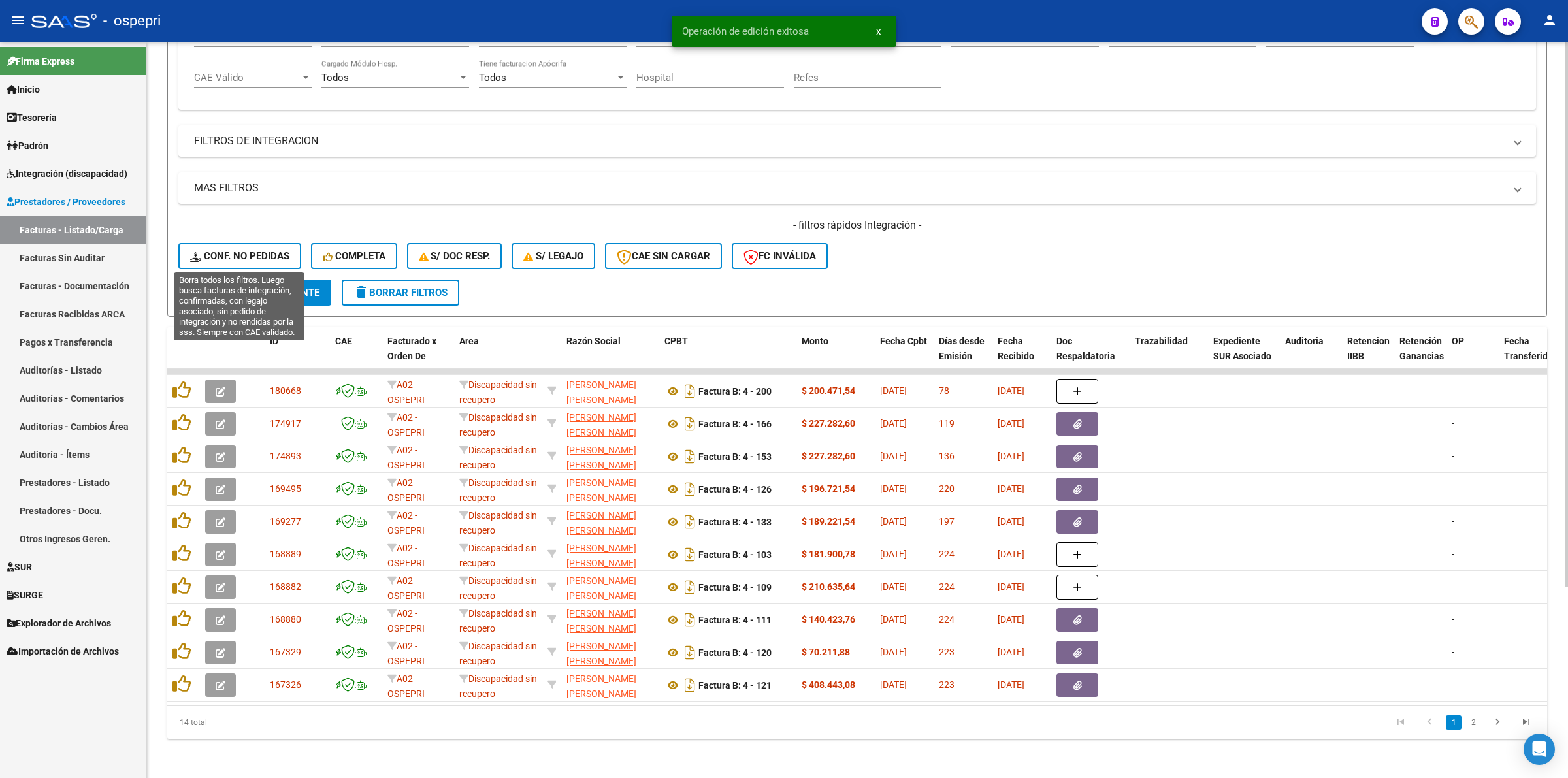
click at [229, 252] on span "Conf. no pedidas" at bounding box center [239, 256] width 99 height 12
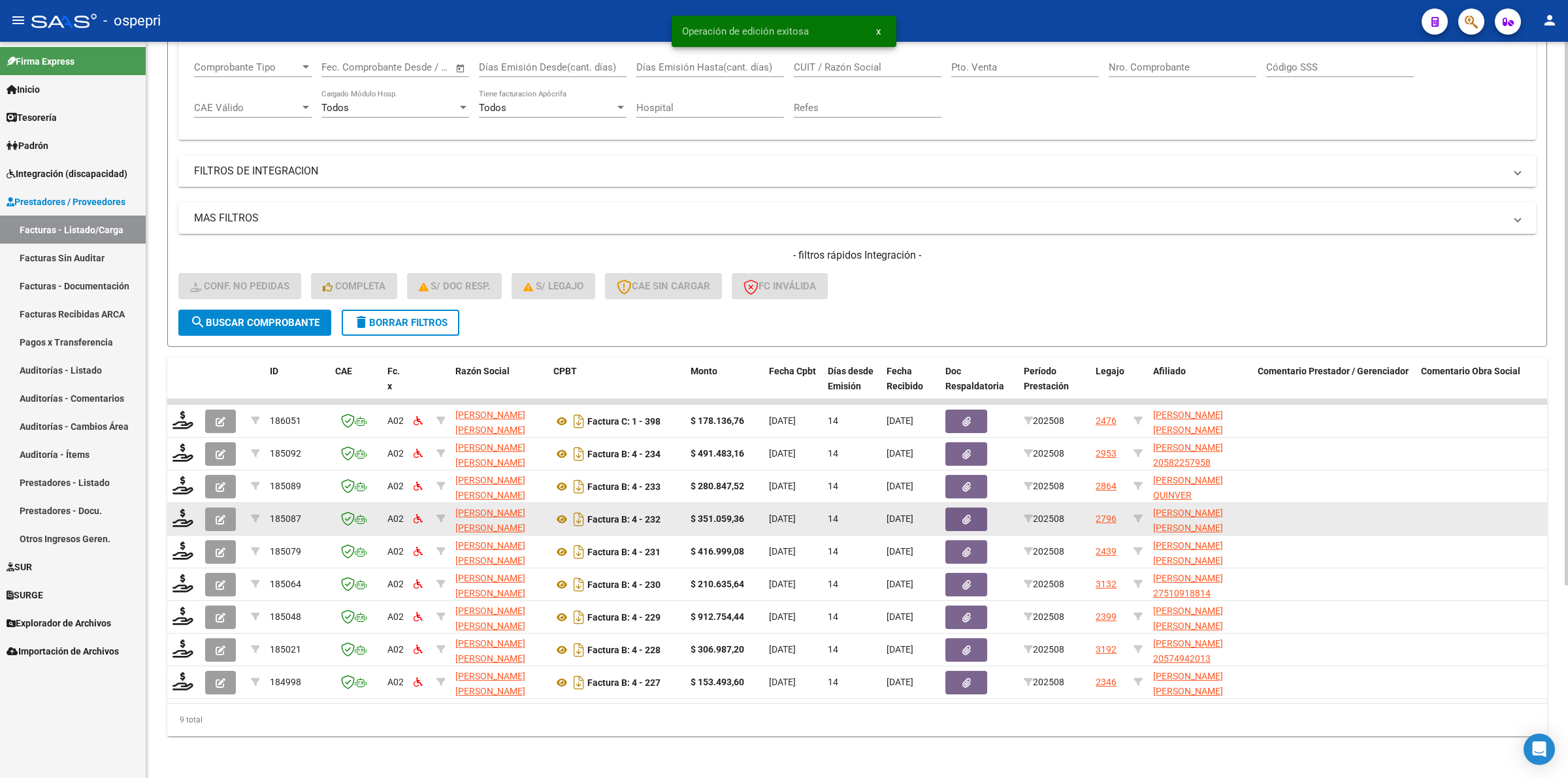
scroll to position [224, 0]
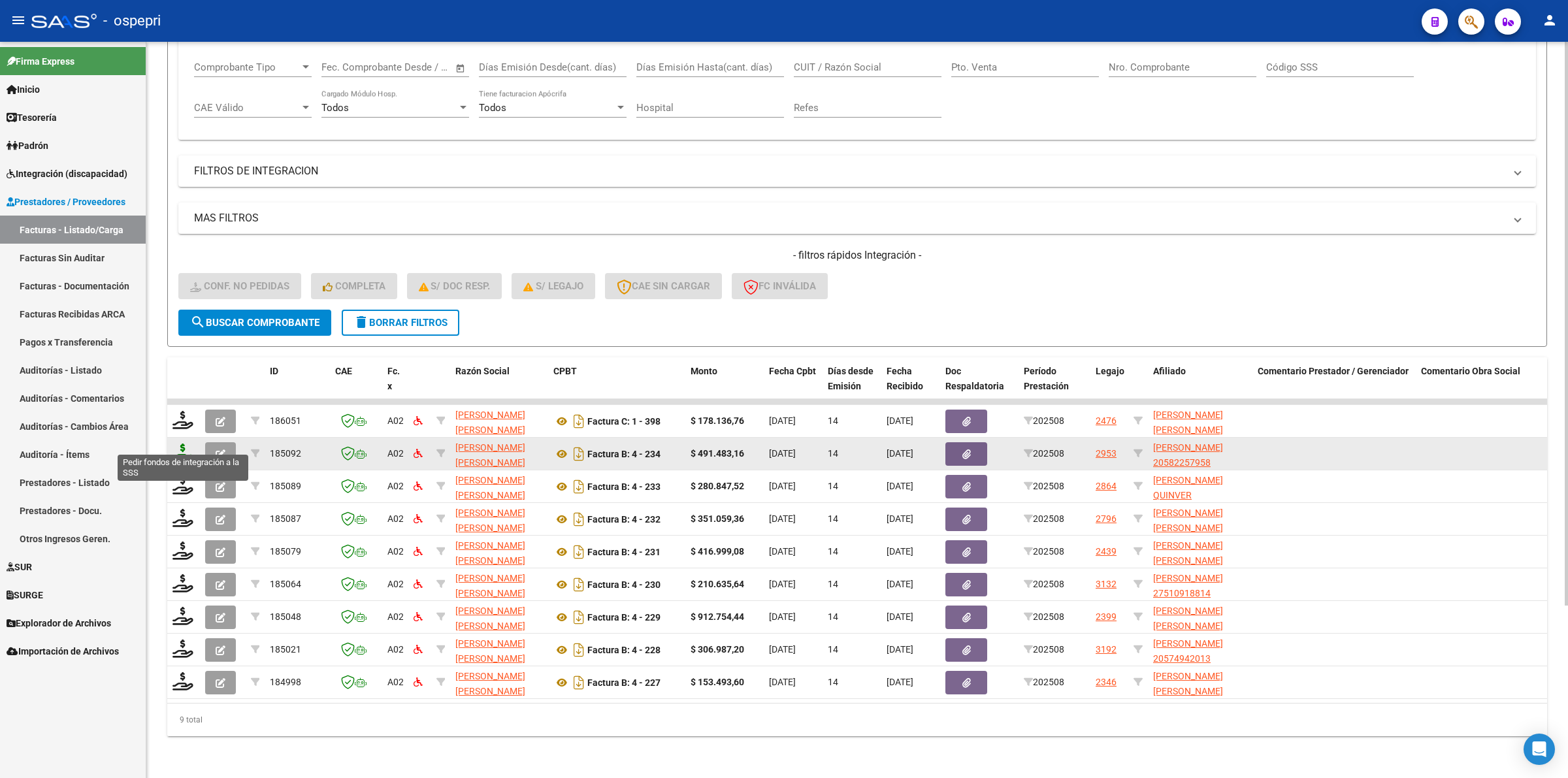
click at [184, 444] on icon at bounding box center [183, 453] width 21 height 19
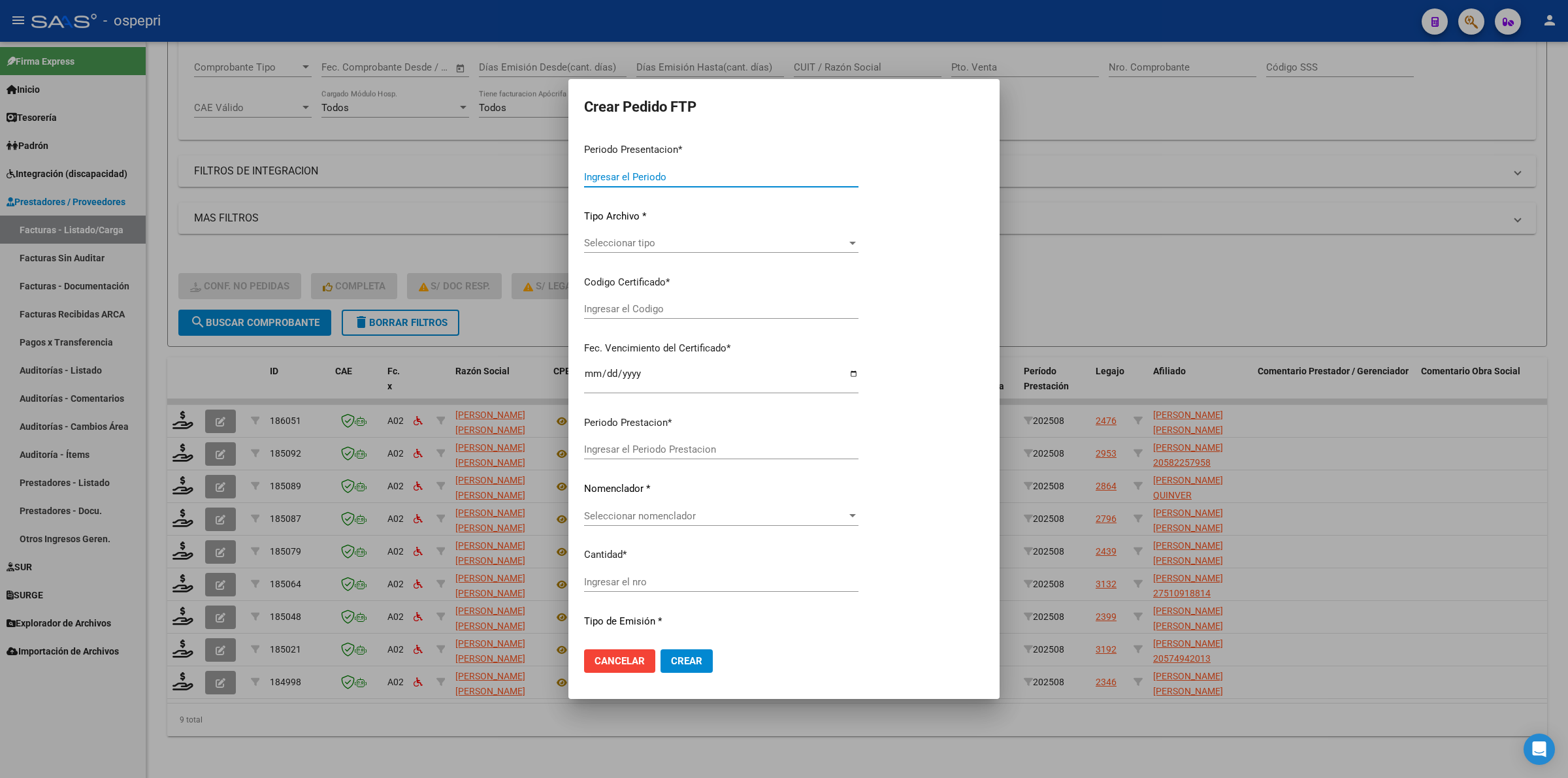
type input "202508"
type input "$ 491.483,16"
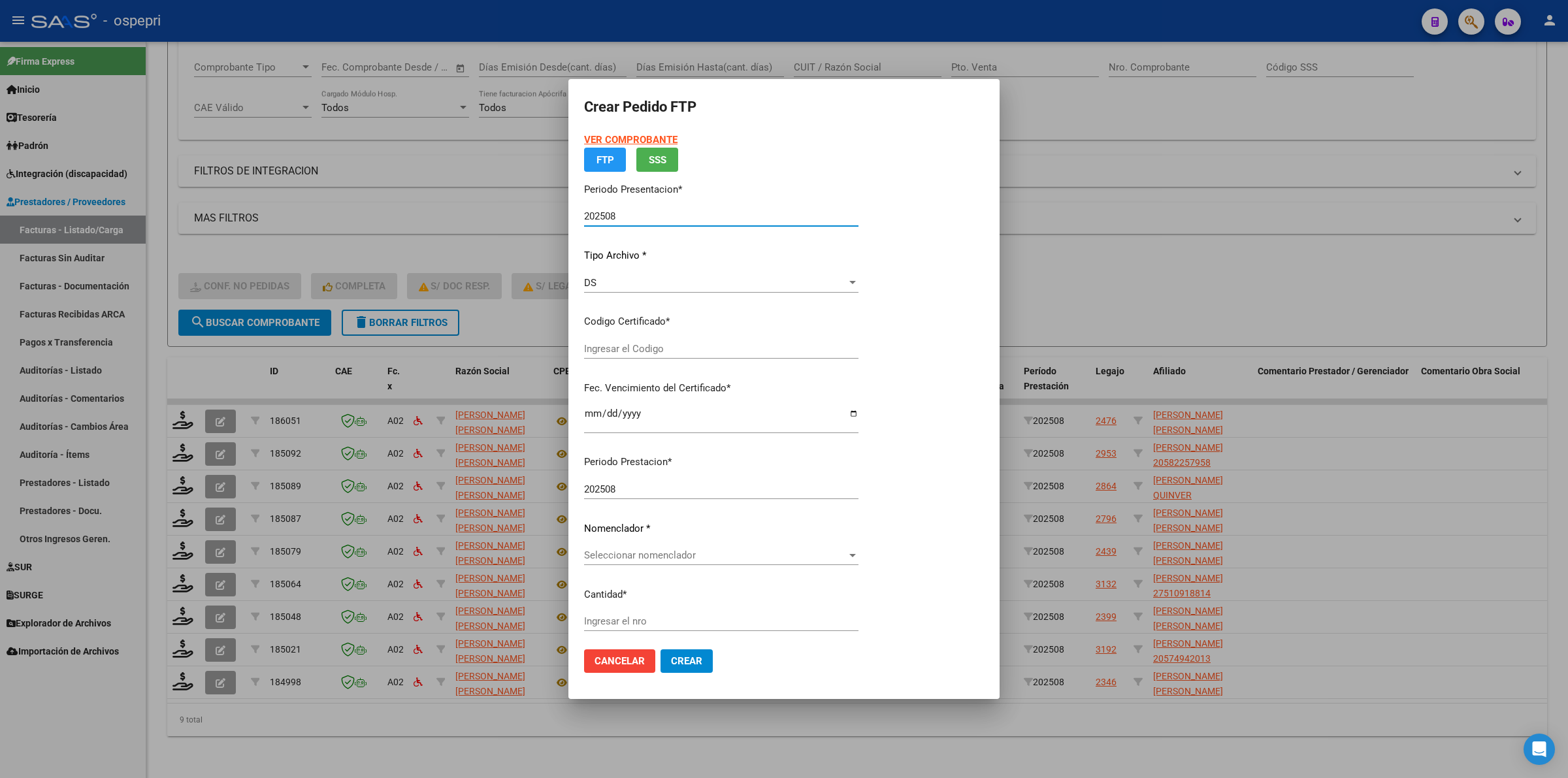
type input "2058225795-8"
type input "2026-04-10"
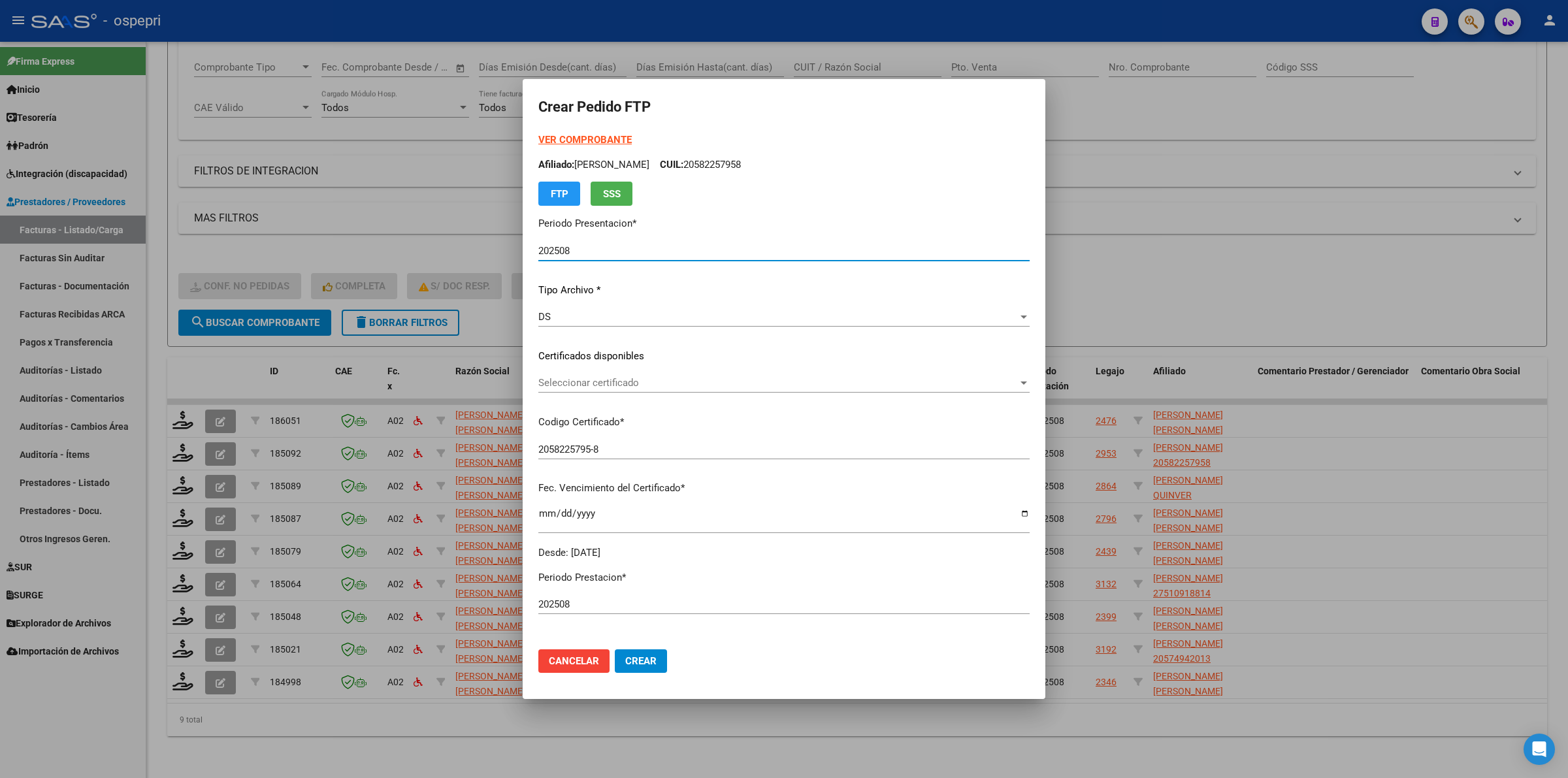
click at [631, 377] on span "Seleccionar certificado" at bounding box center [778, 383] width 479 height 12
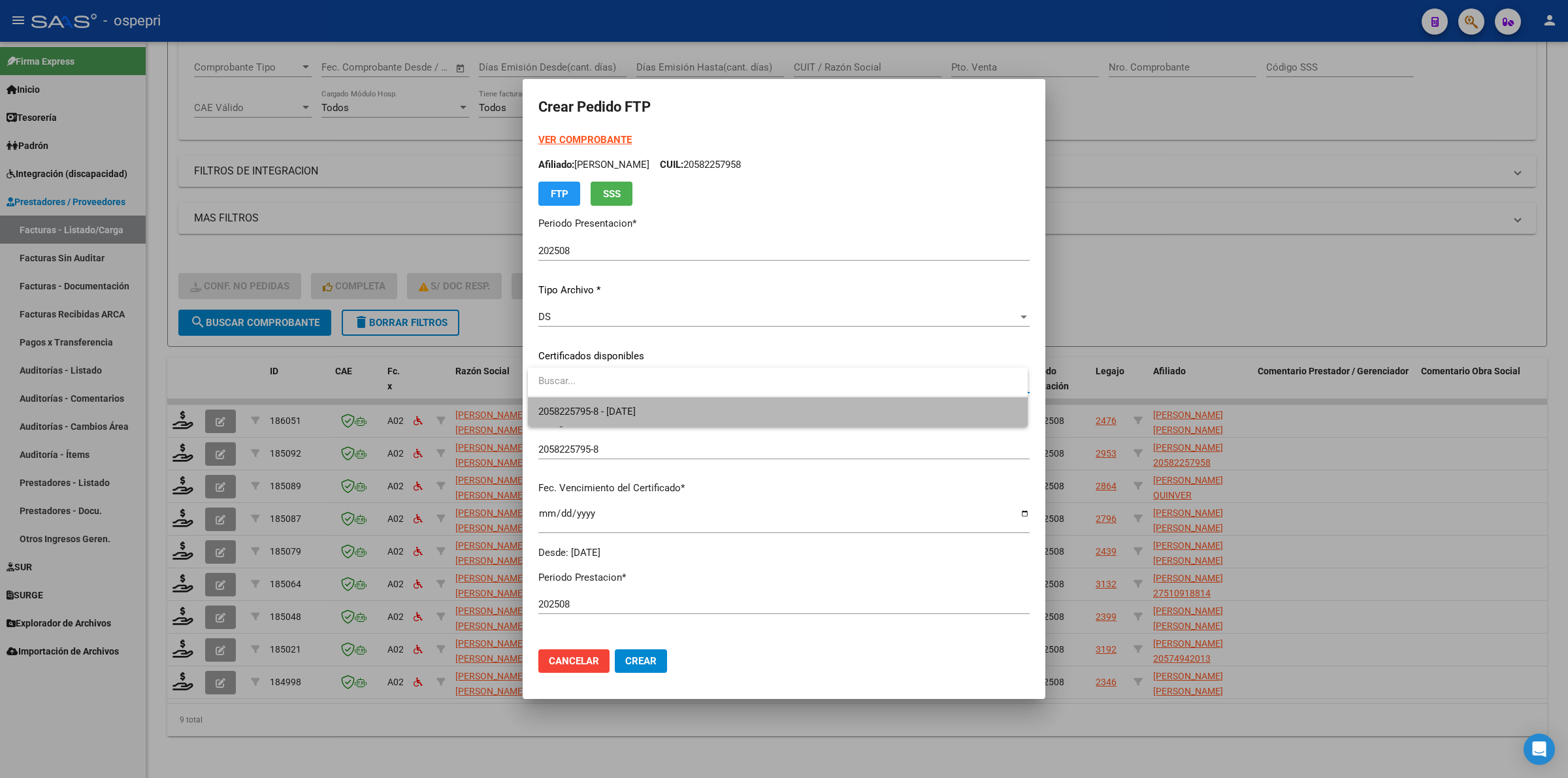
click at [632, 418] on span "2058225795-8 - 2026-04-10" at bounding box center [778, 411] width 479 height 30
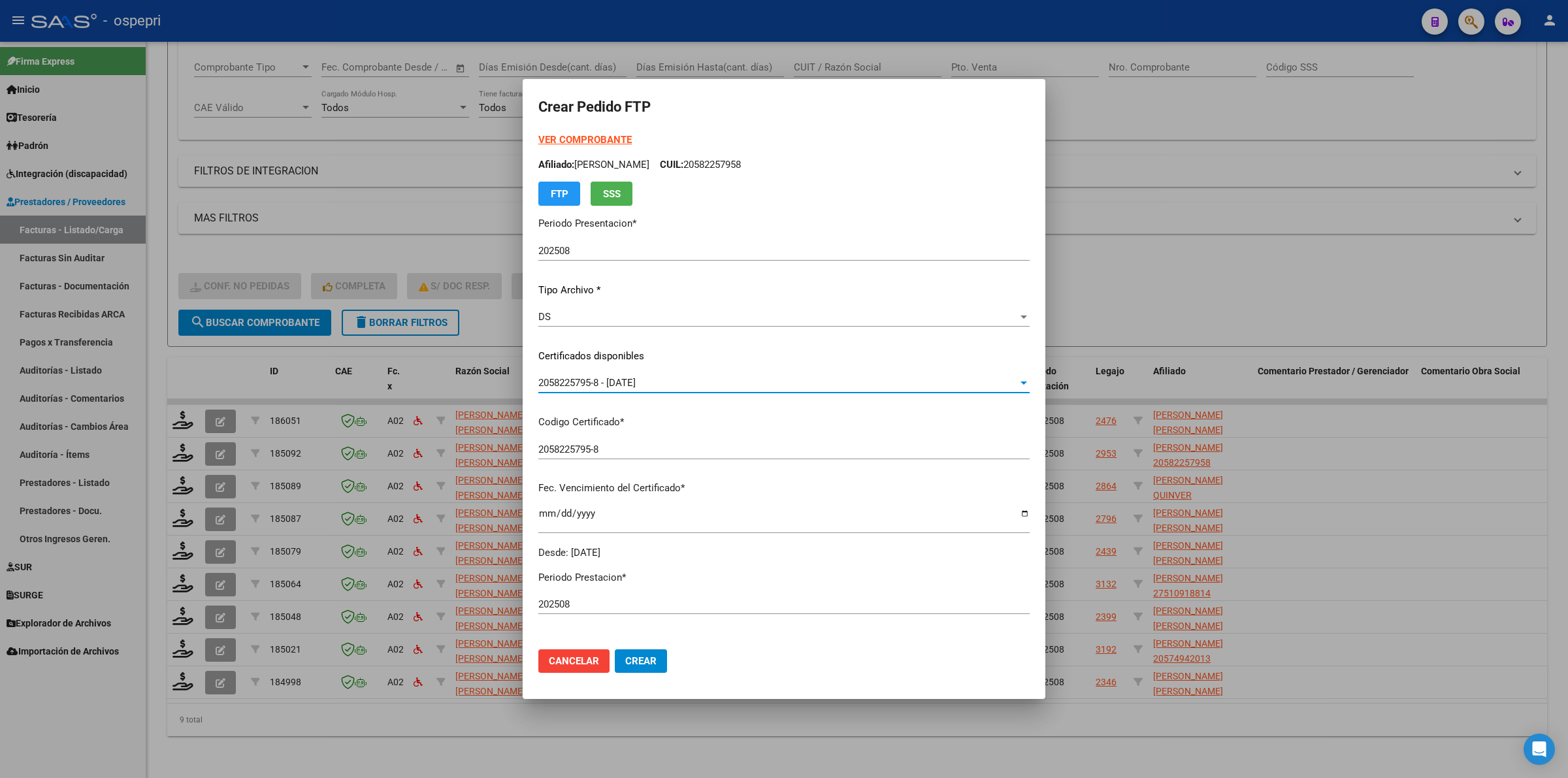
scroll to position [327, 0]
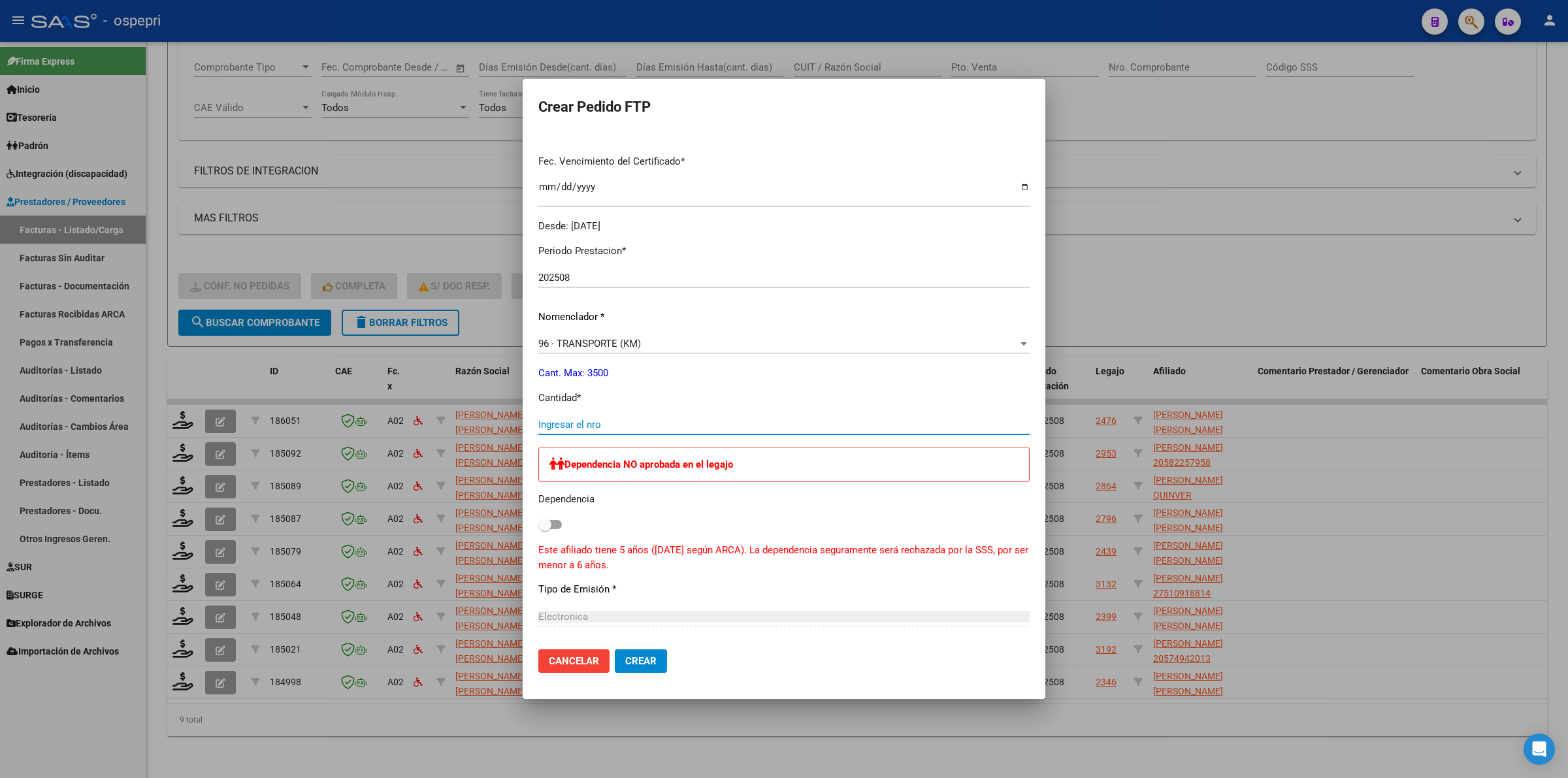
click at [593, 428] on input "Ingresar el nro" at bounding box center [784, 424] width 491 height 12
type input "1260"
click at [639, 661] on span "Crear" at bounding box center [640, 661] width 31 height 12
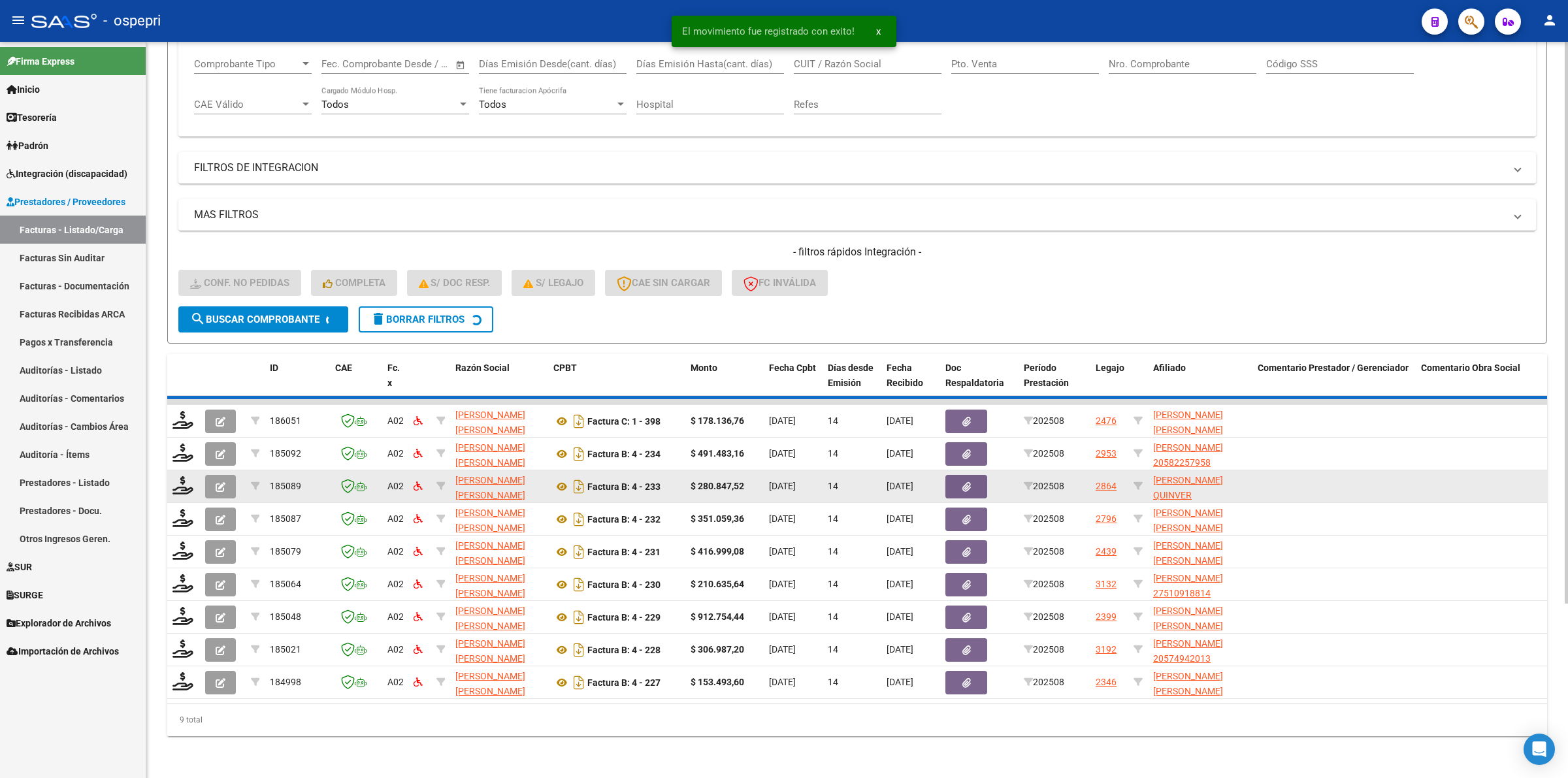
scroll to position [191, 0]
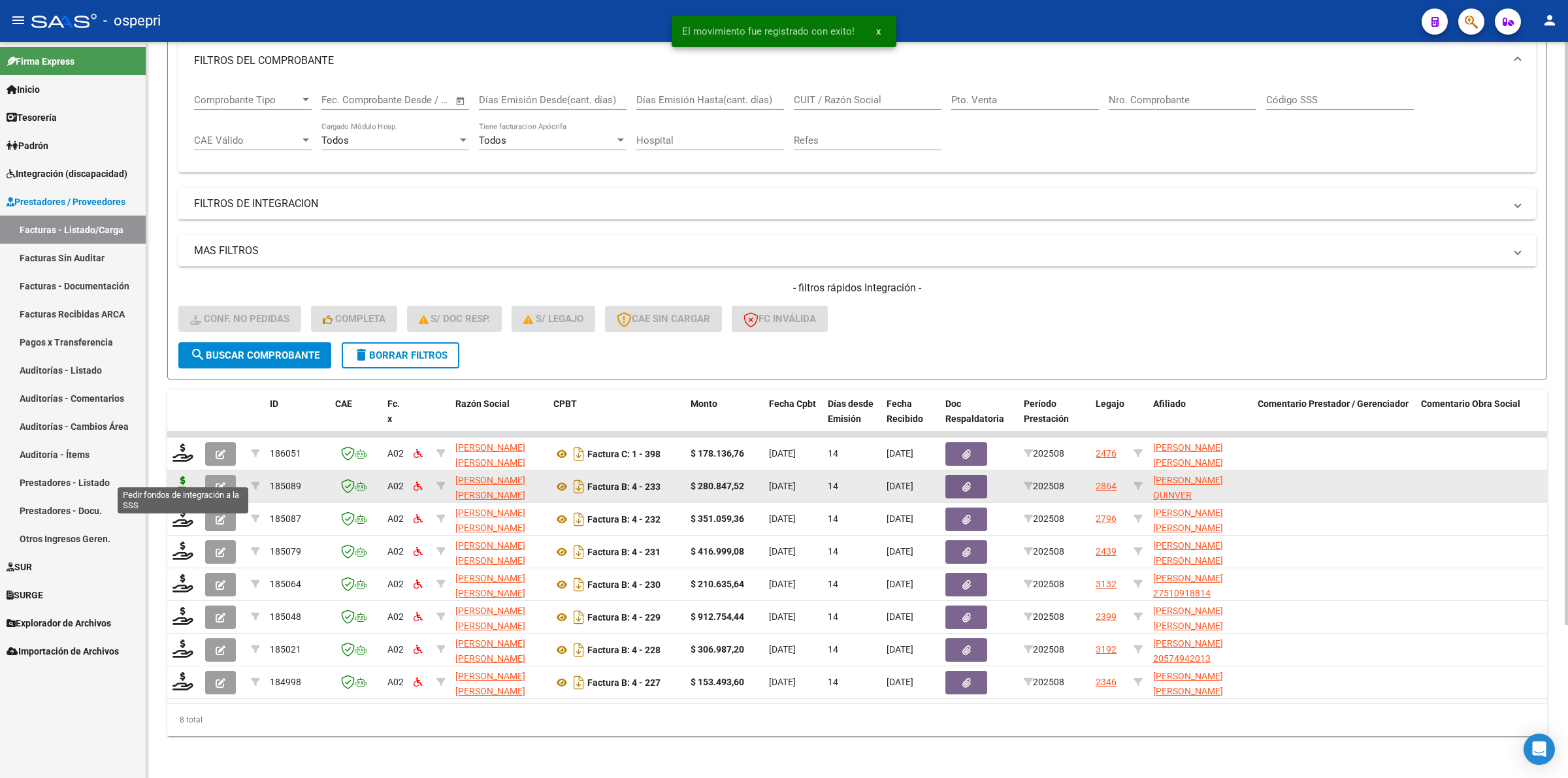
click at [178, 476] on icon at bounding box center [183, 485] width 21 height 19
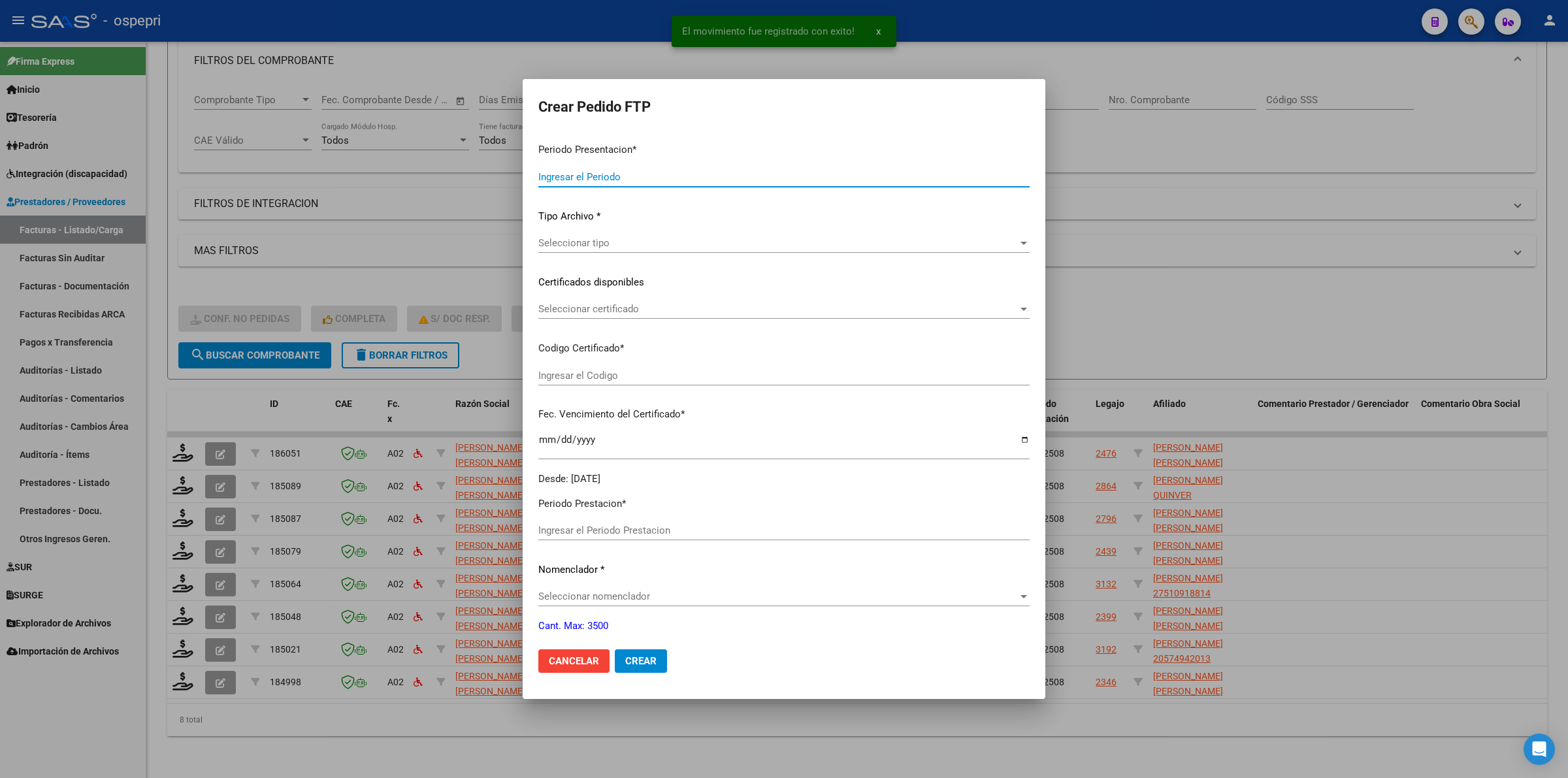
type input "202508"
type input "$ 280.847,52"
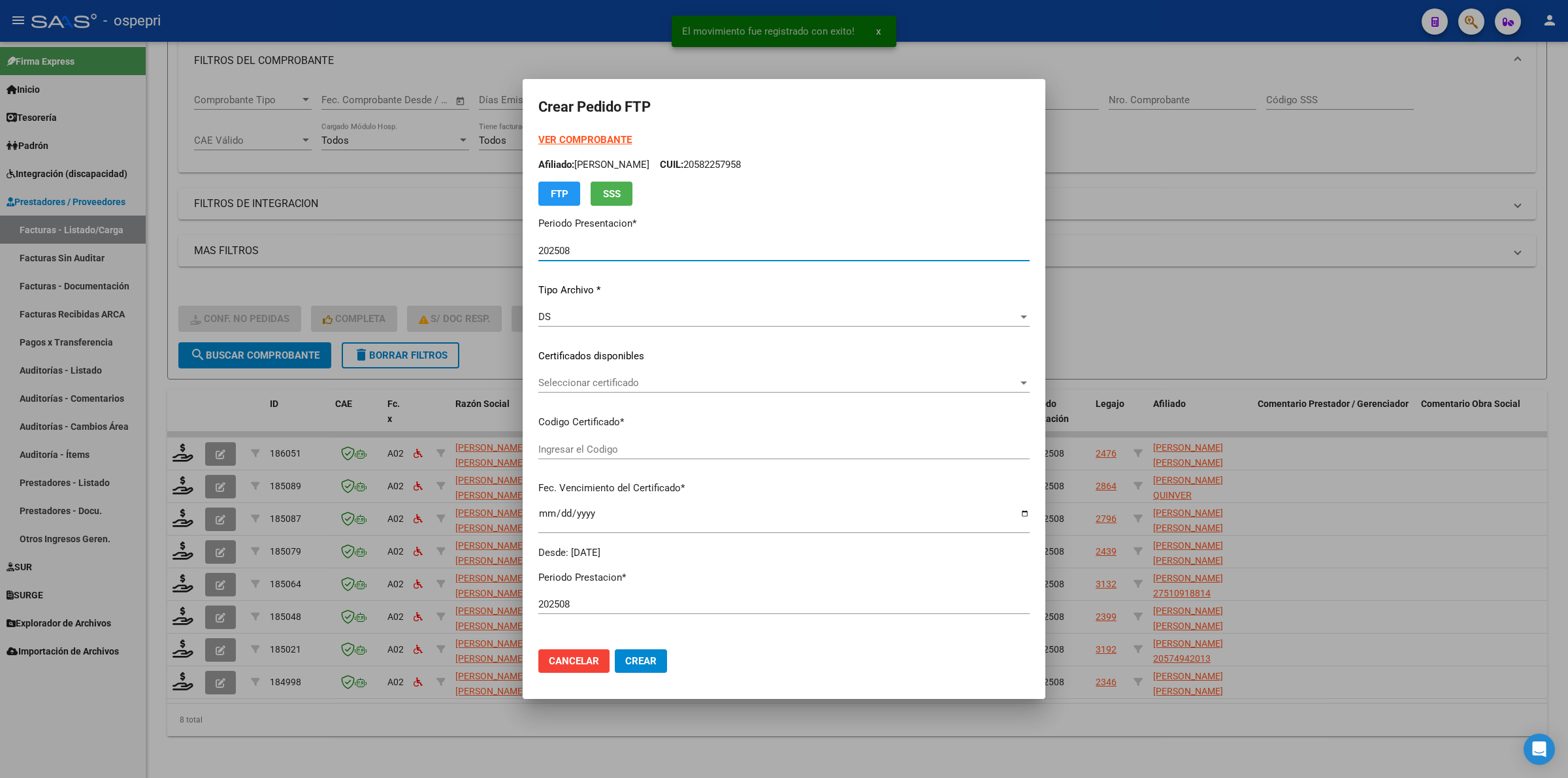
type input "20549415289"
type input "2026-12-22"
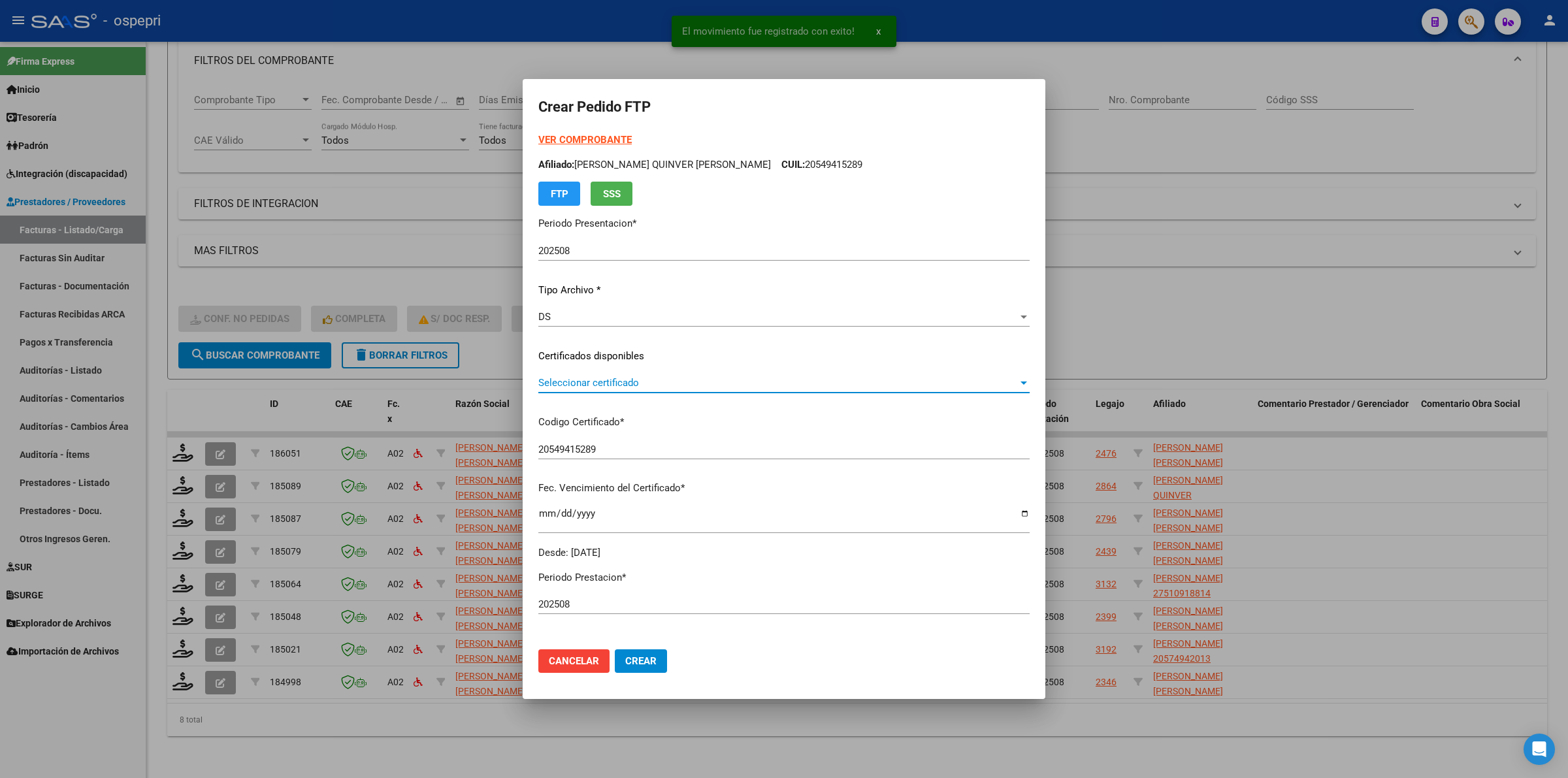
click at [621, 378] on span "Seleccionar certificado" at bounding box center [778, 383] width 479 height 12
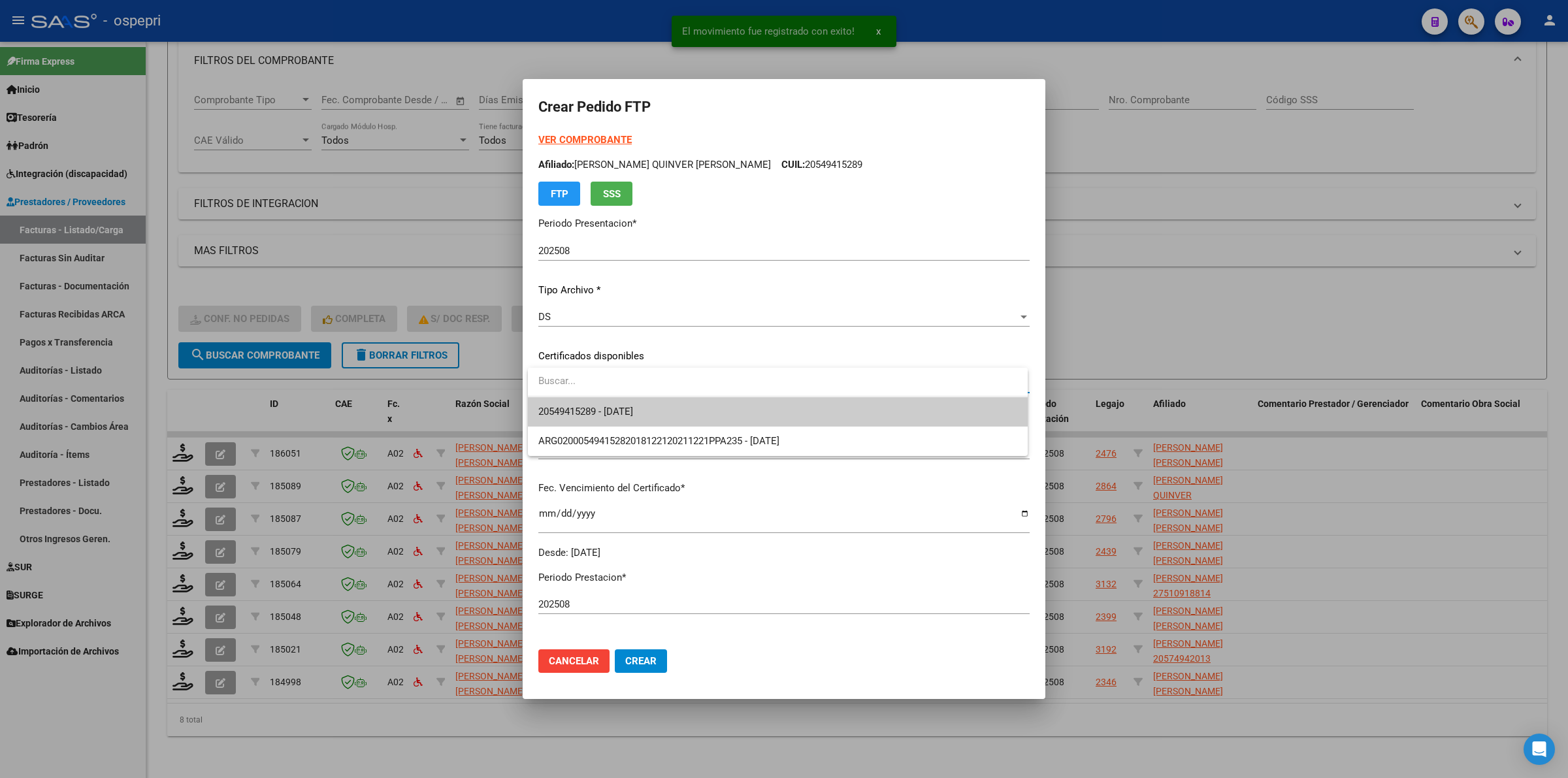
click at [618, 420] on span "20549415289 - 2026-12-22" at bounding box center [778, 411] width 479 height 30
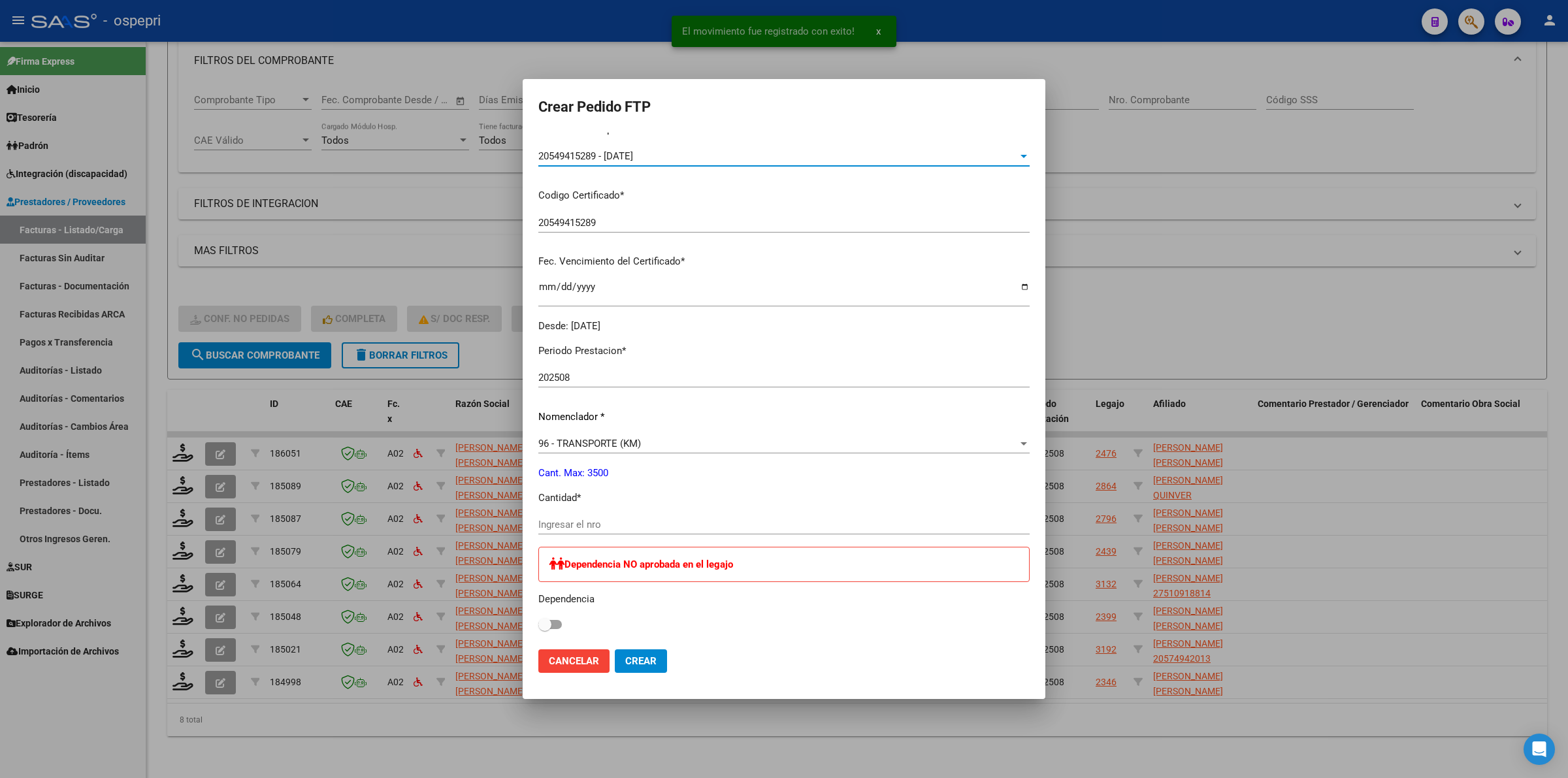
scroll to position [245, 0]
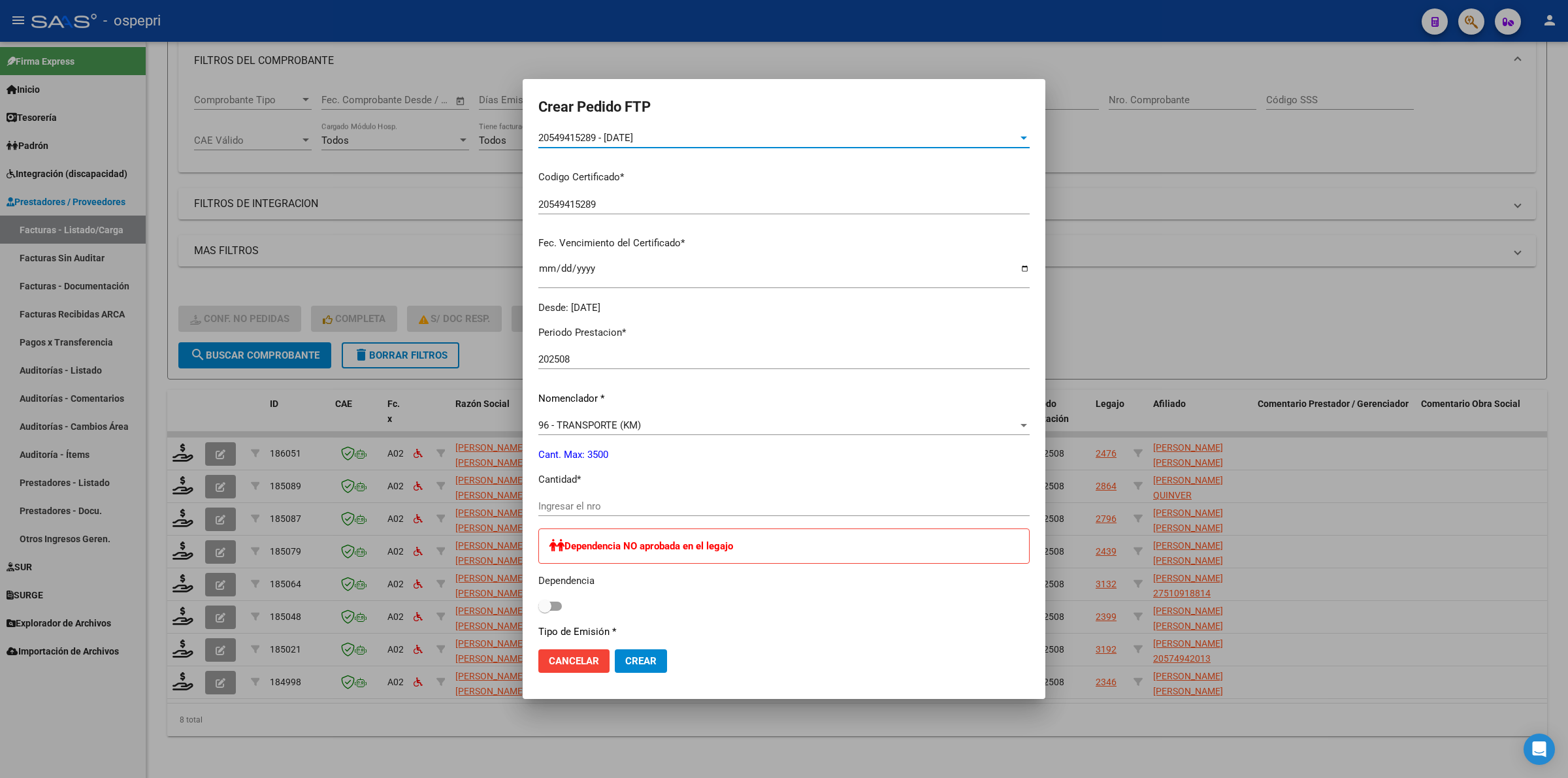
click at [596, 501] on input "Ingresar el nro" at bounding box center [784, 506] width 491 height 12
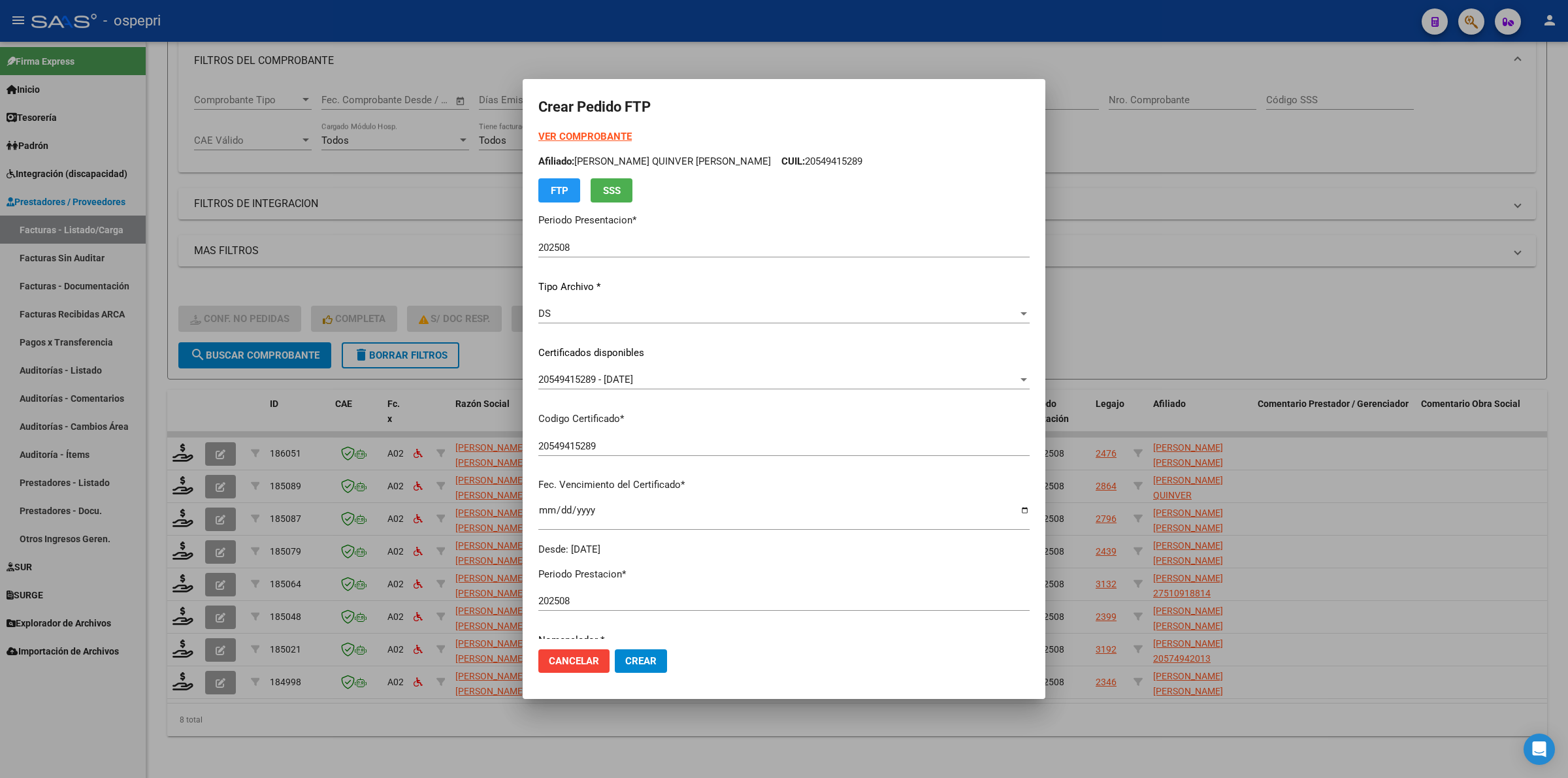
scroll to position [0, 0]
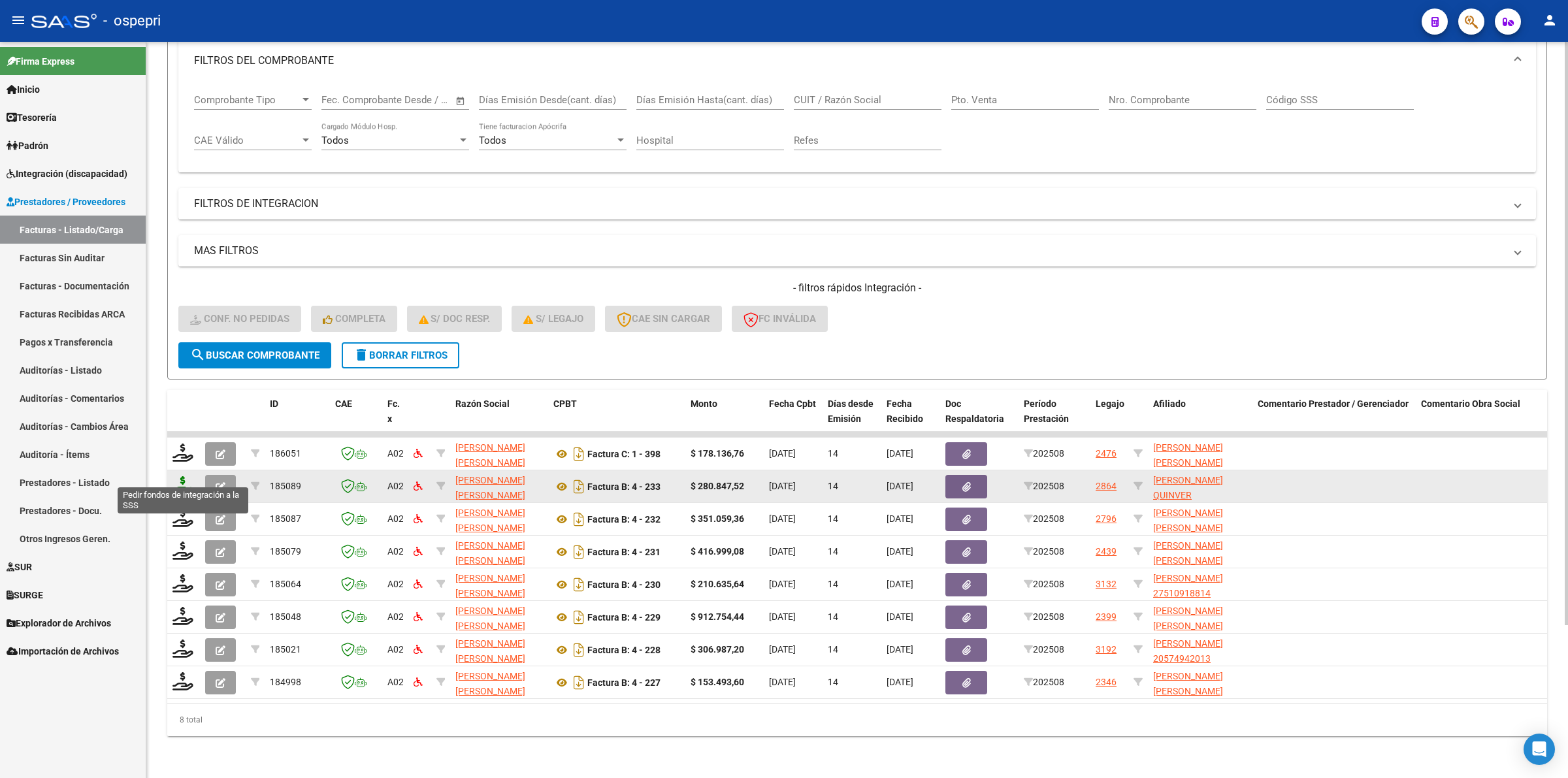
click at [180, 476] on icon at bounding box center [183, 485] width 21 height 19
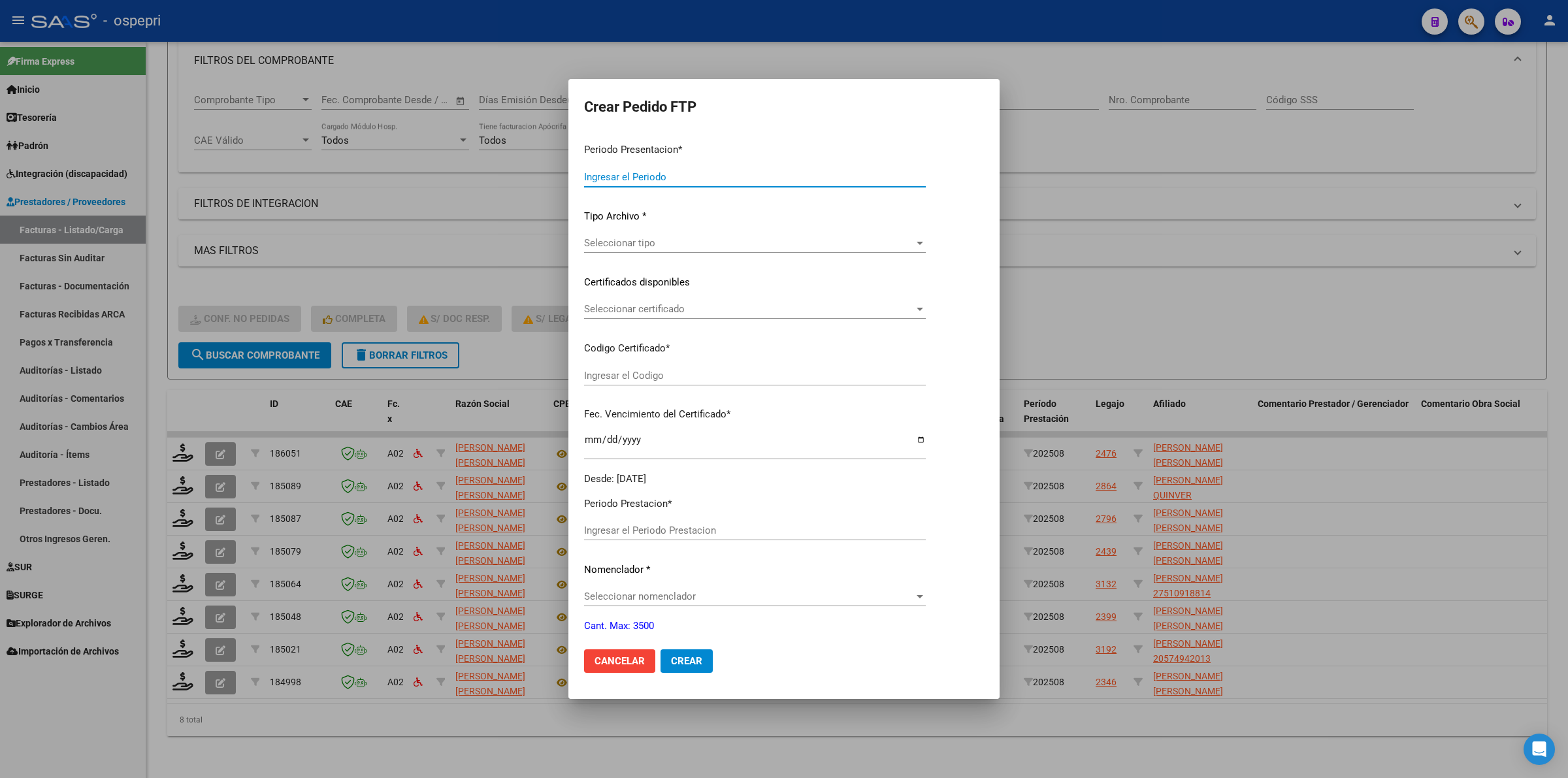
type input "202508"
type input "$ 280.847,52"
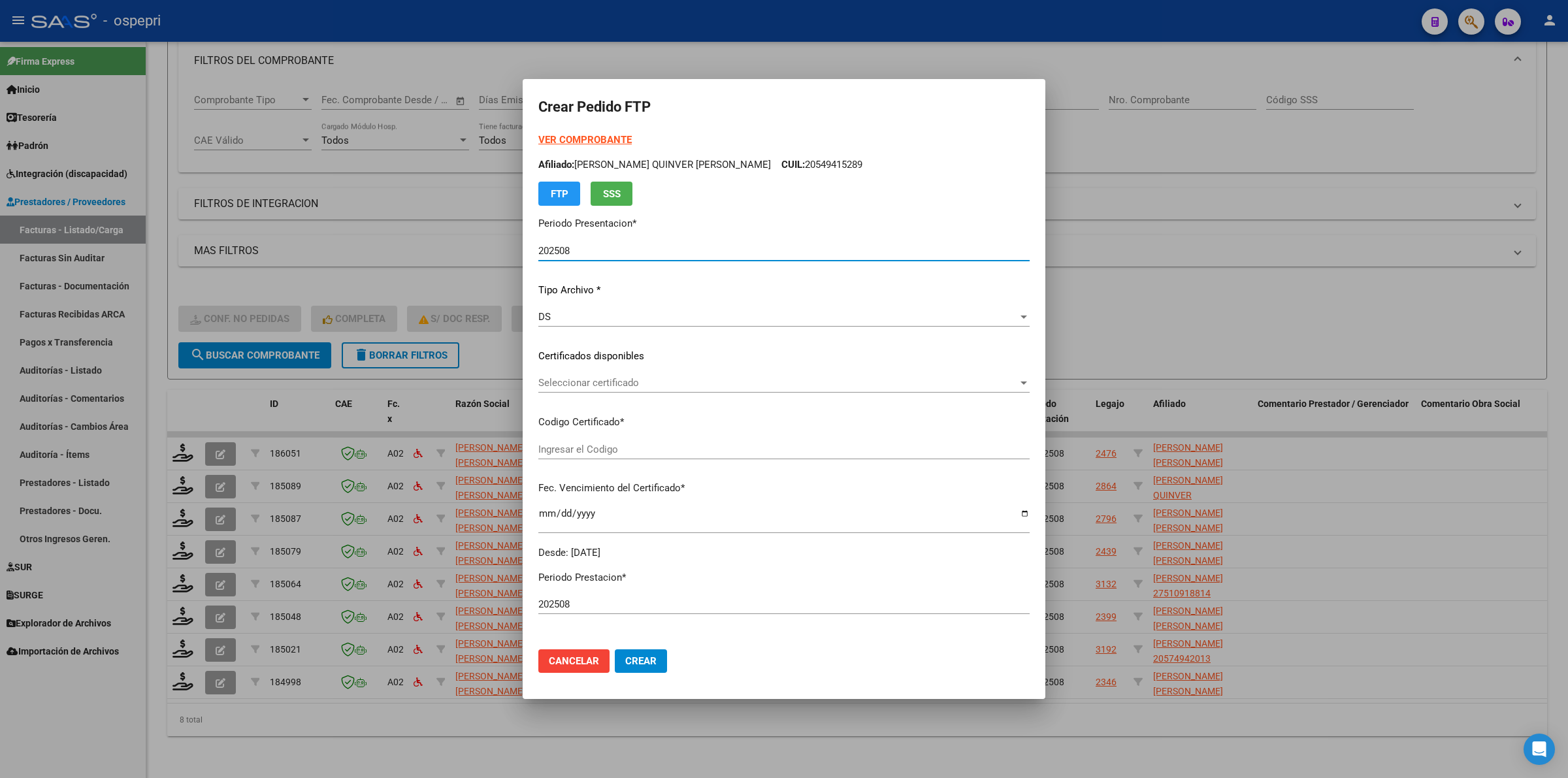
type input "20549415289"
type input "2026-12-22"
click at [585, 377] on span "Seleccionar certificado" at bounding box center [778, 383] width 479 height 12
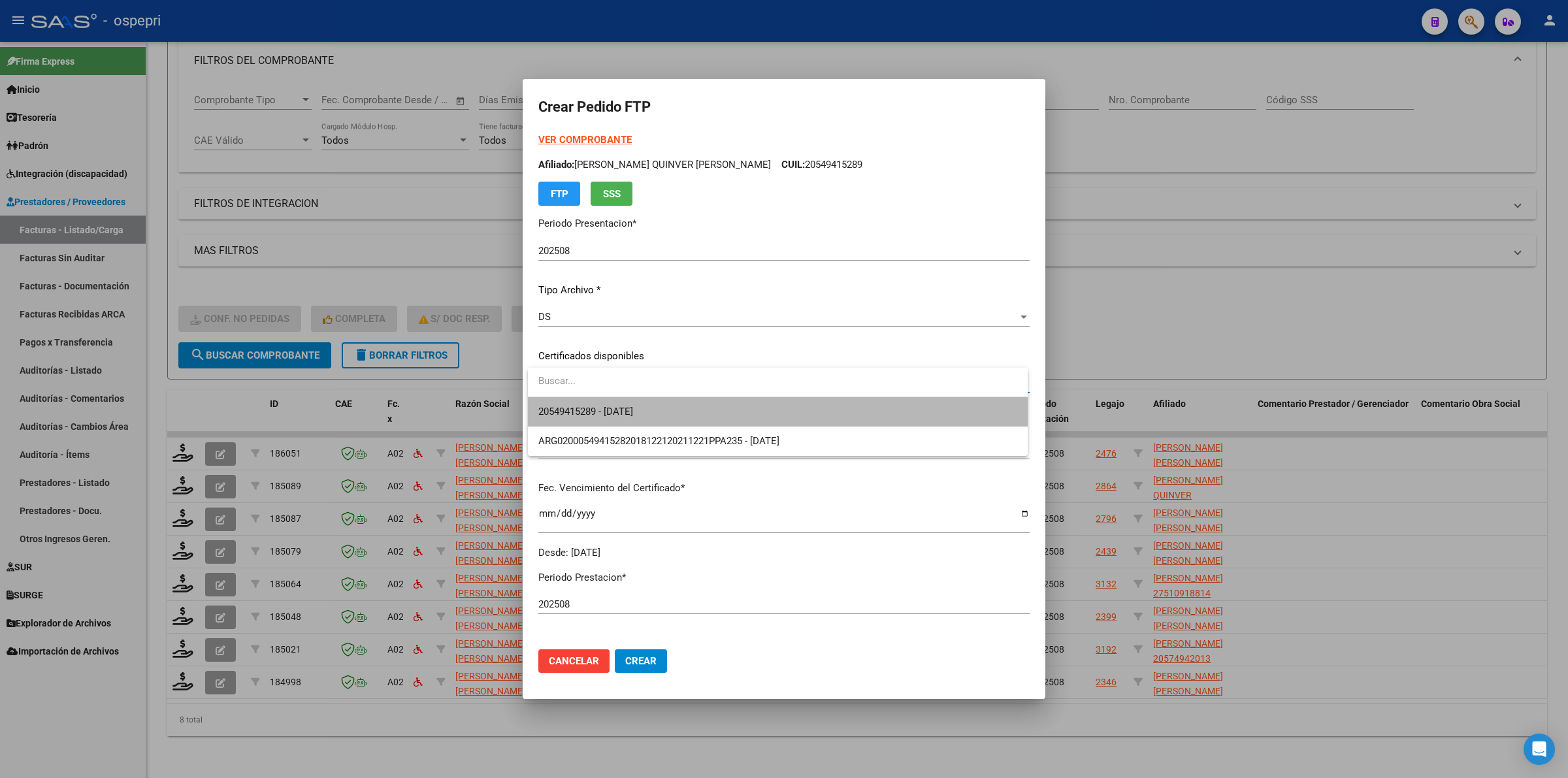
drag, startPoint x: 580, startPoint y: 397, endPoint x: 569, endPoint y: 439, distance: 43.4
click at [579, 399] on span "20549415289 - 2026-12-22" at bounding box center [778, 411] width 479 height 30
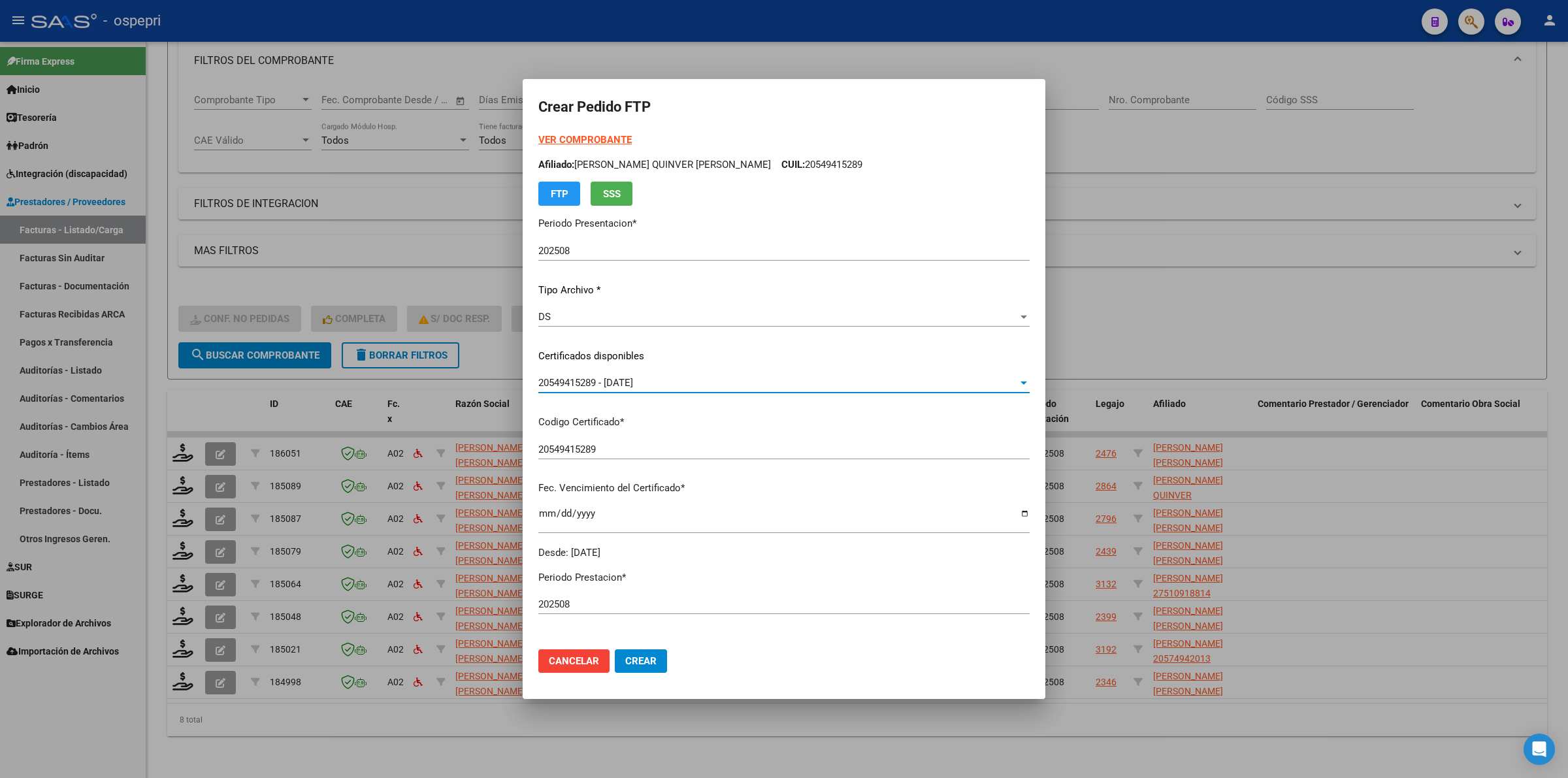
scroll to position [245, 0]
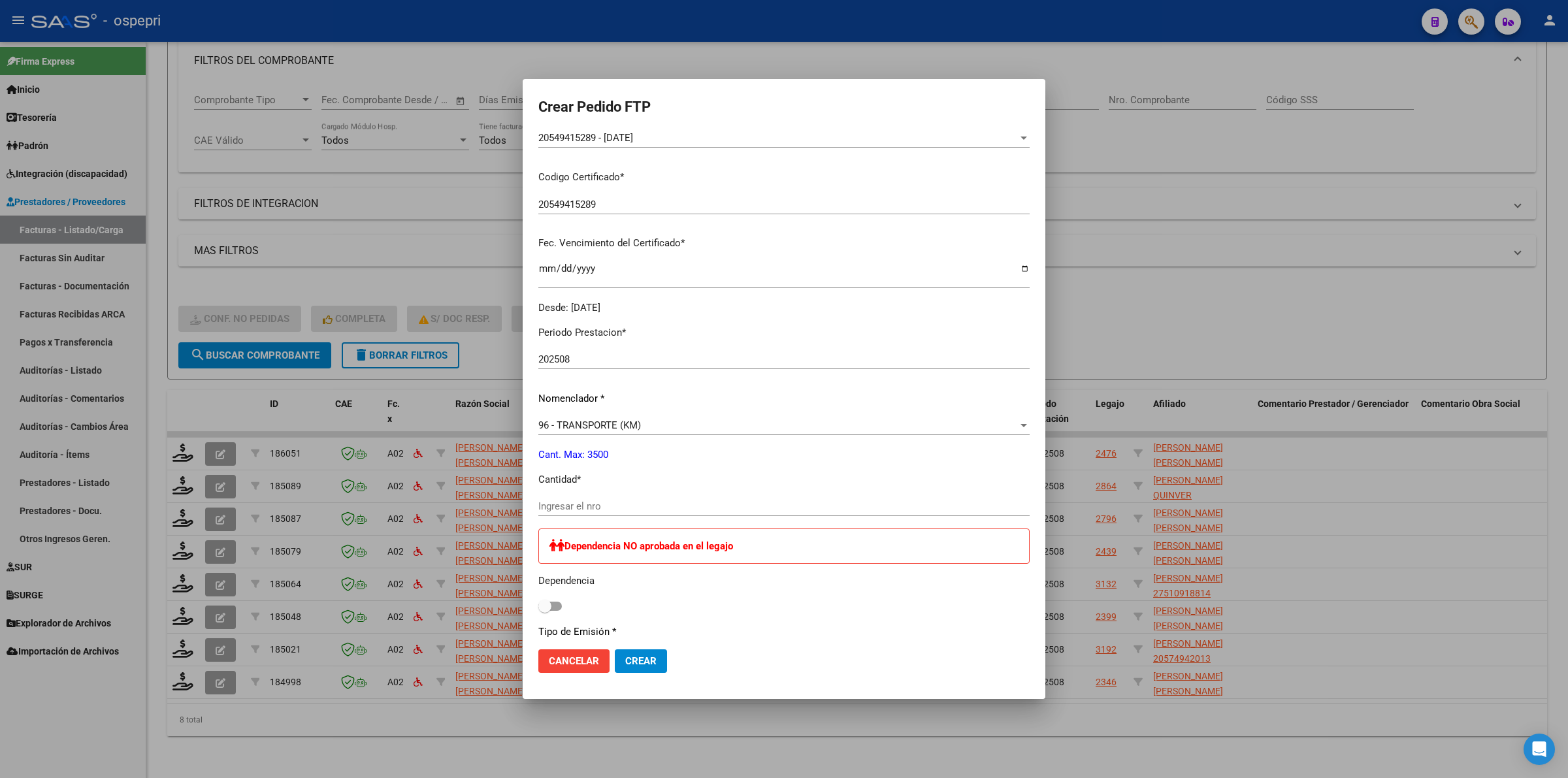
click at [575, 499] on div "Ingresar el nro" at bounding box center [784, 505] width 491 height 19
type input "1080"
click at [639, 664] on span "Crear" at bounding box center [640, 661] width 31 height 12
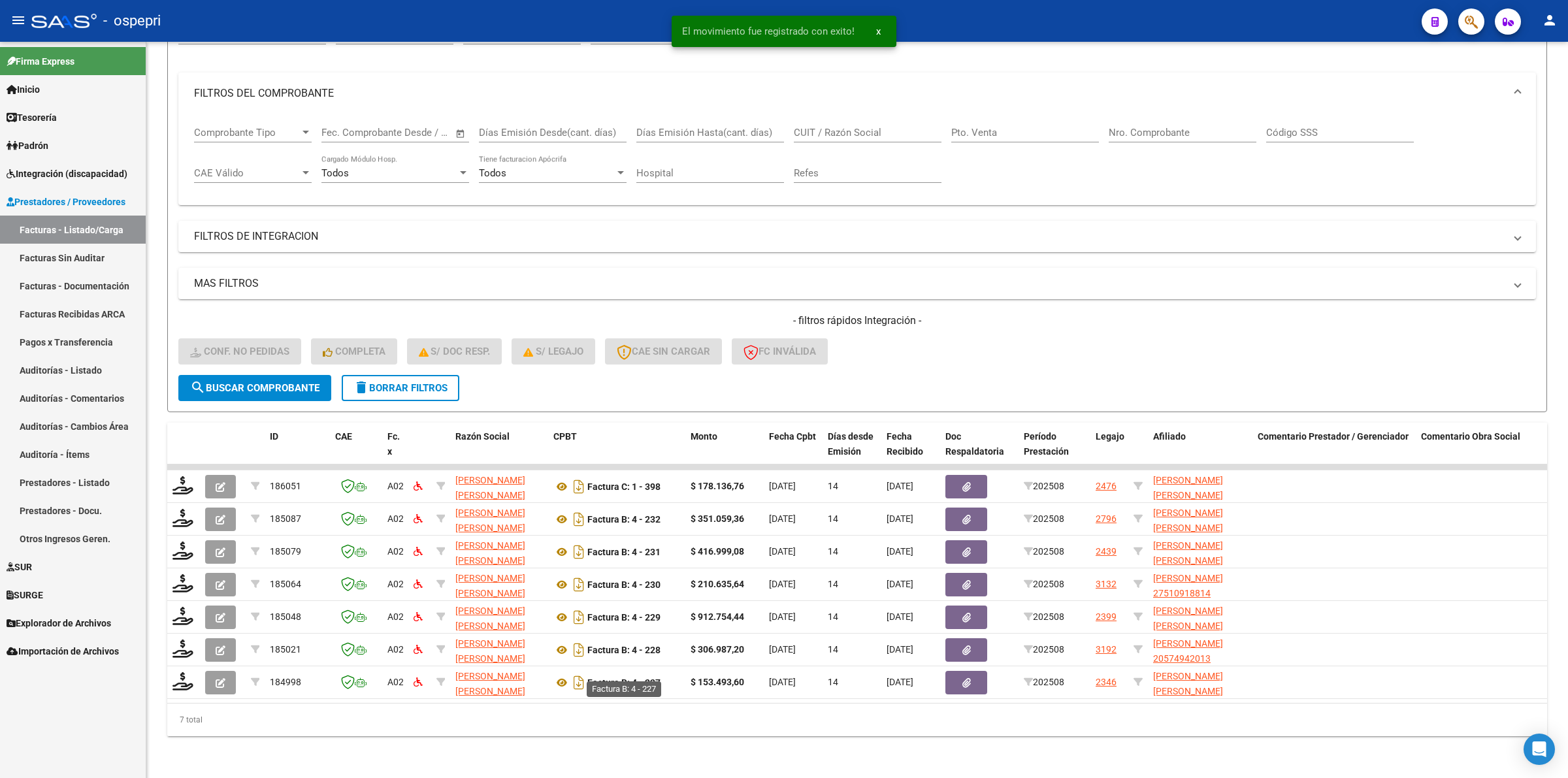
scroll to position [158, 0]
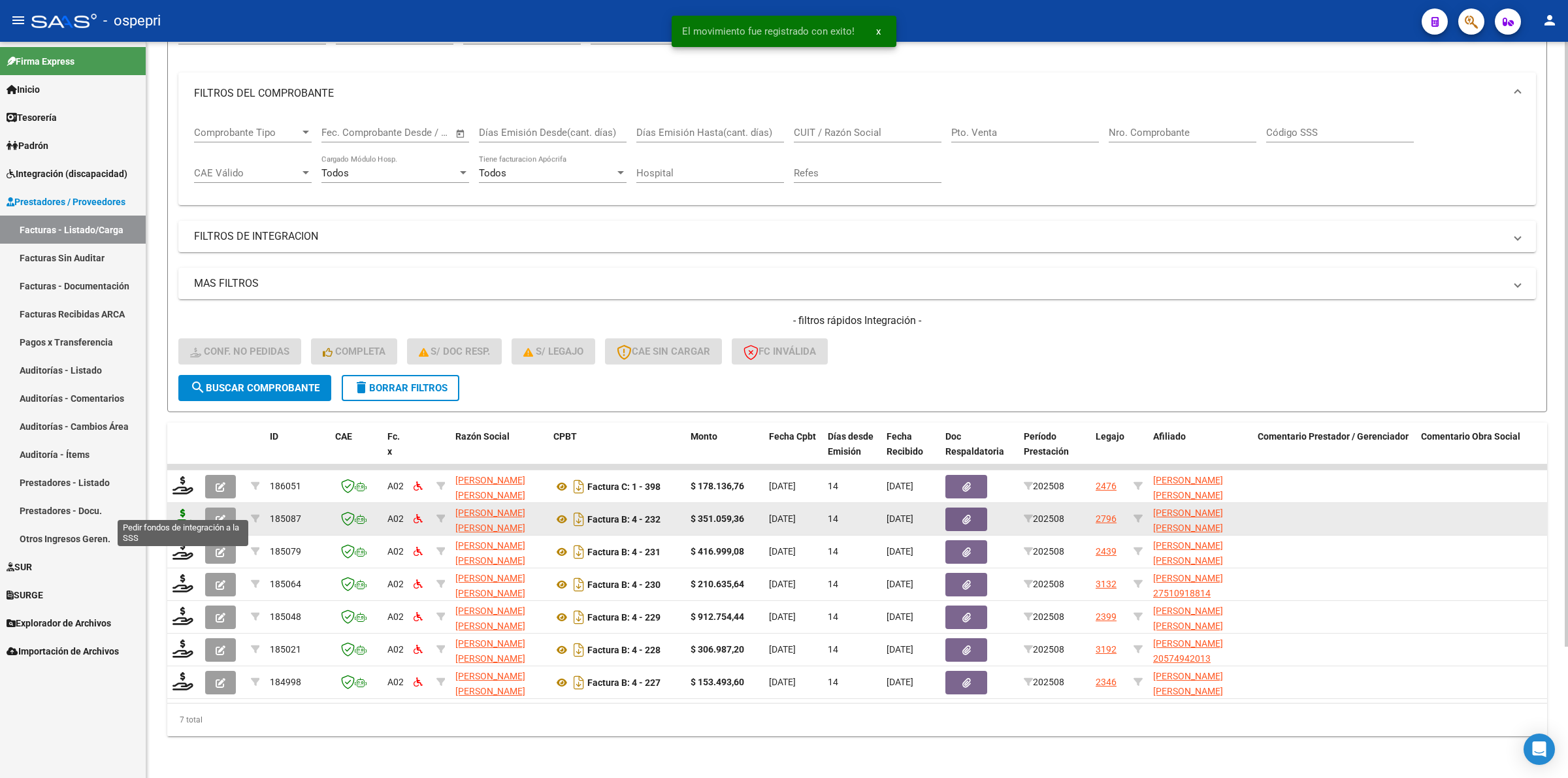
click at [184, 509] on icon at bounding box center [183, 518] width 21 height 19
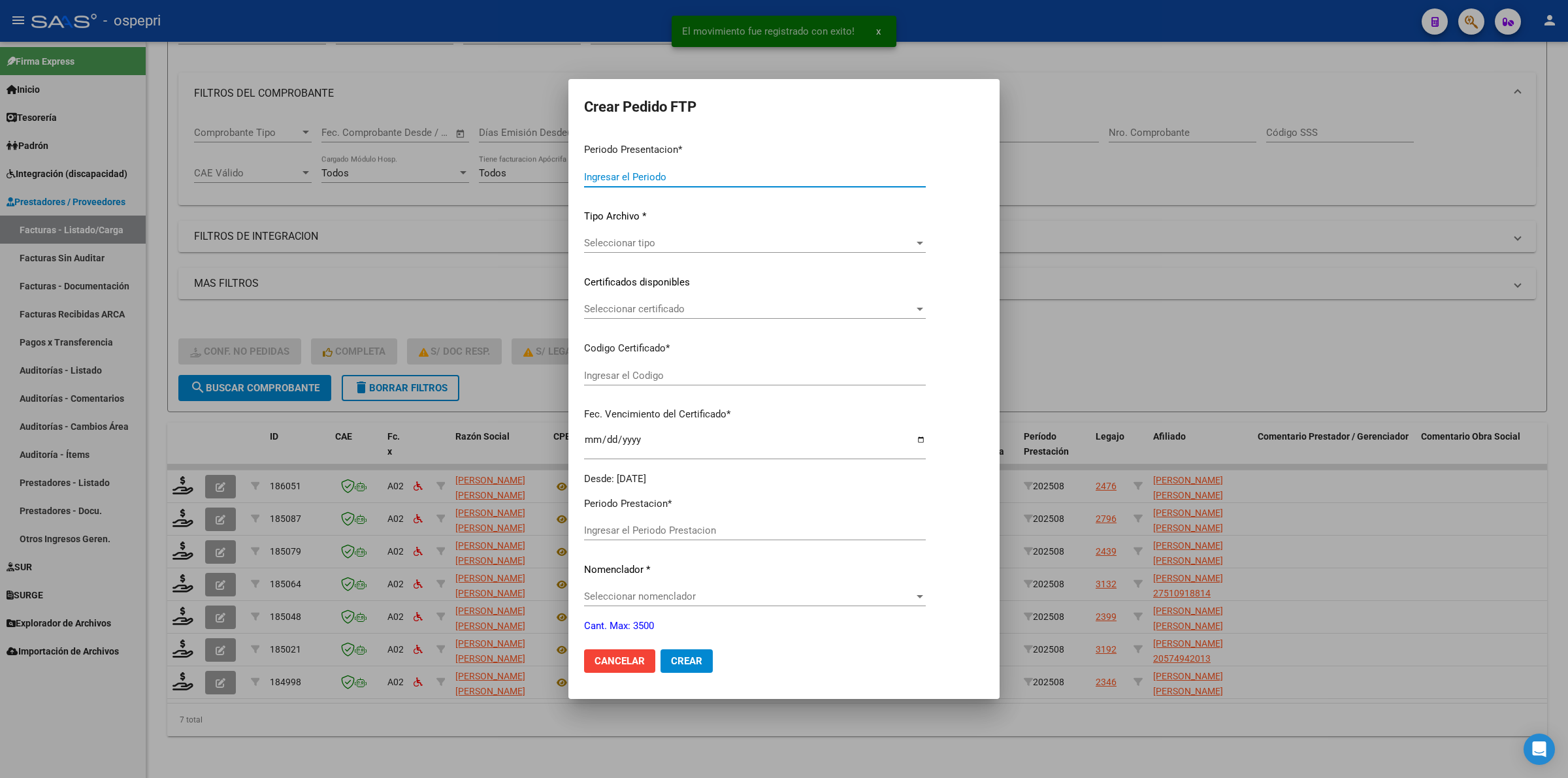
type input "202508"
type input "$ 351.059,36"
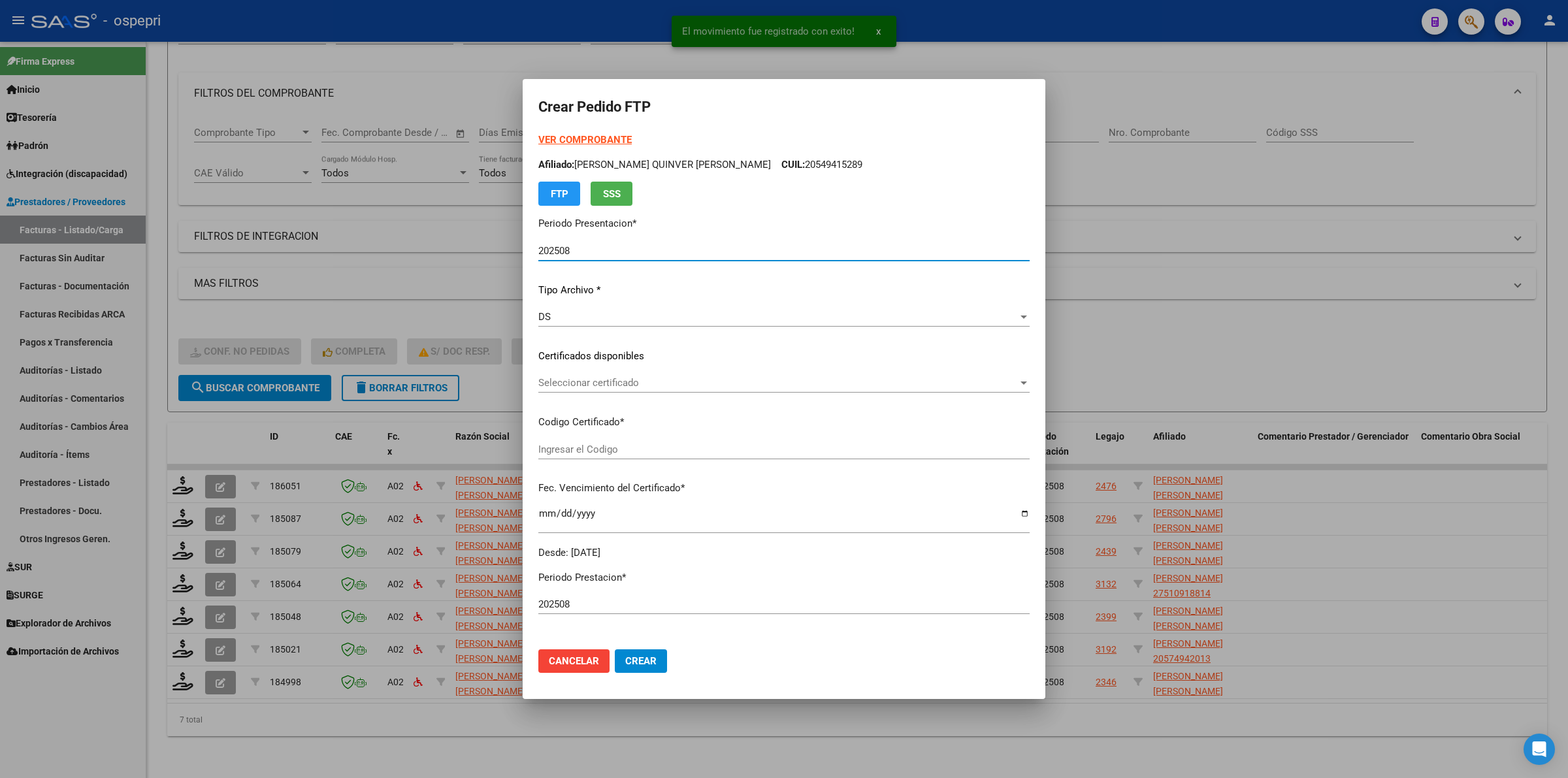
type input "20553010889"
type input "2027-11-01"
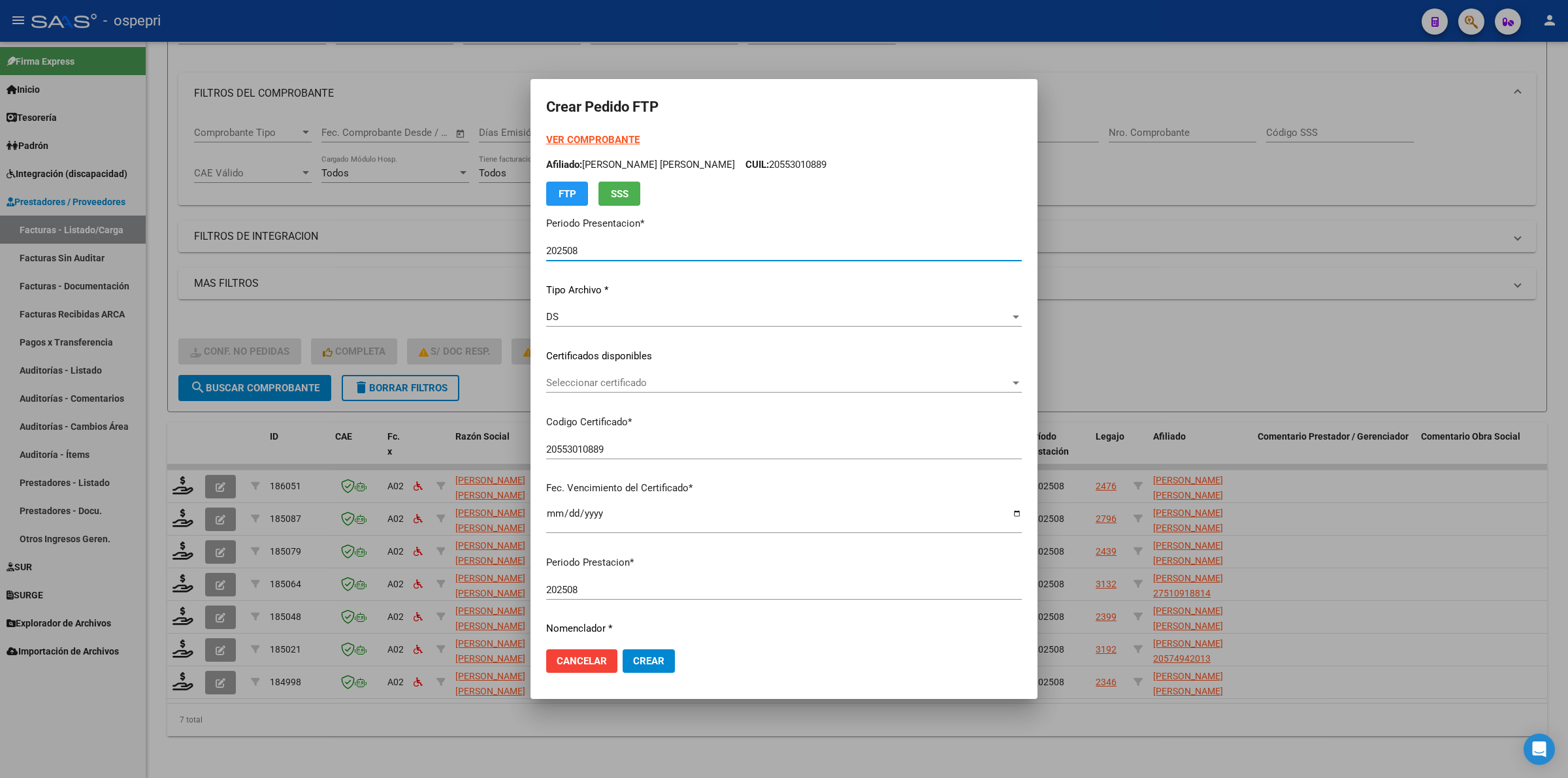
click at [600, 378] on span "Seleccionar certificado" at bounding box center [778, 383] width 464 height 12
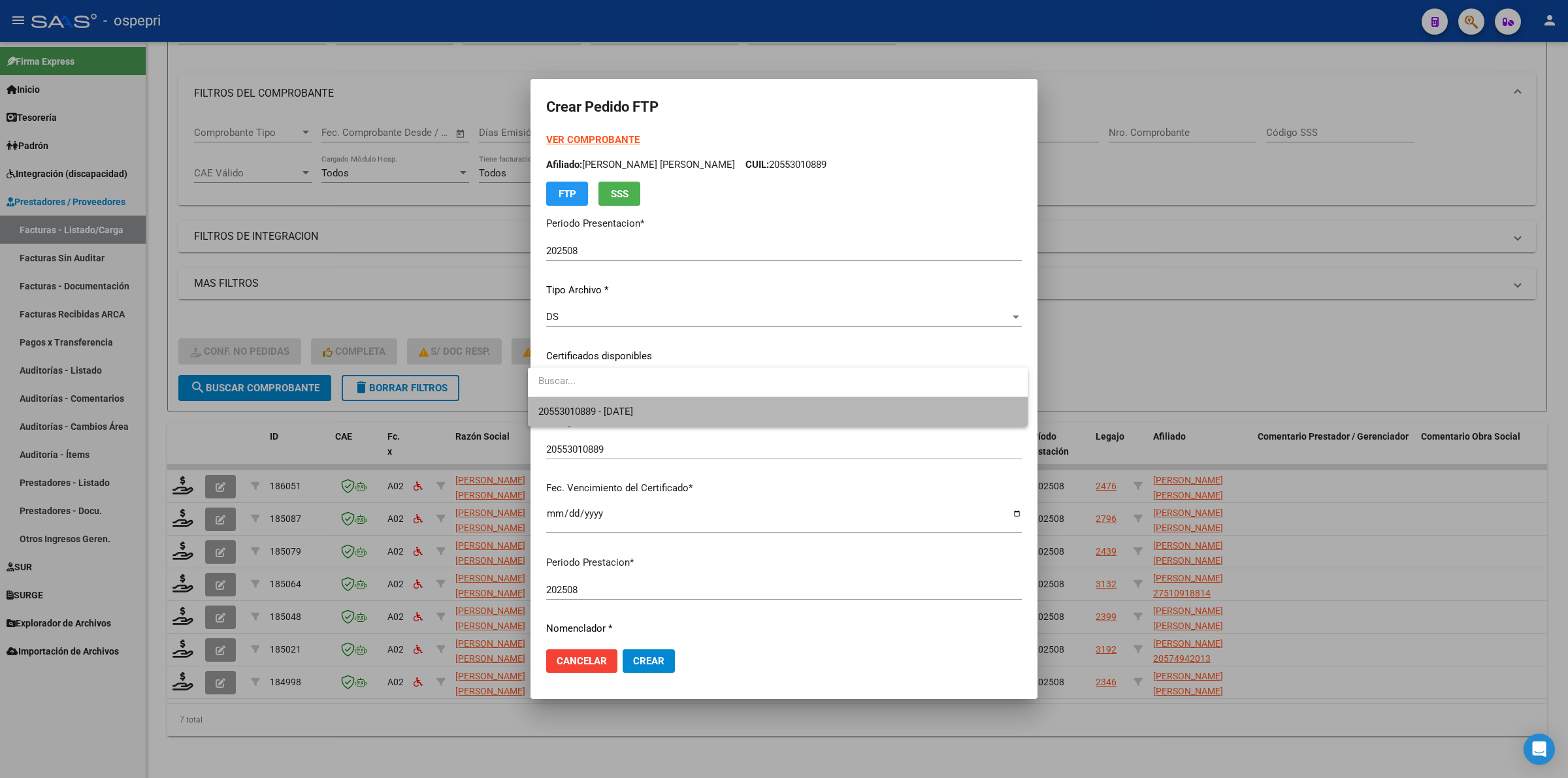
click at [602, 400] on span "20553010889 - 2027-11-01" at bounding box center [778, 411] width 479 height 30
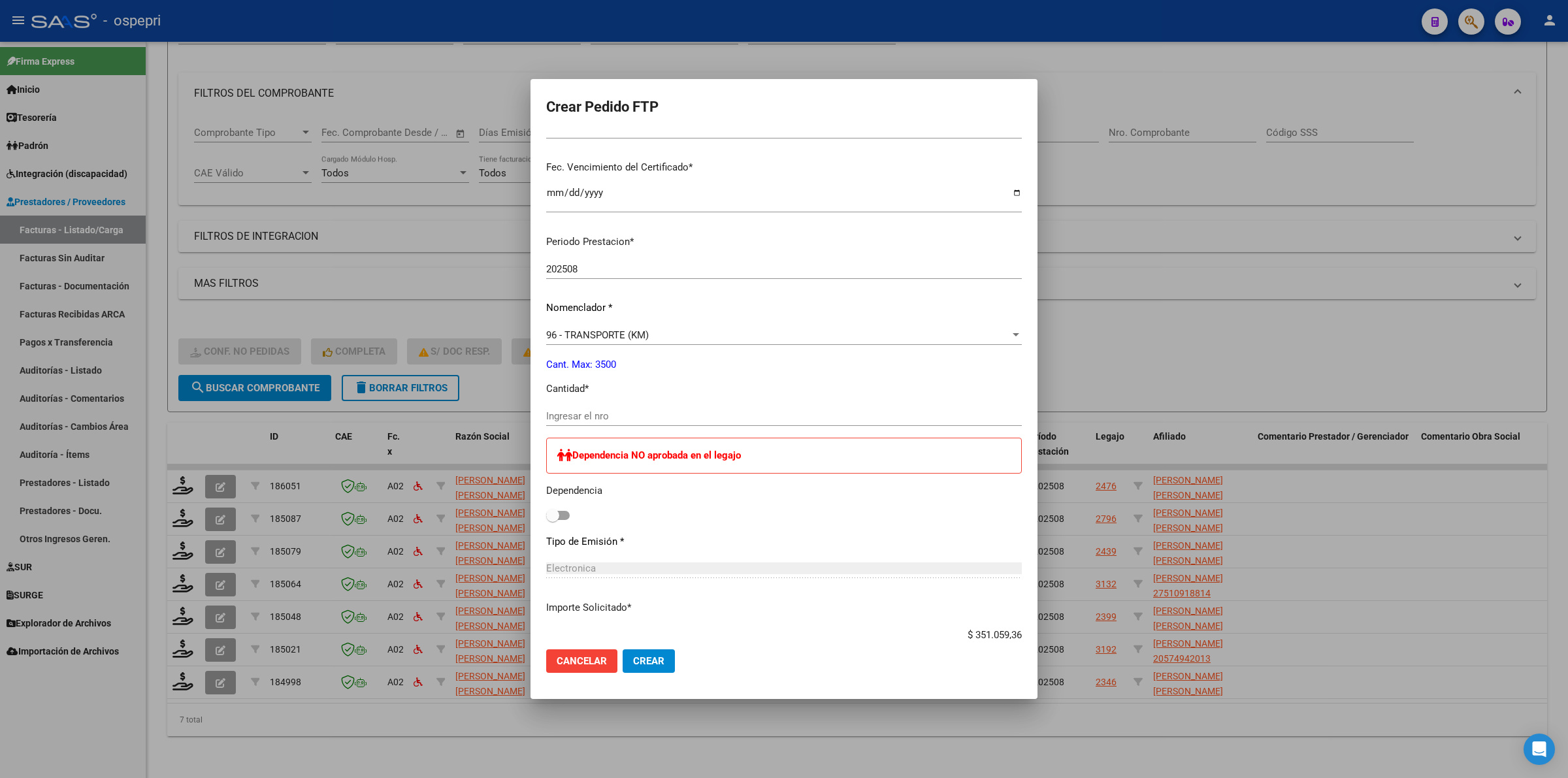
scroll to position [327, 0]
click at [587, 406] on input "Ingresar el nro" at bounding box center [784, 410] width 476 height 12
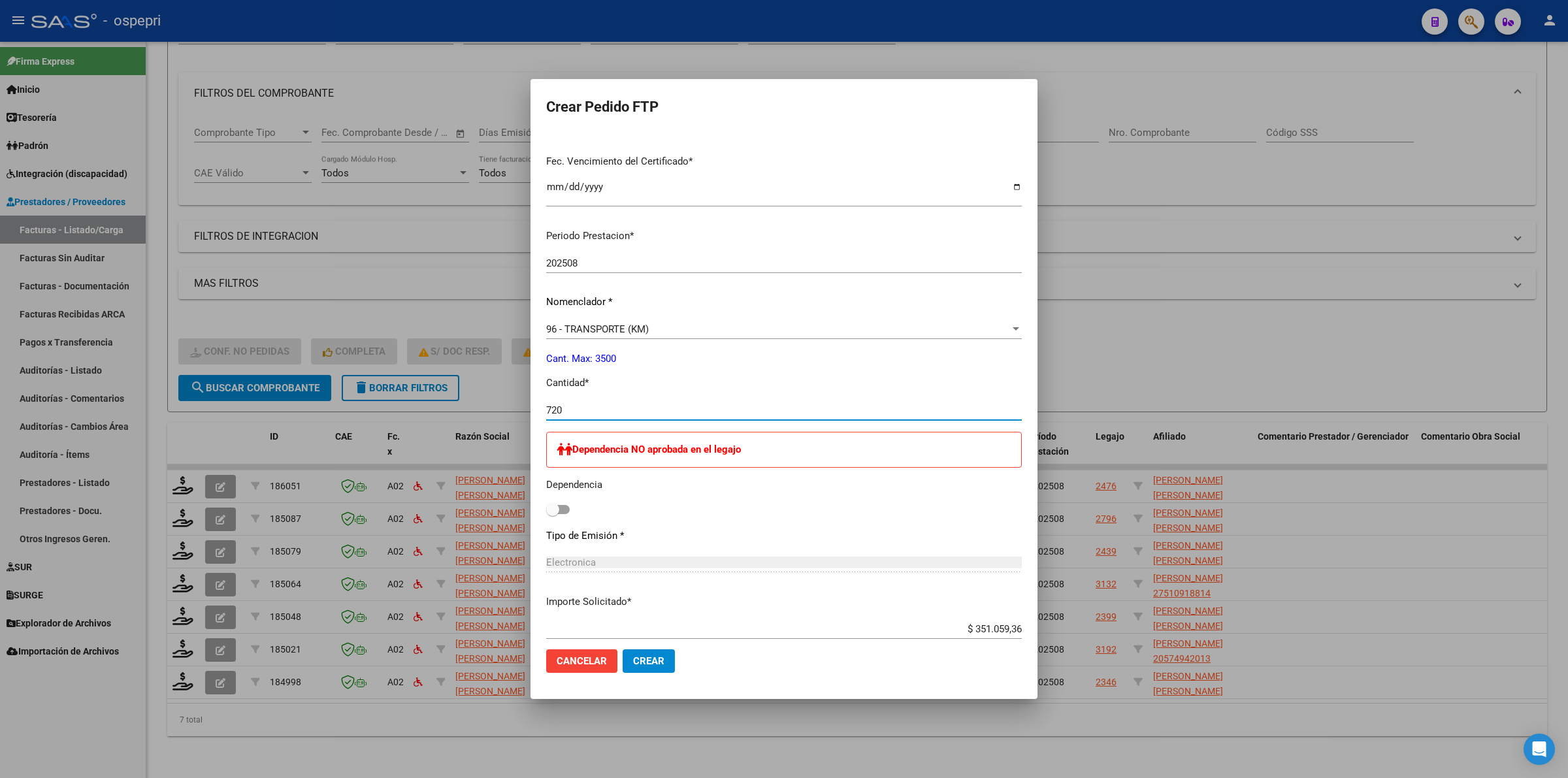
type input "720"
click at [650, 655] on span "Crear" at bounding box center [648, 661] width 31 height 12
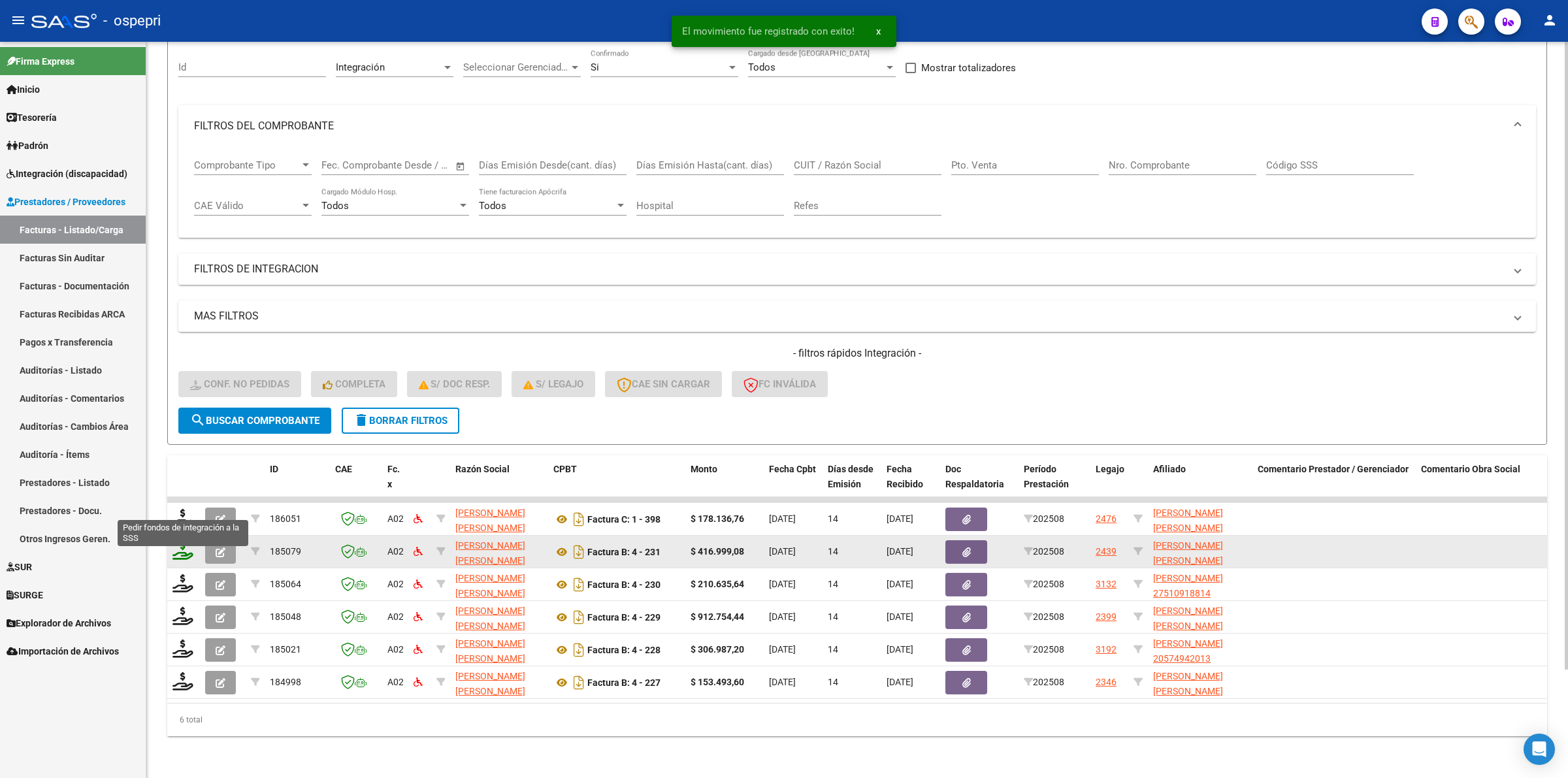
scroll to position [126, 0]
click at [186, 541] on icon at bounding box center [183, 550] width 21 height 19
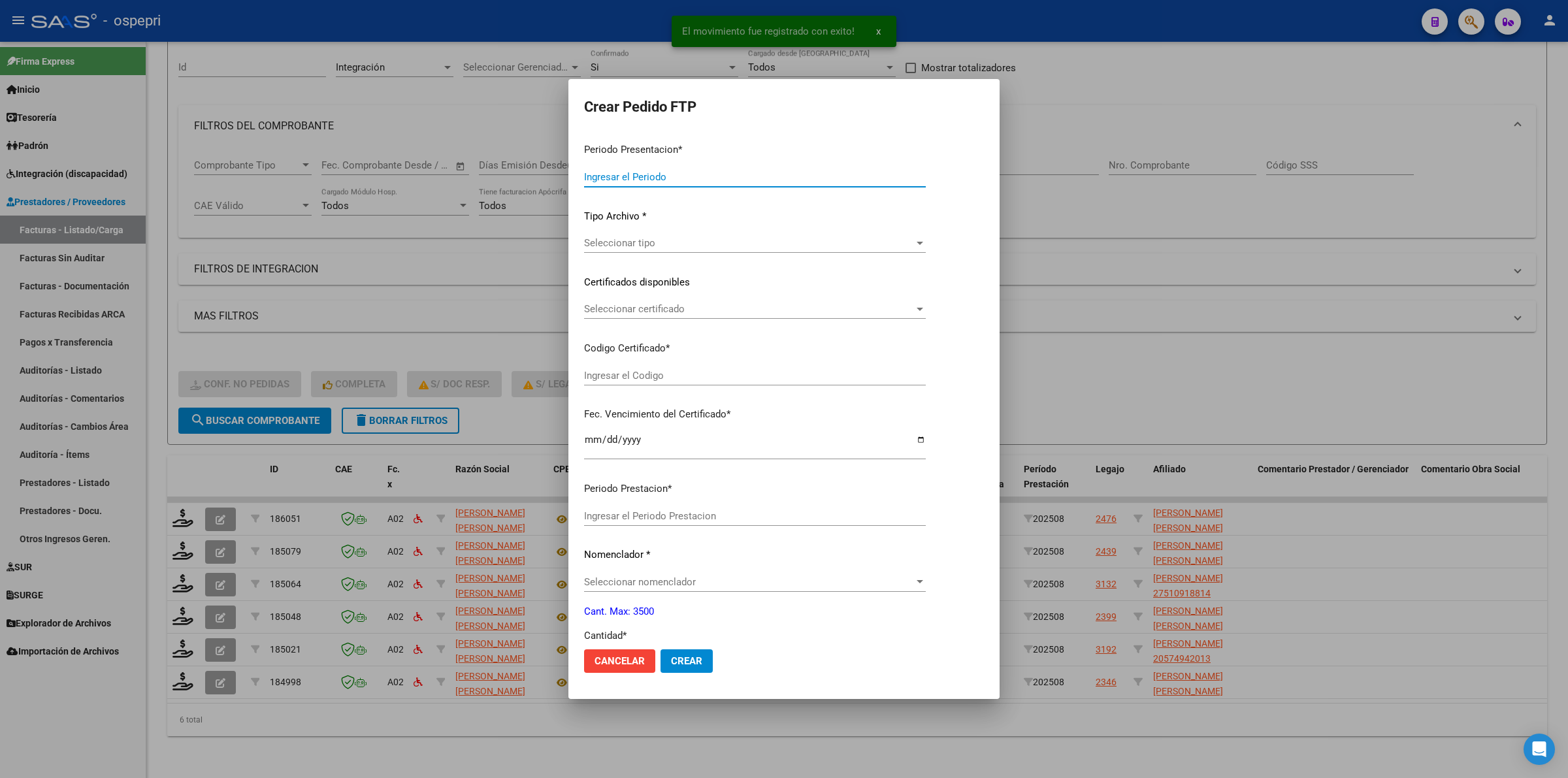
type input "202508"
type input "$ 416.999,08"
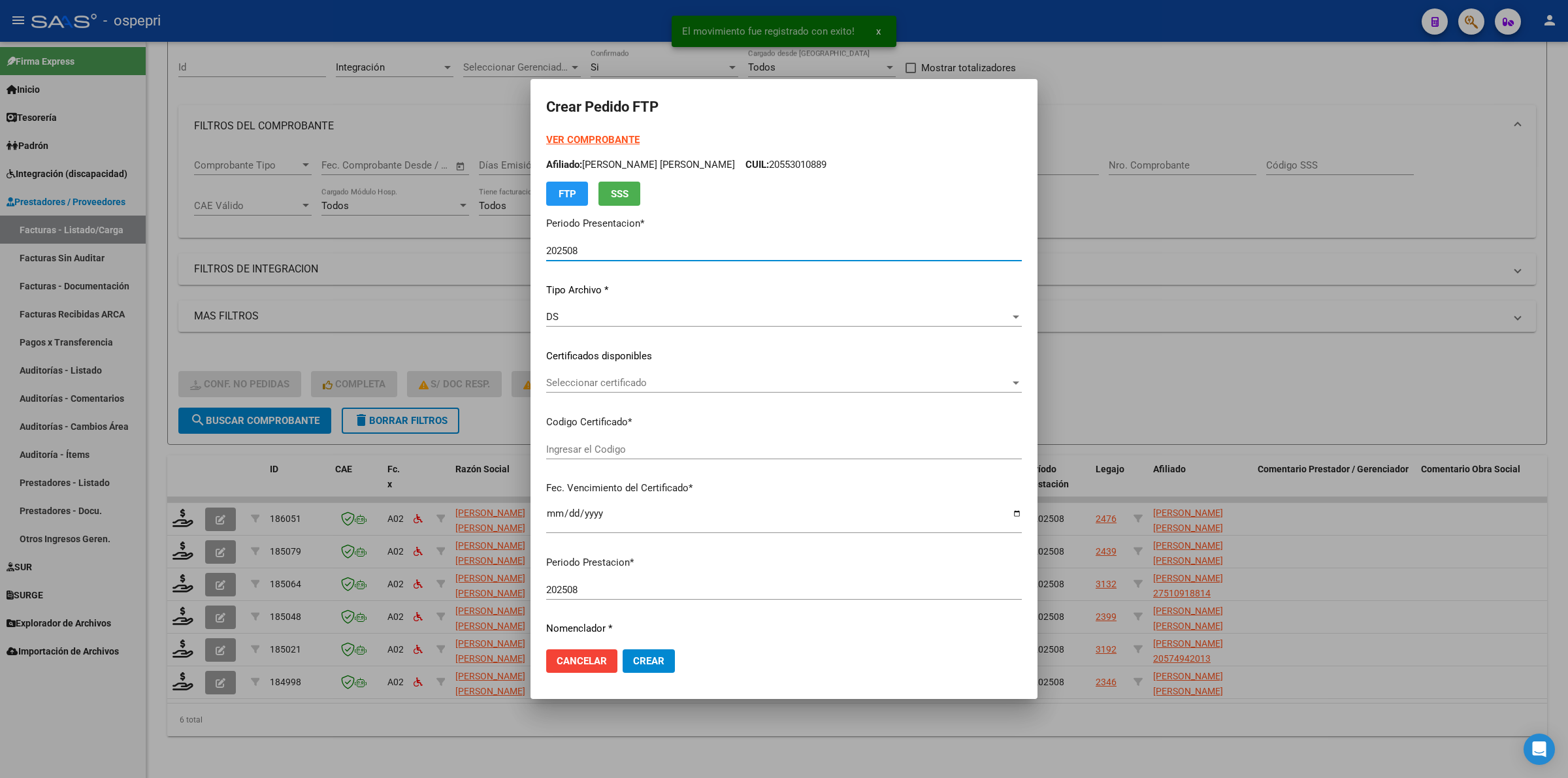
type input "ARG02000483192492017071020240710RIO145"
type input "2039-08-01"
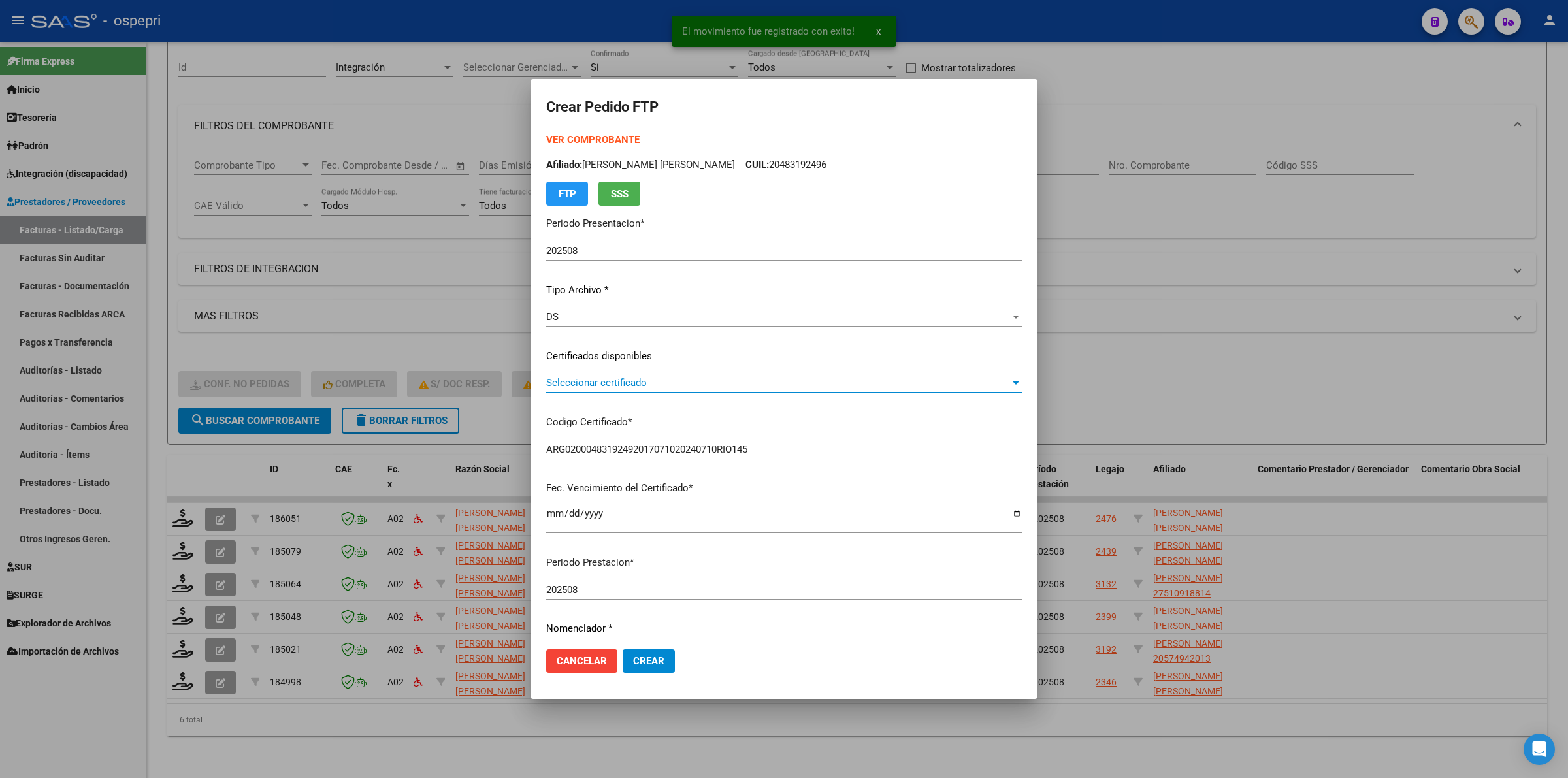
click at [580, 386] on span "Seleccionar certificado" at bounding box center [778, 383] width 464 height 12
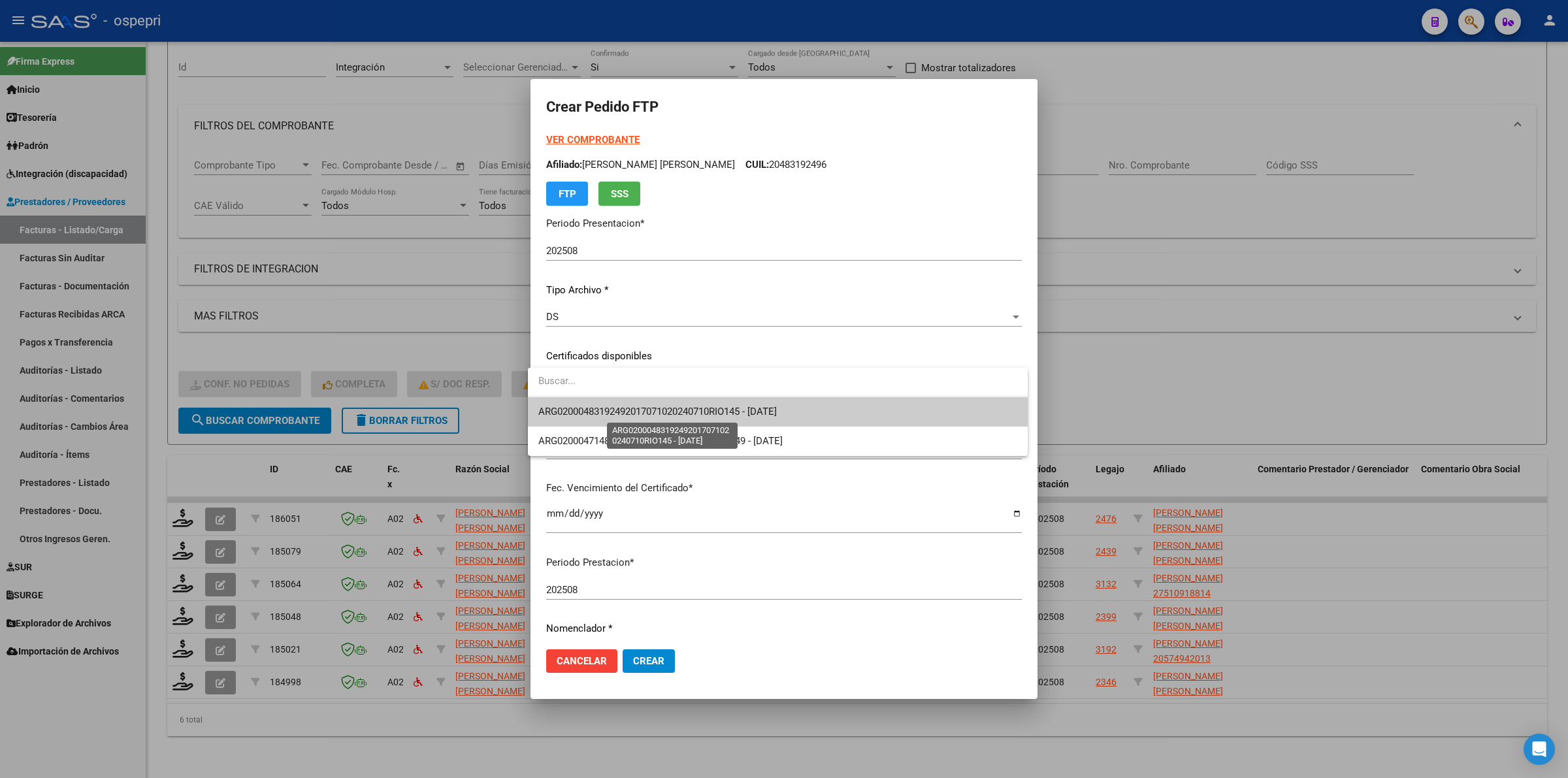
click at [618, 417] on span "ARG02000483192492017071020240710RIO145 - 2039-08-01" at bounding box center [658, 411] width 239 height 12
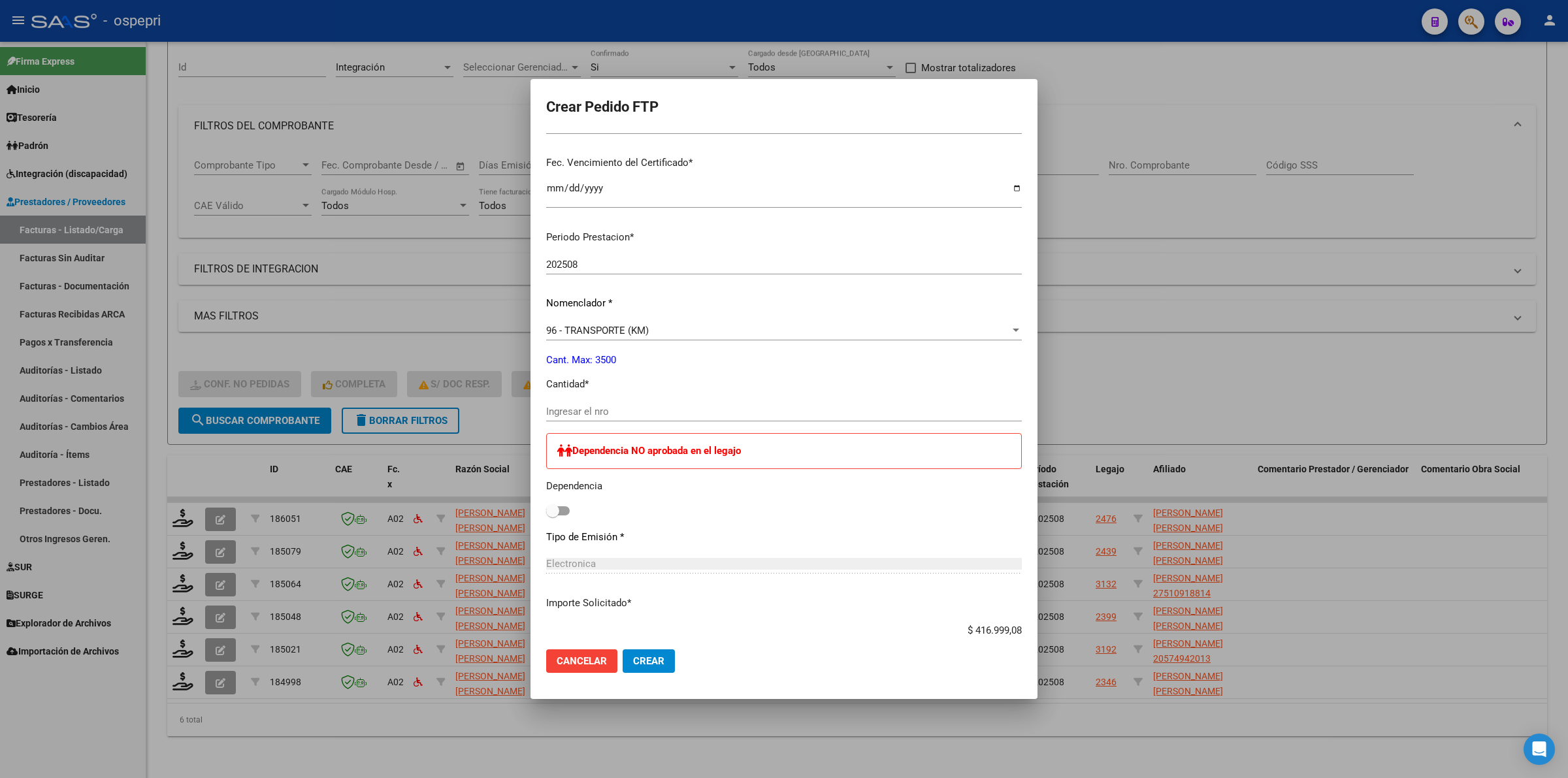
scroll to position [327, 0]
click at [618, 407] on input "Ingresar el nro" at bounding box center [784, 410] width 476 height 12
type input "549"
click at [651, 664] on span "Crear" at bounding box center [648, 661] width 31 height 12
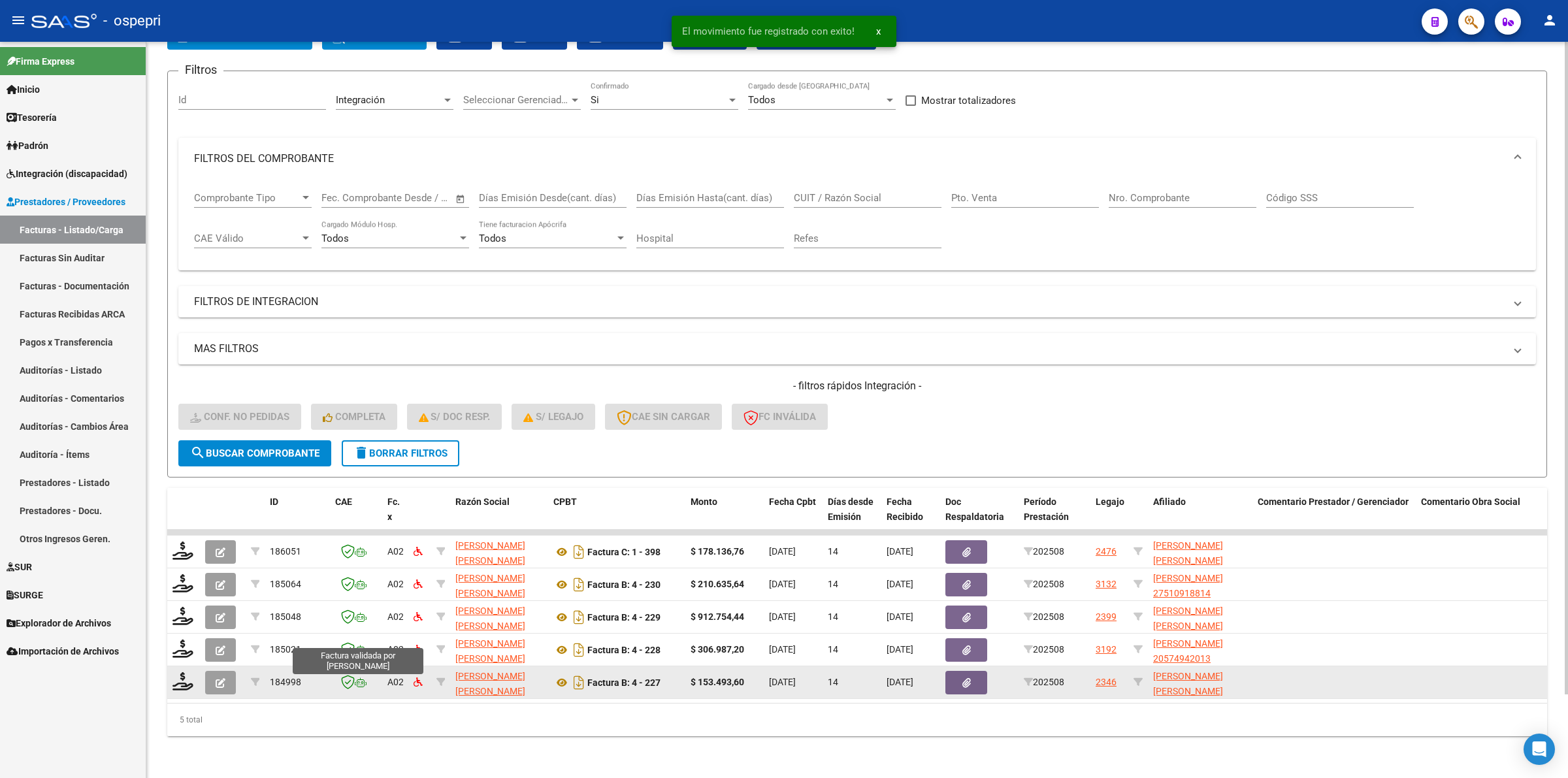
scroll to position [93, 0]
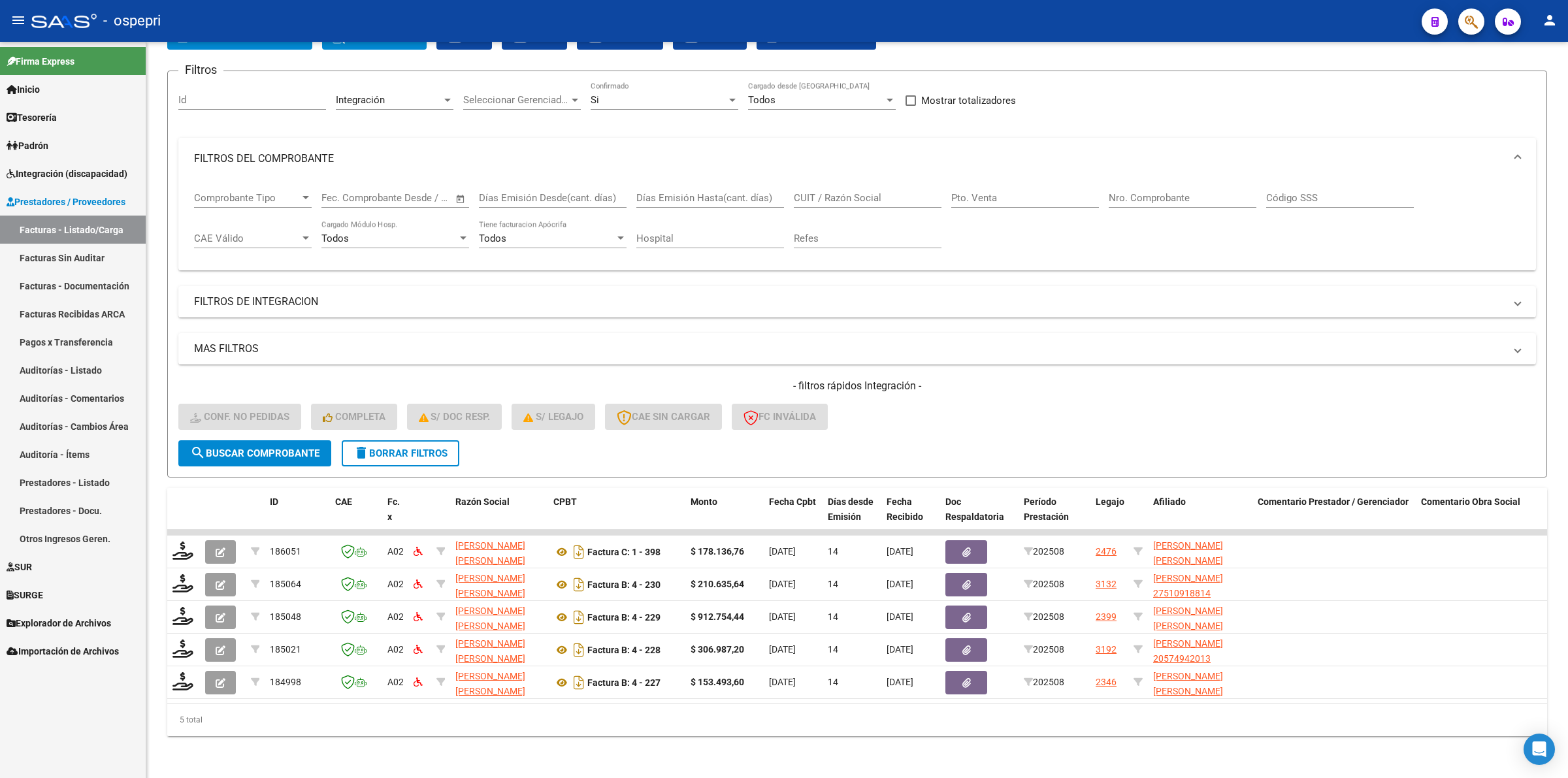
click at [96, 172] on span "Integración (discapacidad)" at bounding box center [67, 174] width 121 height 14
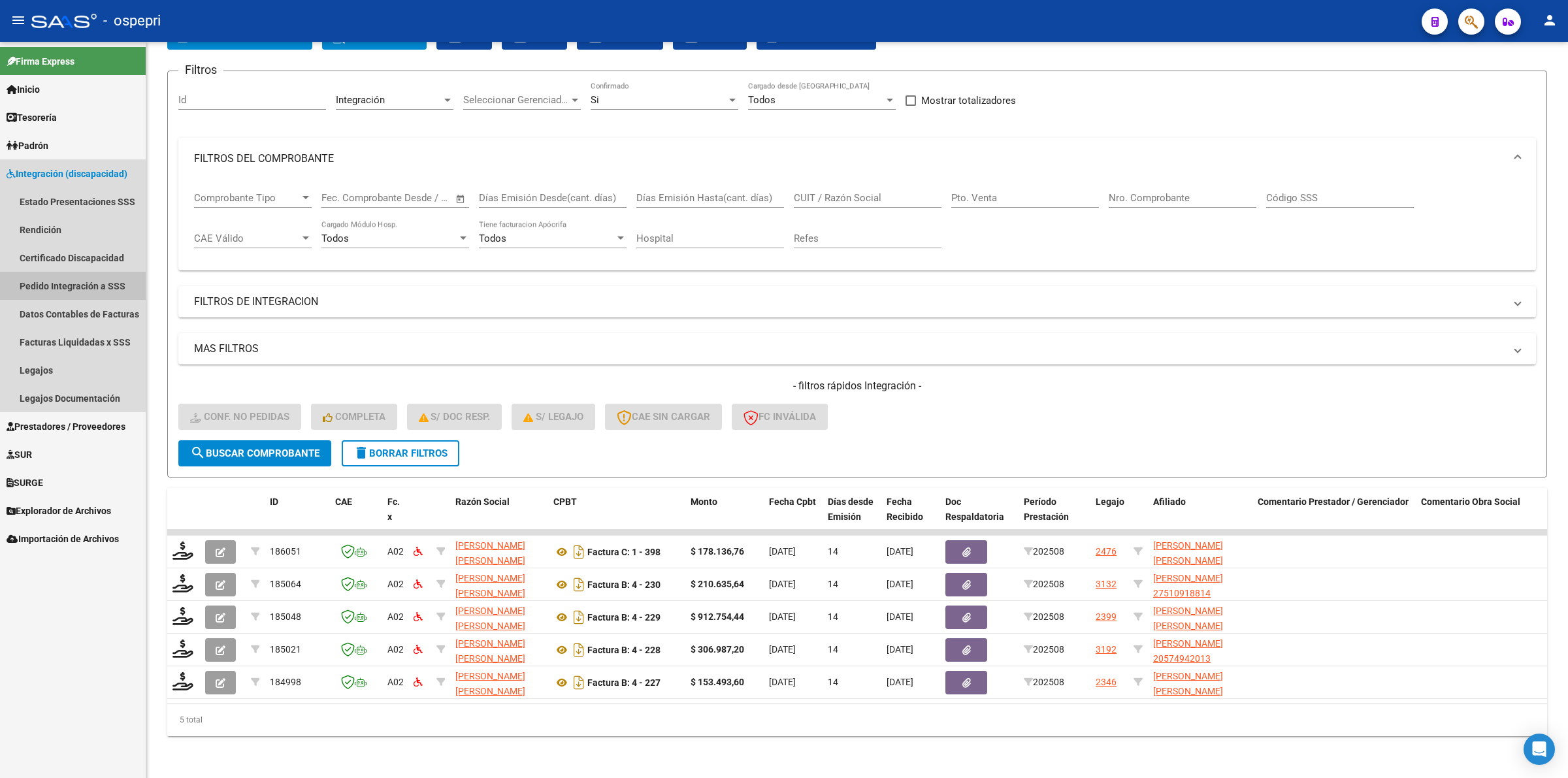
click at [93, 291] on link "Pedido Integración a SSS" at bounding box center [73, 285] width 146 height 28
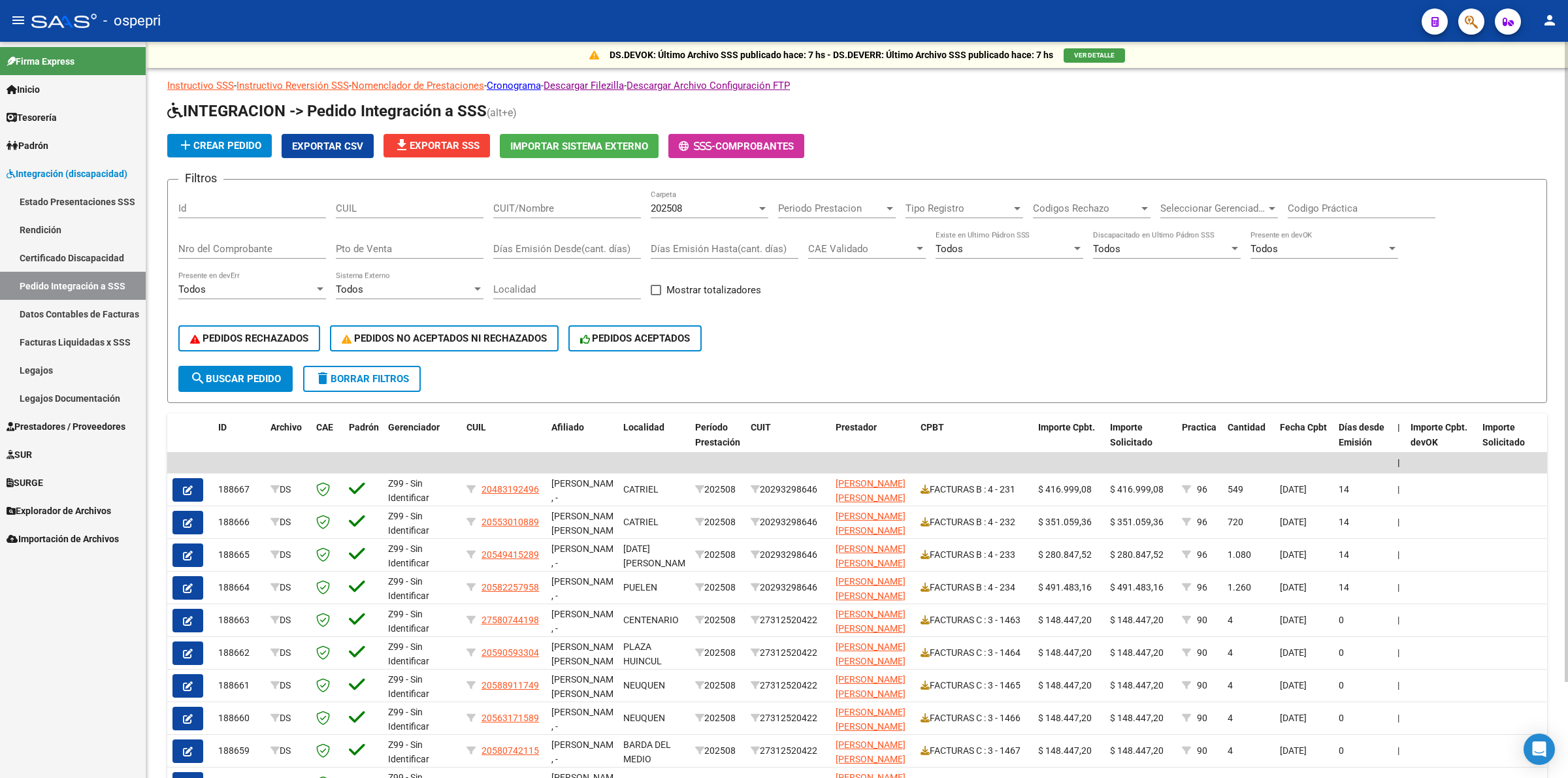
click at [579, 213] on div "CUIT/Nombre" at bounding box center [567, 203] width 147 height 28
paste input "Thompson Raquel Ebe"
type input "Thompson Raquel Ebe"
click at [682, 206] on span "202508" at bounding box center [666, 208] width 31 height 12
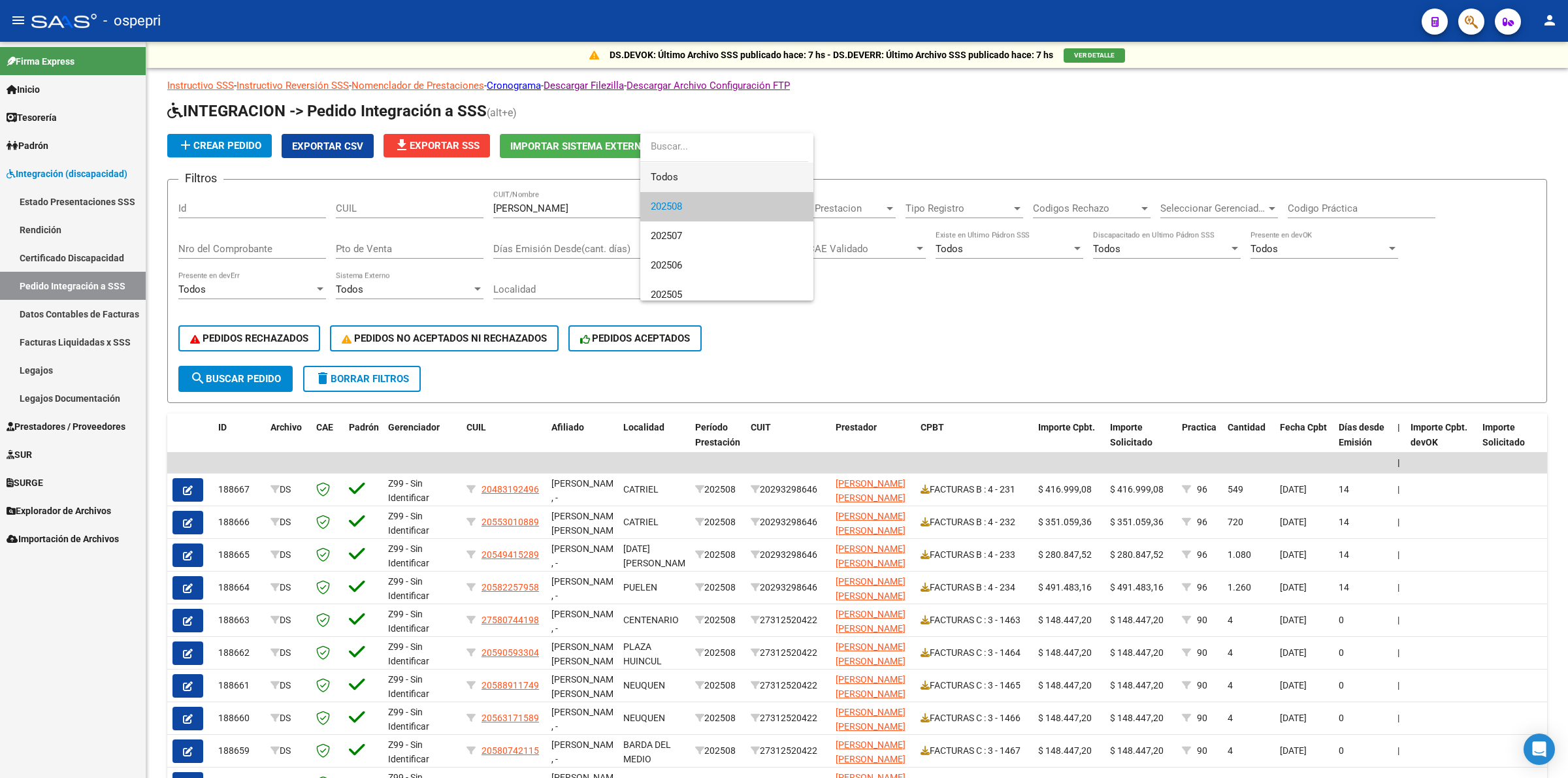
click at [680, 175] on span "Todos" at bounding box center [727, 177] width 152 height 30
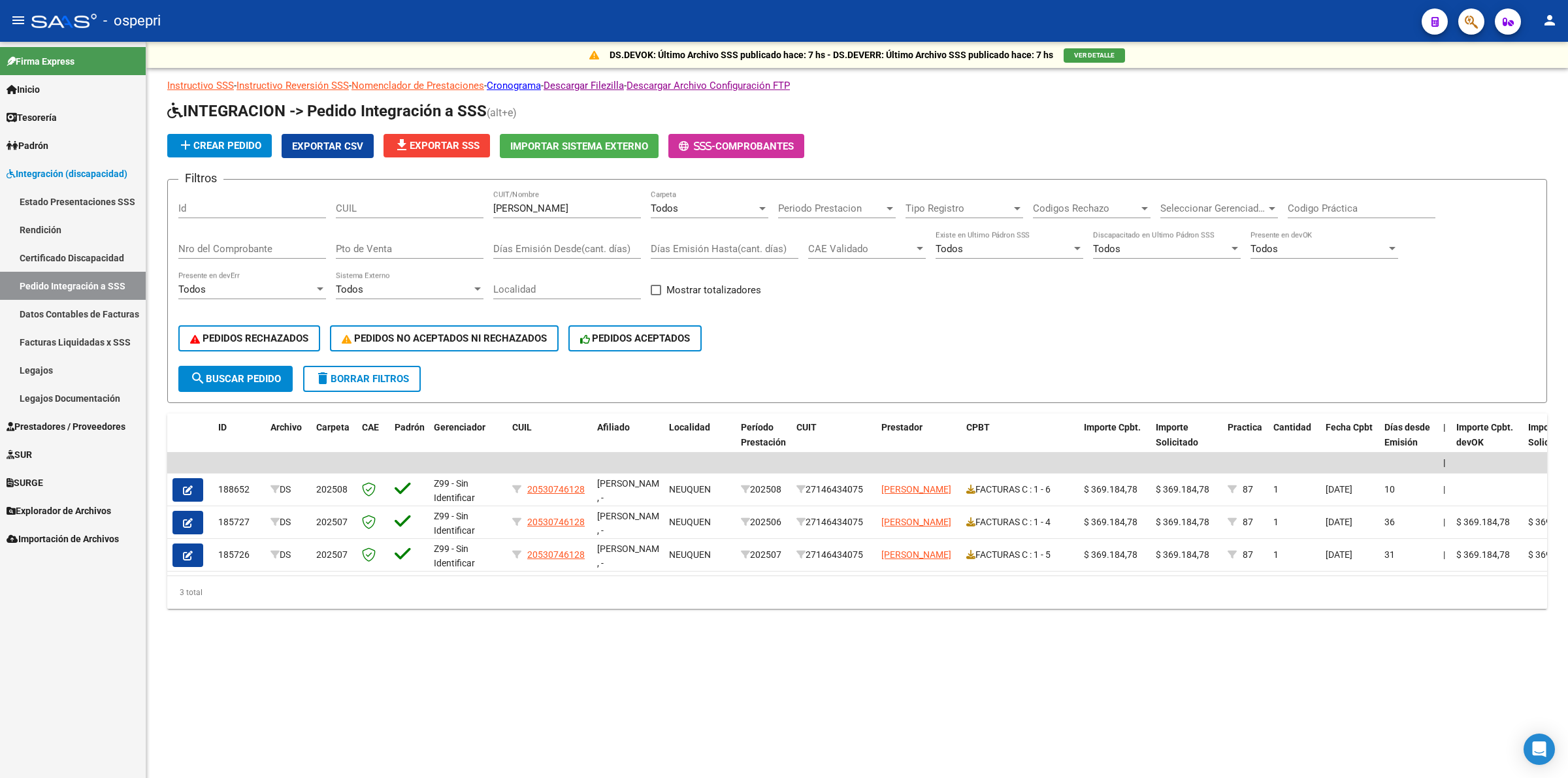
click at [202, 516] on button "button" at bounding box center [188, 522] width 30 height 24
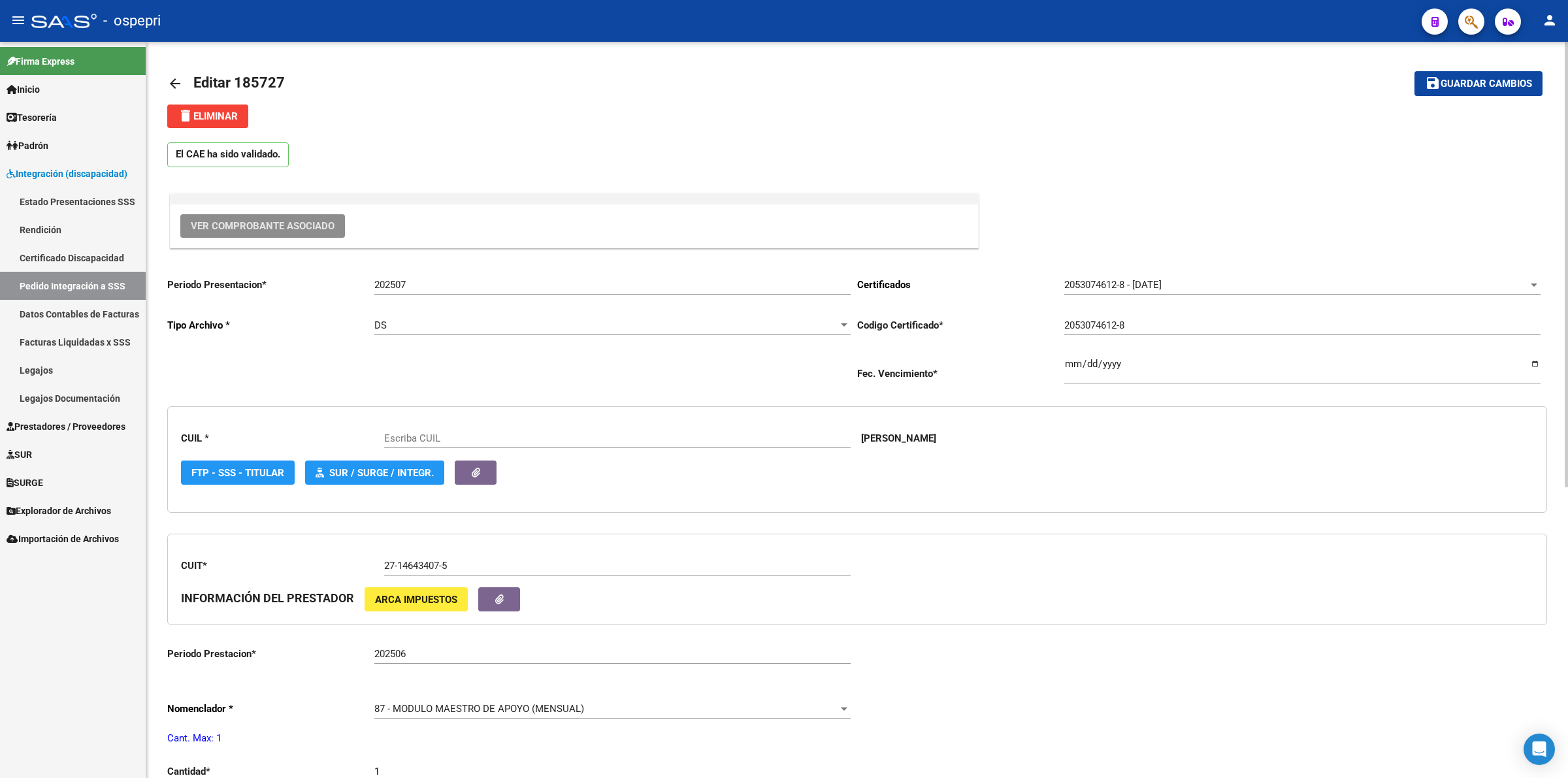
click at [207, 223] on span "Ver Comprobante Asociado" at bounding box center [263, 226] width 144 height 12
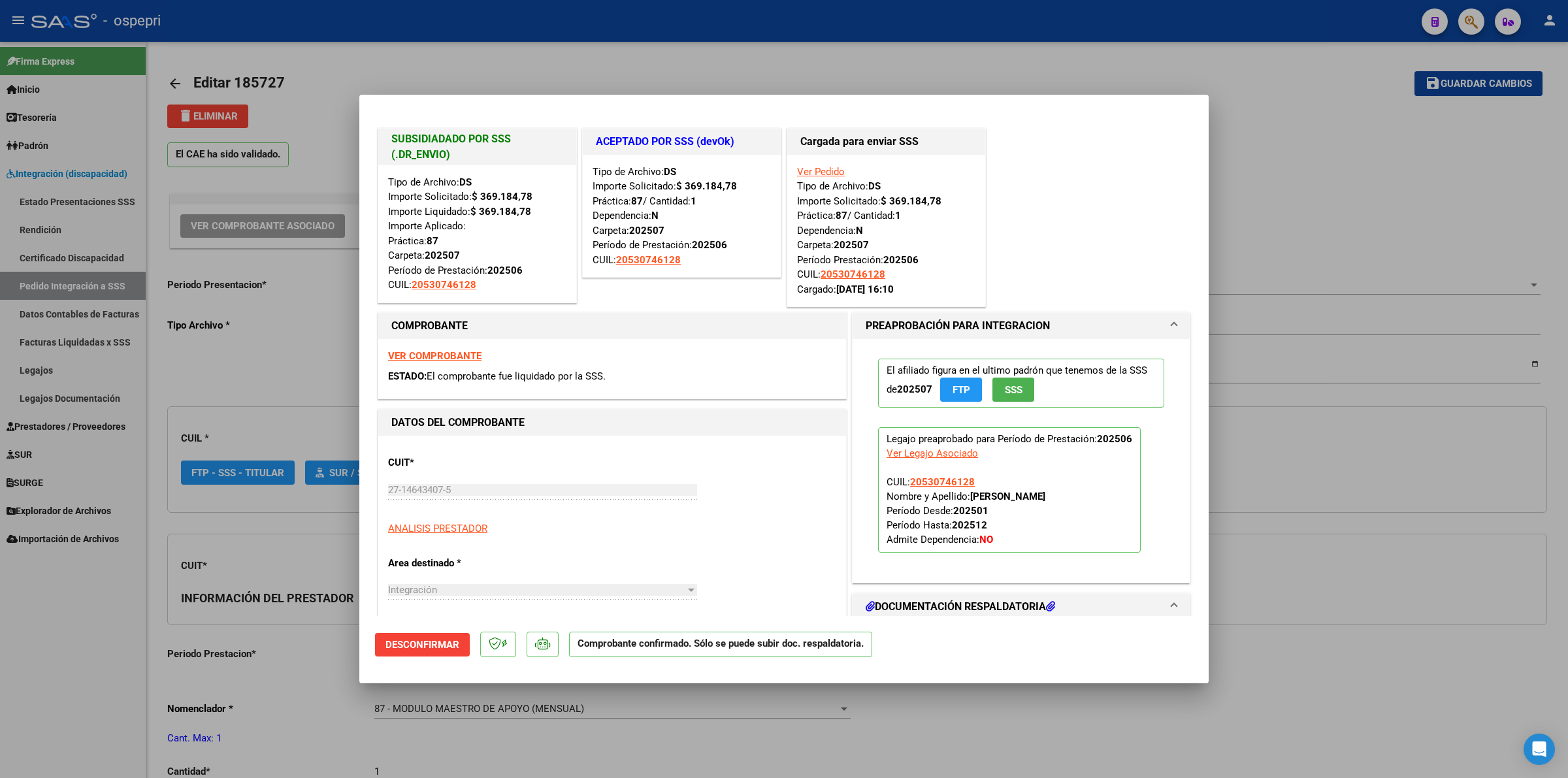
type input "20530746128"
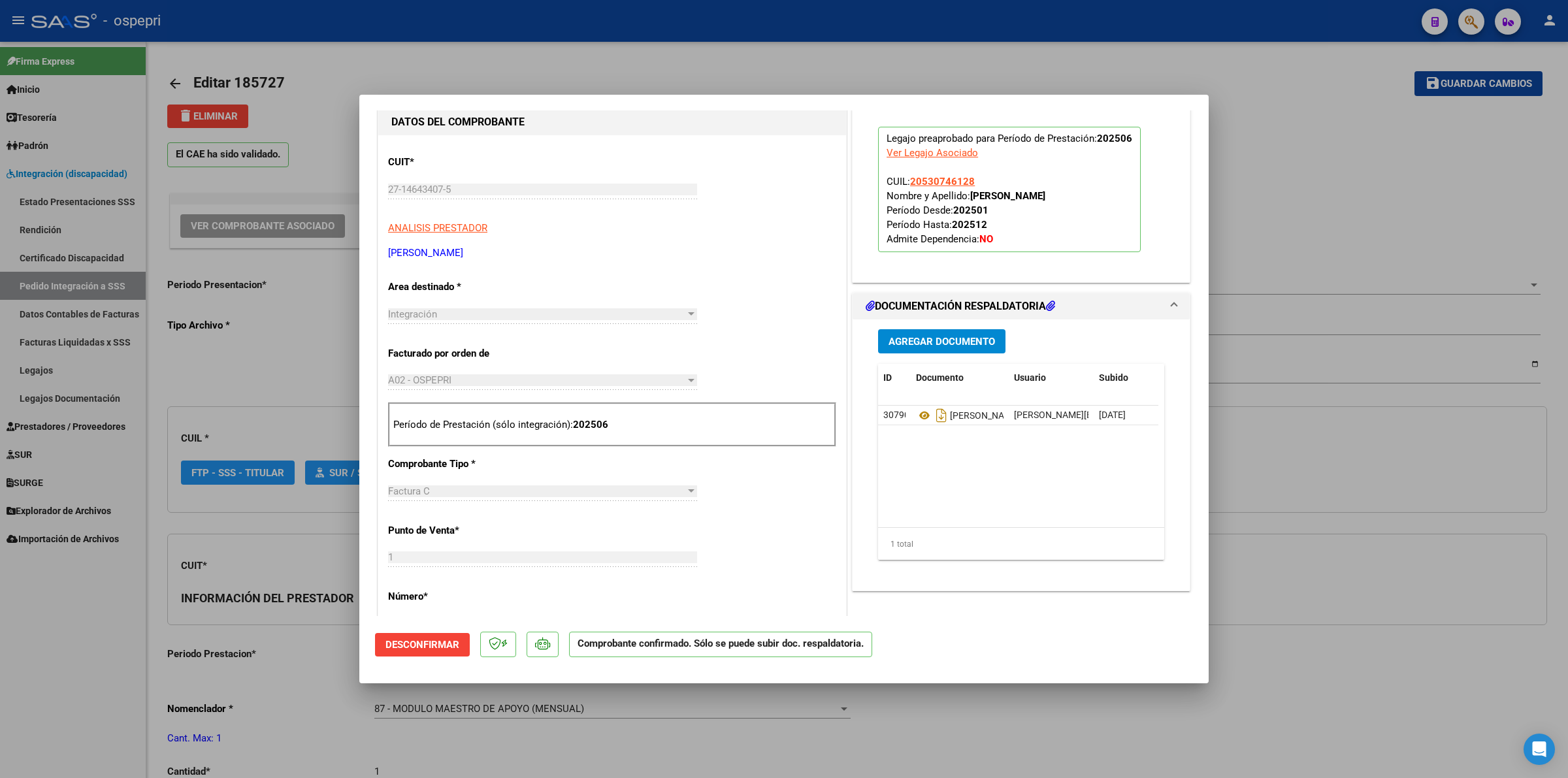
scroll to position [327, 0]
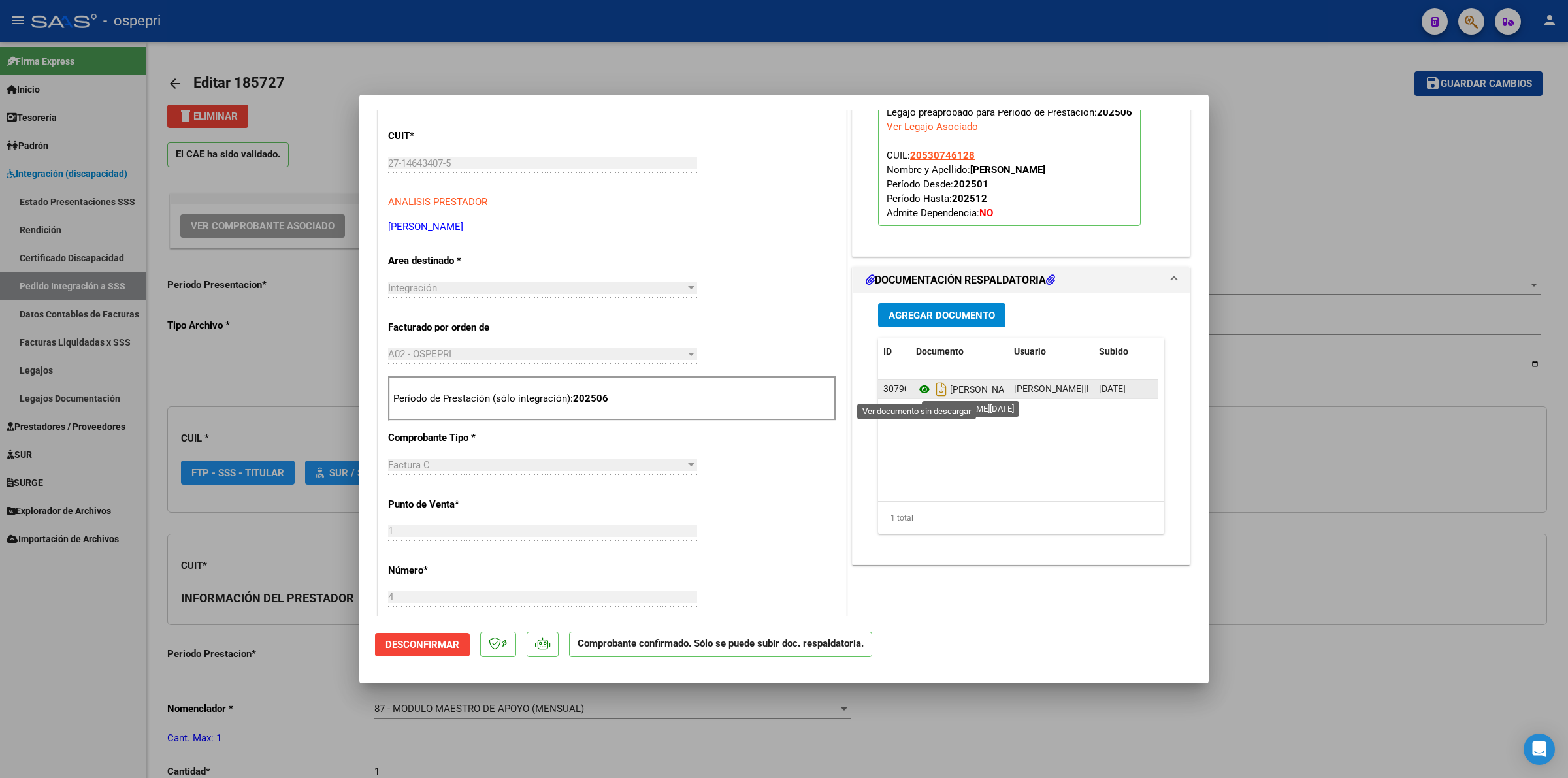
click at [918, 389] on icon at bounding box center [924, 389] width 17 height 16
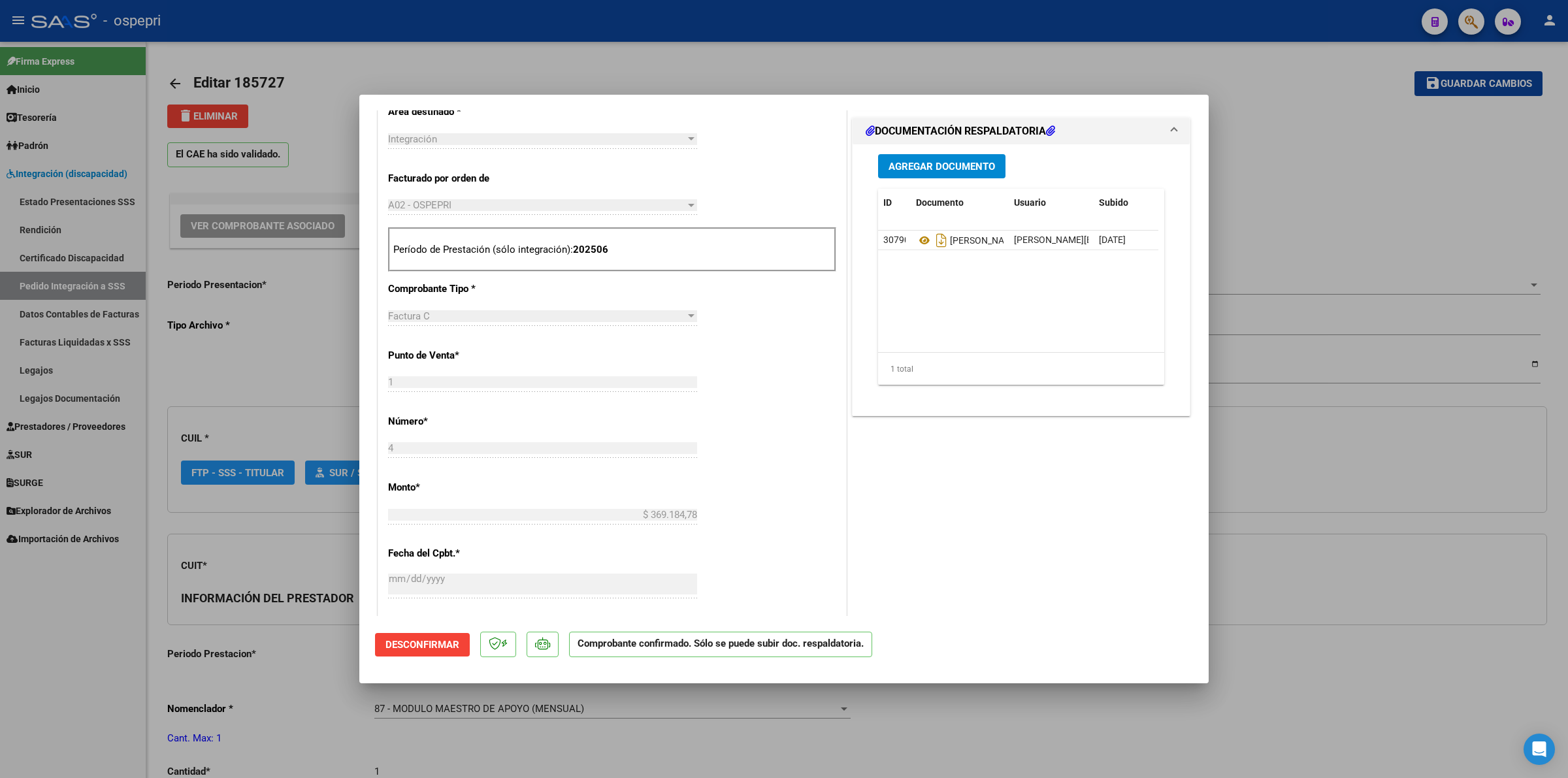
scroll to position [489, 0]
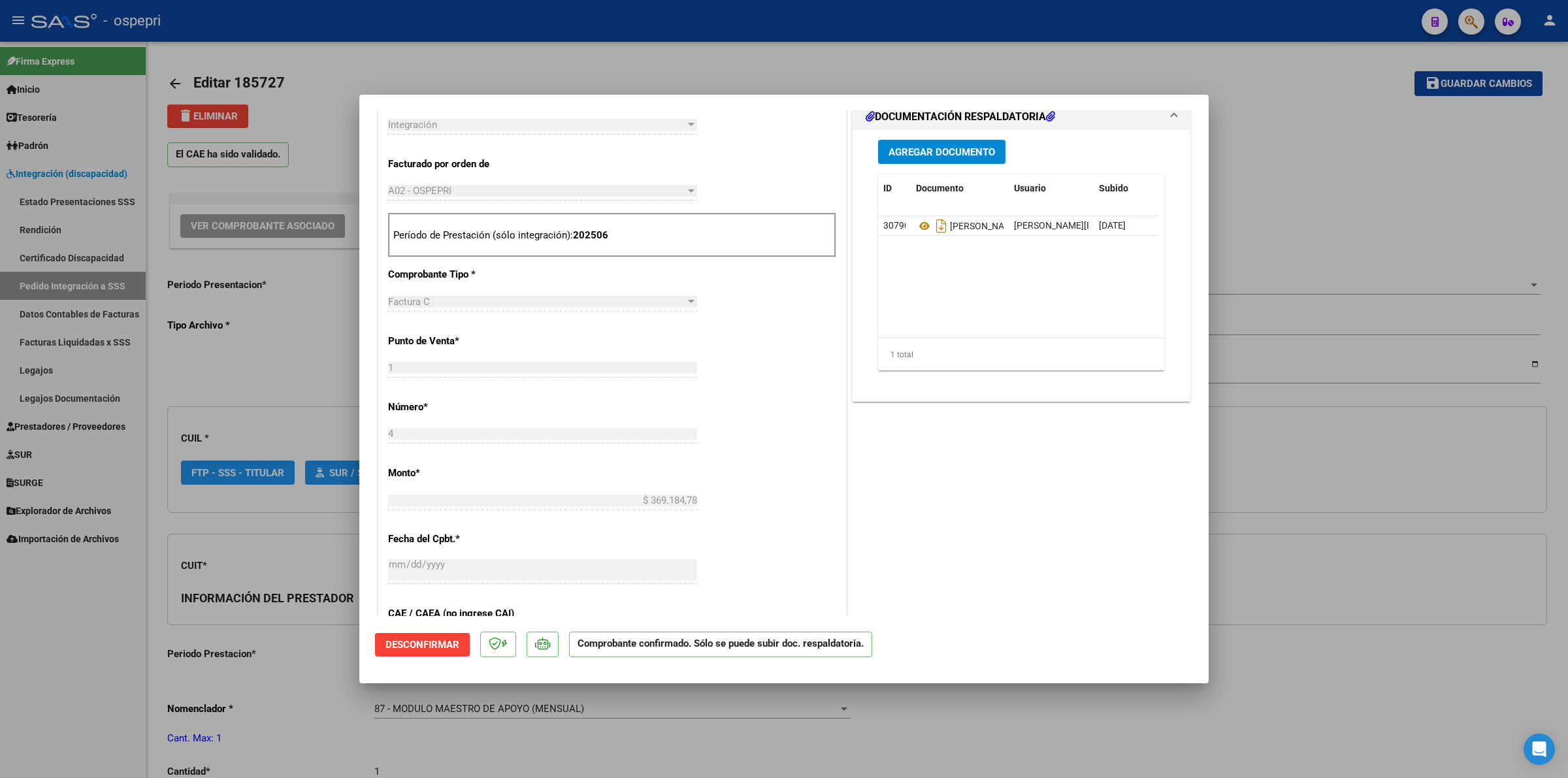
type input "$ 0,00"
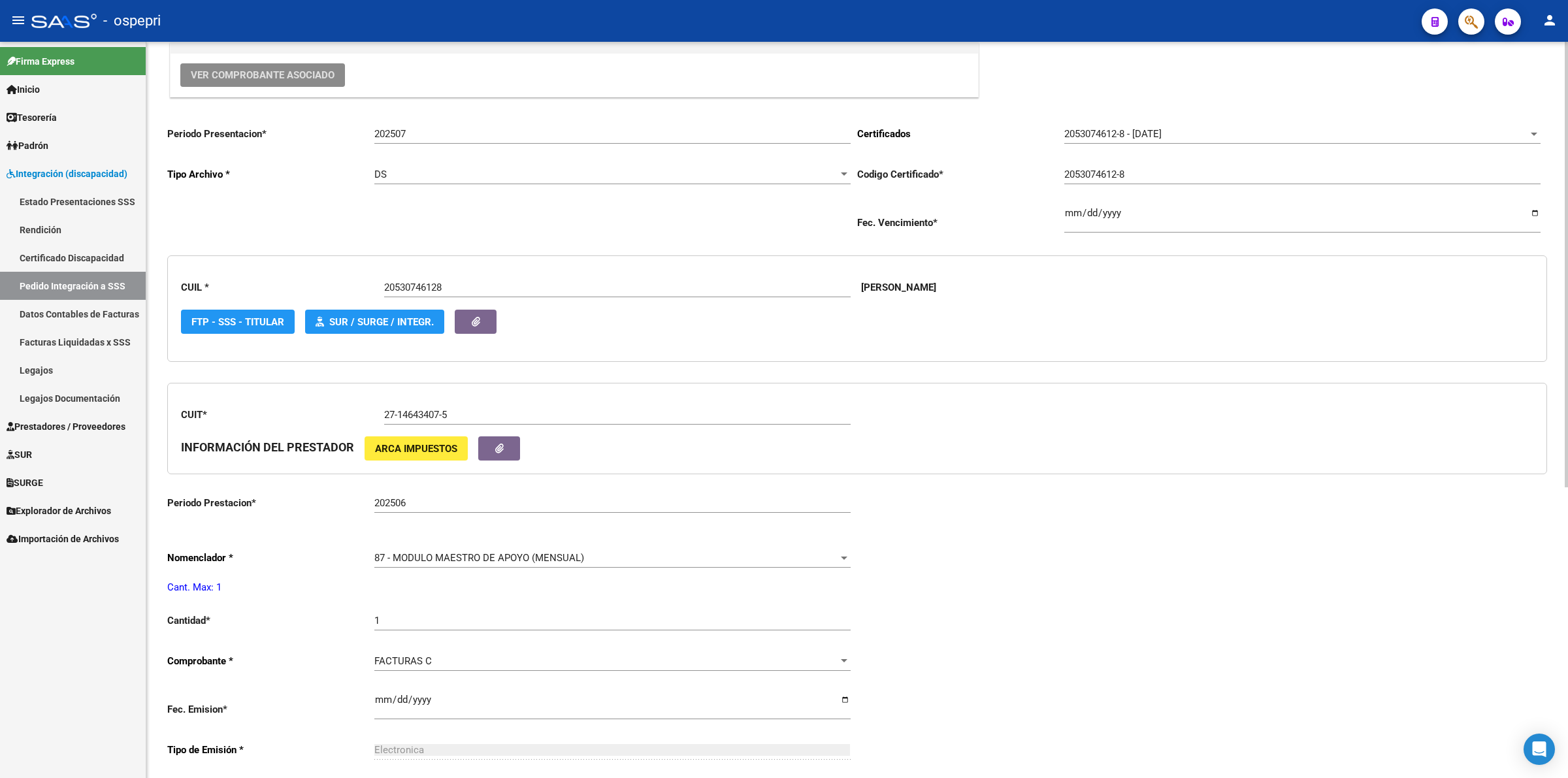
scroll to position [0, 0]
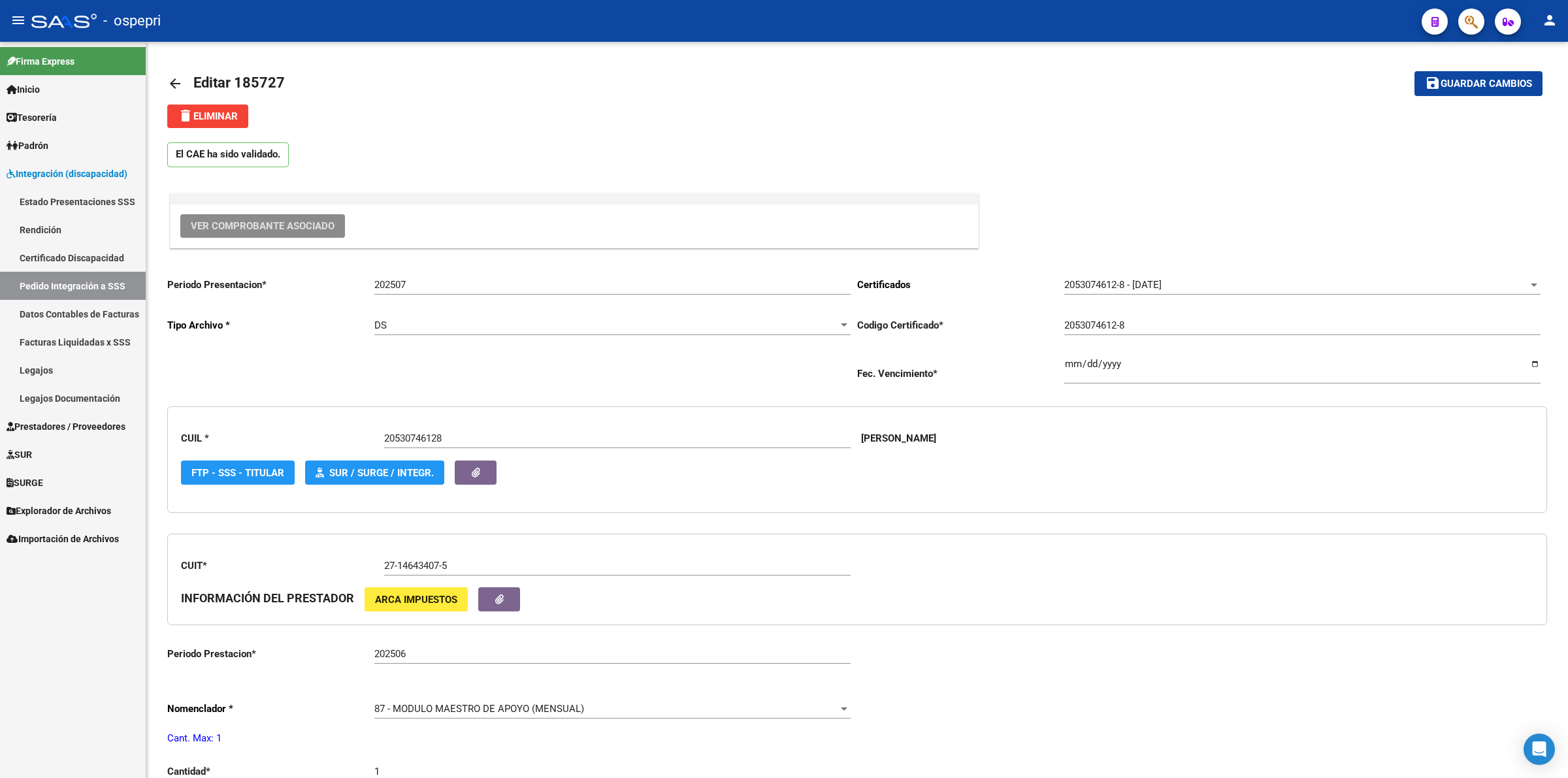
click at [90, 426] on span "Prestadores / Proveedores" at bounding box center [66, 426] width 119 height 14
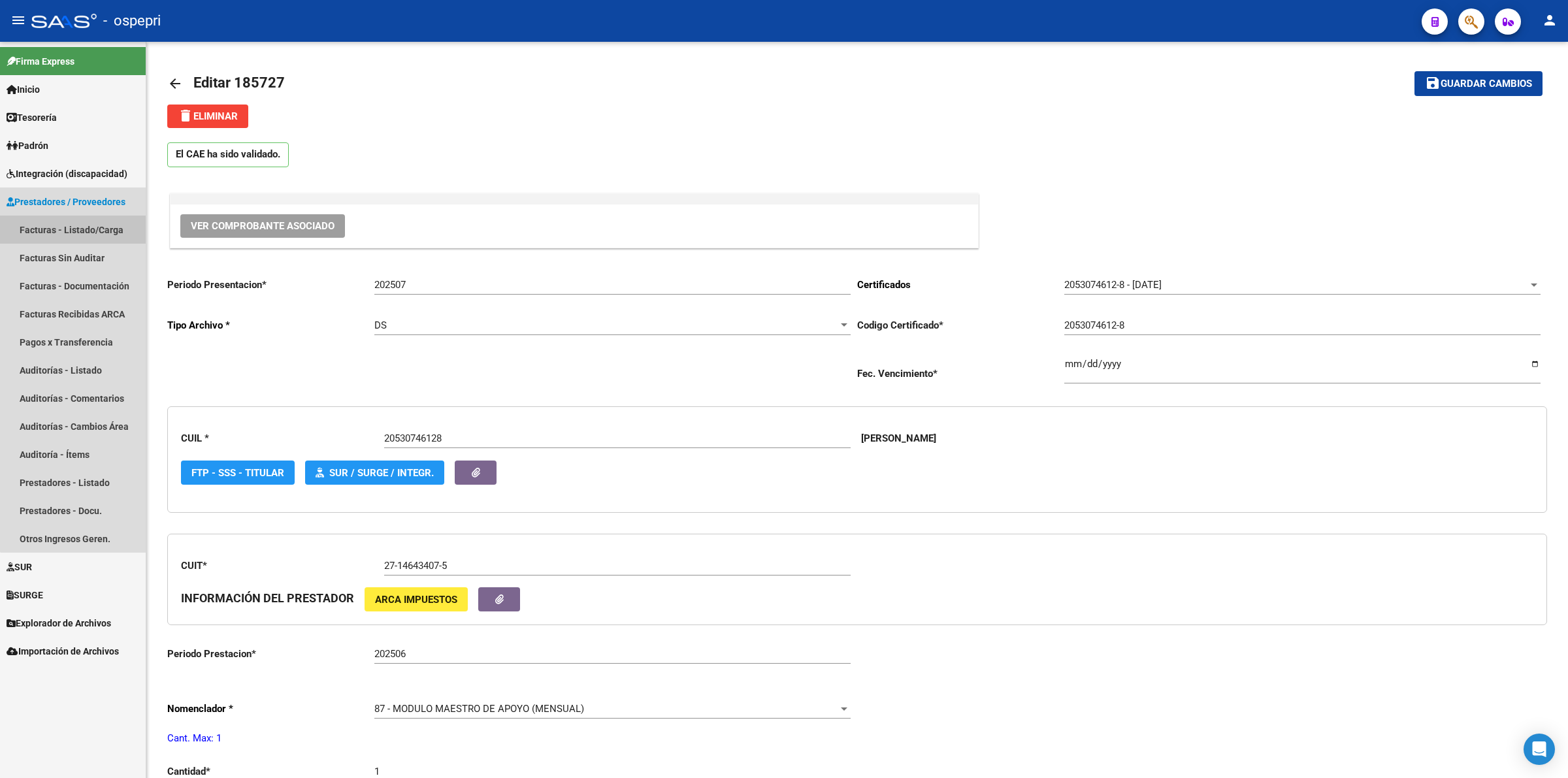
click at [79, 226] on link "Facturas - Listado/Carga" at bounding box center [73, 229] width 146 height 28
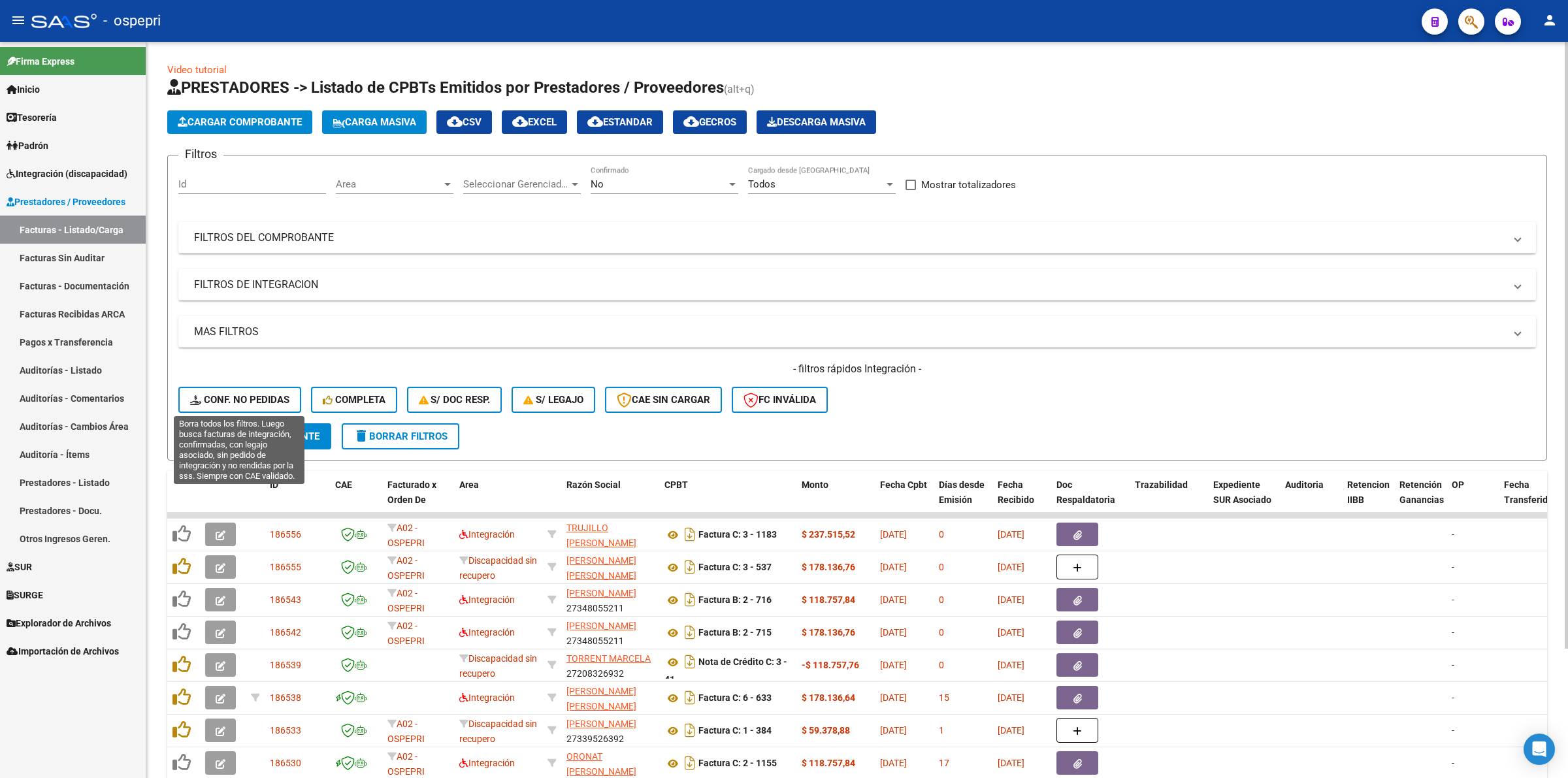
click at [239, 400] on span "Conf. no pedidas" at bounding box center [239, 400] width 99 height 12
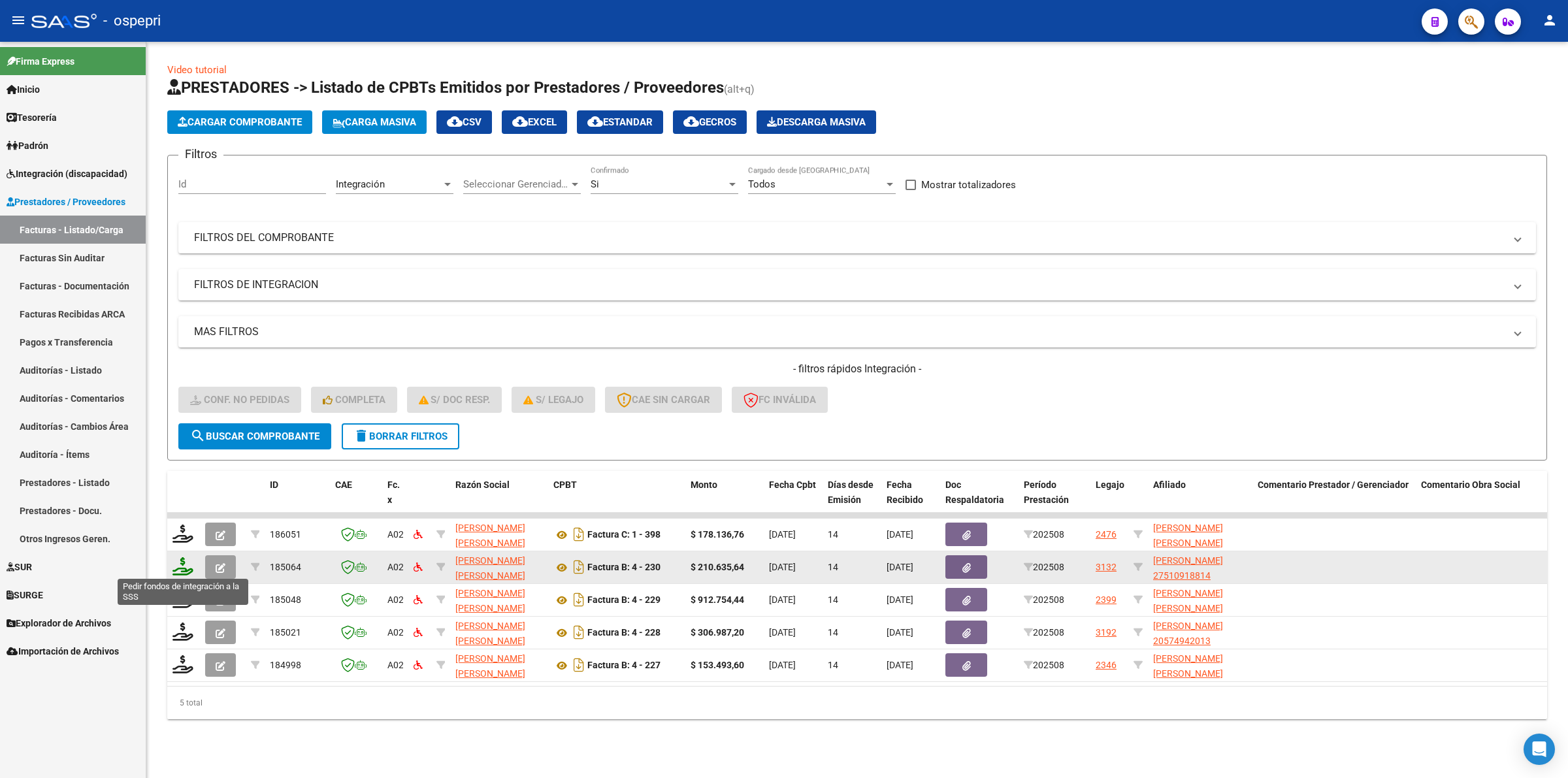
click at [188, 566] on icon at bounding box center [183, 566] width 21 height 19
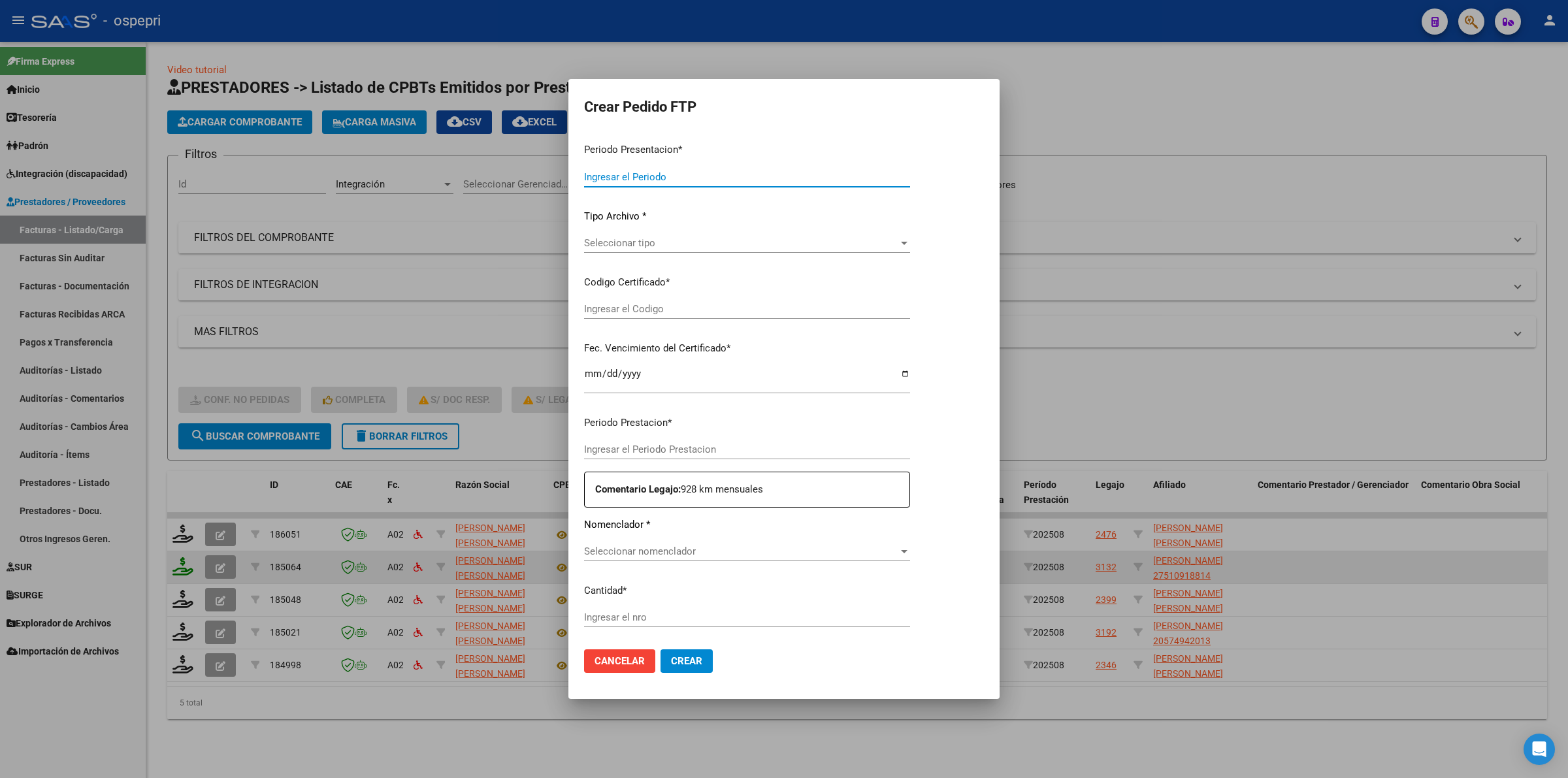
type input "202508"
type input "$ 210.635,64"
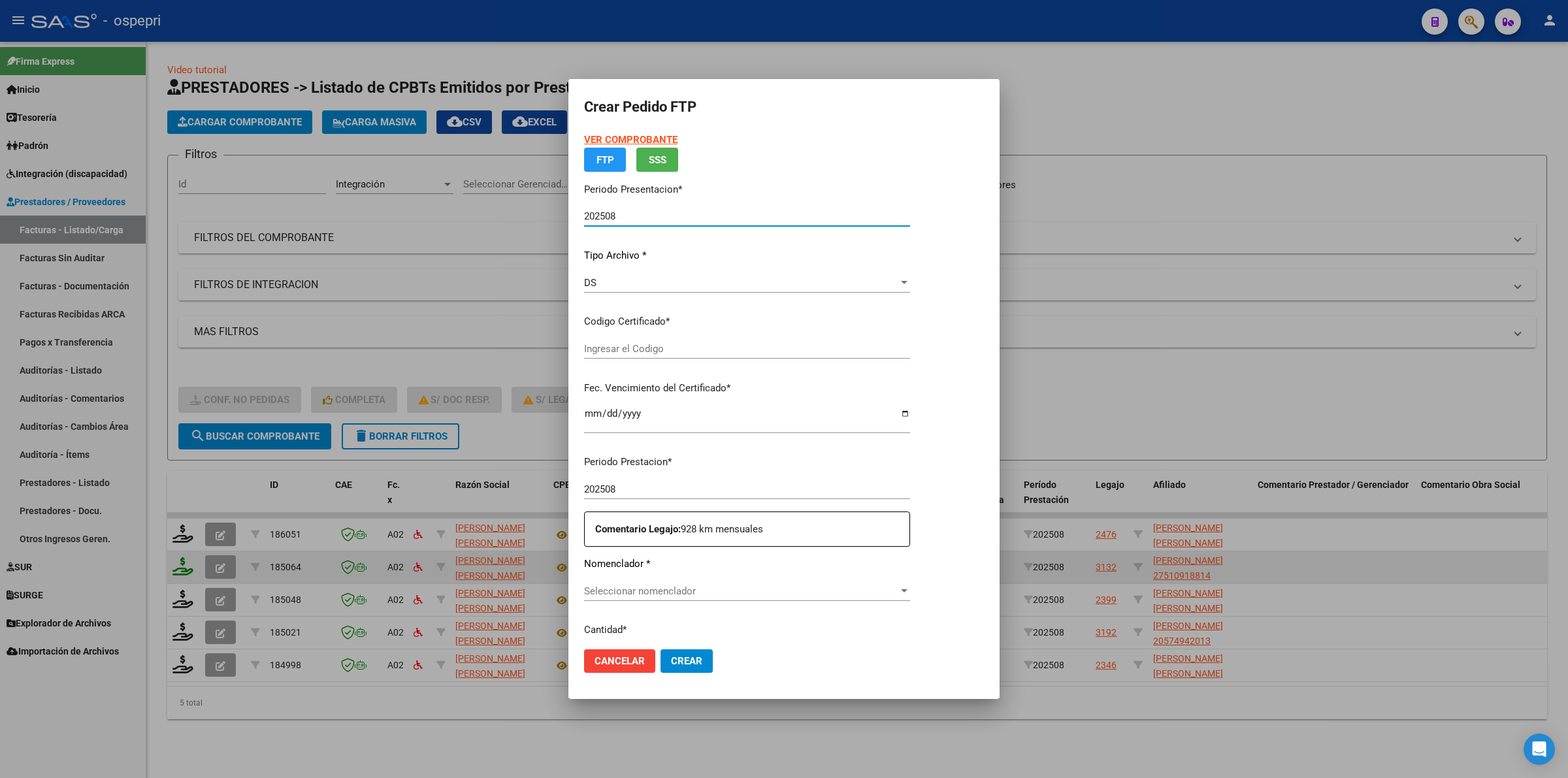
type input "2751091881-4"
type input "2028-03-17"
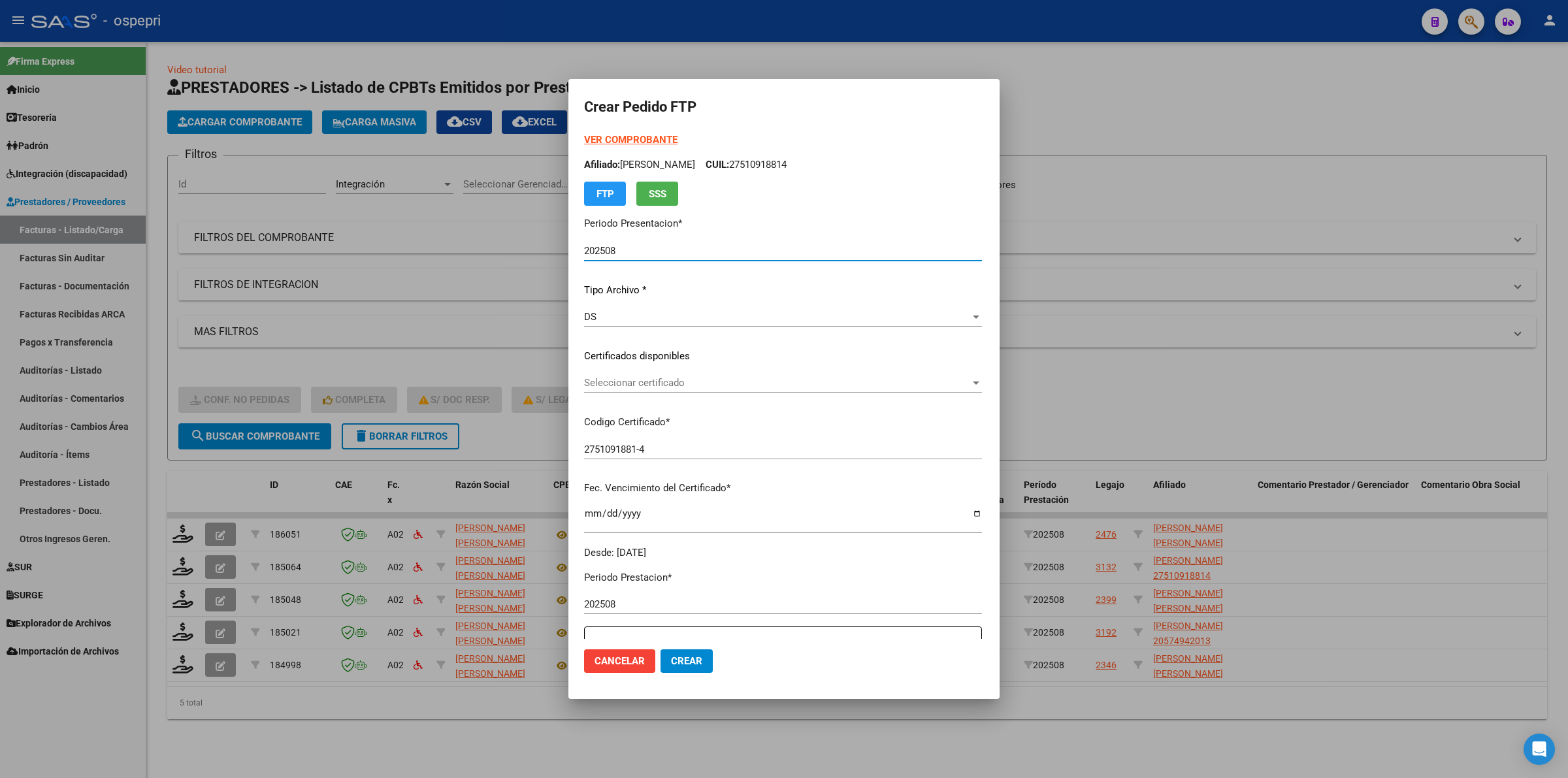
drag, startPoint x: 573, startPoint y: 370, endPoint x: 576, endPoint y: 378, distance: 8.5
click at [585, 371] on div "VER COMPROBANTE ARCA Padrón Afiliado: MOYANO STEFANI MILAGROS CUIL: 27510918814…" at bounding box center [784, 346] width 398 height 427
click at [585, 379] on span "Seleccionar certificado" at bounding box center [778, 383] width 386 height 12
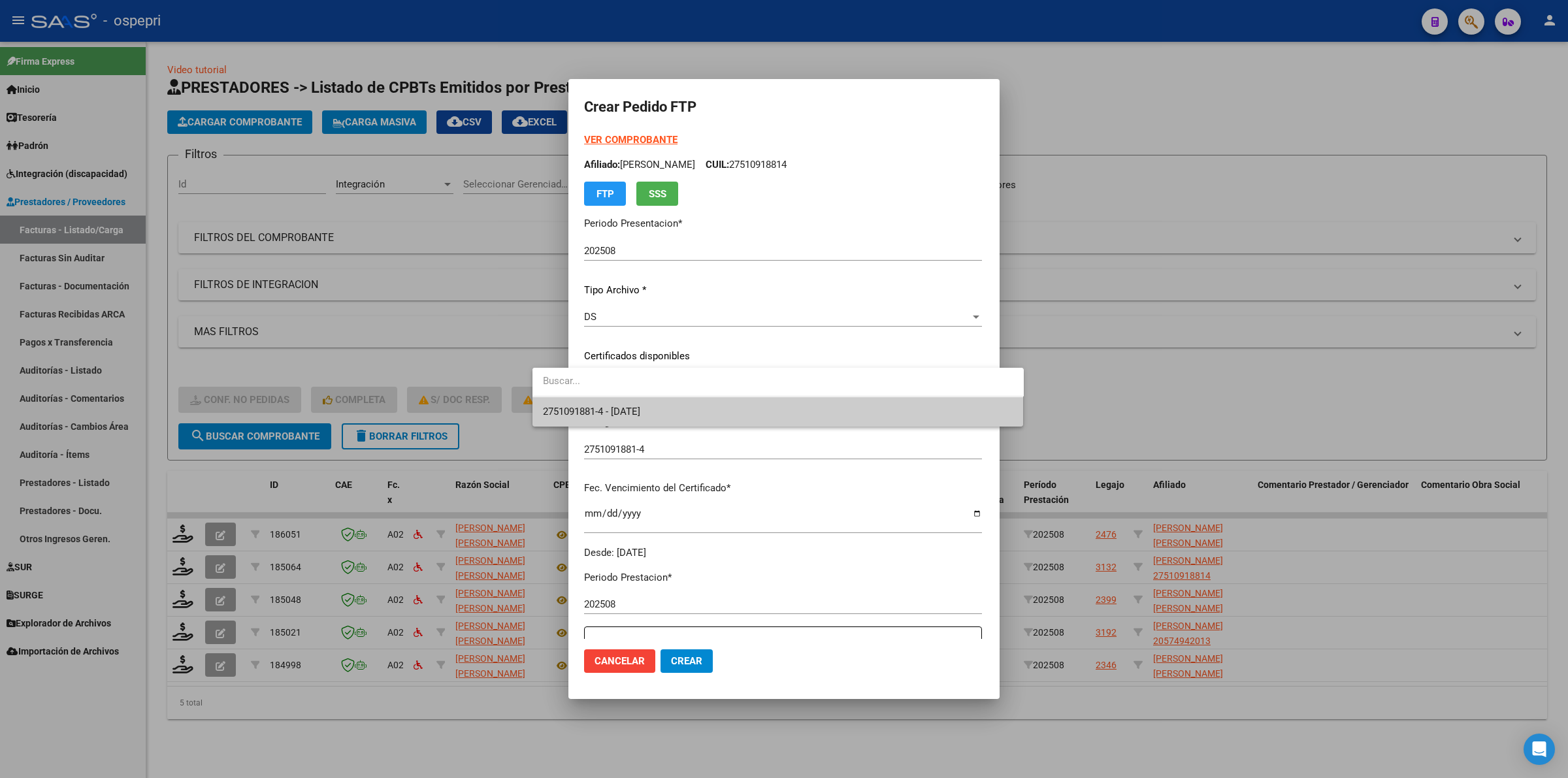
click at [589, 404] on span "2751091881-4 - 2028-03-17" at bounding box center [778, 411] width 470 height 30
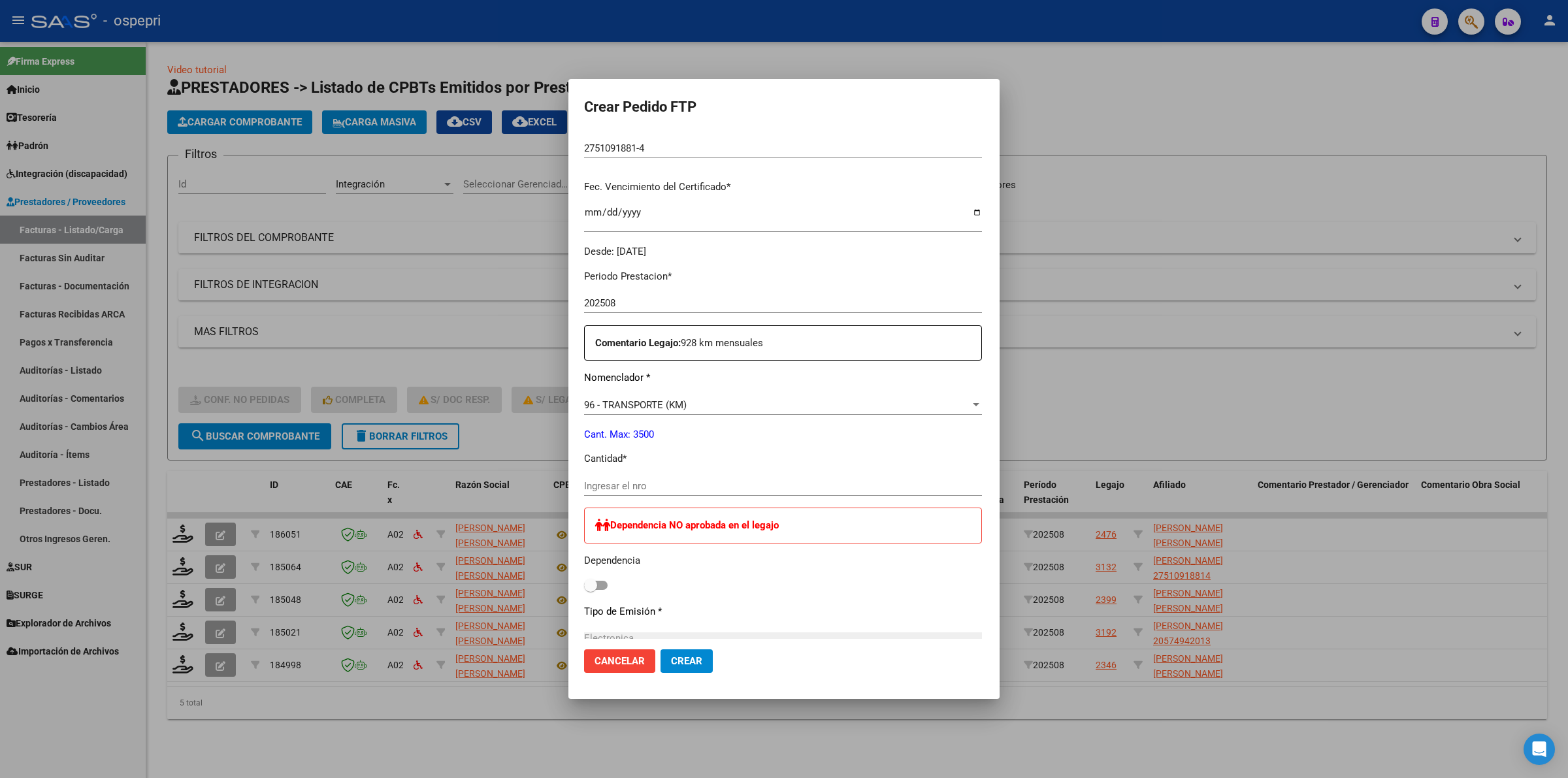
scroll to position [327, 0]
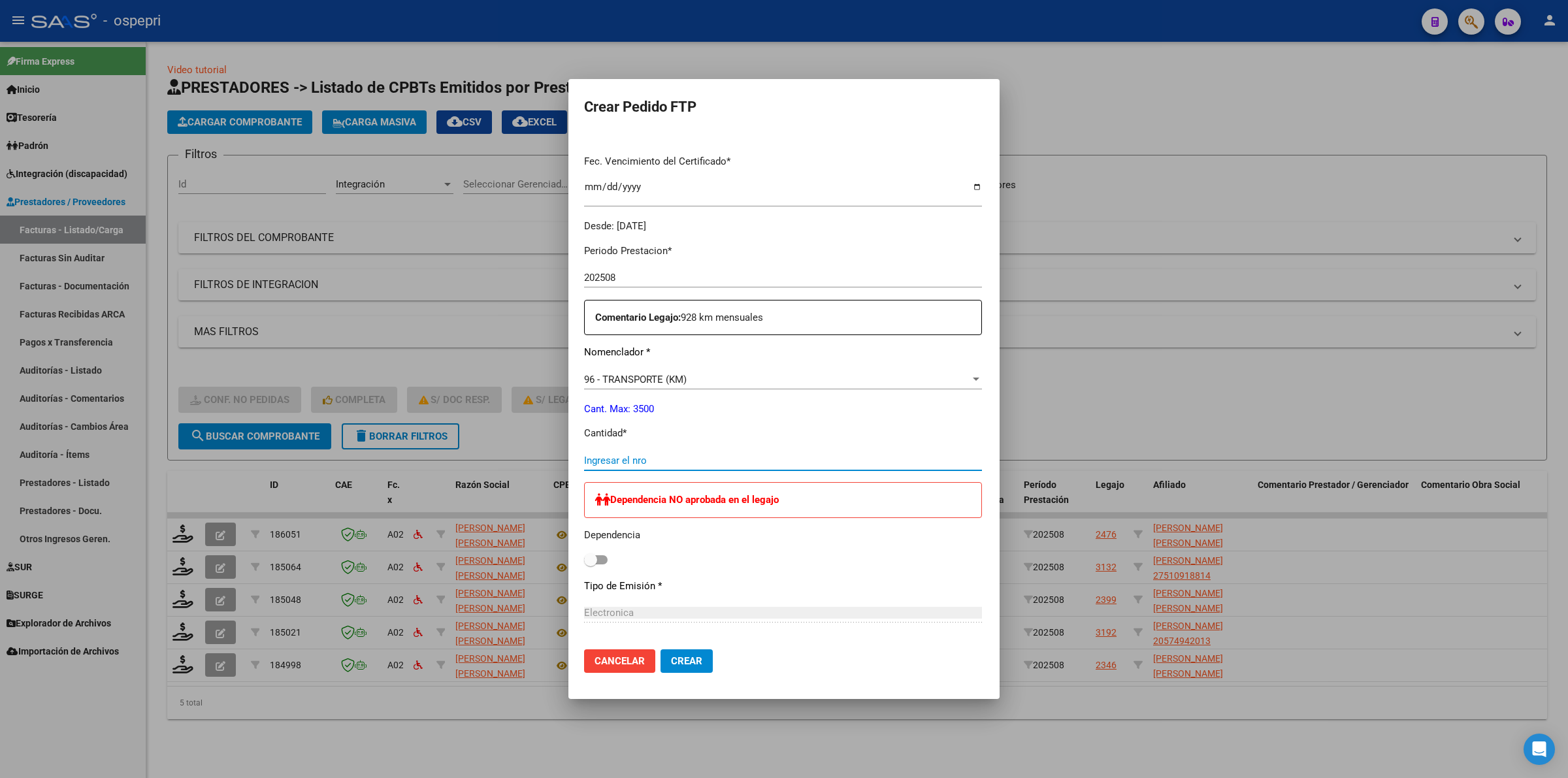
click at [596, 458] on input "Ingresar el nro" at bounding box center [784, 461] width 398 height 12
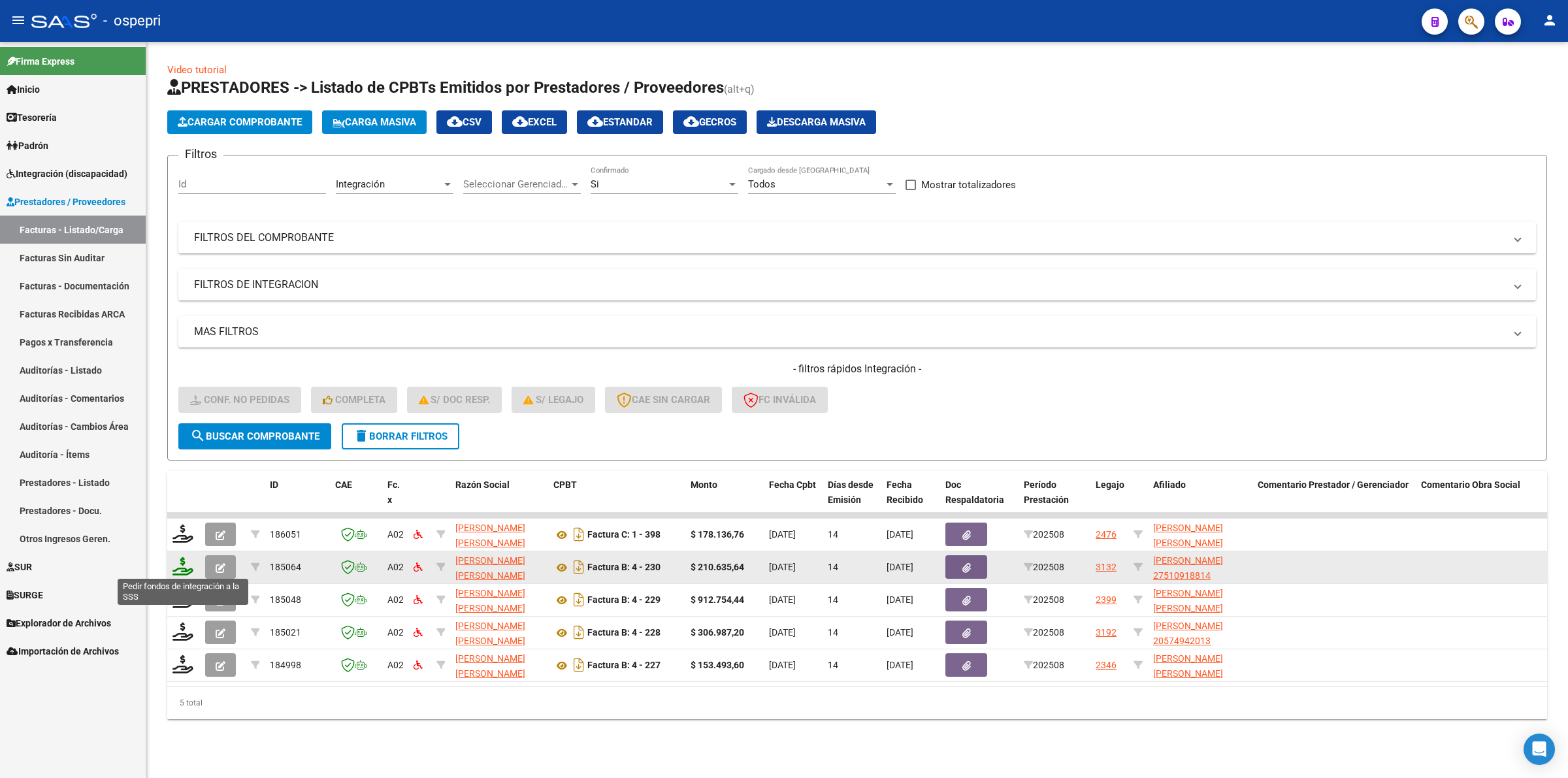
click at [177, 569] on icon at bounding box center [183, 566] width 21 height 19
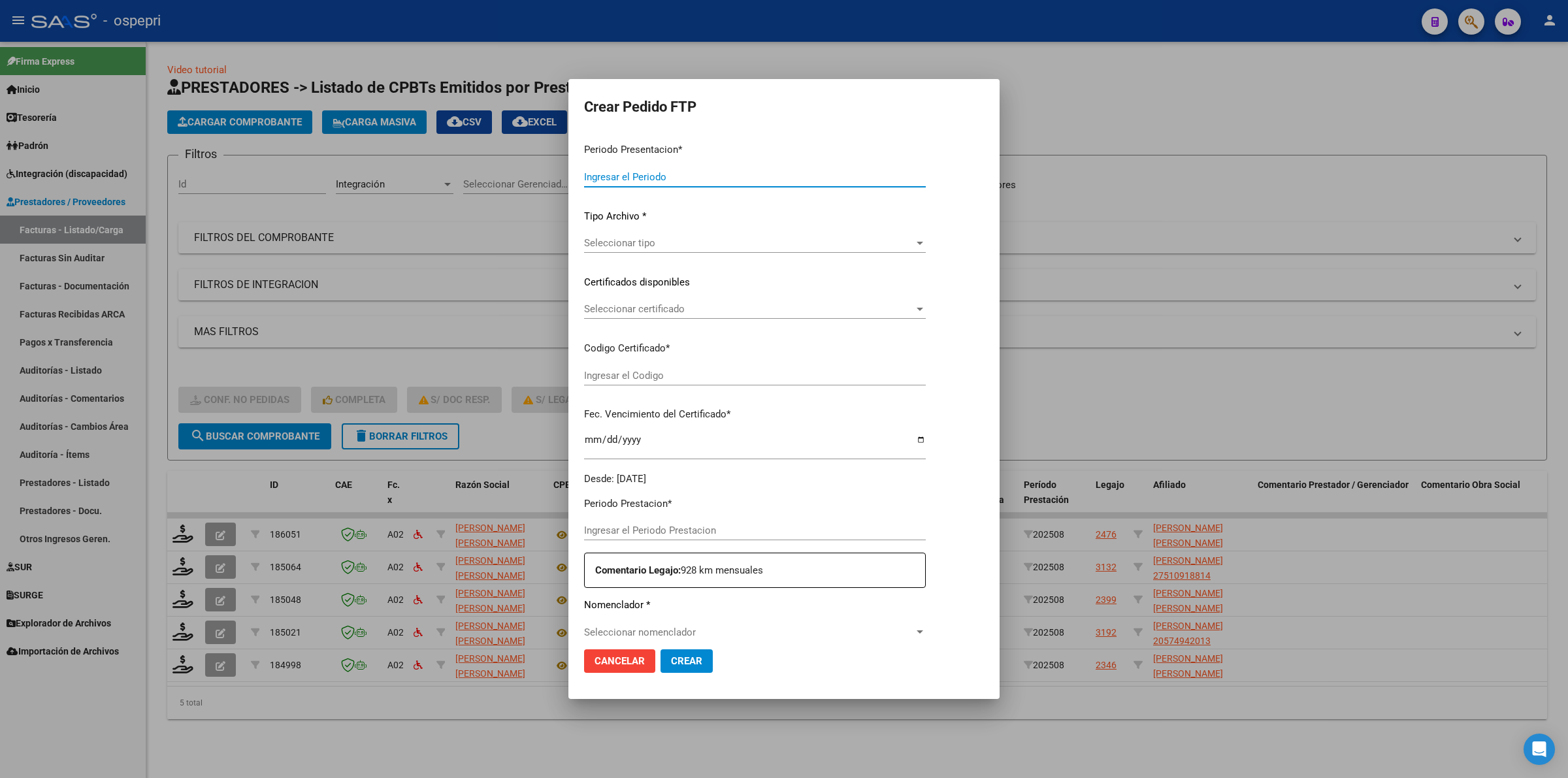
type input "202508"
type input "$ 210.635,64"
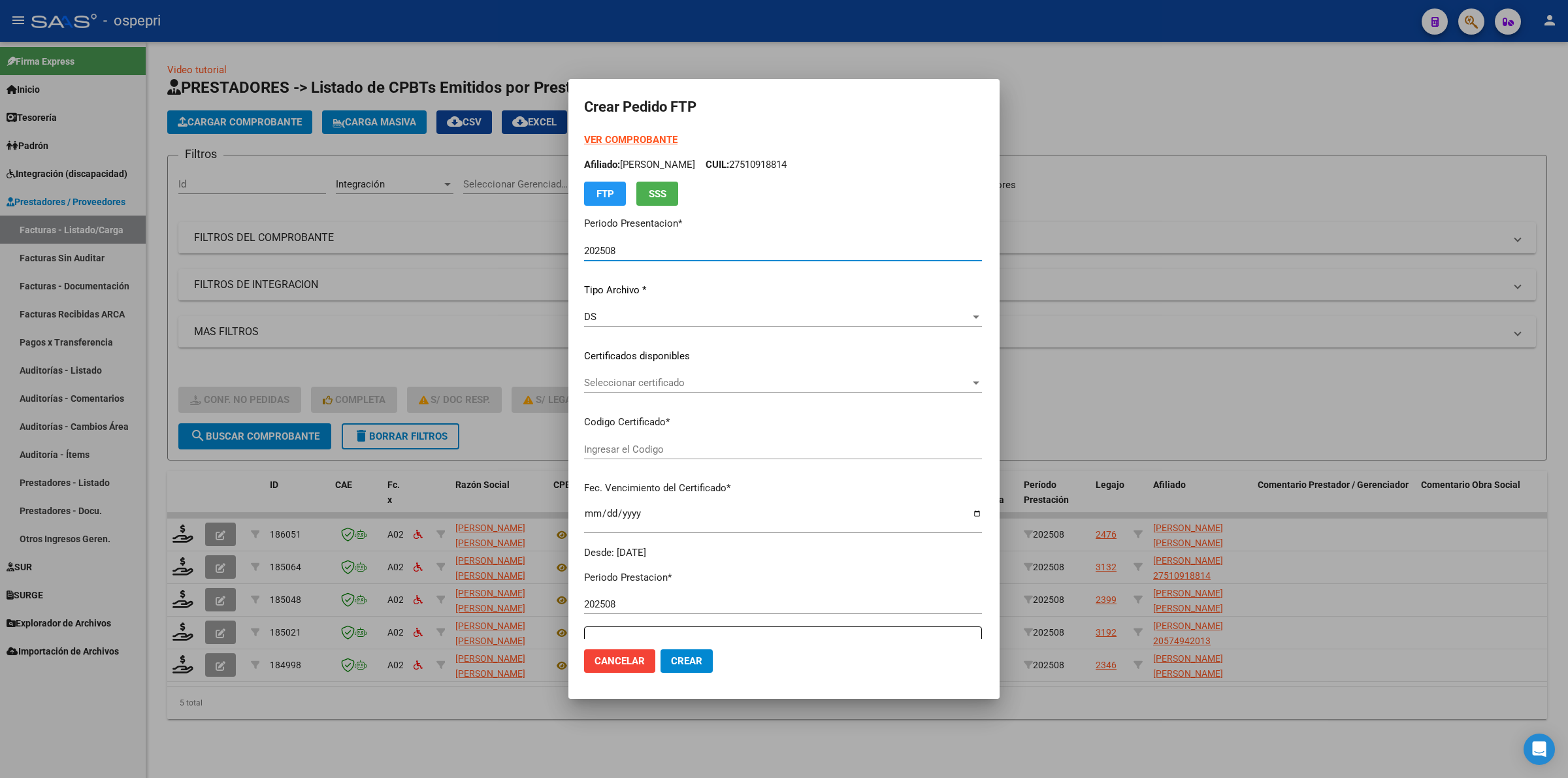
type input "2751091881-4"
type input "2028-03-17"
click at [596, 384] on span "Seleccionar certificado" at bounding box center [778, 383] width 386 height 12
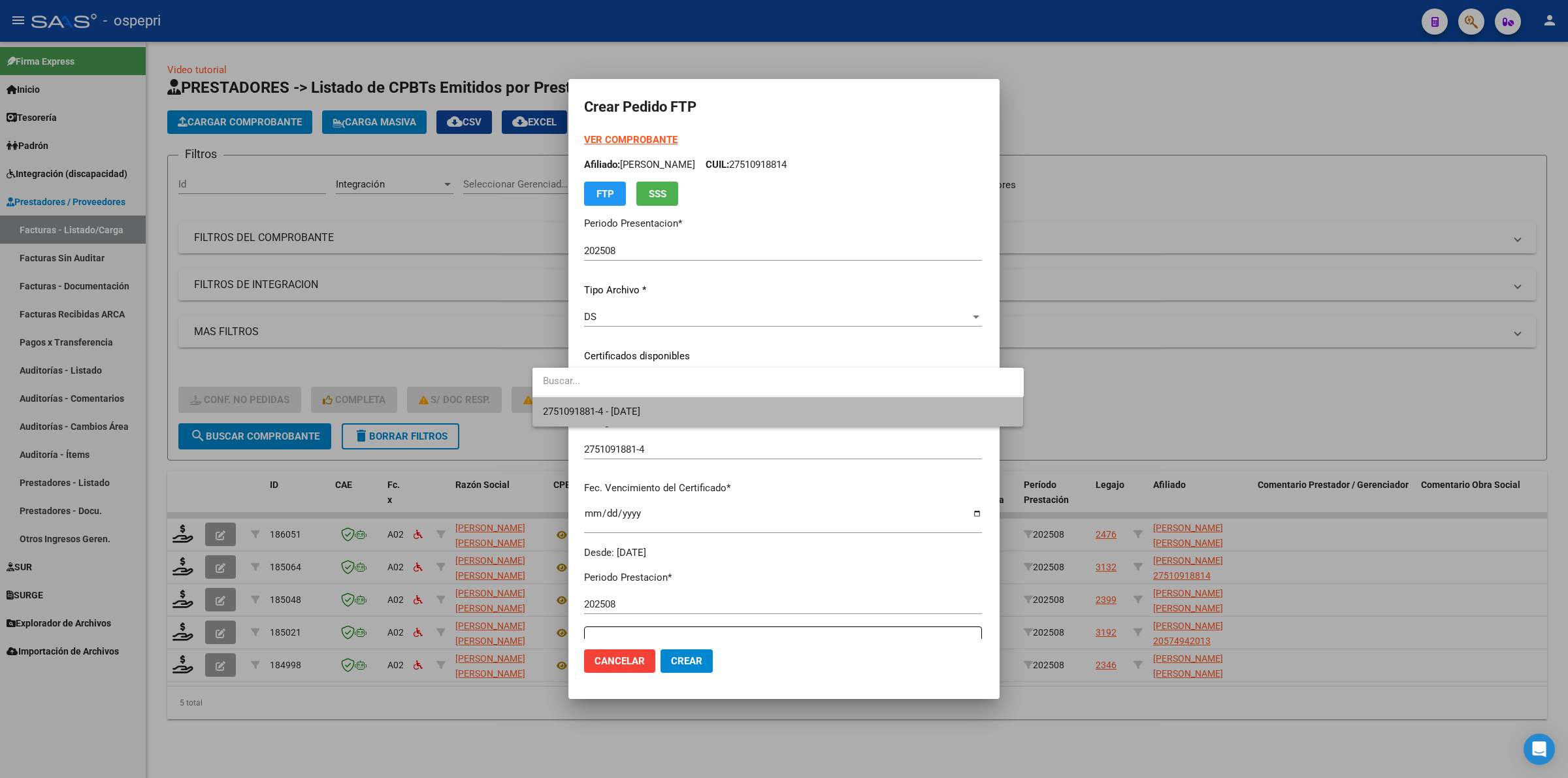
click at [605, 405] on span "2751091881-4 - 2028-03-17" at bounding box center [778, 411] width 470 height 30
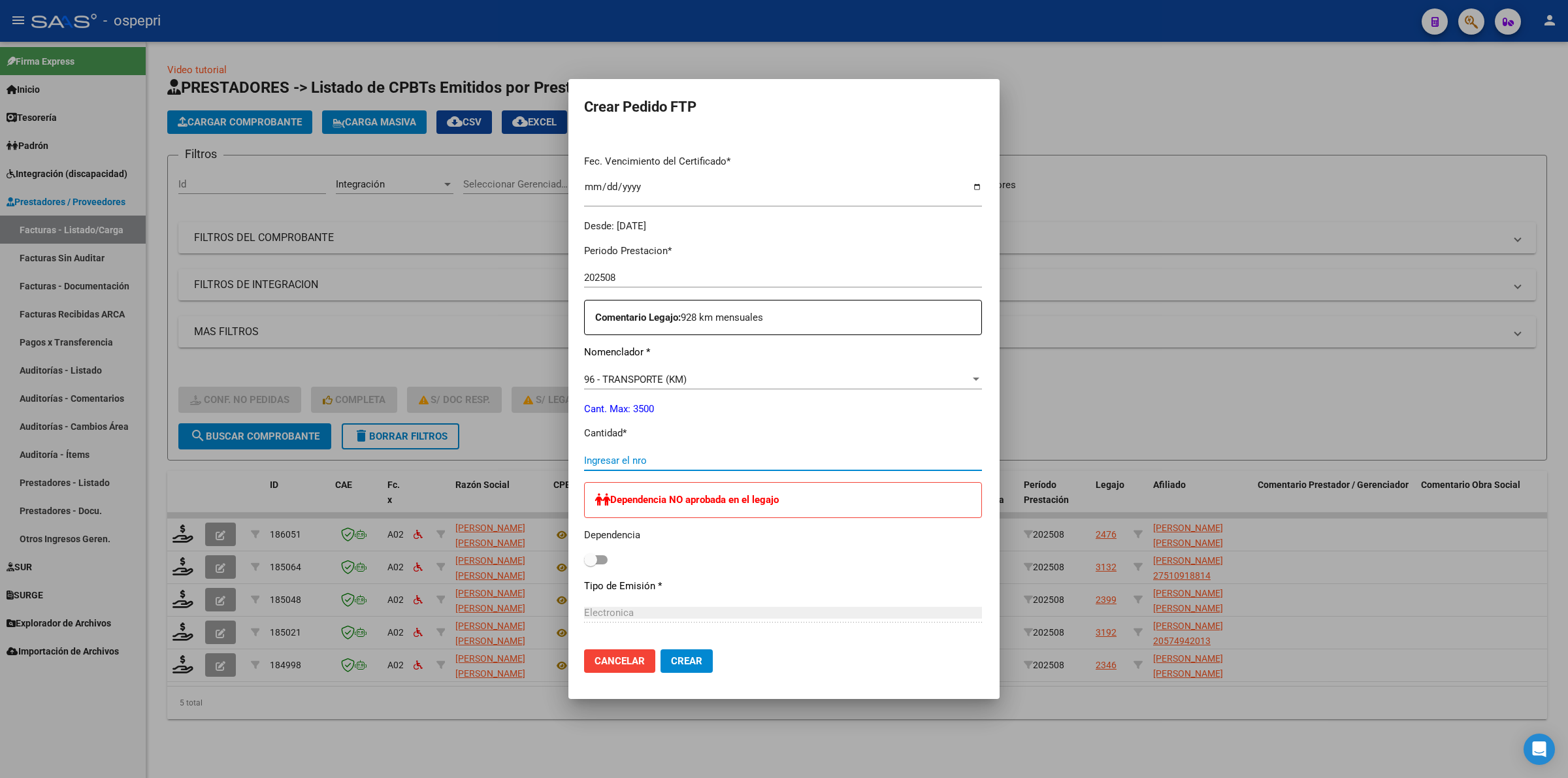
click at [612, 455] on input "Ingresar el nro" at bounding box center [784, 461] width 398 height 12
type input "540"
click at [671, 661] on span "Crear" at bounding box center [686, 661] width 31 height 12
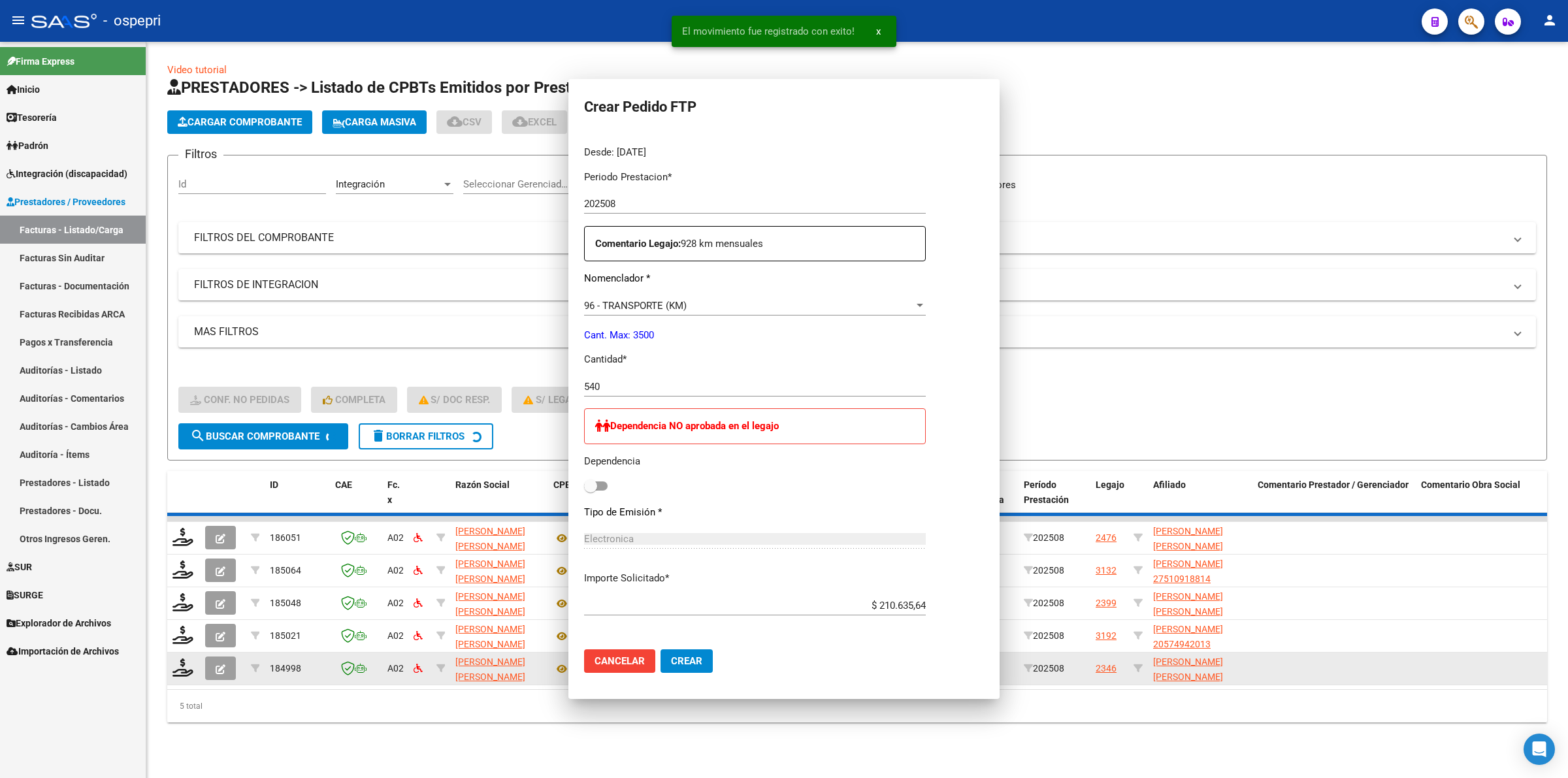
scroll to position [0, 0]
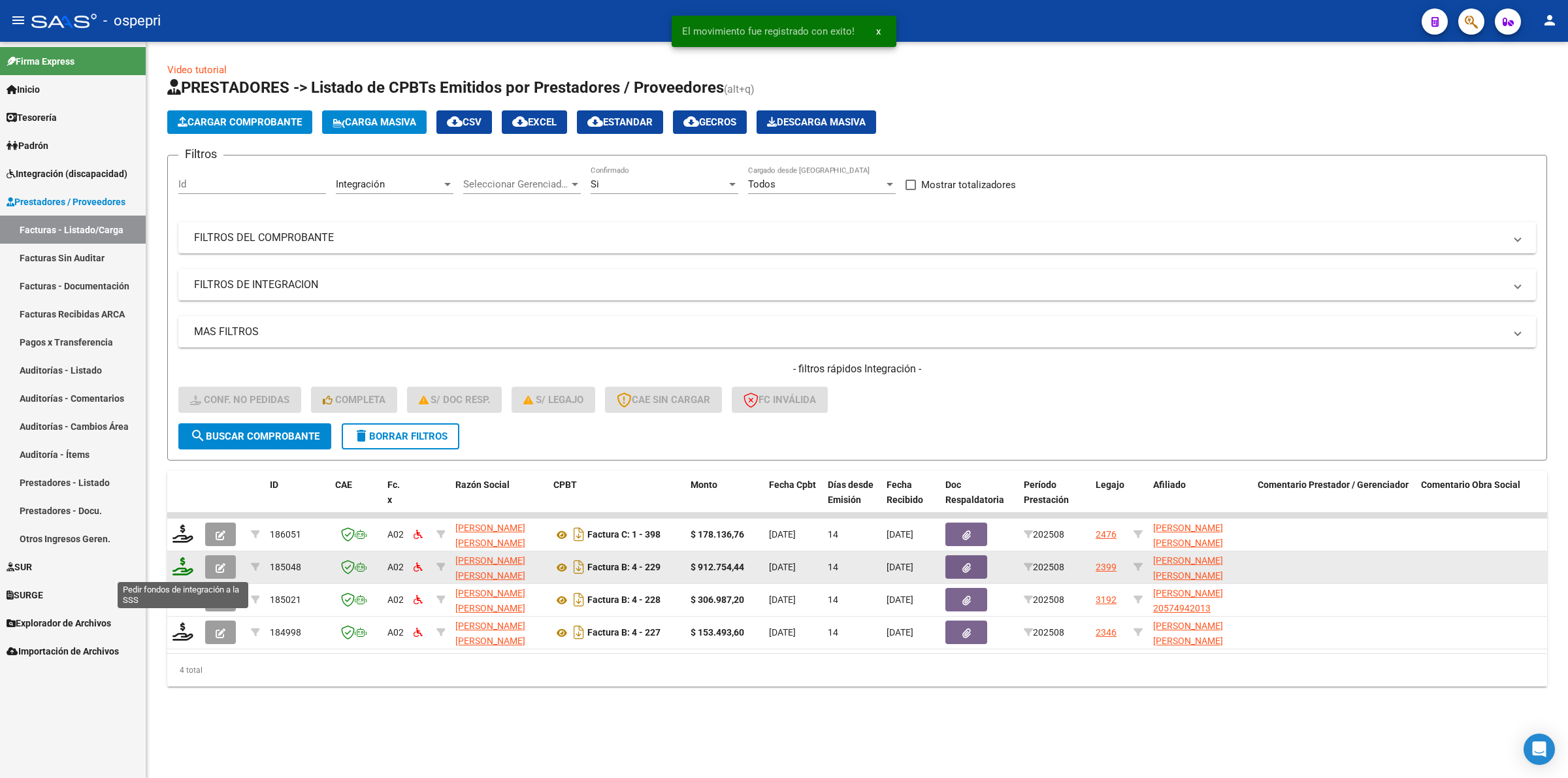
click at [181, 565] on icon at bounding box center [183, 566] width 21 height 19
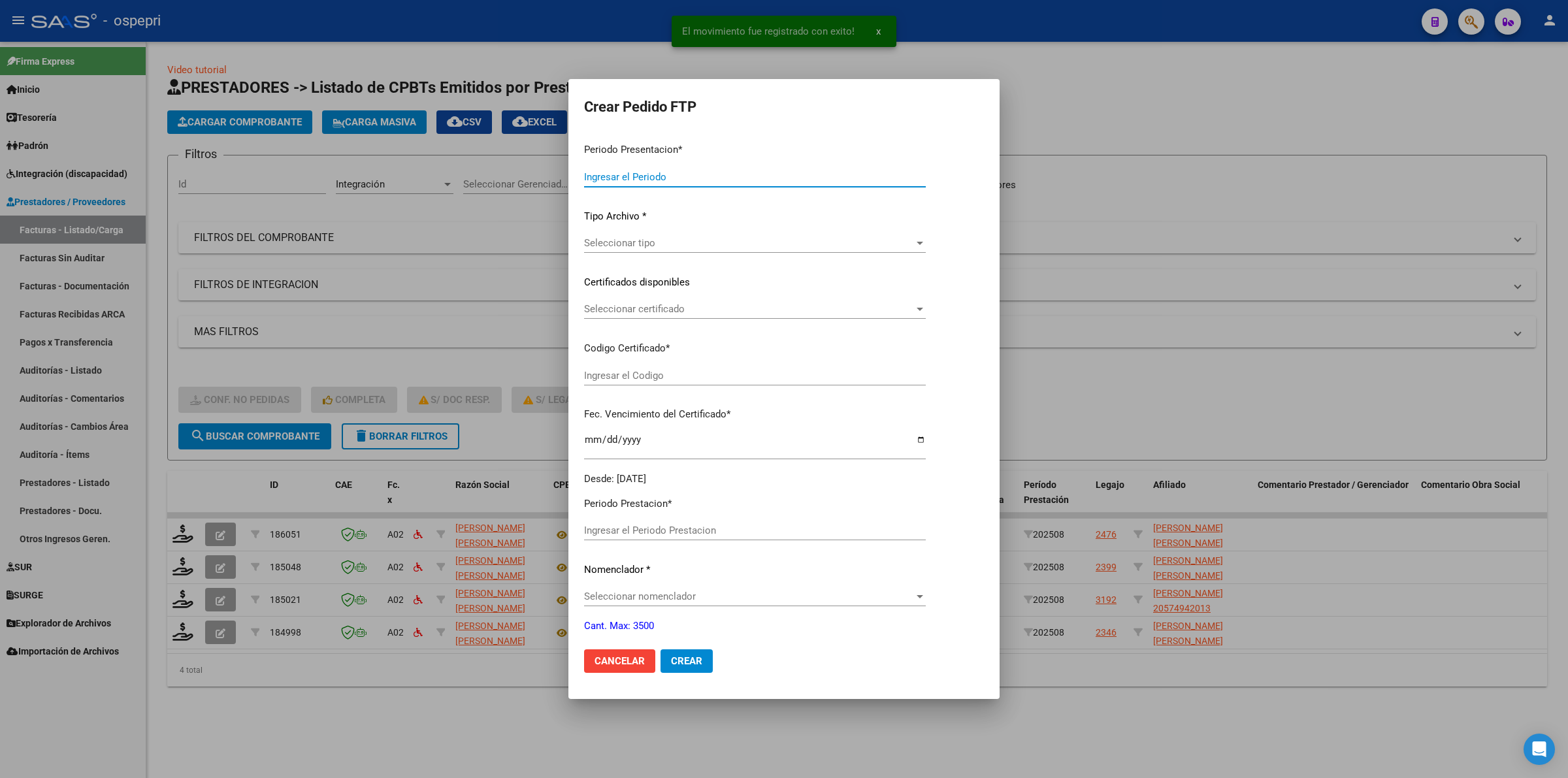
type input "202508"
type input "$ 912.754,44"
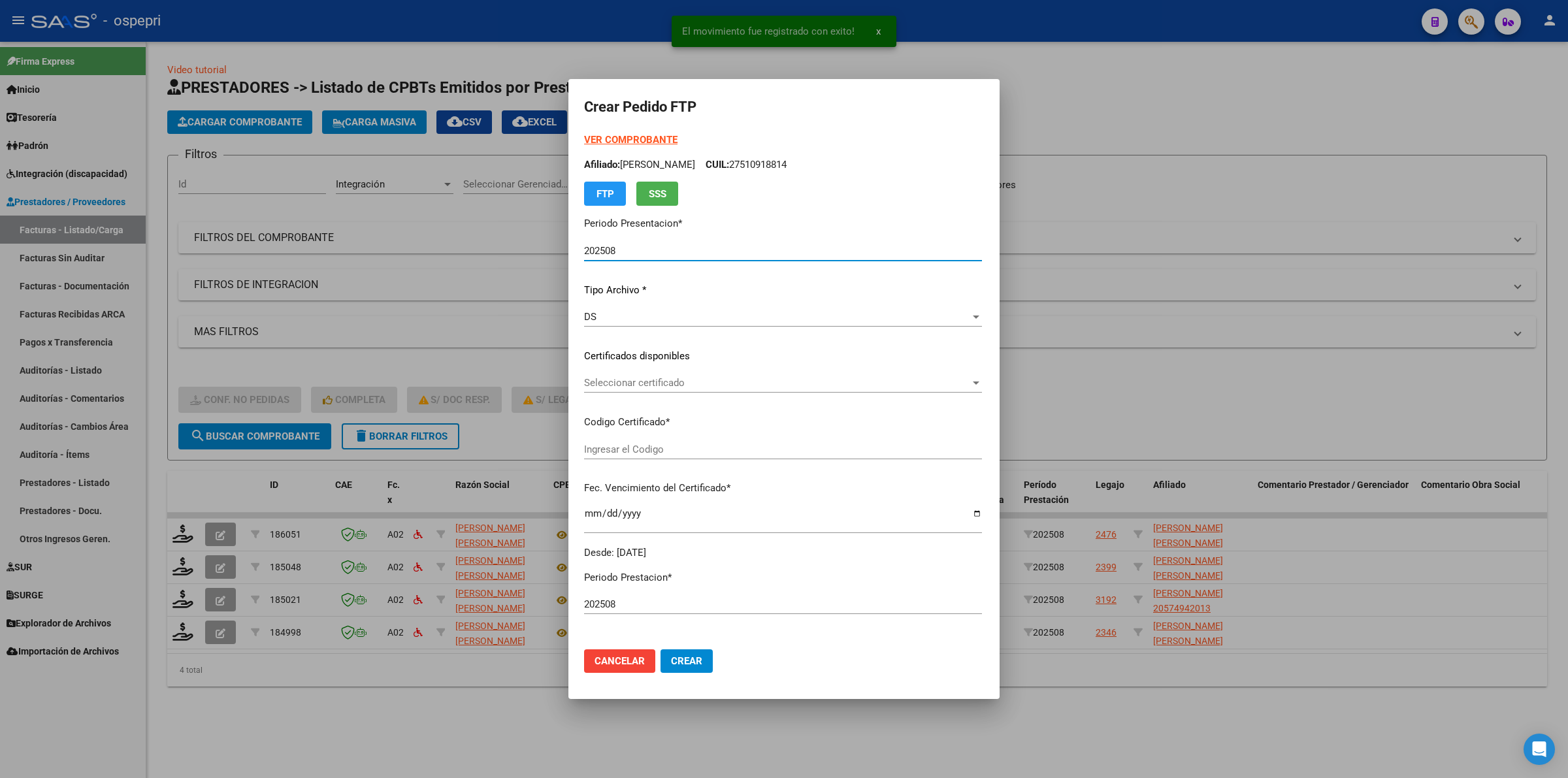
type input "ARG02000499259232016041920260419PPA235"
type input "2026-04-19"
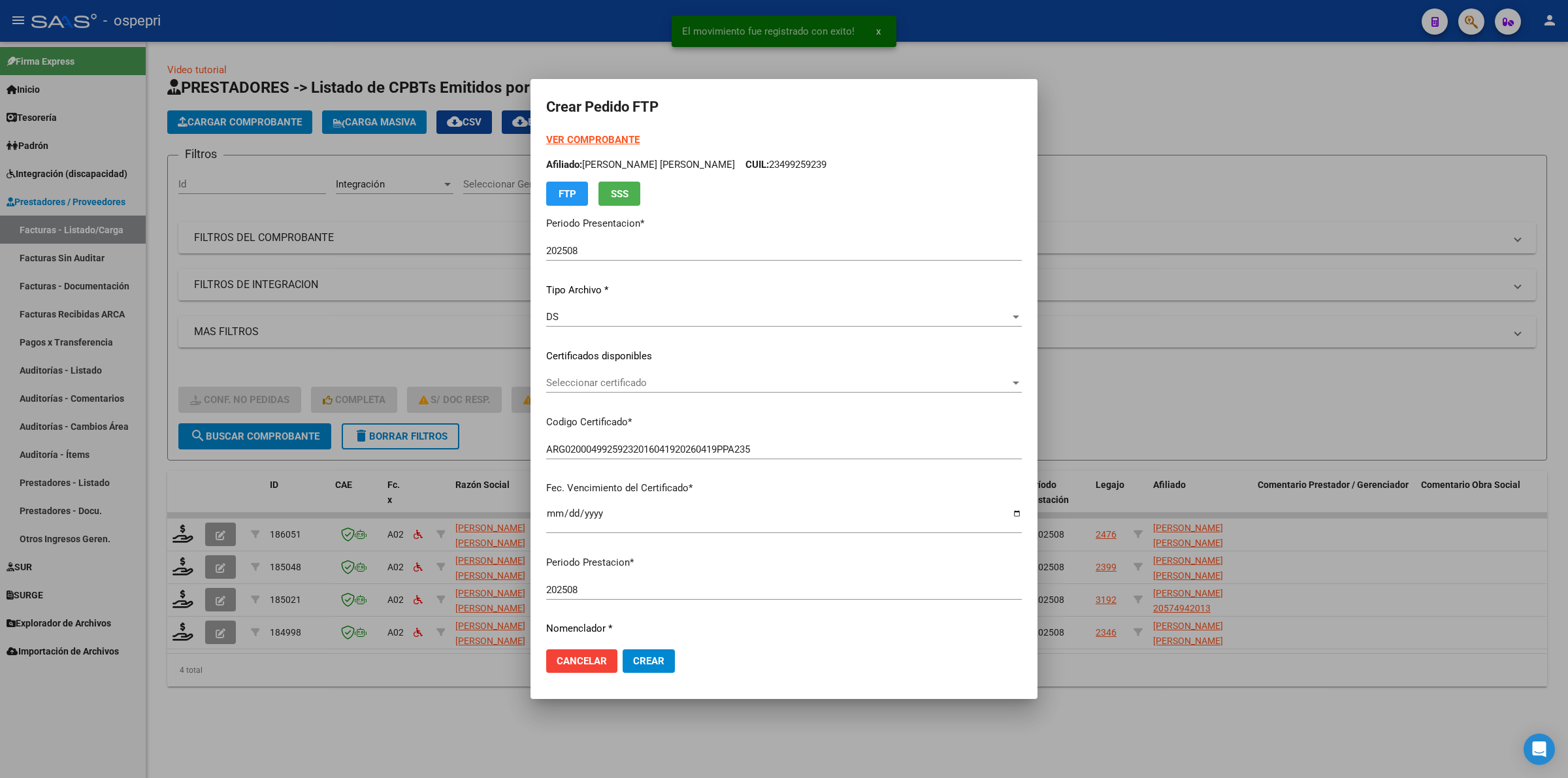
drag, startPoint x: 628, startPoint y: 371, endPoint x: 626, endPoint y: 389, distance: 18.1
click at [627, 371] on div "VER COMPROBANTE ARCA Padrón Afiliado: BILURON HERRERA TIAGO NAHUEL CUIL: 234992…" at bounding box center [784, 339] width 476 height 412
click at [626, 389] on div "Seleccionar certificado Seleccionar certificado" at bounding box center [784, 382] width 476 height 19
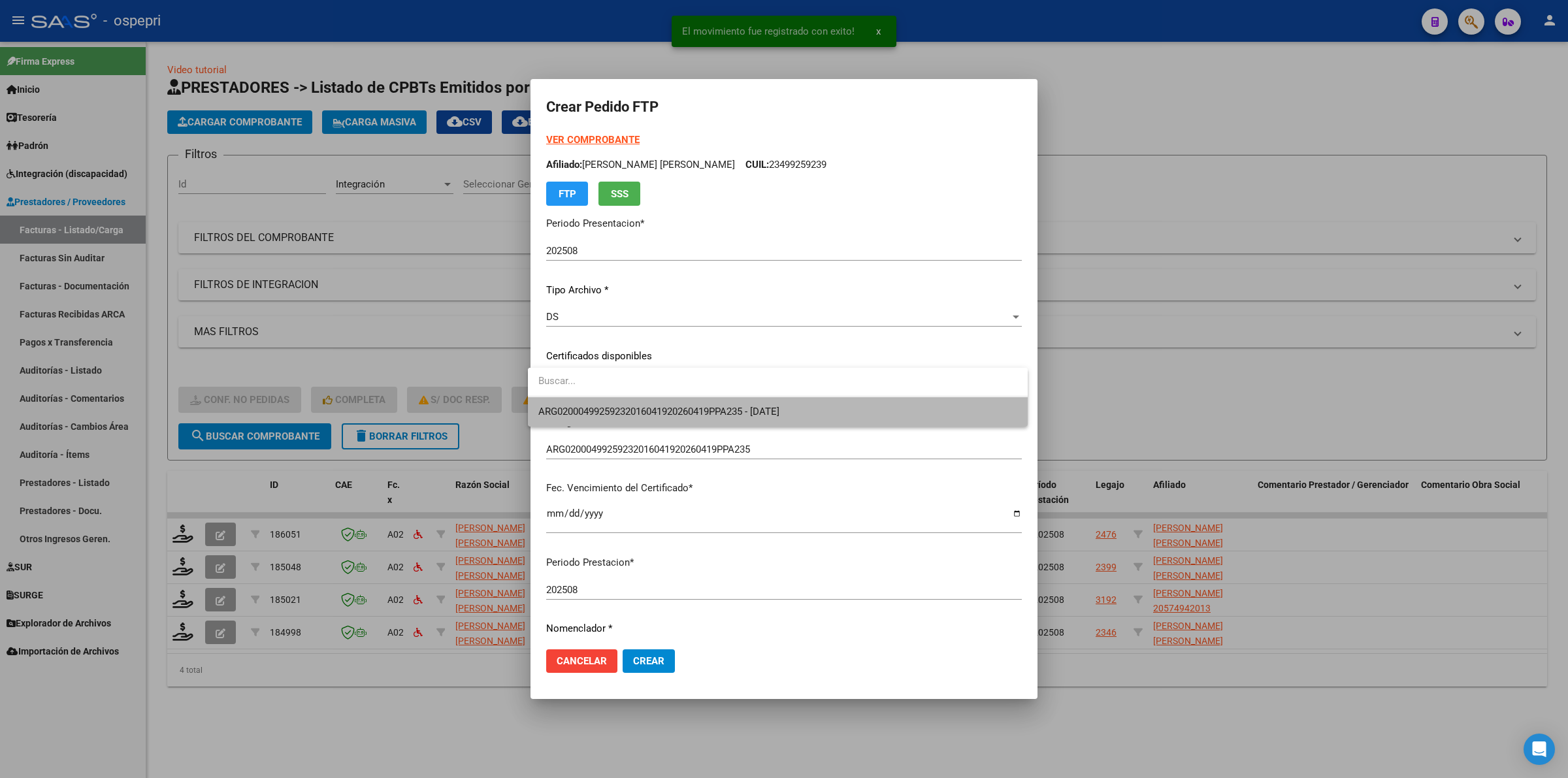
click at [634, 404] on span "ARG02000499259232016041920260419PPA235 - 2026-04-19" at bounding box center [778, 411] width 479 height 30
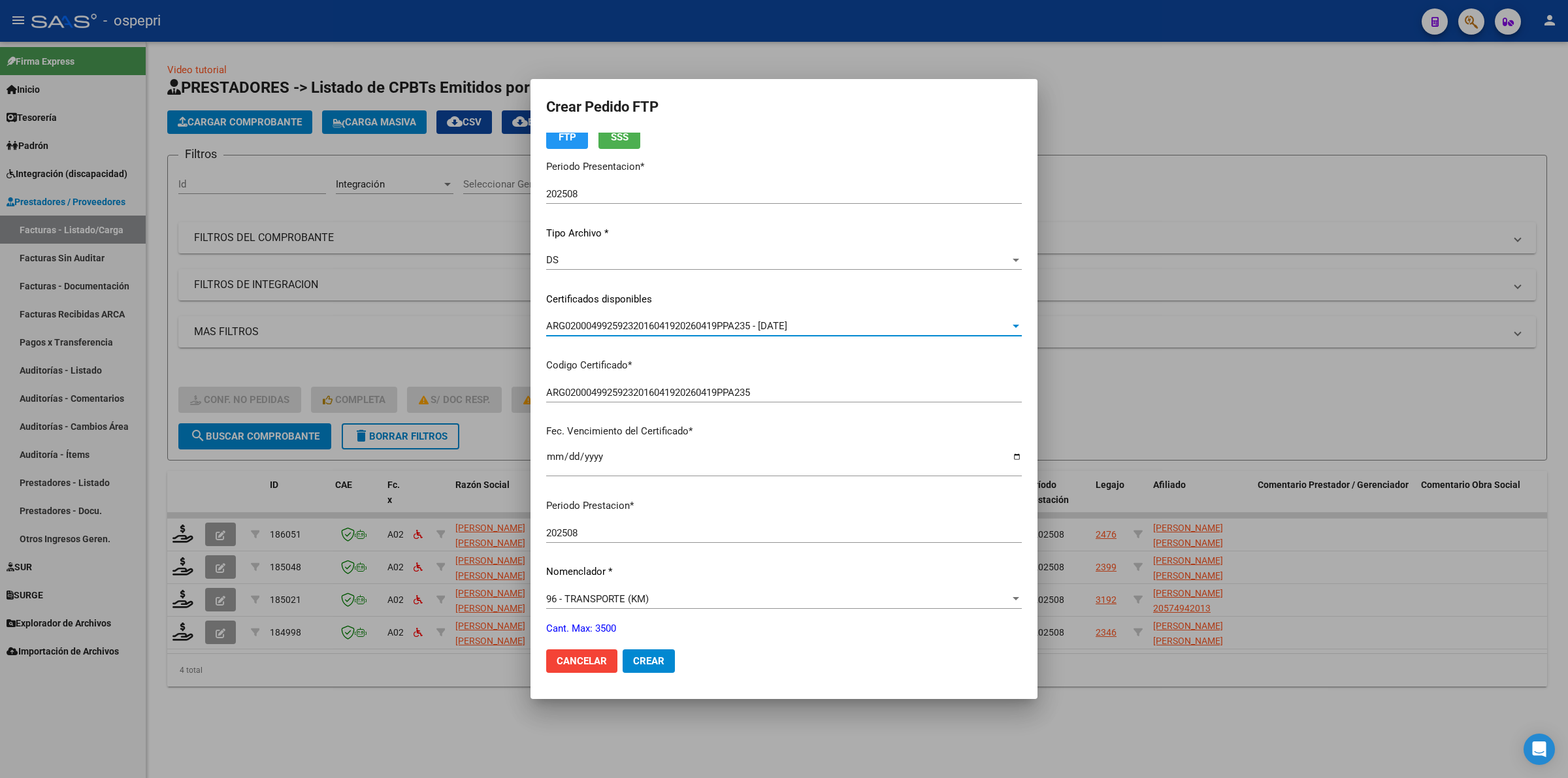
scroll to position [163, 0]
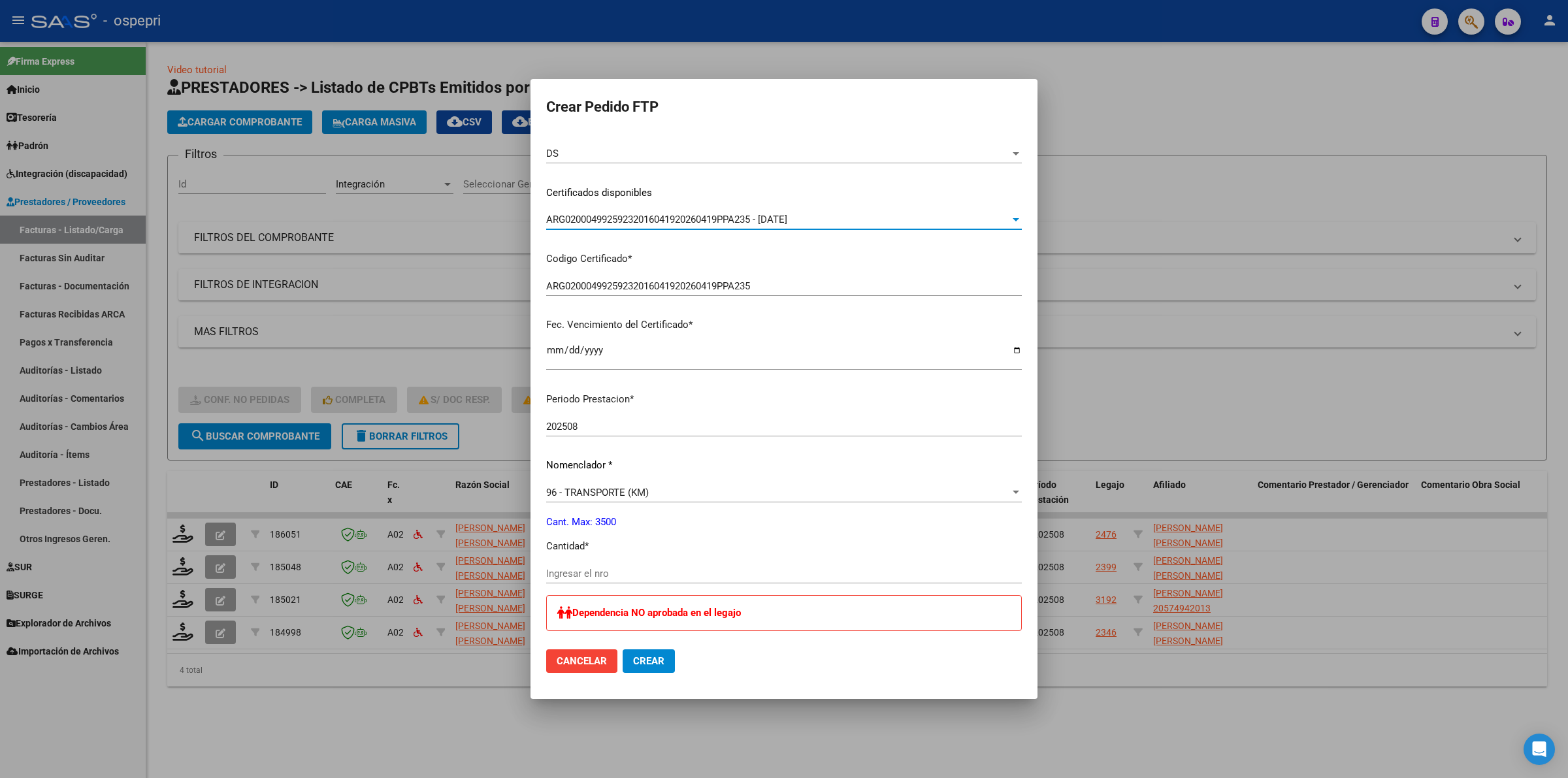
click at [587, 585] on div "Ingresar el nro" at bounding box center [784, 580] width 476 height 32
click at [590, 558] on div "Periodo Prestacion * 202508 Ingresar el Periodo Prestacion Nomenclador * 96 - T…" at bounding box center [784, 697] width 476 height 630
click at [591, 561] on div "Periodo Prestacion * 202508 Ingresar el Periodo Prestacion Nomenclador * 96 - T…" at bounding box center [784, 697] width 476 height 630
drag, startPoint x: 592, startPoint y: 561, endPoint x: 596, endPoint y: 570, distance: 9.8
click at [595, 568] on div "Periodo Prestacion * 202508 Ingresar el Periodo Prestacion Nomenclador * 96 - T…" at bounding box center [784, 697] width 476 height 630
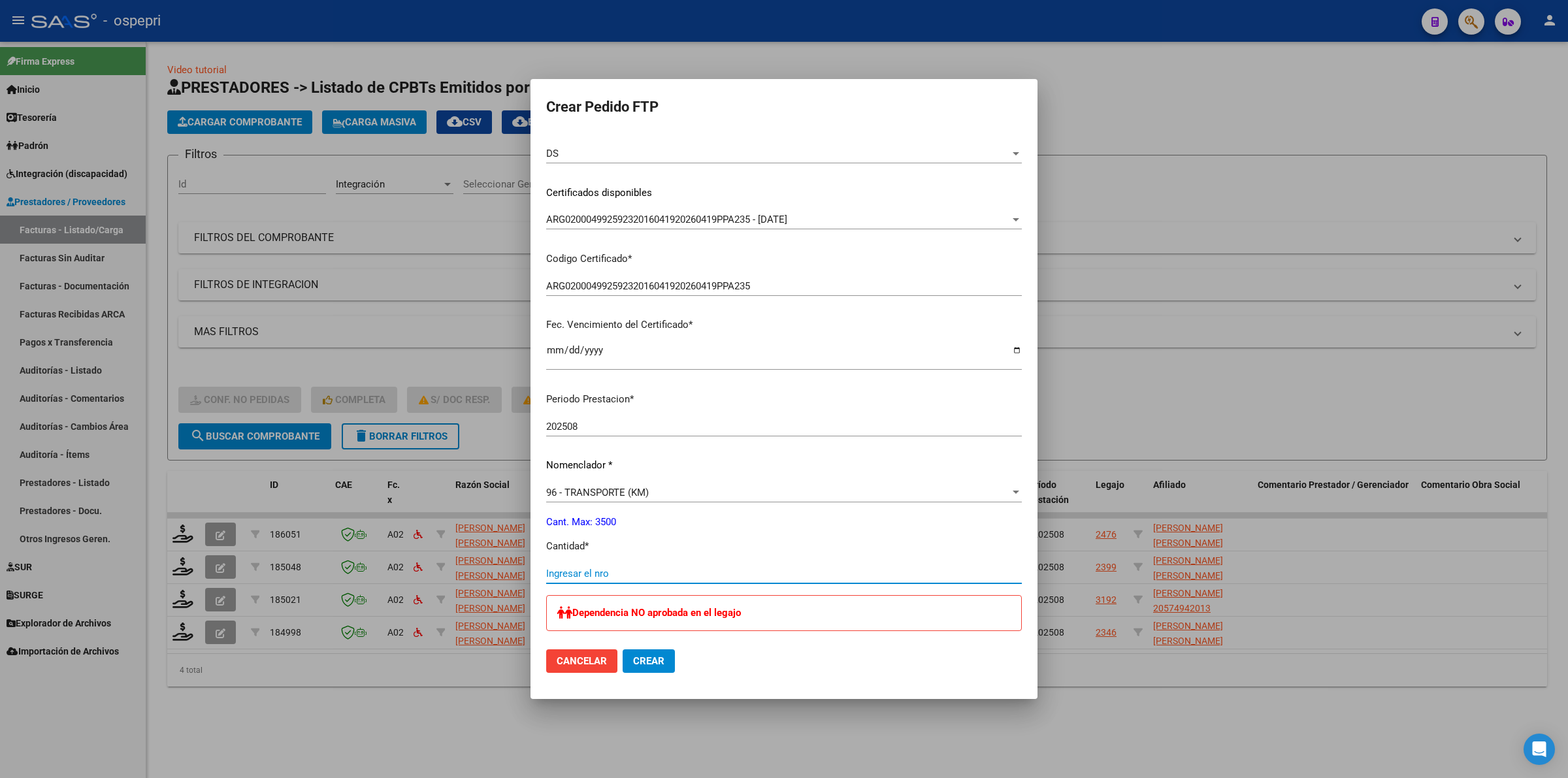
click at [596, 570] on input "Ingresar el nro" at bounding box center [784, 573] width 476 height 12
type input "2340"
click at [640, 658] on span "Crear" at bounding box center [648, 661] width 31 height 12
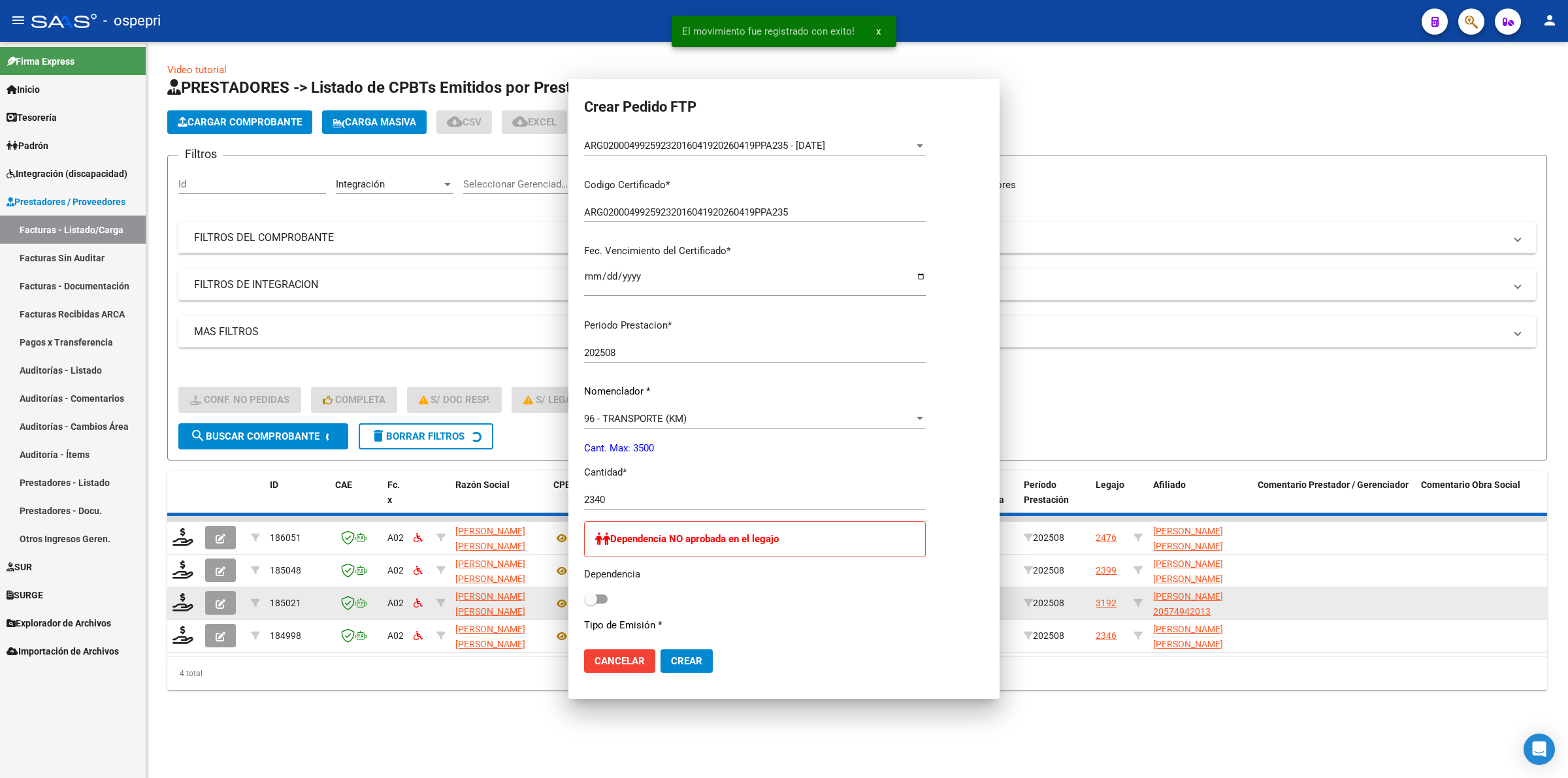
scroll to position [173, 0]
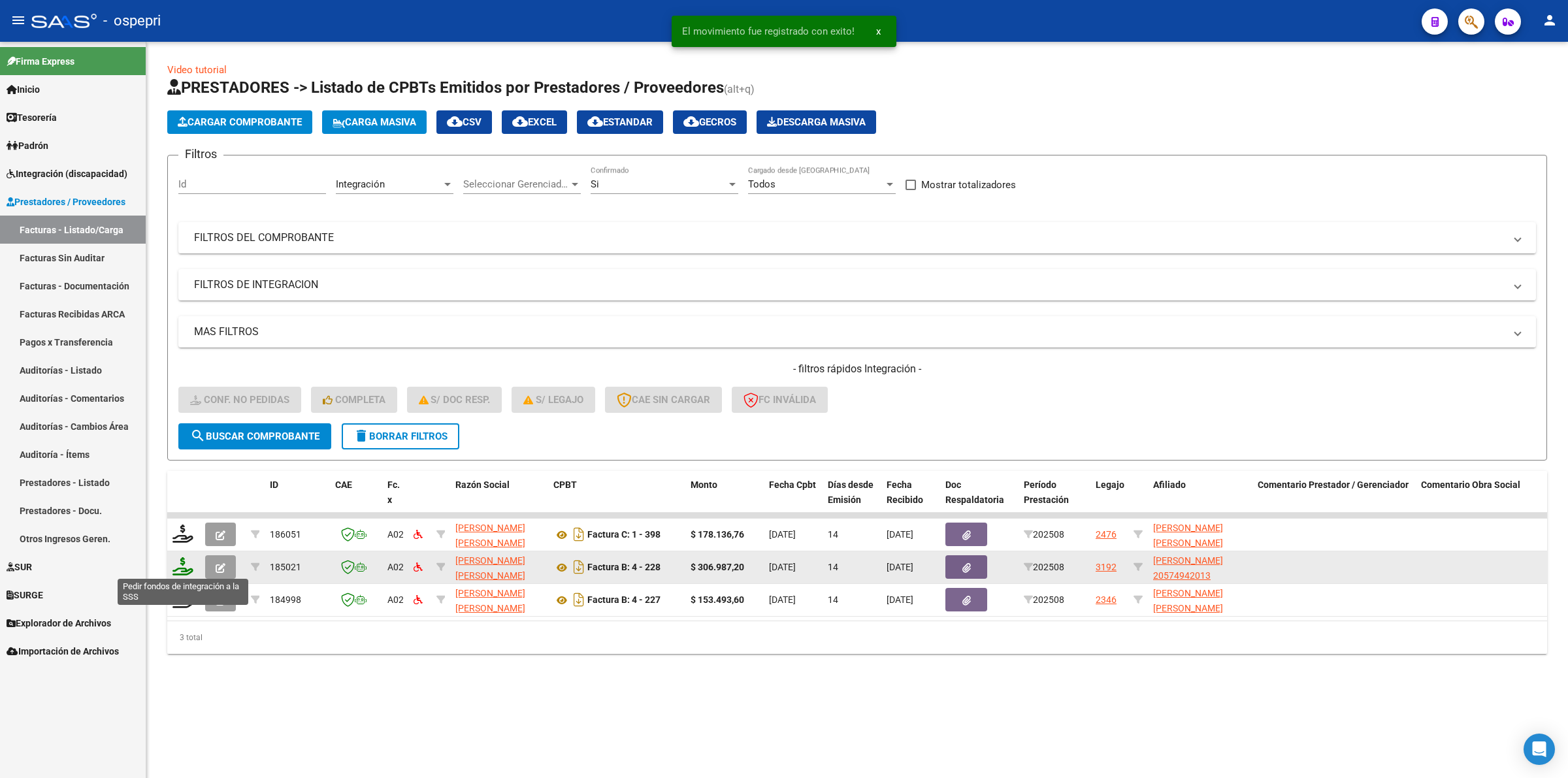
click at [187, 560] on icon at bounding box center [183, 566] width 21 height 19
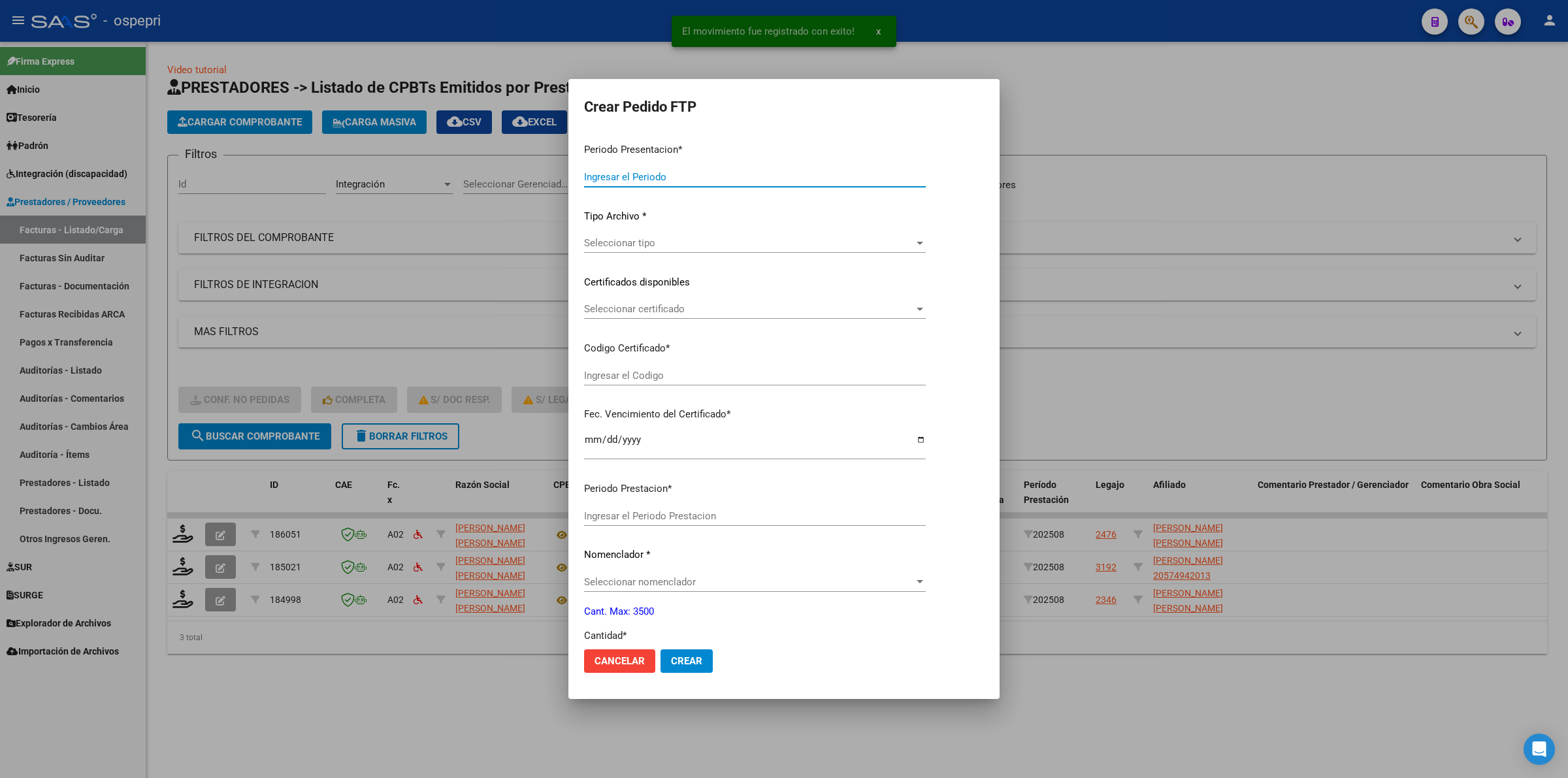
type input "202508"
type input "$ 306.987,20"
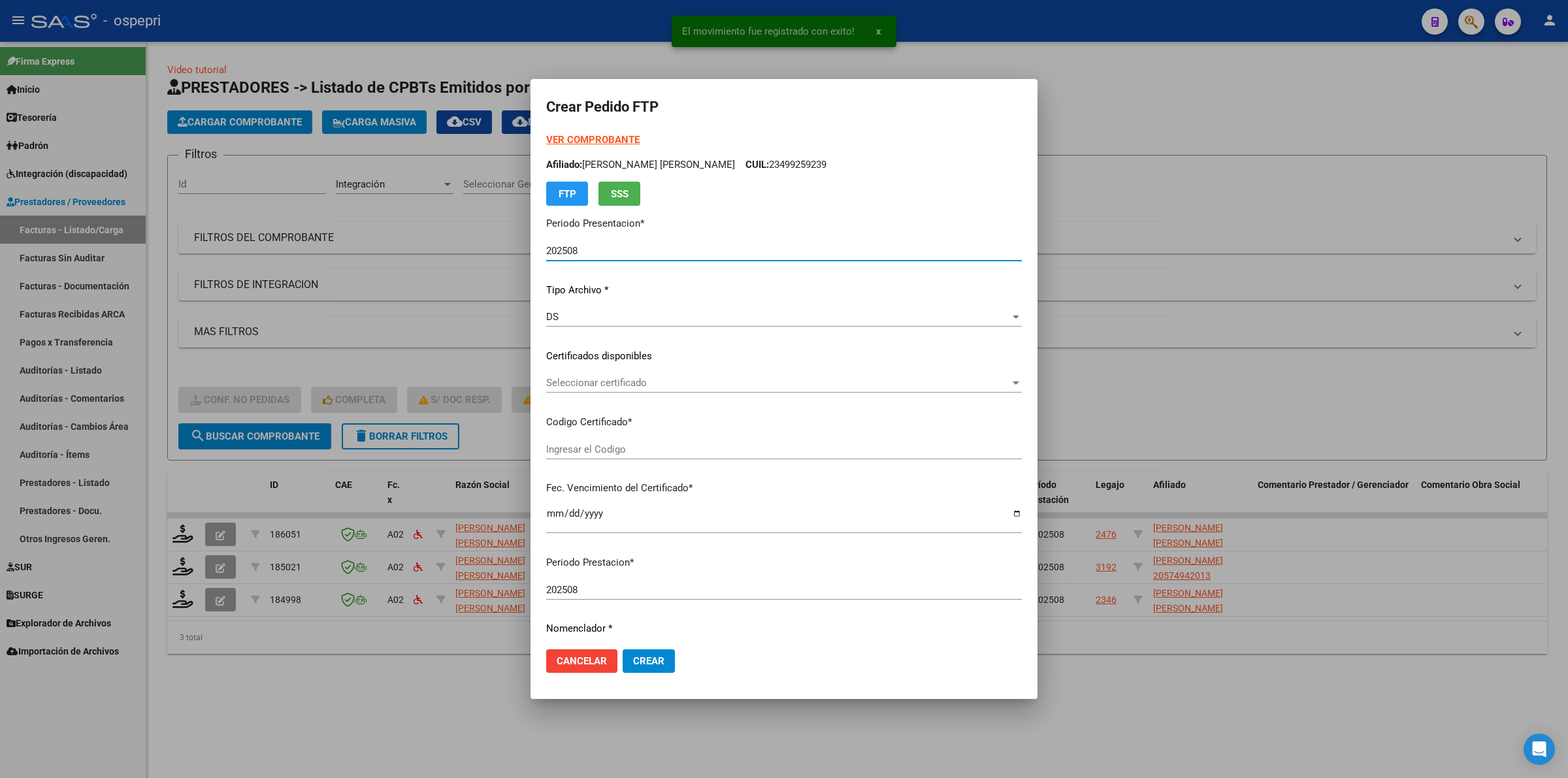
type input "2057494201-3"
type input "2027-08-05"
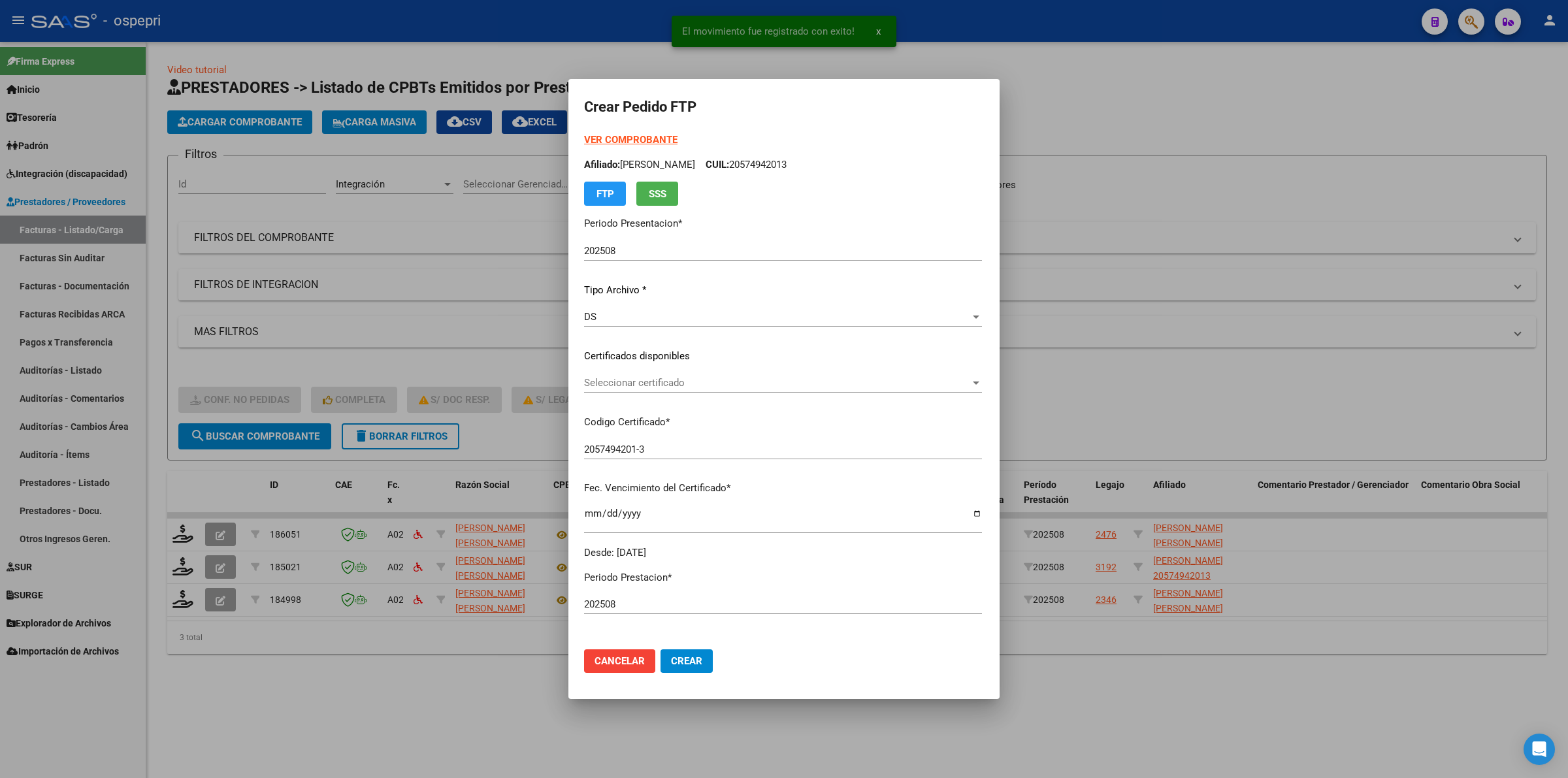
click at [622, 389] on div "Seleccionar certificado Seleccionar certificado" at bounding box center [784, 382] width 398 height 19
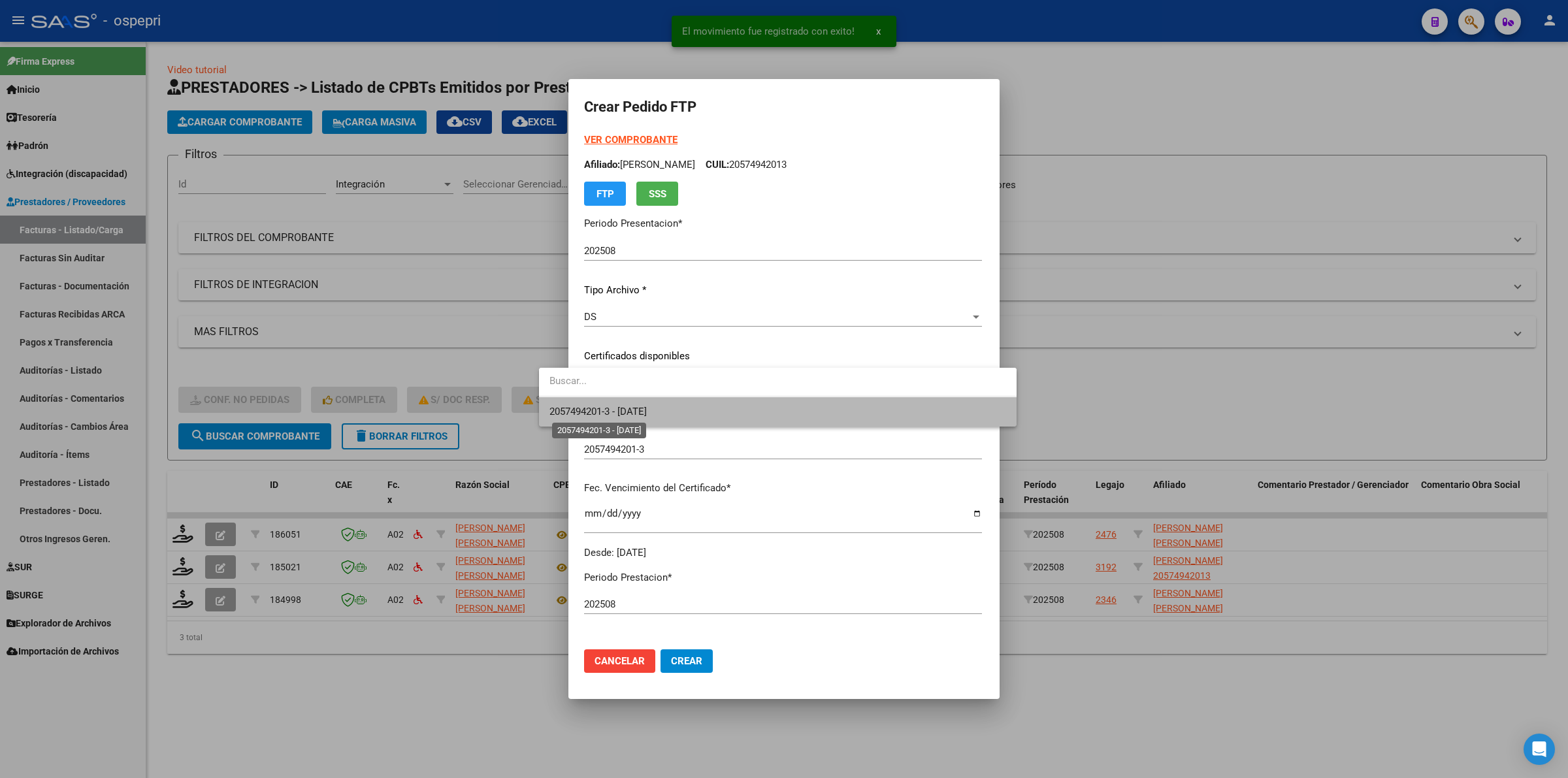
click at [627, 412] on span "2057494201-3 - 2027-08-05" at bounding box center [598, 411] width 97 height 12
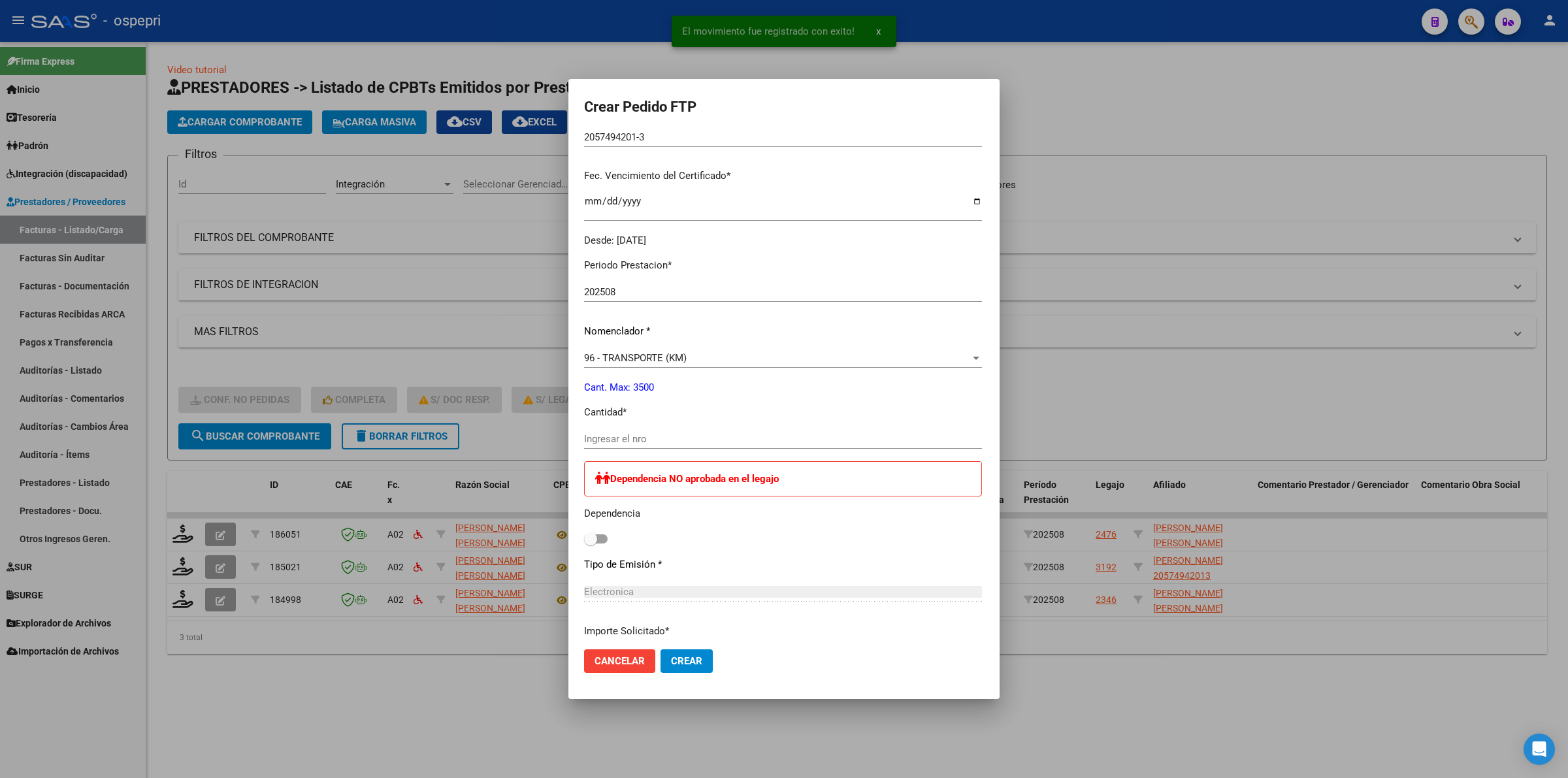
scroll to position [327, 0]
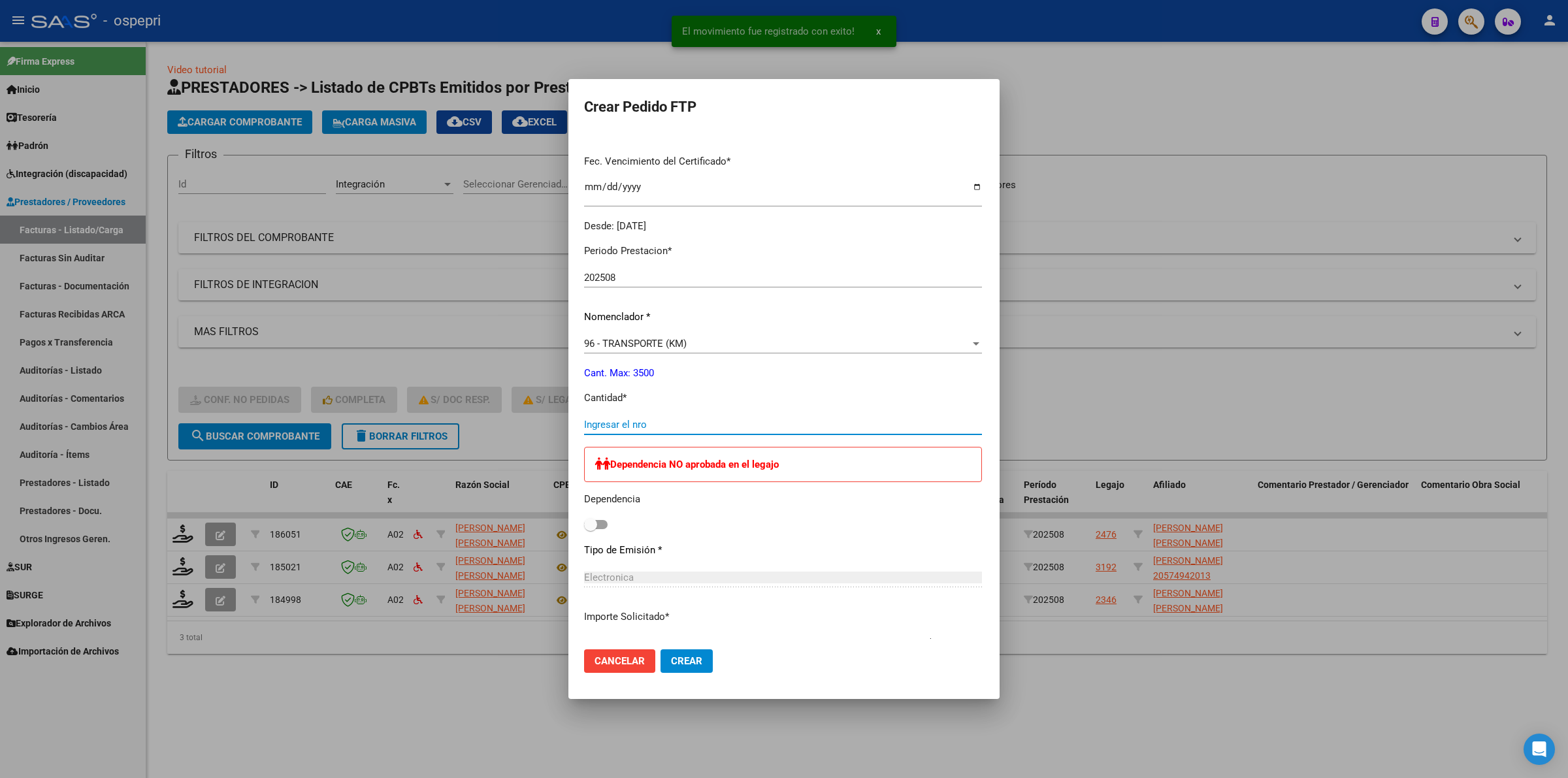
click at [624, 429] on input "Ingresar el nro" at bounding box center [784, 424] width 398 height 12
type input "960"
click at [661, 649] on button "Crear" at bounding box center [687, 661] width 53 height 24
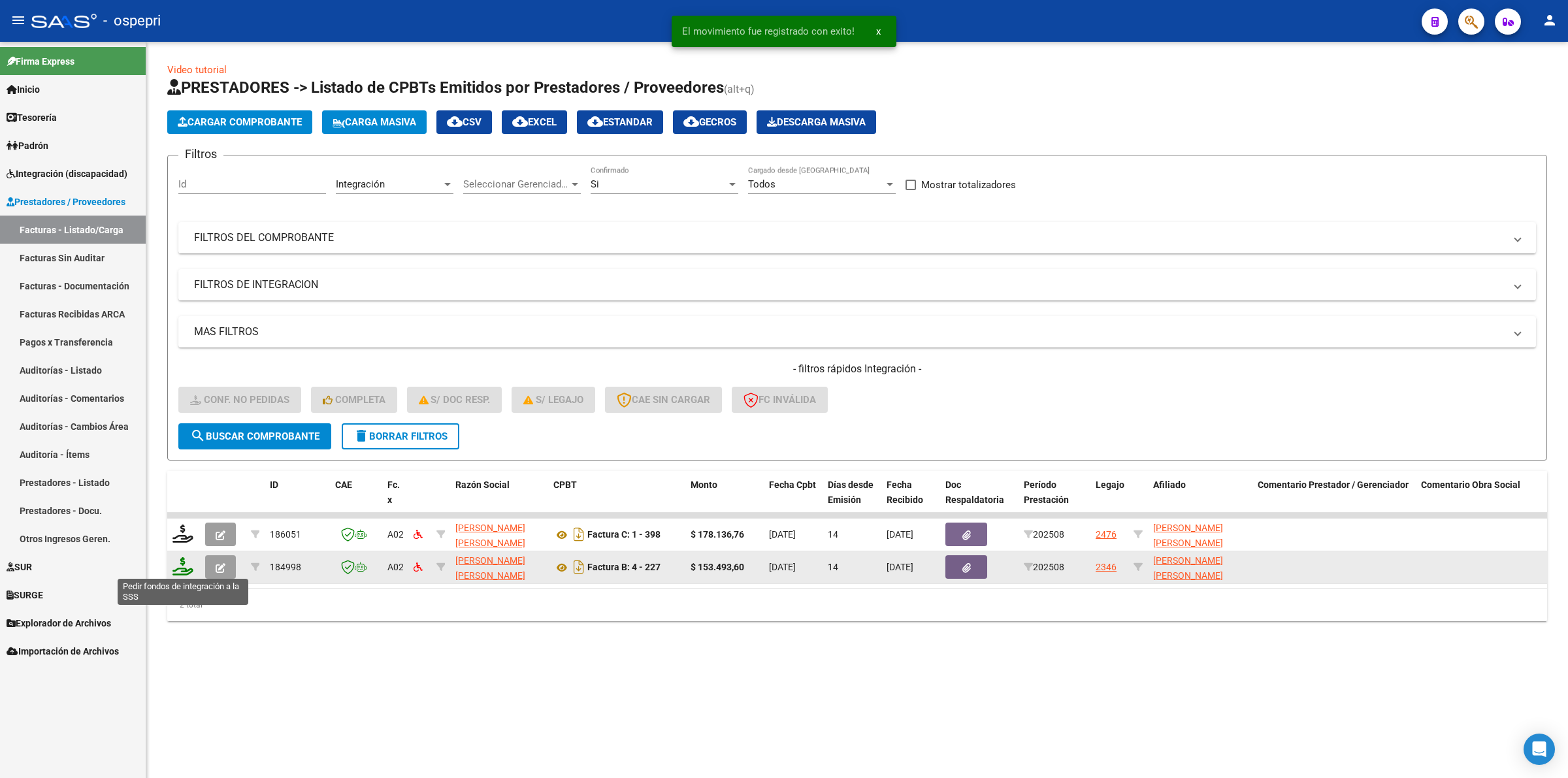
click at [186, 562] on icon at bounding box center [183, 566] width 21 height 19
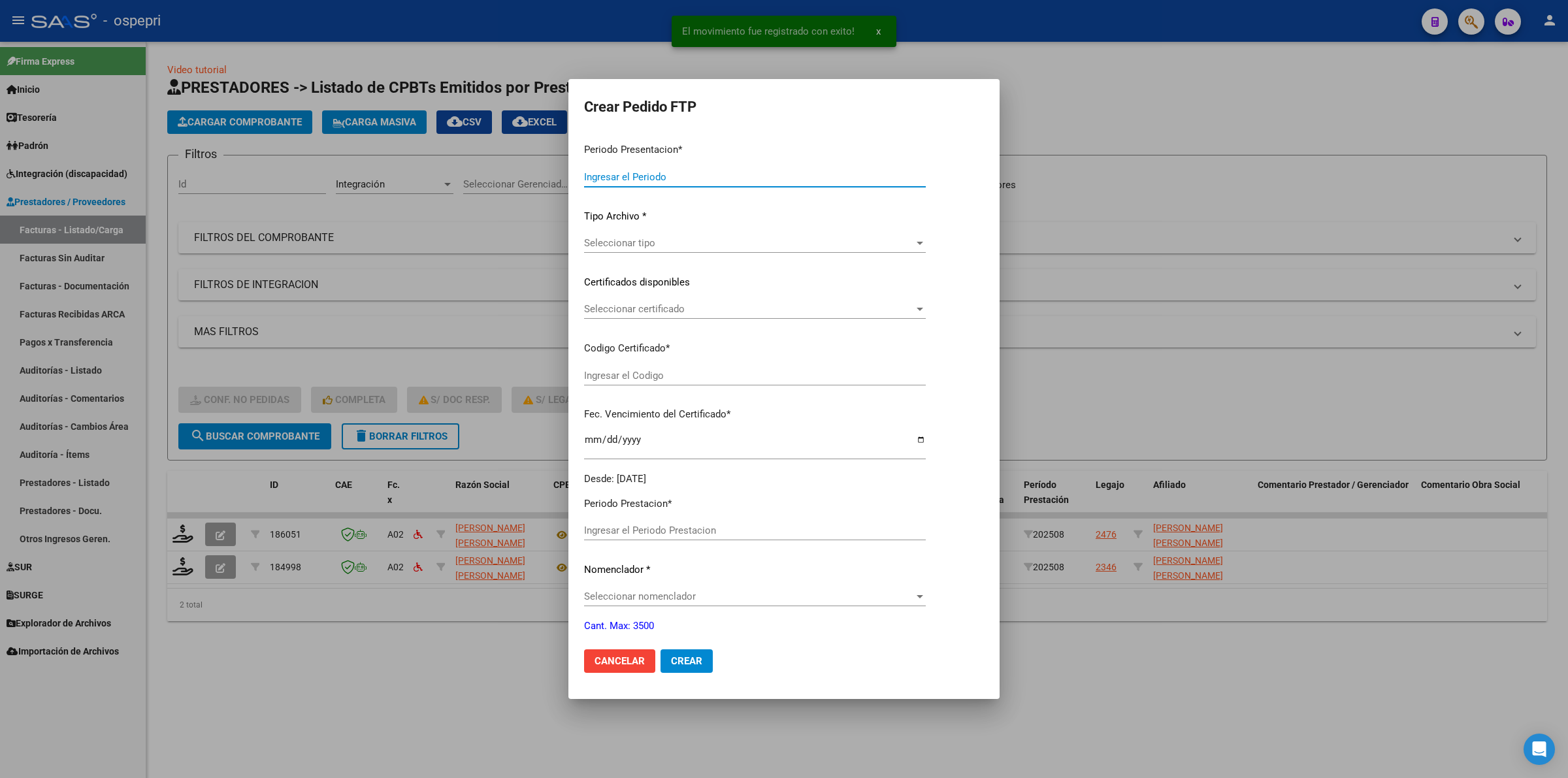
type input "202508"
type input "$ 153.493,60"
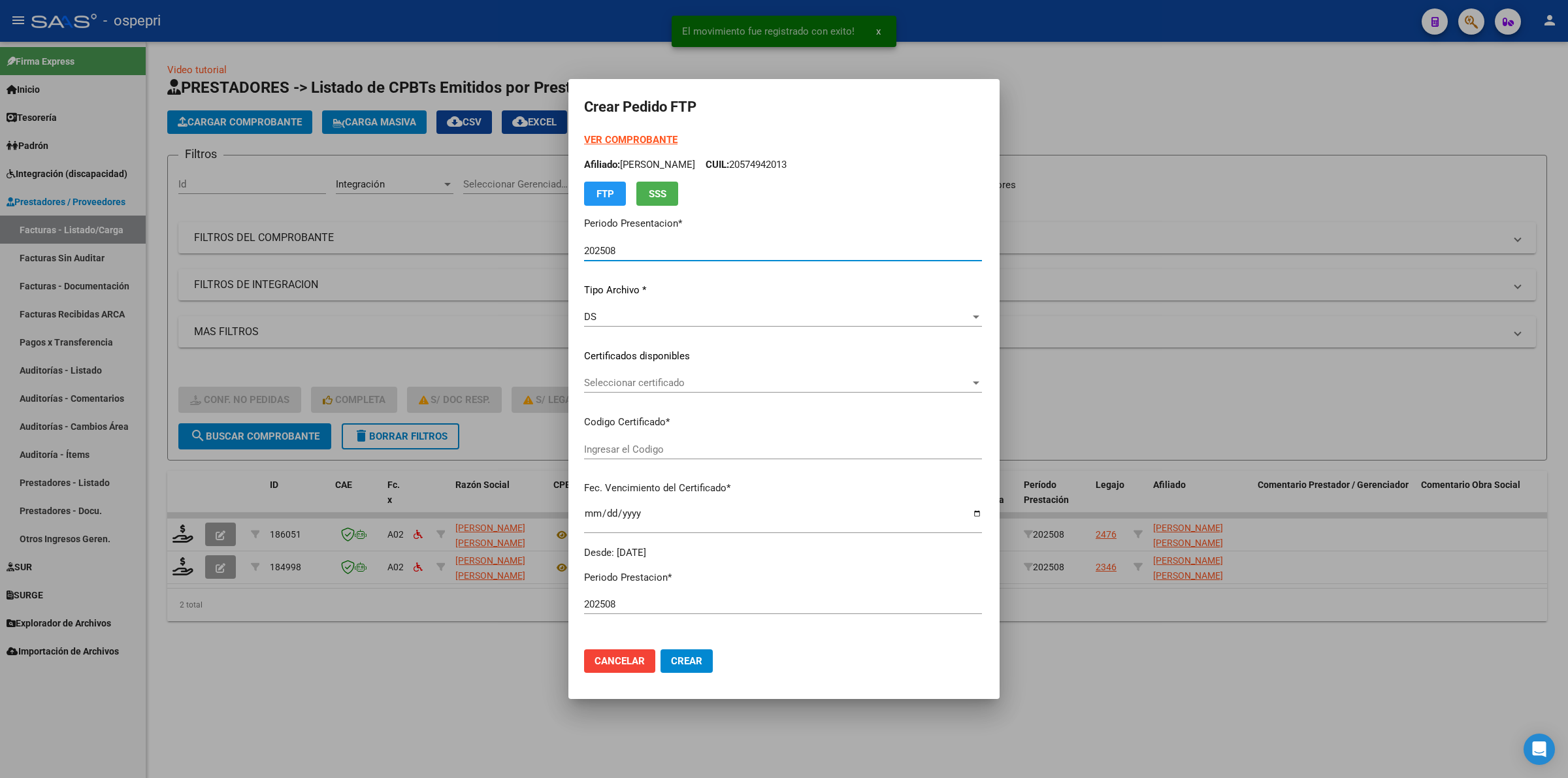
type input "2311603983-4"
type input "2025-10-14"
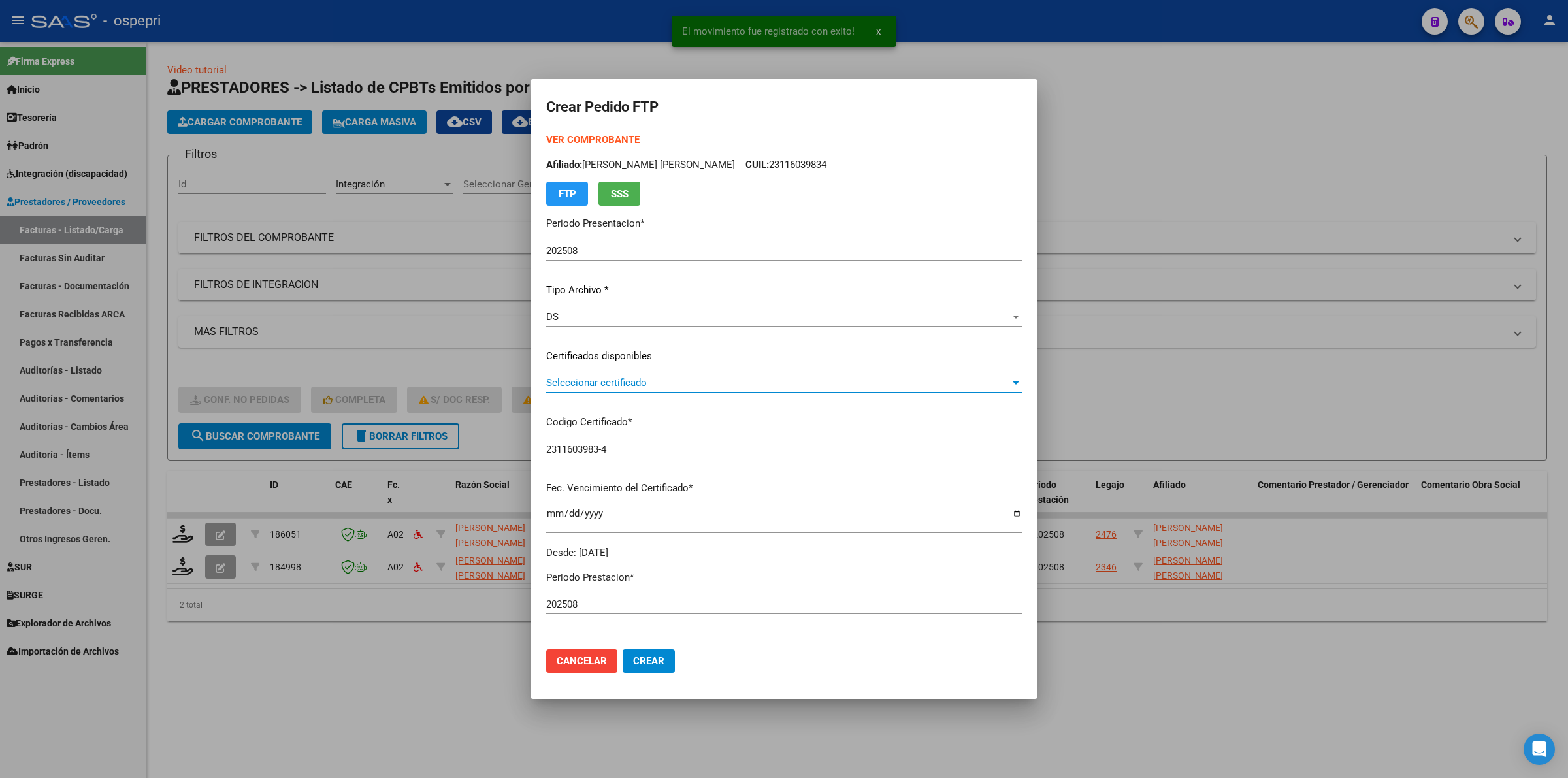
click at [619, 385] on span "Seleccionar certificado" at bounding box center [778, 383] width 464 height 12
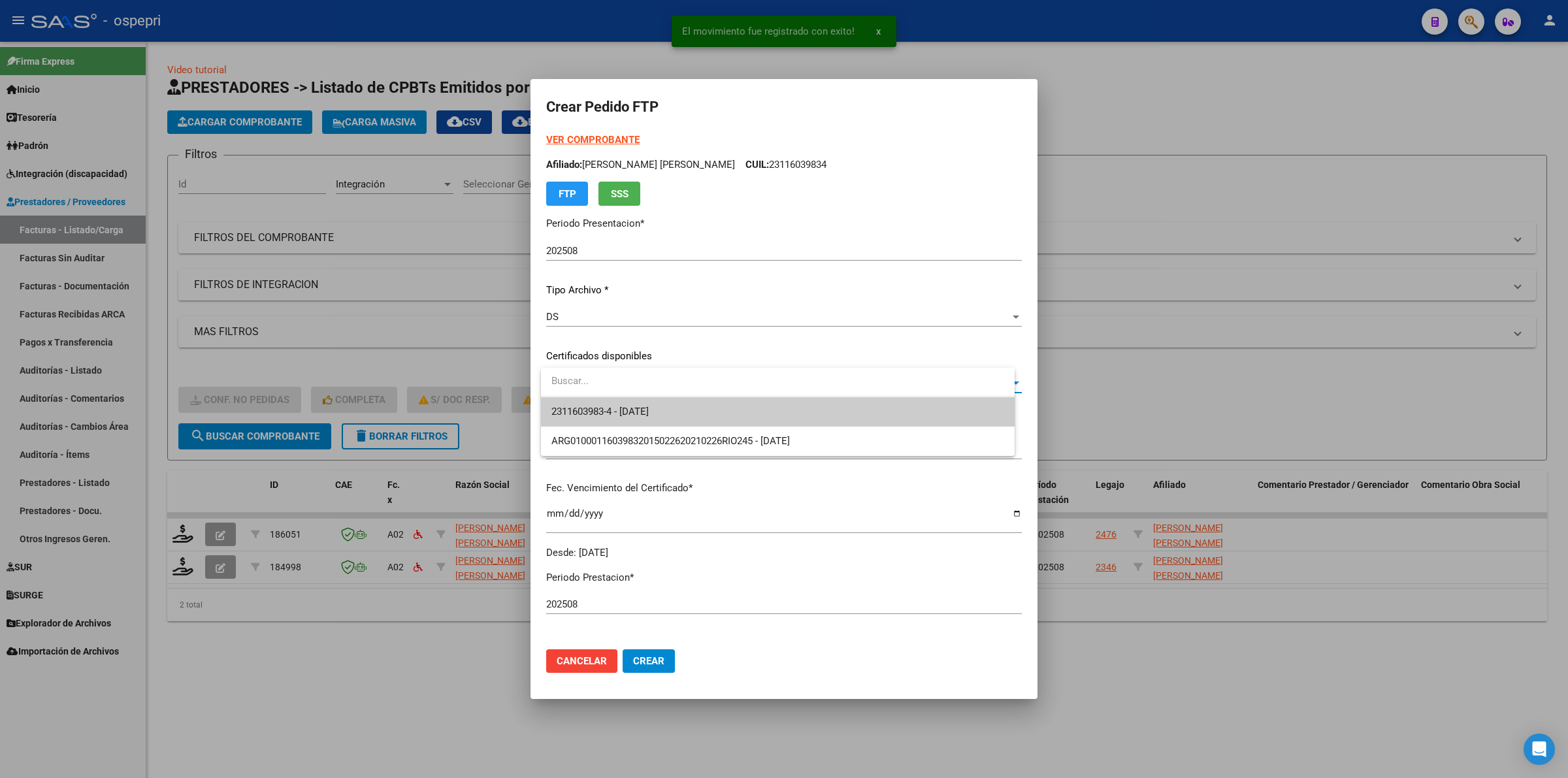
drag, startPoint x: 619, startPoint y: 385, endPoint x: 627, endPoint y: 404, distance: 20.6
click at [627, 402] on span "2311603983-4 - 2025-10-14" at bounding box center [778, 411] width 453 height 30
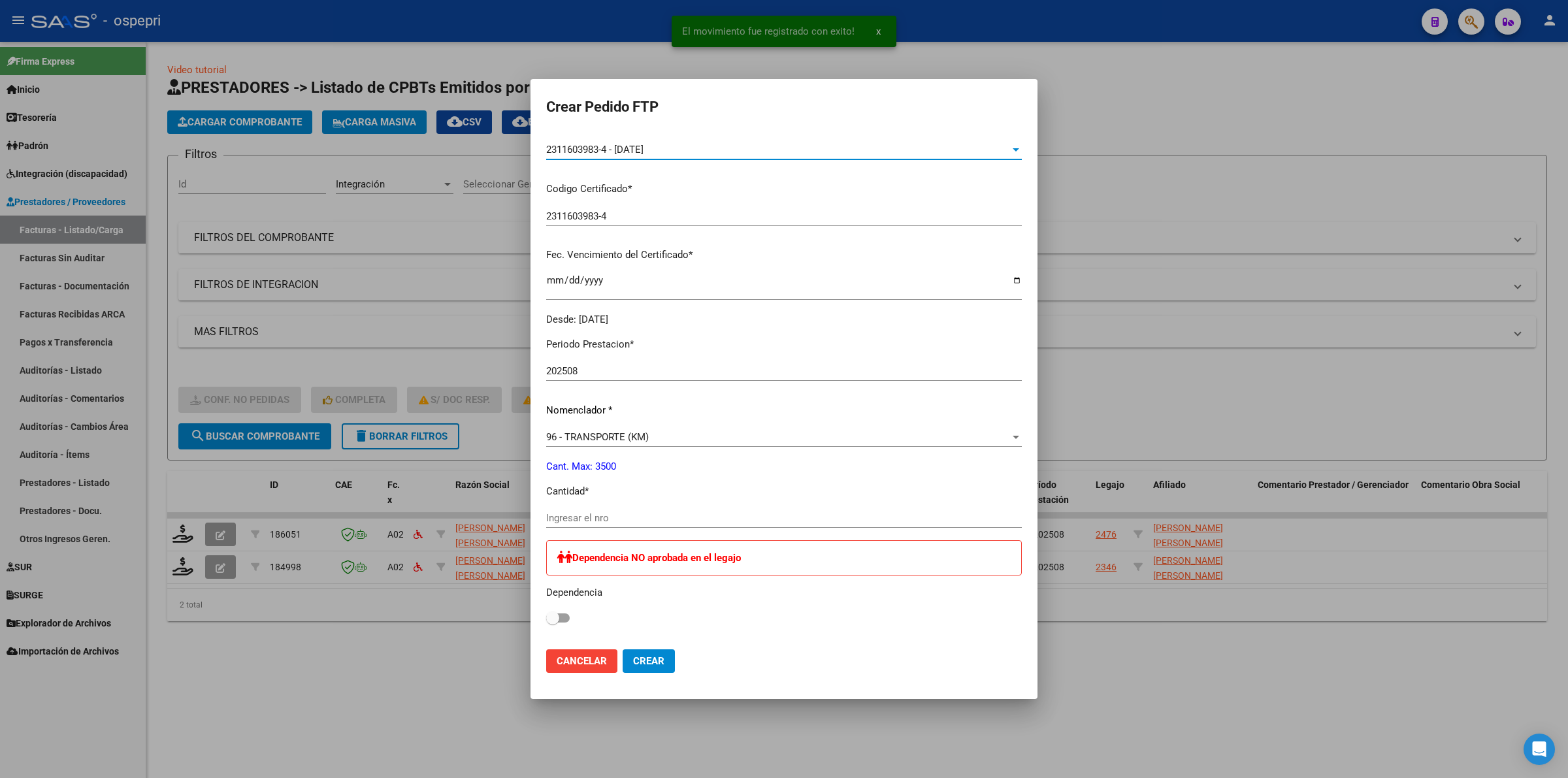
scroll to position [245, 0]
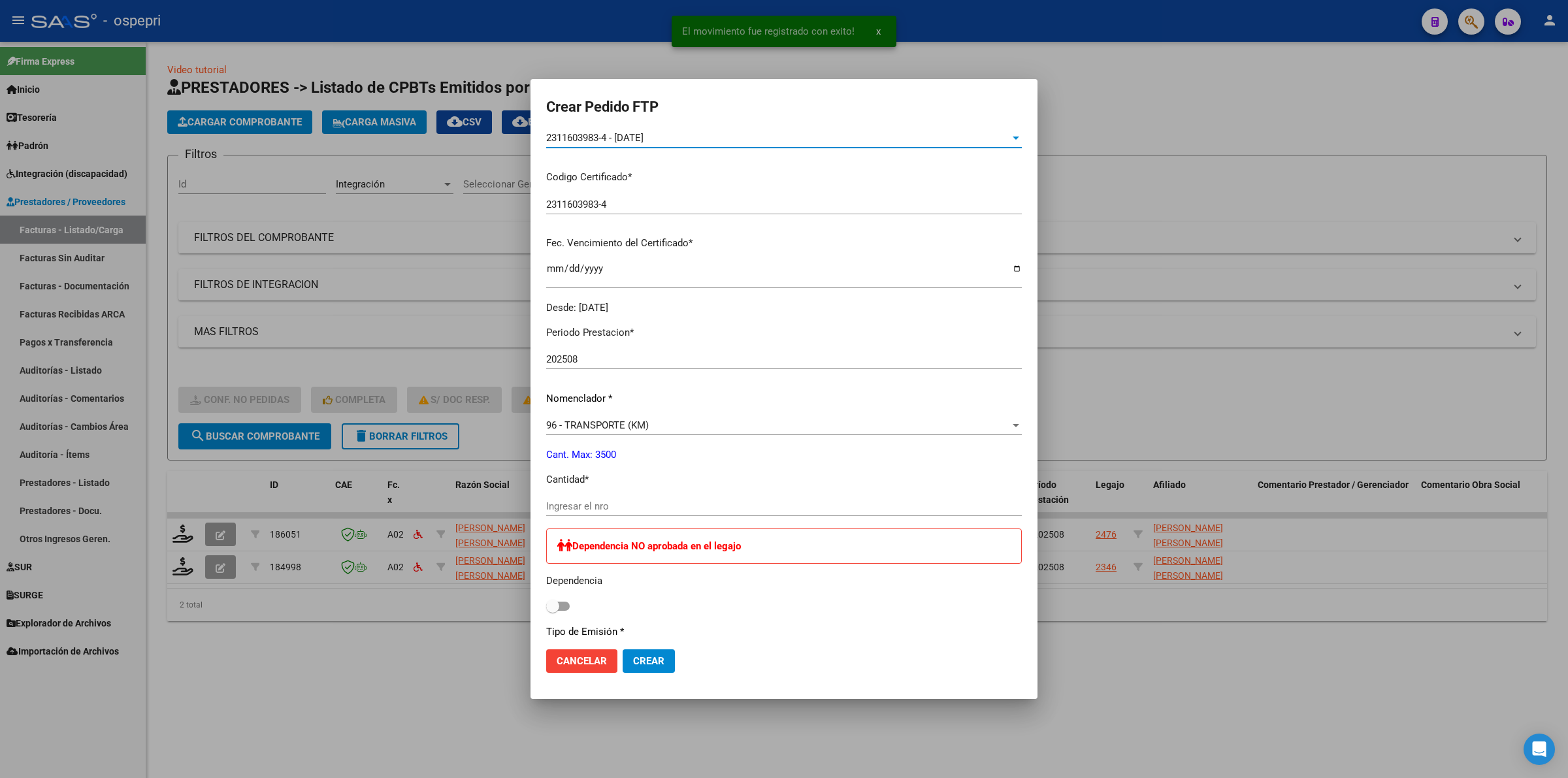
click at [631, 507] on input "Ingresar el nro" at bounding box center [784, 506] width 476 height 12
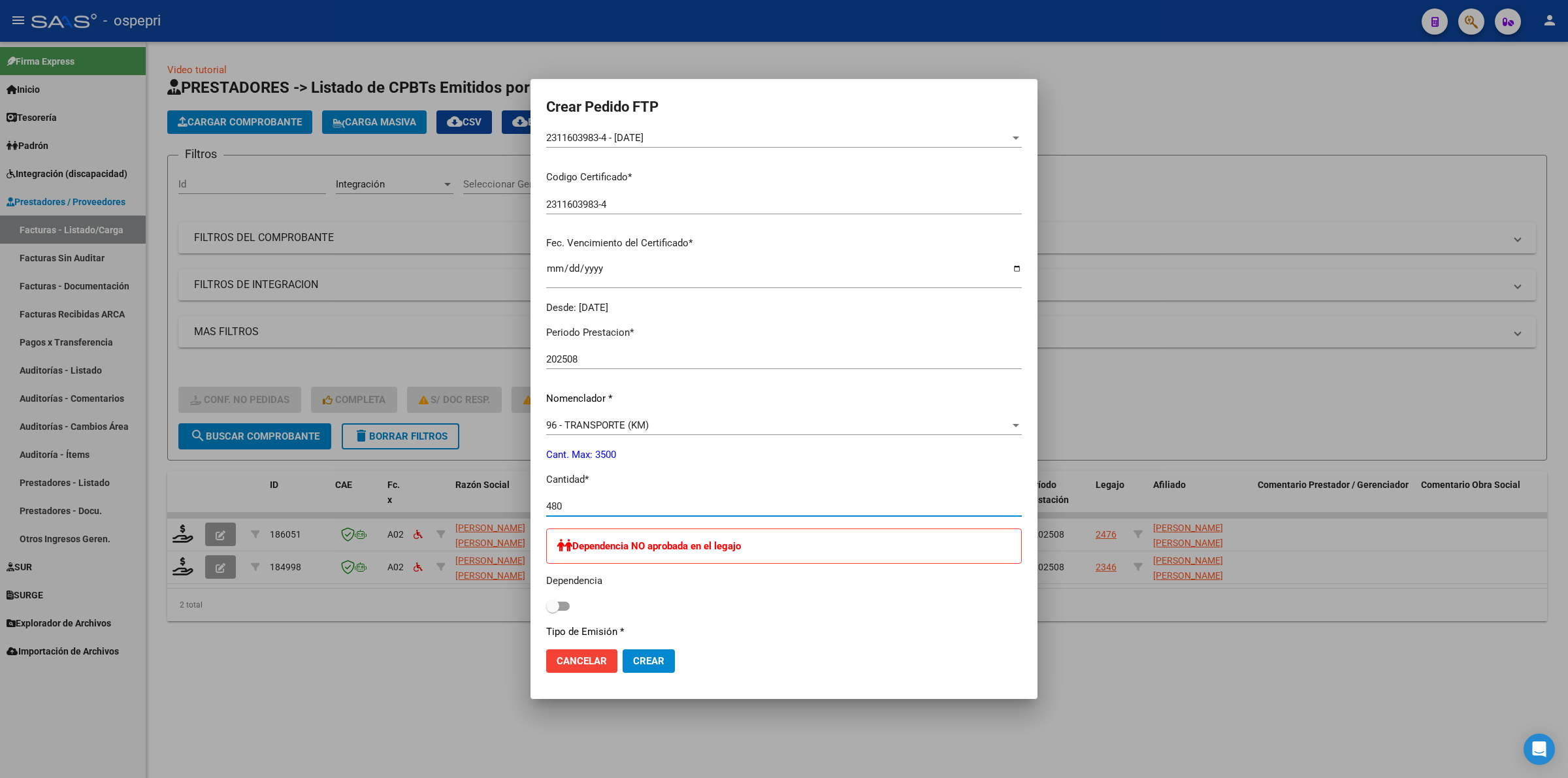
type input "480"
click at [653, 674] on mat-dialog-actions "Cancelar Crear" at bounding box center [784, 660] width 476 height 44
click at [656, 667] on button "Crear" at bounding box center [649, 661] width 53 height 24
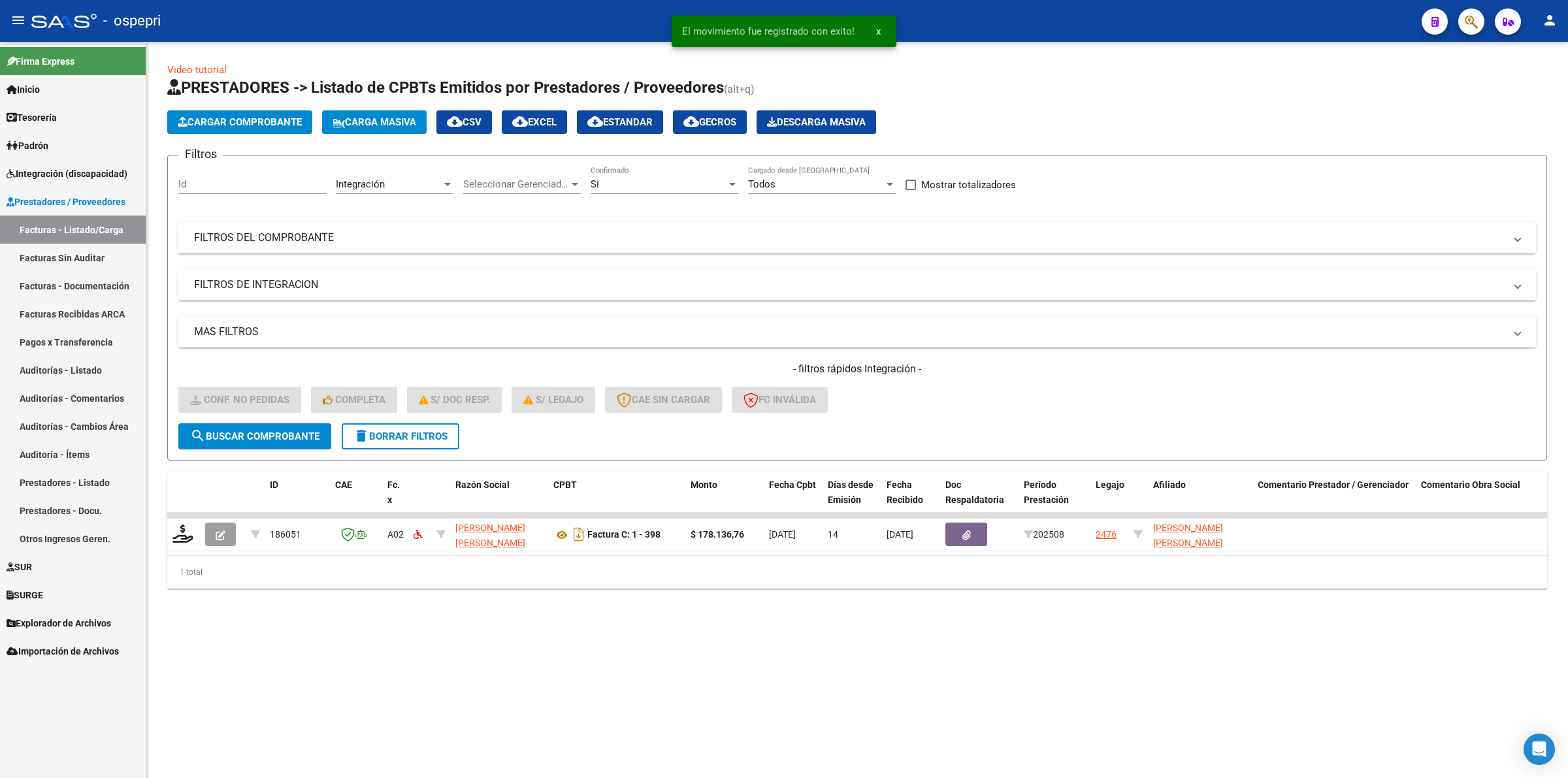
click at [404, 439] on span "delete Borrar Filtros" at bounding box center [400, 436] width 94 height 12
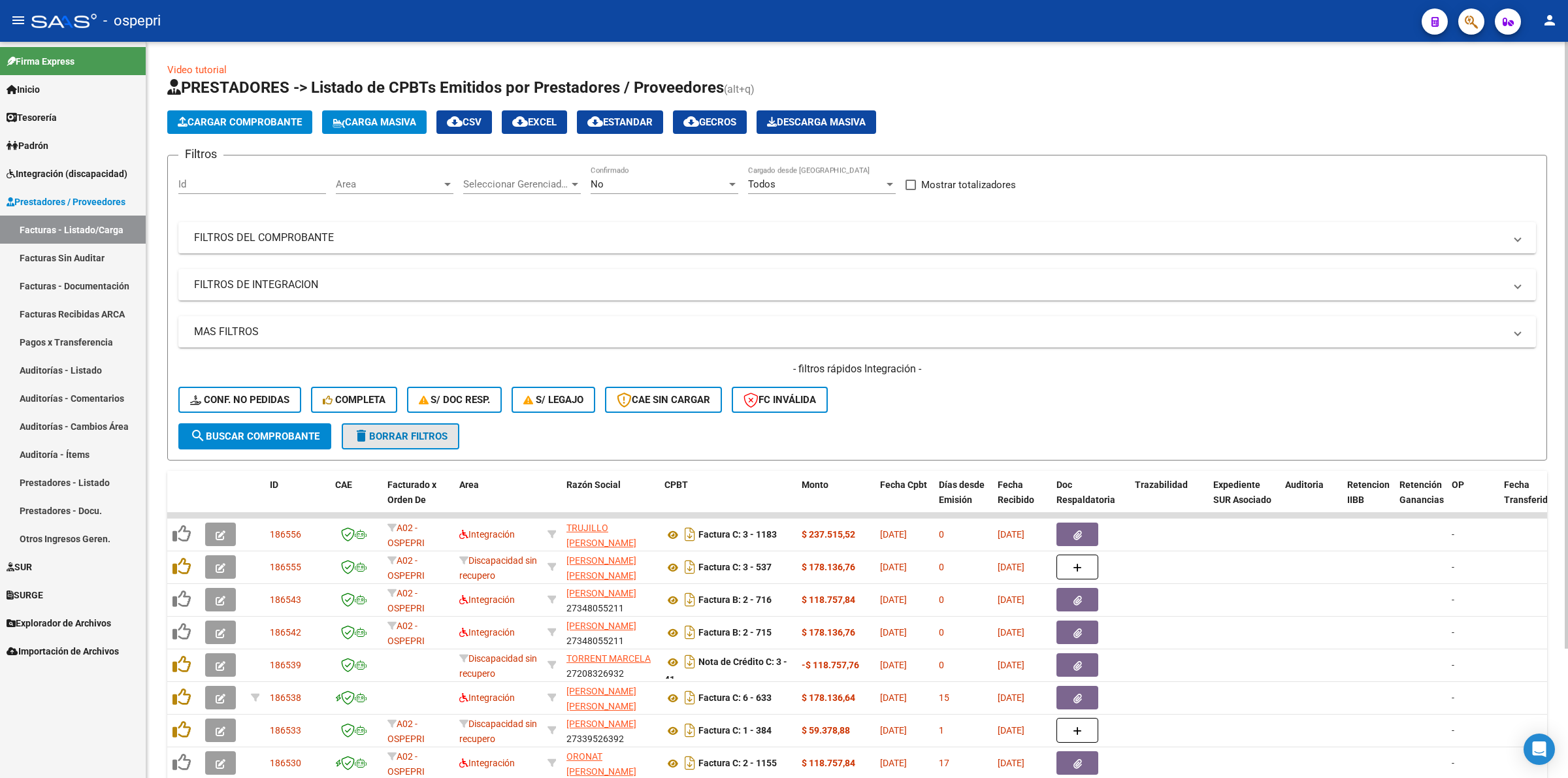
click at [416, 439] on button "delete Borrar Filtros" at bounding box center [400, 436] width 118 height 26
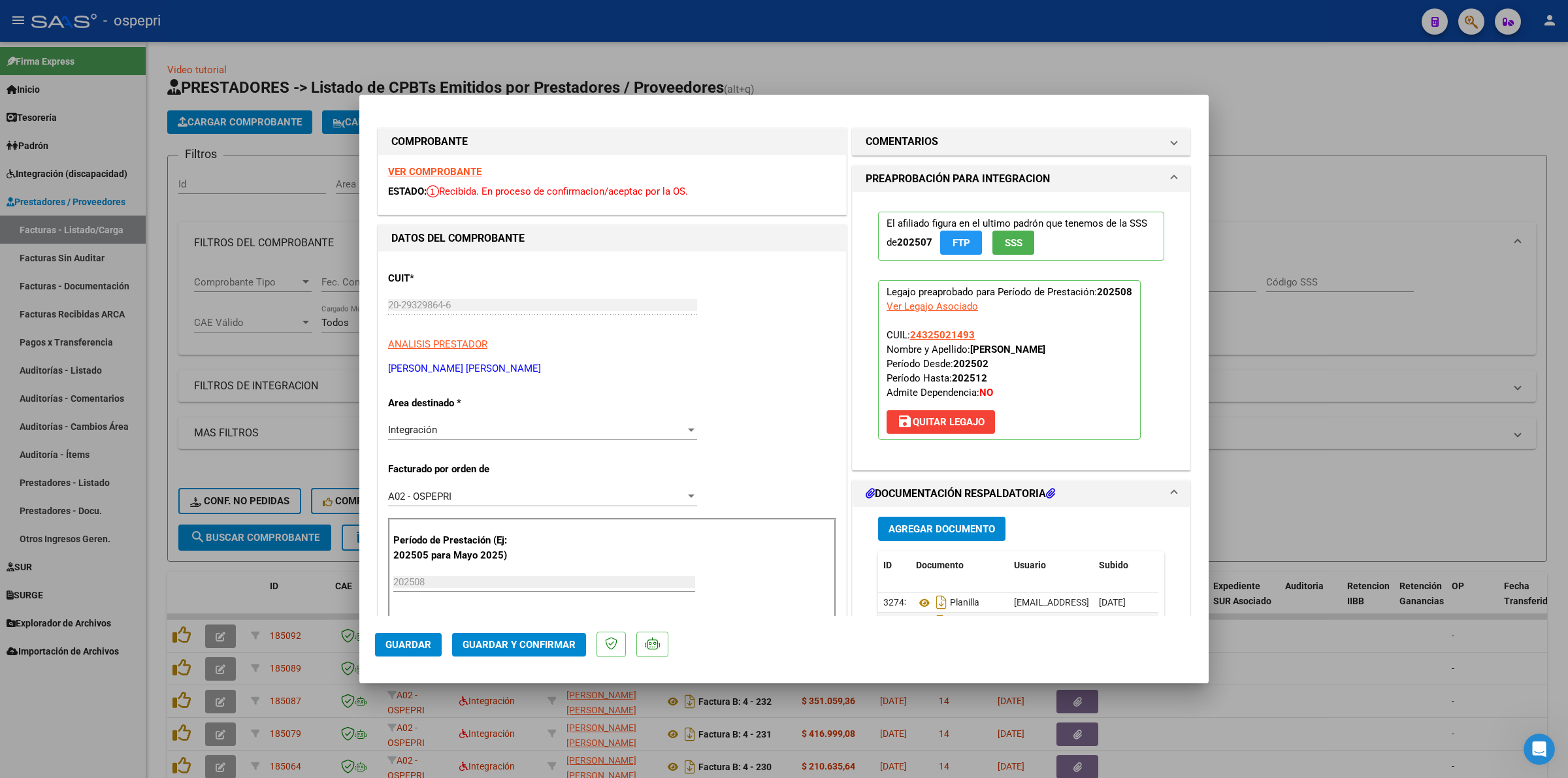
scroll to position [257, 0]
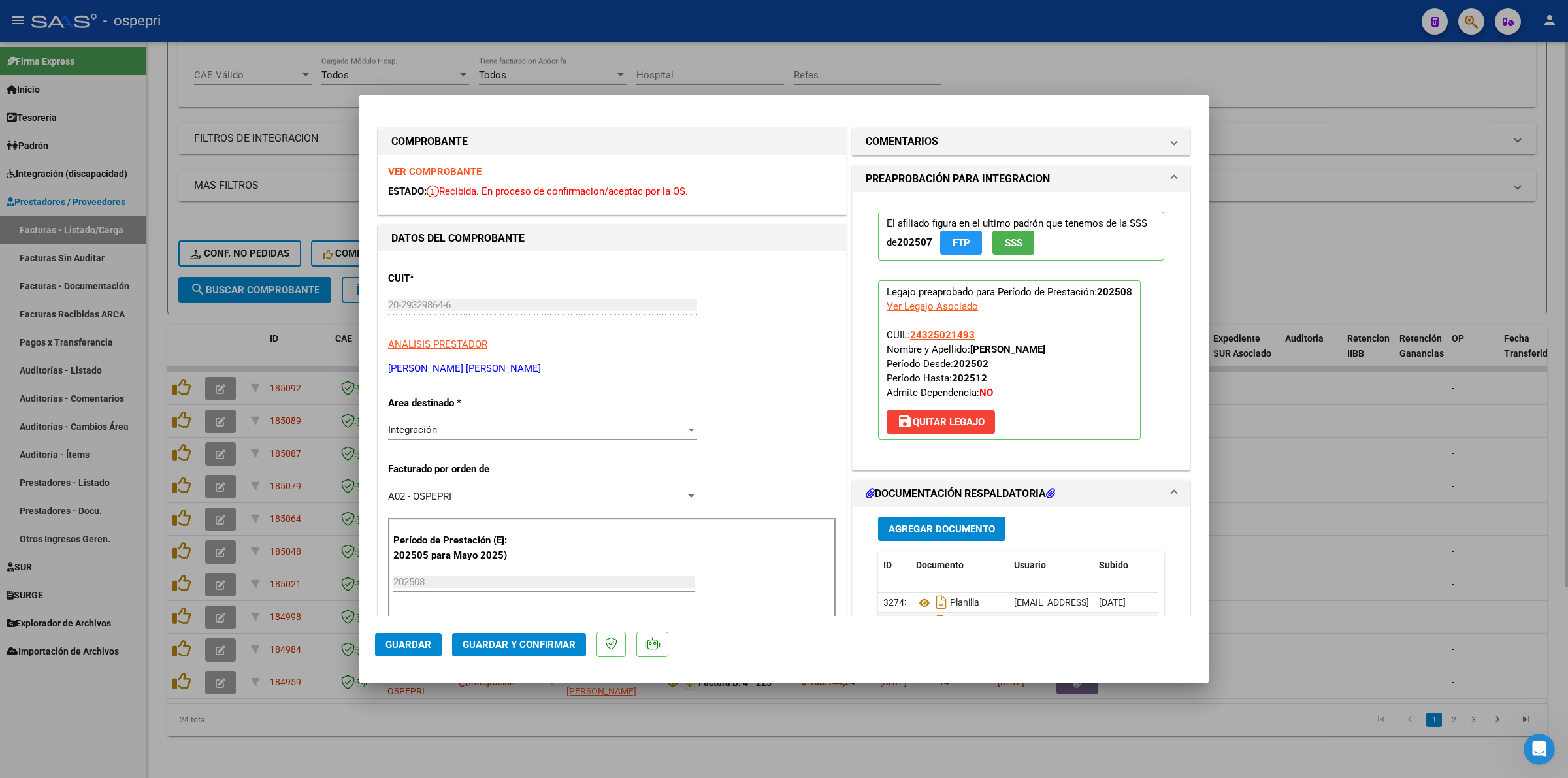
type input "$ 0,00"
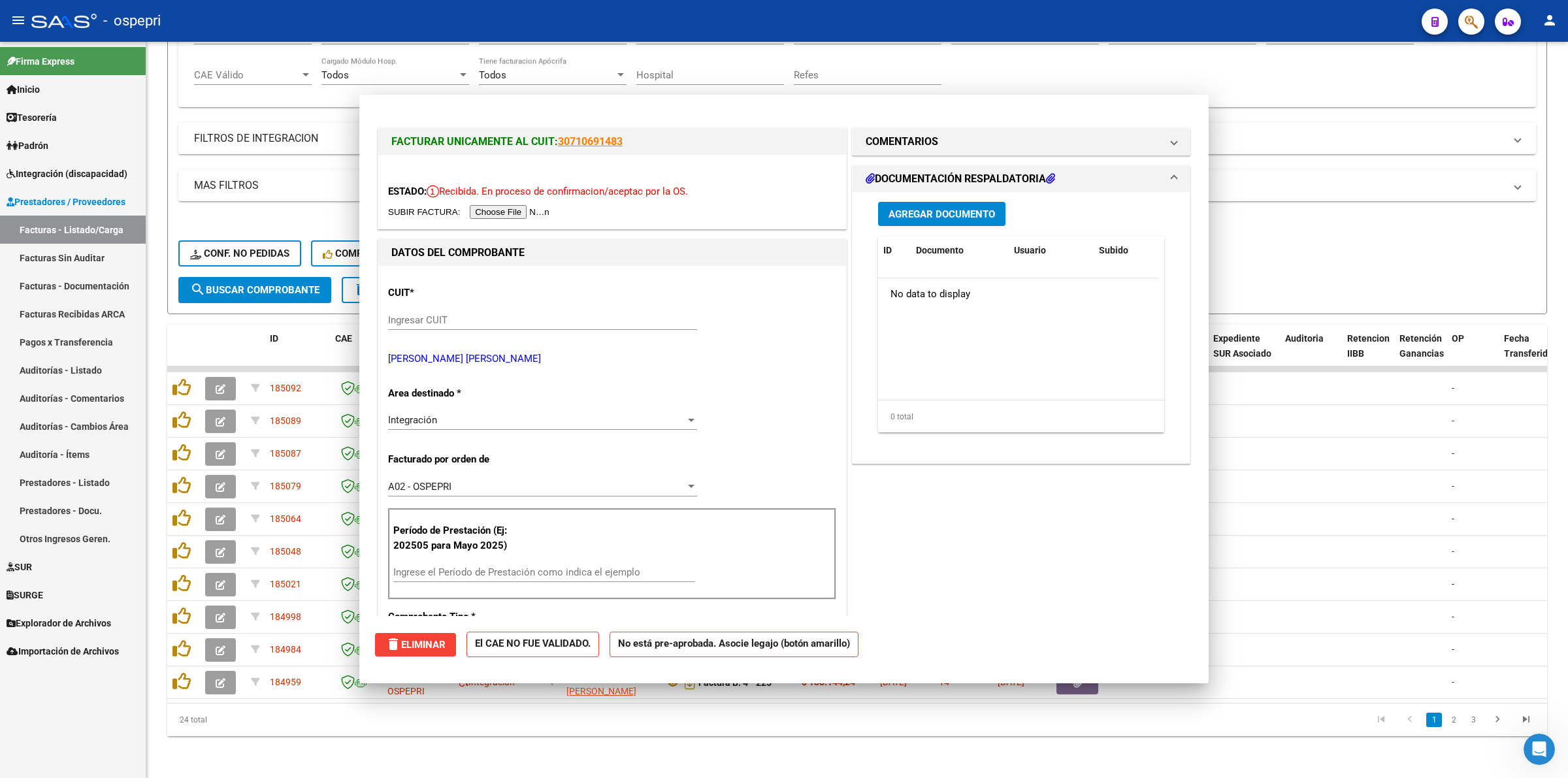
scroll to position [2, 0]
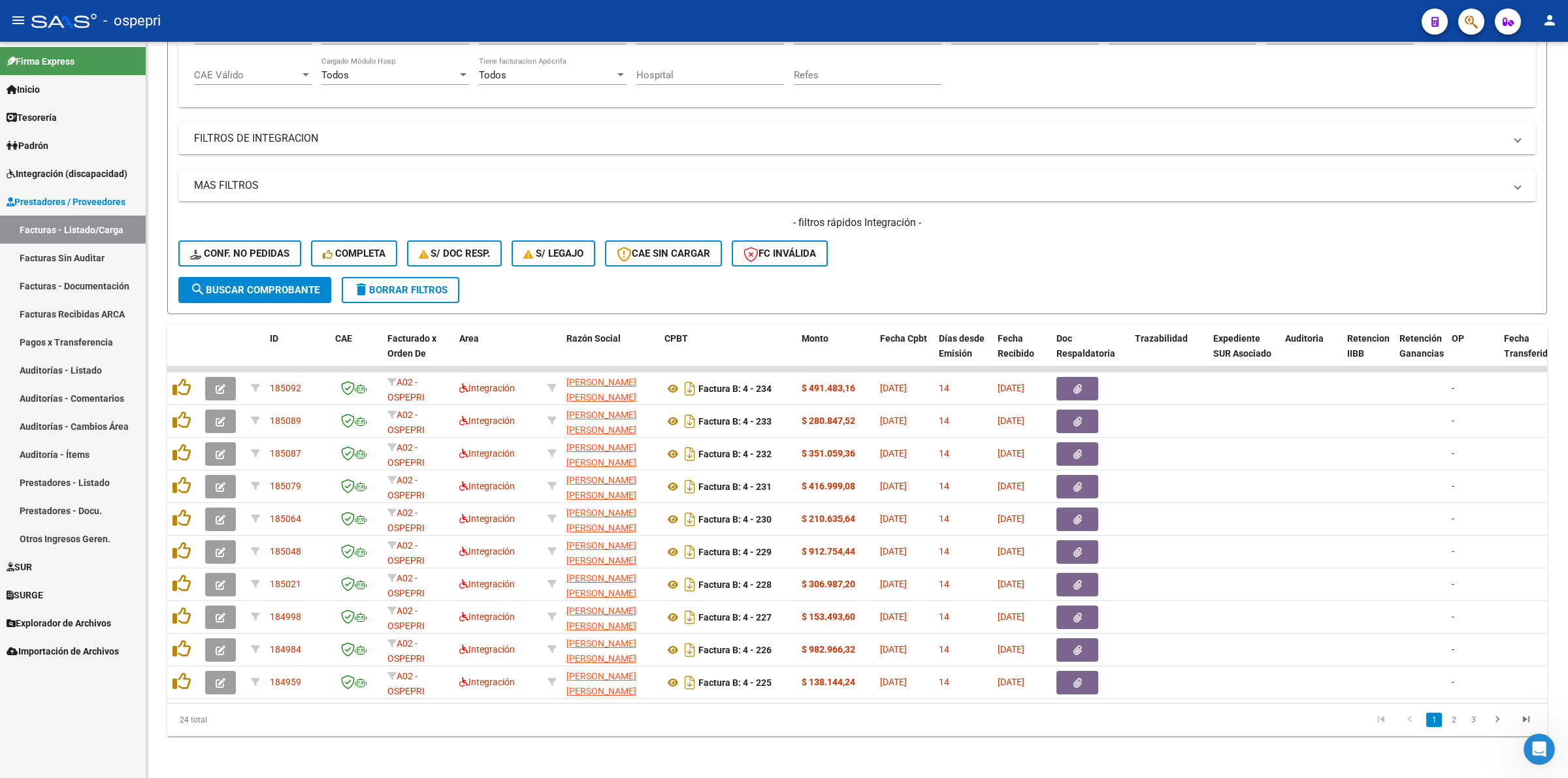
click at [83, 164] on link "Integración (discapacidad)" at bounding box center [73, 173] width 146 height 28
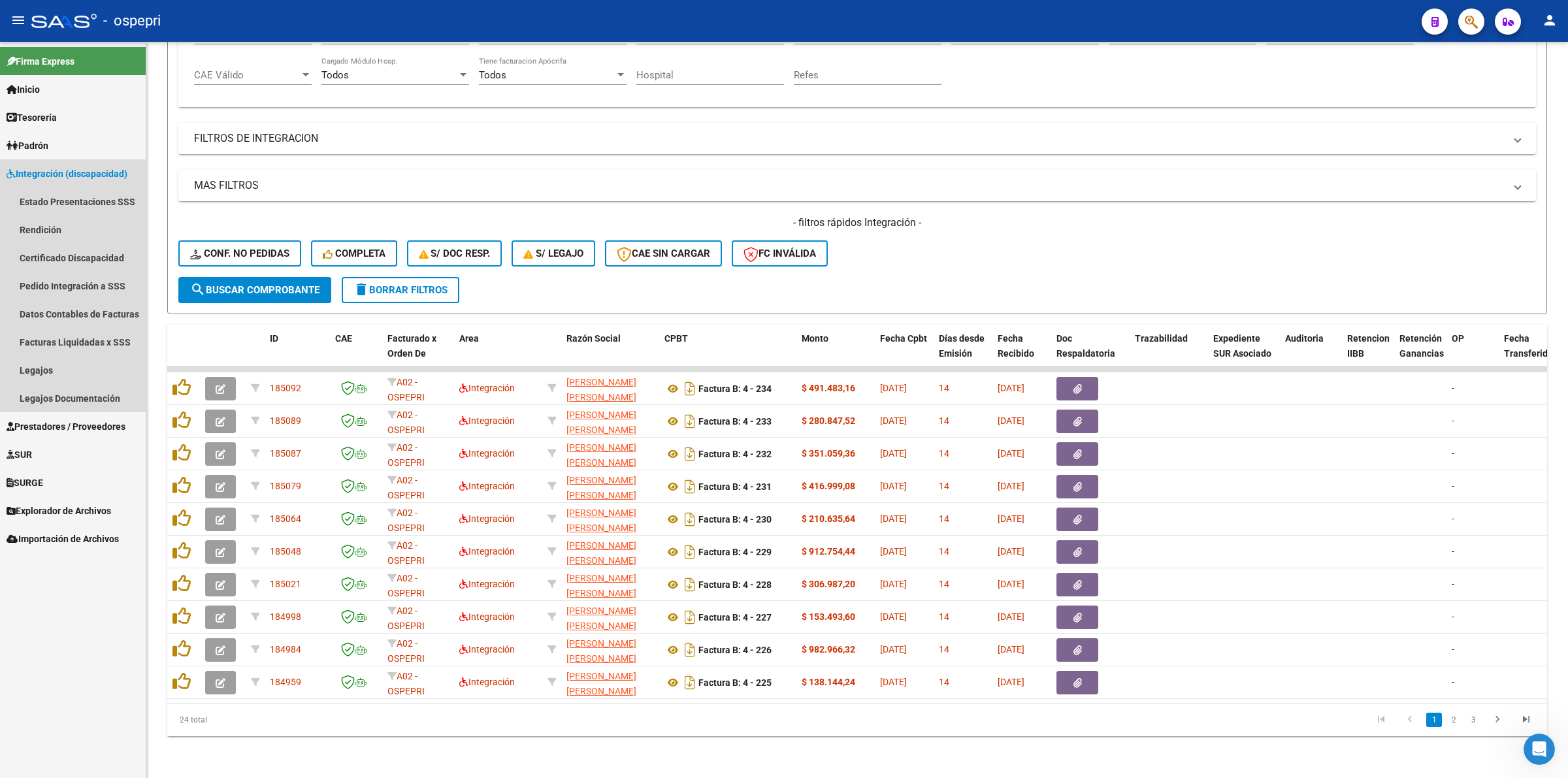
click at [87, 174] on span "Integración (discapacidad)" at bounding box center [67, 174] width 121 height 14
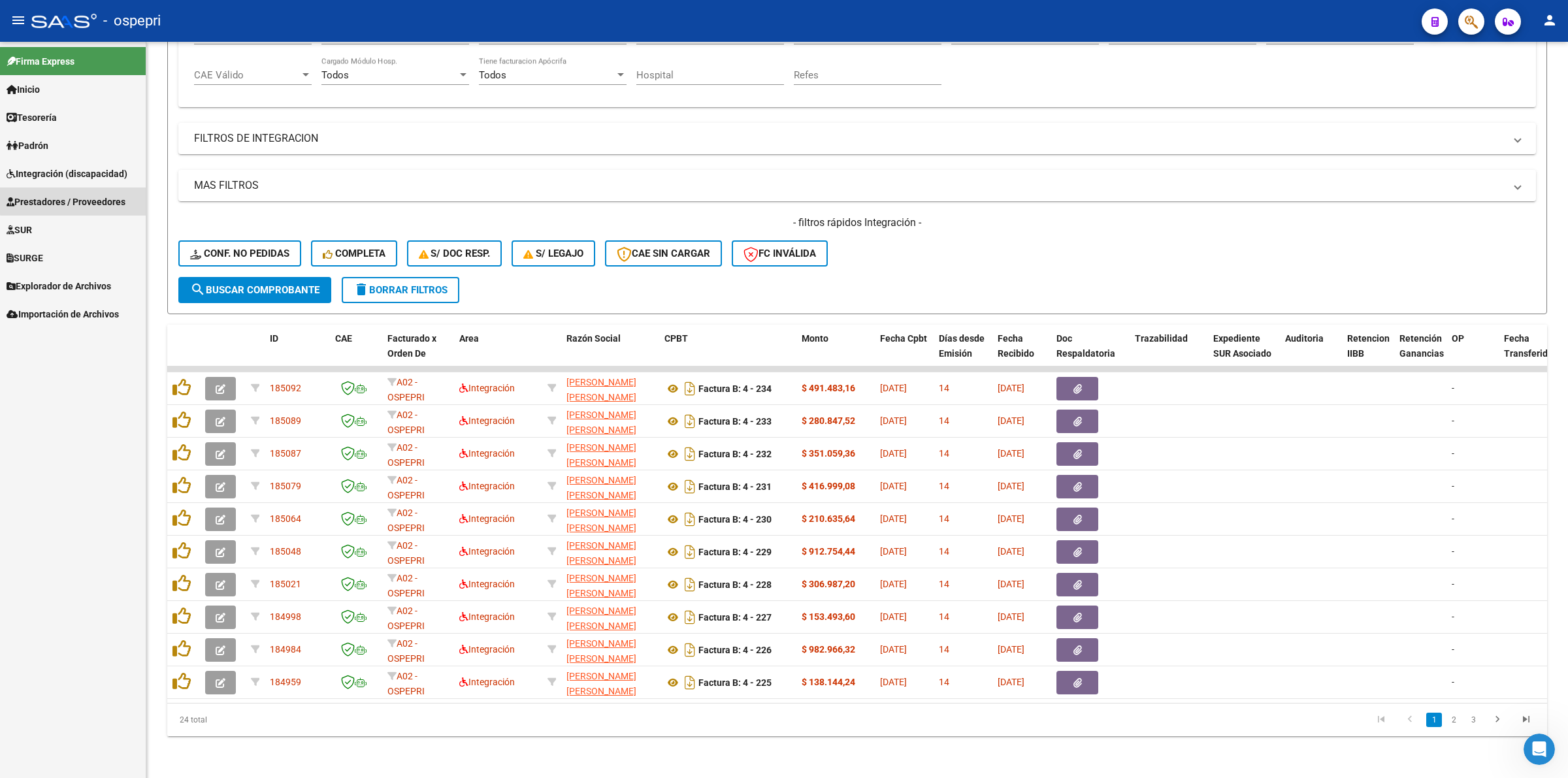
click at [82, 195] on span "Prestadores / Proveedores" at bounding box center [66, 201] width 119 height 14
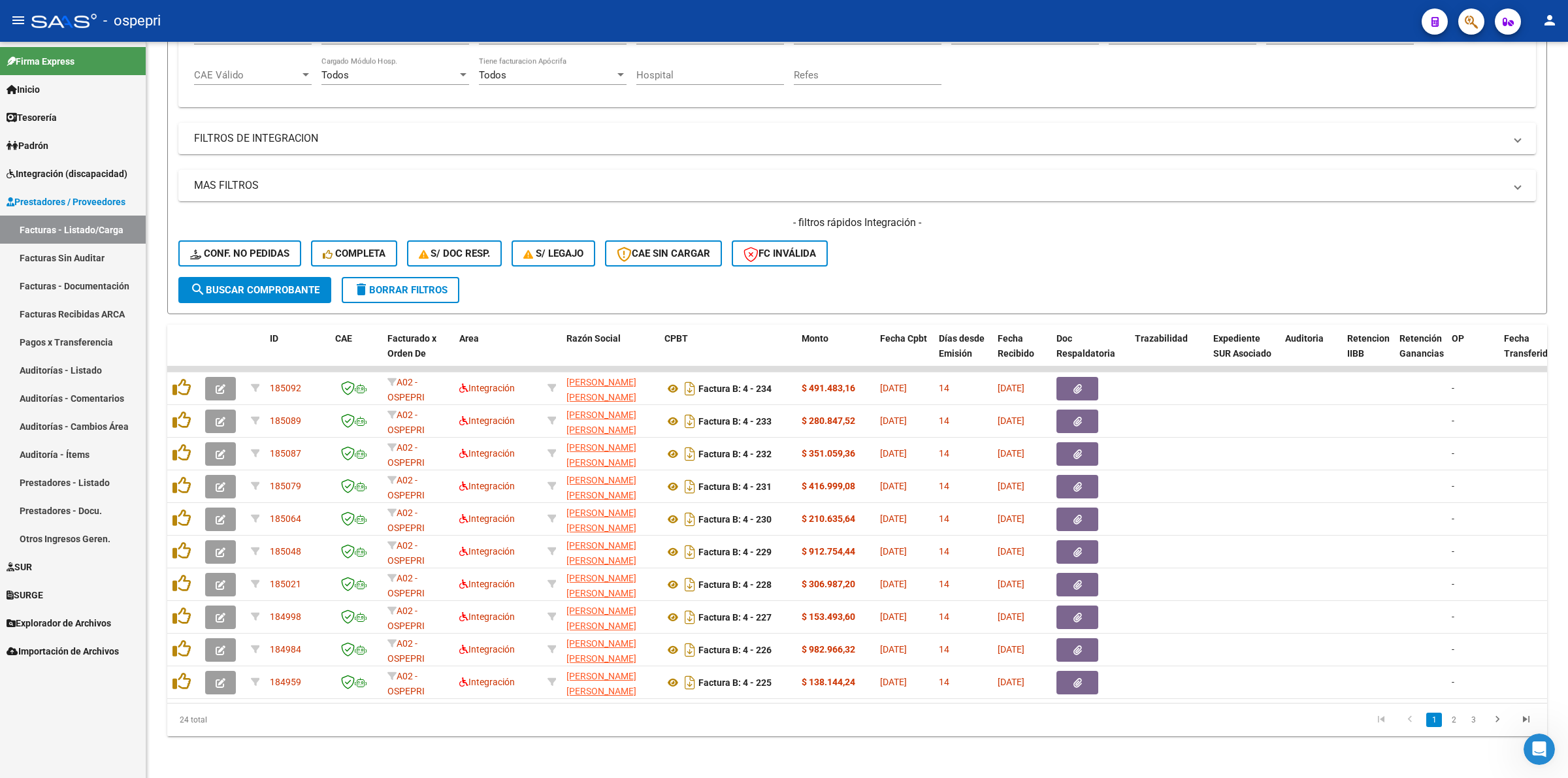
click at [82, 230] on link "Facturas - Listado/Carga" at bounding box center [73, 229] width 146 height 28
click at [269, 249] on button "Conf. no pedidas" at bounding box center [240, 253] width 123 height 26
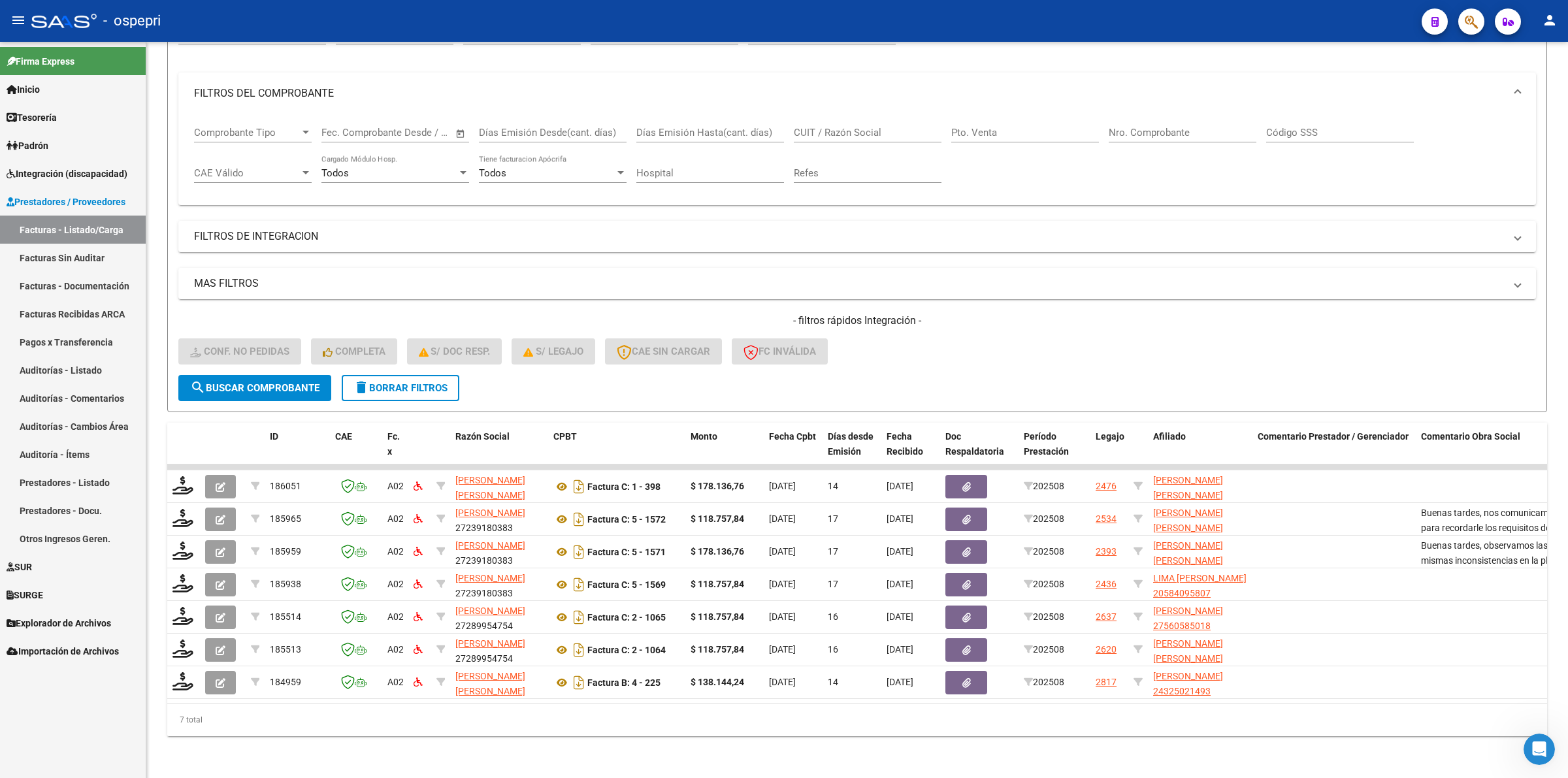
scroll to position [158, 0]
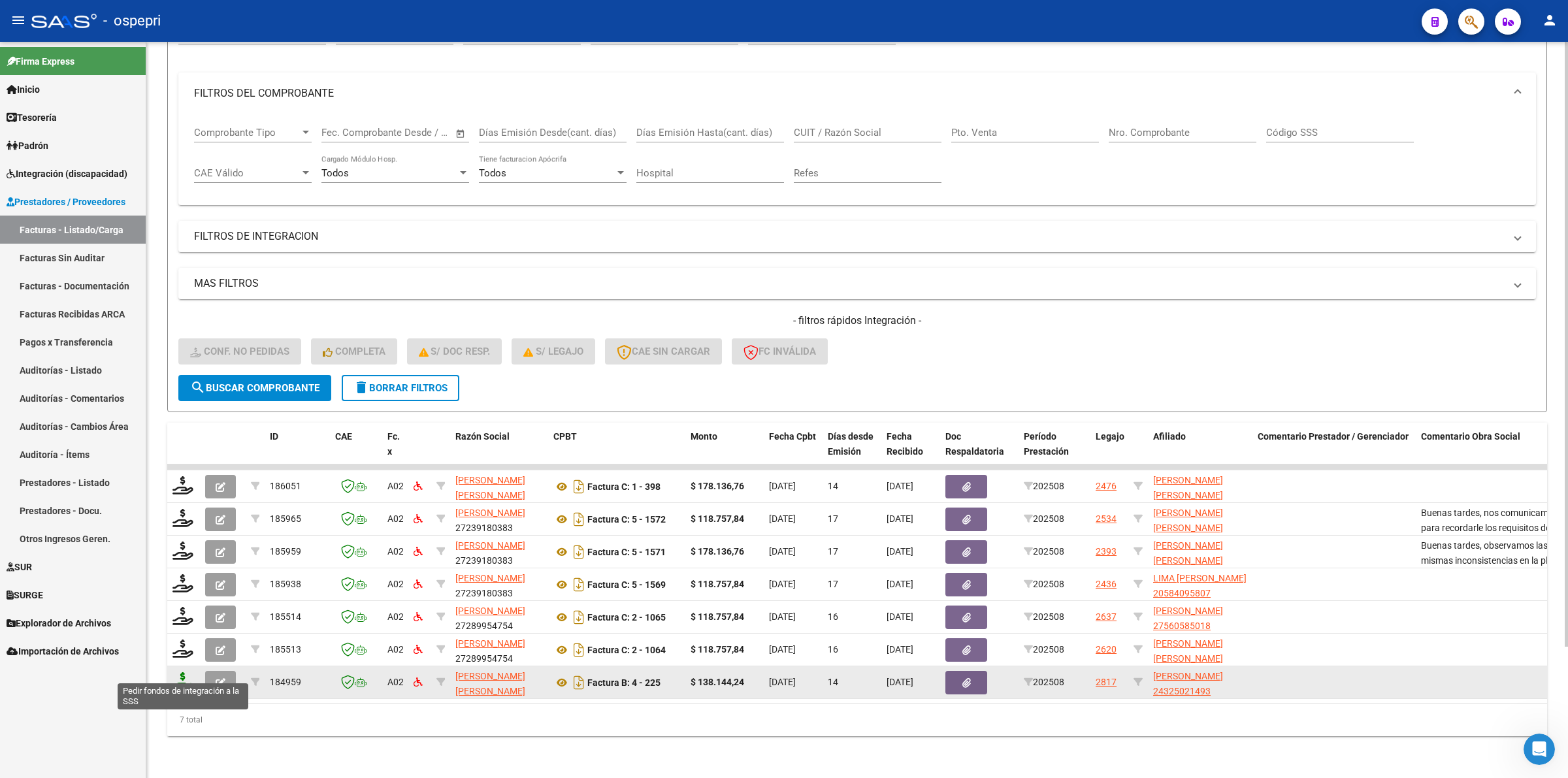
click at [180, 672] on icon at bounding box center [183, 681] width 21 height 19
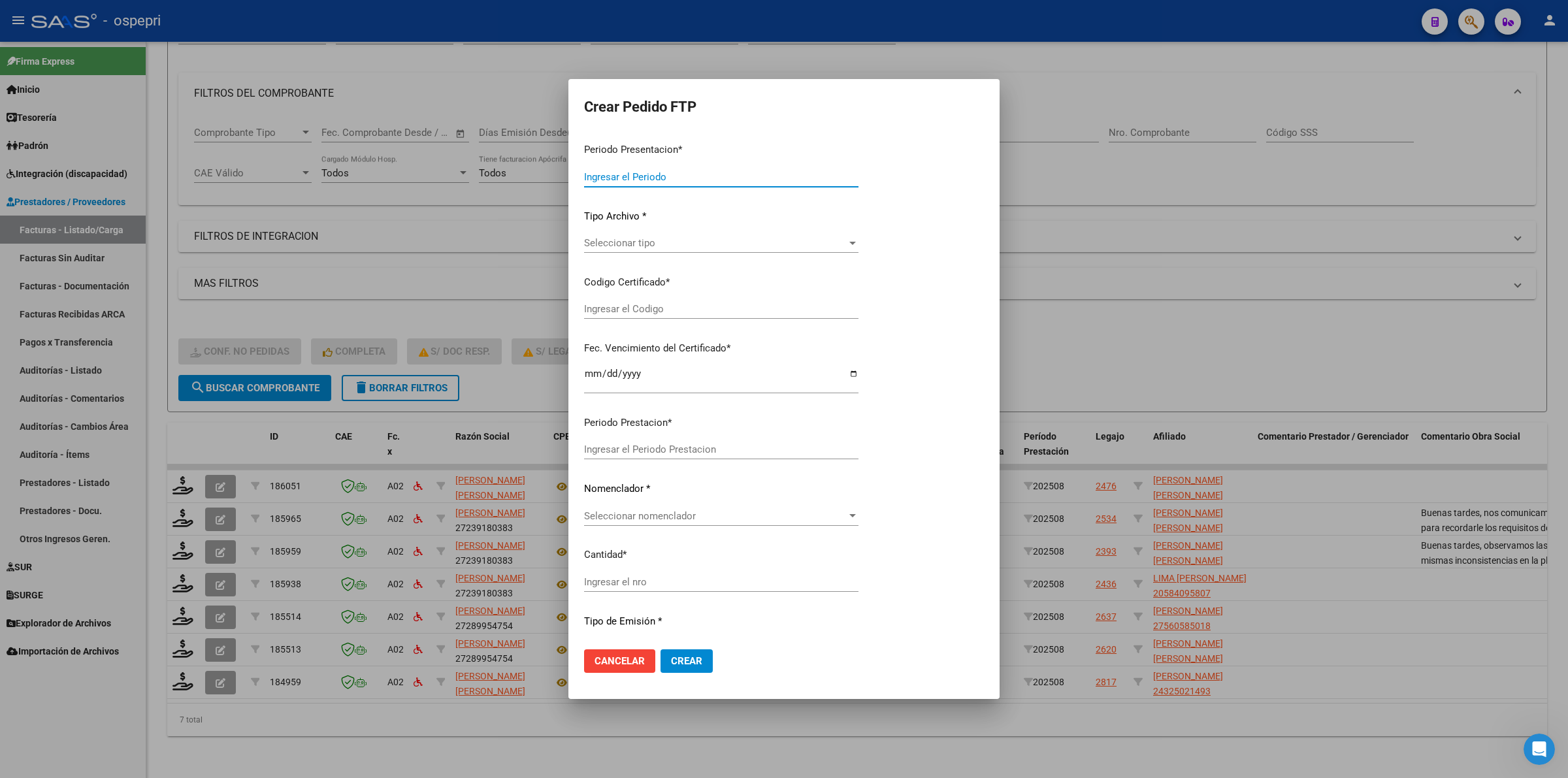
type input "202508"
type input "$ 138.144,24"
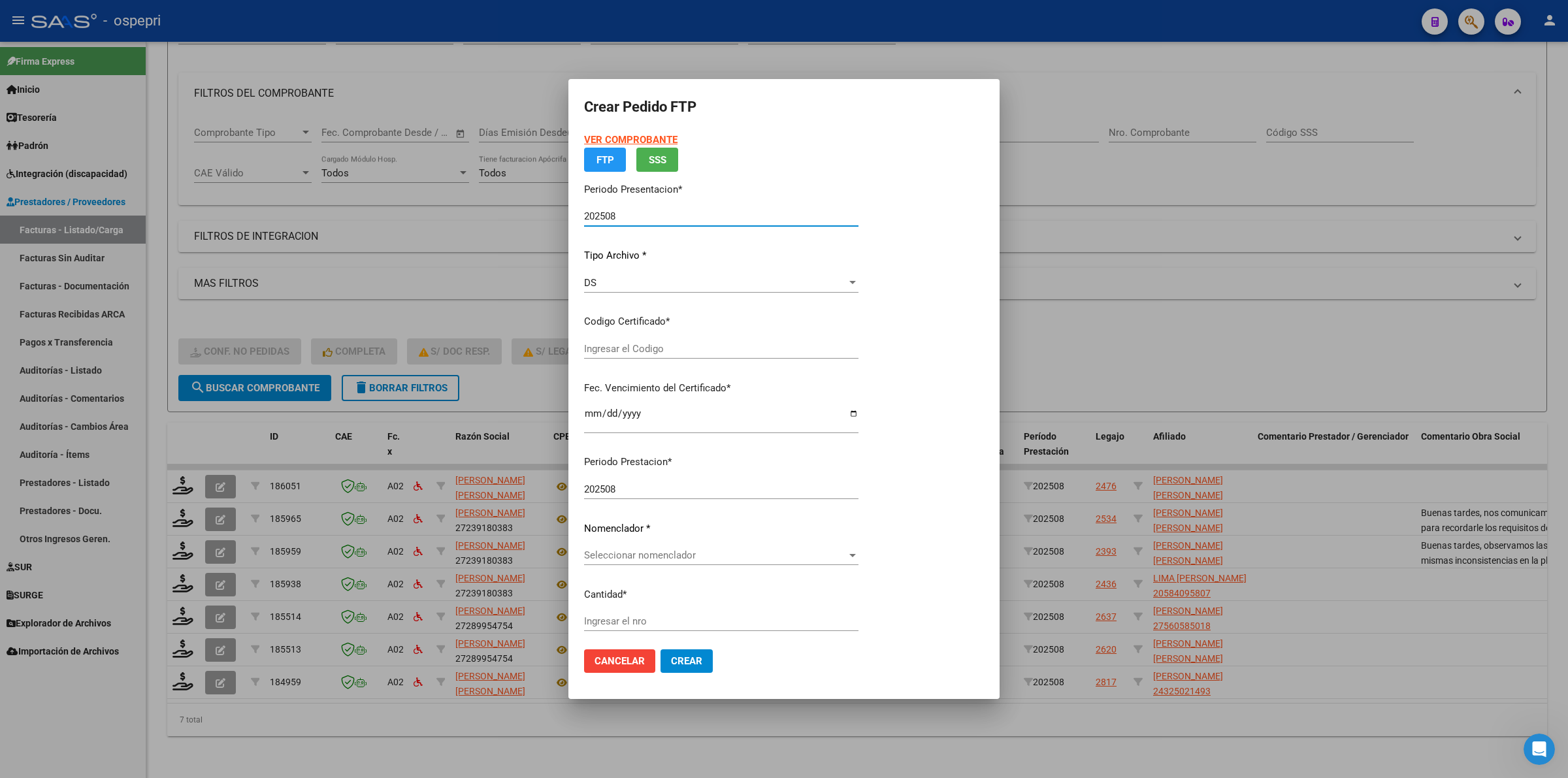
type input "24325021493"
type input "[DATE]"
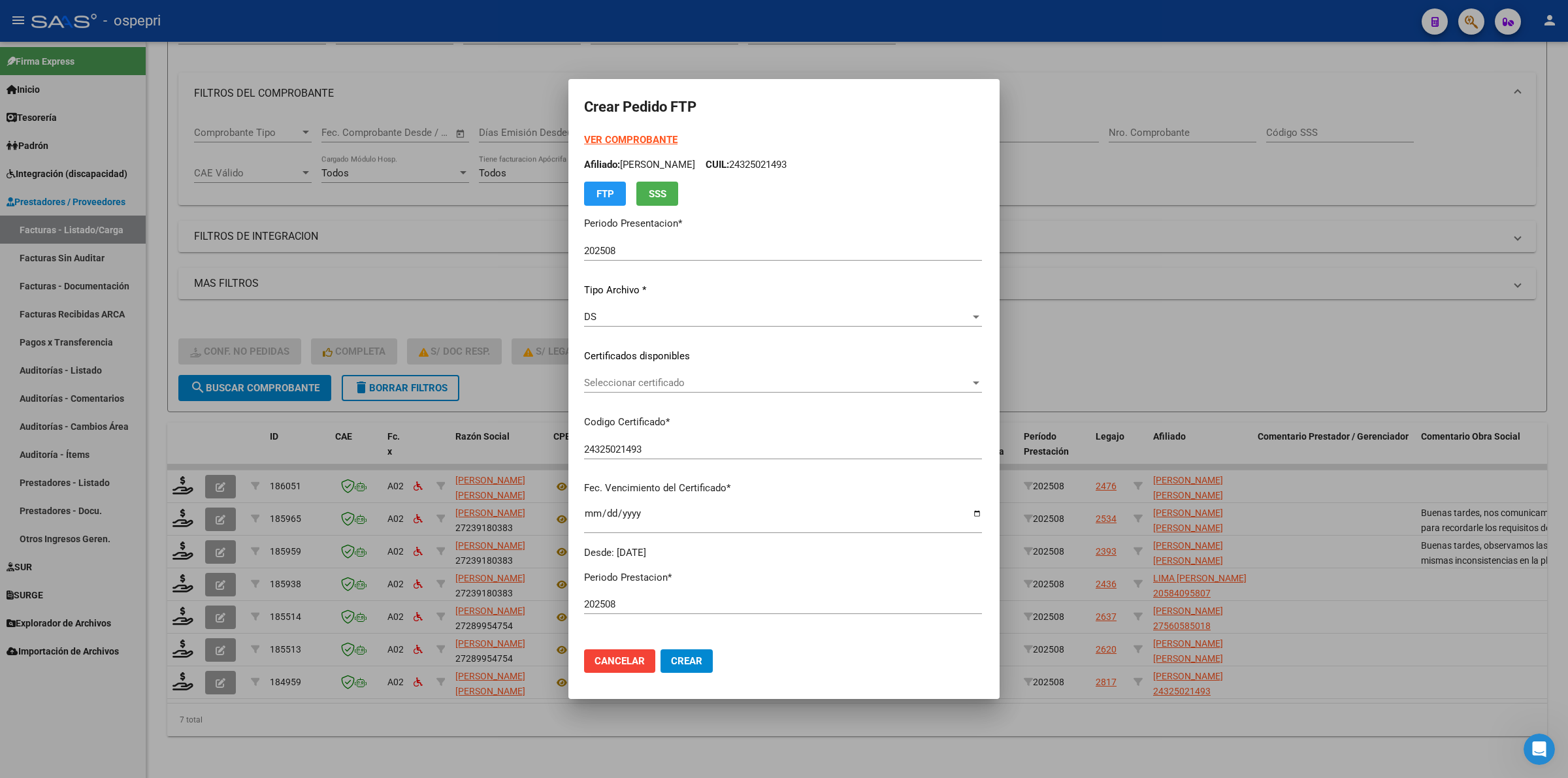
click at [606, 137] on strong "VER COMPROBANTE" at bounding box center [631, 140] width 93 height 12
click at [605, 384] on span "Seleccionar certificado" at bounding box center [778, 383] width 386 height 12
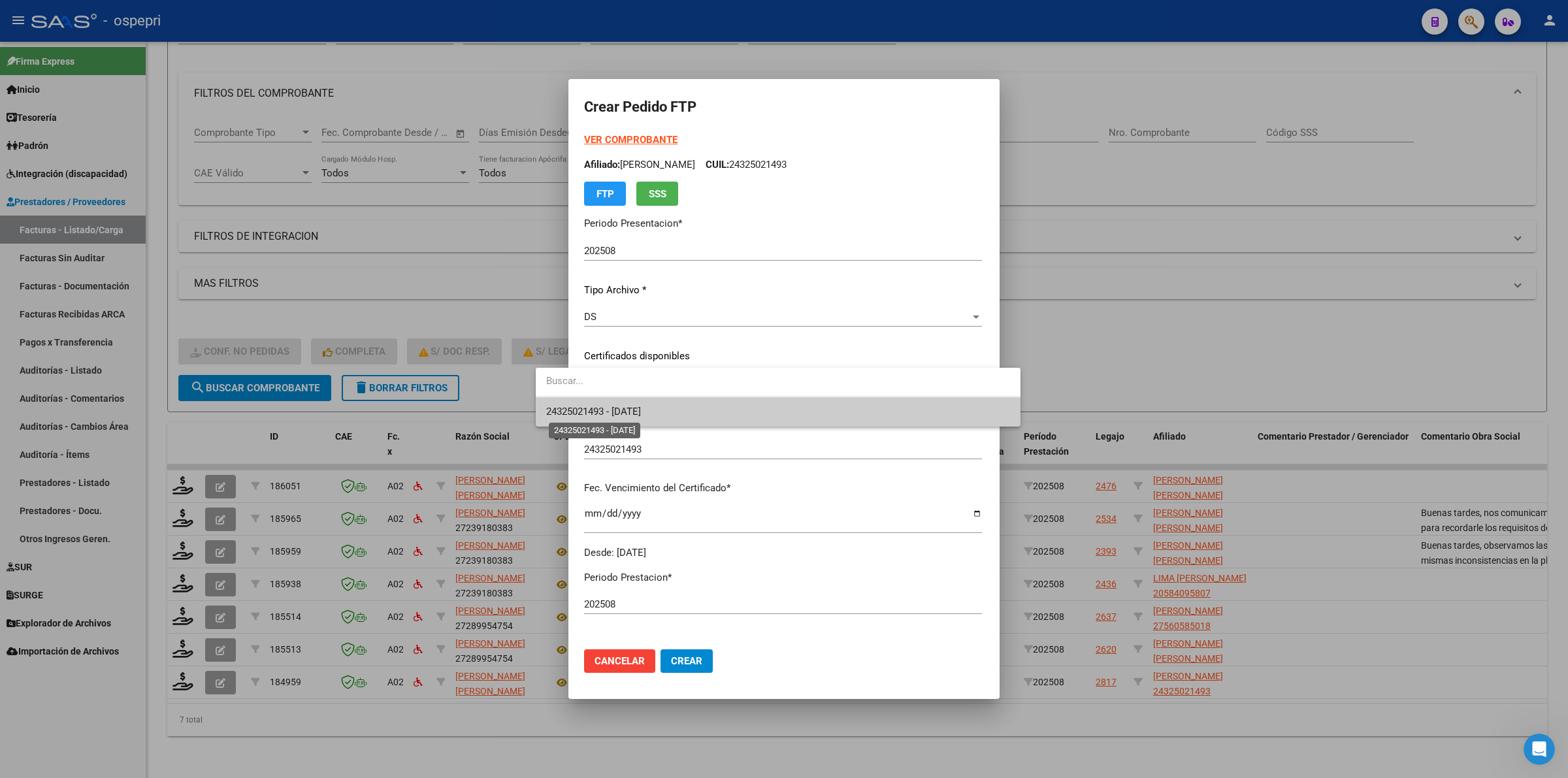
drag, startPoint x: 605, startPoint y: 384, endPoint x: 610, endPoint y: 425, distance: 41.3
click at [609, 408] on span "24325021493 - [DATE]" at bounding box center [594, 411] width 95 height 12
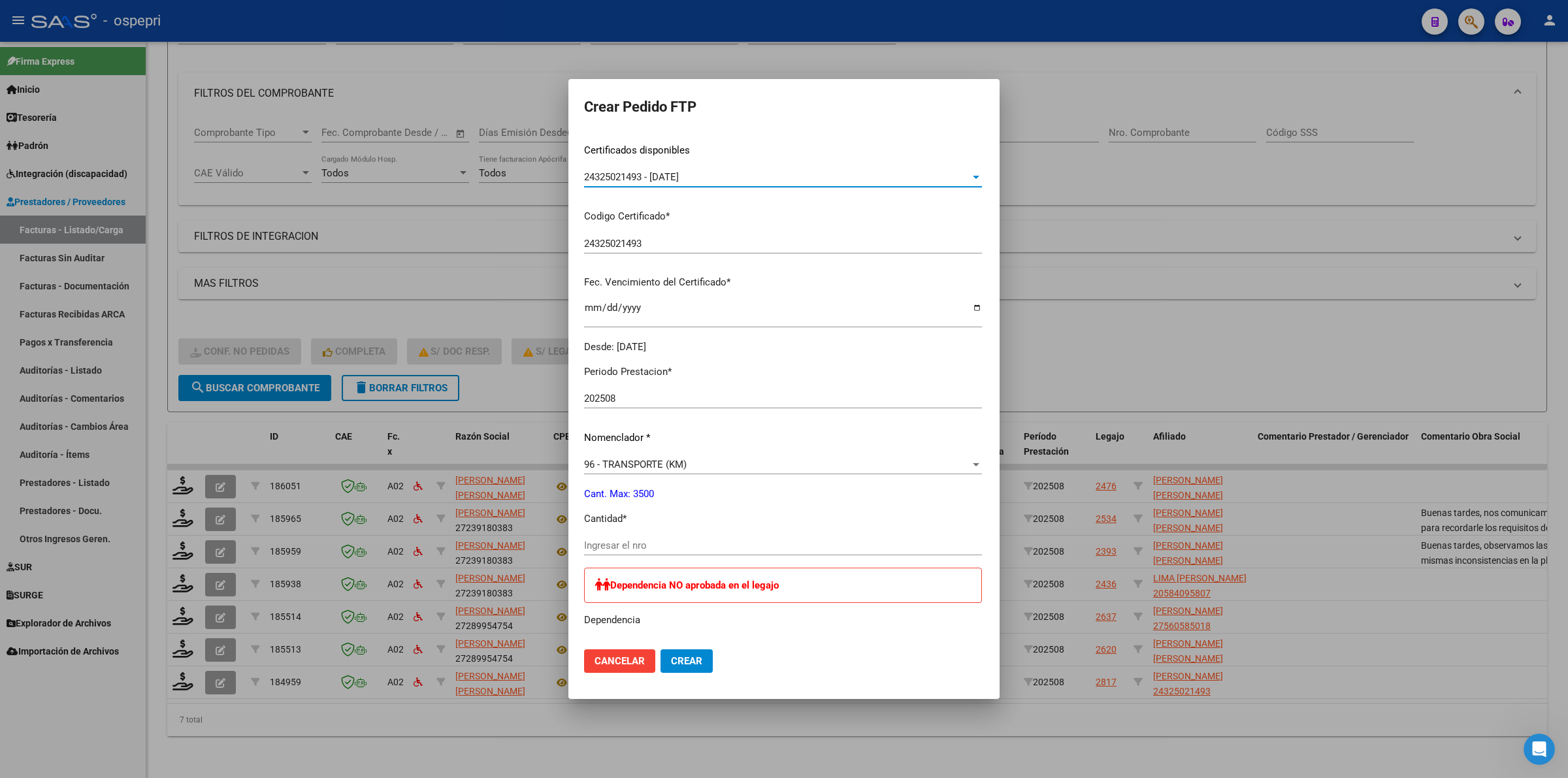
scroll to position [245, 0]
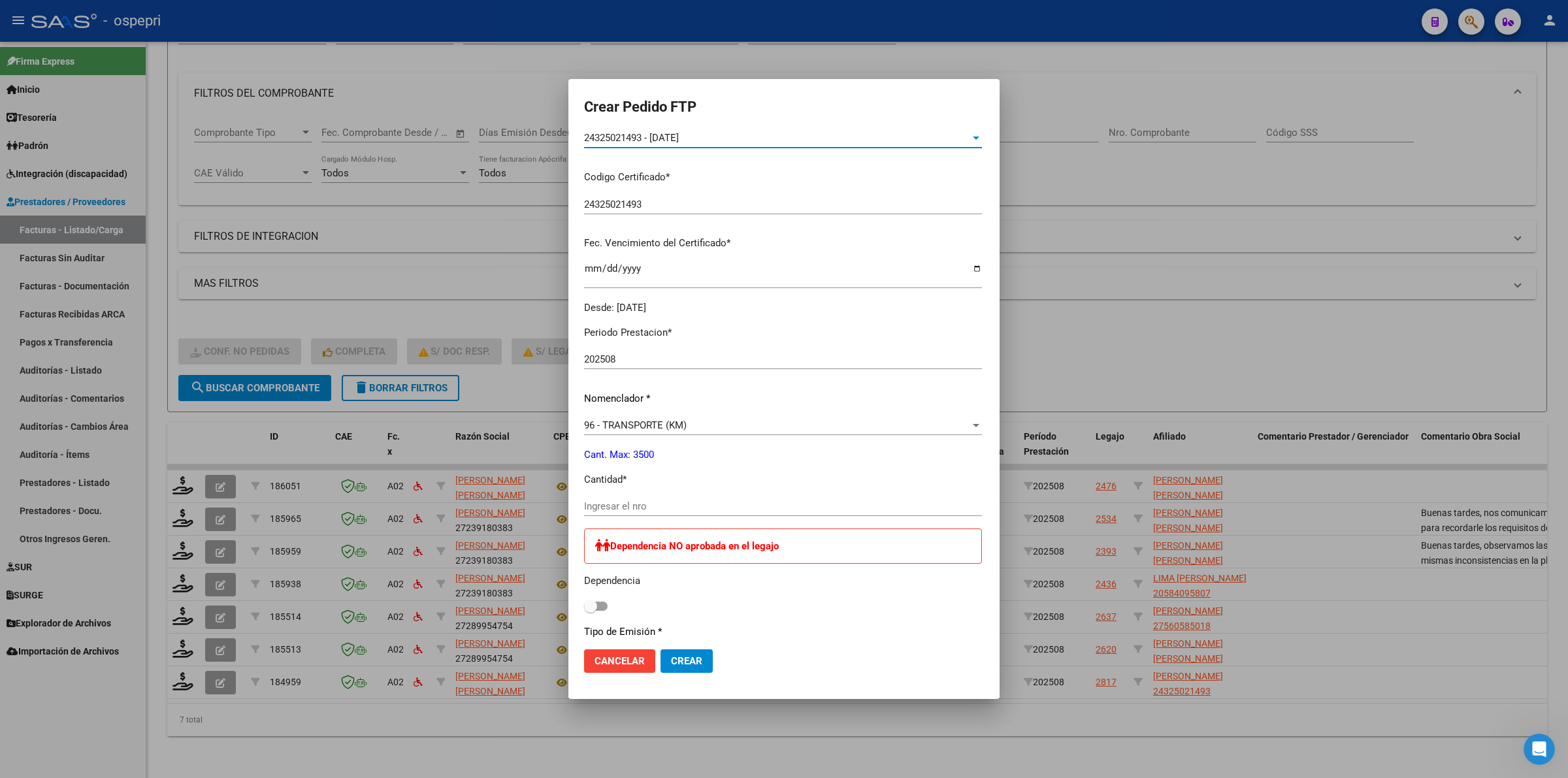
click at [612, 510] on input "Ingresar el nro" at bounding box center [784, 506] width 398 height 12
type input "432"
click at [671, 661] on span "Crear" at bounding box center [686, 661] width 31 height 12
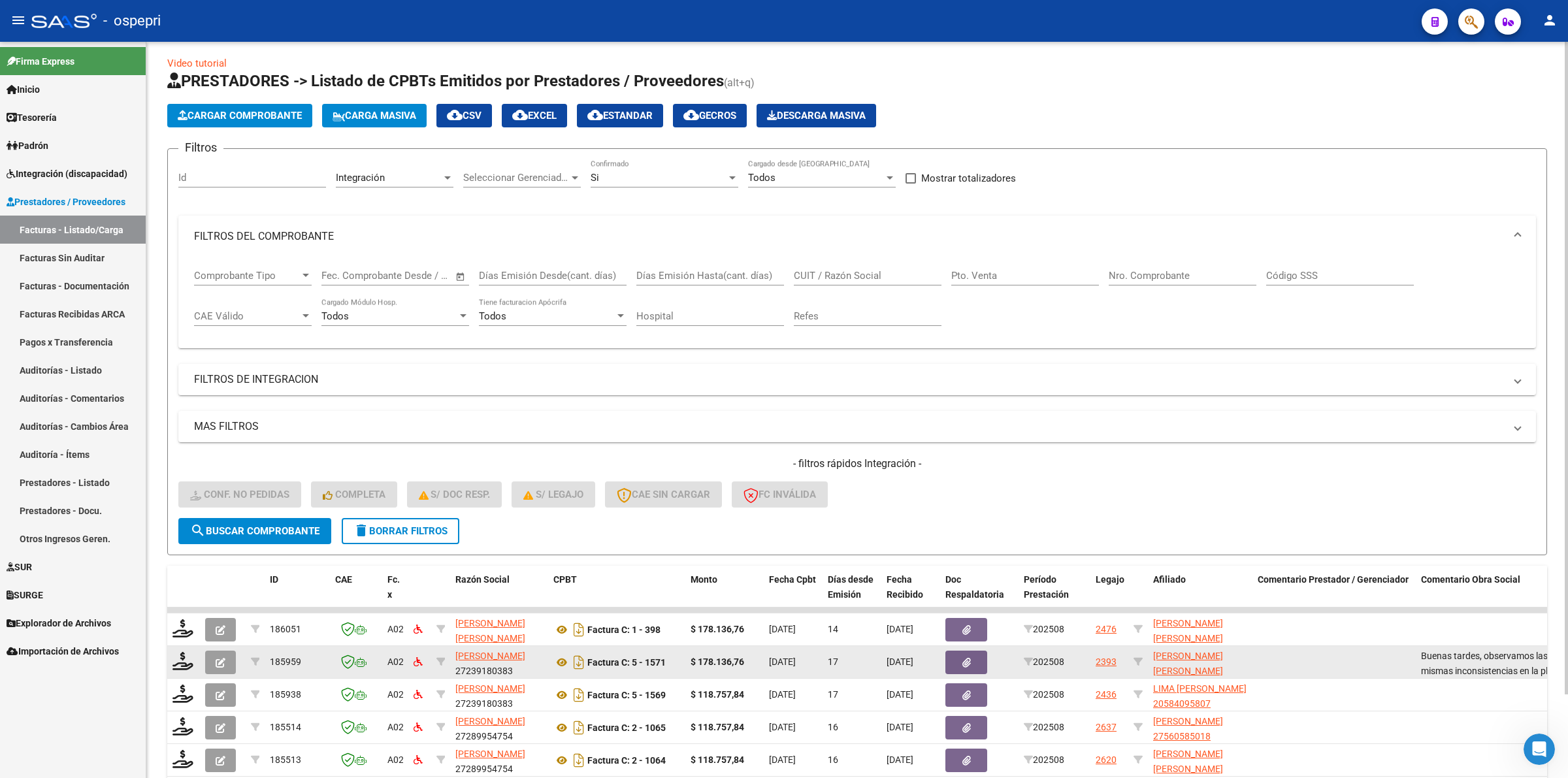
scroll to position [0, 0]
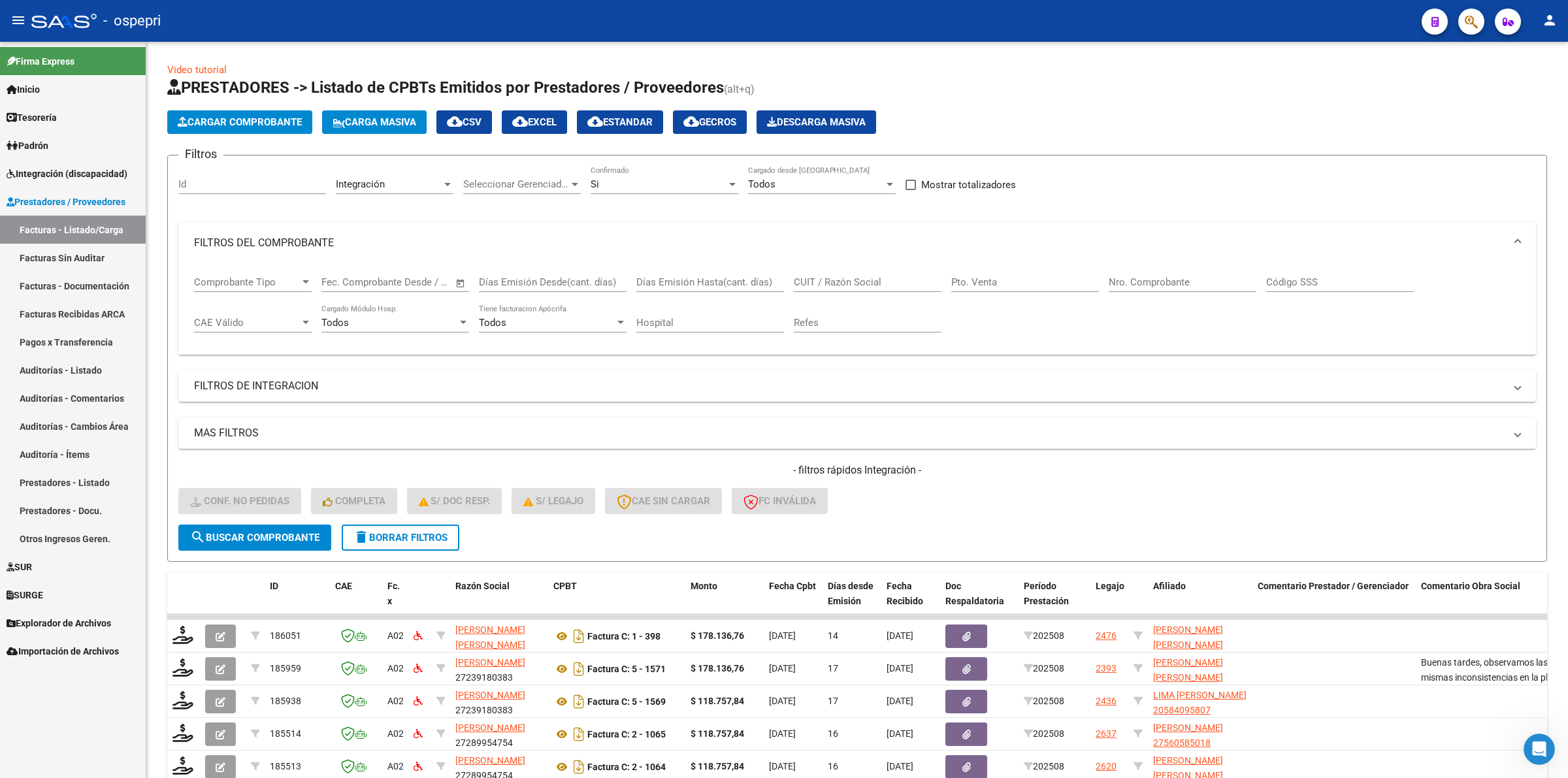
click at [113, 229] on link "Facturas - Listado/Carga" at bounding box center [73, 229] width 146 height 28
click at [818, 276] on input "CUIT / Razón Social" at bounding box center [867, 282] width 147 height 12
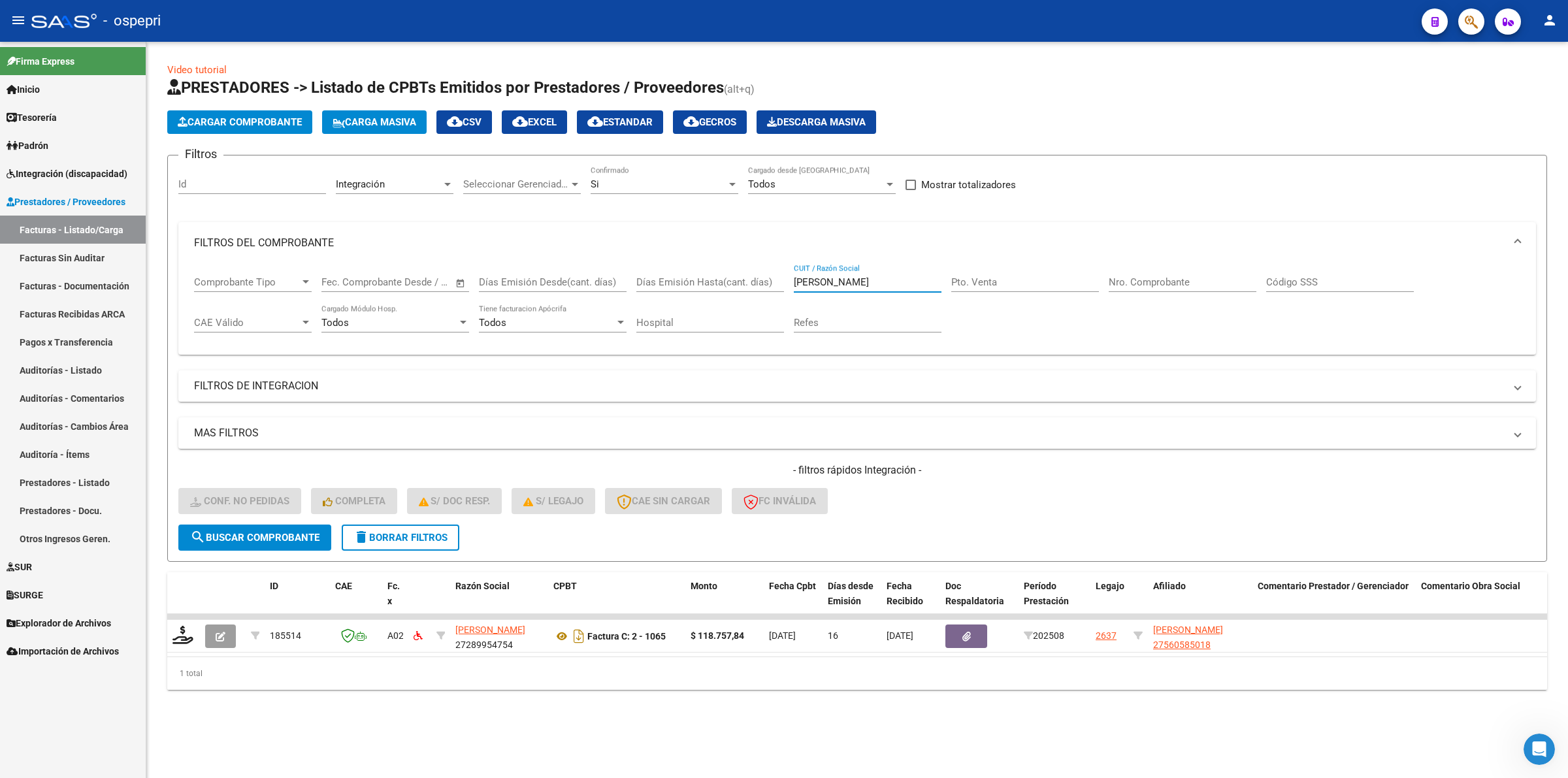
type input "[PERSON_NAME]"
click at [407, 524] on button "delete Borrar Filtros" at bounding box center [400, 537] width 118 height 26
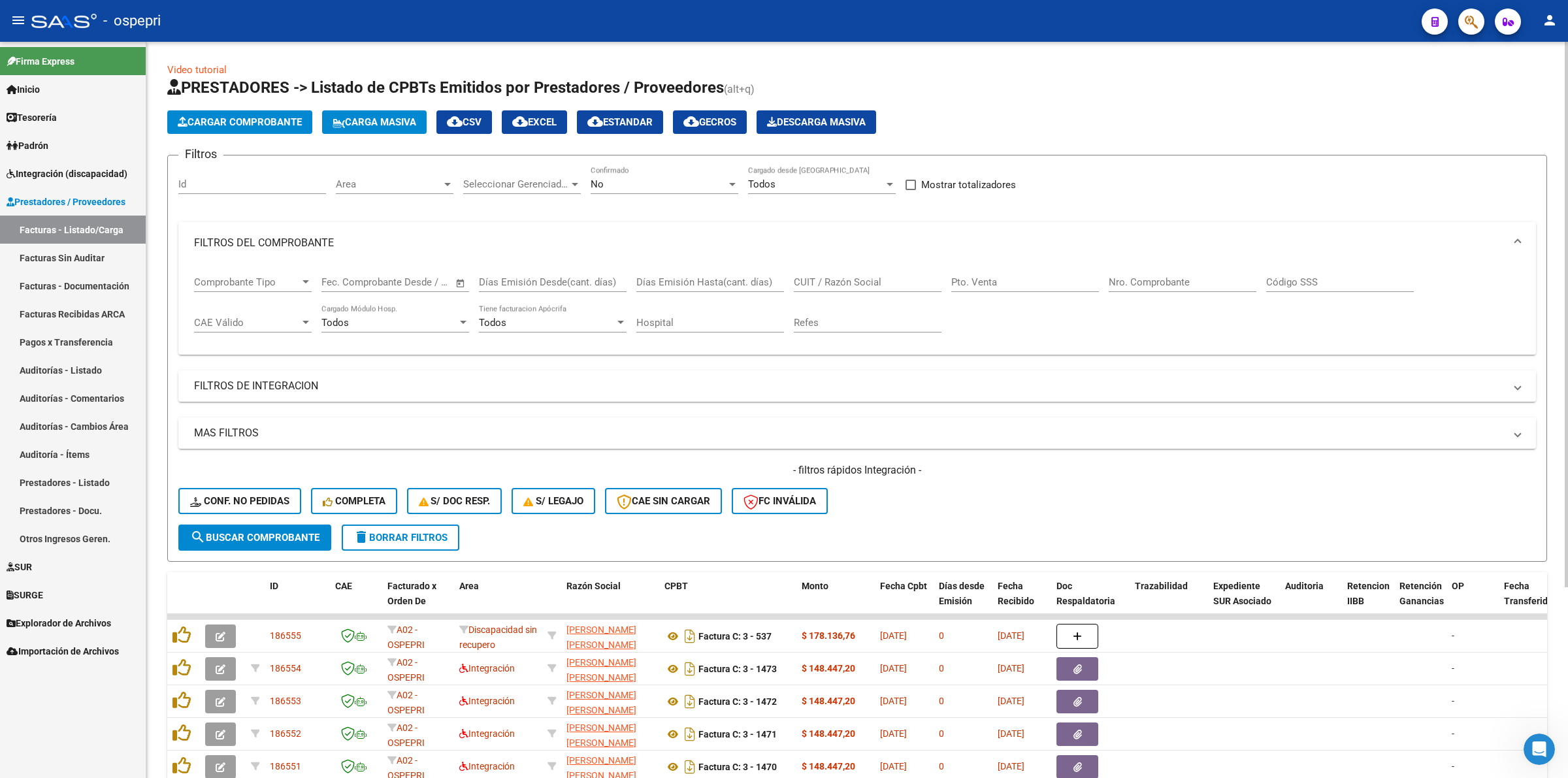
click at [834, 284] on div "CUIT / Razón Social" at bounding box center [867, 278] width 147 height 28
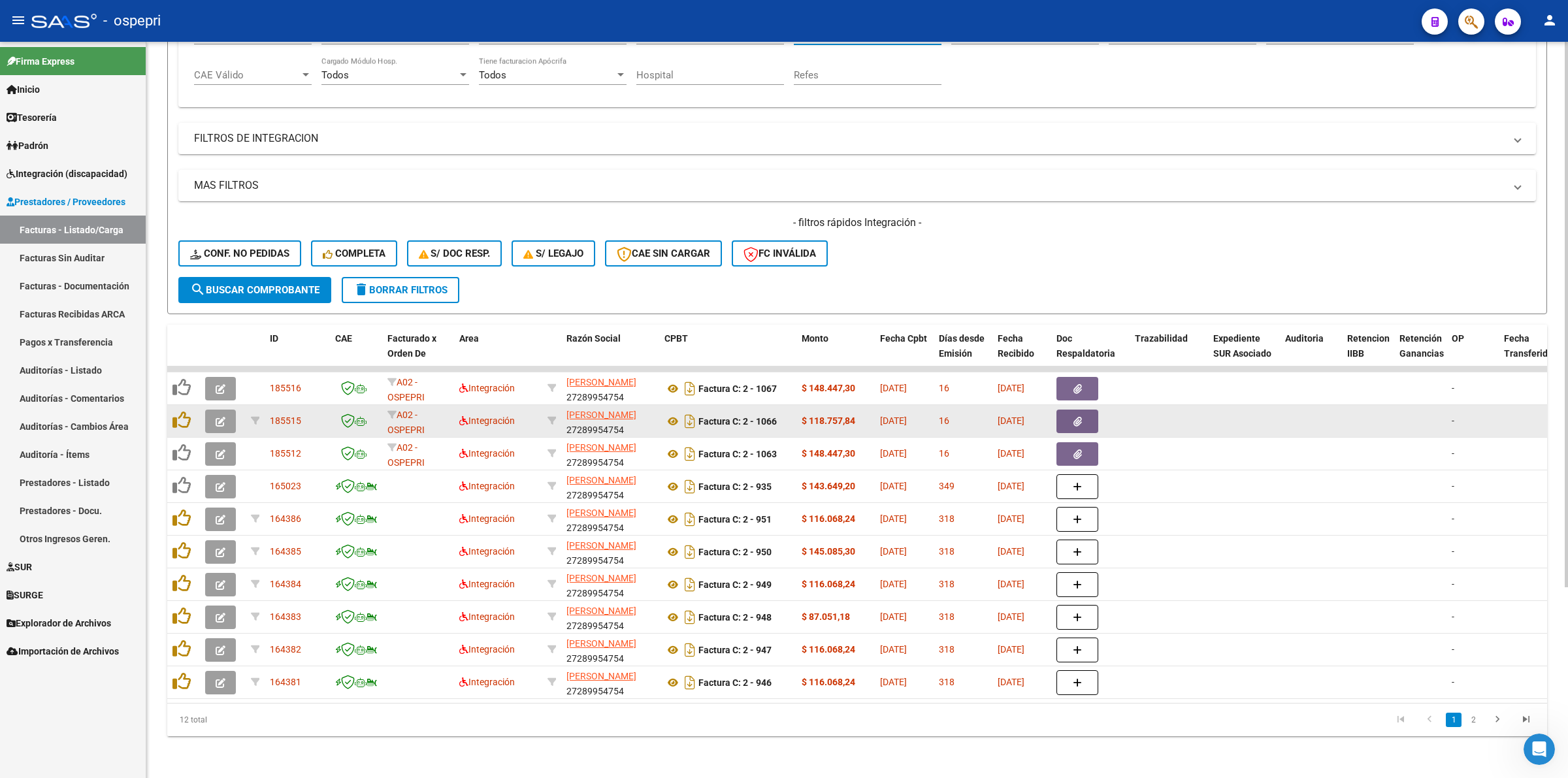
type input "[PERSON_NAME]"
click at [221, 417] on icon "button" at bounding box center [221, 422] width 10 height 10
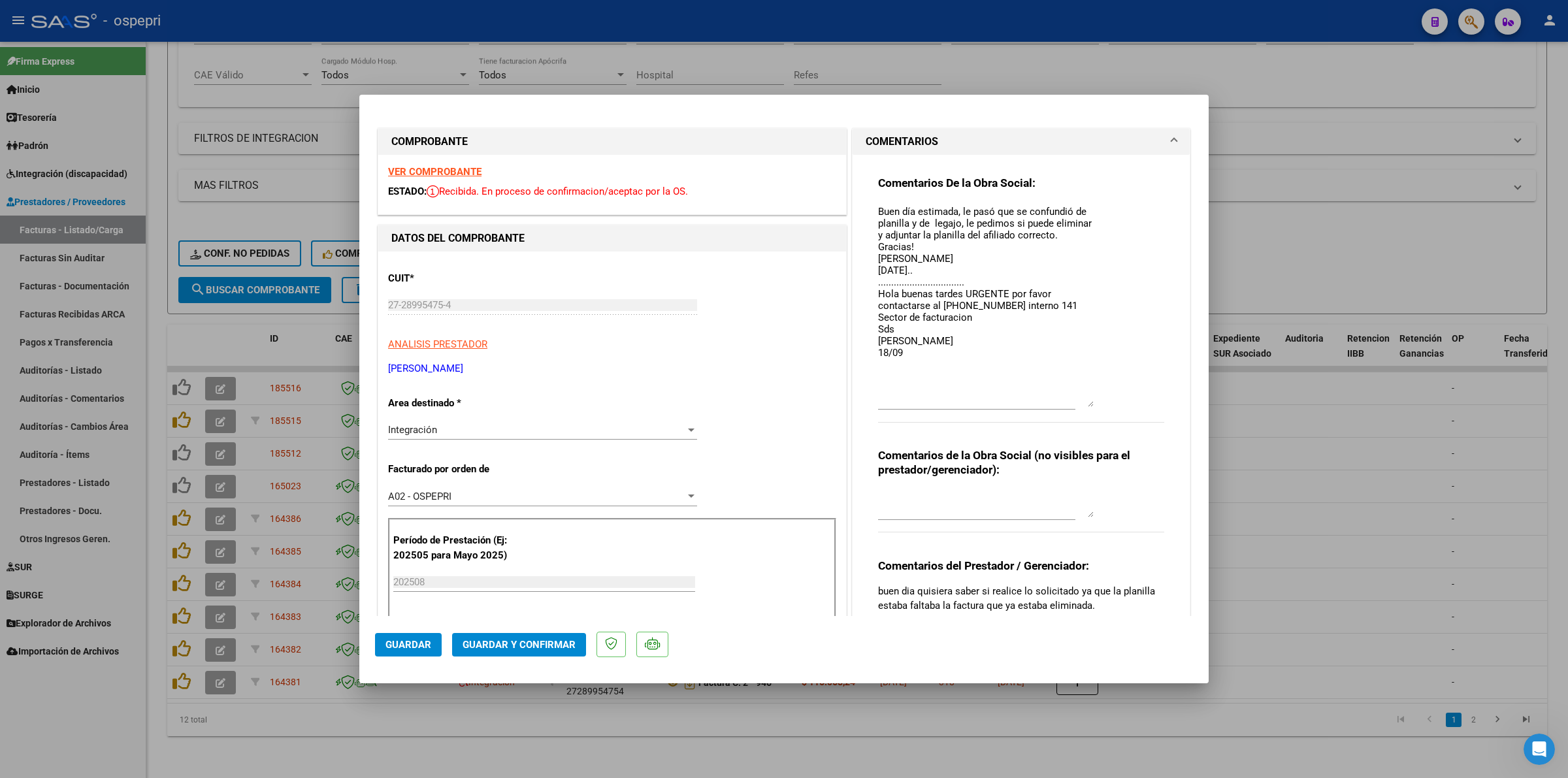
drag, startPoint x: 1080, startPoint y: 226, endPoint x: 1108, endPoint y: 402, distance: 178.2
click at [1108, 402] on div "Comentarios De la Obra Social: Buen día estimada, le pasó que se confundió de p…" at bounding box center [1022, 306] width 286 height 261
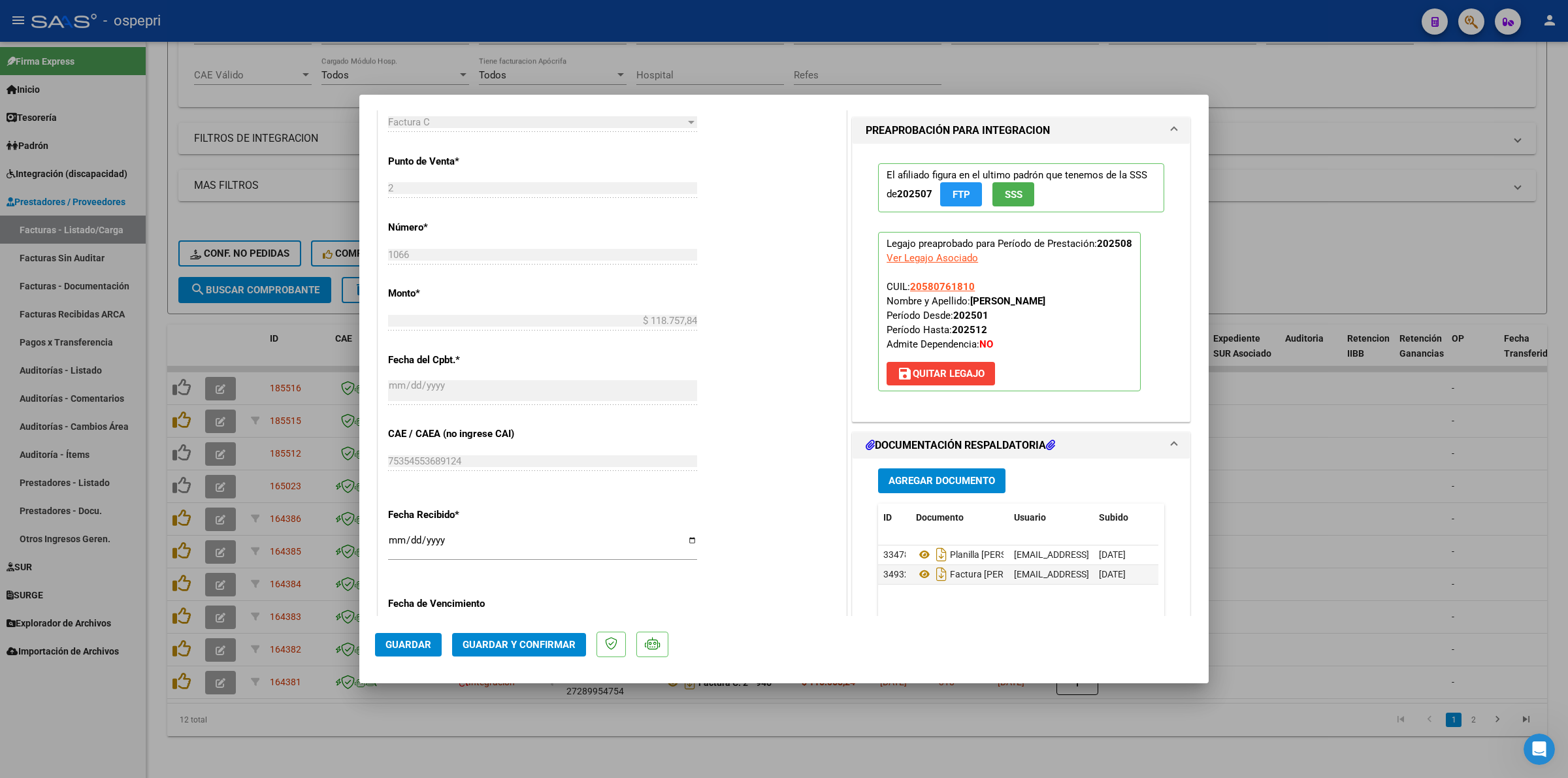
scroll to position [571, 0]
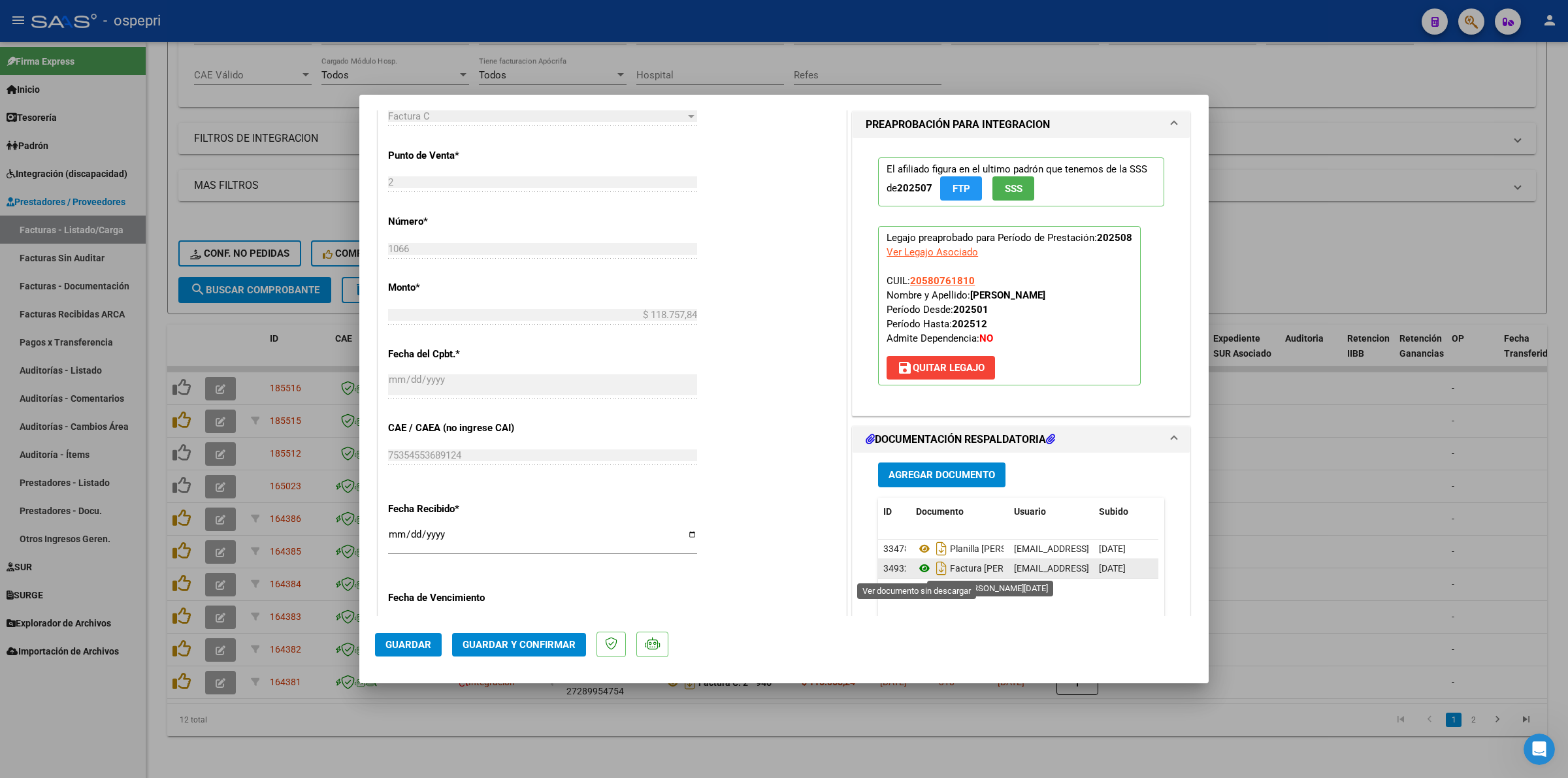
click at [919, 571] on icon at bounding box center [924, 568] width 17 height 16
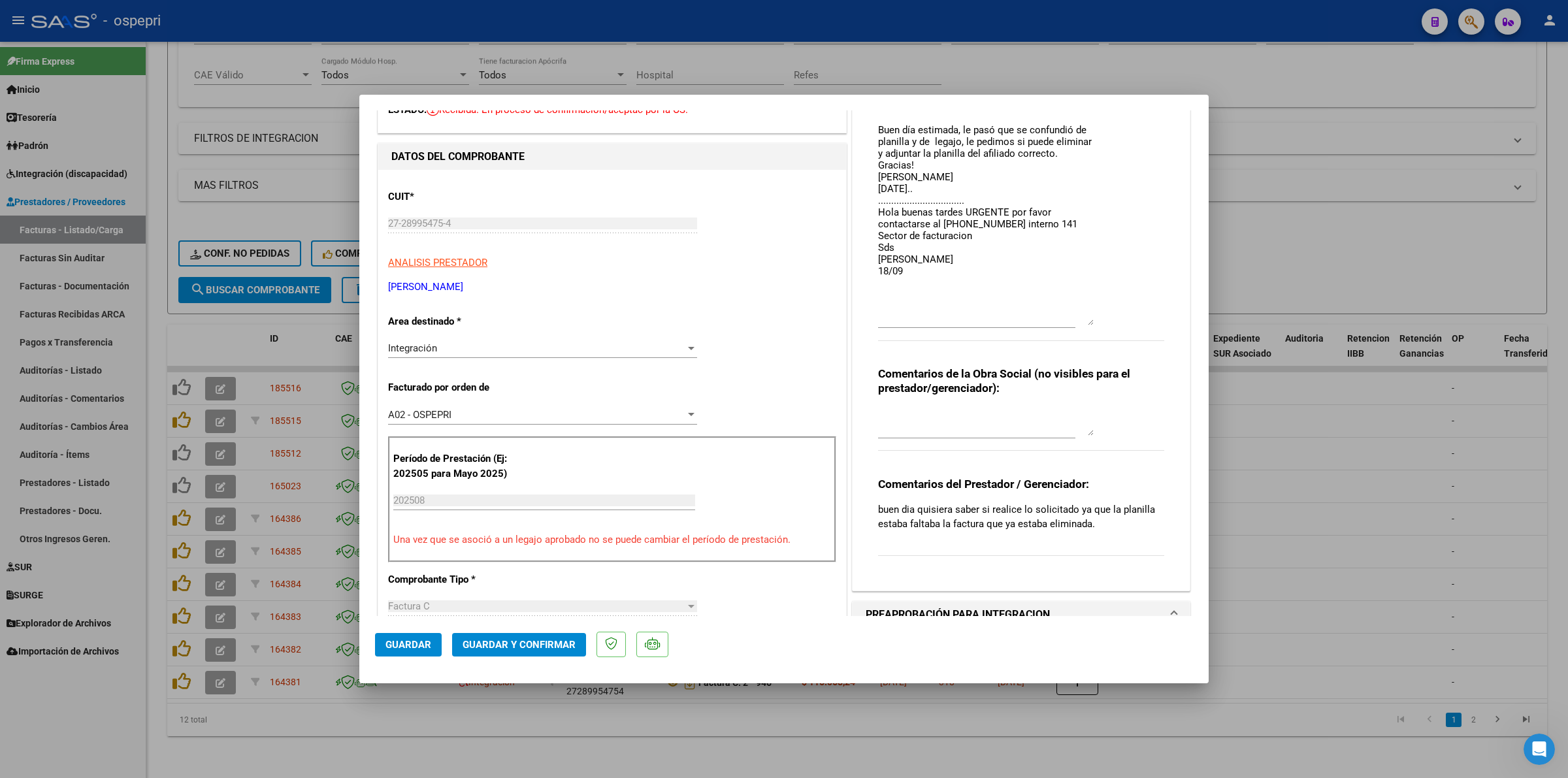
scroll to position [0, 0]
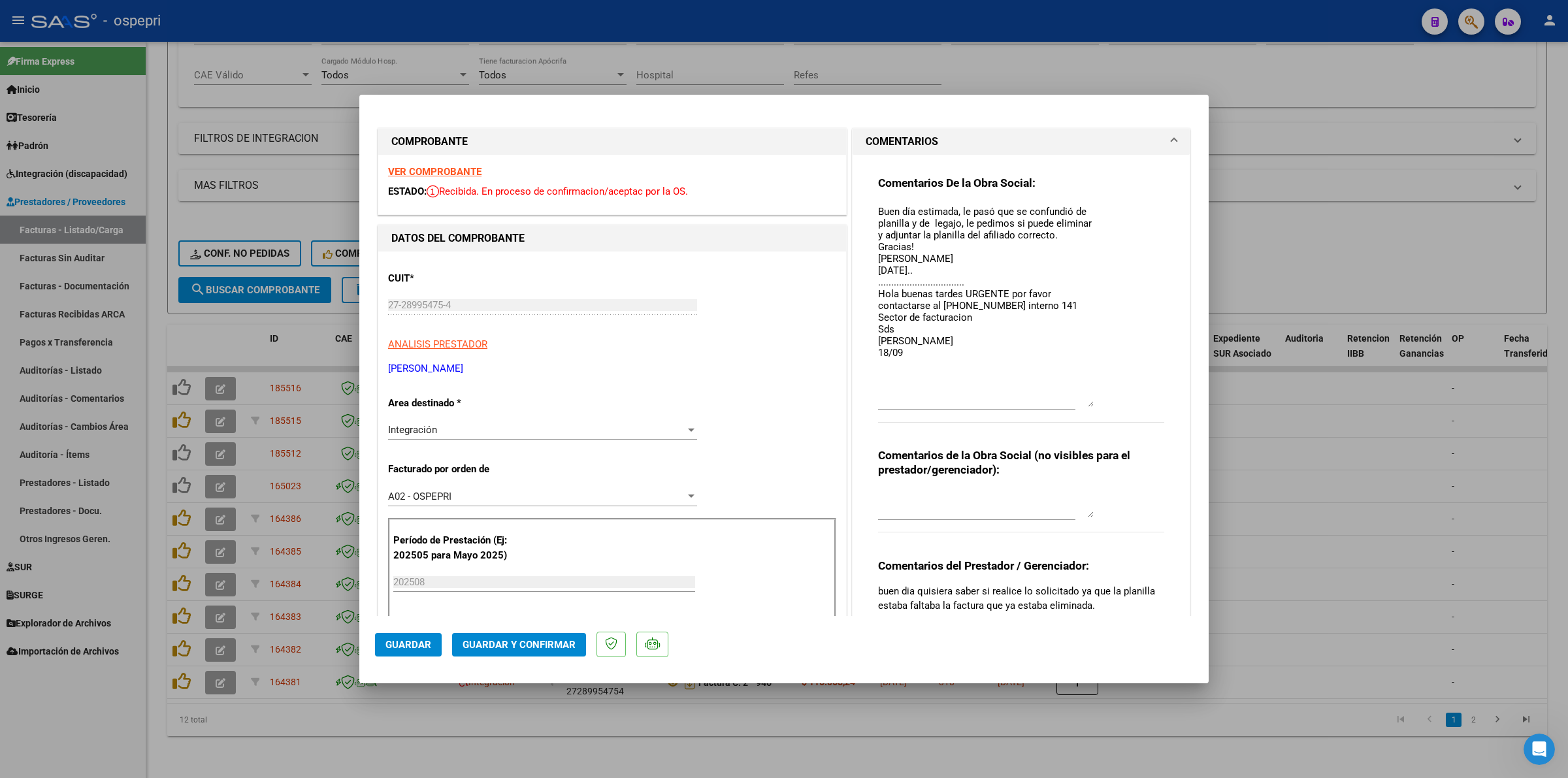
click at [435, 168] on strong "VER COMPROBANTE" at bounding box center [435, 172] width 93 height 12
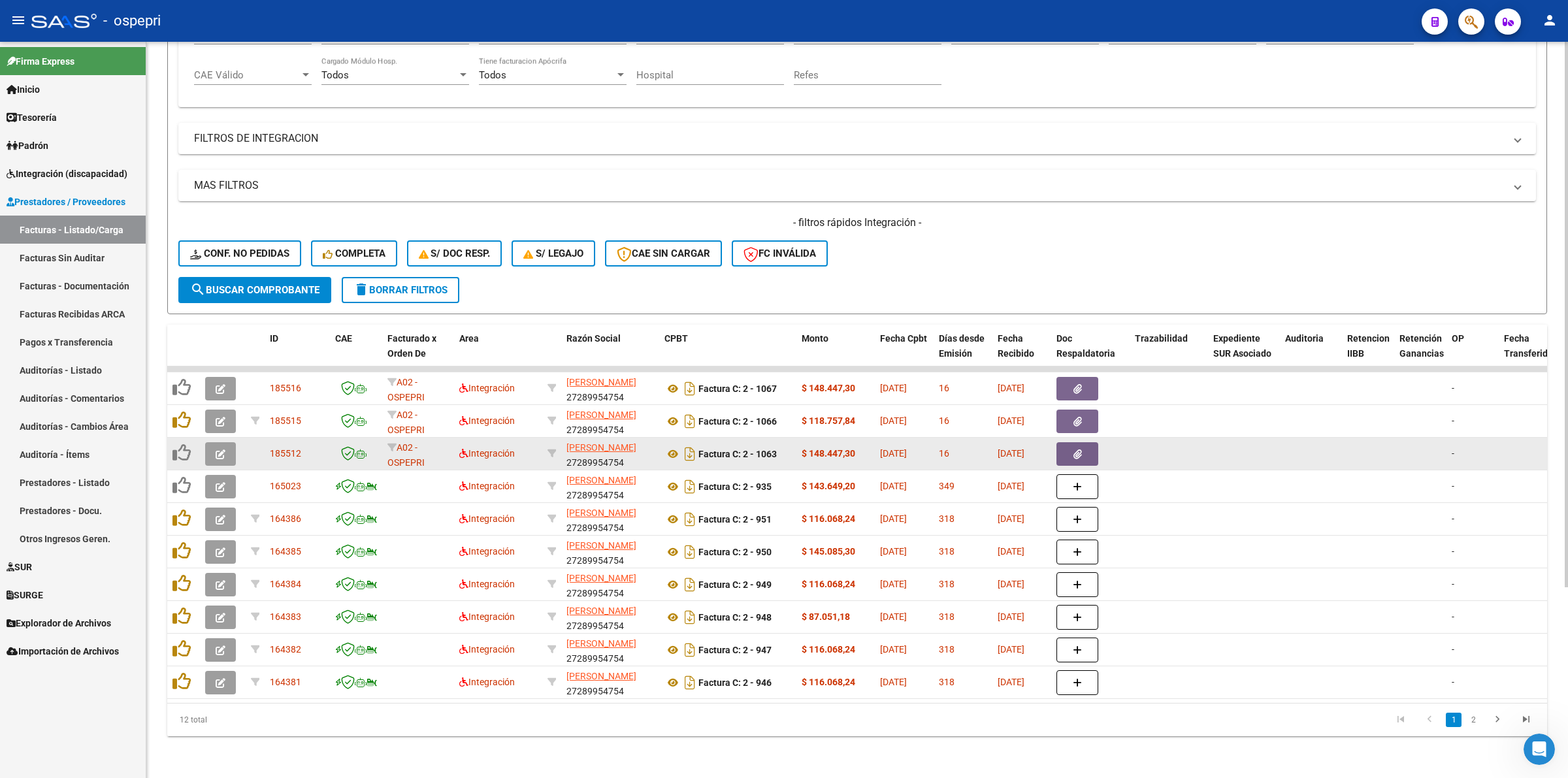
click at [226, 438] on datatable-body-cell at bounding box center [223, 454] width 46 height 32
click at [226, 442] on button "button" at bounding box center [220, 454] width 30 height 24
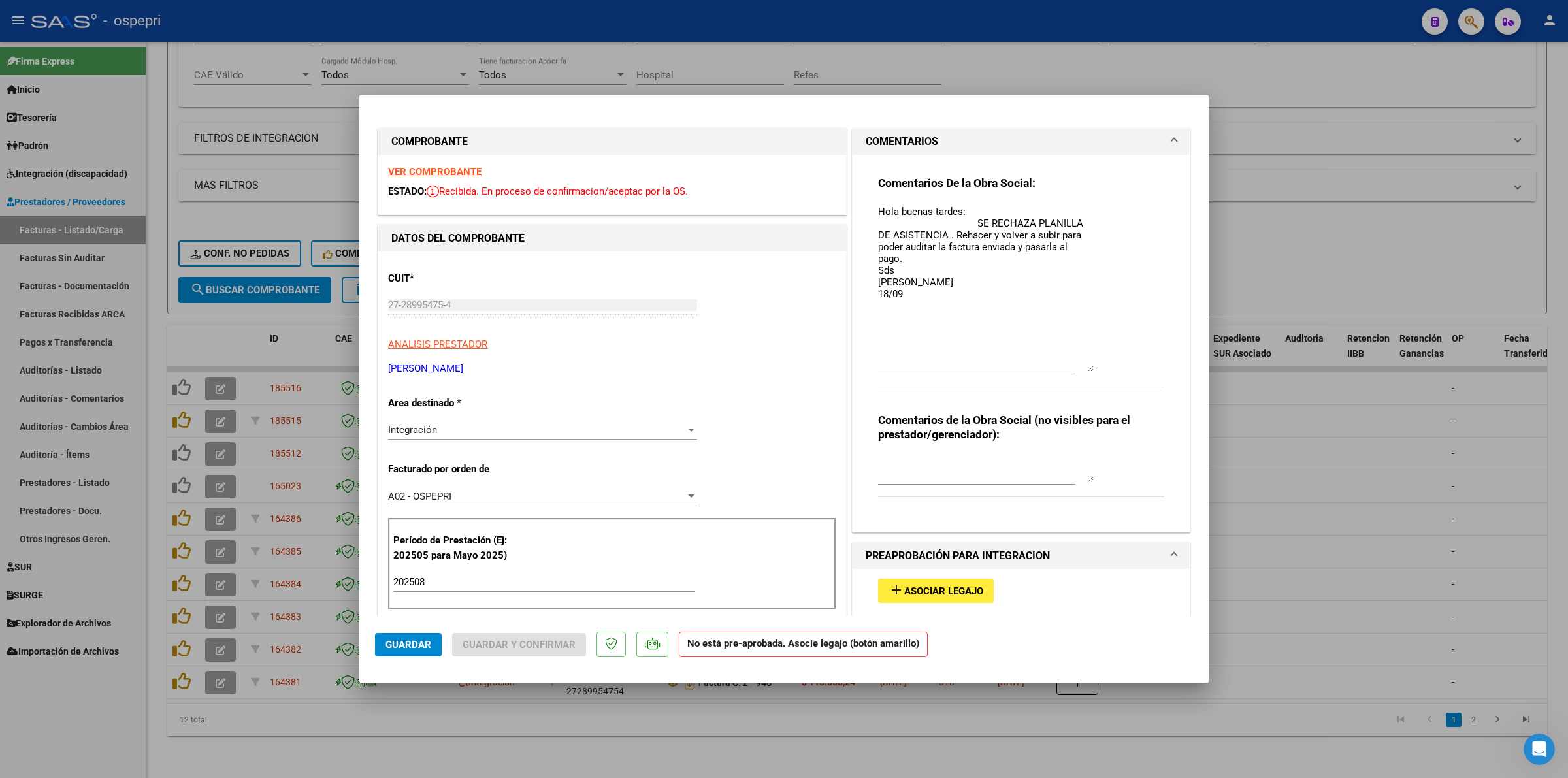
drag, startPoint x: 1083, startPoint y: 229, endPoint x: 1083, endPoint y: 370, distance: 141.0
click at [1083, 370] on textarea "Hola buenas tardes: SE RECHAZA PLANILLA DE ASISTENCIA . Rehacer y volver a subi…" at bounding box center [986, 287] width 216 height 167
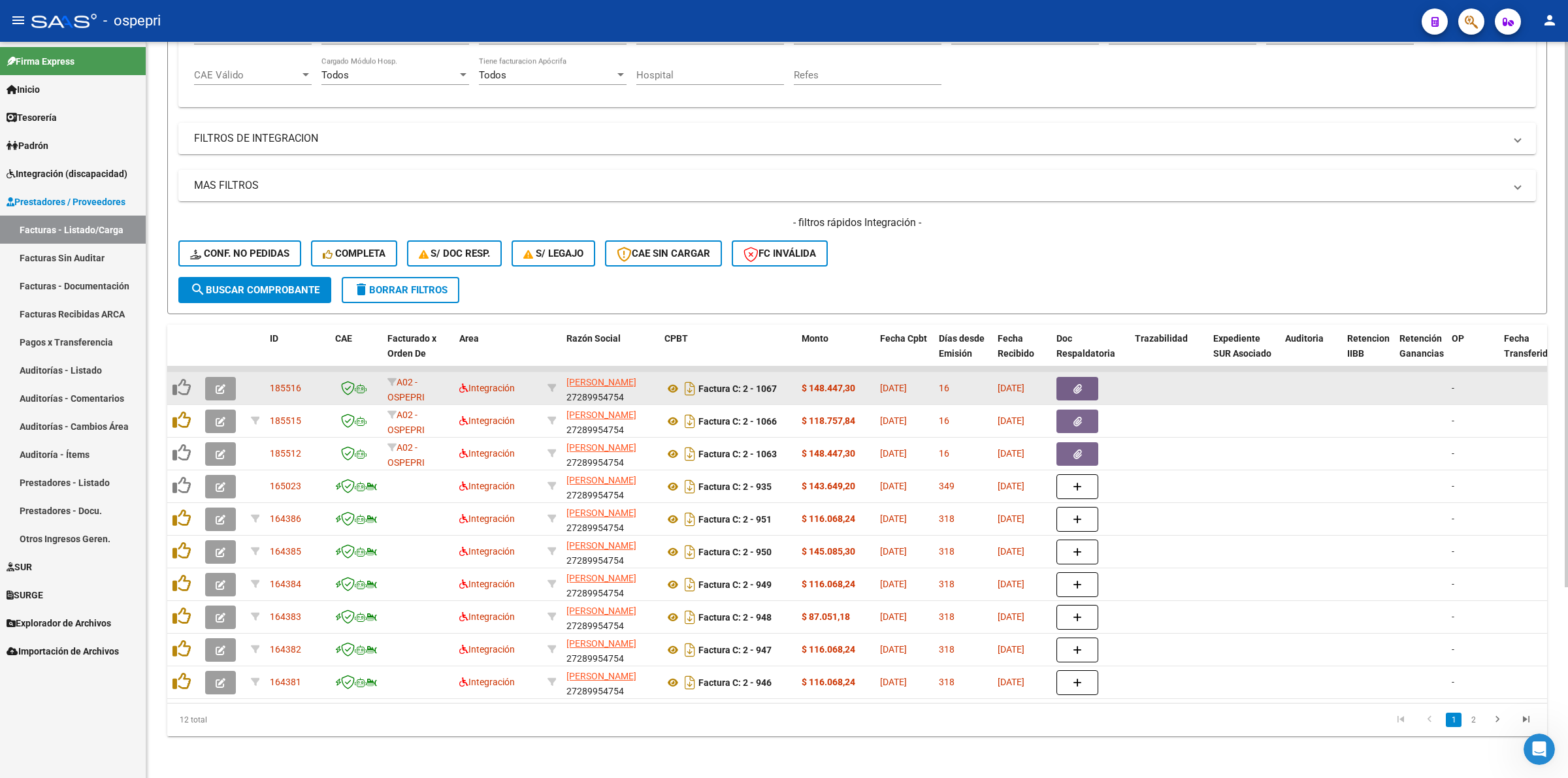
click at [229, 377] on button "button" at bounding box center [220, 389] width 30 height 24
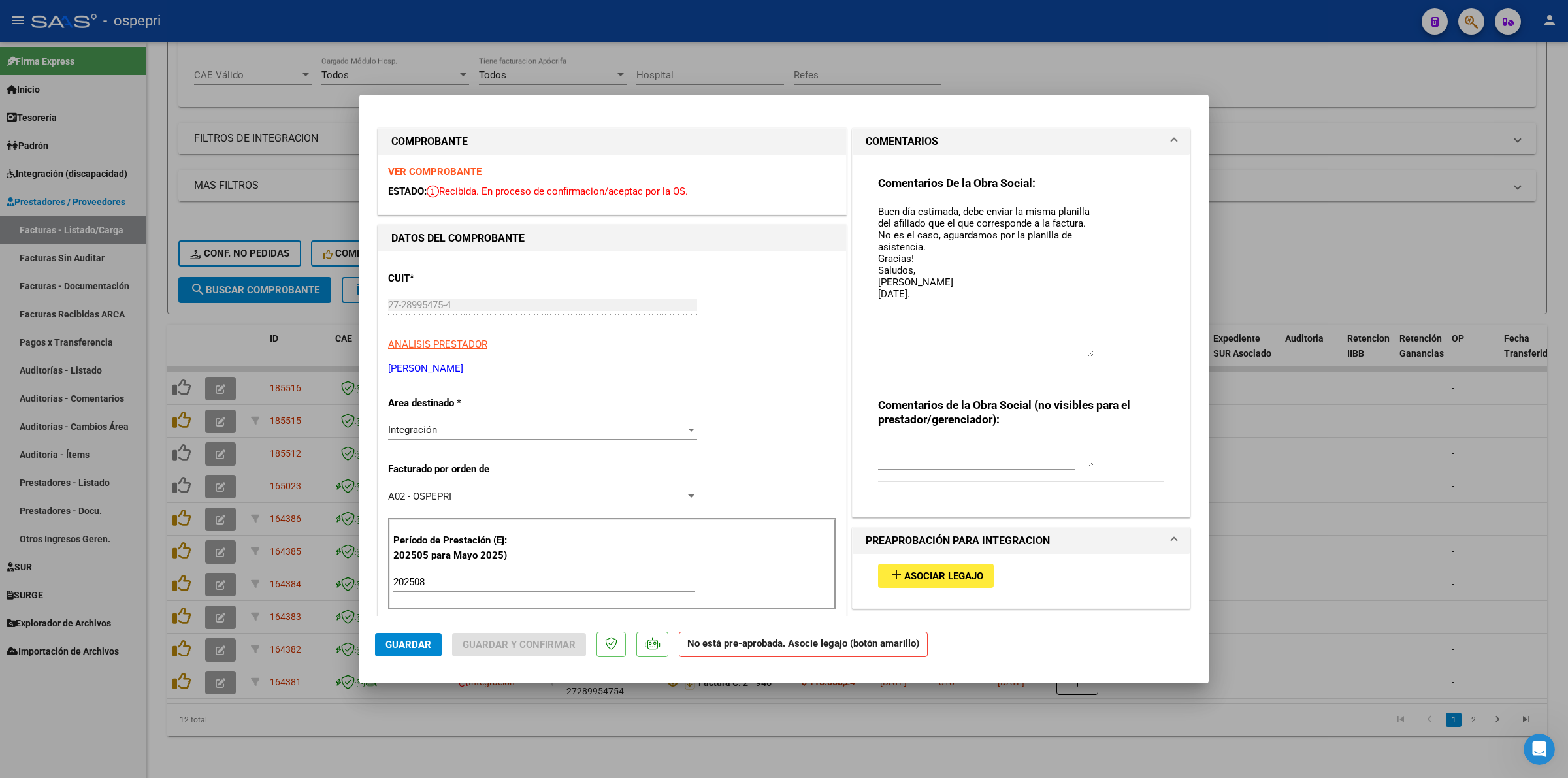
drag, startPoint x: 1080, startPoint y: 223, endPoint x: 1083, endPoint y: 348, distance: 125.0
click at [1083, 348] on textarea "Buen día estimada, debe enviar la misma planilla del afiliado que el que corres…" at bounding box center [986, 280] width 216 height 152
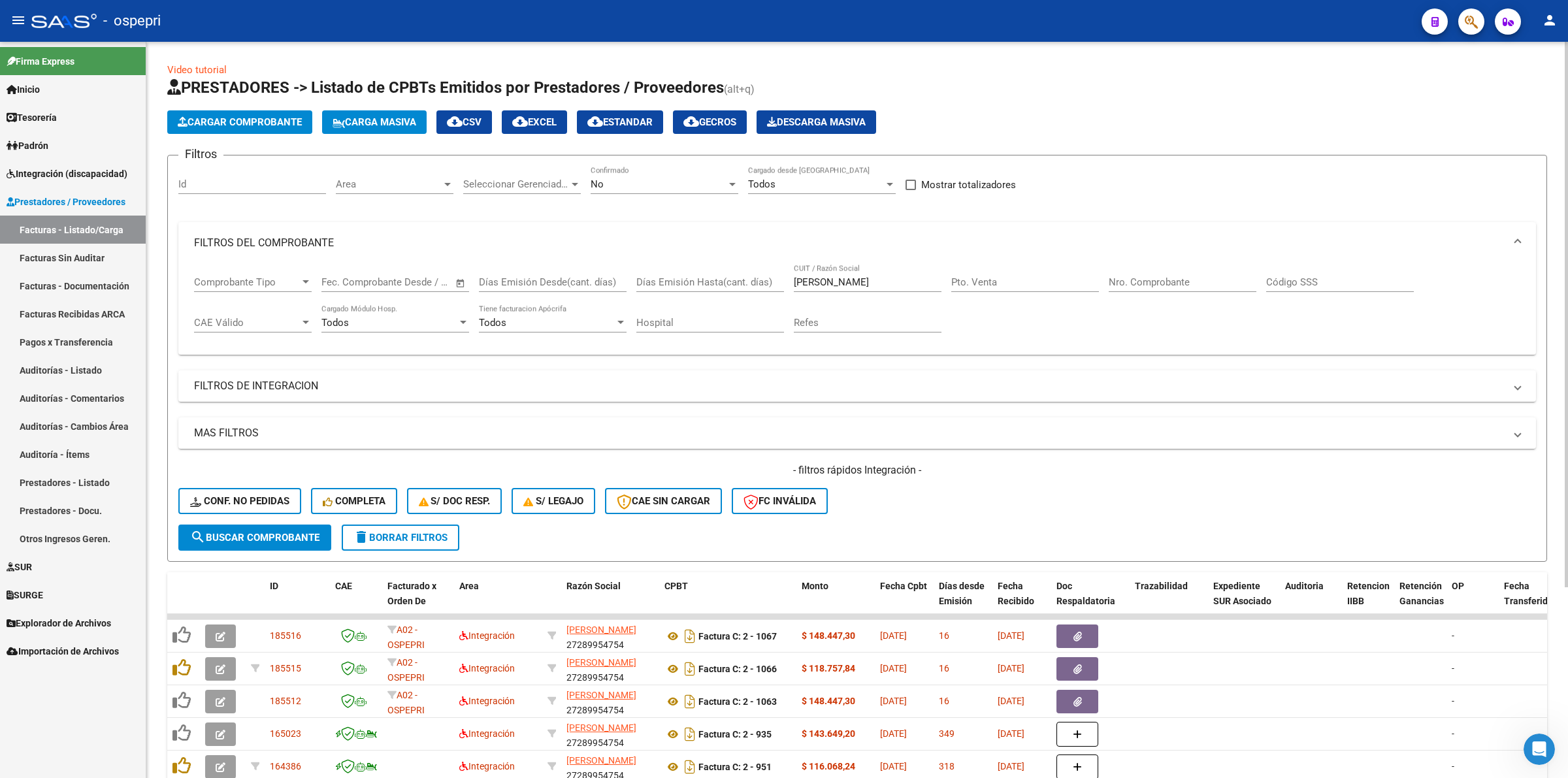
click at [390, 532] on span "delete Borrar Filtros" at bounding box center [400, 538] width 94 height 12
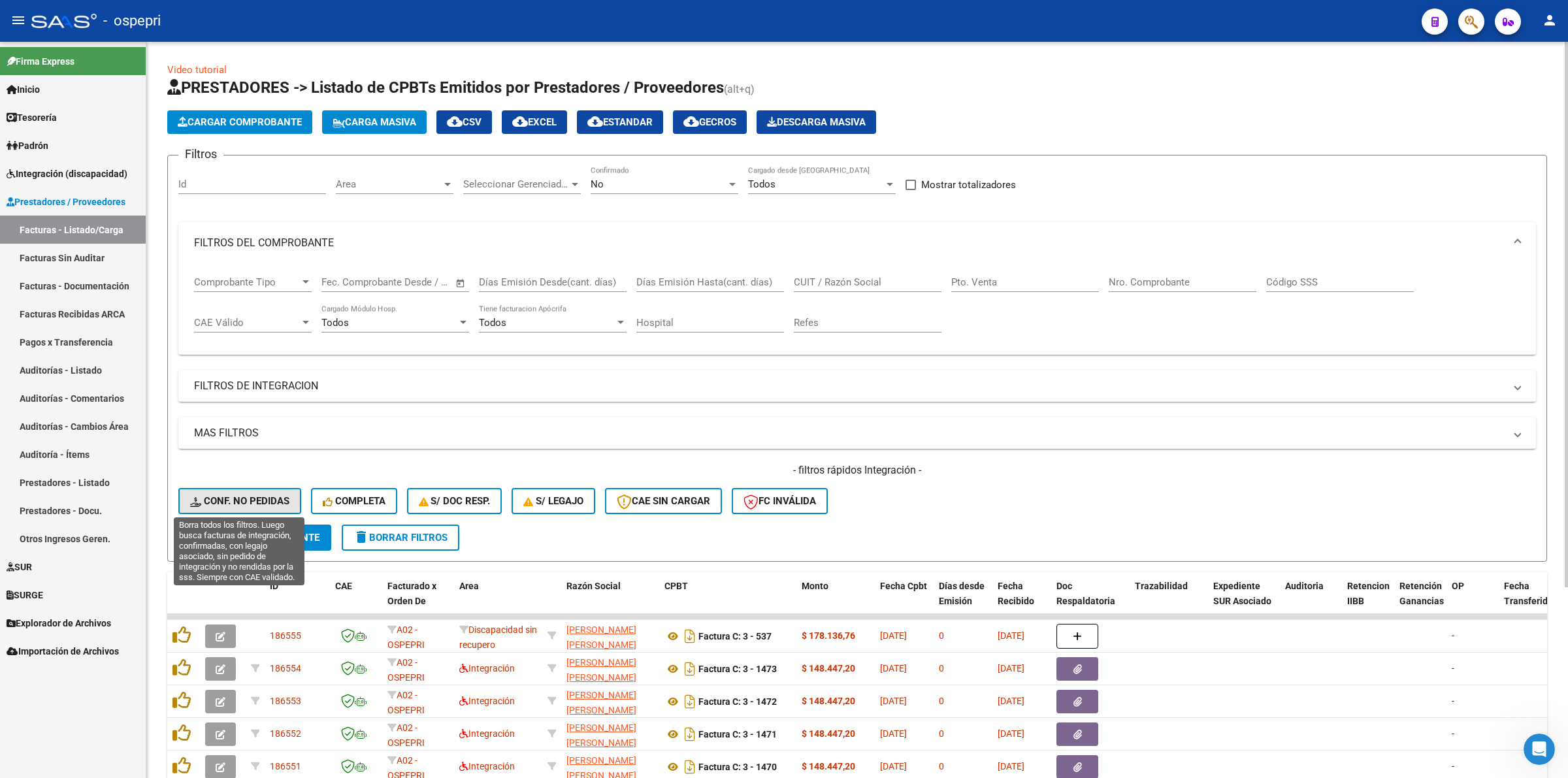
click at [245, 491] on button "Conf. no pedidas" at bounding box center [240, 500] width 123 height 26
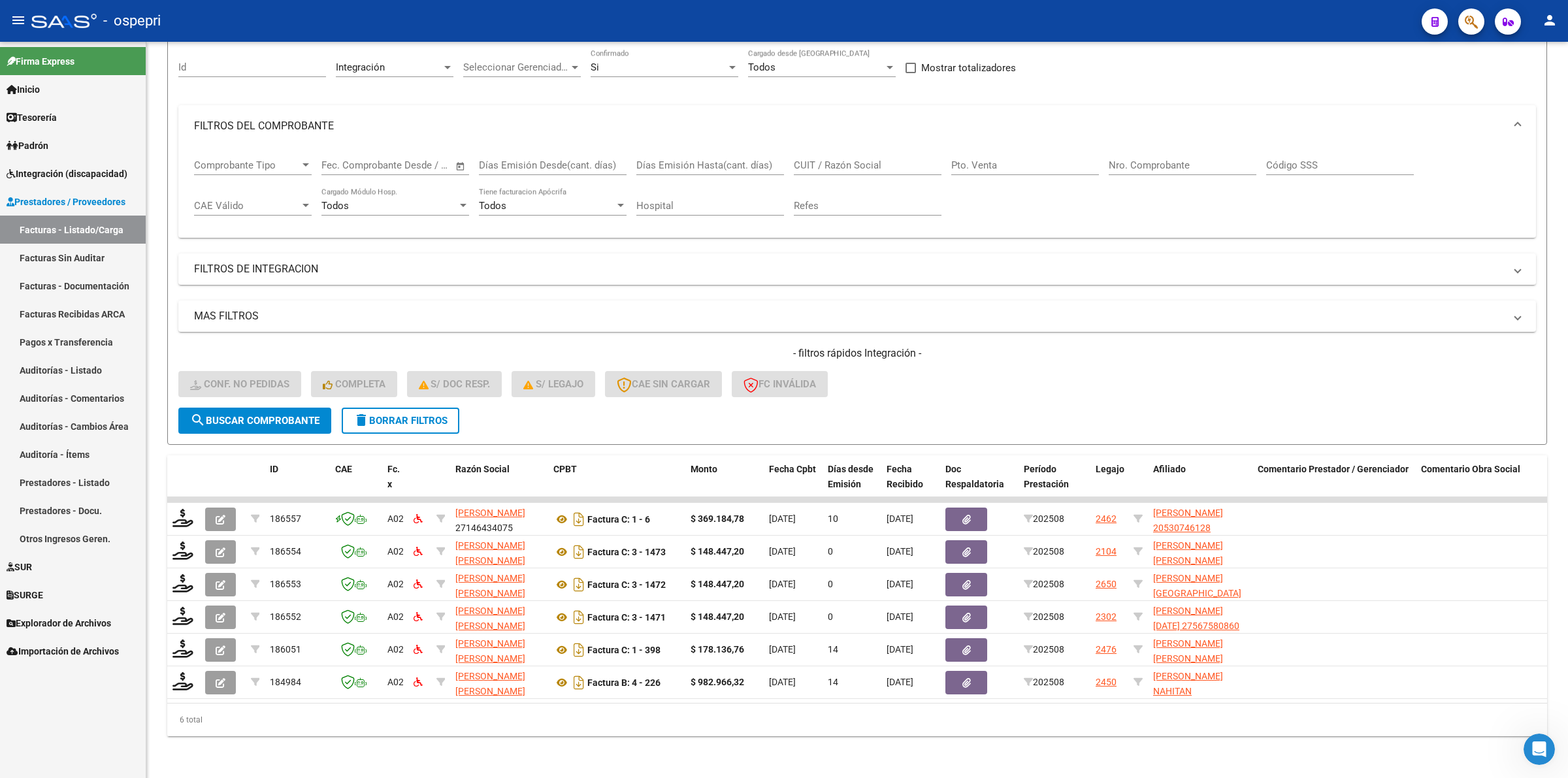
scroll to position [126, 0]
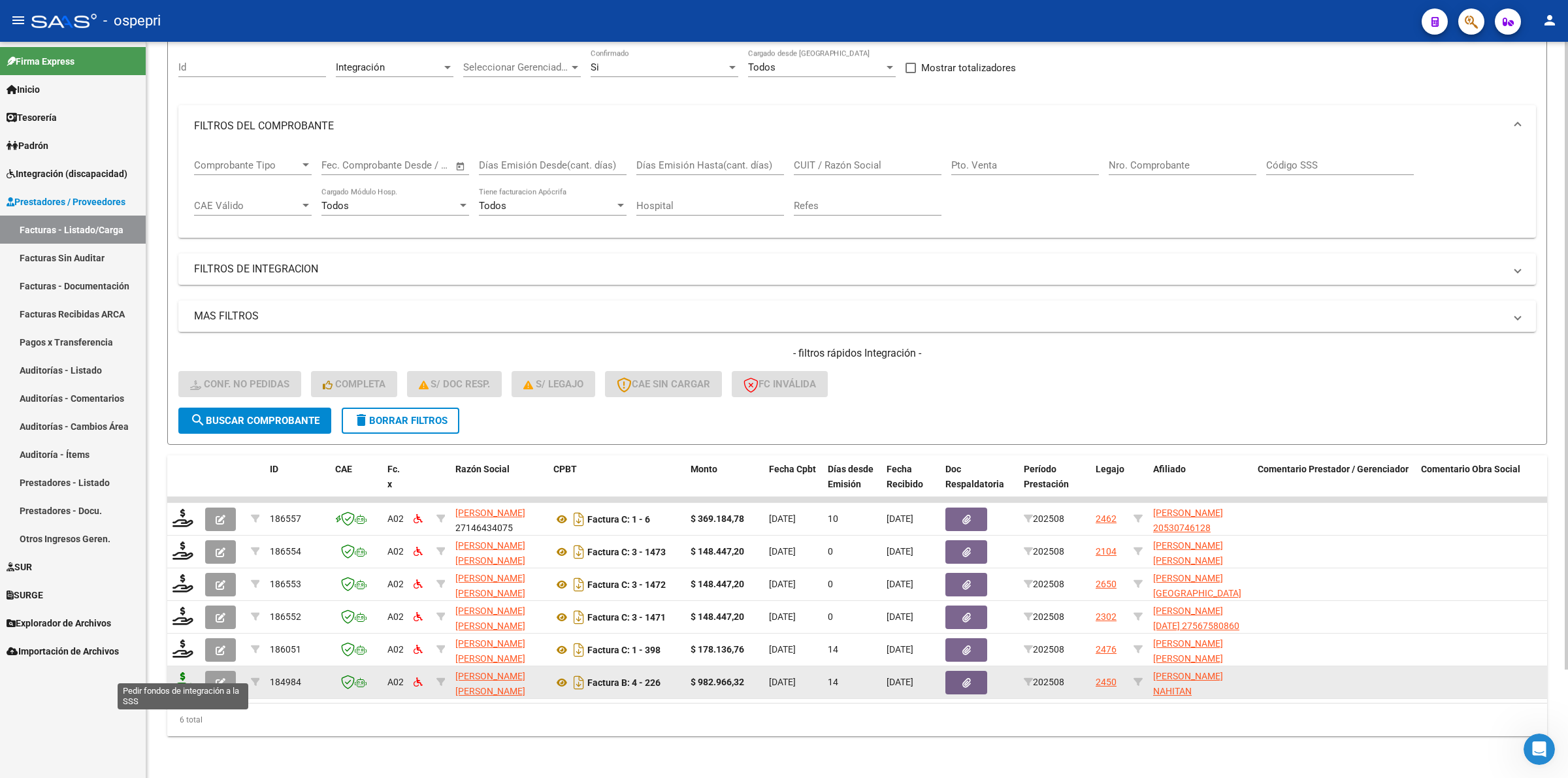
click at [183, 672] on icon at bounding box center [183, 681] width 21 height 19
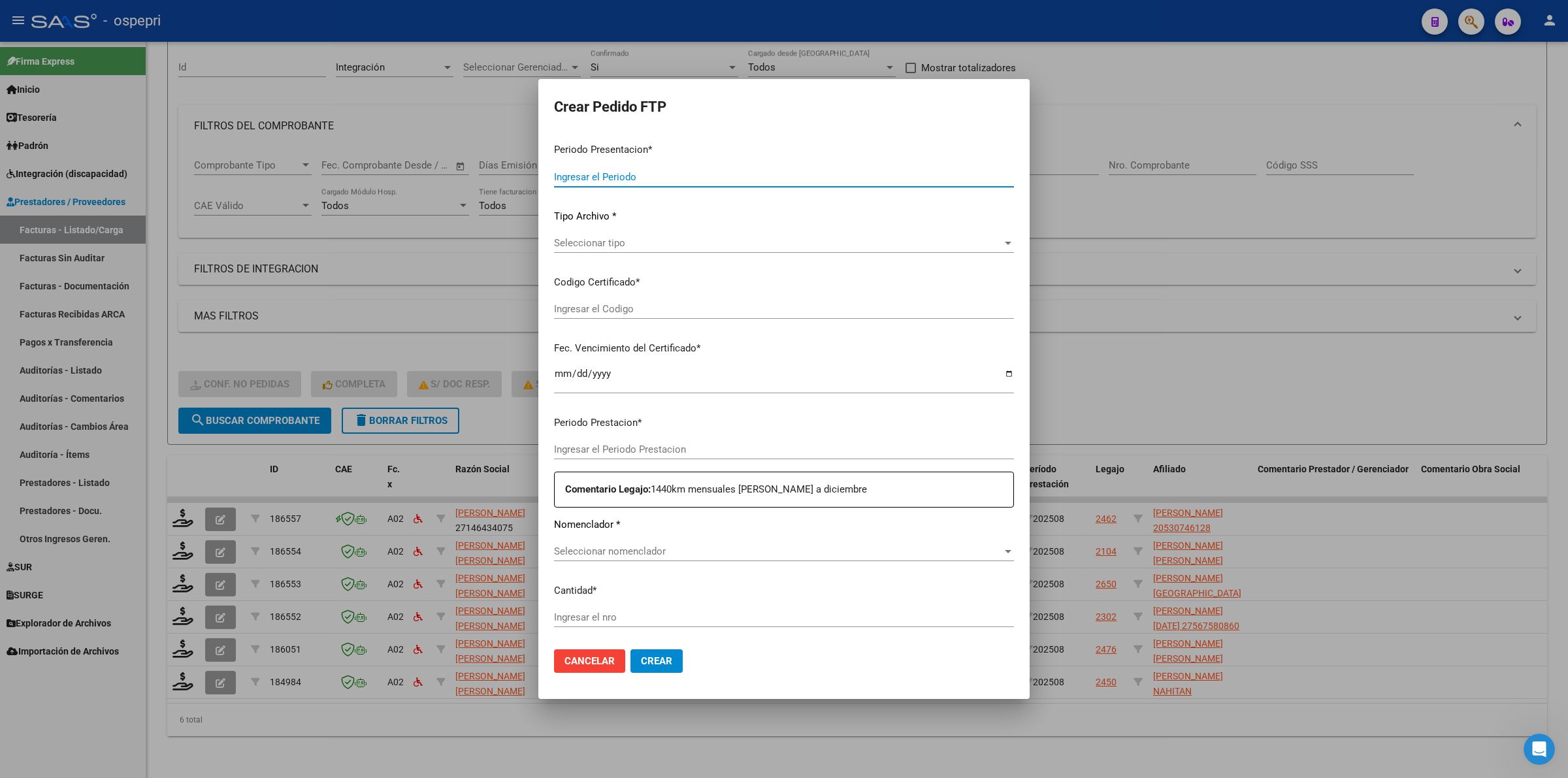
type input "202508"
type input "$ 982.966,32"
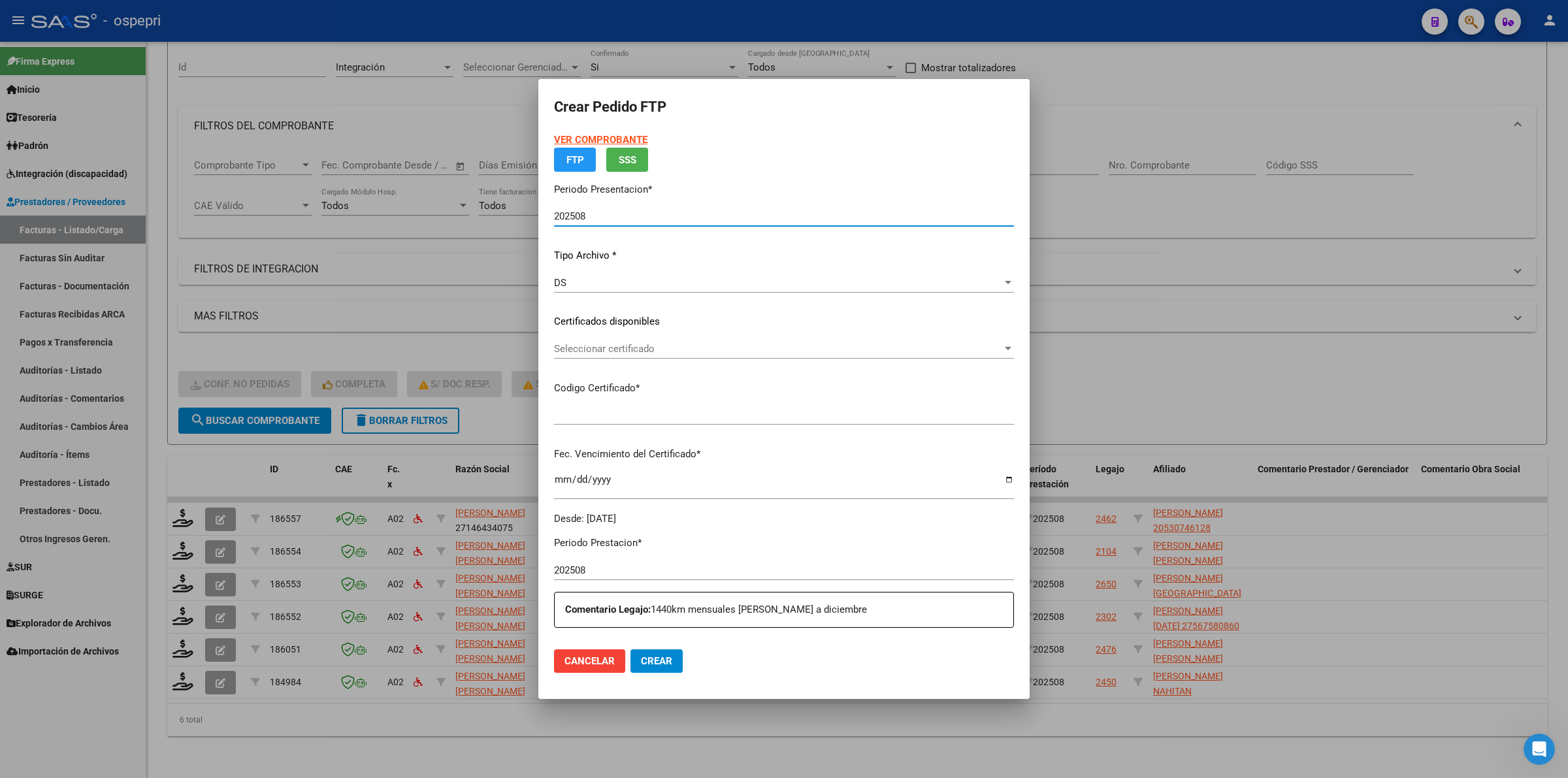
type input "2357807475-9"
type input "[DATE]"
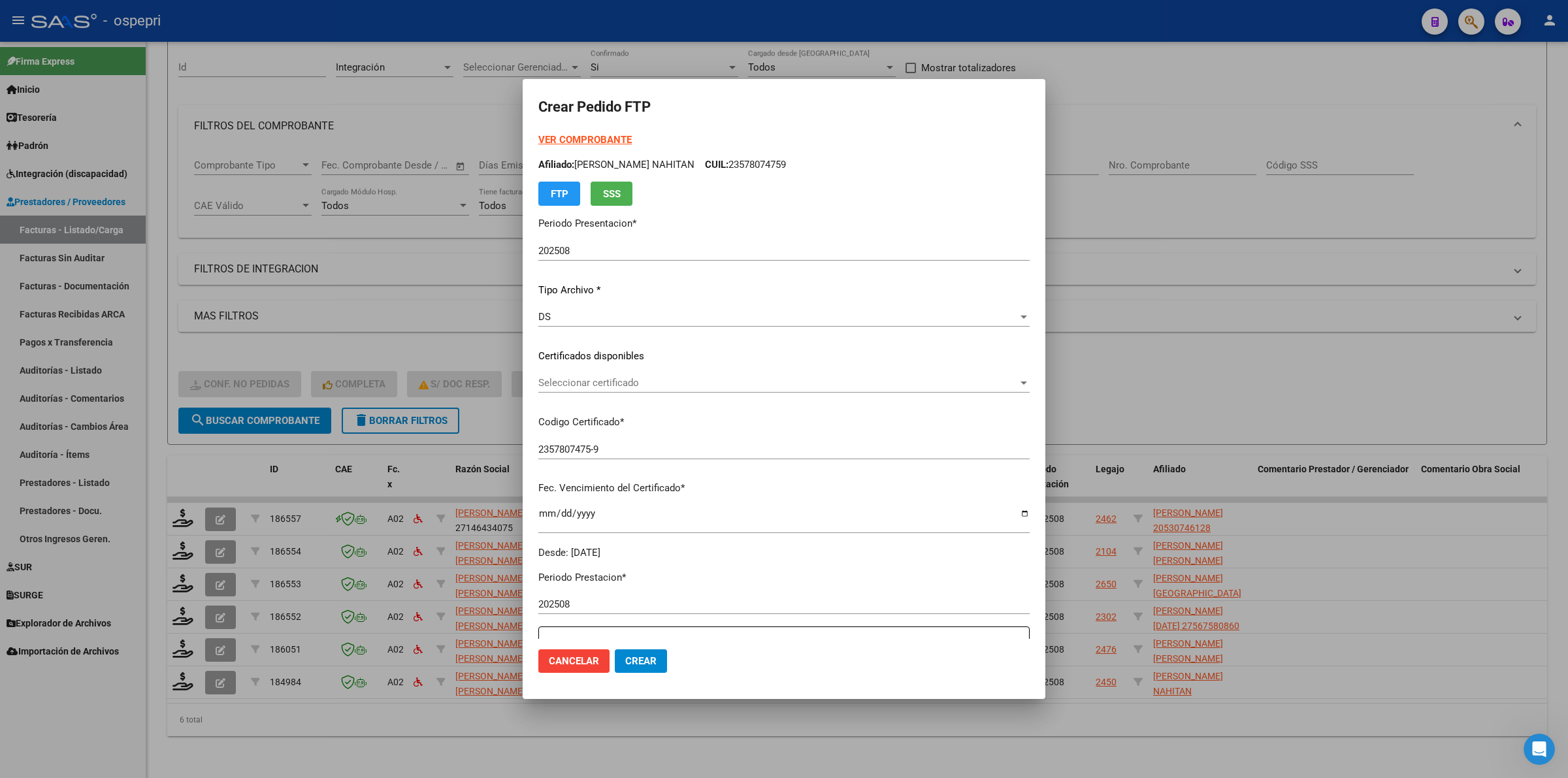
click at [582, 390] on div "Seleccionar certificado Seleccionar certificado" at bounding box center [784, 382] width 491 height 19
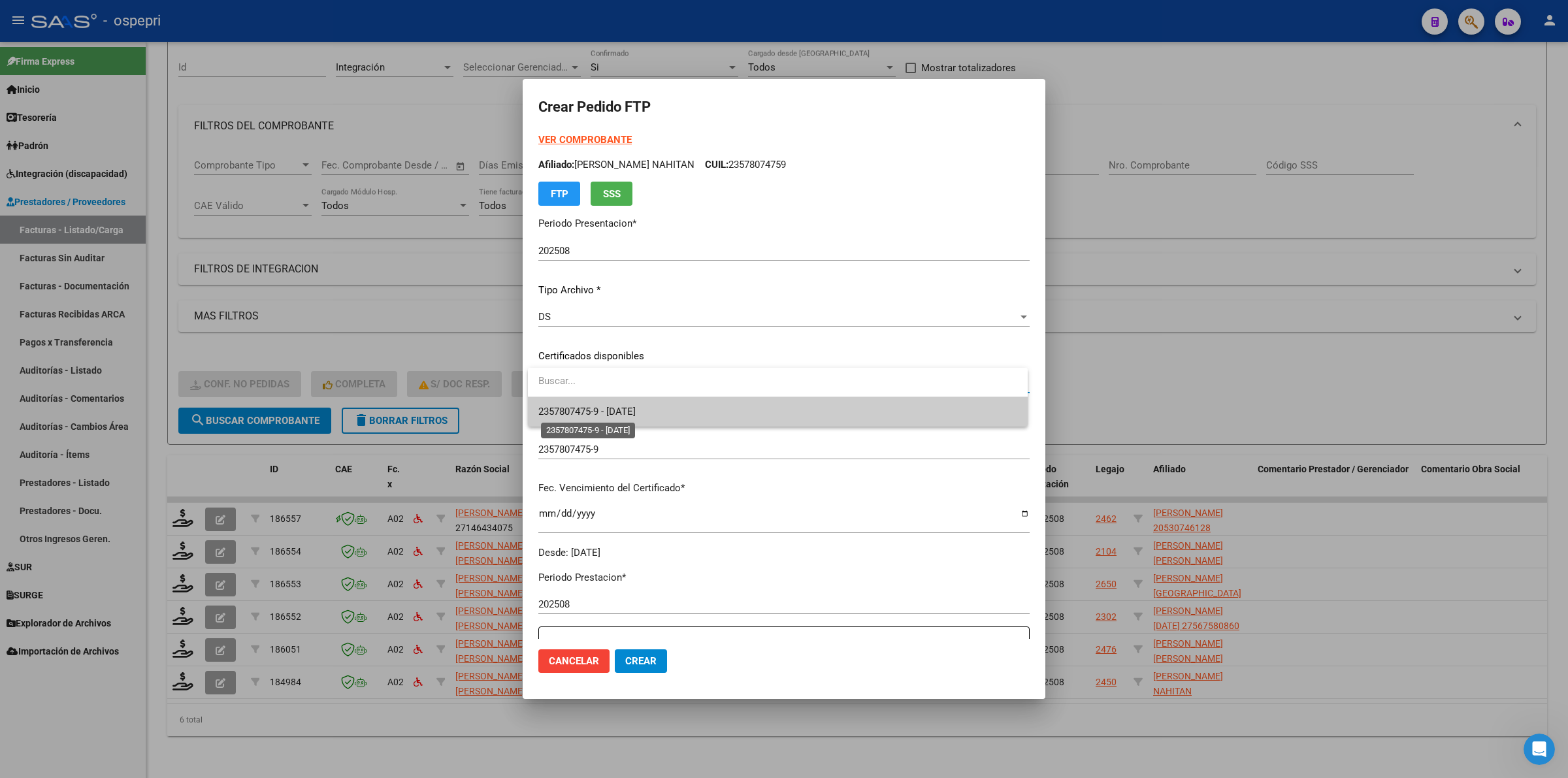
click at [588, 410] on span "2357807475-9 - [DATE]" at bounding box center [587, 411] width 97 height 12
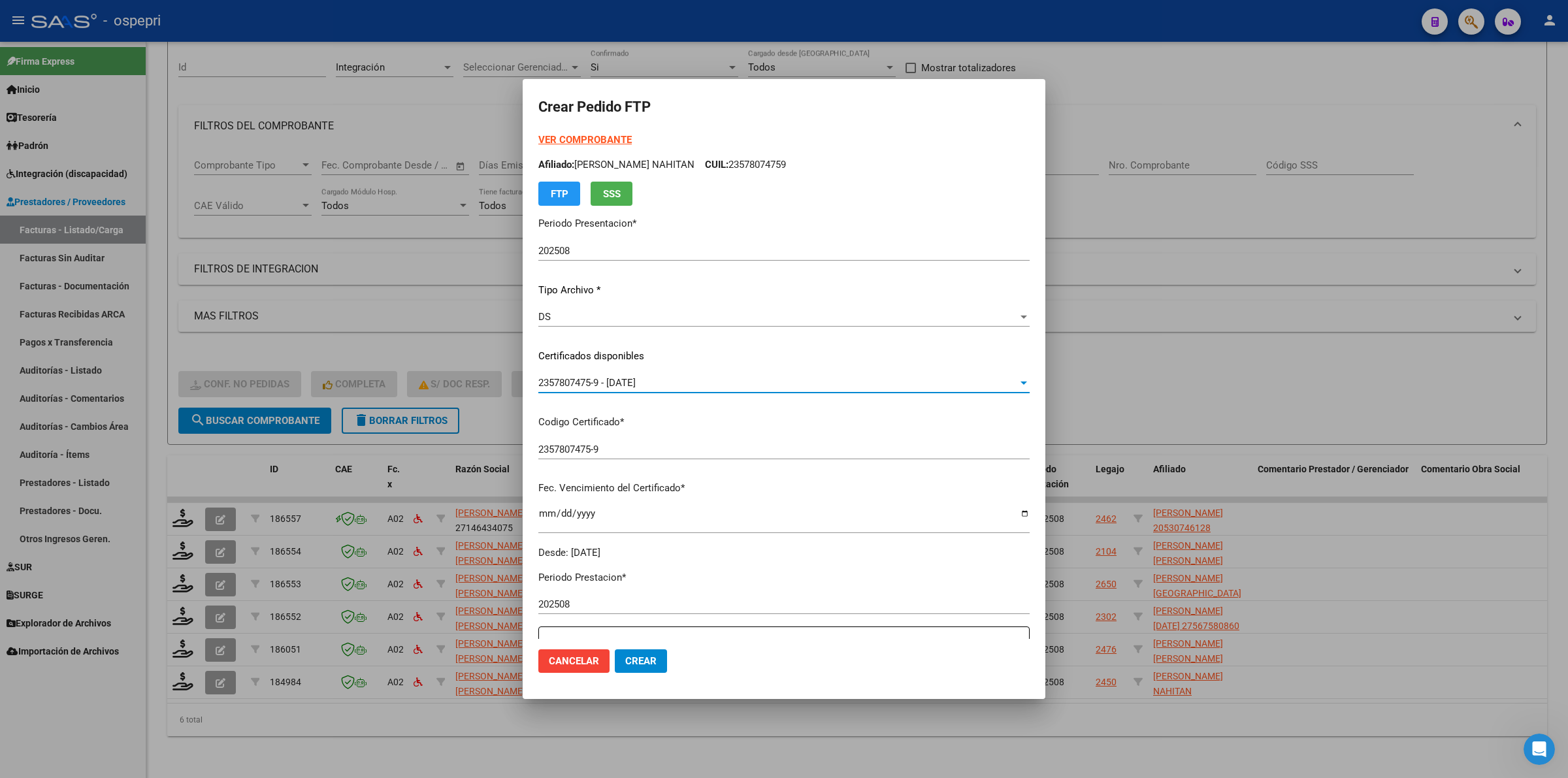
scroll to position [408, 0]
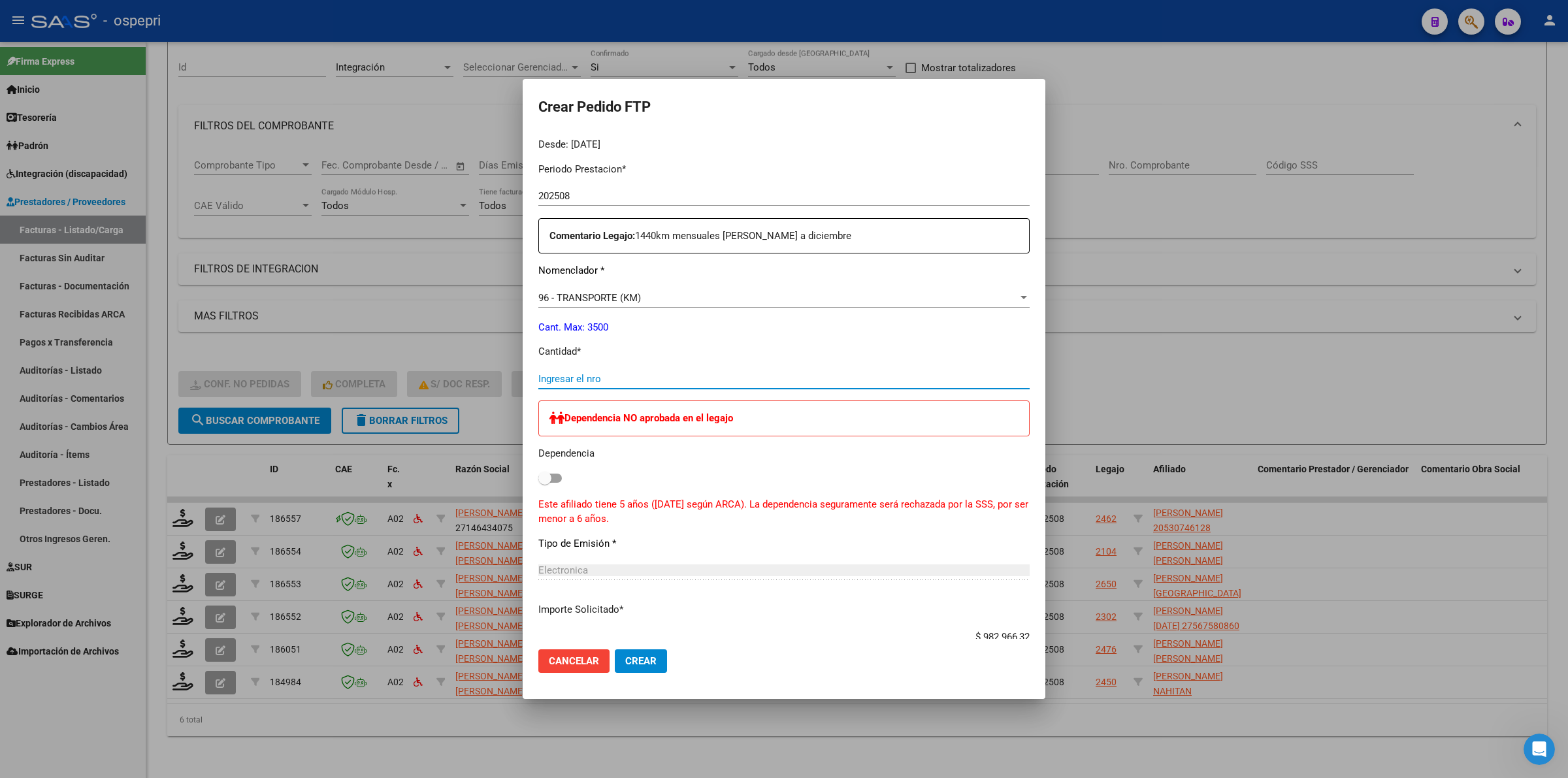
click at [582, 378] on input "Ingresar el nro" at bounding box center [784, 378] width 491 height 12
type input "2520"
click at [629, 661] on span "Crear" at bounding box center [640, 661] width 31 height 12
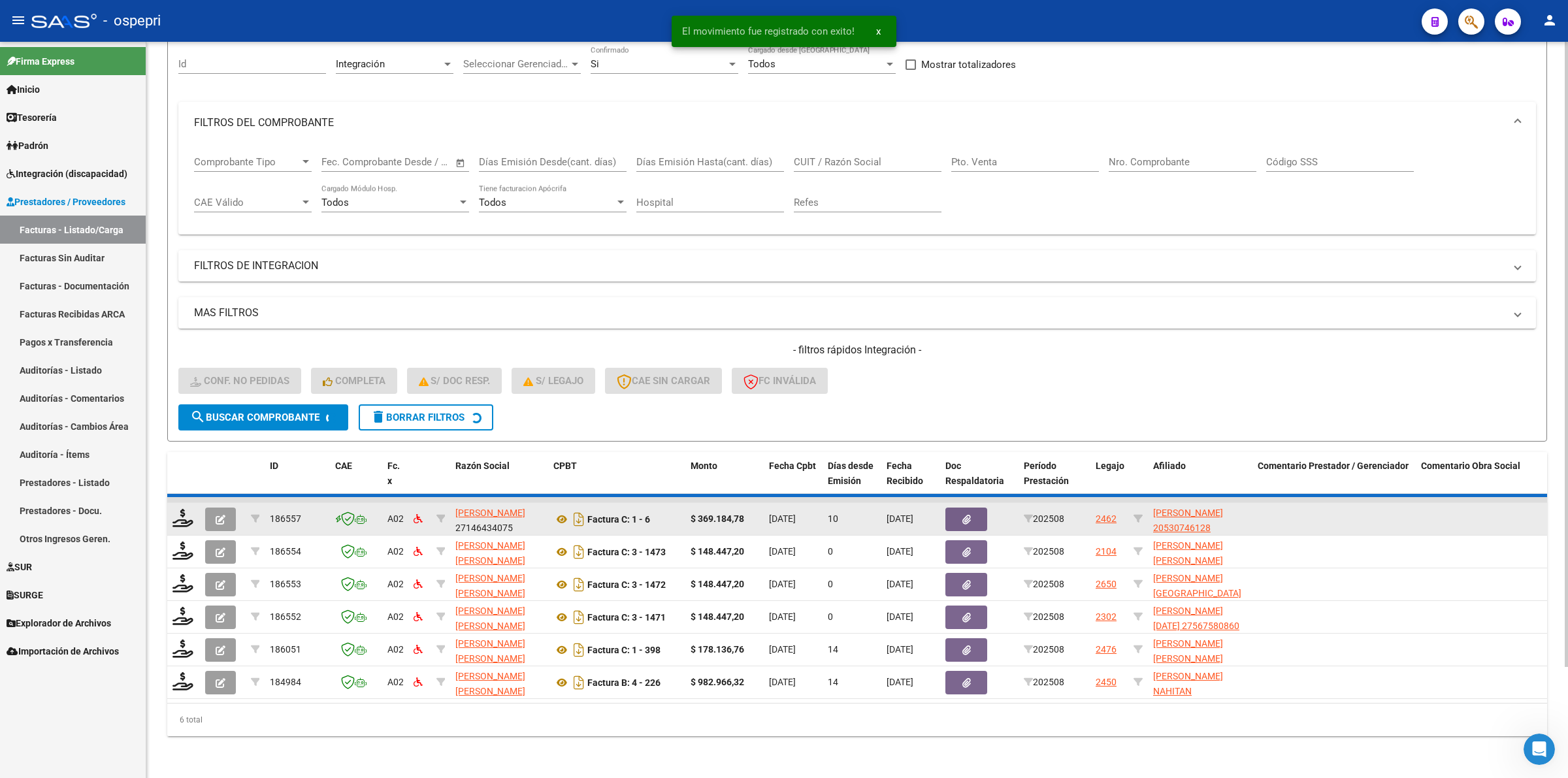
scroll to position [93, 0]
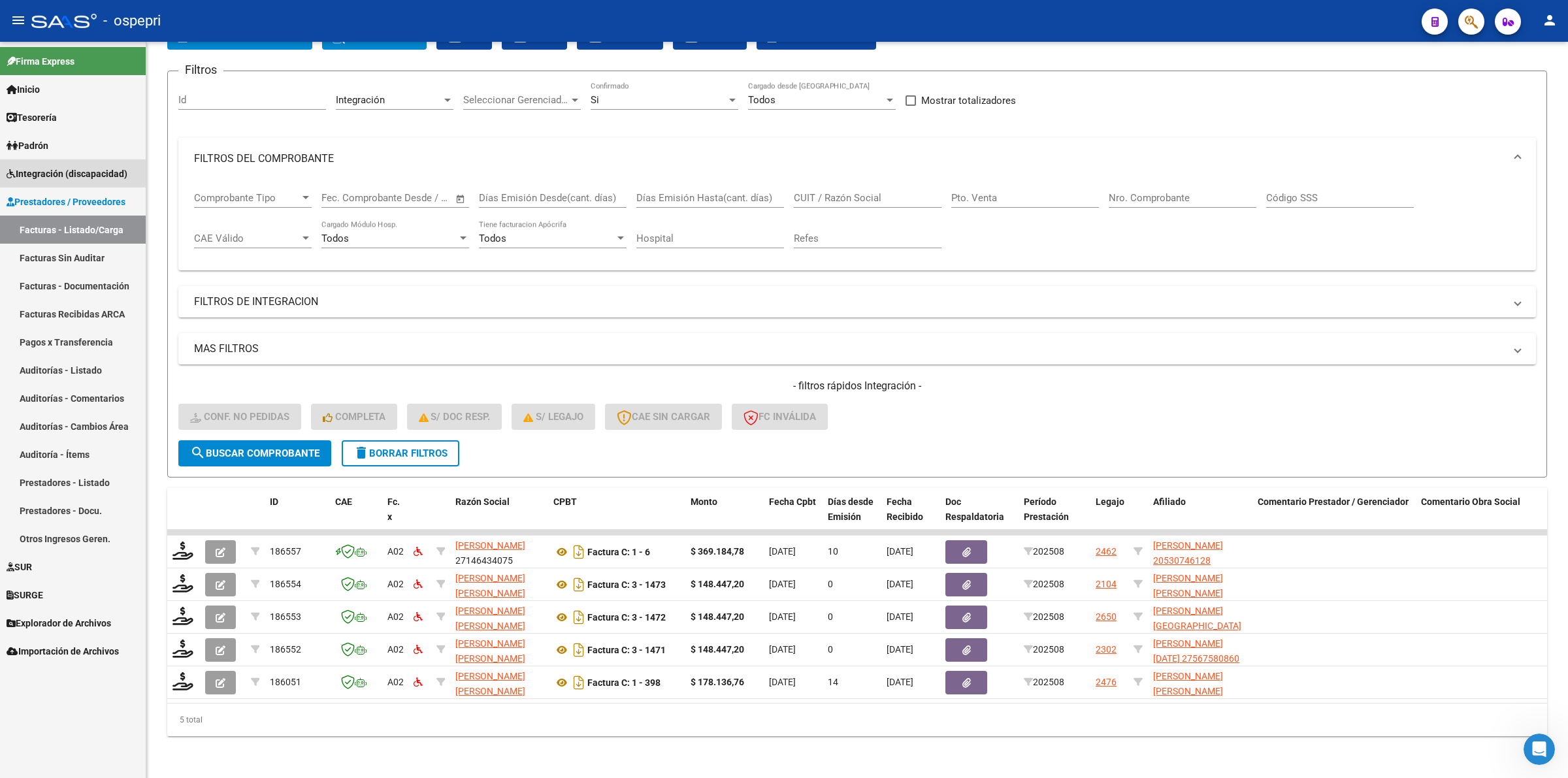
drag, startPoint x: 97, startPoint y: 175, endPoint x: 96, endPoint y: 250, distance: 75.0
click at [96, 175] on span "Integración (discapacidad)" at bounding box center [67, 174] width 121 height 14
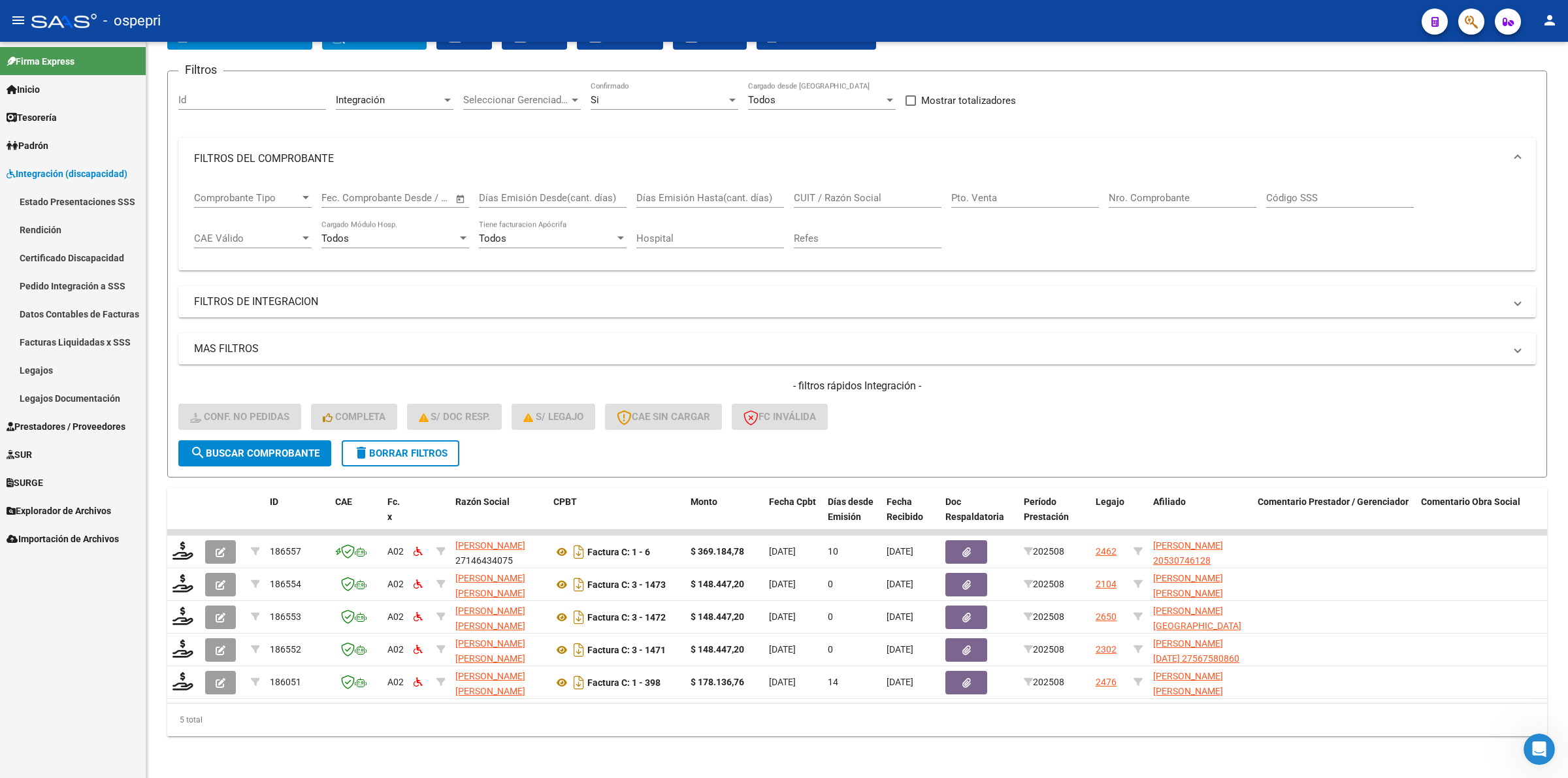
click at [75, 370] on link "Legajos" at bounding box center [73, 369] width 146 height 28
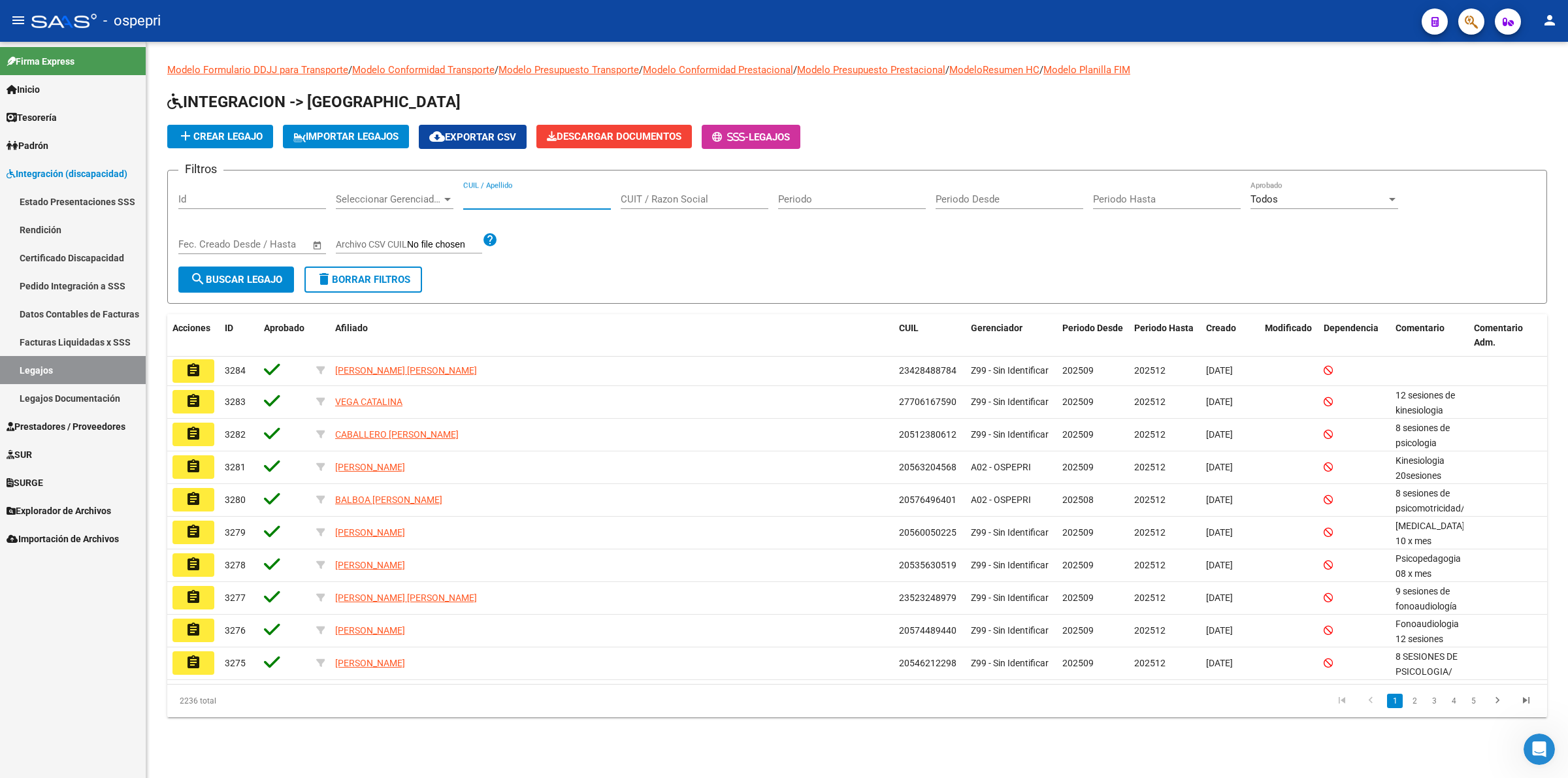
click at [493, 201] on input "CUIL / Apellido" at bounding box center [537, 199] width 147 height 12
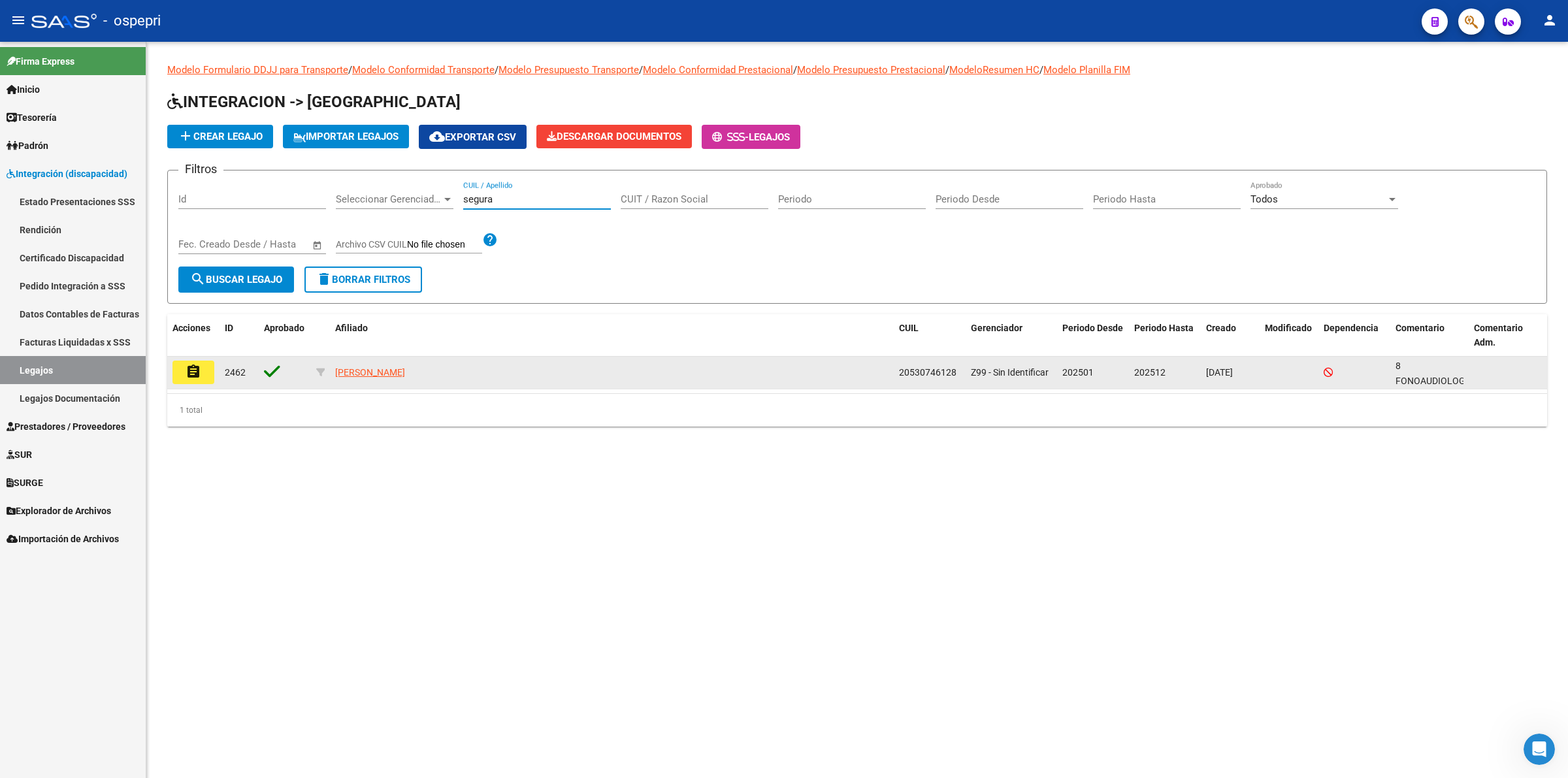
type input "segura"
click at [200, 367] on mat-icon "assignment" at bounding box center [193, 372] width 16 height 16
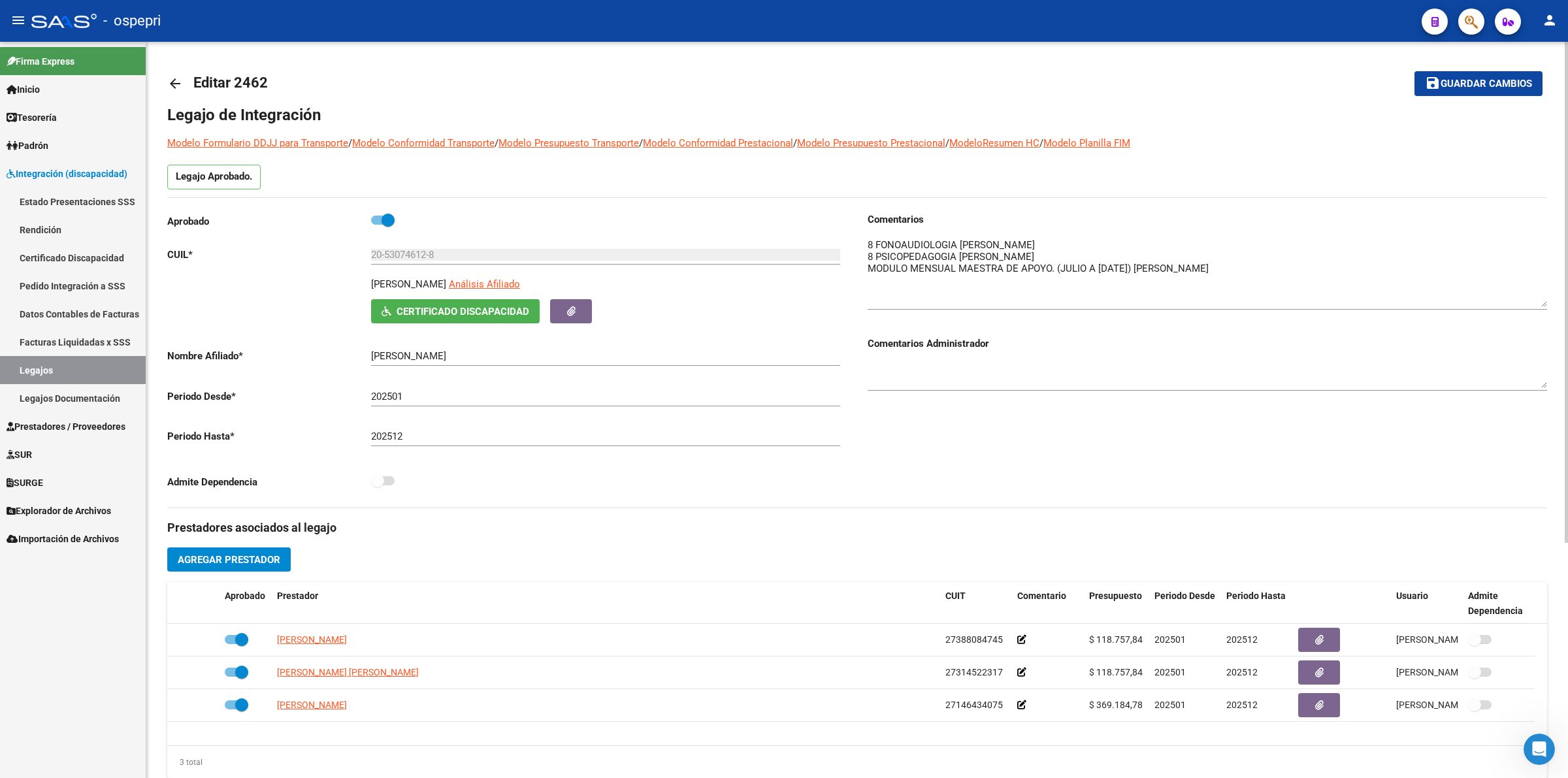
drag, startPoint x: 1538, startPoint y: 256, endPoint x: 1567, endPoint y: 298, distance: 51.0
click at [1567, 298] on div "arrow_back Editar 2462 save Guardar cambios Legajo de Integración Modelo Formul…" at bounding box center [859, 582] width 1425 height 1081
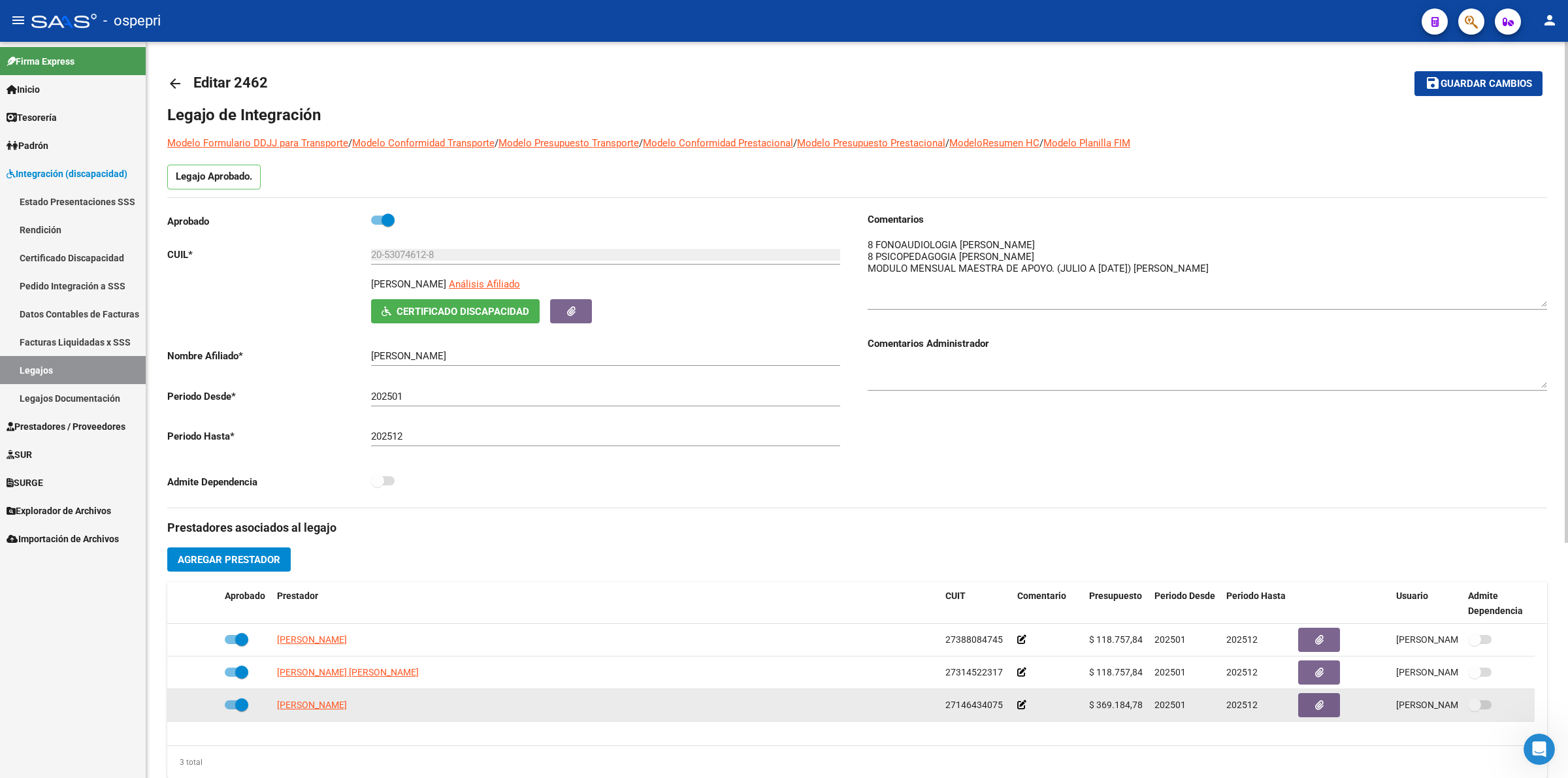
drag, startPoint x: 946, startPoint y: 707, endPoint x: 1001, endPoint y: 702, distance: 55.2
click at [1001, 702] on div "27146434075" at bounding box center [976, 705] width 62 height 15
copy span "27146434075"
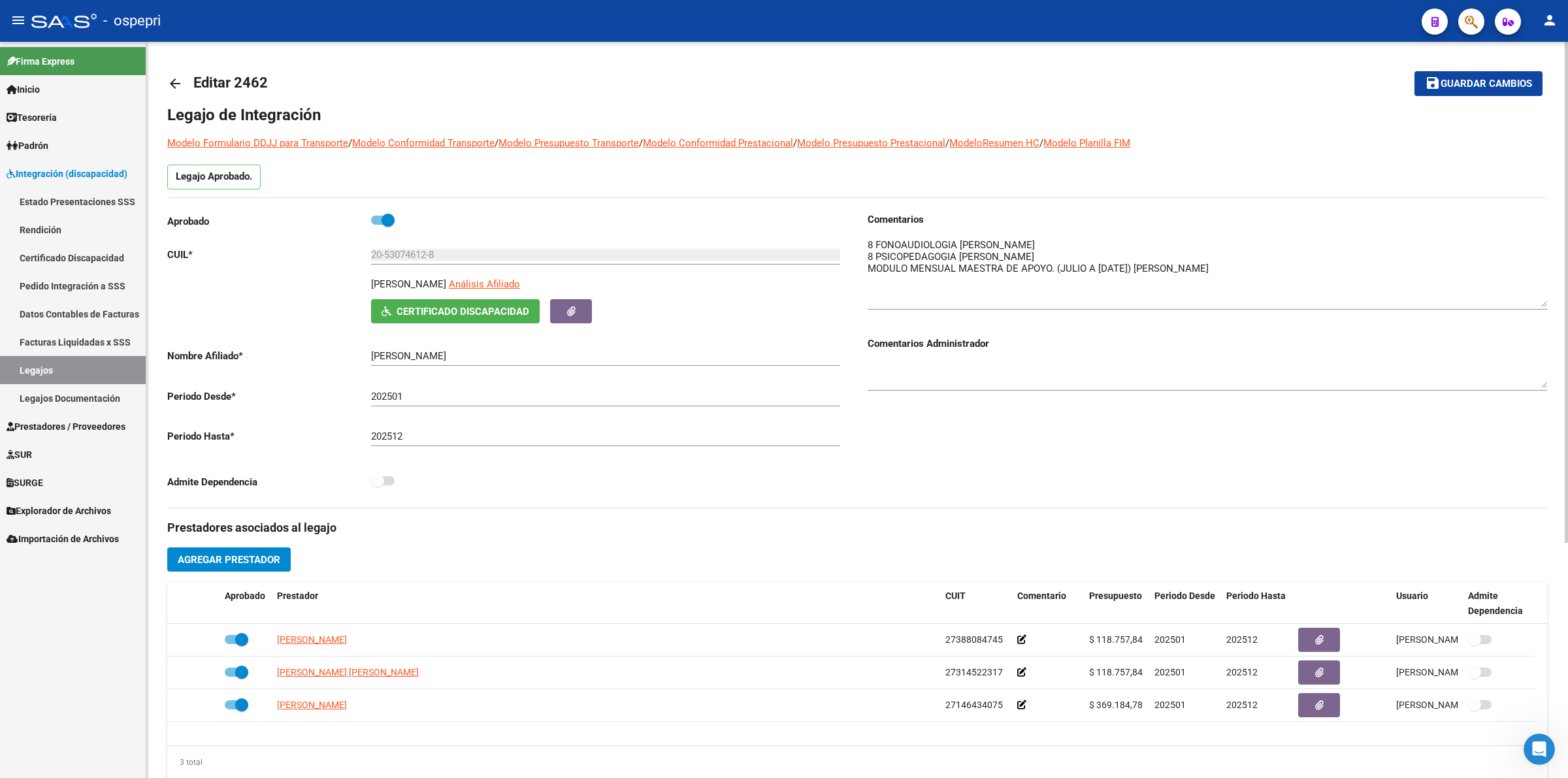
drag, startPoint x: 373, startPoint y: 282, endPoint x: 508, endPoint y: 287, distance: 135.1
click at [446, 287] on p "[PERSON_NAME]" at bounding box center [408, 284] width 75 height 14
copy p "[PERSON_NAME]"
drag, startPoint x: 477, startPoint y: 256, endPoint x: 451, endPoint y: 264, distance: 27.2
click at [473, 255] on input "20-53074612-8" at bounding box center [606, 255] width 469 height 12
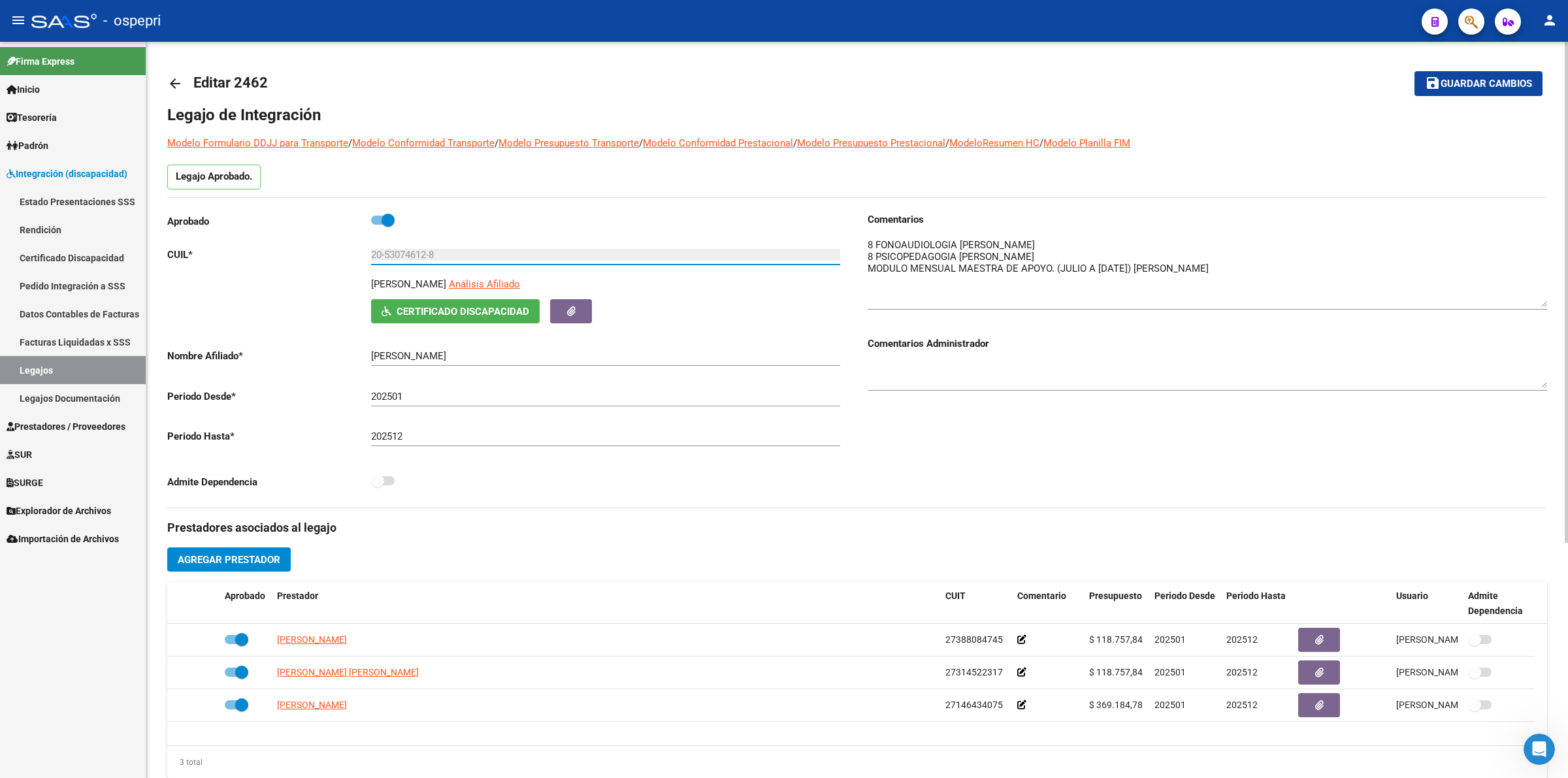
drag, startPoint x: 452, startPoint y: 251, endPoint x: 347, endPoint y: 251, distance: 105.0
click at [347, 251] on app-form-text-field "CUIL * 20-53074612-8 Ingresar CUIL" at bounding box center [503, 255] width 673 height 12
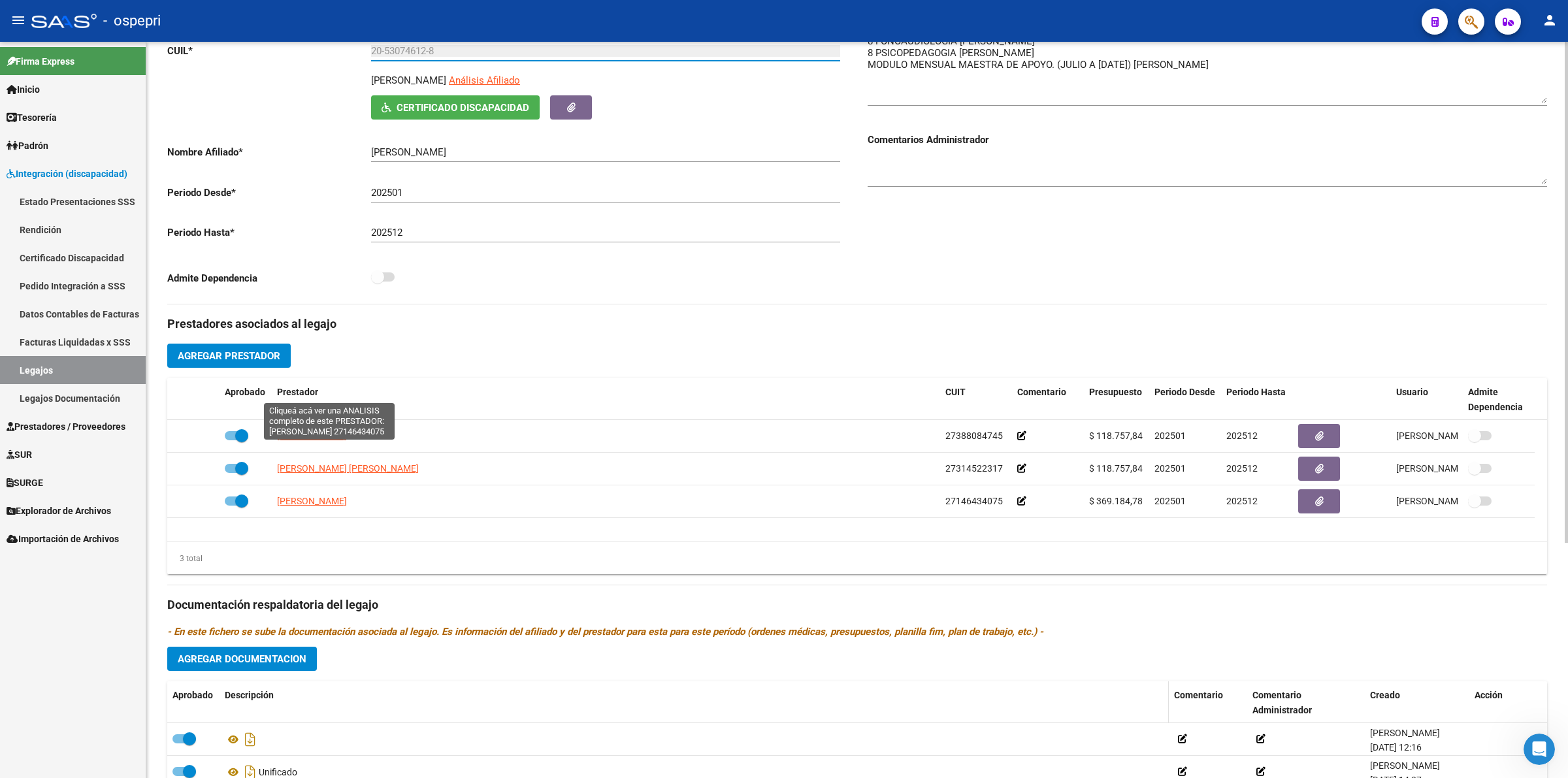
scroll to position [344, 0]
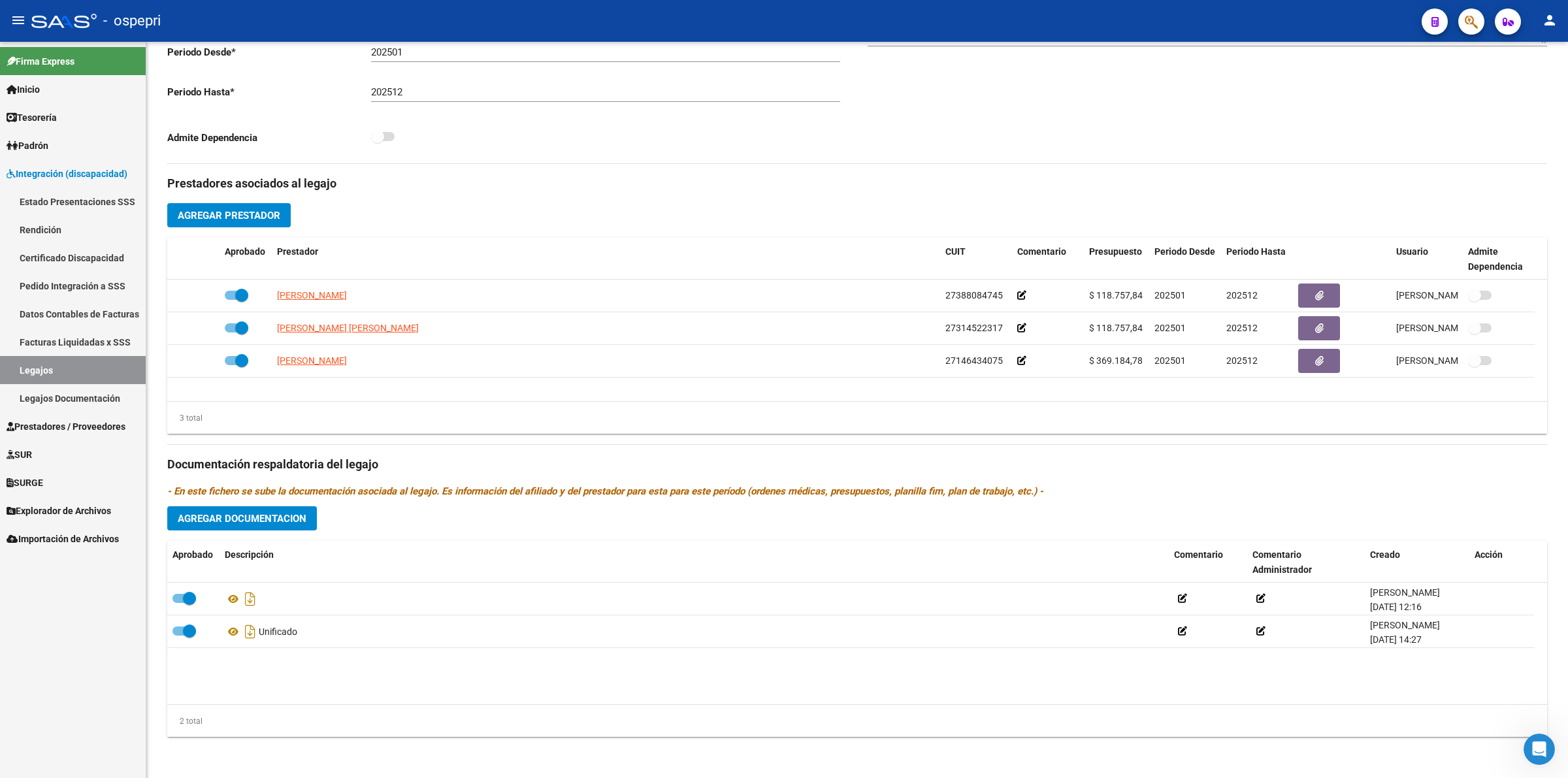
drag, startPoint x: 110, startPoint y: 389, endPoint x: 123, endPoint y: 417, distance: 30.9
click at [111, 390] on link "Legajos Documentación" at bounding box center [73, 398] width 146 height 28
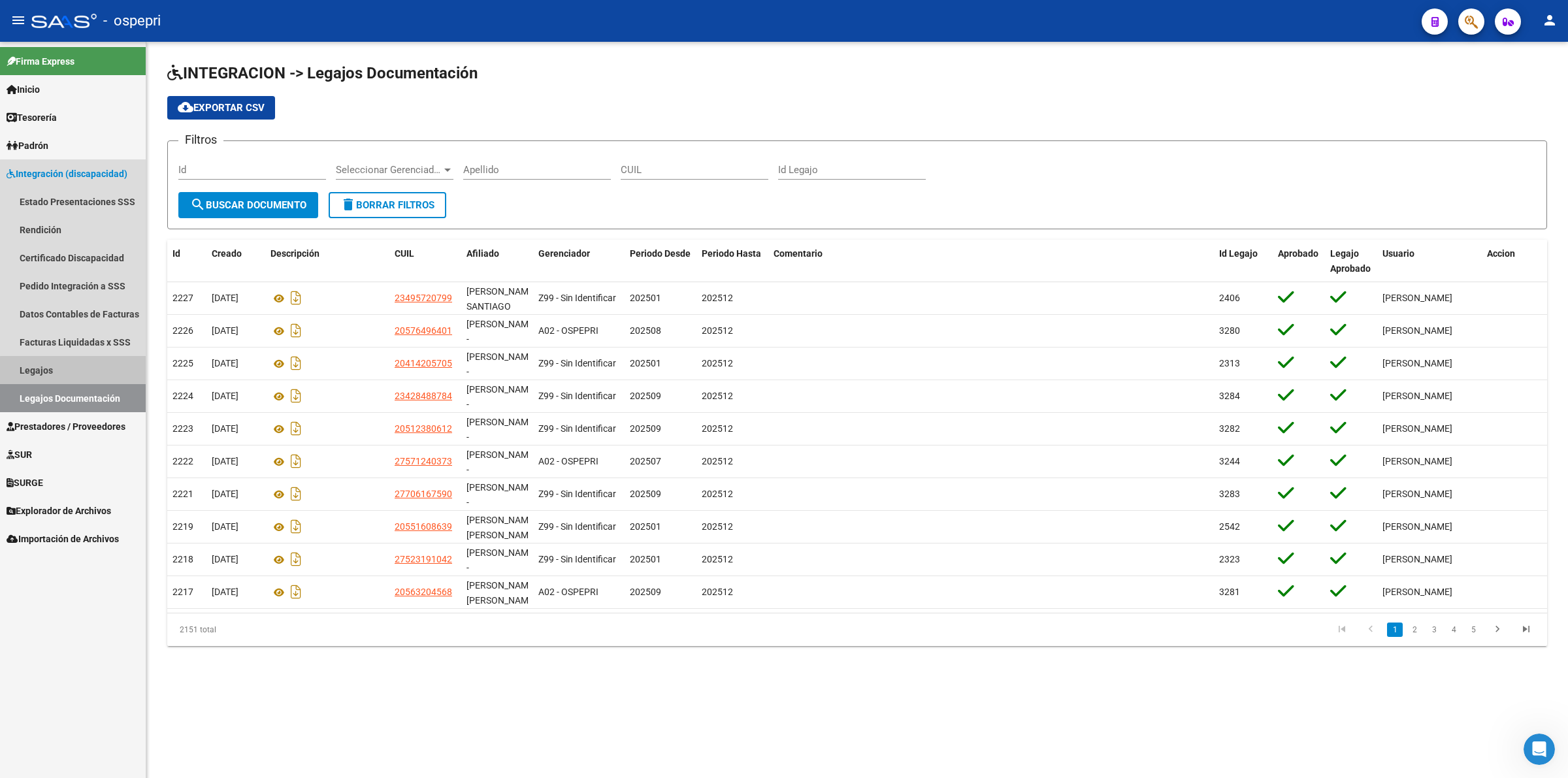
click at [75, 370] on link "Legajos" at bounding box center [73, 369] width 146 height 28
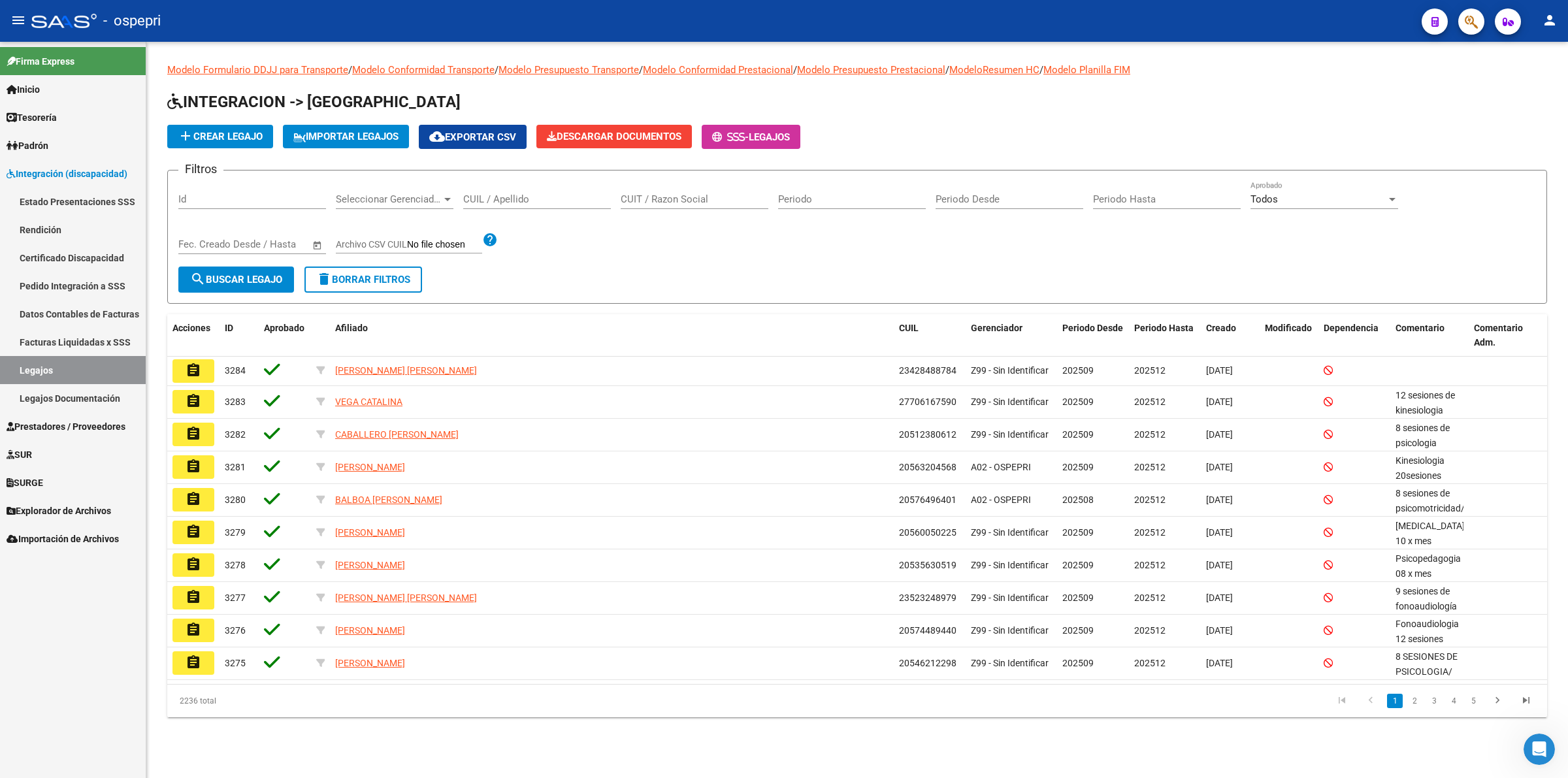
click at [113, 397] on link "Legajos Documentación" at bounding box center [73, 398] width 146 height 28
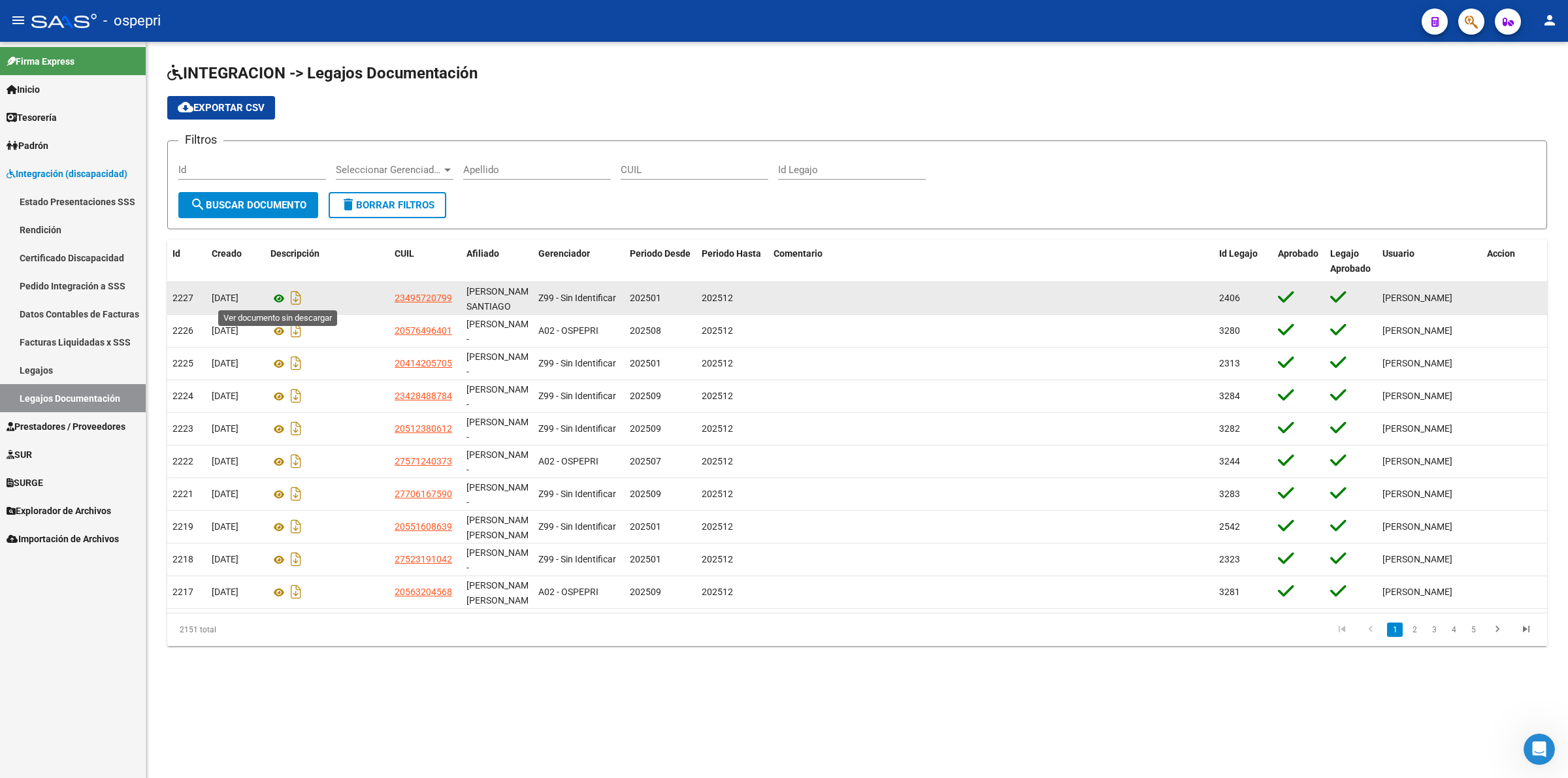
click at [279, 295] on icon at bounding box center [279, 298] width 17 height 16
